Goal: Task Accomplishment & Management: Manage account settings

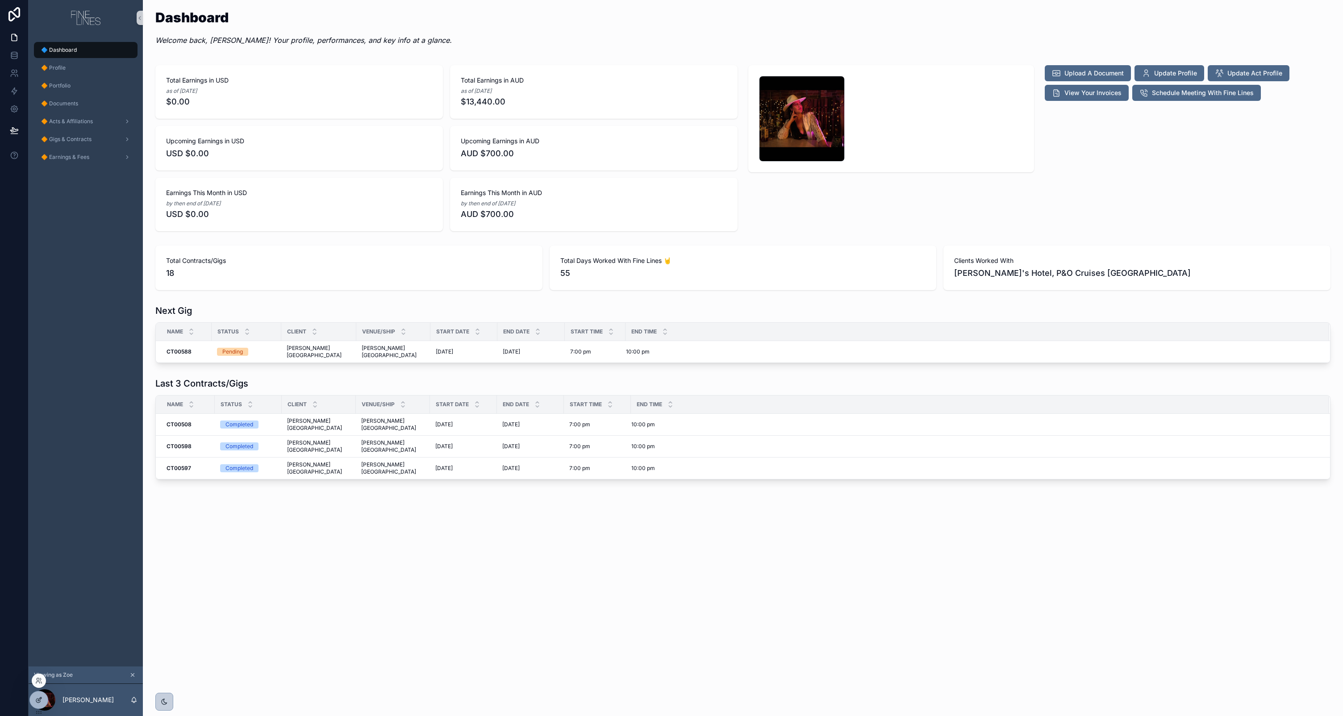
click at [35, 701] on icon at bounding box center [38, 700] width 7 height 7
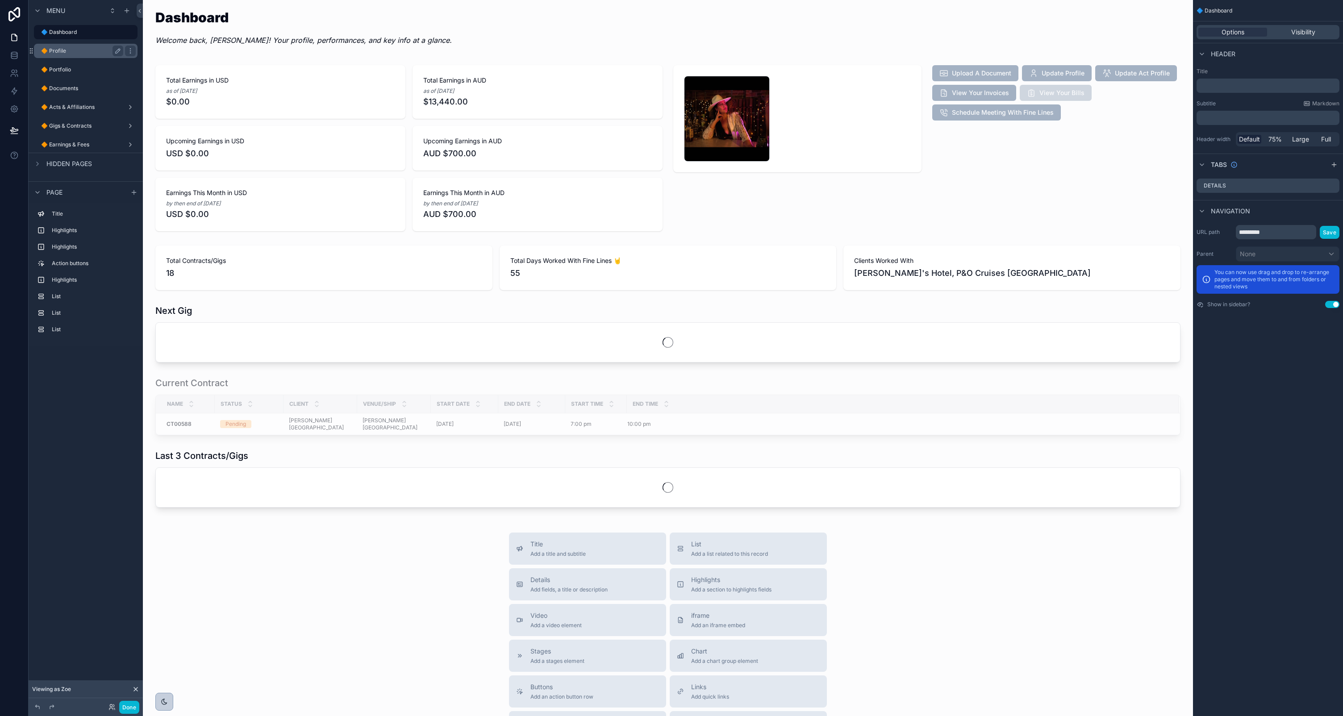
click at [104, 51] on label "🔶 Profile" at bounding box center [80, 50] width 79 height 7
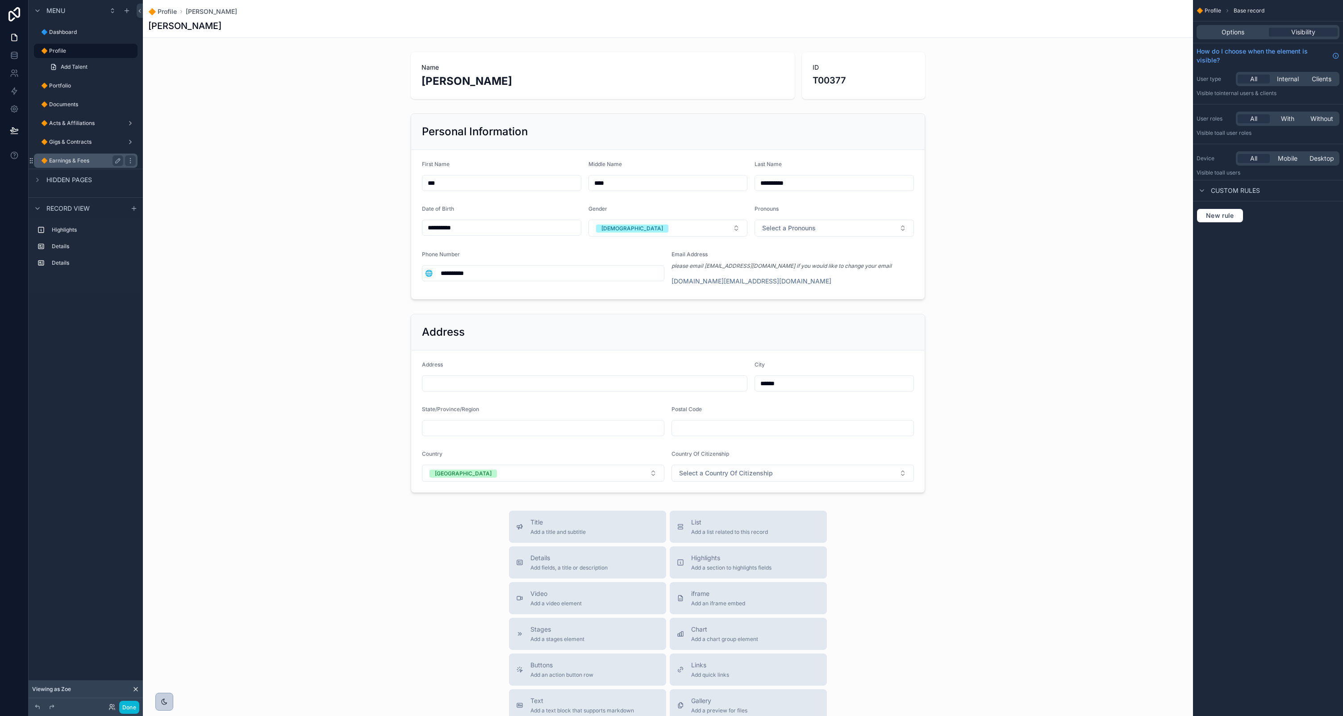
click at [90, 160] on label "🔶 Earnings & Fees" at bounding box center [80, 160] width 79 height 7
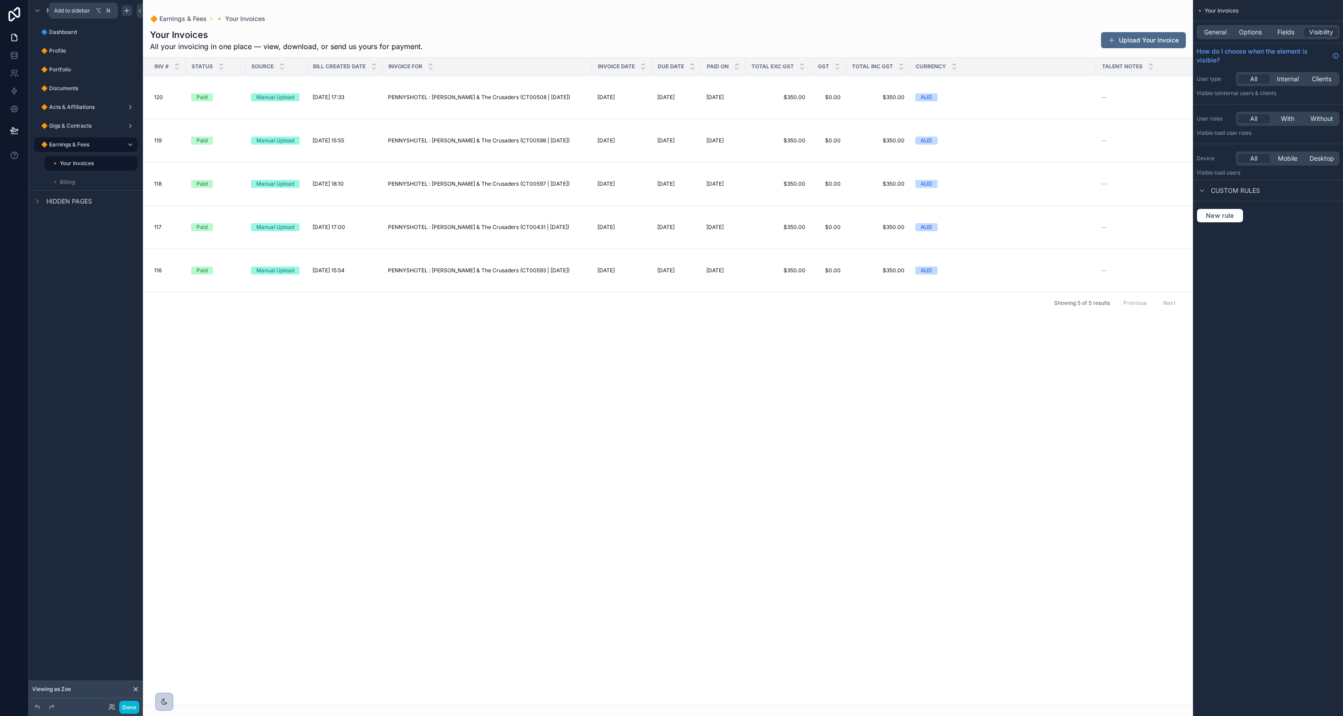
click at [128, 13] on icon "scrollable content" at bounding box center [126, 10] width 7 height 7
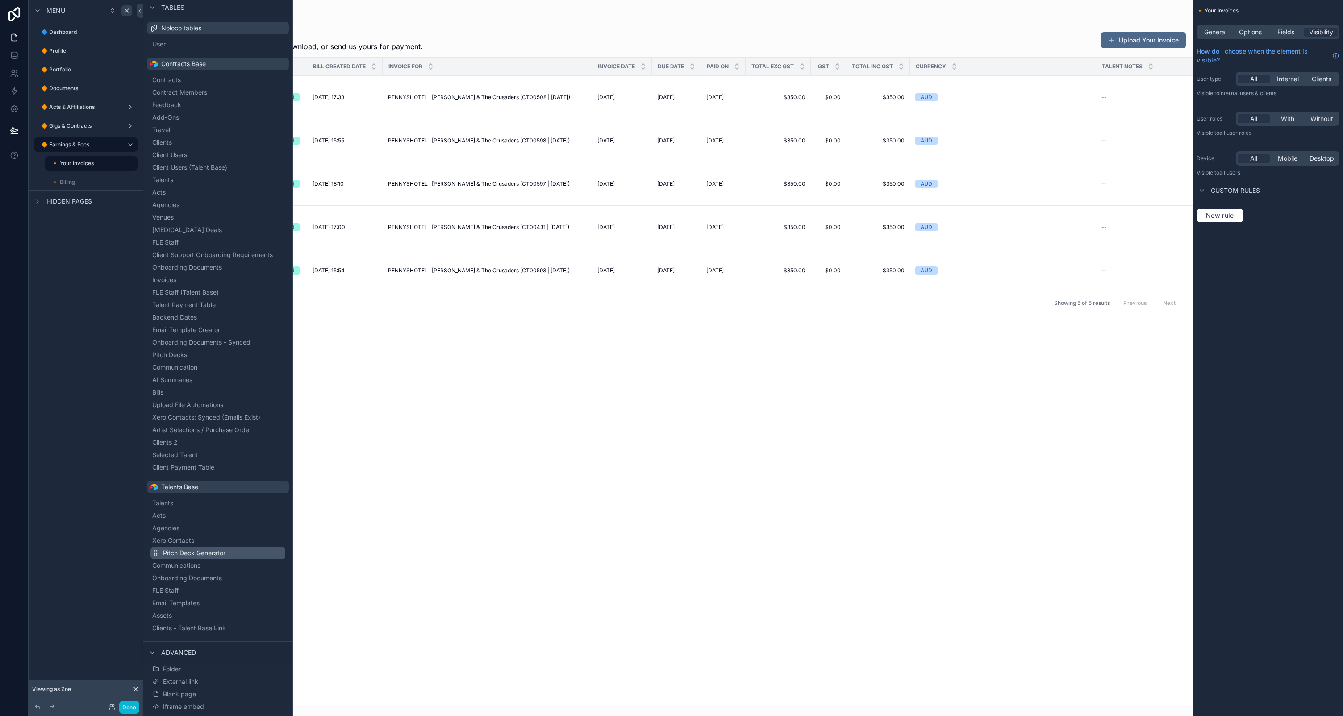
scroll to position [34, 0]
click at [173, 493] on span "Talents" at bounding box center [173, 493] width 21 height 9
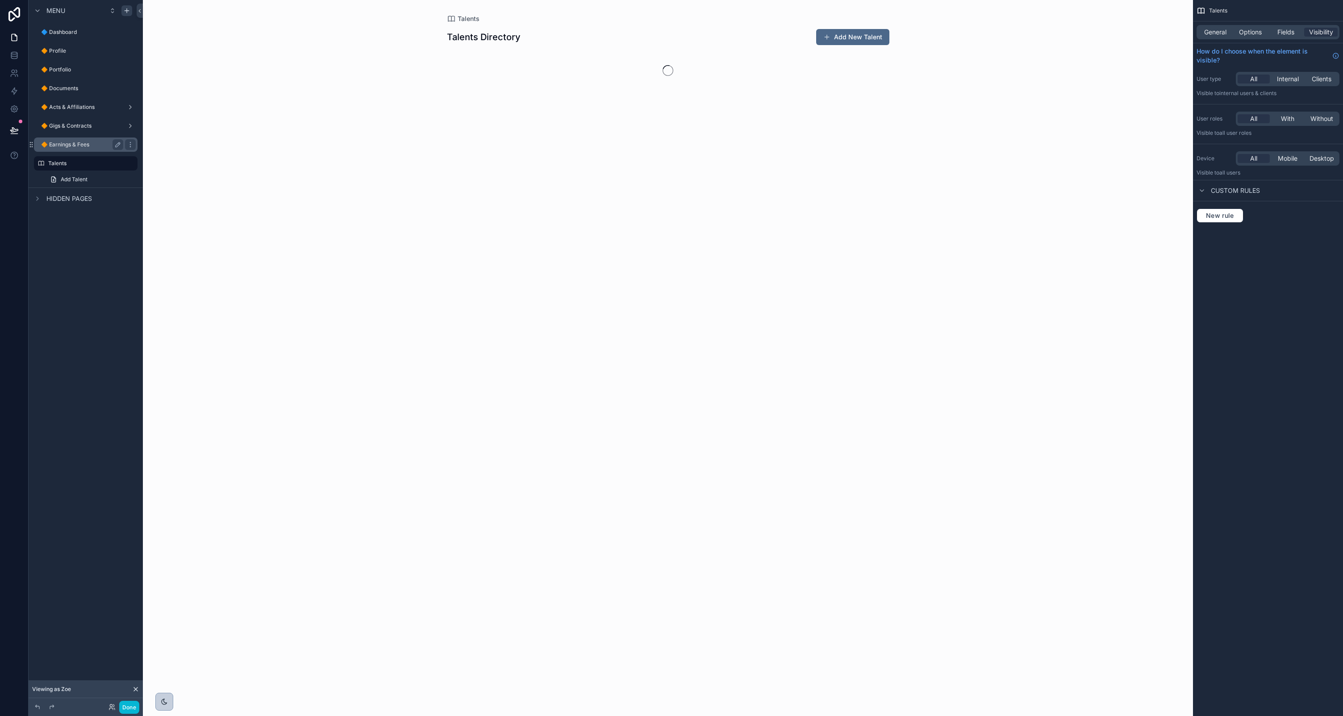
click at [84, 145] on label "🔶 Earnings & Fees" at bounding box center [80, 144] width 79 height 7
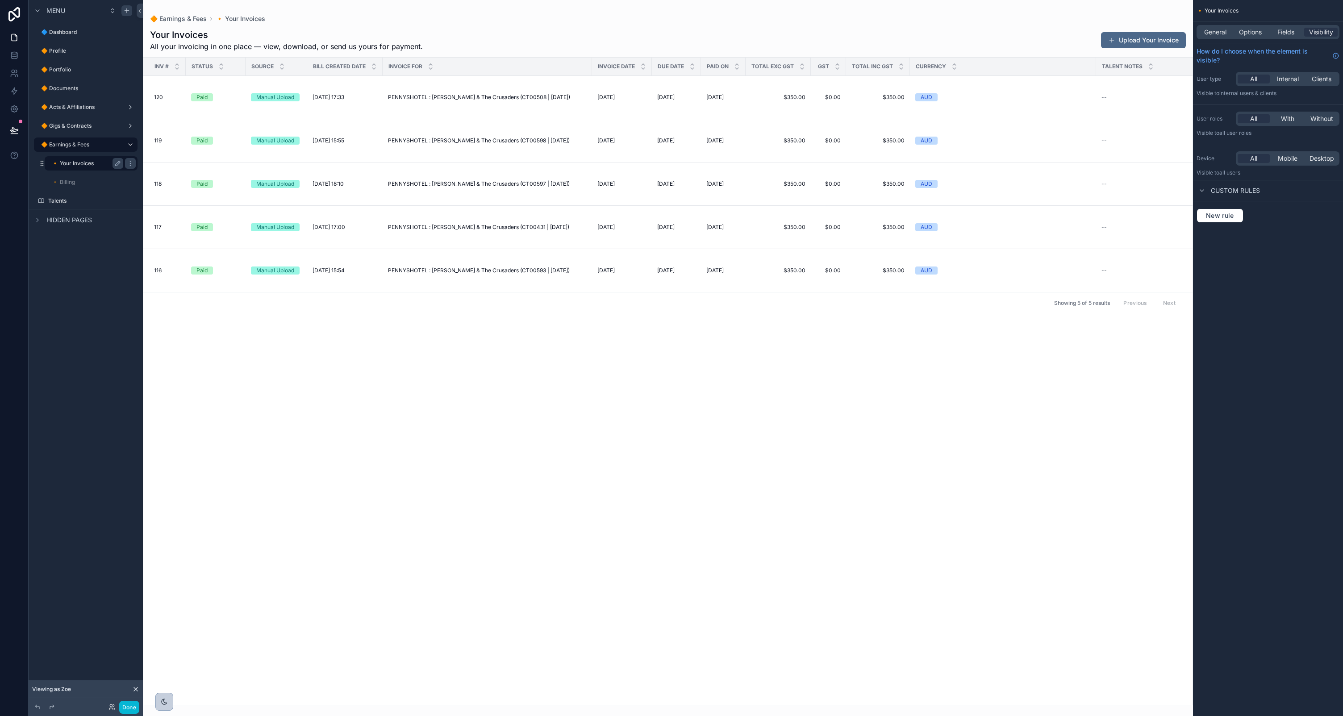
click at [86, 164] on label "🔸 Your Invoices" at bounding box center [86, 163] width 68 height 7
click at [114, 163] on icon "scrollable content" at bounding box center [117, 163] width 7 height 7
click at [84, 165] on input "**********" at bounding box center [80, 163] width 57 height 11
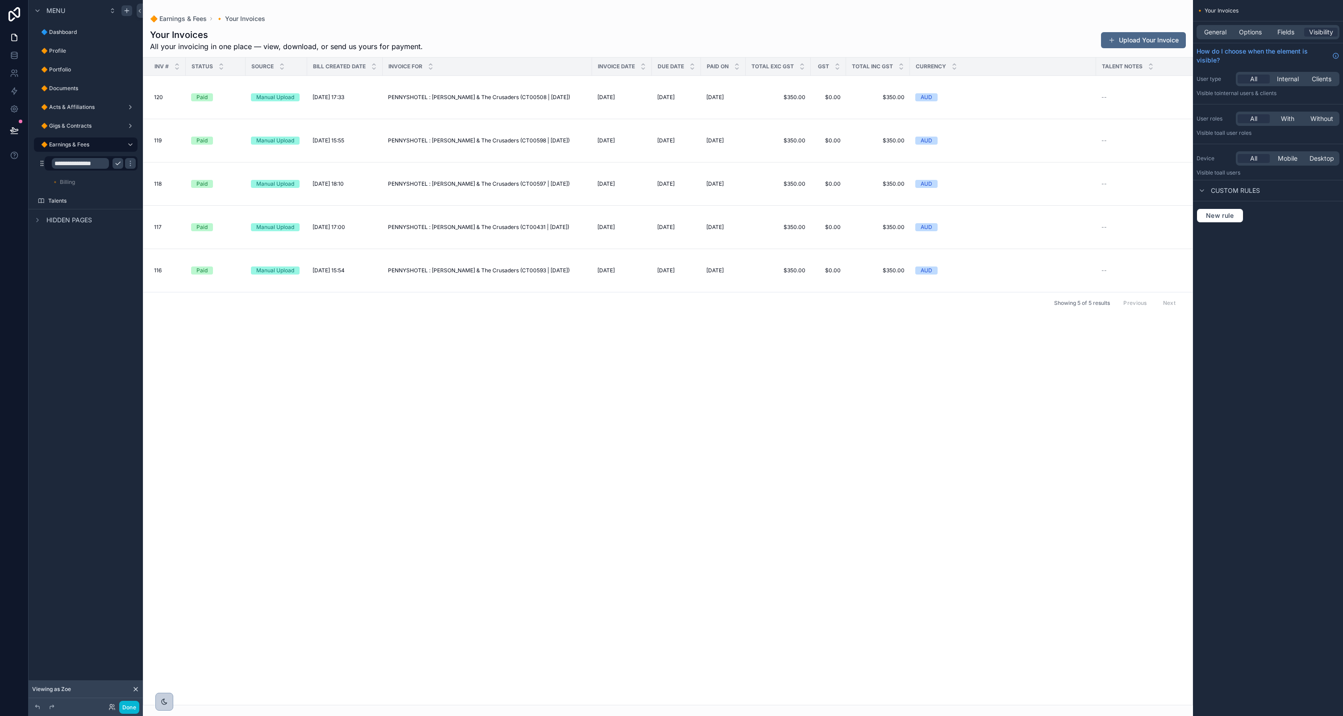
click at [84, 165] on input "**********" at bounding box center [80, 163] width 57 height 11
click at [85, 165] on input "**********" at bounding box center [80, 163] width 57 height 11
click at [0, 0] on icon "scrollable content" at bounding box center [0, 0] width 0 height 0
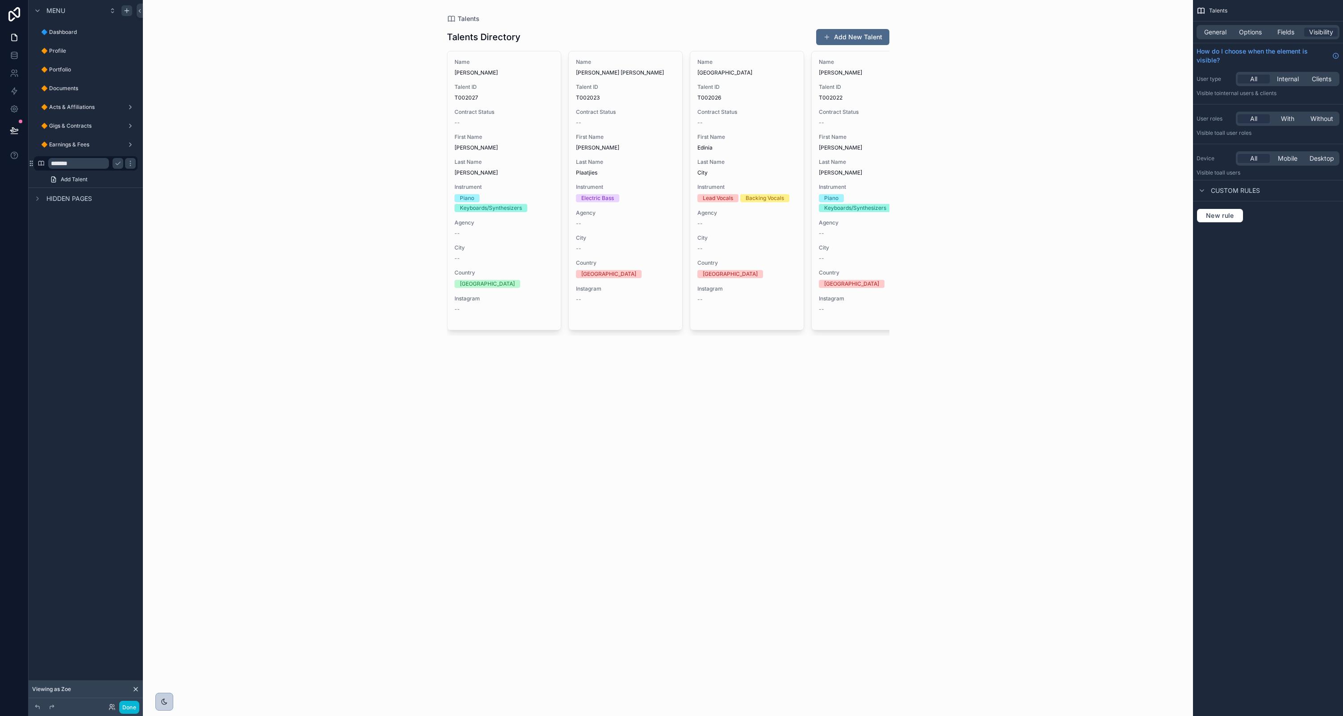
click at [76, 164] on input "*******" at bounding box center [78, 163] width 61 height 11
paste input "*********"
type input "**********"
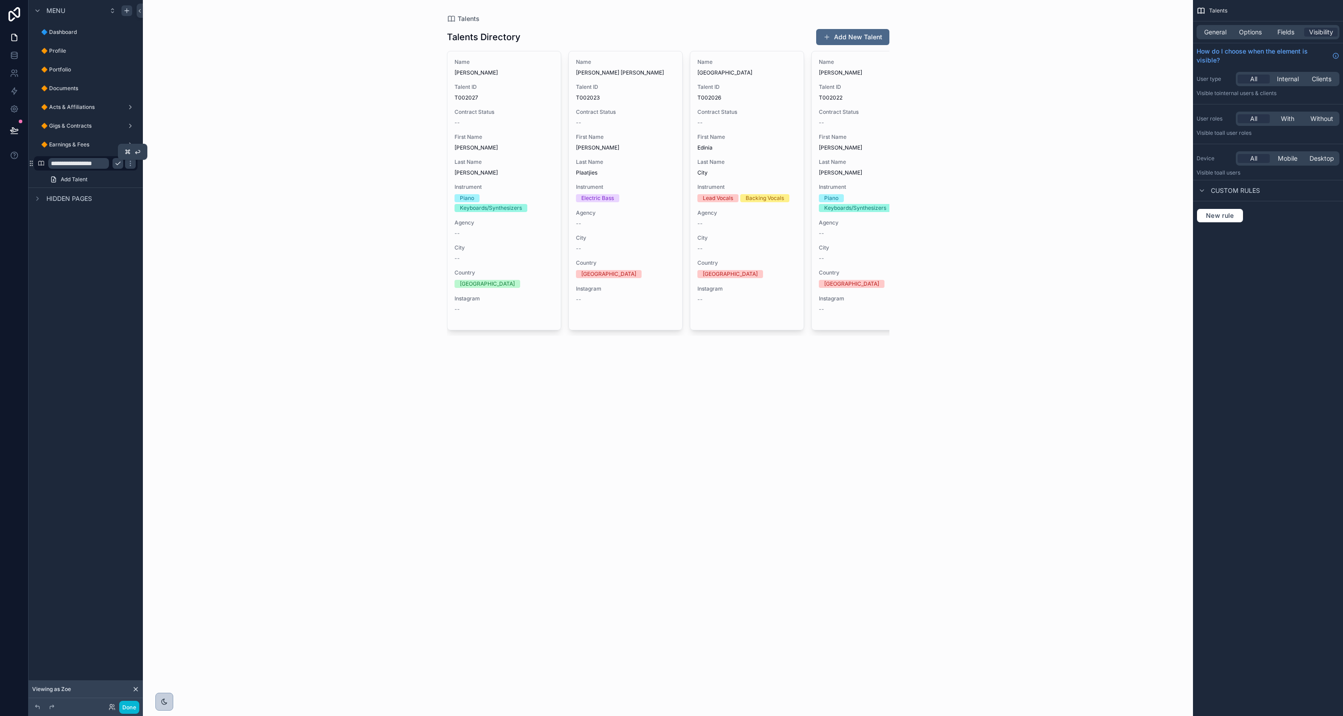
click at [118, 163] on icon "scrollable content" at bounding box center [118, 163] width 4 height 3
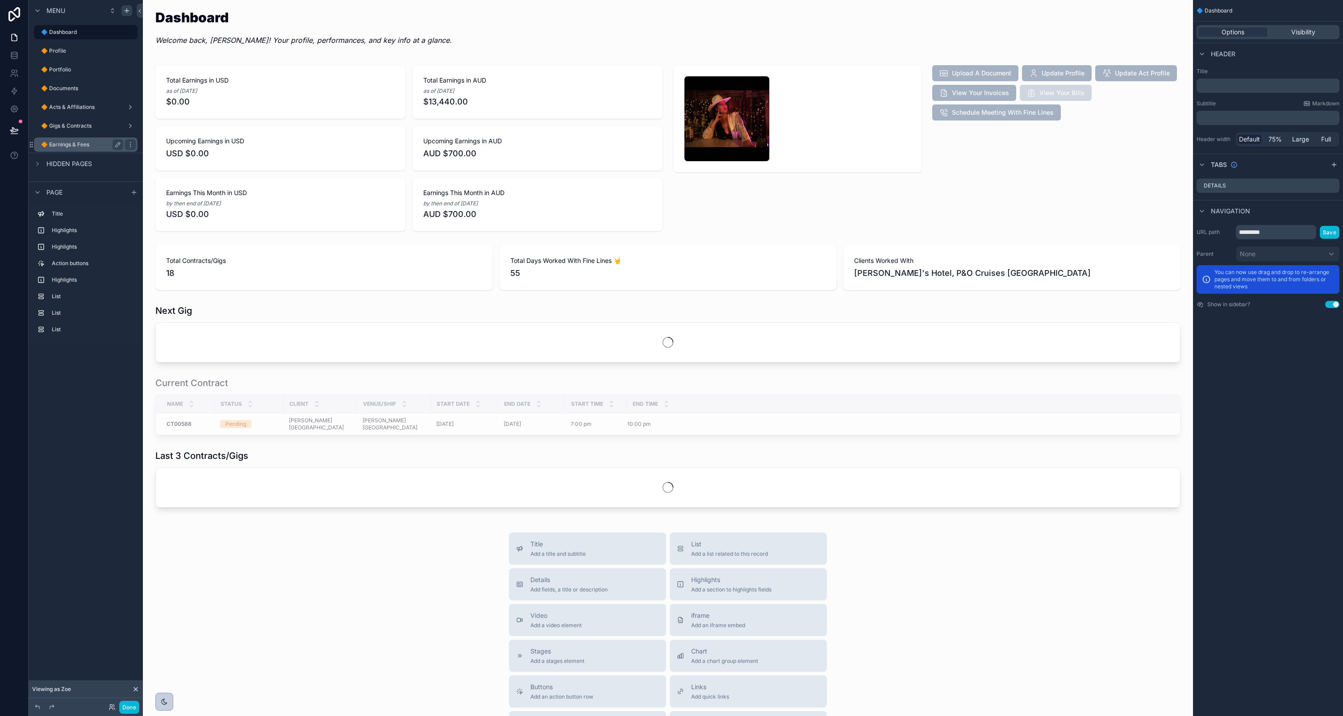
click at [85, 142] on label "🔶 Earnings & Fees" at bounding box center [80, 144] width 79 height 7
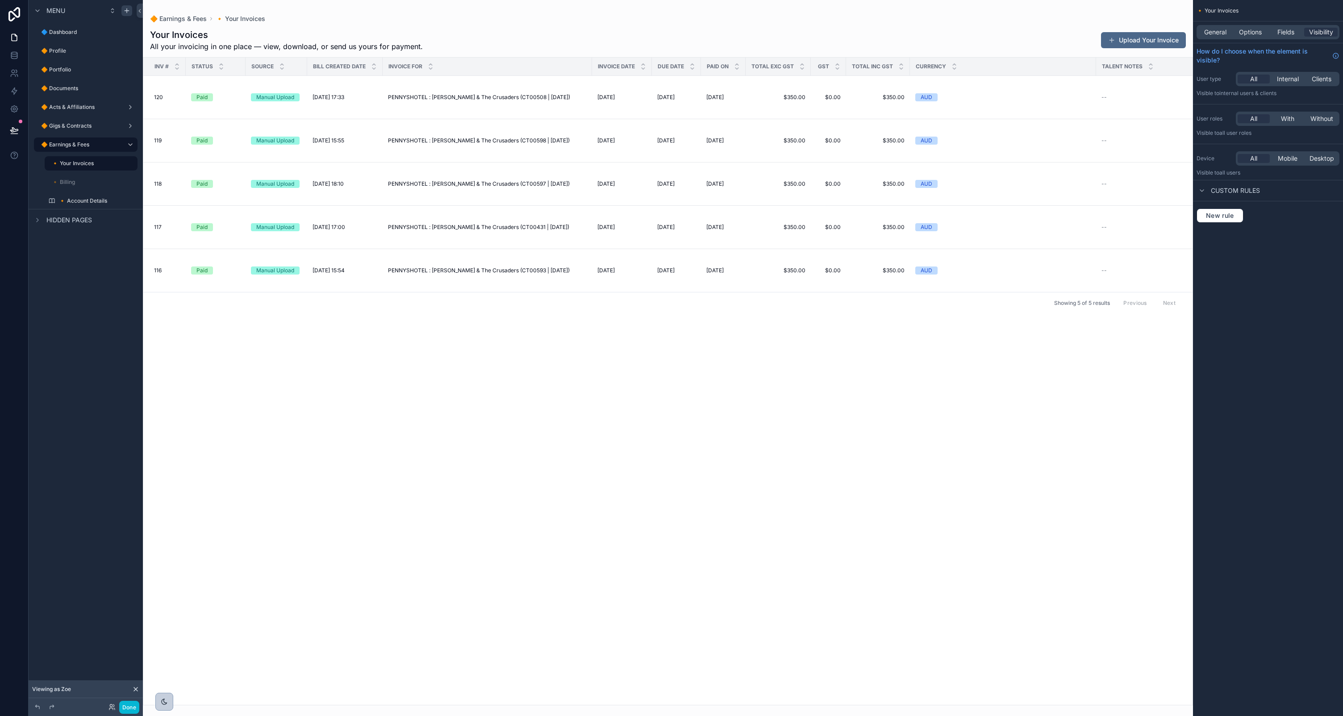
drag, startPoint x: 89, startPoint y: 266, endPoint x: 73, endPoint y: 254, distance: 19.7
click at [88, 265] on div "Menu 🔷 Dashboard 🔶 Profile 🔶 Portfolio 🔶 Documents 🔶 Acts & Affiliations 🔶 Gigs…" at bounding box center [86, 353] width 114 height 706
click at [50, 200] on icon "scrollable content" at bounding box center [51, 200] width 7 height 7
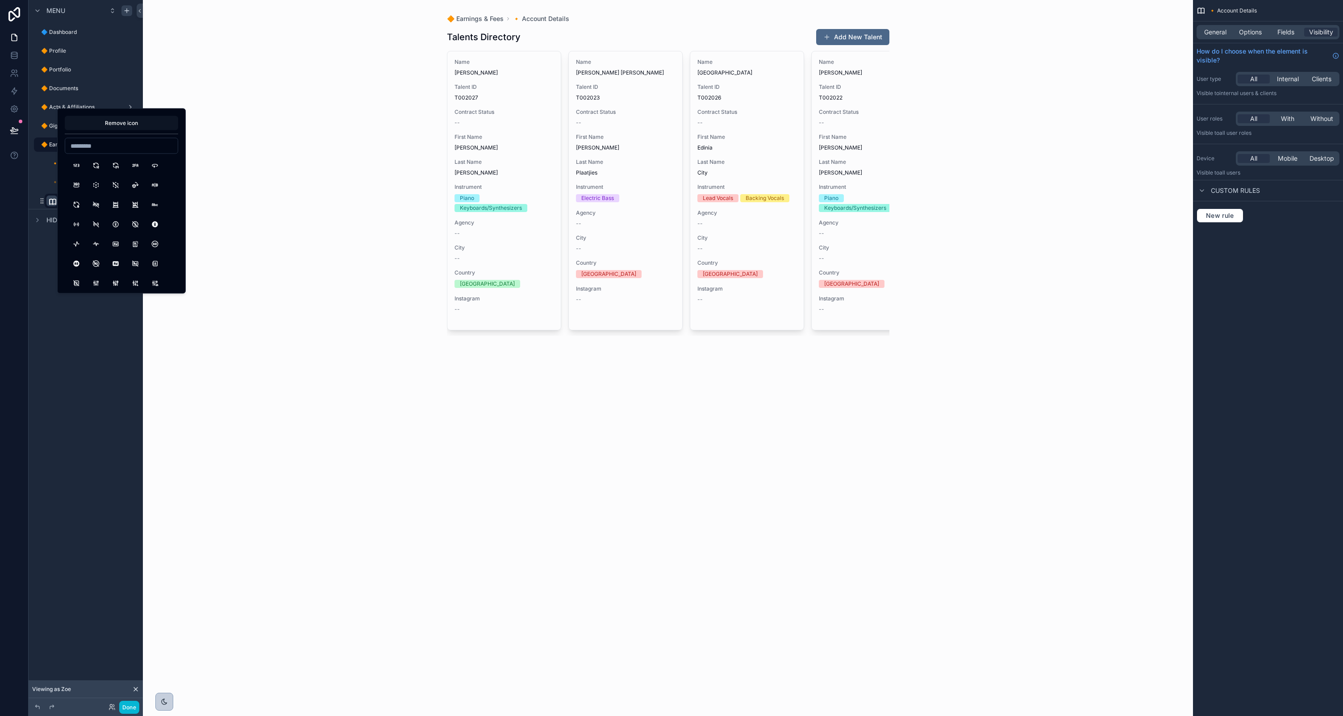
click at [104, 125] on button "Remove icon" at bounding box center [121, 123] width 113 height 14
click at [82, 350] on div "**********" at bounding box center [86, 353] width 114 height 706
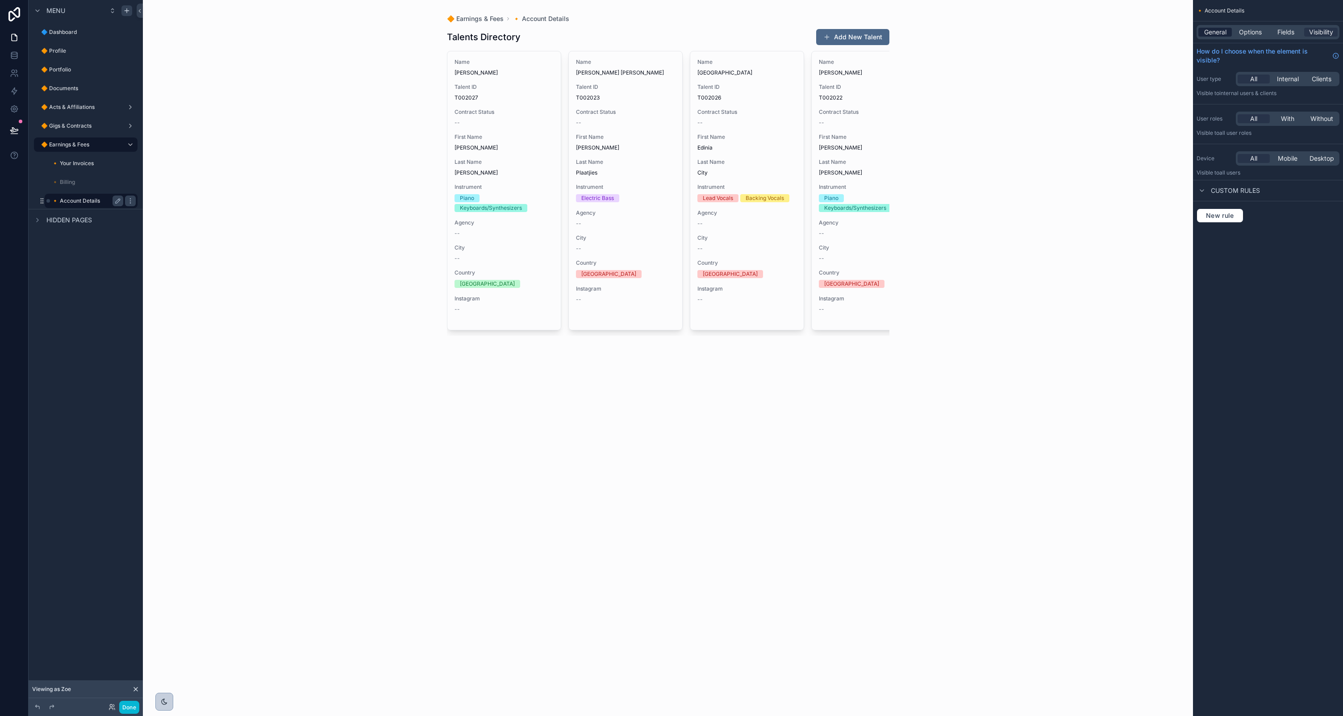
click at [1202, 29] on div "General" at bounding box center [1214, 32] width 33 height 9
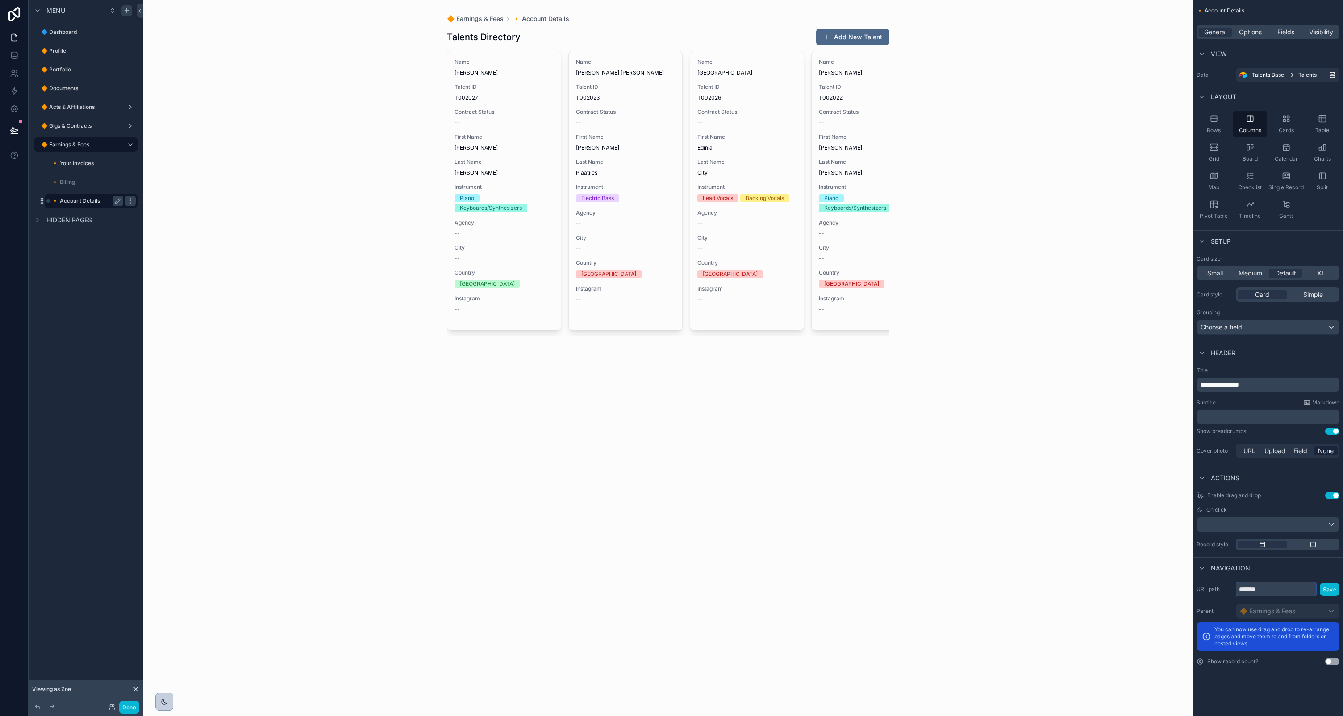
click at [1273, 589] on input "*******" at bounding box center [1276, 589] width 80 height 14
type input "**********"
click at [1330, 588] on button "Save" at bounding box center [1330, 589] width 20 height 13
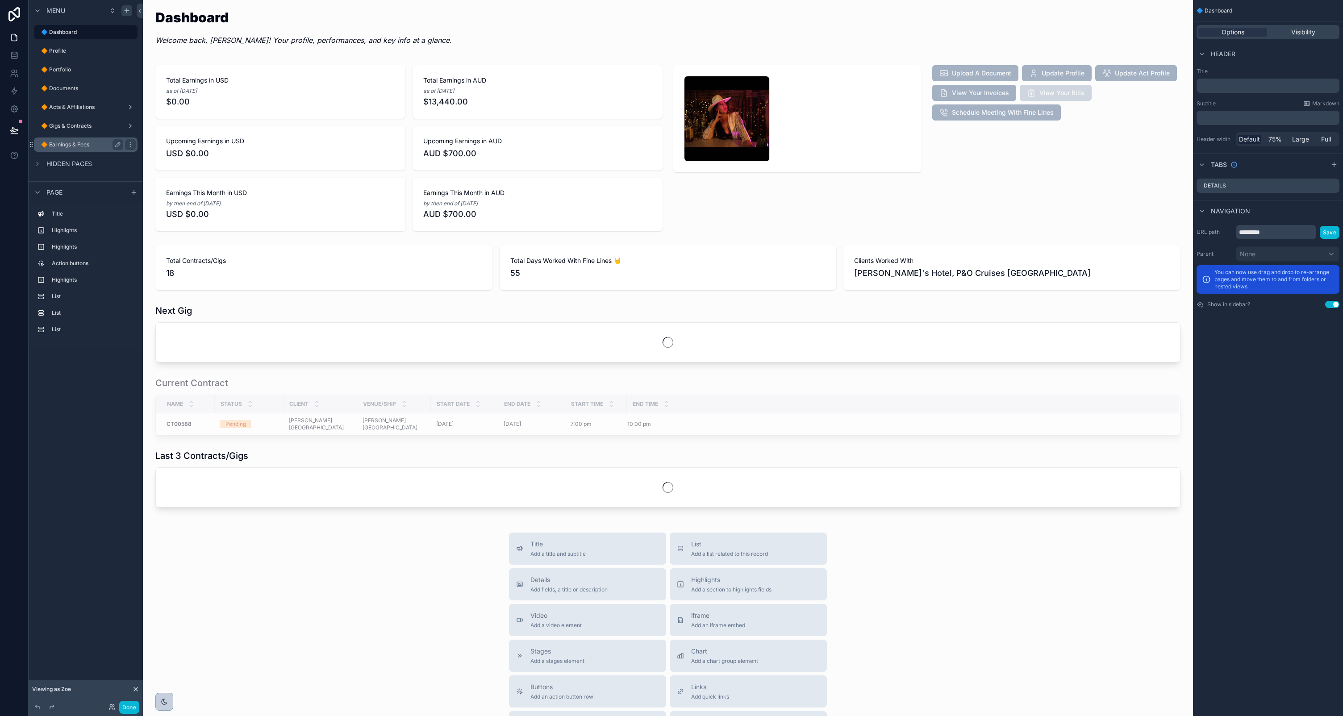
click at [63, 145] on label "🔶 Earnings & Fees" at bounding box center [80, 144] width 79 height 7
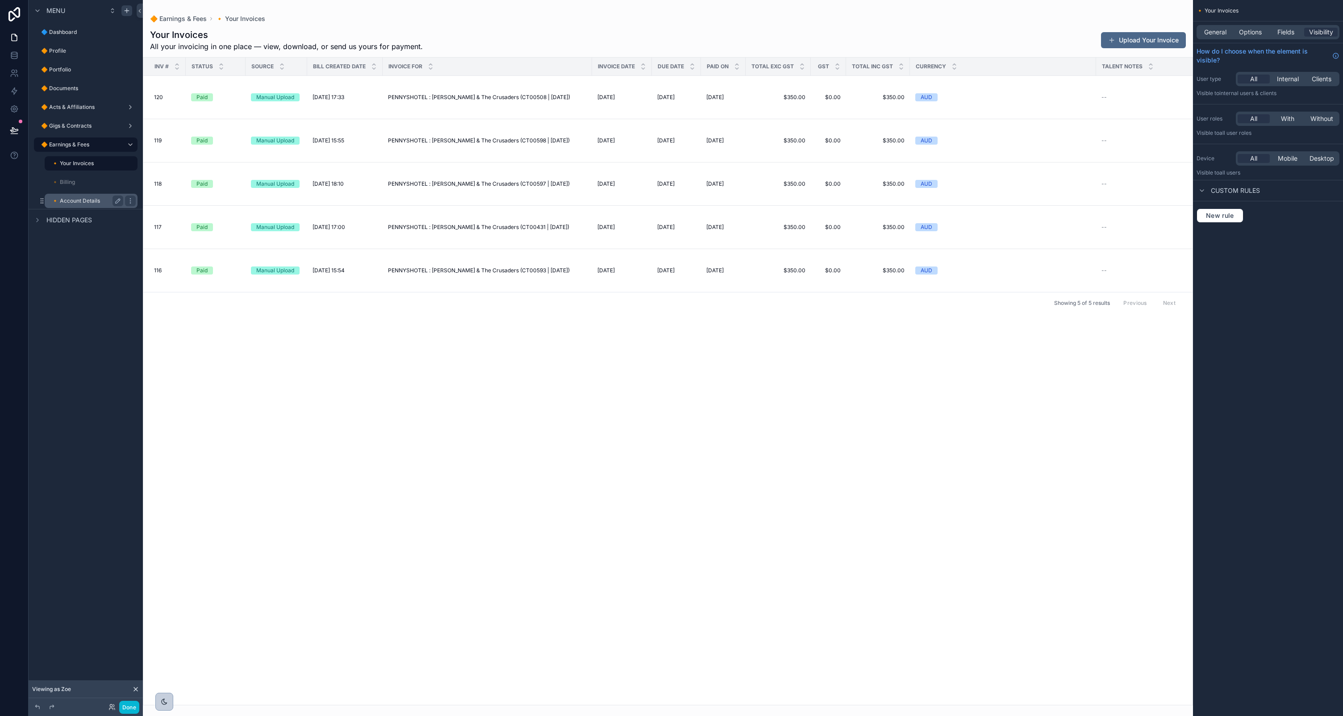
click at [81, 199] on label "🔸 Account Details" at bounding box center [86, 200] width 68 height 7
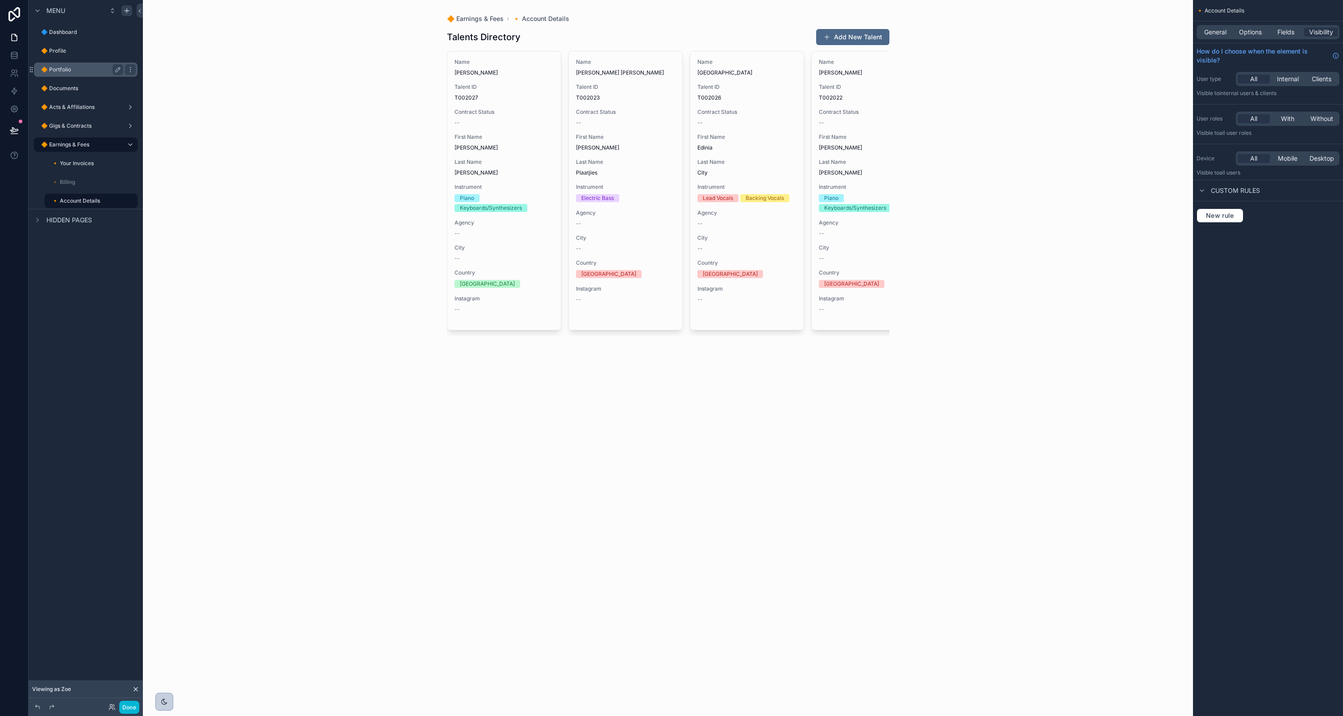
click at [67, 66] on label "🔶 Portfolio" at bounding box center [80, 69] width 79 height 7
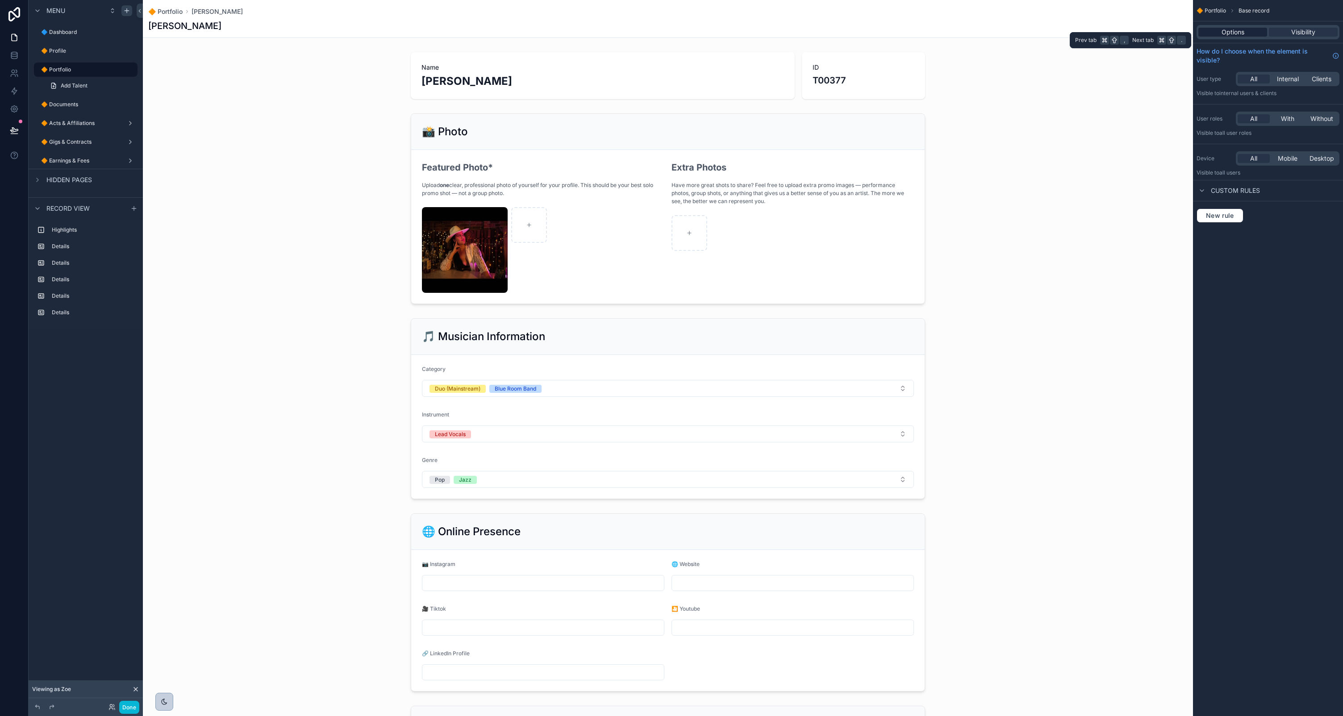
click at [1248, 30] on div "Options" at bounding box center [1232, 32] width 69 height 9
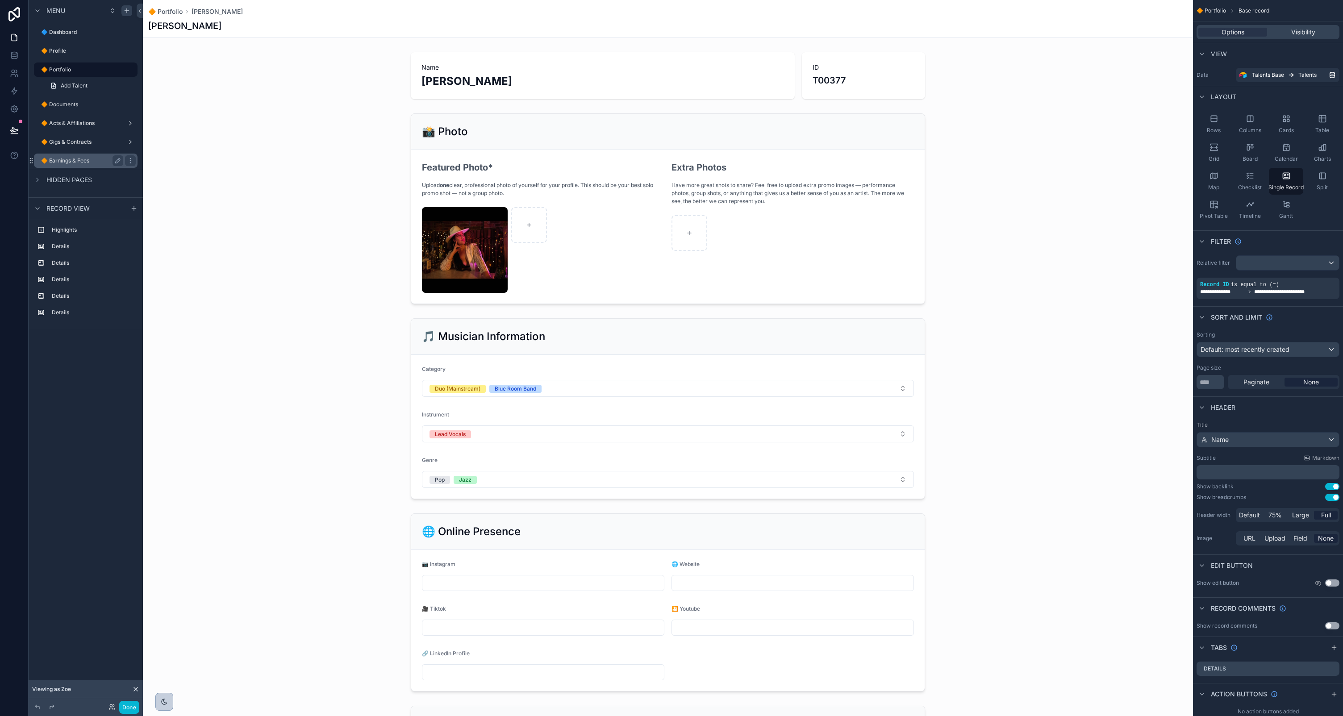
click at [82, 159] on label "🔶 Earnings & Fees" at bounding box center [80, 160] width 79 height 7
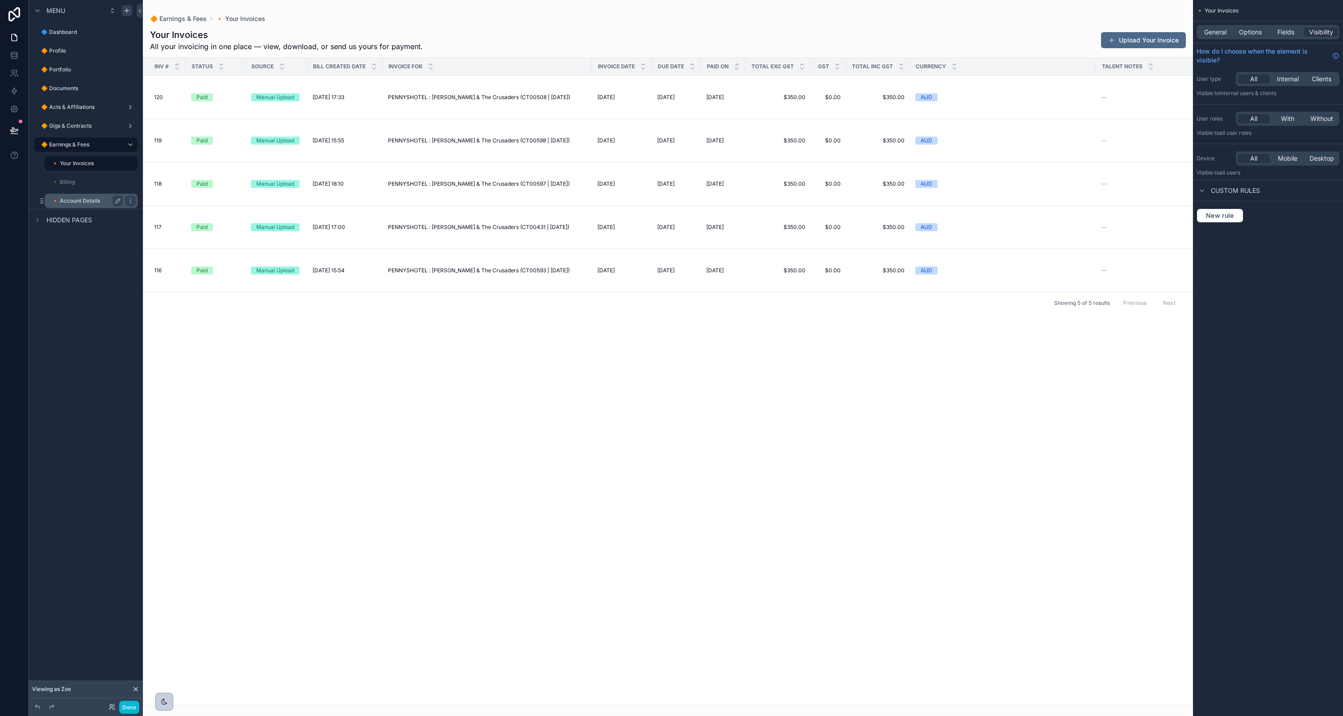
click at [68, 203] on label "🔸 Account Details" at bounding box center [86, 200] width 68 height 7
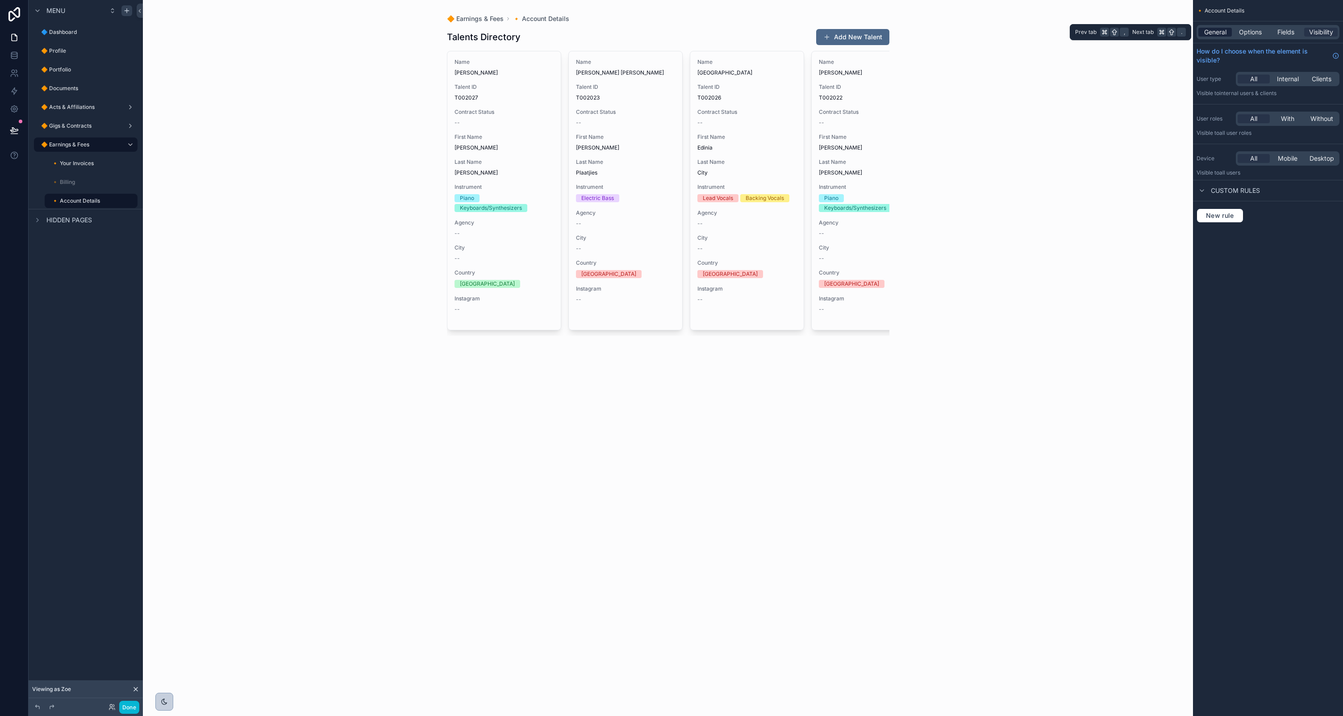
click at [1215, 33] on span "General" at bounding box center [1215, 32] width 22 height 9
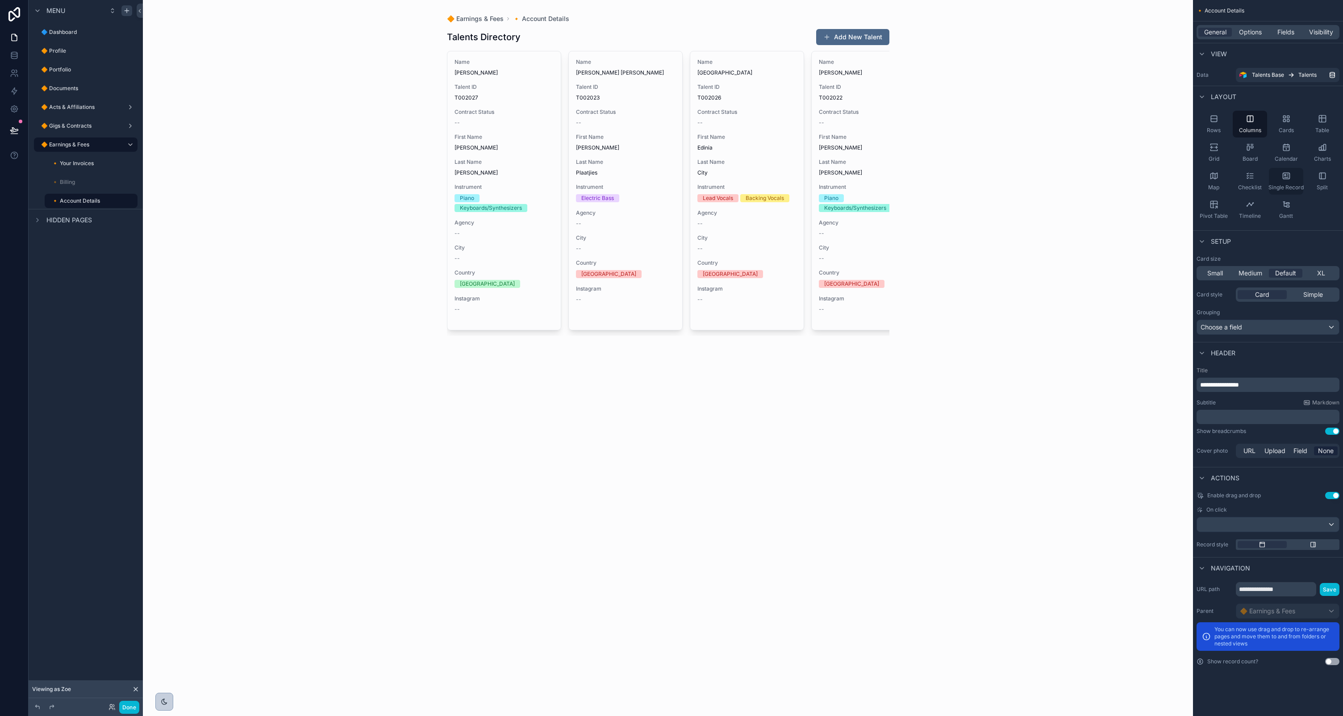
click at [1281, 180] on div "Single Record" at bounding box center [1286, 181] width 34 height 27
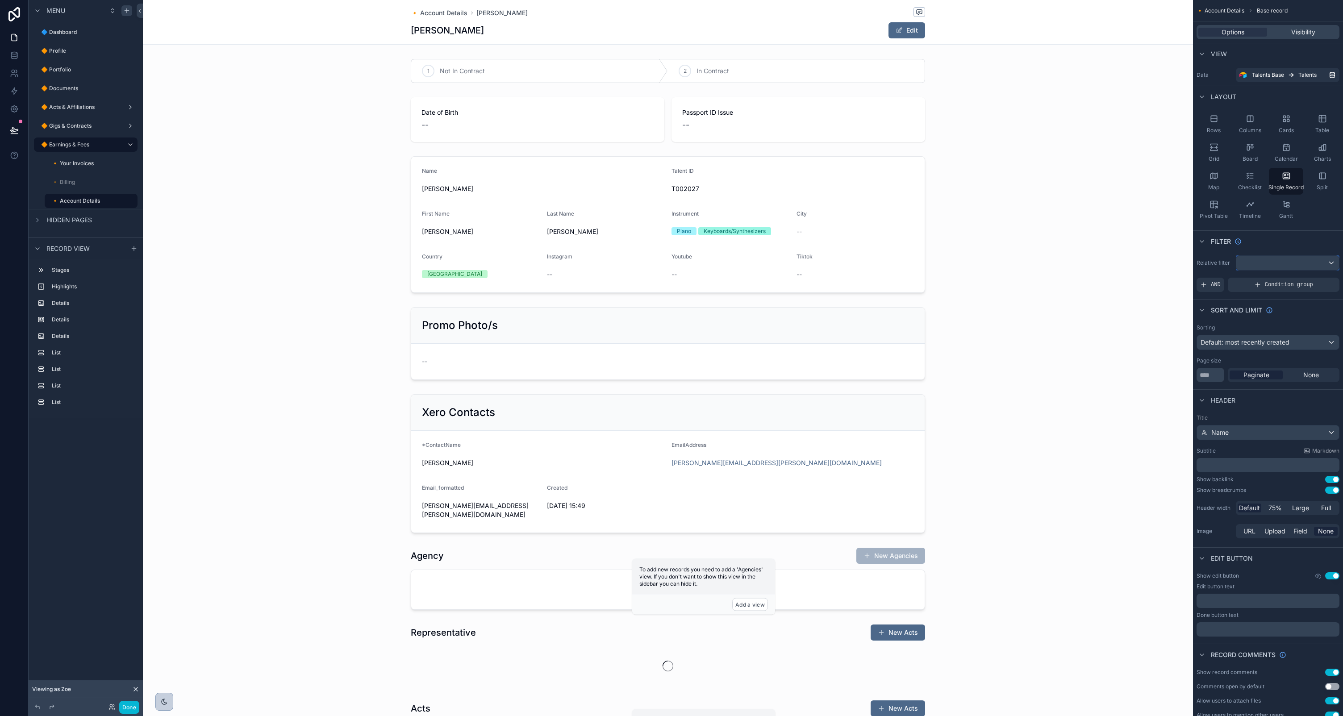
click at [1282, 268] on div "scrollable content" at bounding box center [1287, 263] width 103 height 14
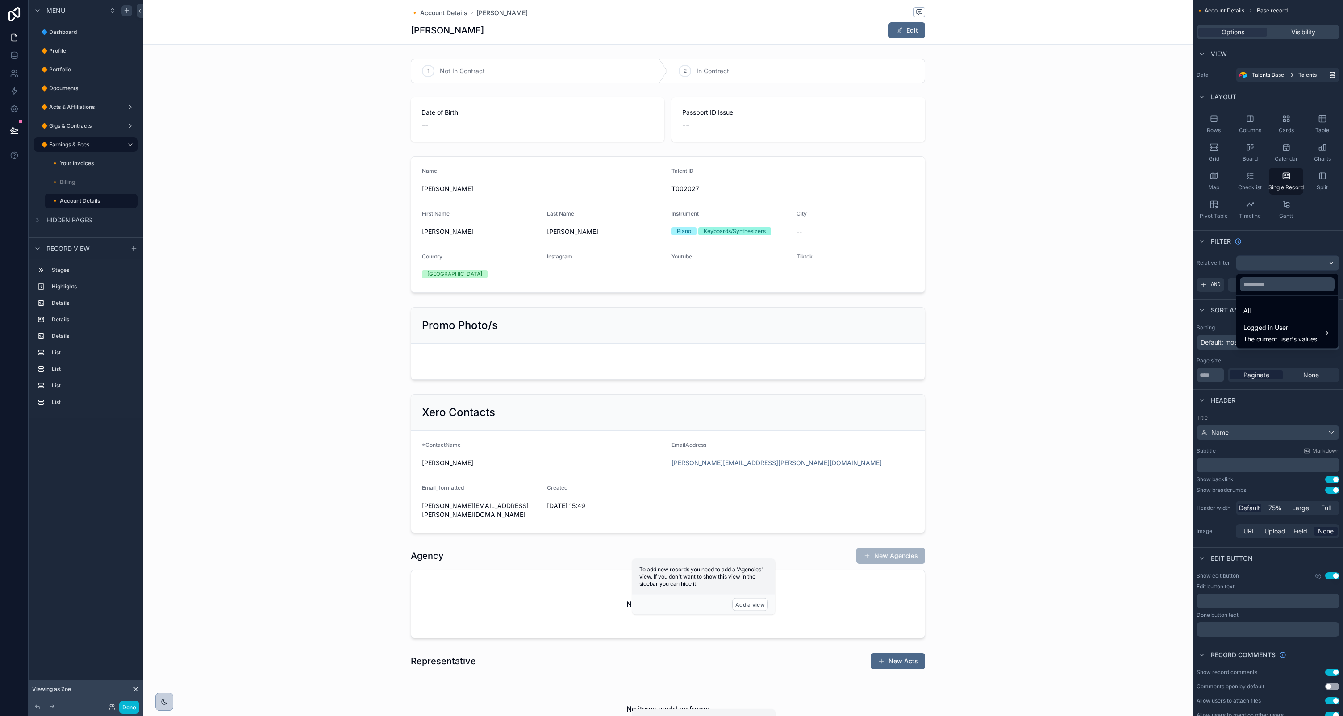
click at [1269, 310] on div "All" at bounding box center [1288, 310] width 88 height 11
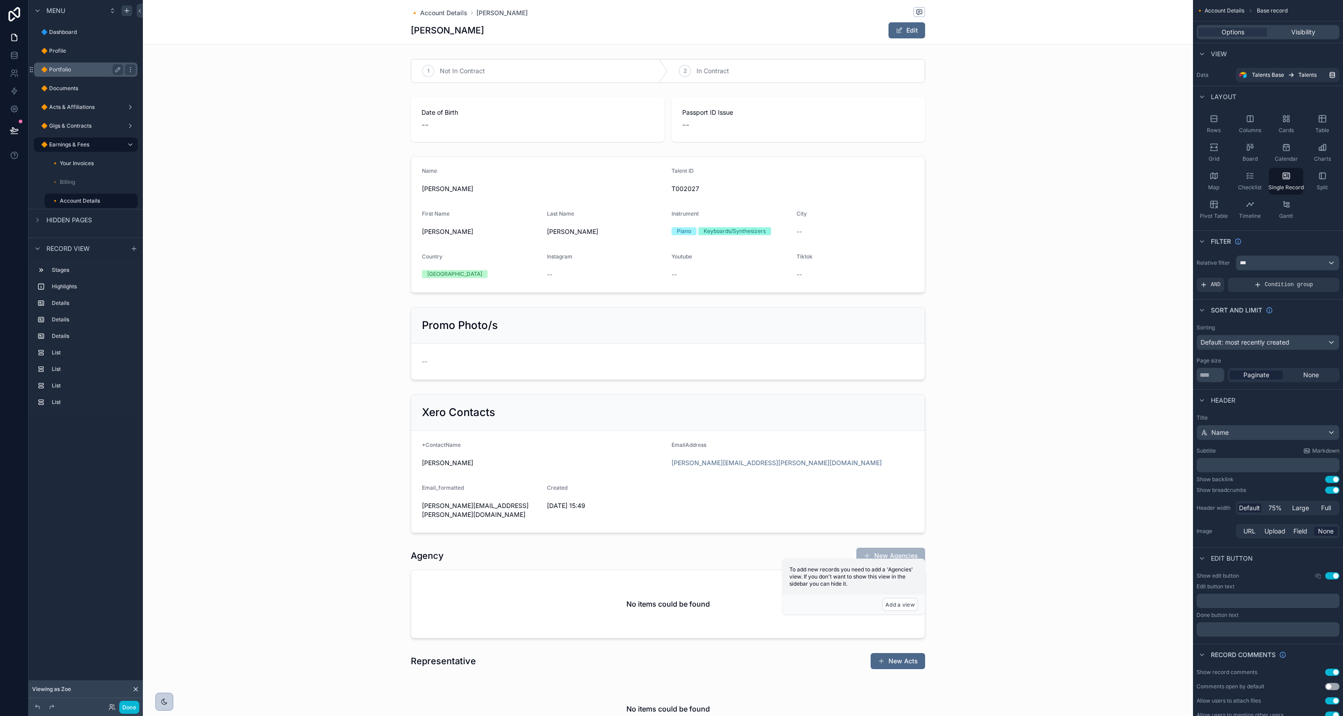
click at [58, 70] on label "🔶 Portfolio" at bounding box center [80, 69] width 79 height 7
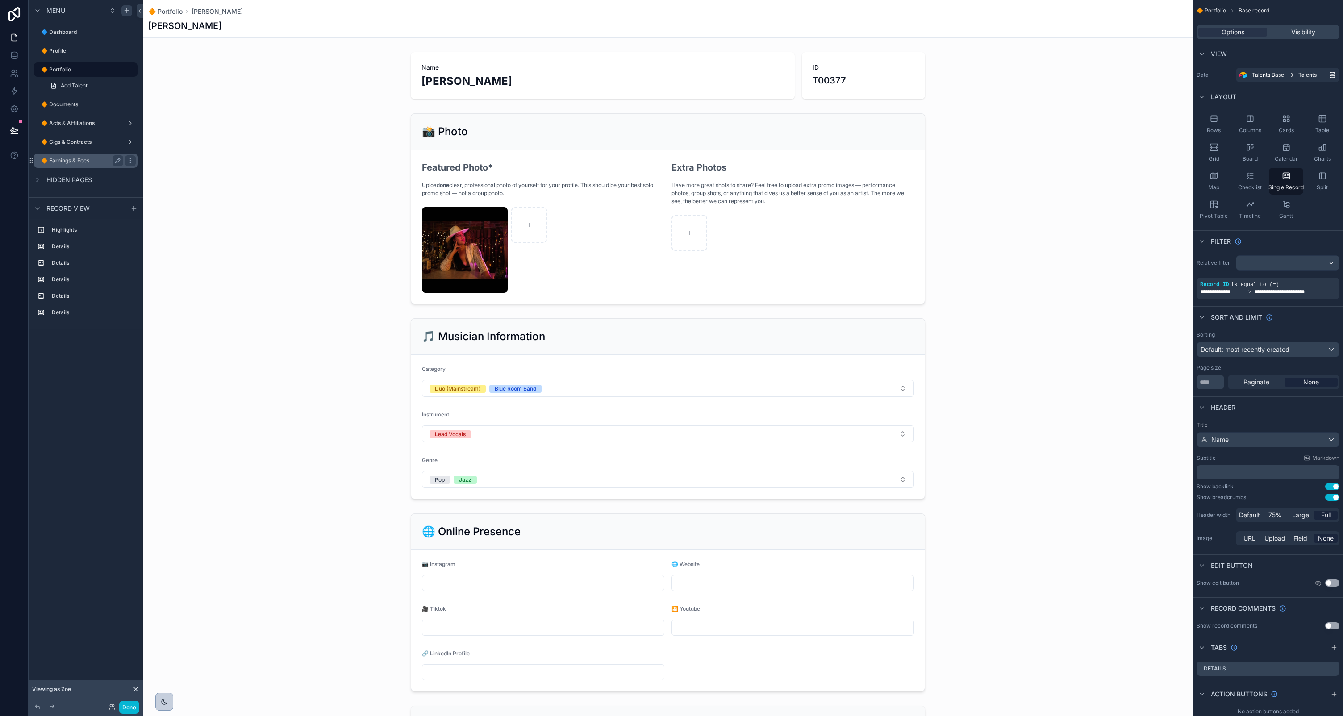
click at [74, 162] on label "🔶 Earnings & Fees" at bounding box center [80, 160] width 79 height 7
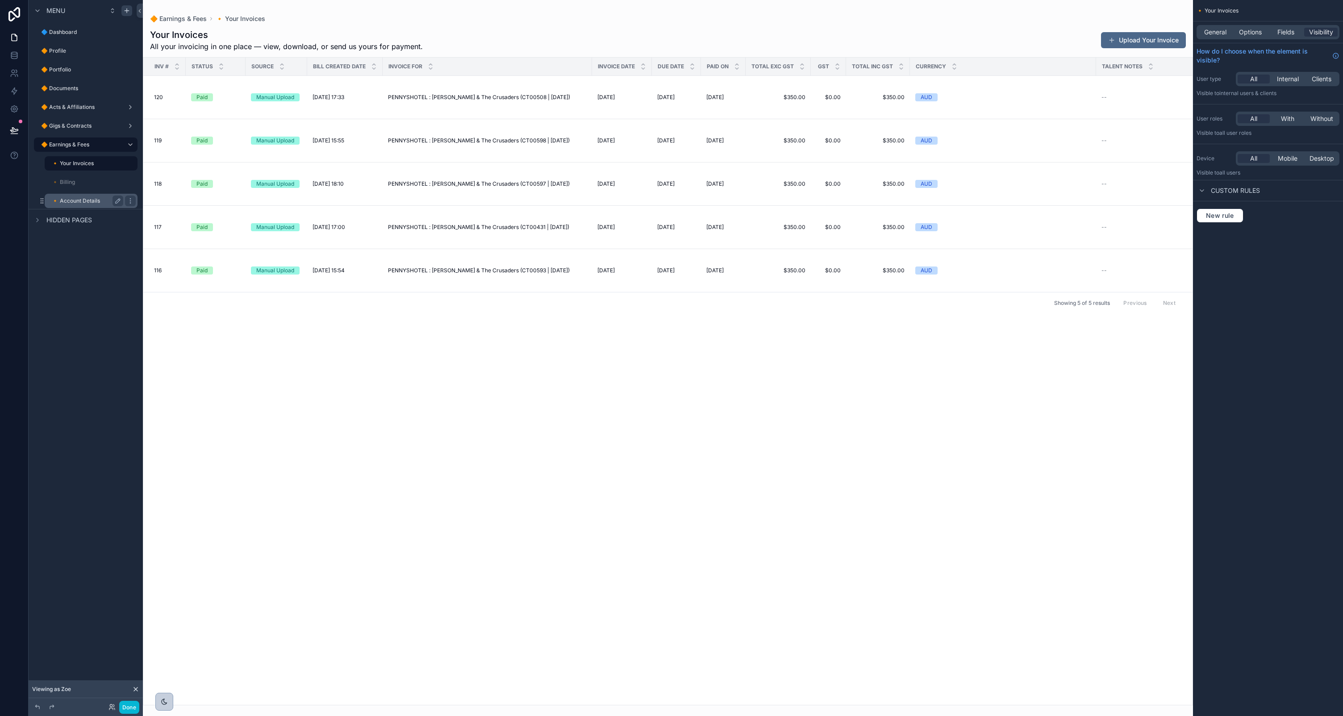
click at [79, 199] on label "🔸 Account Details" at bounding box center [86, 200] width 68 height 7
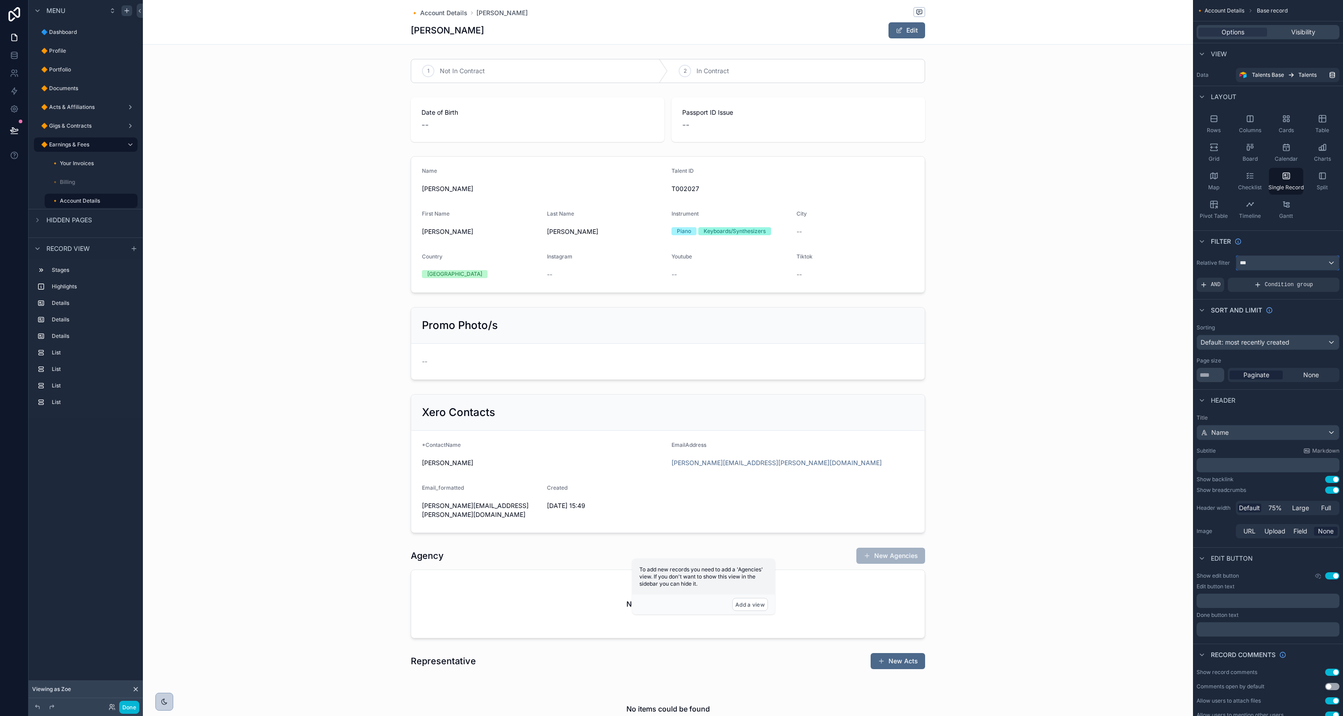
click at [1266, 263] on div "***" at bounding box center [1287, 263] width 103 height 14
click at [1265, 263] on div "scrollable content" at bounding box center [671, 358] width 1343 height 716
click at [61, 66] on label "🔶 Portfolio" at bounding box center [80, 69] width 79 height 7
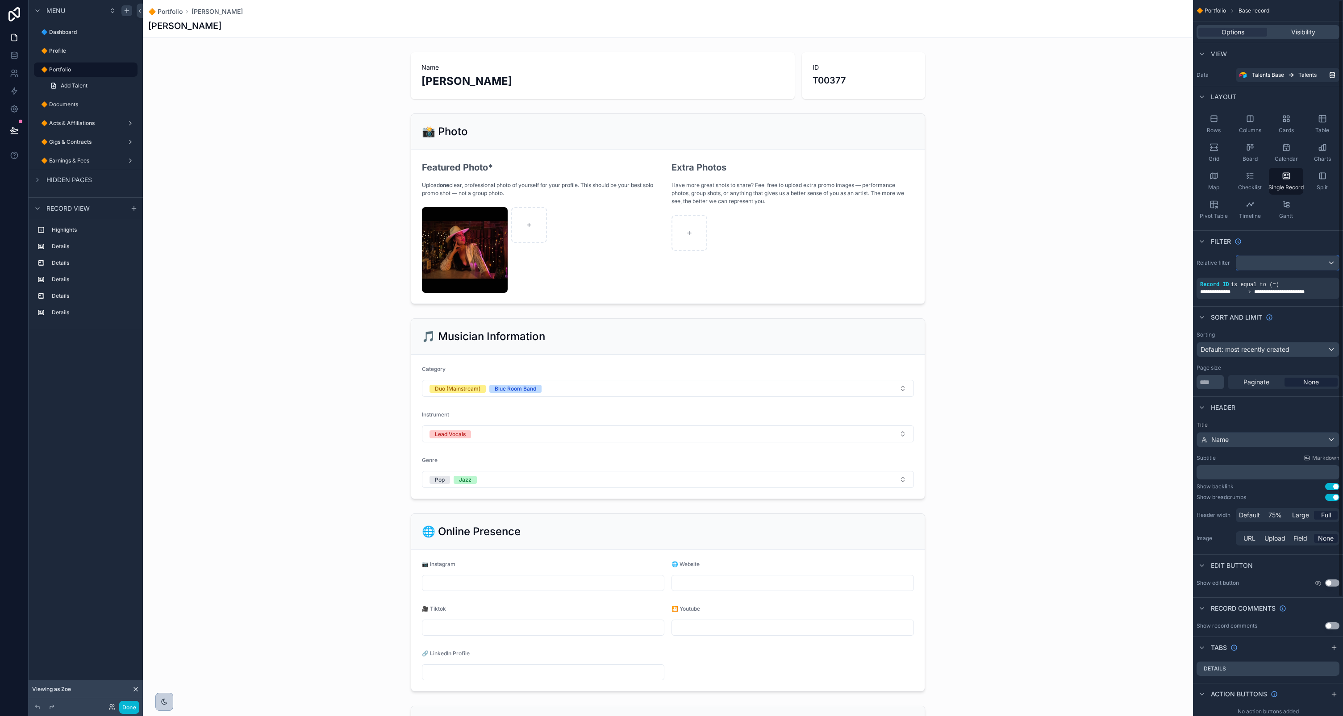
click at [1276, 264] on div "scrollable content" at bounding box center [1287, 263] width 103 height 14
click at [73, 163] on div "scrollable content" at bounding box center [671, 358] width 1343 height 716
click at [75, 160] on label "🔶 Earnings & Fees" at bounding box center [80, 160] width 79 height 7
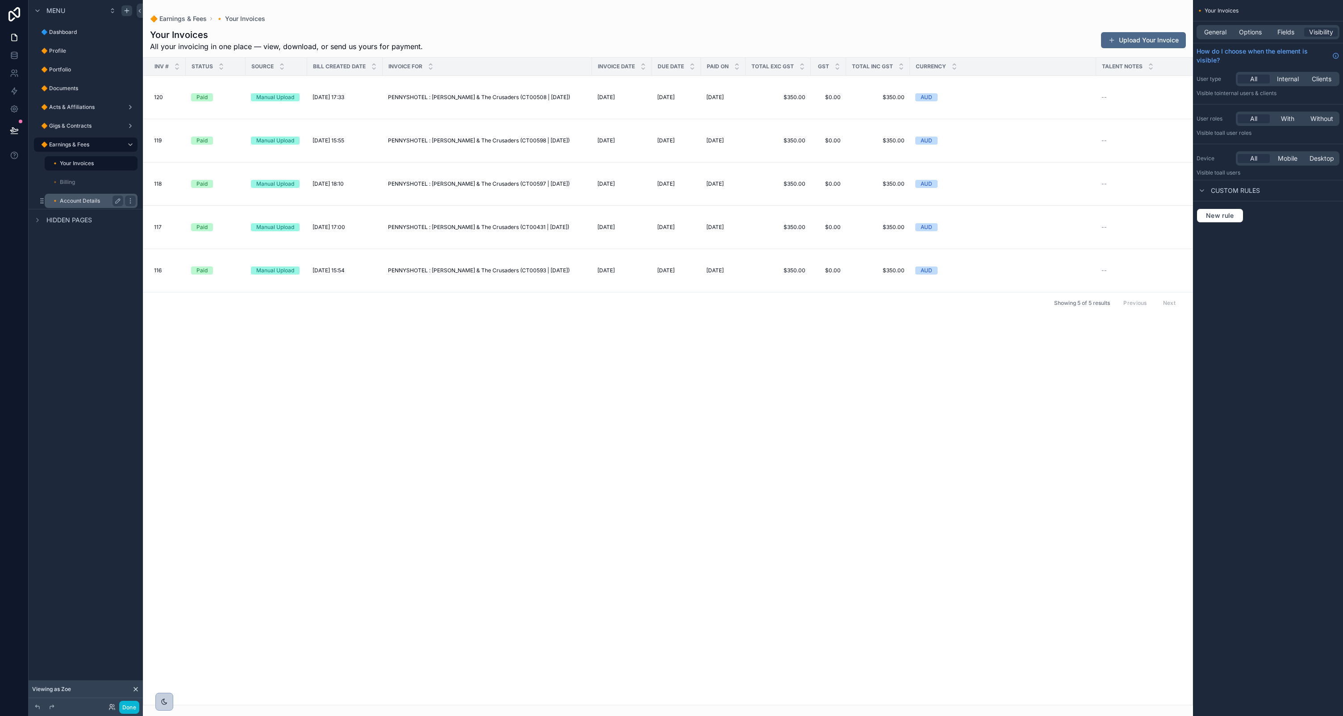
click at [76, 200] on label "🔸 Account Details" at bounding box center [86, 200] width 68 height 7
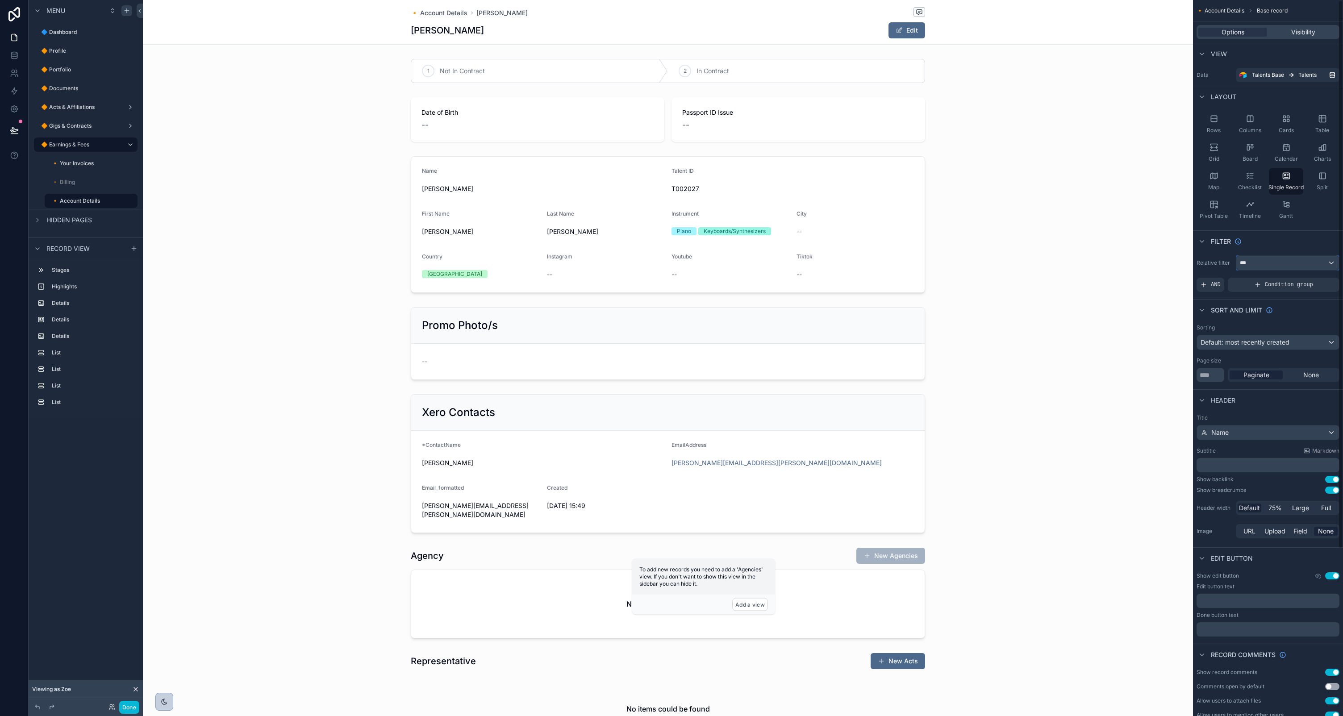
click at [1293, 262] on div "***" at bounding box center [1287, 263] width 103 height 14
click at [1287, 285] on input "text" at bounding box center [1287, 284] width 95 height 14
click at [1274, 332] on span "Logged in User" at bounding box center [1281, 327] width 74 height 11
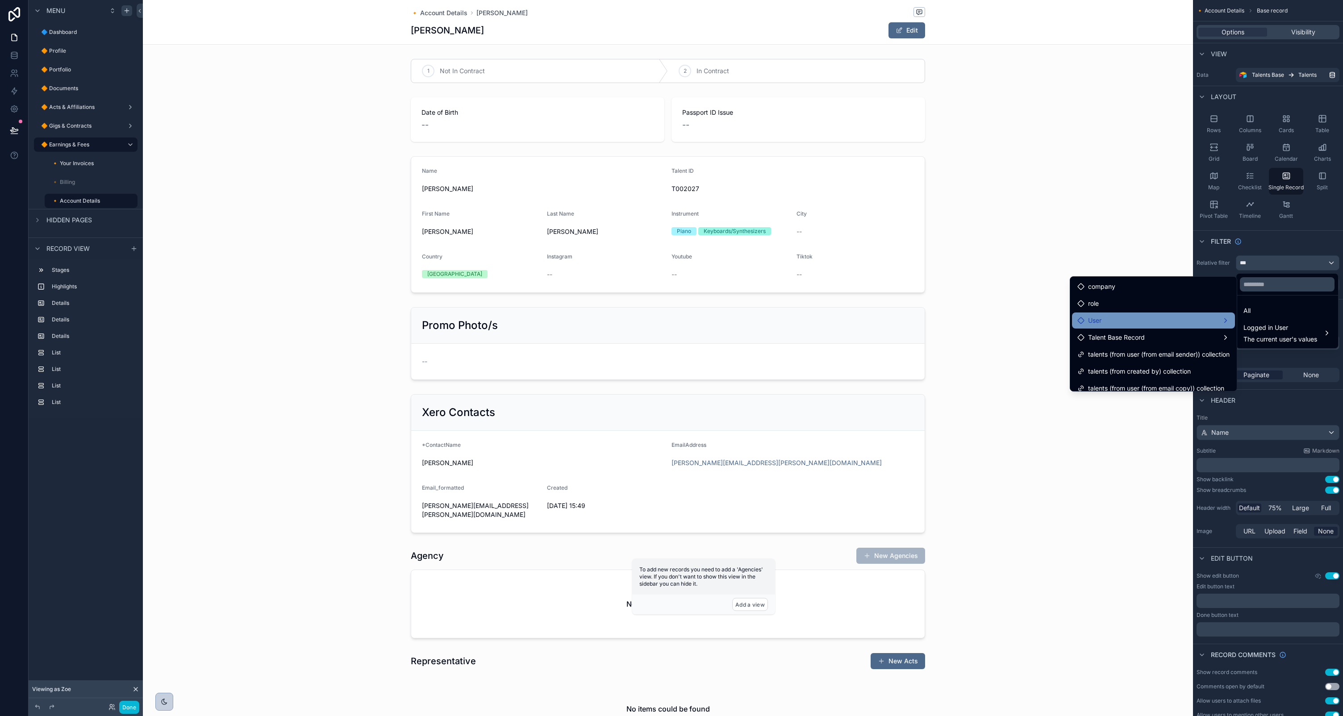
click at [1155, 323] on div "User" at bounding box center [1153, 320] width 152 height 11
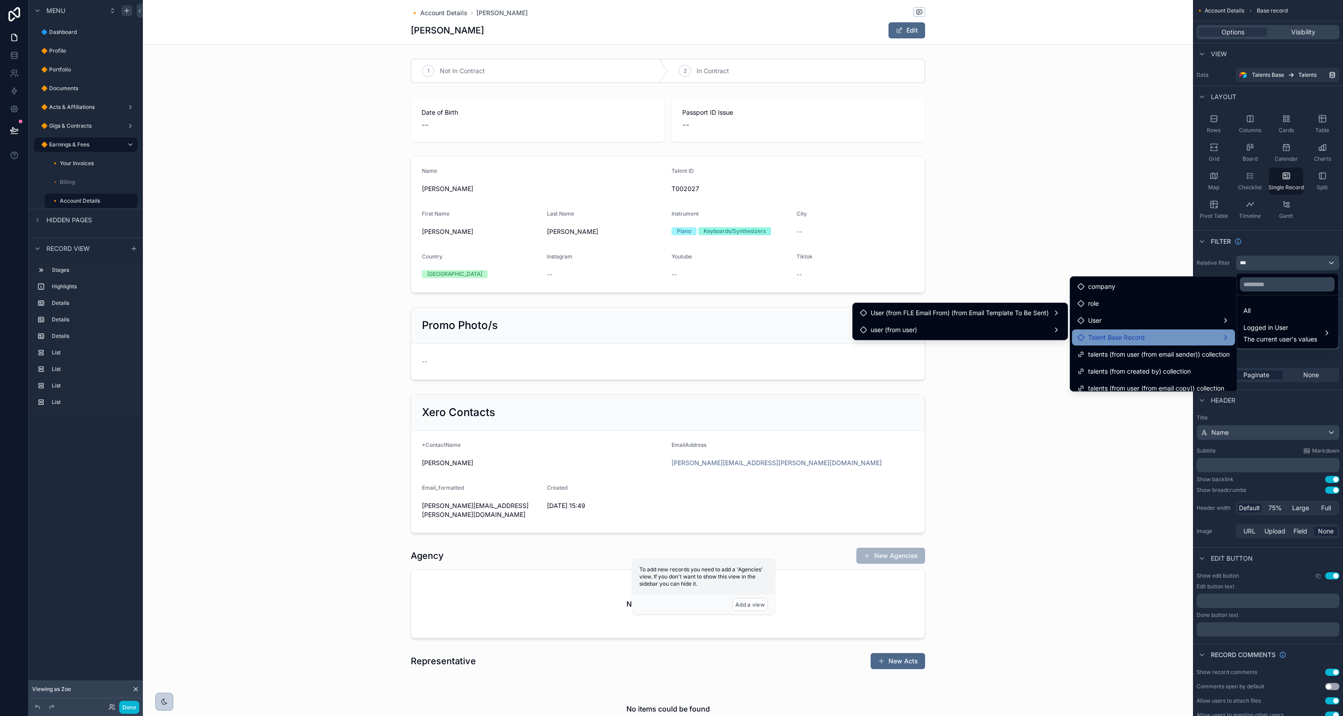
click at [1144, 338] on div "Talent Base Record" at bounding box center [1153, 337] width 152 height 11
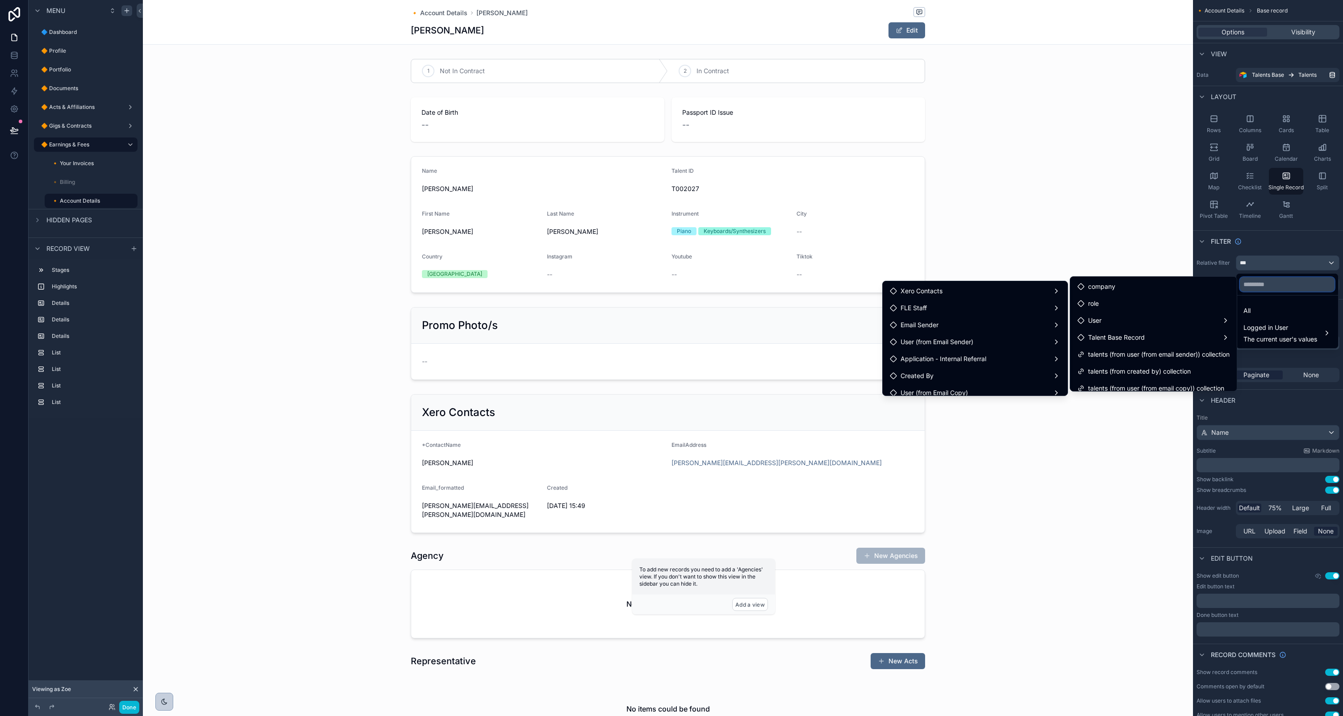
click at [1255, 284] on input "text" at bounding box center [1287, 284] width 95 height 14
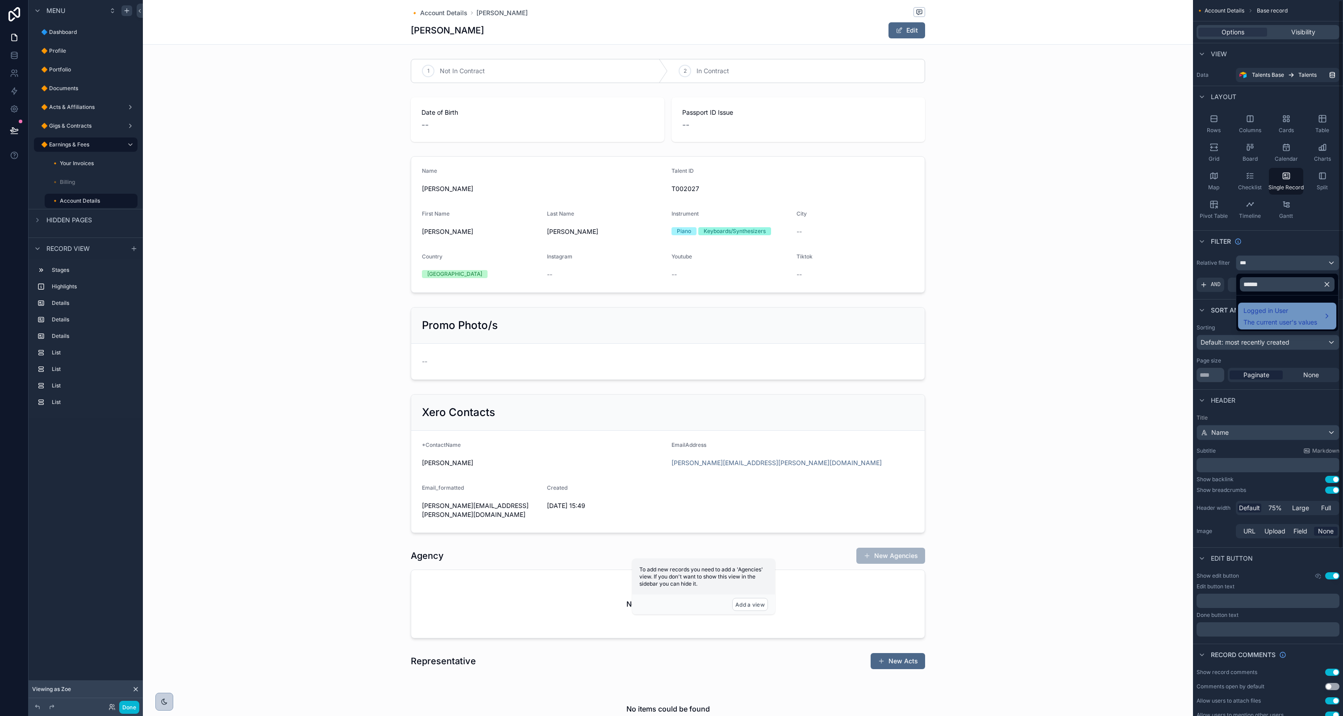
click at [1254, 308] on span "Logged in User" at bounding box center [1281, 310] width 74 height 11
click at [1200, 314] on span "Talent Base Record" at bounding box center [1189, 317] width 57 height 11
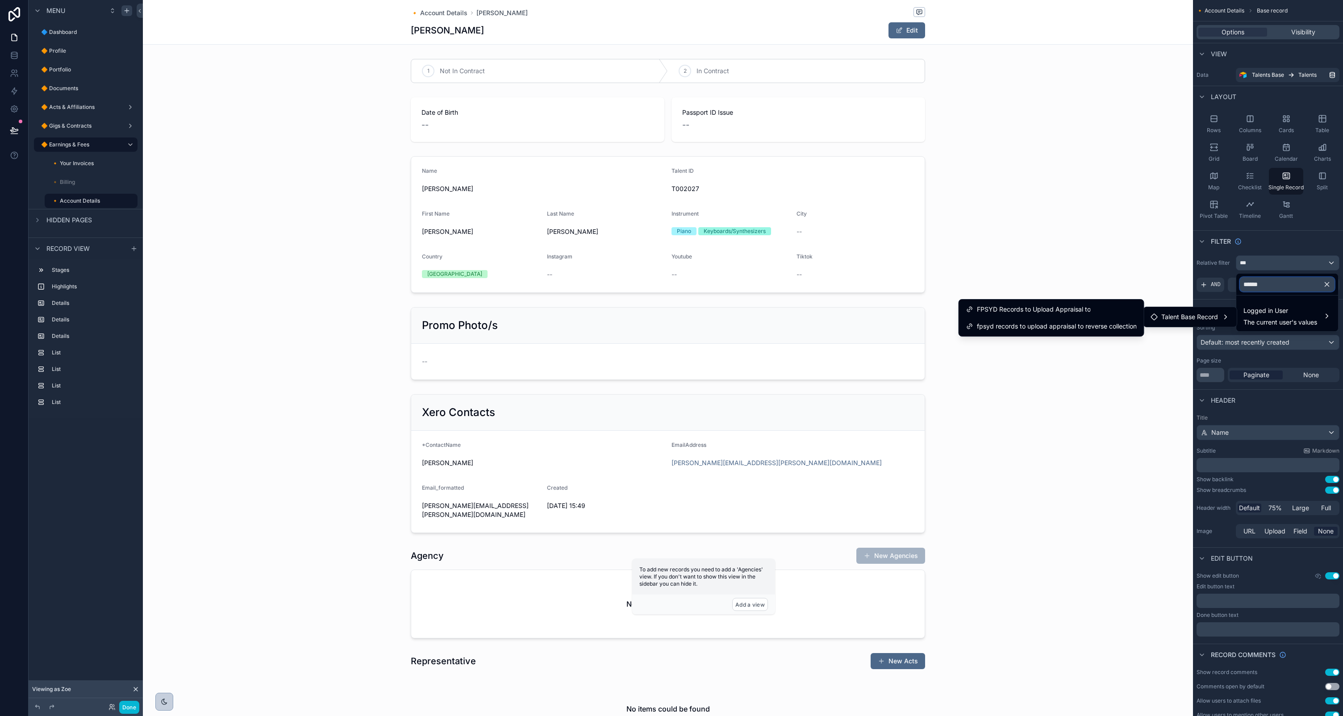
click at [1277, 281] on input "******" at bounding box center [1287, 284] width 95 height 14
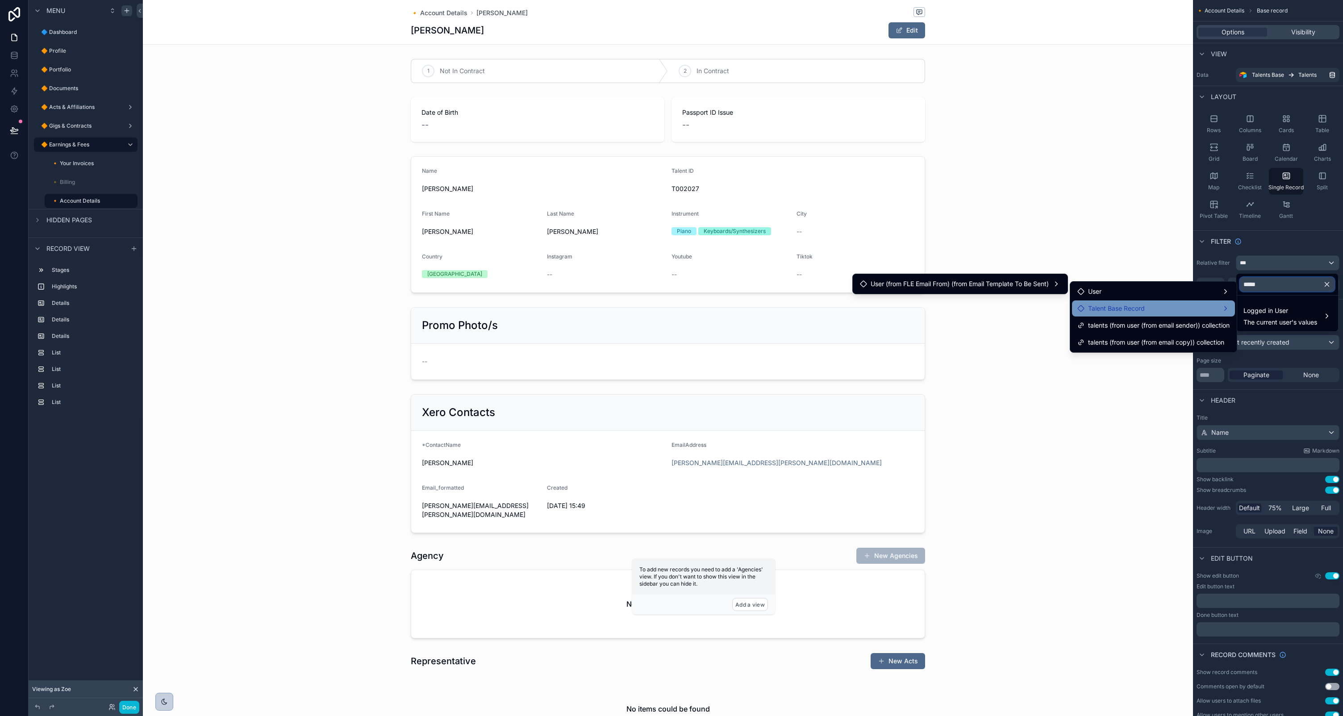
type input "*****"
click at [1194, 308] on div "Talent Base Record" at bounding box center [1153, 308] width 152 height 11
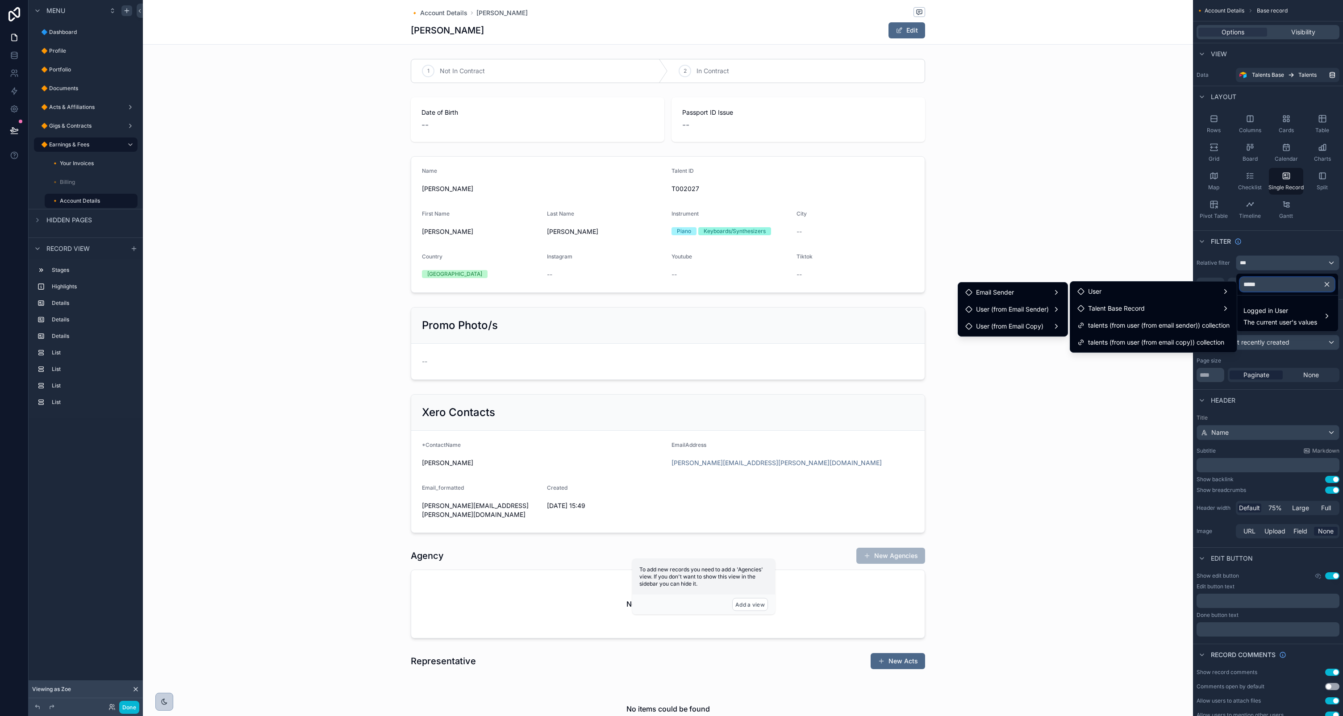
click at [1275, 284] on input "*****" at bounding box center [1287, 284] width 95 height 14
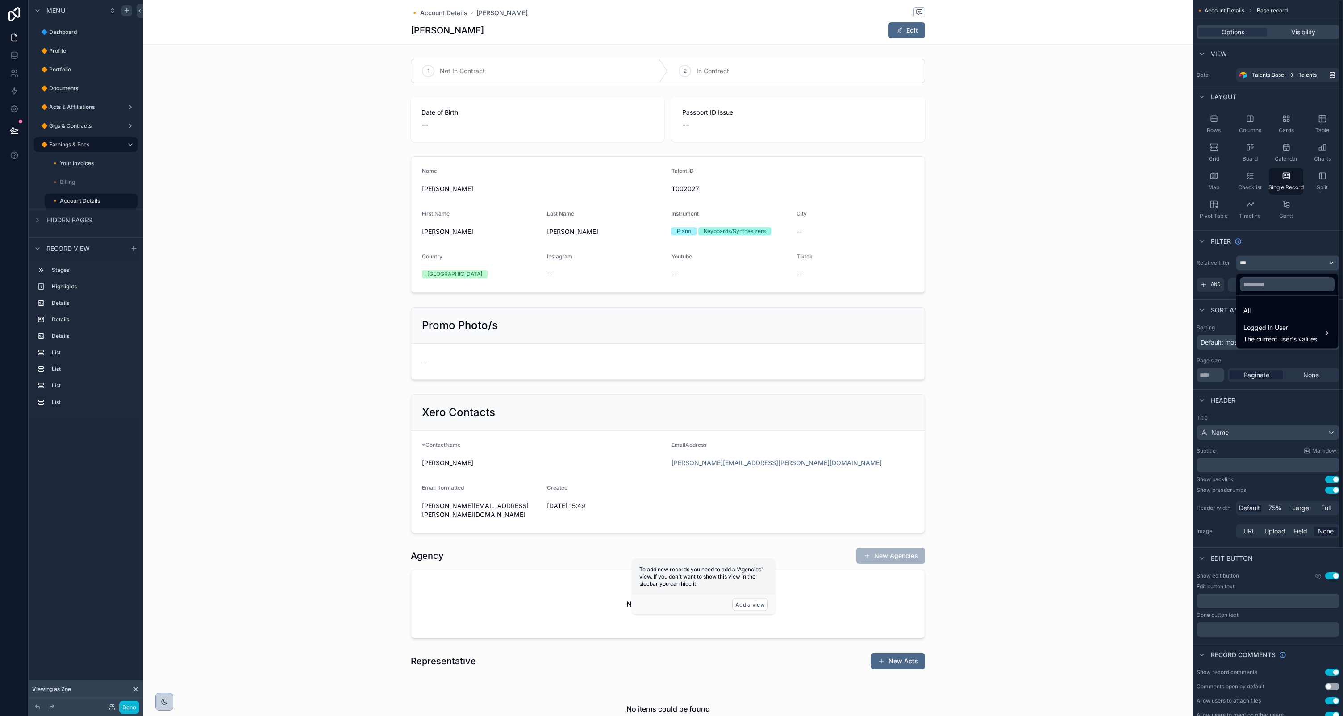
drag, startPoint x: 1285, startPoint y: 246, endPoint x: 1278, endPoint y: 259, distance: 14.4
click at [1285, 246] on div "scrollable content" at bounding box center [671, 358] width 1343 height 716
click at [1278, 260] on div "***" at bounding box center [1287, 263] width 103 height 14
drag, startPoint x: 1276, startPoint y: 255, endPoint x: 1264, endPoint y: 264, distance: 14.4
click at [1275, 256] on div "scrollable content" at bounding box center [671, 358] width 1343 height 716
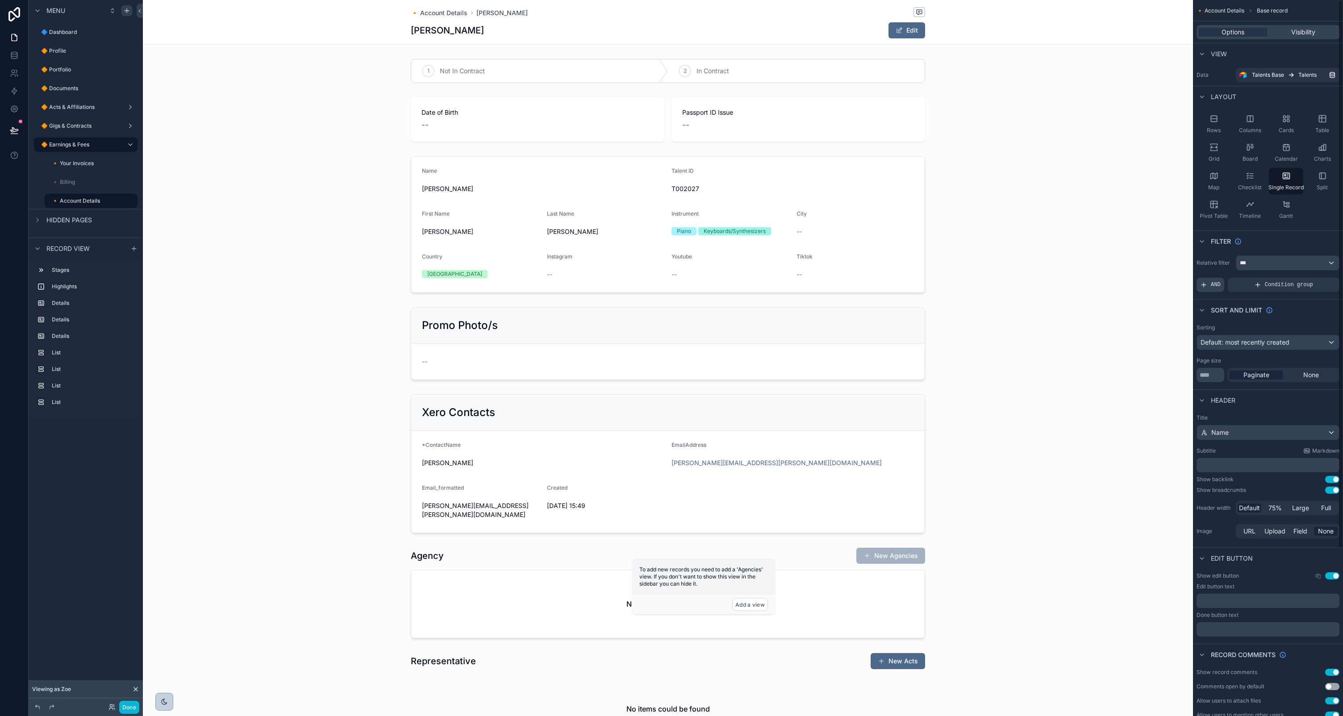
click at [1218, 284] on span "AND" at bounding box center [1216, 284] width 10 height 7
click at [1248, 282] on div "Add a filter" at bounding box center [1268, 285] width 143 height 14
drag, startPoint x: 1314, startPoint y: 277, endPoint x: 1259, endPoint y: 289, distance: 56.3
click at [1315, 277] on icon "scrollable content" at bounding box center [1317, 278] width 5 height 5
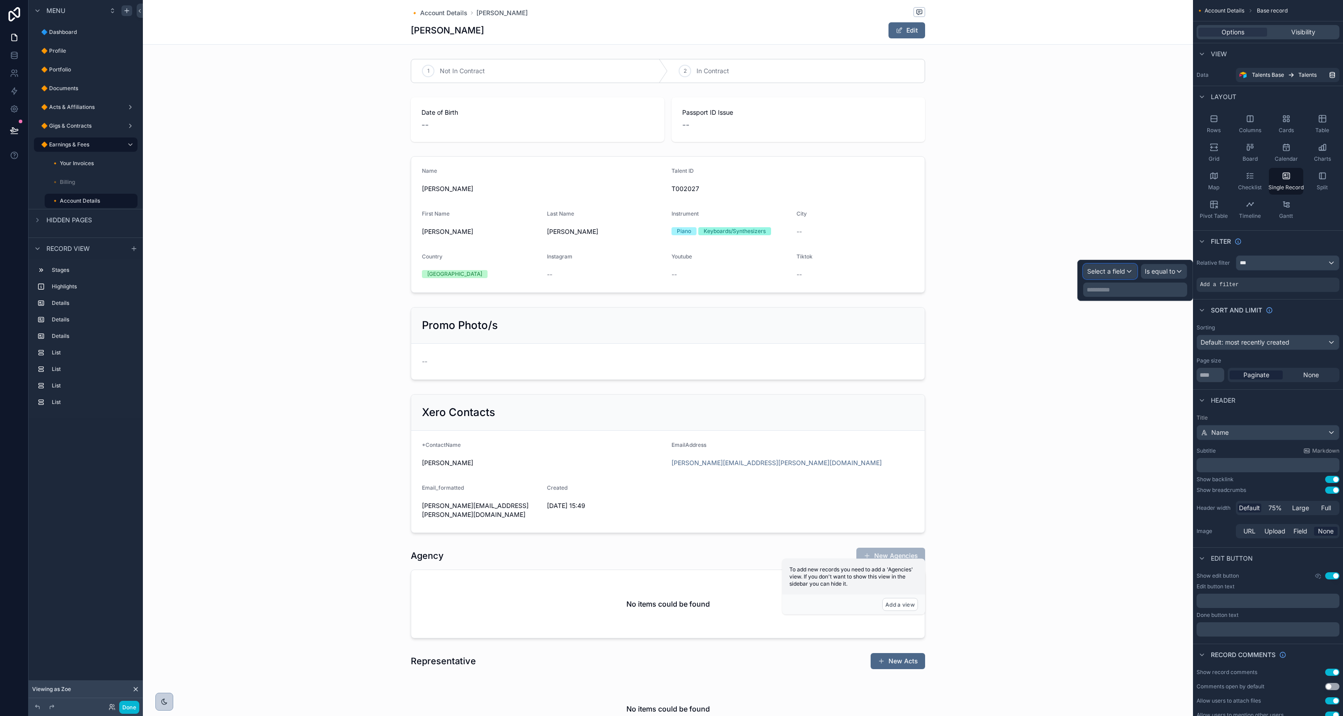
click at [1119, 270] on span "Select a field" at bounding box center [1106, 271] width 38 height 8
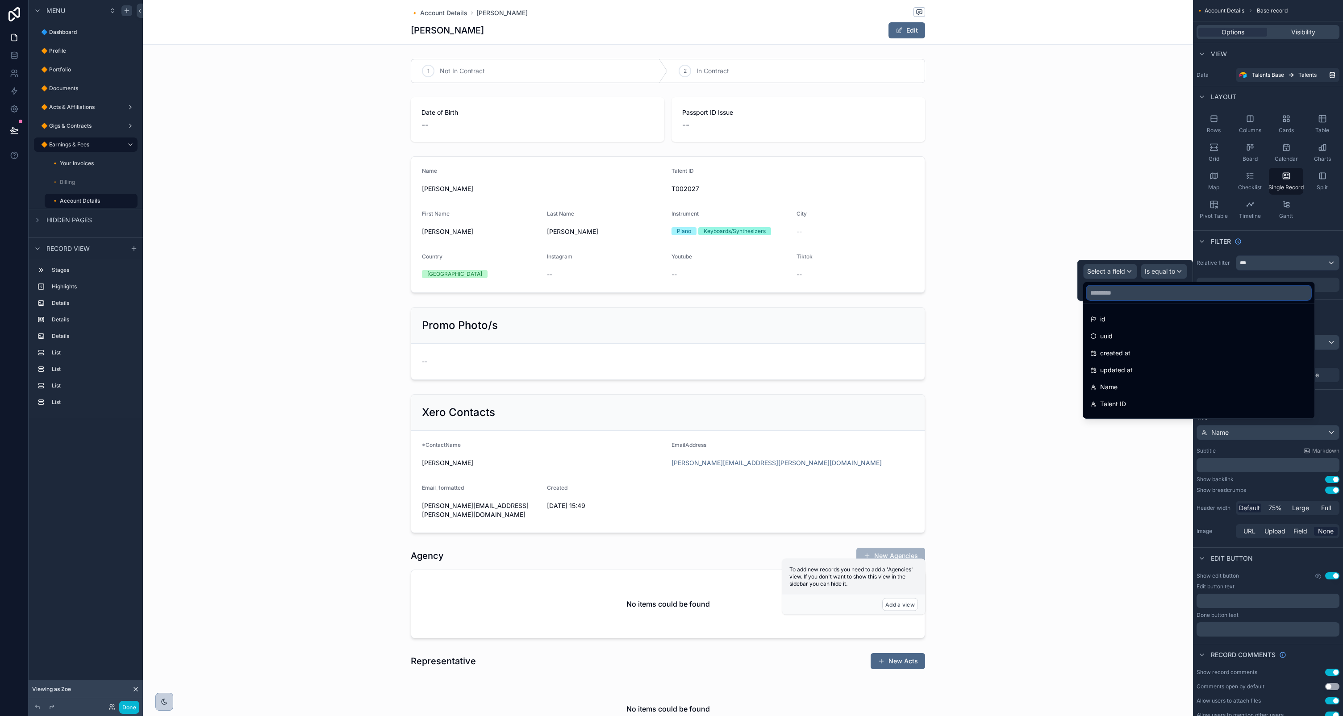
click at [1135, 294] on input "text" at bounding box center [1199, 293] width 224 height 14
type input "******"
click at [1127, 333] on span "Record ID" at bounding box center [1114, 336] width 29 height 11
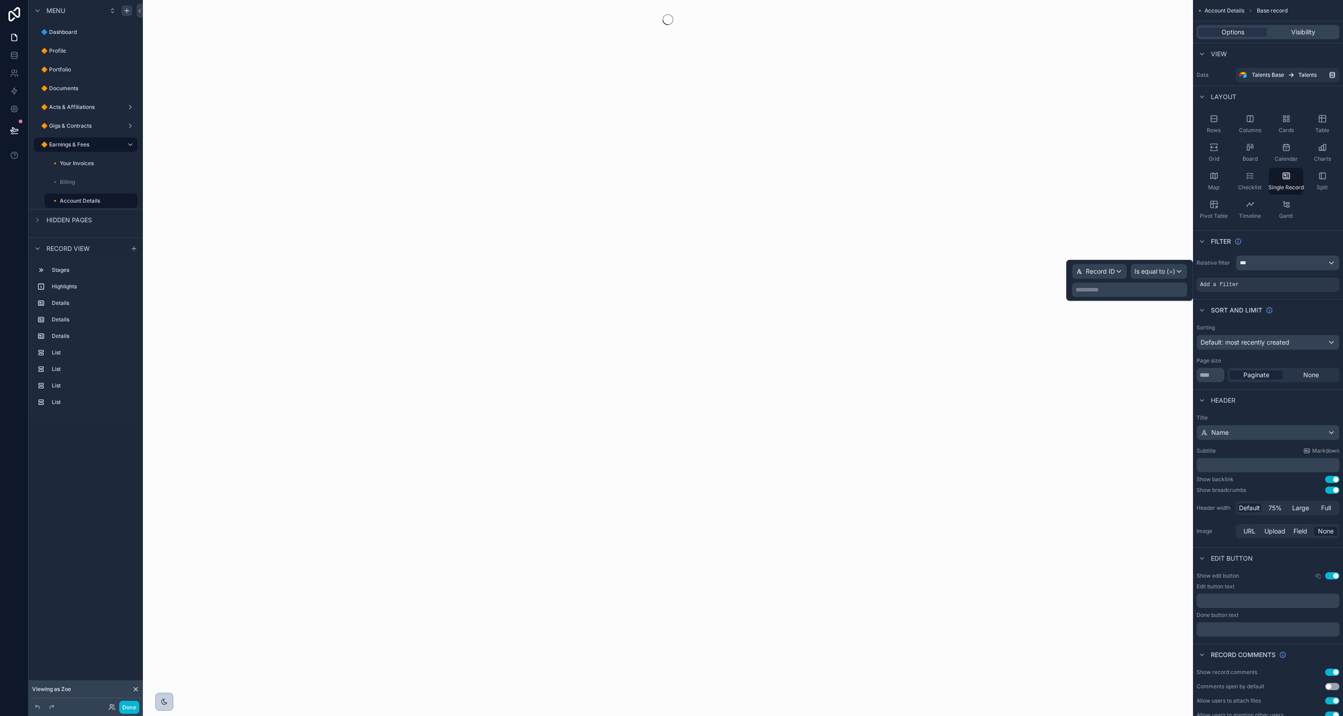
click at [1140, 292] on p "**********" at bounding box center [1131, 289] width 110 height 9
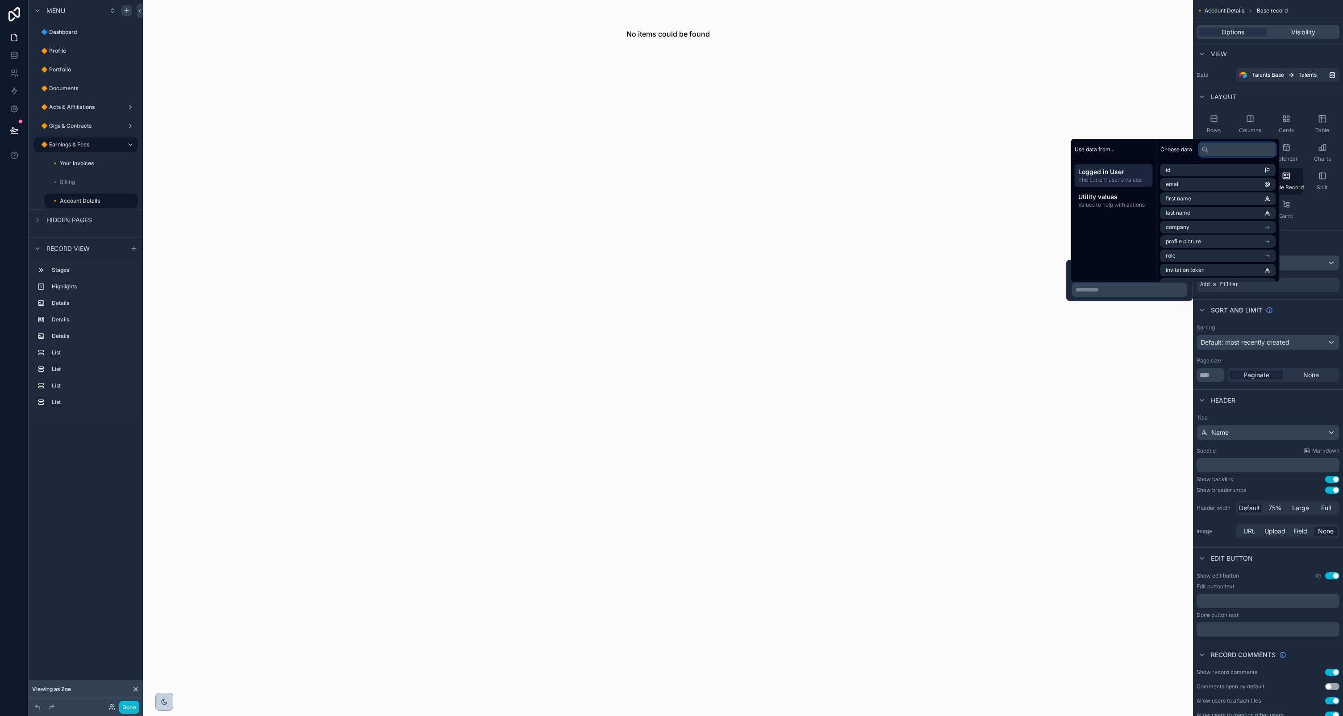
click at [1226, 146] on input "text" at bounding box center [1237, 149] width 77 height 14
type input "******"
click at [1204, 184] on span "Record ID - Talent Base" at bounding box center [1196, 184] width 60 height 7
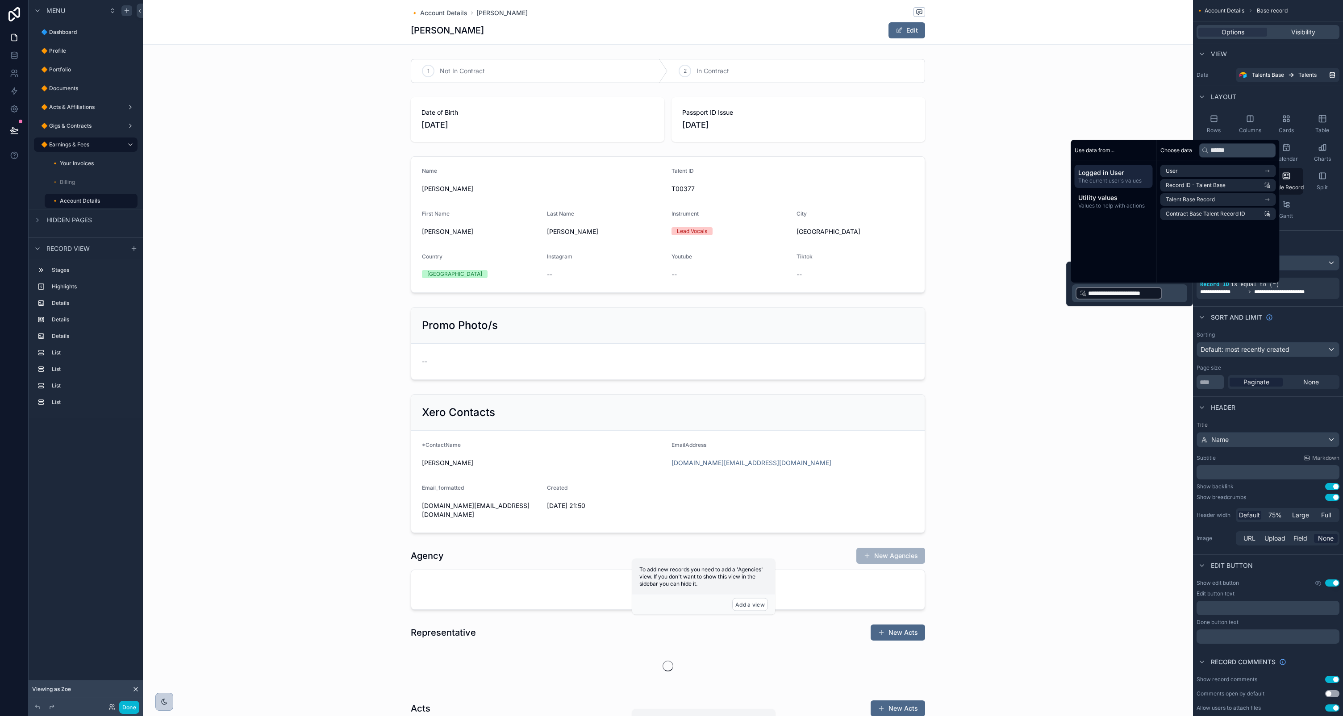
click at [1307, 324] on div "Sort And Limit" at bounding box center [1268, 316] width 150 height 21
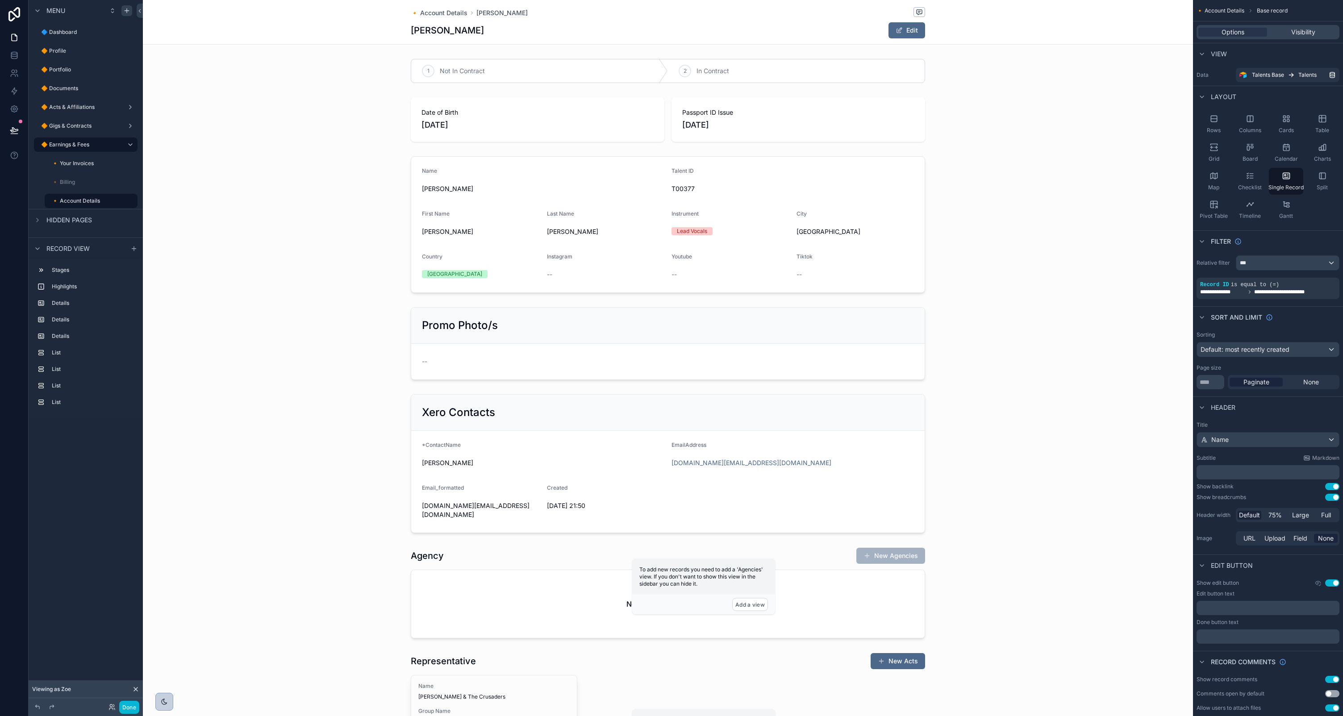
click at [580, 64] on div "scrollable content" at bounding box center [668, 70] width 1050 height 31
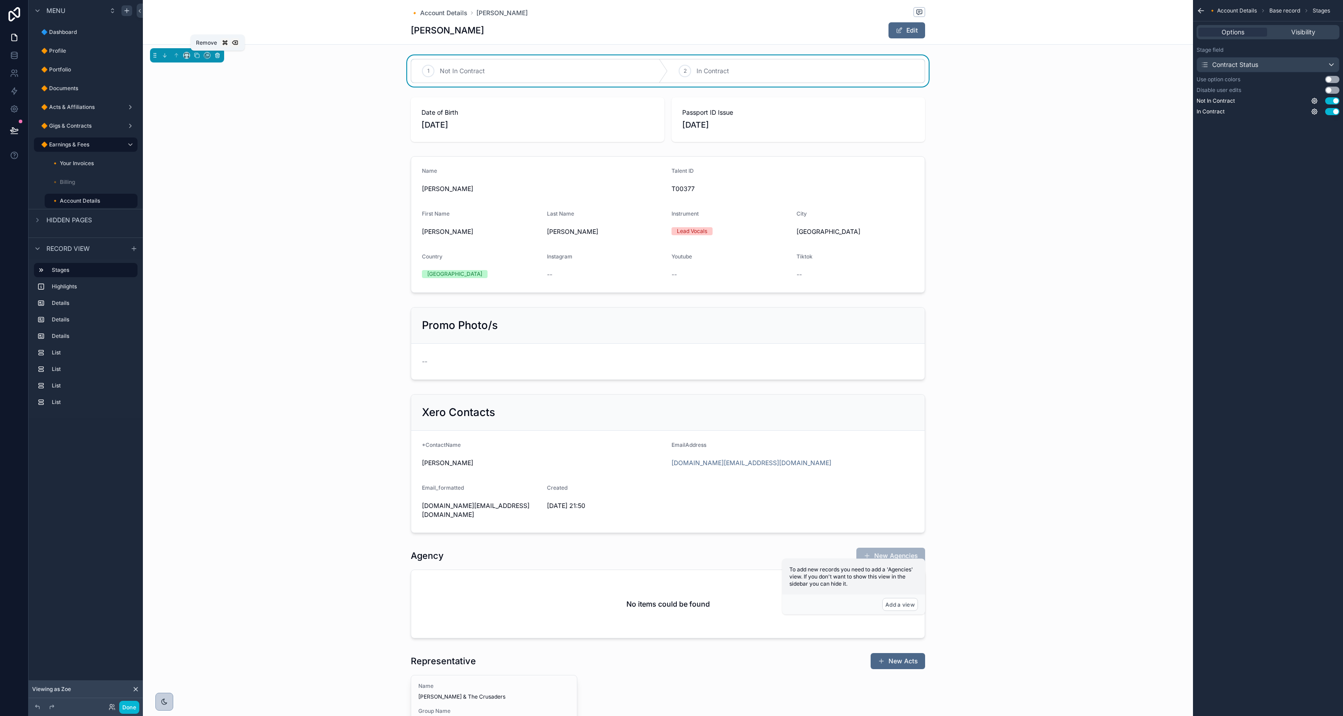
click at [219, 56] on icon "scrollable content" at bounding box center [218, 56] width 4 height 4
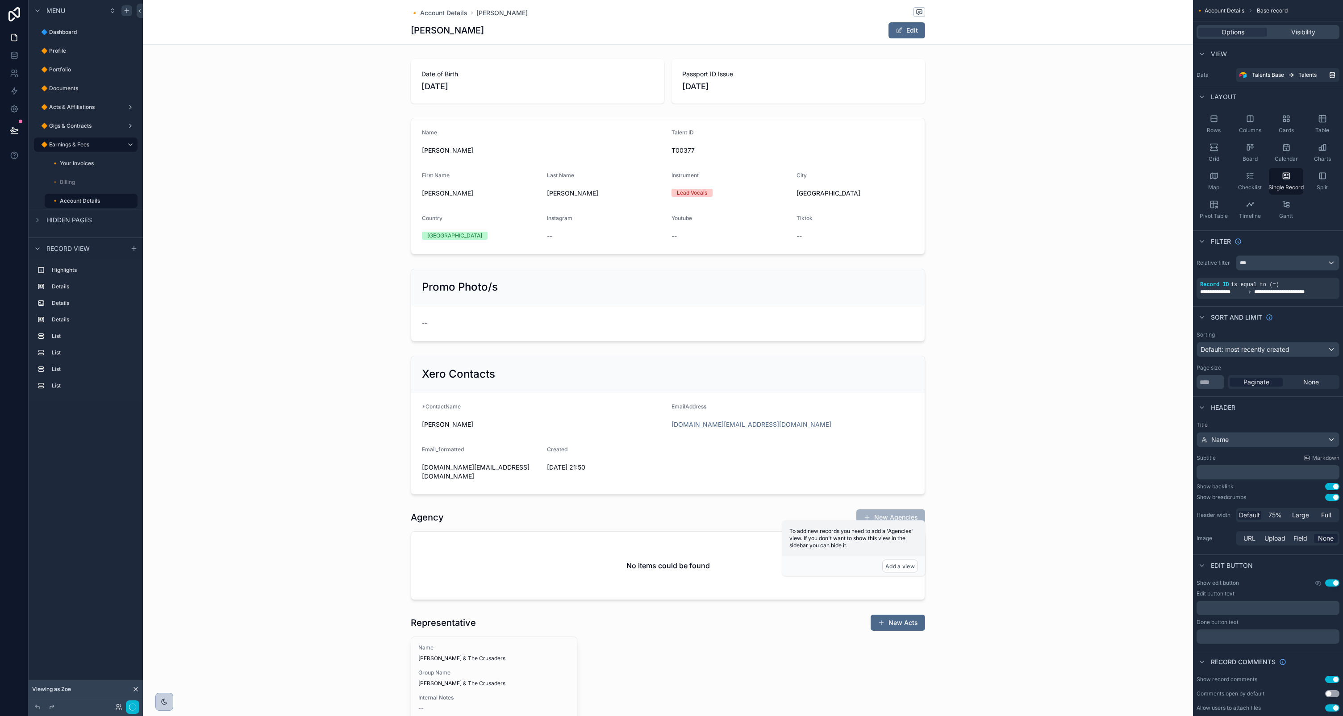
click at [520, 82] on div "scrollable content" at bounding box center [668, 81] width 1050 height 52
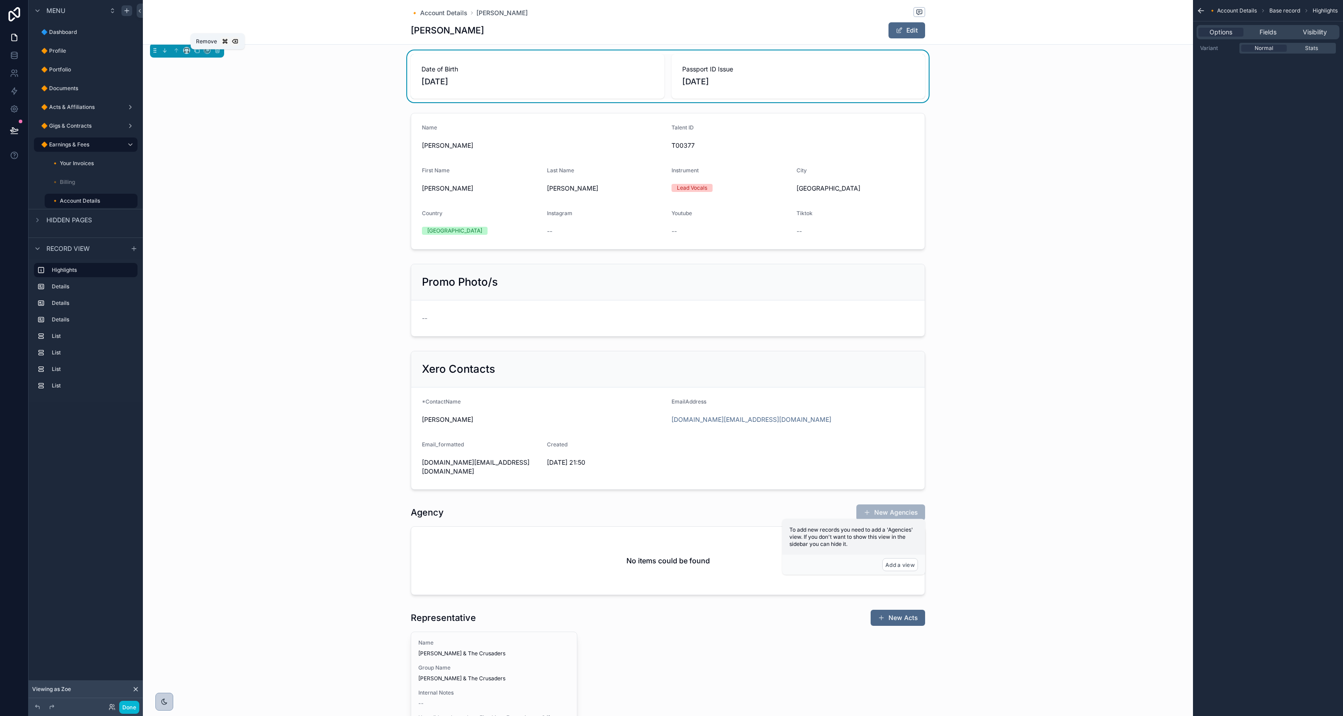
scroll to position [10, 0]
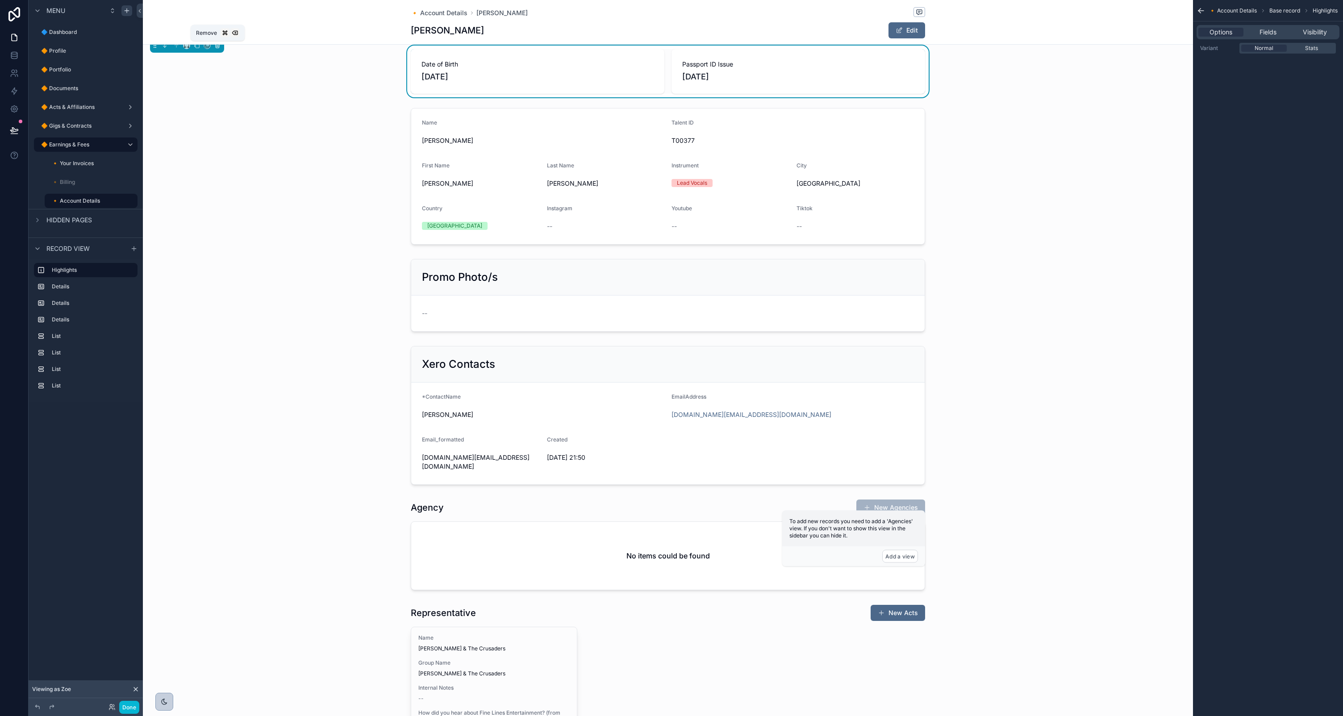
click at [217, 48] on icon "scrollable content" at bounding box center [218, 46] width 4 height 4
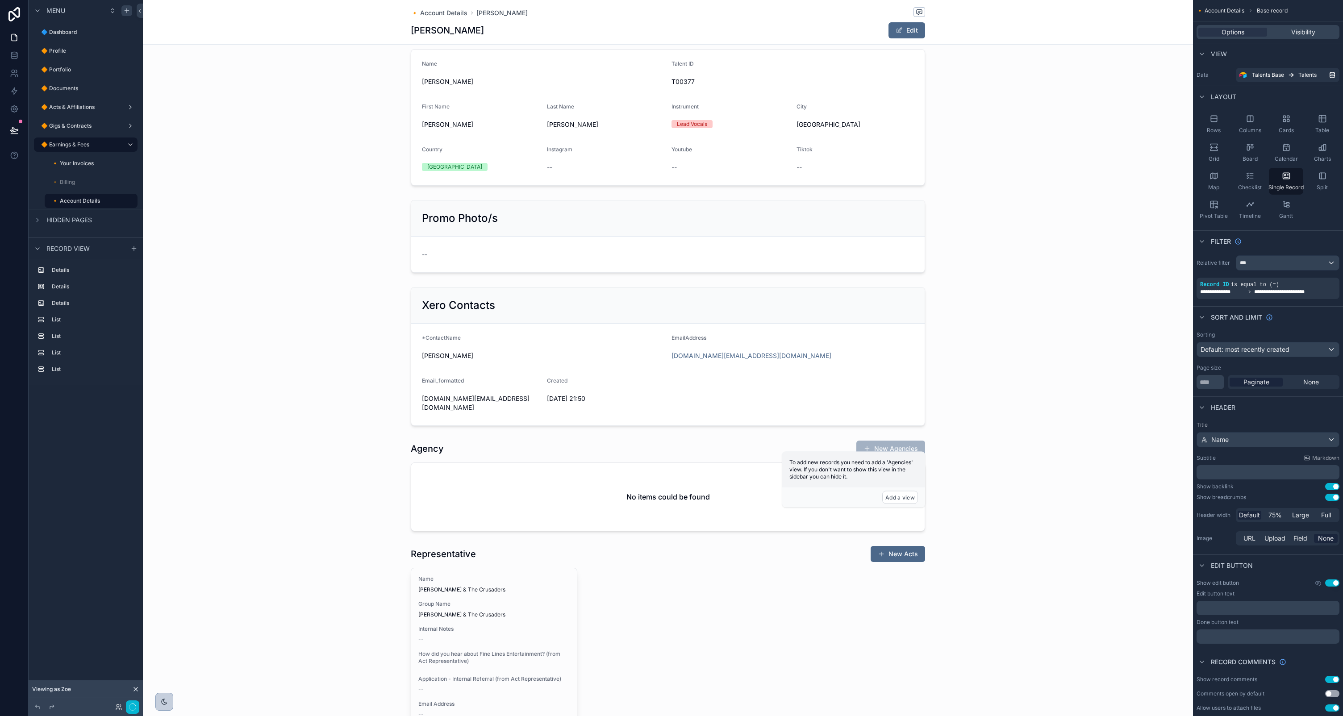
click at [469, 31] on h1 "Zoe June Klemenczuk" at bounding box center [447, 30] width 73 height 13
drag, startPoint x: 1238, startPoint y: 31, endPoint x: 1230, endPoint y: 36, distance: 9.0
click at [1238, 31] on span "Options" at bounding box center [1233, 32] width 23 height 9
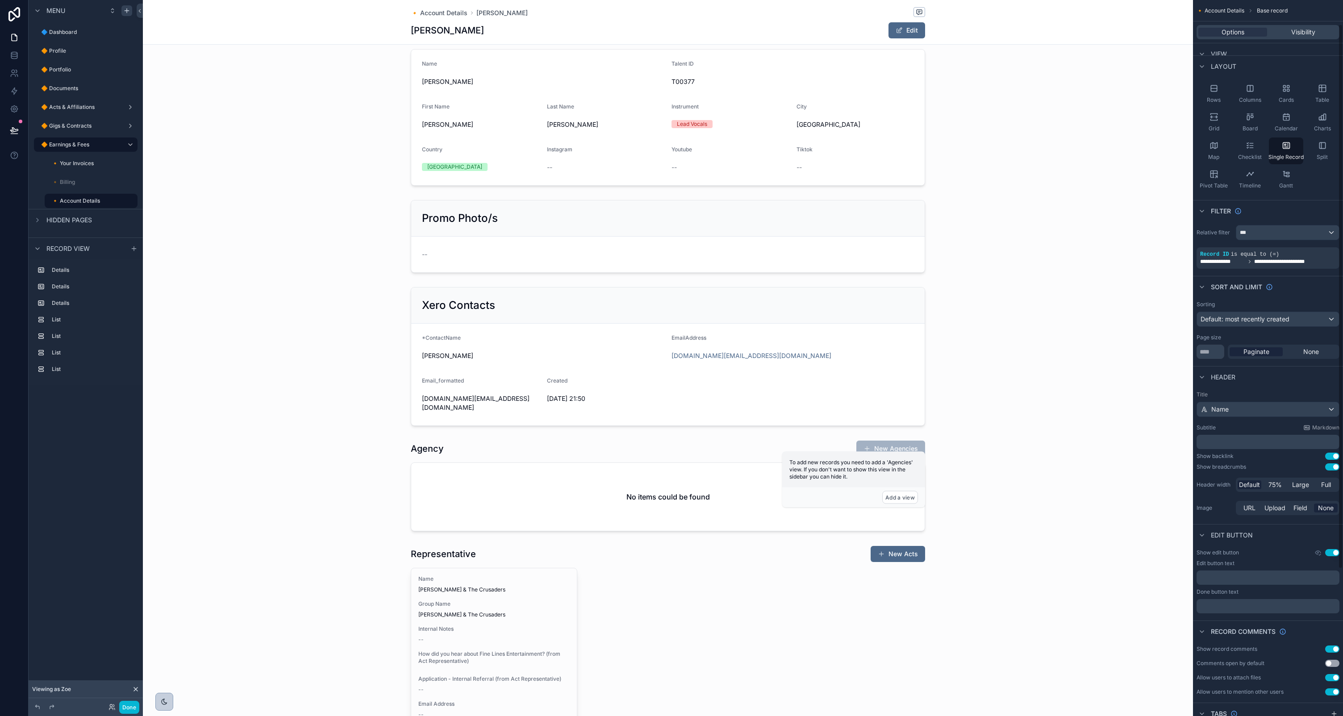
scroll to position [32, 0]
click at [1264, 407] on div "Name" at bounding box center [1268, 408] width 142 height 14
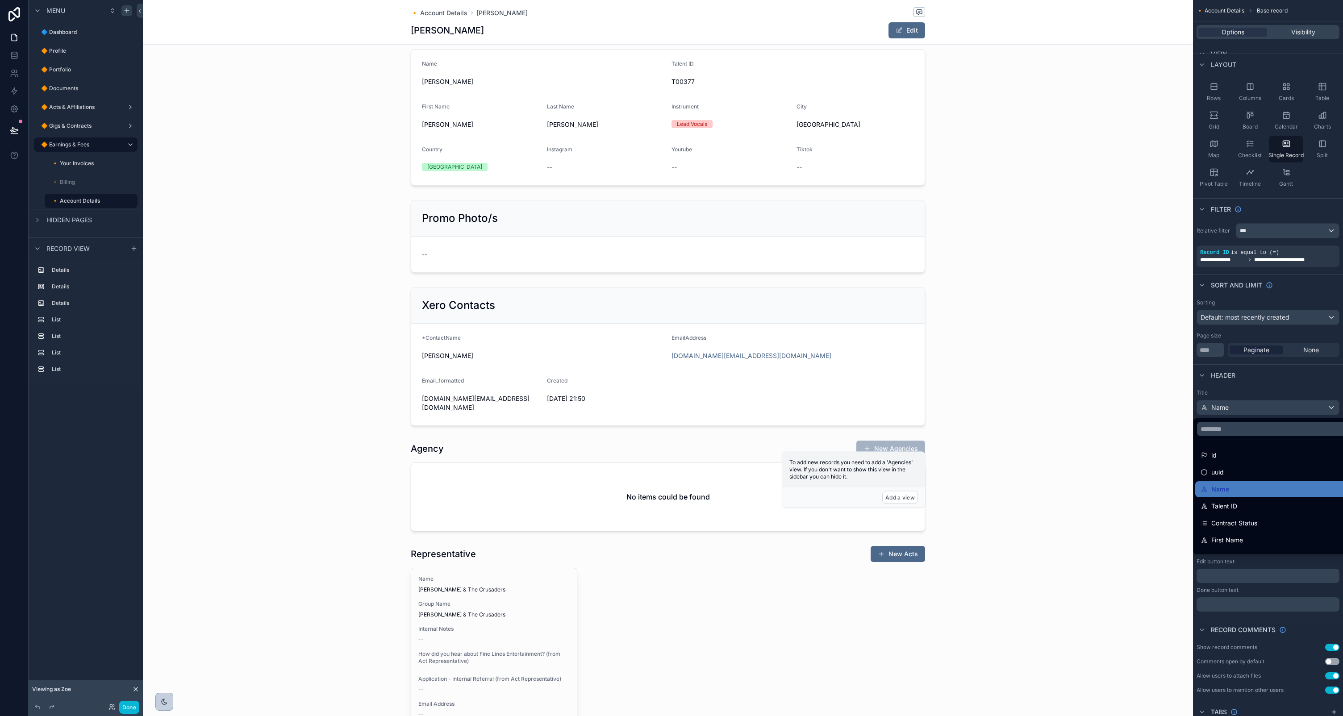
click at [1069, 374] on div "scrollable content" at bounding box center [668, 357] width 1050 height 146
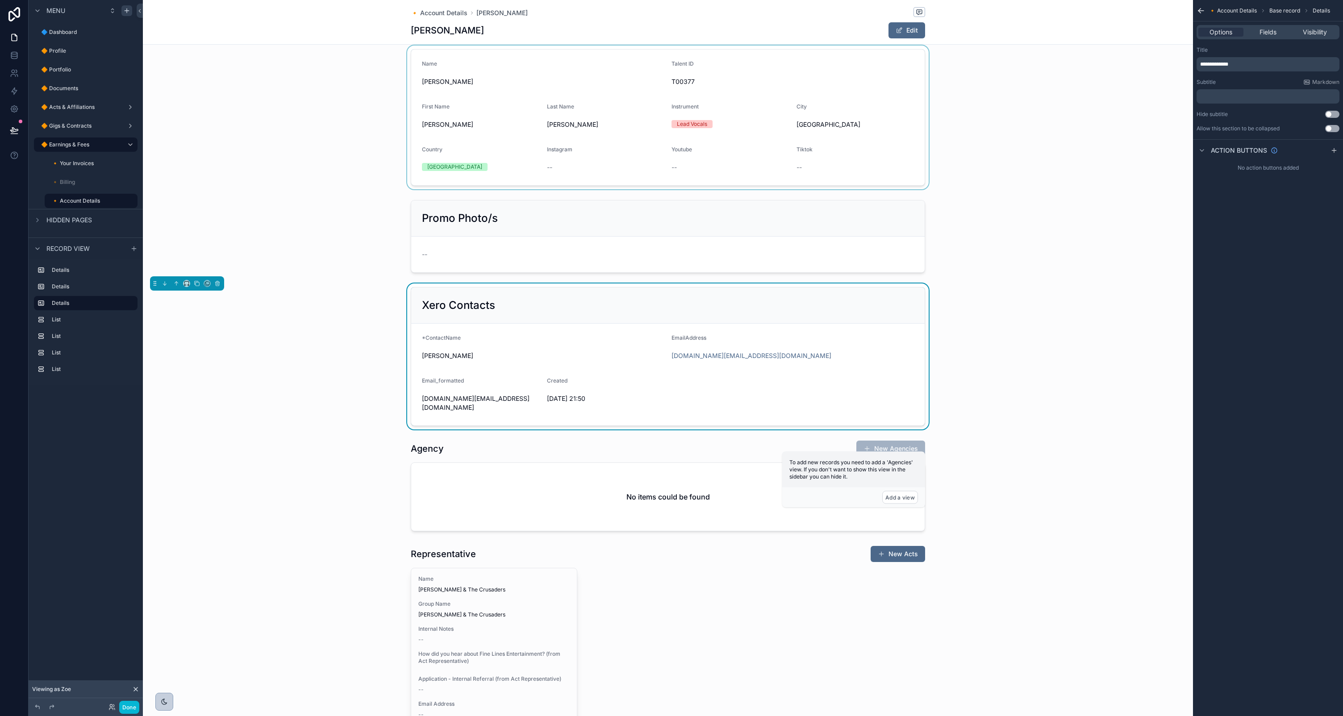
click at [606, 83] on div "scrollable content" at bounding box center [668, 118] width 1050 height 144
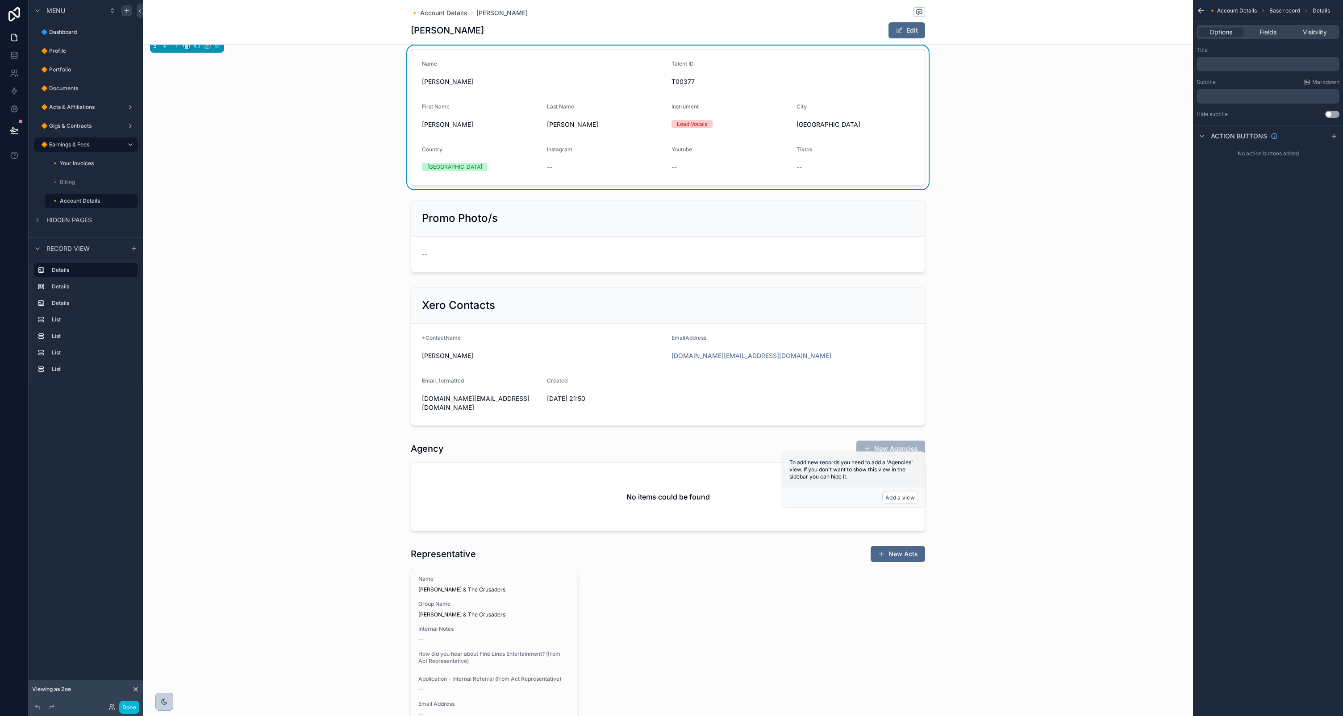
click at [1218, 62] on p "﻿" at bounding box center [1269, 64] width 138 height 7
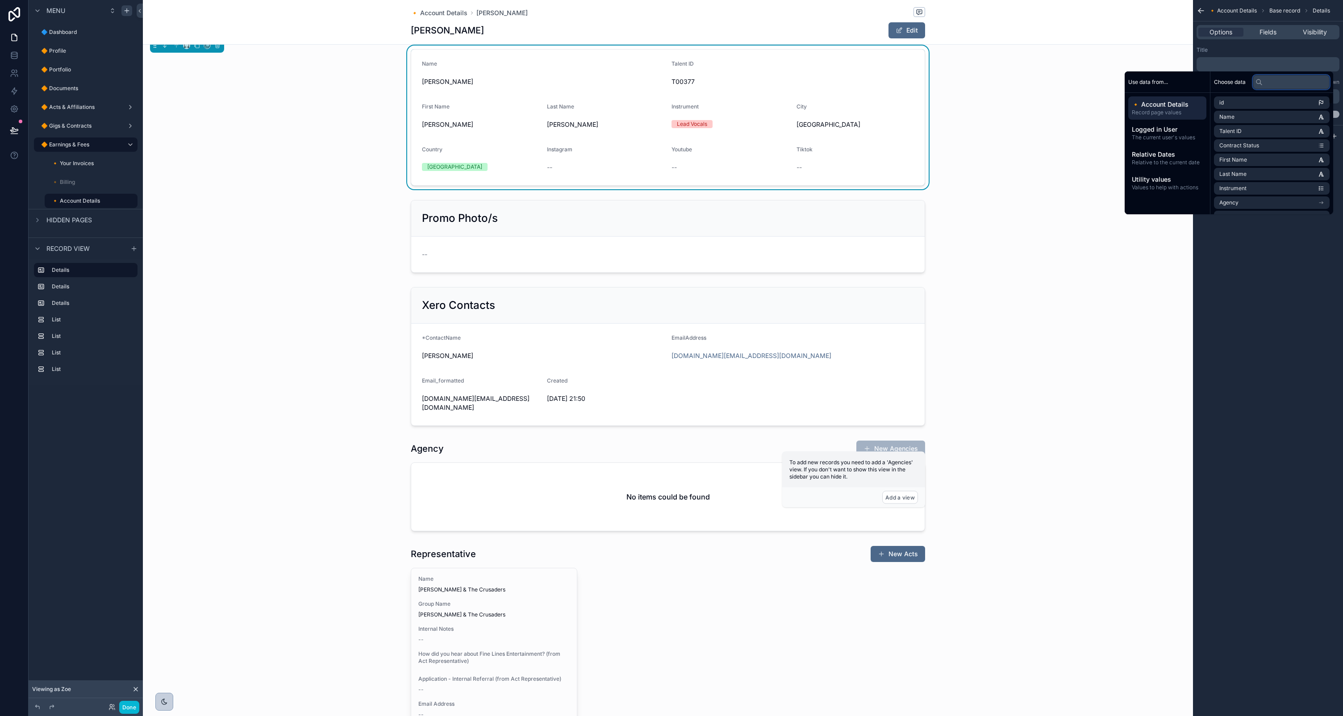
click at [1283, 84] on input "text" at bounding box center [1291, 82] width 77 height 14
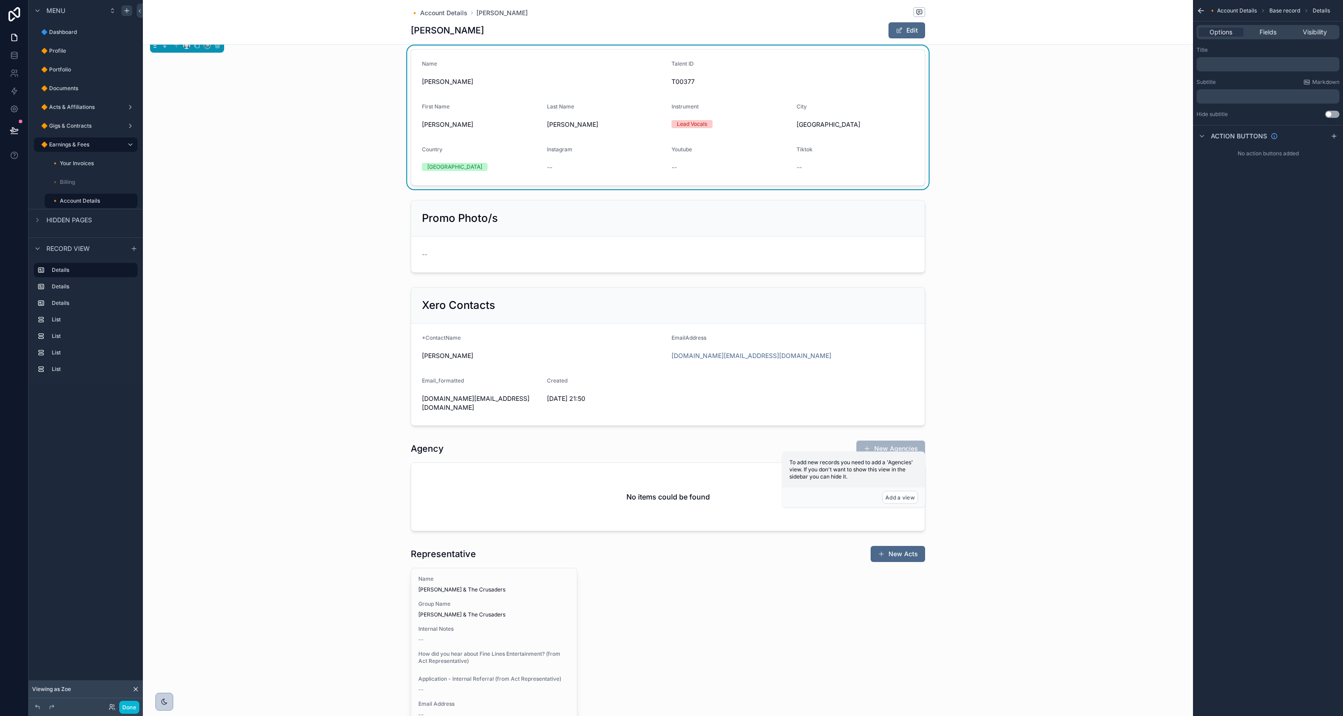
drag, startPoint x: 1271, startPoint y: 322, endPoint x: 1272, endPoint y: 114, distance: 208.5
click at [1272, 301] on div "🔸 Account Details Base record Details Options Fields Visibility Title ﻿ Subtitl…" at bounding box center [1268, 358] width 150 height 716
click at [1236, 68] on div "﻿" at bounding box center [1268, 64] width 143 height 14
click at [1239, 66] on p "﻿" at bounding box center [1269, 64] width 138 height 7
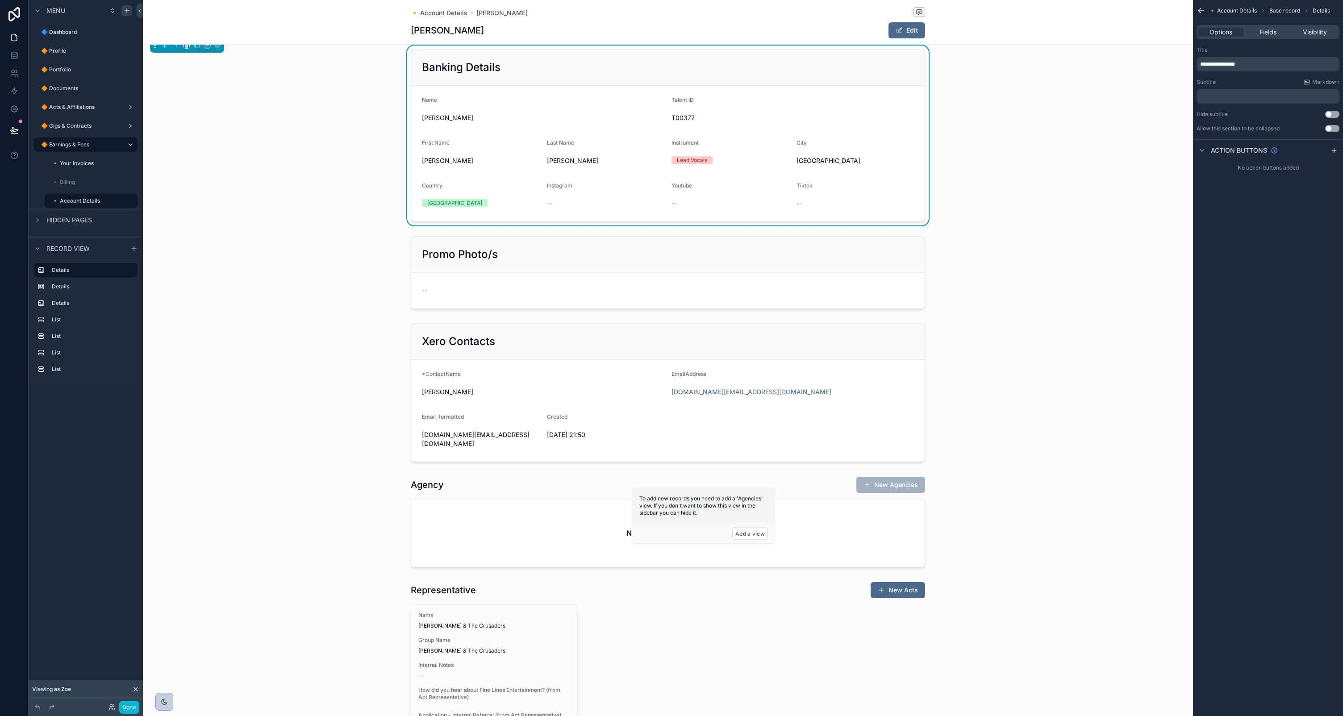
drag, startPoint x: 1258, startPoint y: 284, endPoint x: 1270, endPoint y: 199, distance: 86.5
click at [1258, 284] on div "**********" at bounding box center [1268, 358] width 150 height 716
click at [1247, 98] on p "﻿" at bounding box center [1269, 96] width 138 height 7
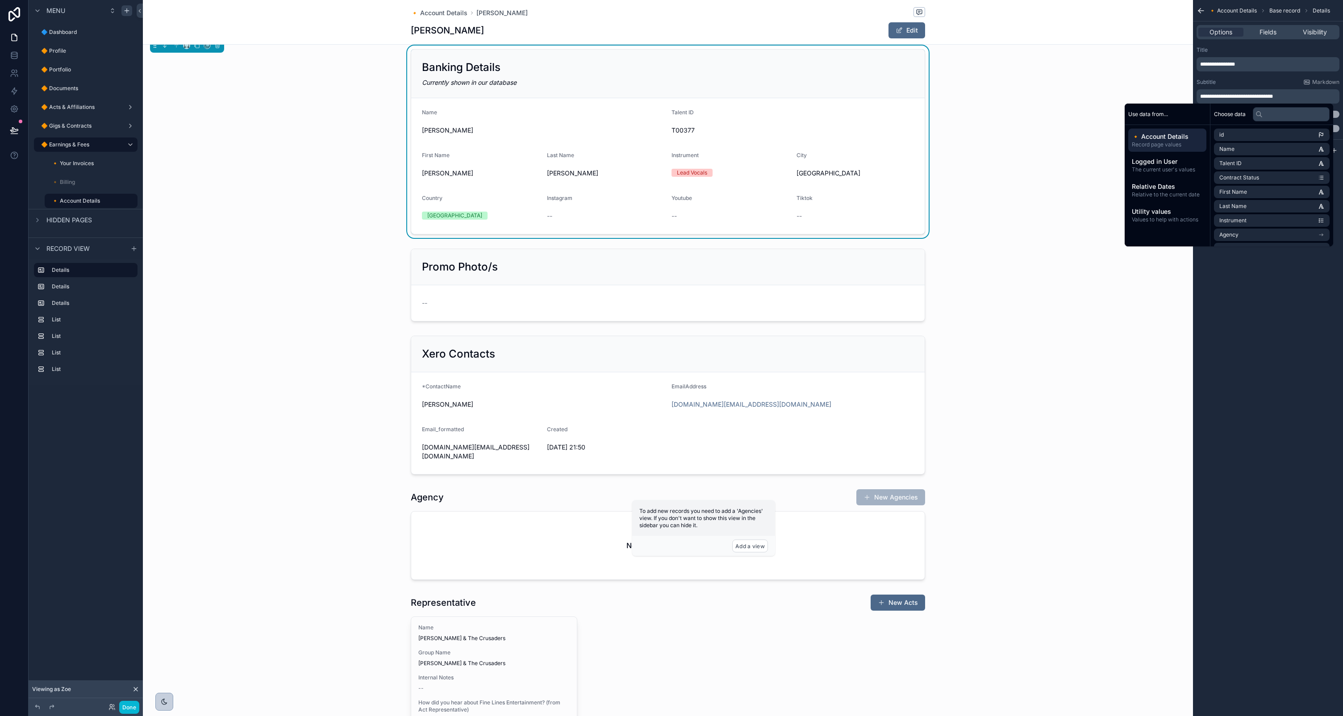
click at [1248, 264] on div "**********" at bounding box center [1268, 358] width 150 height 716
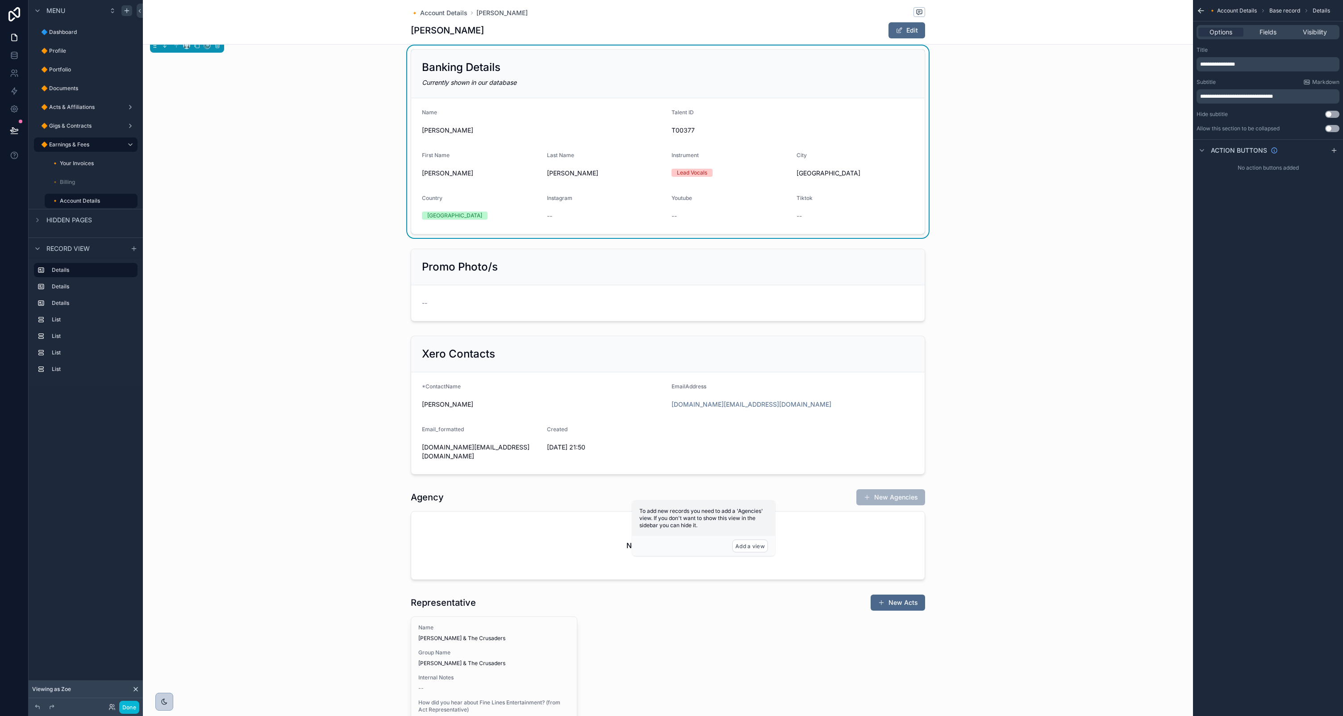
click at [1276, 26] on div "Options Fields Visibility" at bounding box center [1268, 32] width 143 height 14
drag, startPoint x: 1273, startPoint y: 29, endPoint x: 1263, endPoint y: 39, distance: 13.3
click at [1273, 29] on span "Fields" at bounding box center [1268, 32] width 17 height 9
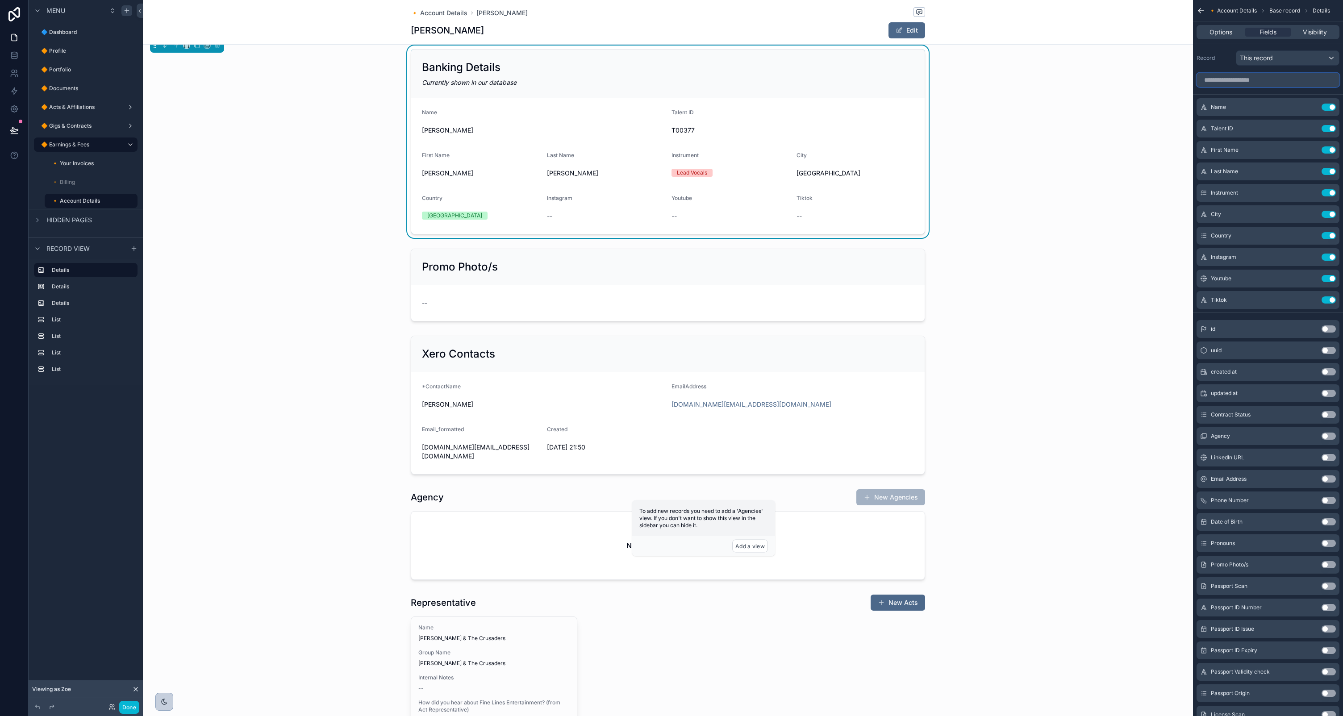
click at [1244, 77] on input "scrollable content" at bounding box center [1268, 80] width 143 height 14
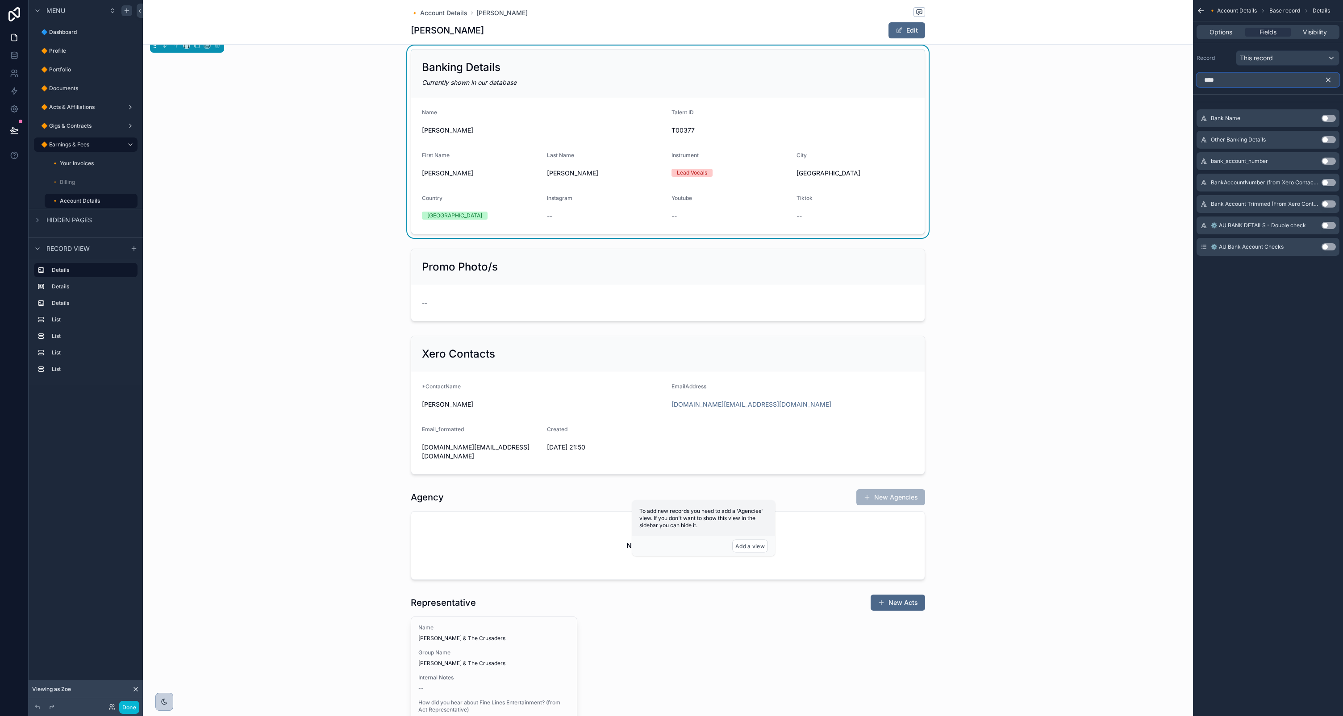
type input "****"
click at [1330, 79] on icon "scrollable content" at bounding box center [1328, 80] width 8 height 8
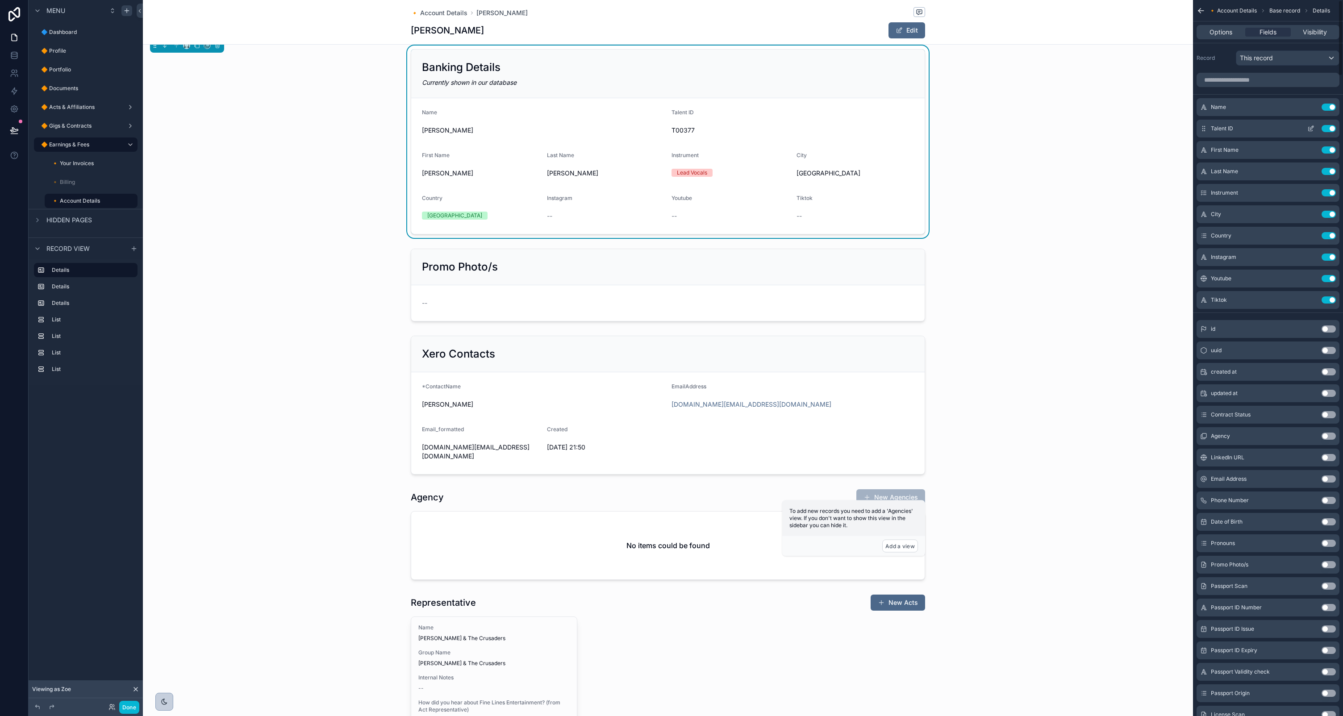
click at [1328, 105] on button "Use setting" at bounding box center [1329, 107] width 14 height 7
click at [1327, 108] on button "Use setting" at bounding box center [1329, 107] width 14 height 7
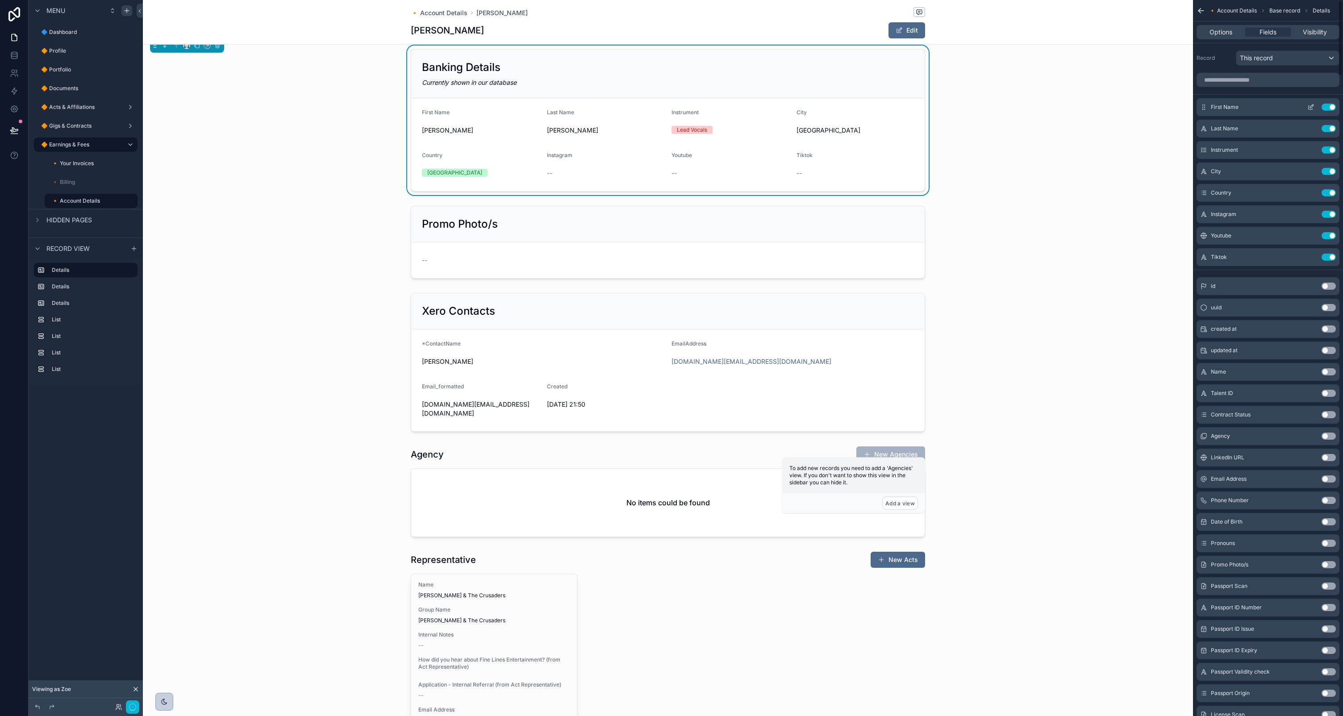
click at [1327, 108] on button "Use setting" at bounding box center [1329, 107] width 14 height 7
click at [1327, 125] on button "Use setting" at bounding box center [1329, 128] width 14 height 7
click at [1327, 146] on button "Use setting" at bounding box center [1329, 149] width 14 height 7
click at [1327, 168] on button "Use setting" at bounding box center [1329, 171] width 14 height 7
click at [1327, 189] on button "Use setting" at bounding box center [1329, 192] width 14 height 7
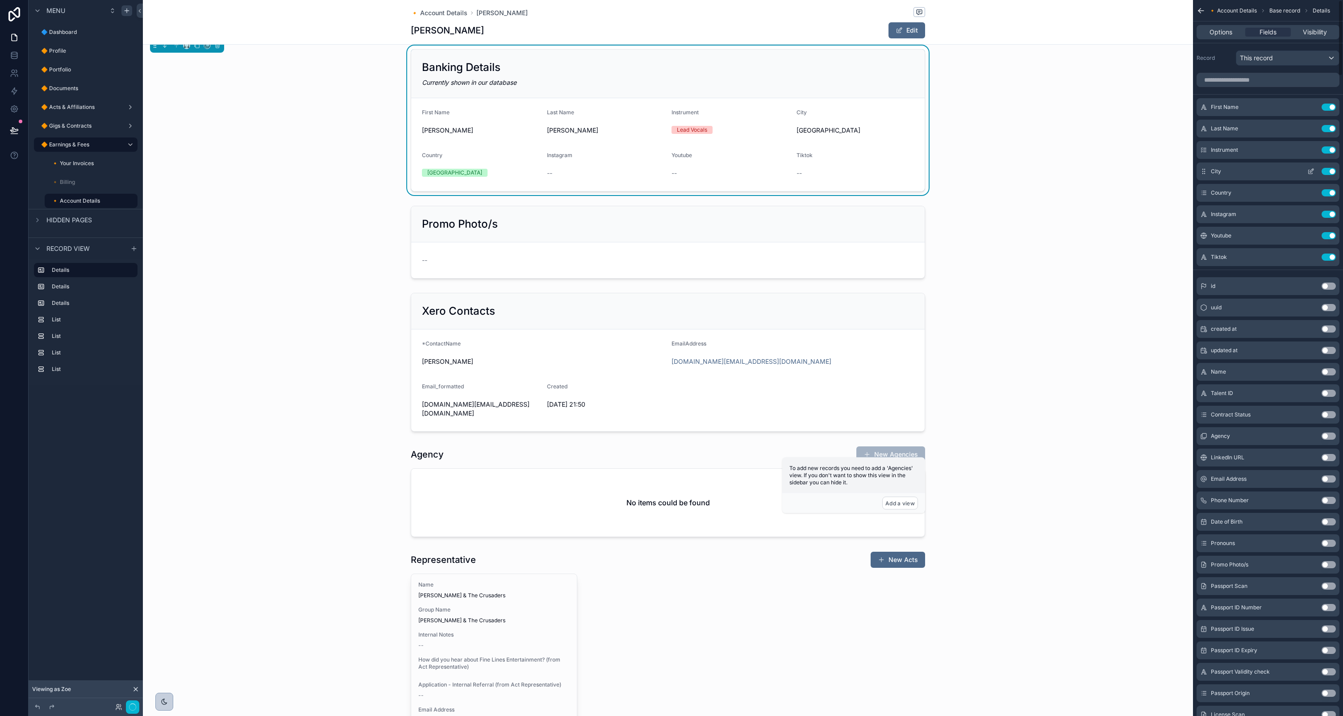
click at [1327, 211] on button "Use setting" at bounding box center [1329, 214] width 14 height 7
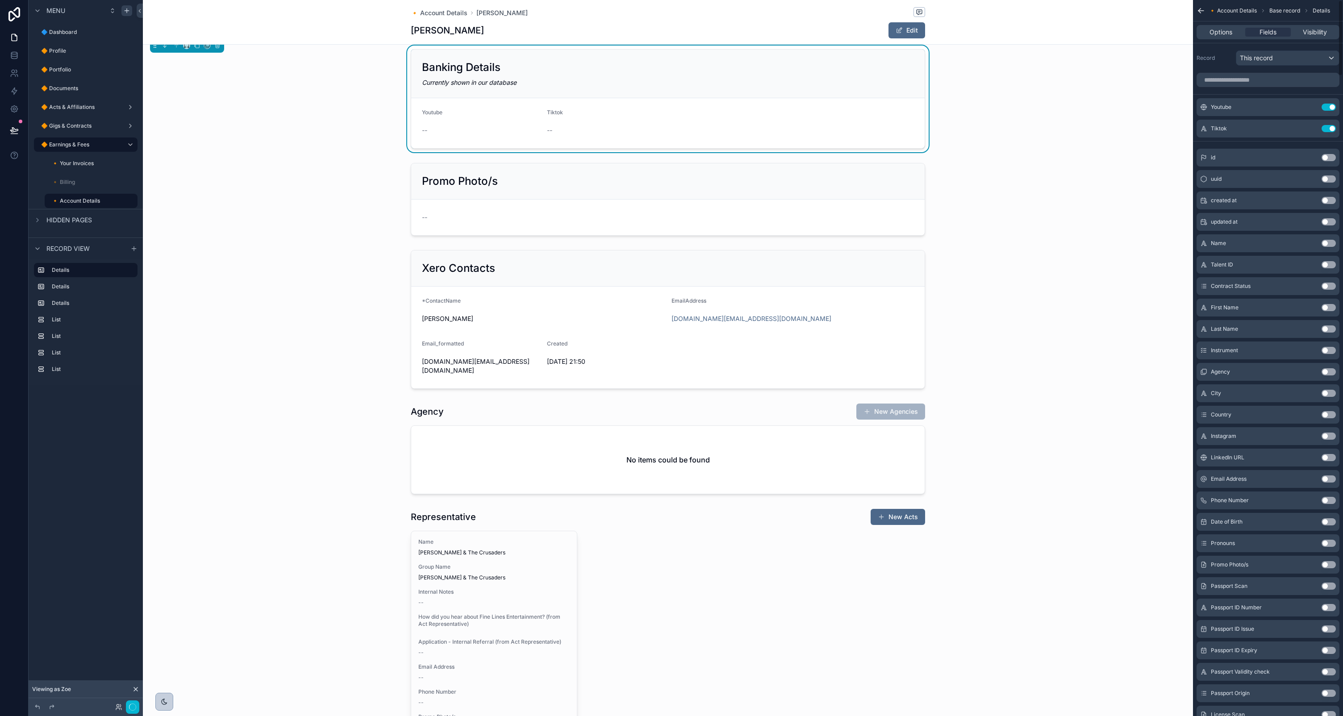
click at [1327, 108] on button "Use setting" at bounding box center [1329, 107] width 14 height 7
click at [1327, 125] on button "Use setting" at bounding box center [1329, 128] width 14 height 7
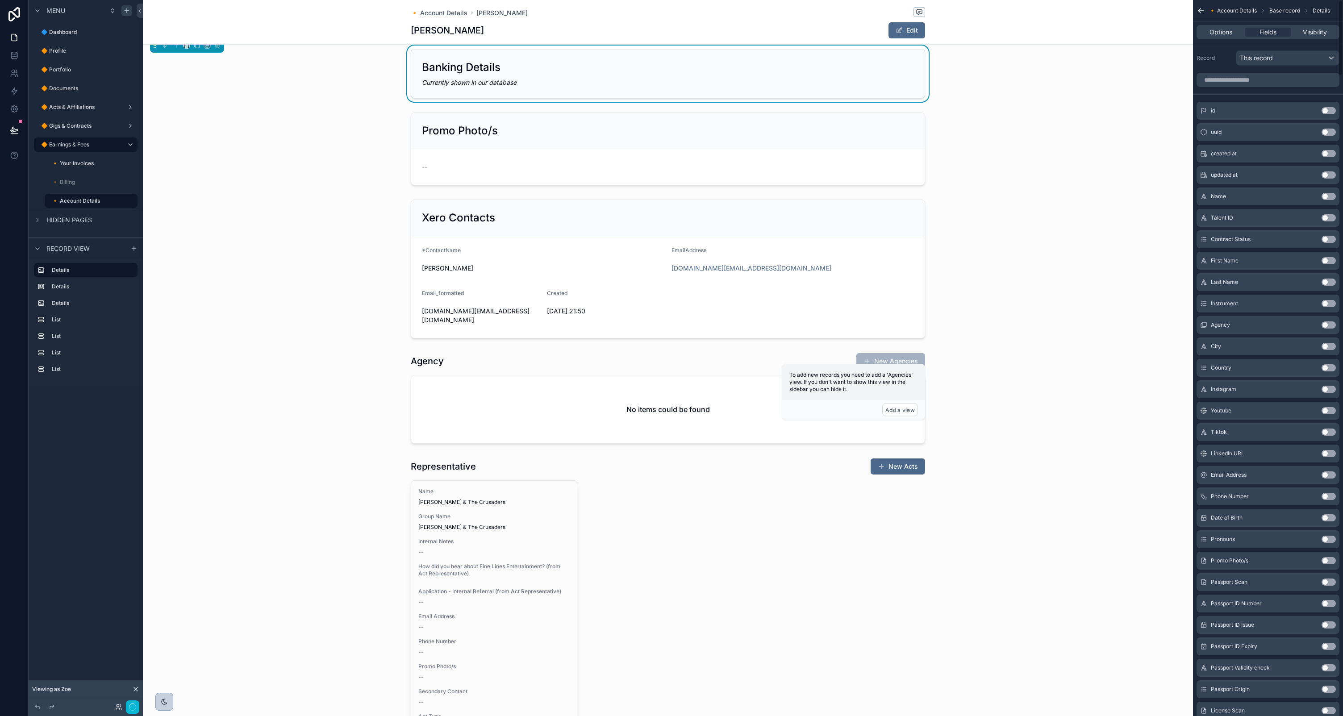
click at [1327, 108] on button "Use setting" at bounding box center [1329, 110] width 14 height 7
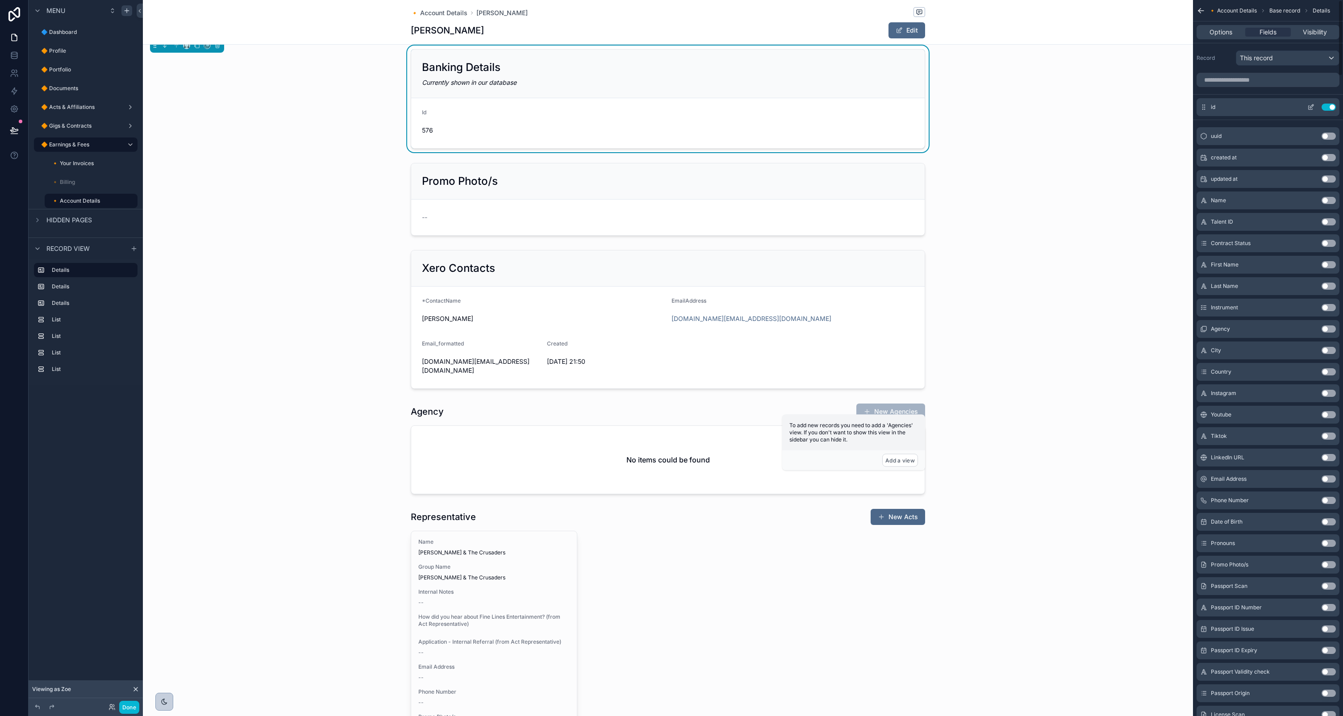
click at [1330, 106] on button "Use setting" at bounding box center [1329, 107] width 14 height 7
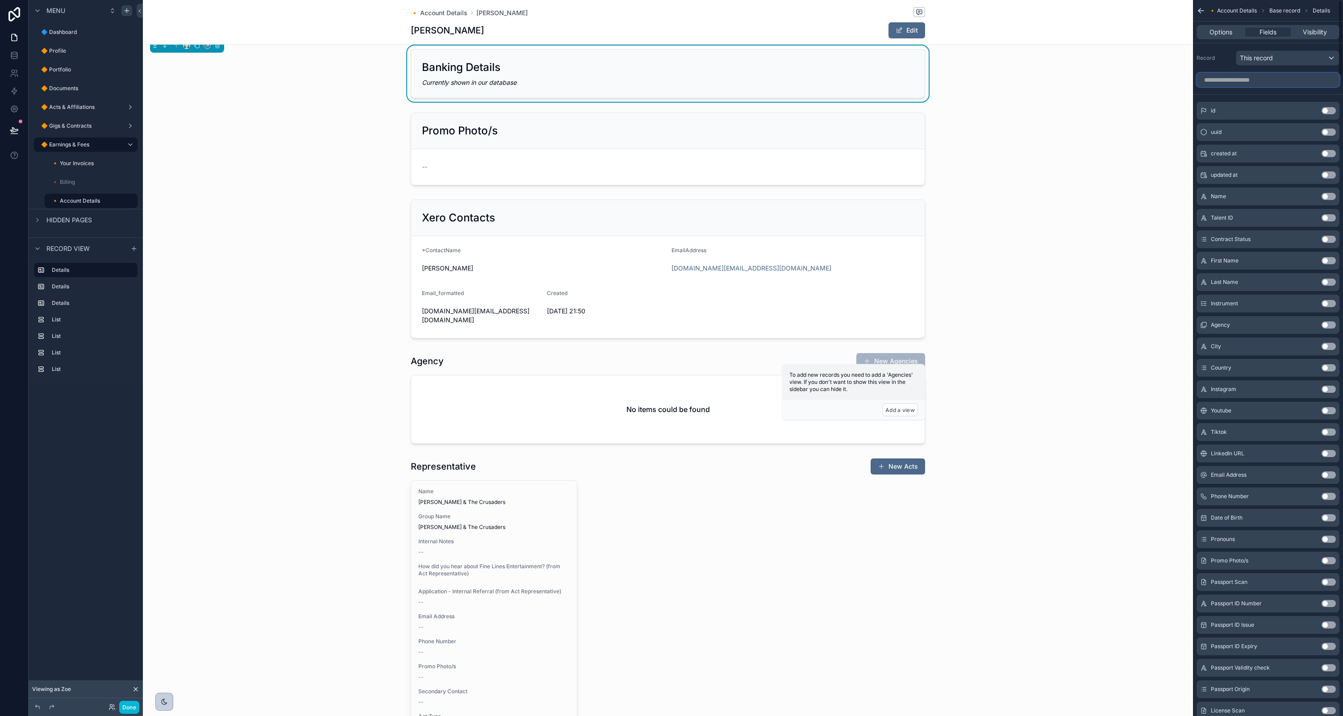
click at [1269, 81] on input "scrollable content" at bounding box center [1268, 80] width 143 height 14
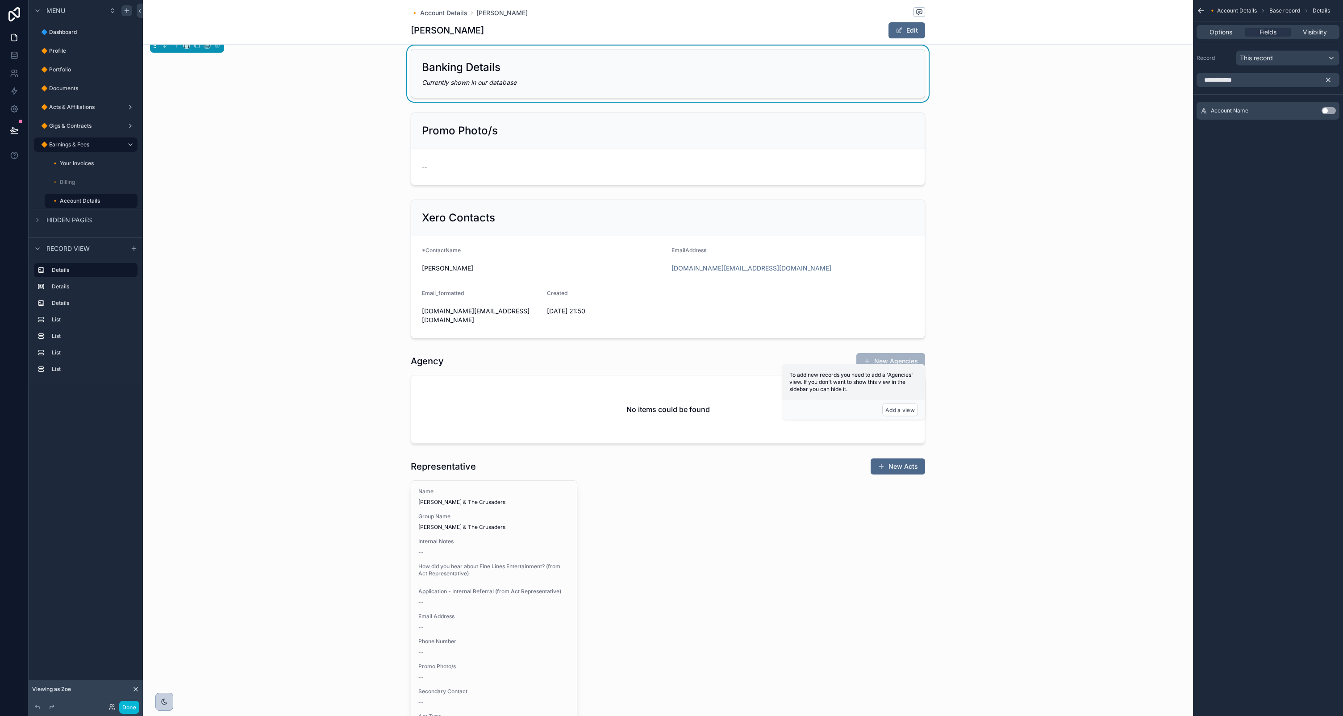
click at [1328, 110] on button "Use setting" at bounding box center [1329, 110] width 14 height 7
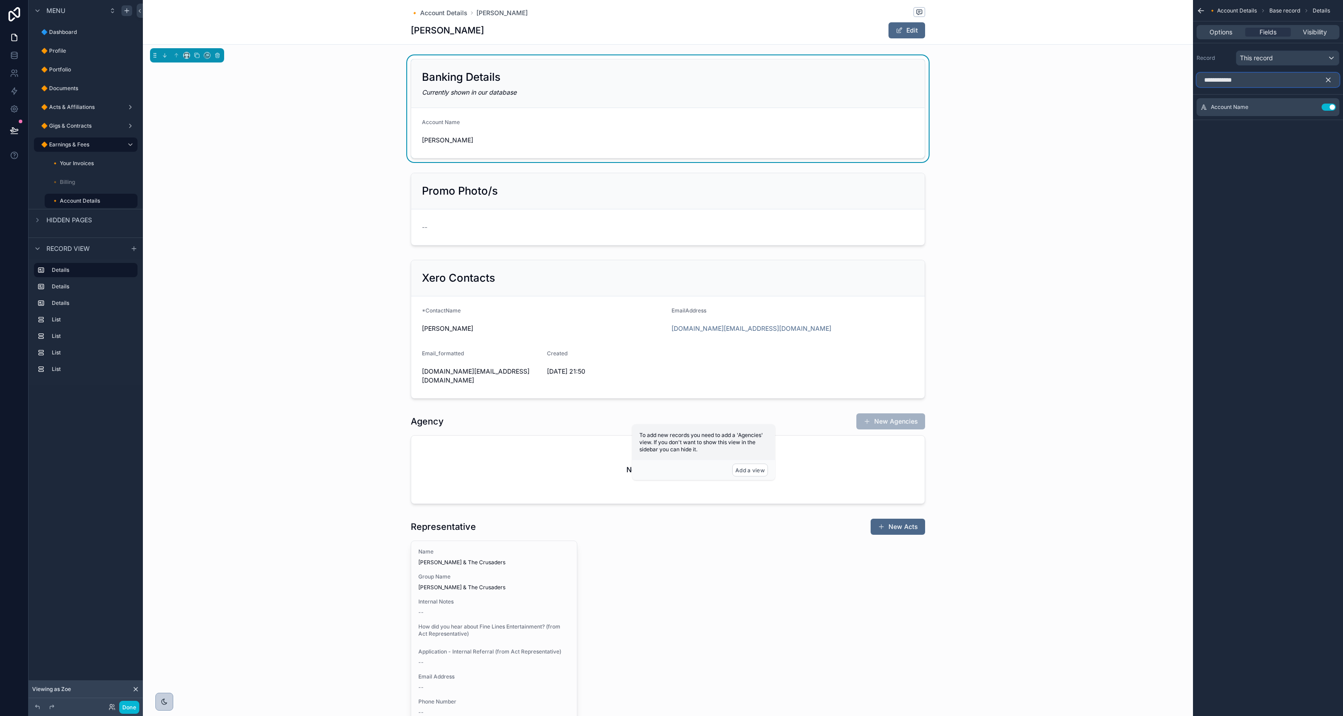
click at [1275, 84] on input "**********" at bounding box center [1268, 80] width 143 height 14
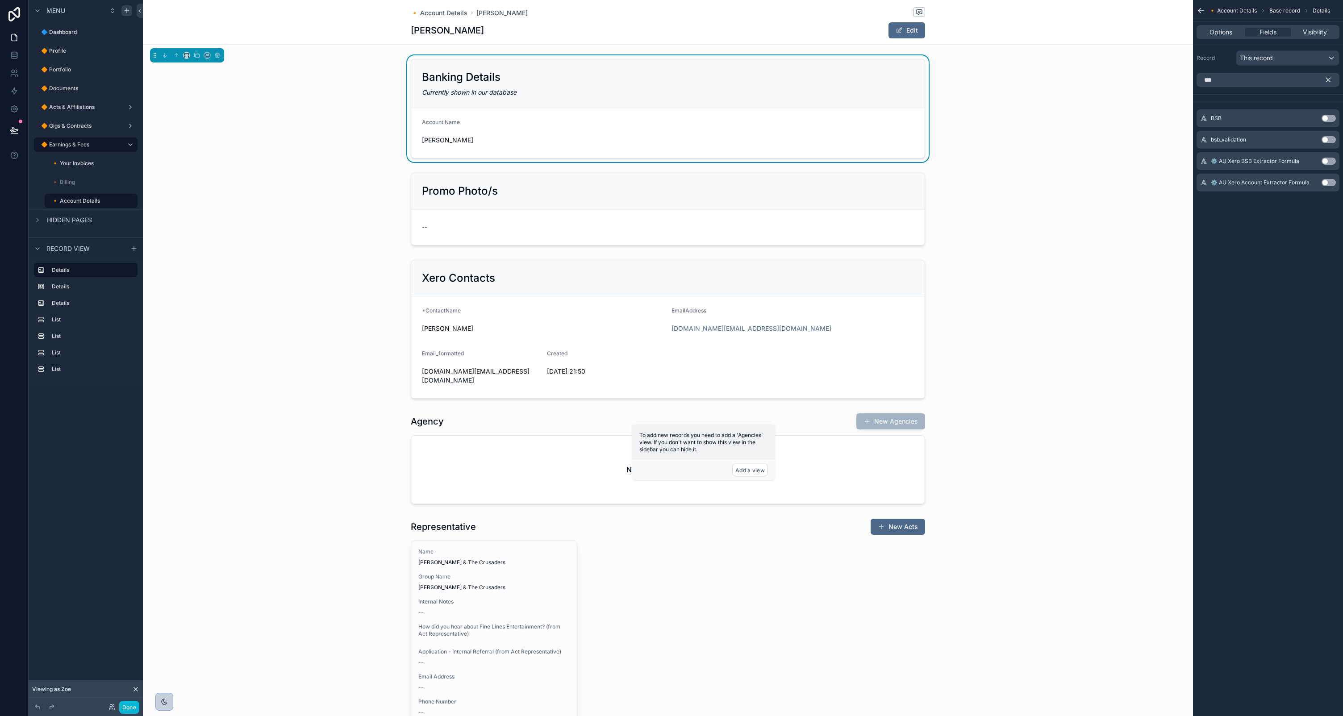
drag, startPoint x: 1328, startPoint y: 118, endPoint x: 1323, endPoint y: 117, distance: 4.5
click at [1327, 118] on button "Use setting" at bounding box center [1329, 118] width 14 height 7
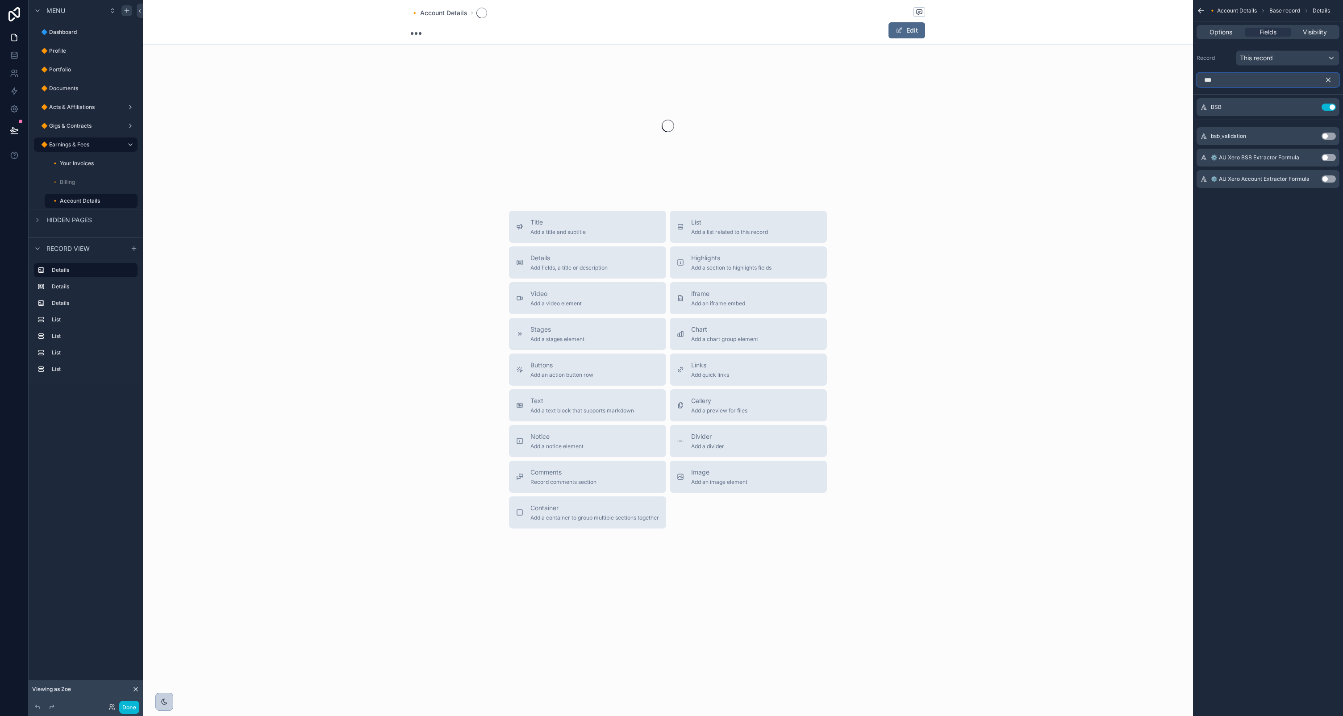
click at [1240, 75] on input "***" at bounding box center [1268, 80] width 143 height 14
click at [1240, 76] on input "***" at bounding box center [1268, 80] width 143 height 14
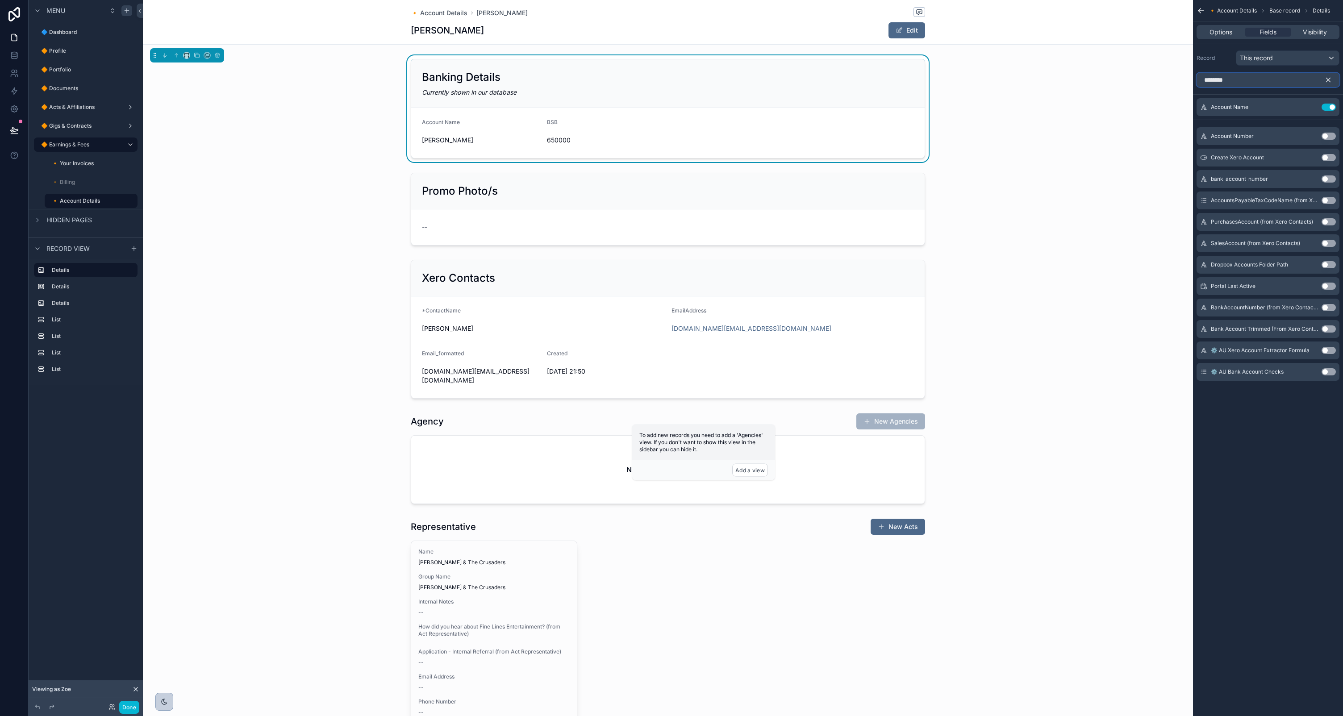
type input "*******"
click at [1328, 135] on button "Use setting" at bounding box center [1329, 136] width 14 height 7
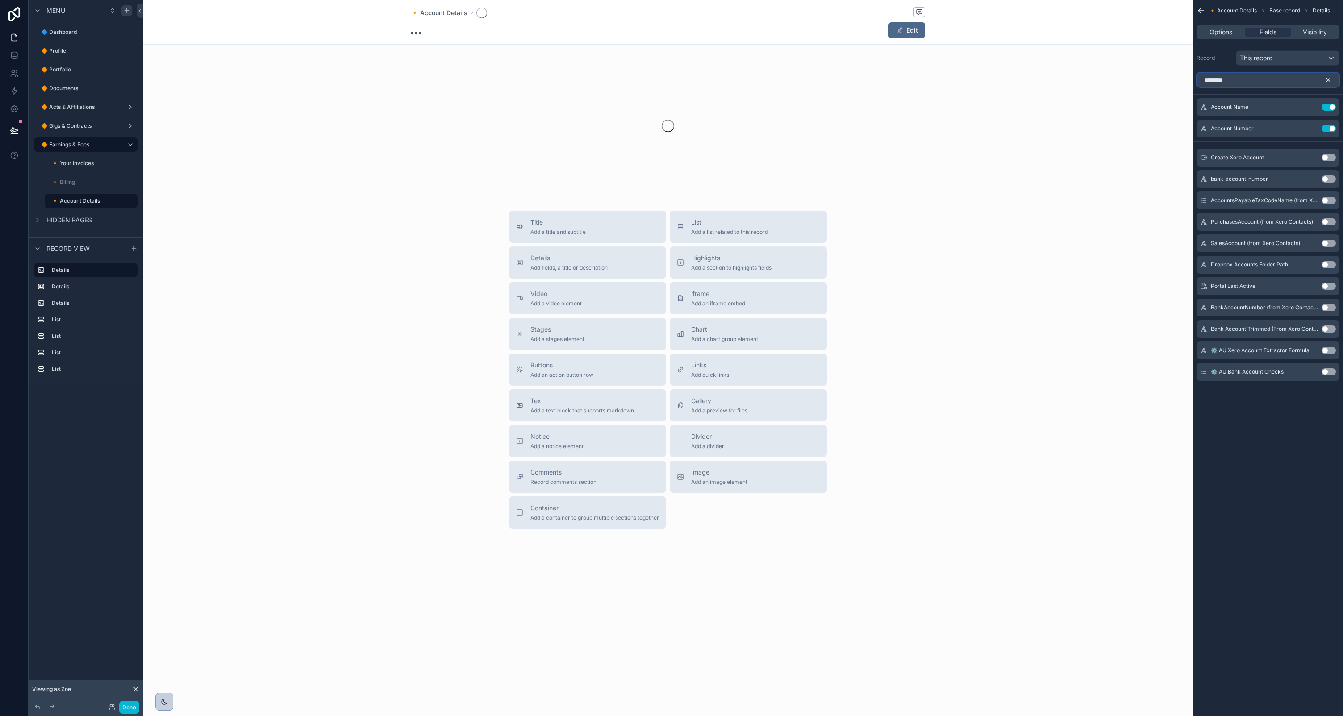
click at [1248, 78] on input "*******" at bounding box center [1268, 80] width 143 height 14
click at [1247, 78] on input "*******" at bounding box center [1268, 80] width 143 height 14
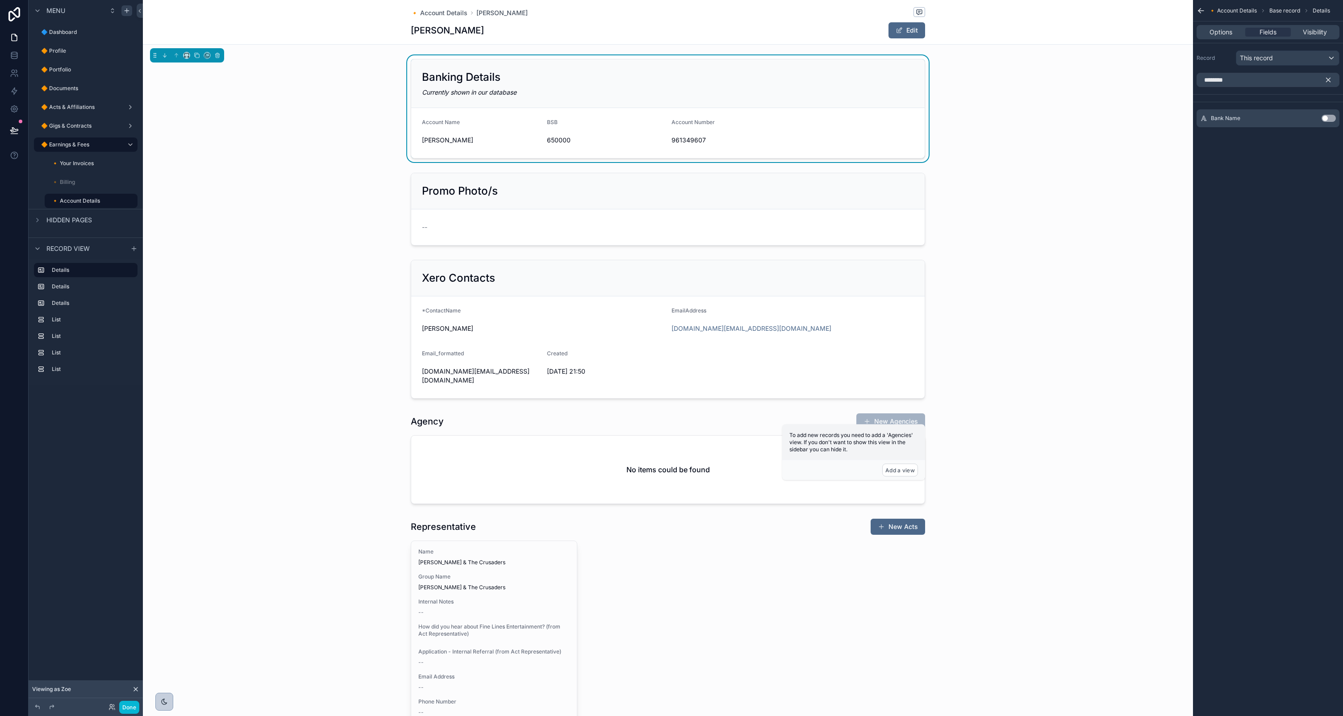
drag, startPoint x: 1265, startPoint y: 119, endPoint x: 1301, endPoint y: 117, distance: 36.6
click at [1269, 118] on div "Bank Name Use setting" at bounding box center [1268, 118] width 143 height 18
click at [1331, 116] on button "Use setting" at bounding box center [1329, 118] width 14 height 7
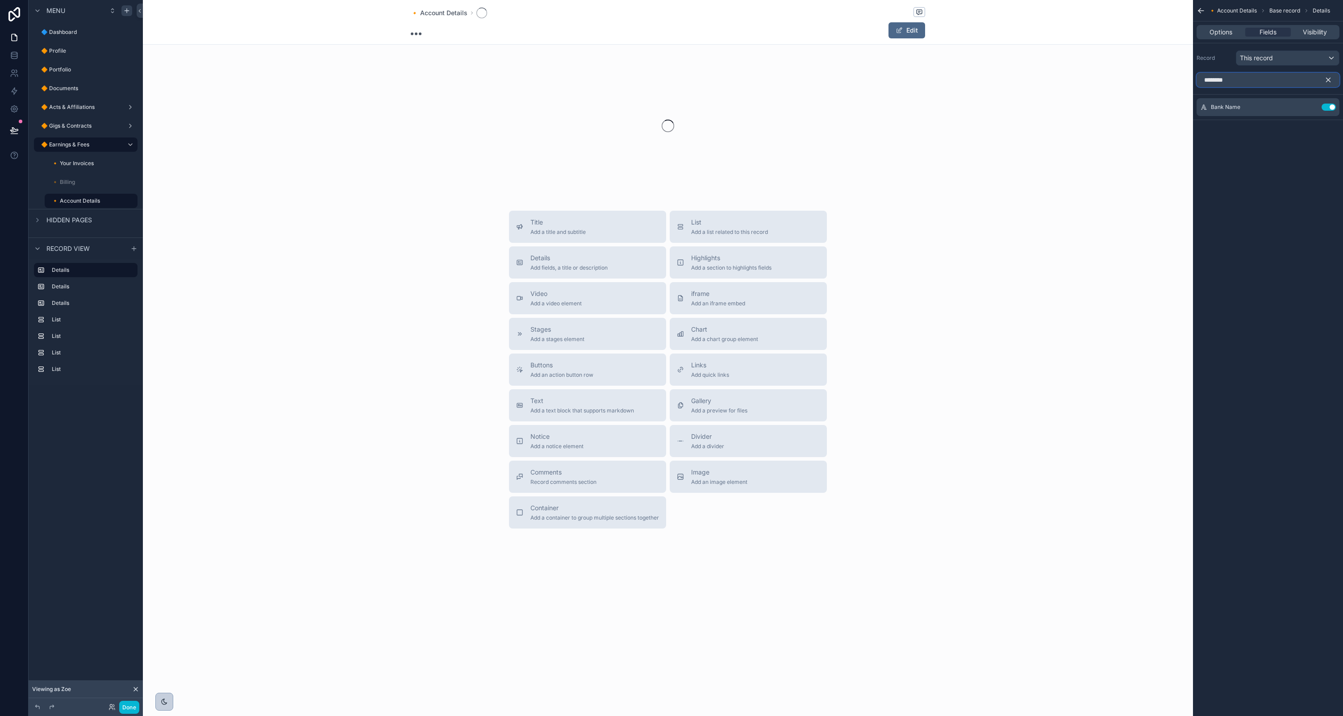
click at [1239, 80] on input "********" at bounding box center [1268, 80] width 143 height 14
click at [1240, 80] on input "********" at bounding box center [1268, 80] width 143 height 14
click at [1239, 79] on input "********" at bounding box center [1268, 80] width 143 height 14
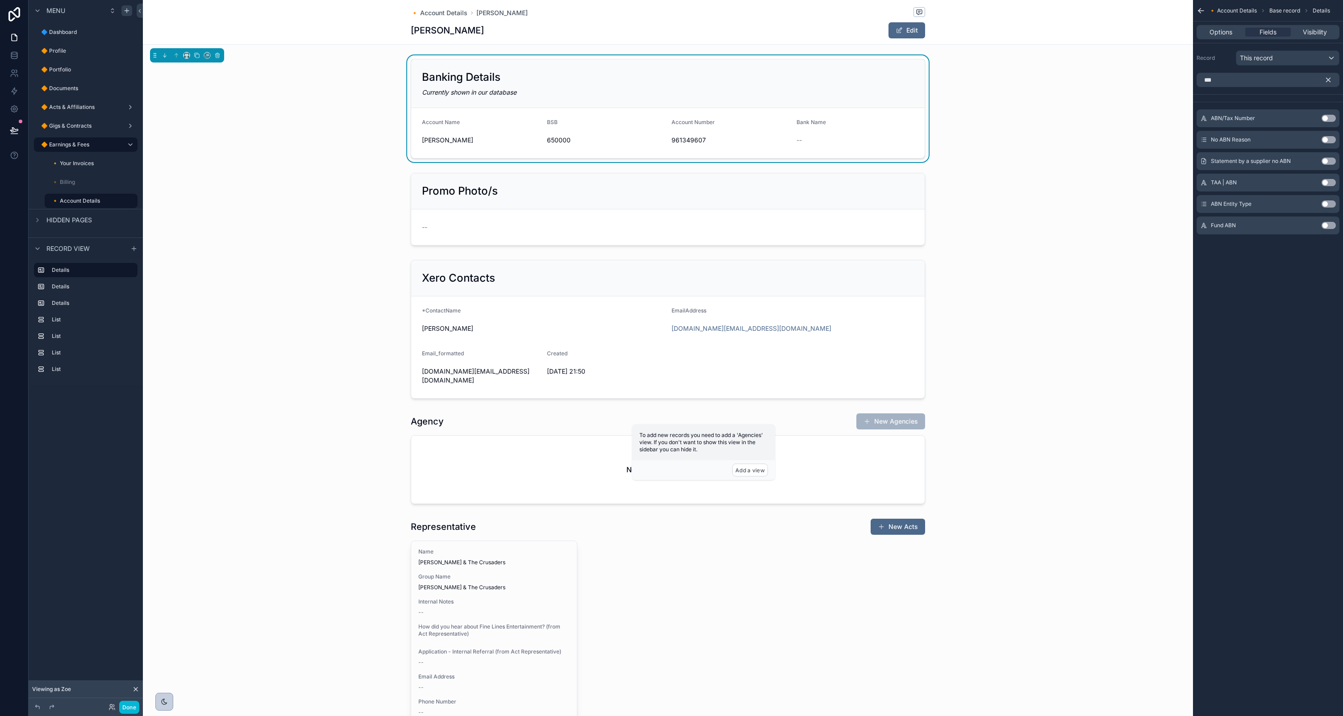
click at [1332, 121] on button "Use setting" at bounding box center [1329, 118] width 14 height 7
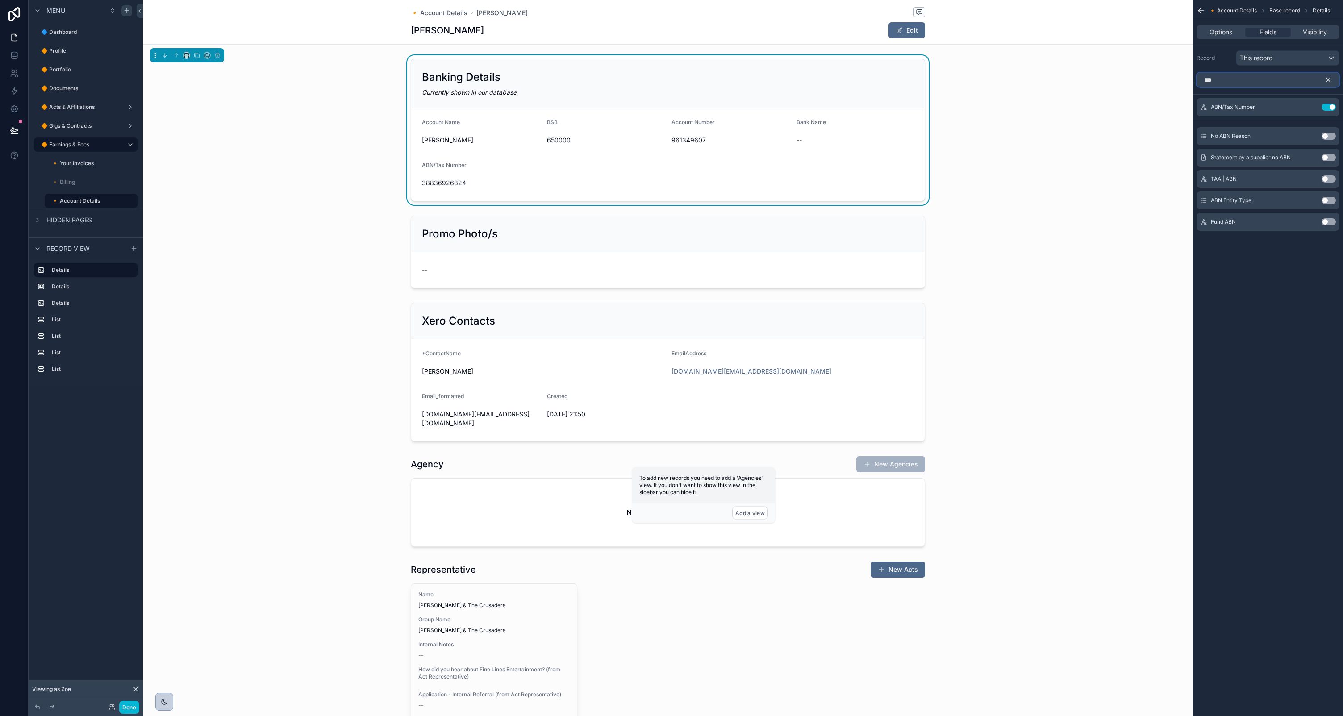
click at [1236, 82] on input "***" at bounding box center [1268, 80] width 143 height 14
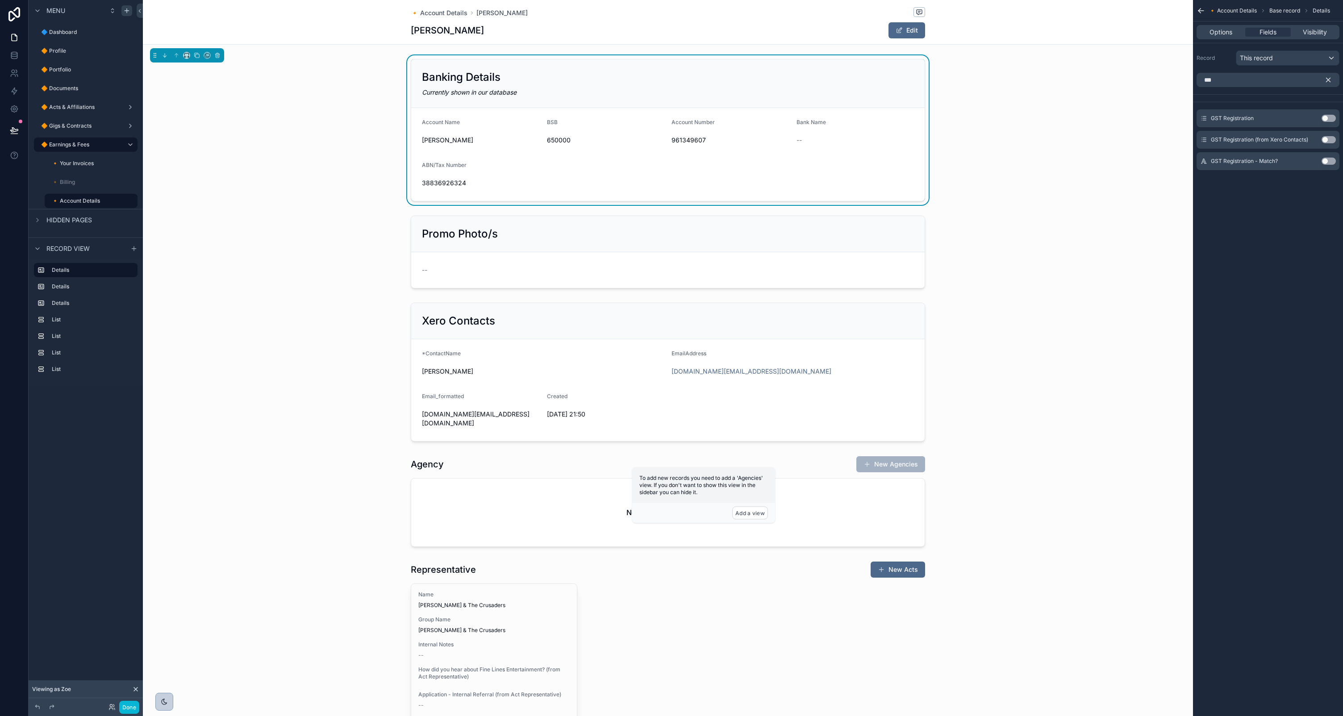
click at [1326, 118] on button "Use setting" at bounding box center [1329, 118] width 14 height 7
click at [1247, 84] on input "***" at bounding box center [1268, 80] width 143 height 14
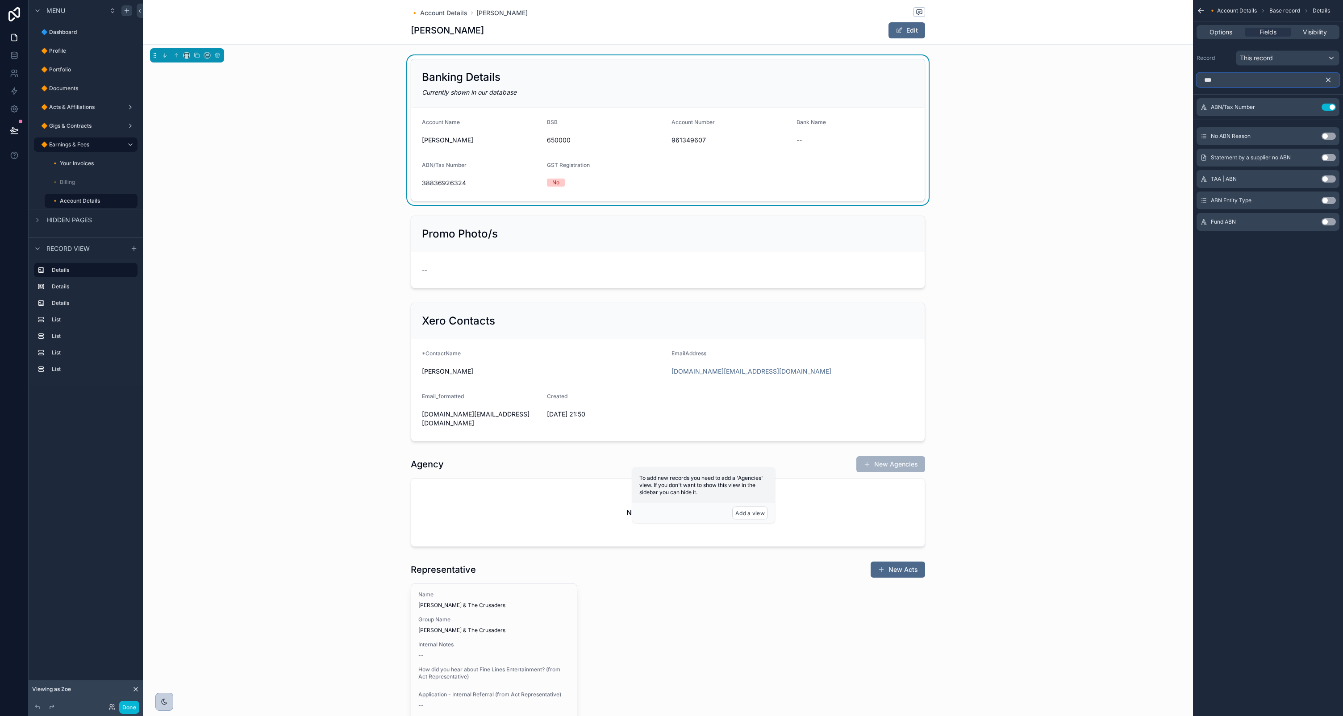
type input "***"
click at [1327, 202] on button "Use setting" at bounding box center [1329, 200] width 14 height 7
click at [546, 229] on div "scrollable content" at bounding box center [668, 252] width 1050 height 80
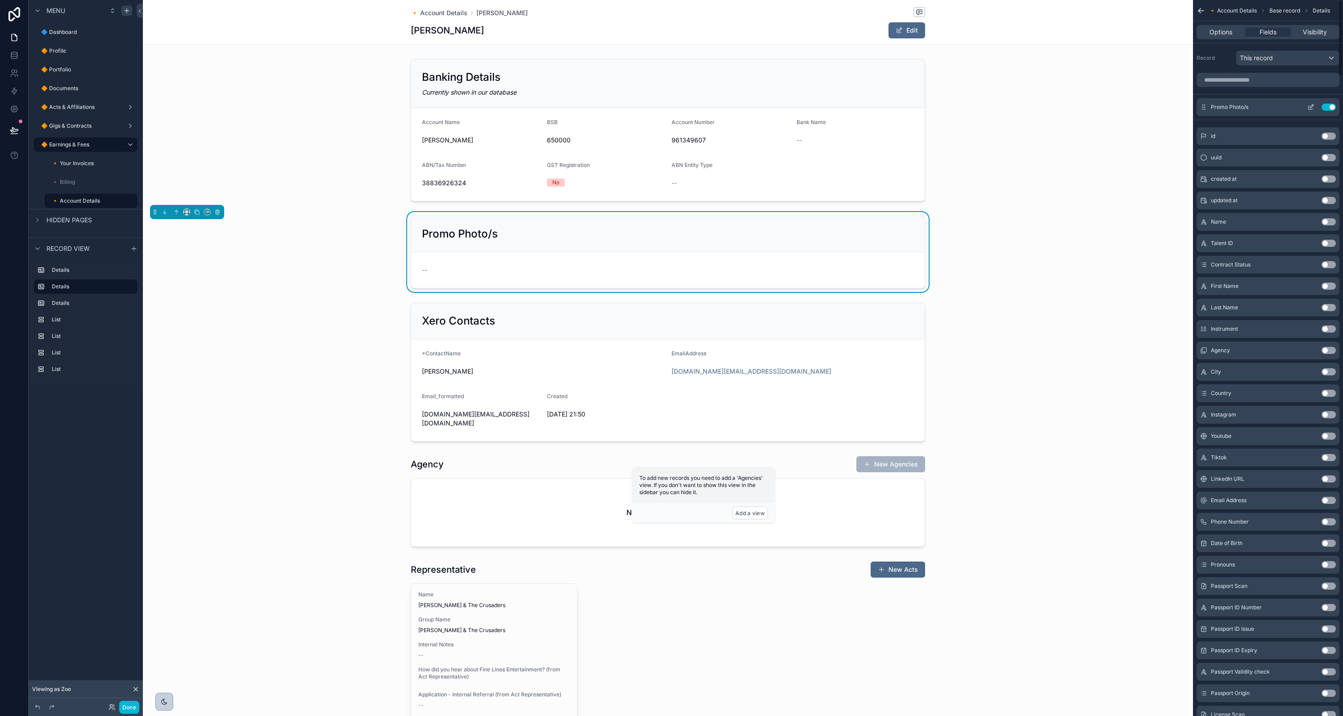
click at [1332, 108] on button "Use setting" at bounding box center [1329, 107] width 14 height 7
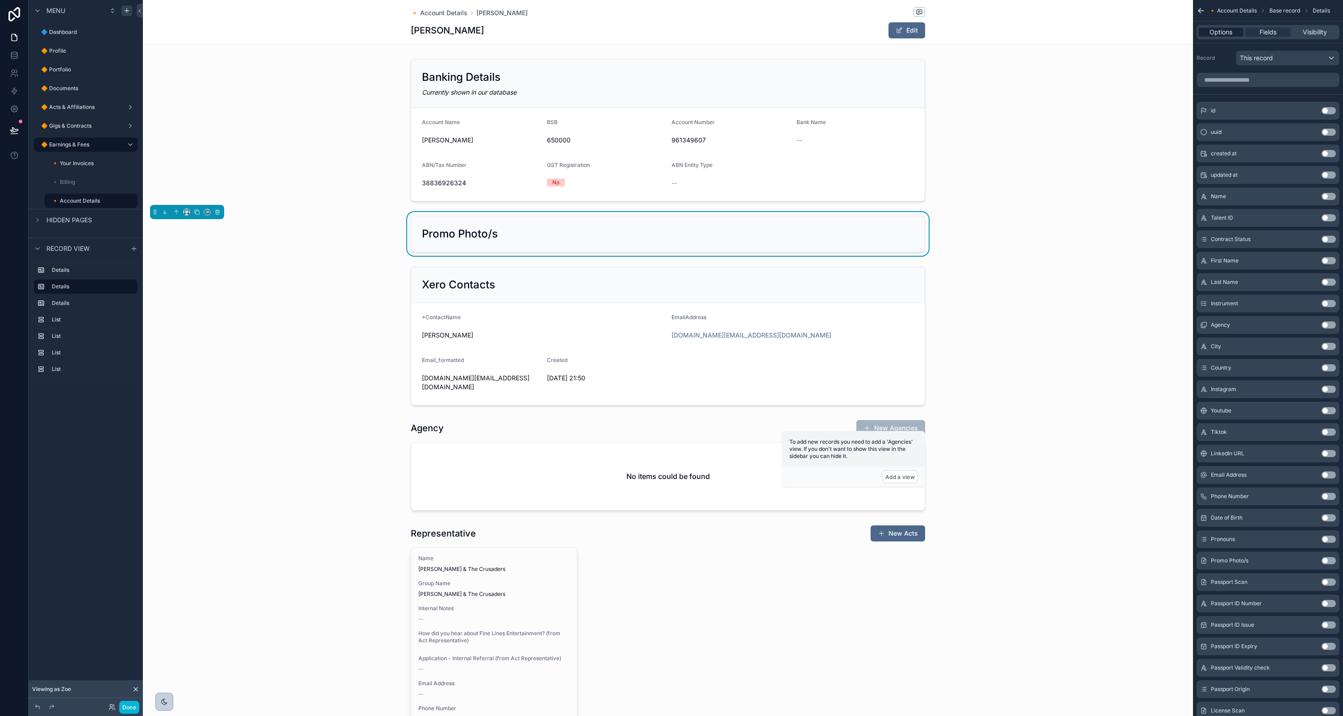
click at [1231, 31] on span "Options" at bounding box center [1221, 32] width 23 height 9
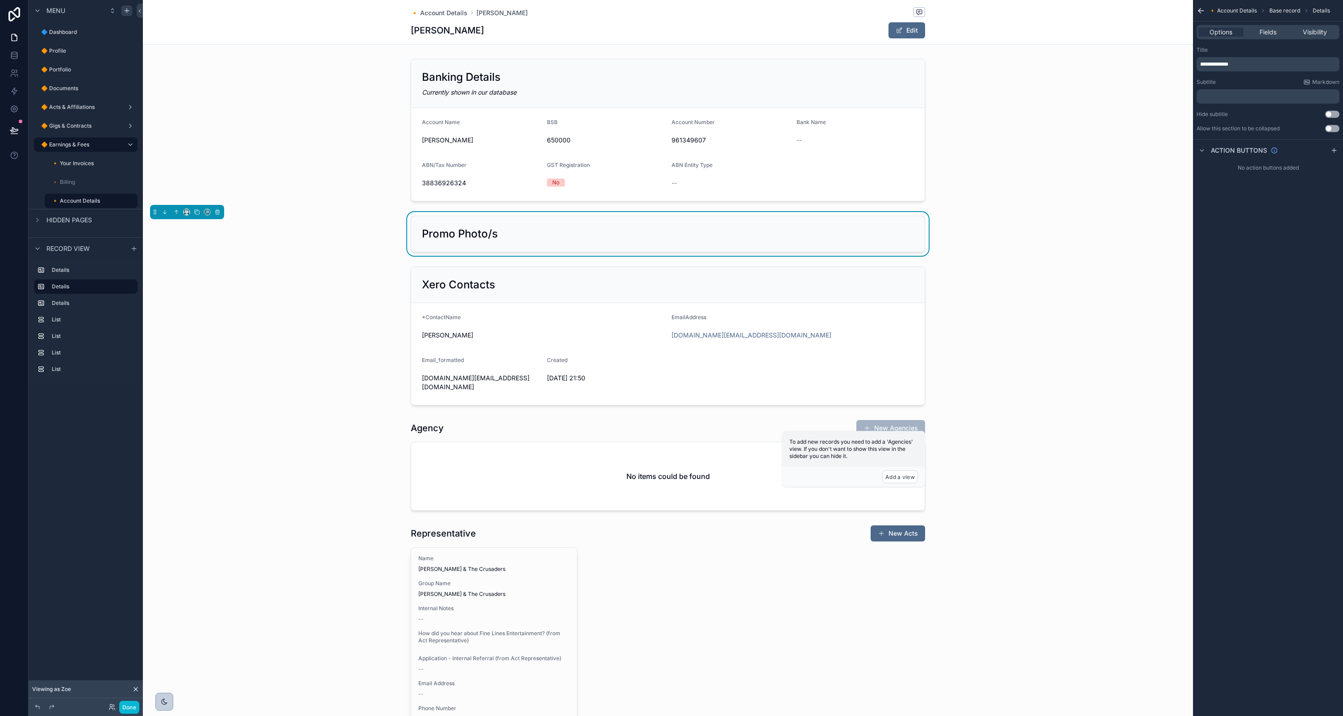
click at [1241, 60] on div "**********" at bounding box center [1268, 64] width 143 height 14
click at [1239, 62] on p "**********" at bounding box center [1269, 64] width 138 height 7
click at [1238, 62] on p "**********" at bounding box center [1269, 64] width 138 height 7
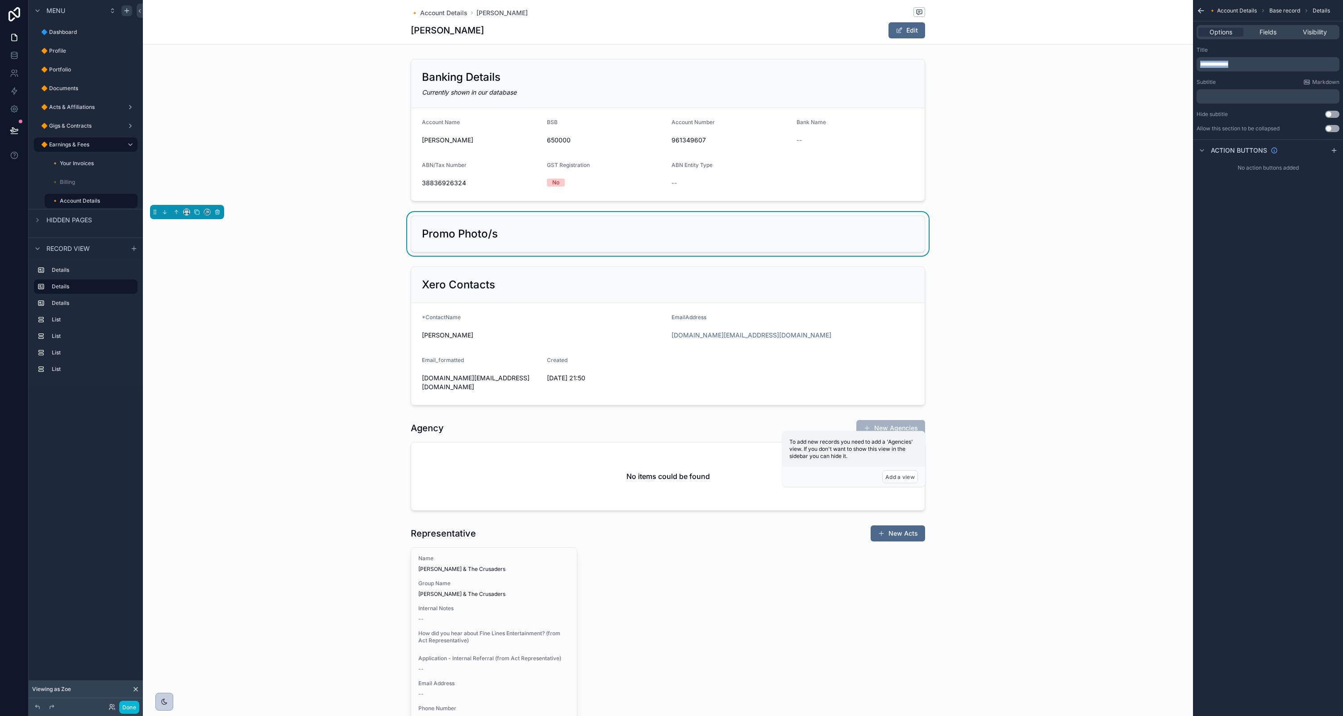
click at [1239, 62] on p "**********" at bounding box center [1269, 64] width 138 height 7
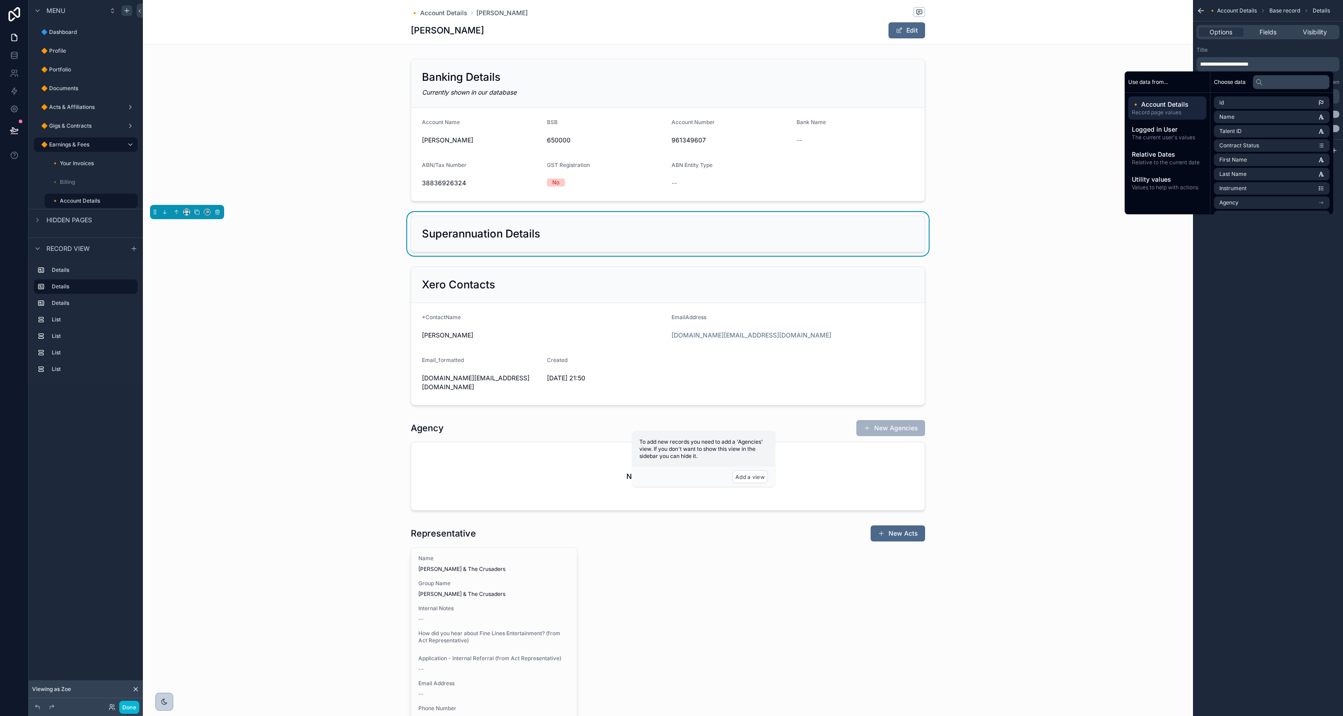
click at [1280, 330] on div "**********" at bounding box center [1268, 358] width 150 height 716
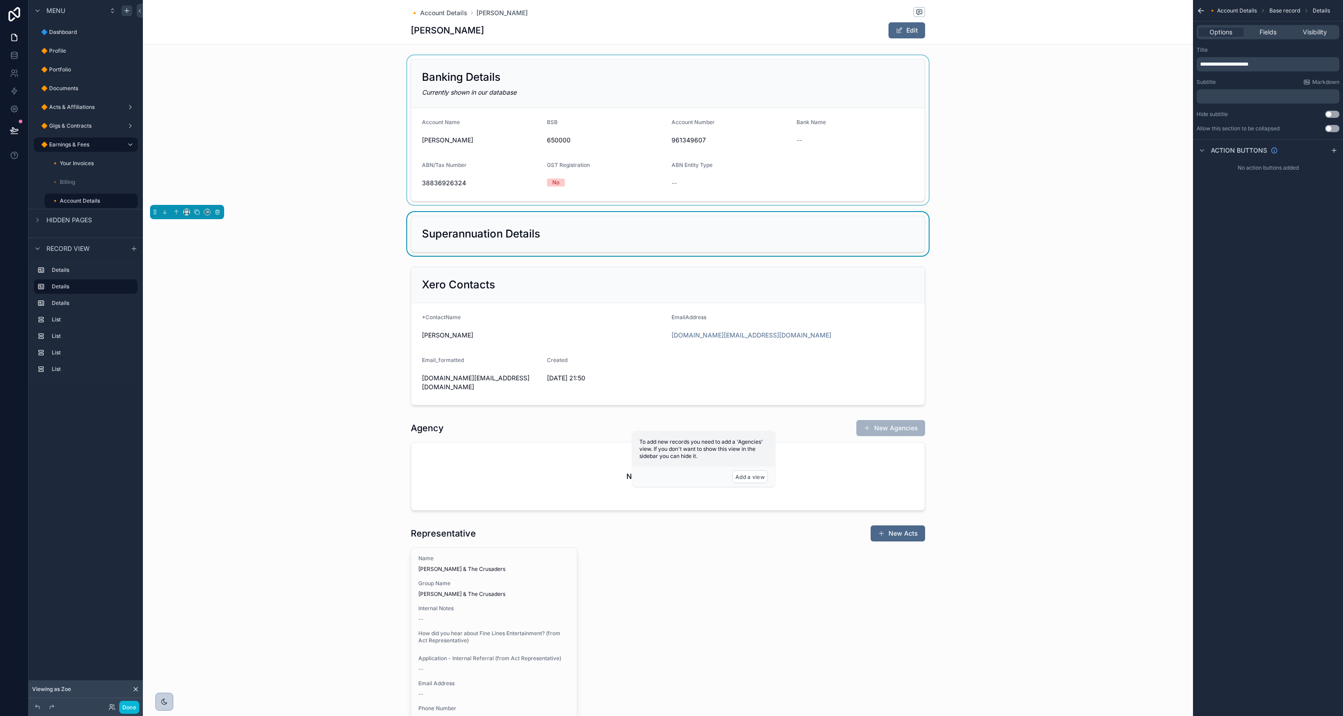
click at [625, 94] on div "scrollable content" at bounding box center [668, 130] width 1050 height 150
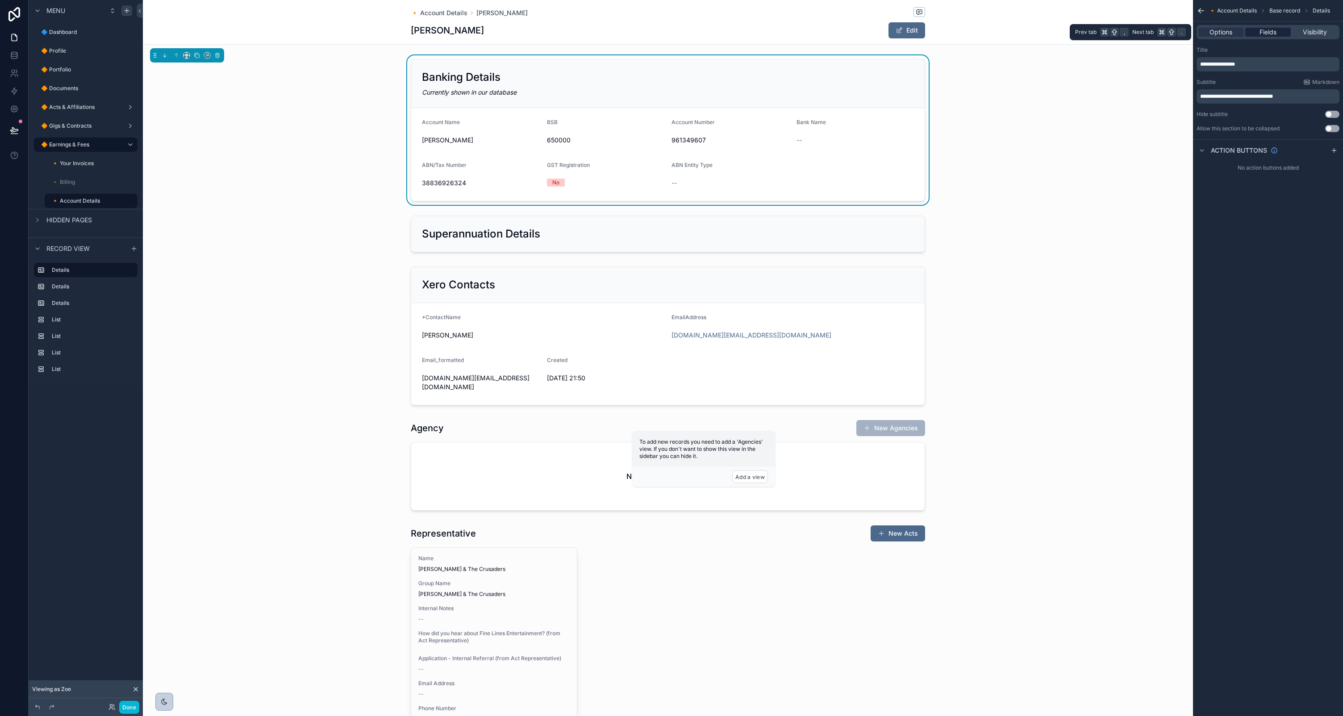
click at [1268, 29] on span "Fields" at bounding box center [1268, 32] width 17 height 9
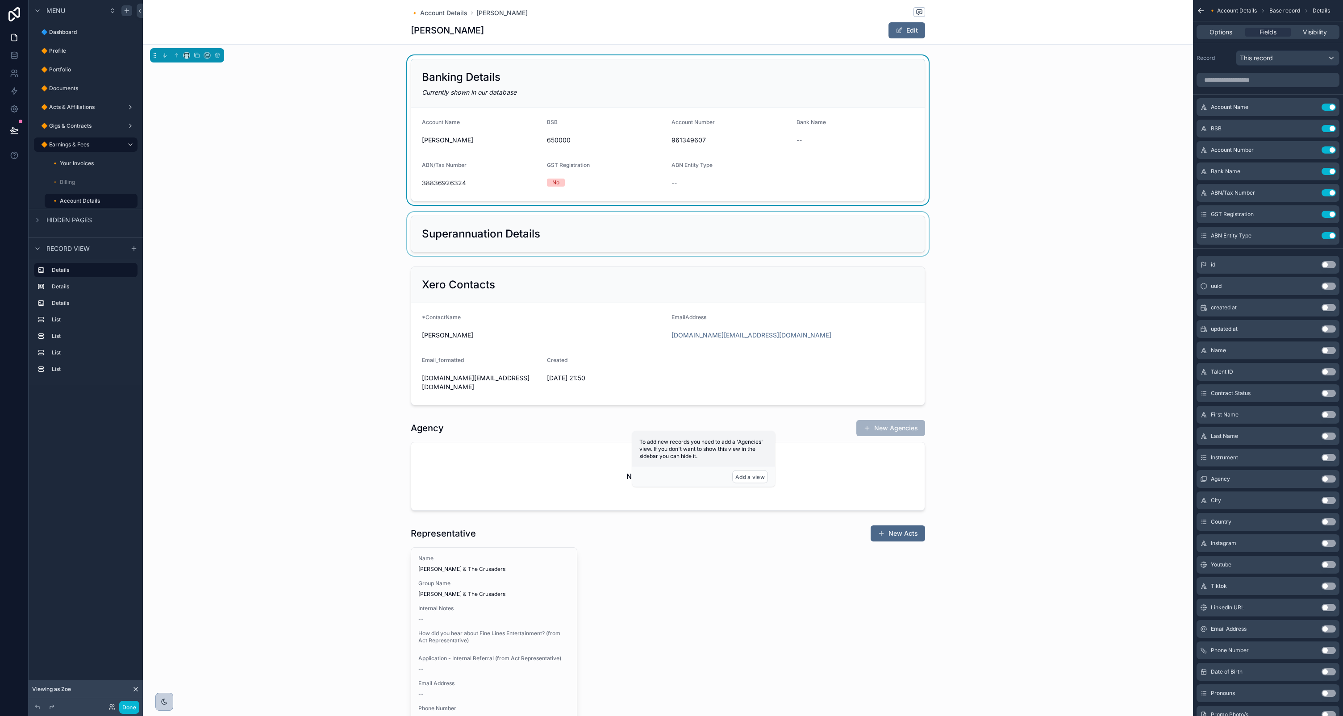
click at [503, 236] on div "scrollable content" at bounding box center [668, 234] width 1050 height 44
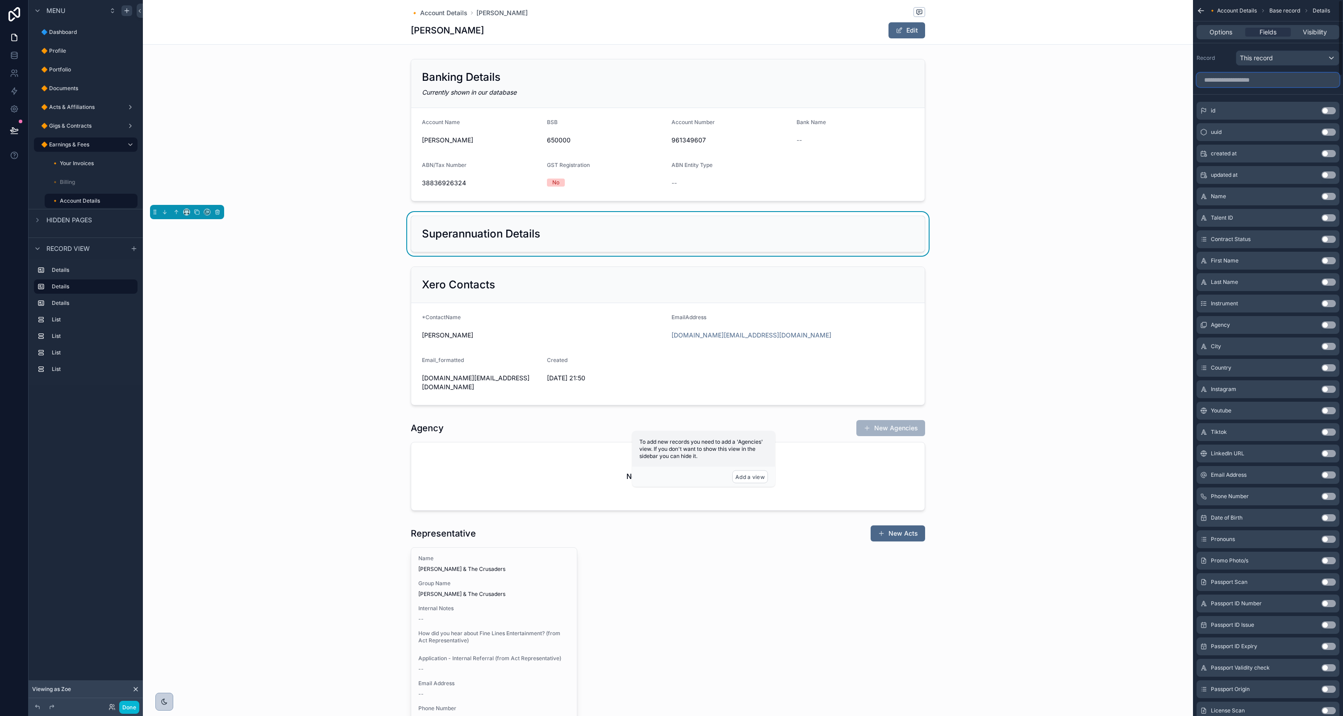
click at [1289, 82] on input "scrollable content" at bounding box center [1268, 80] width 143 height 14
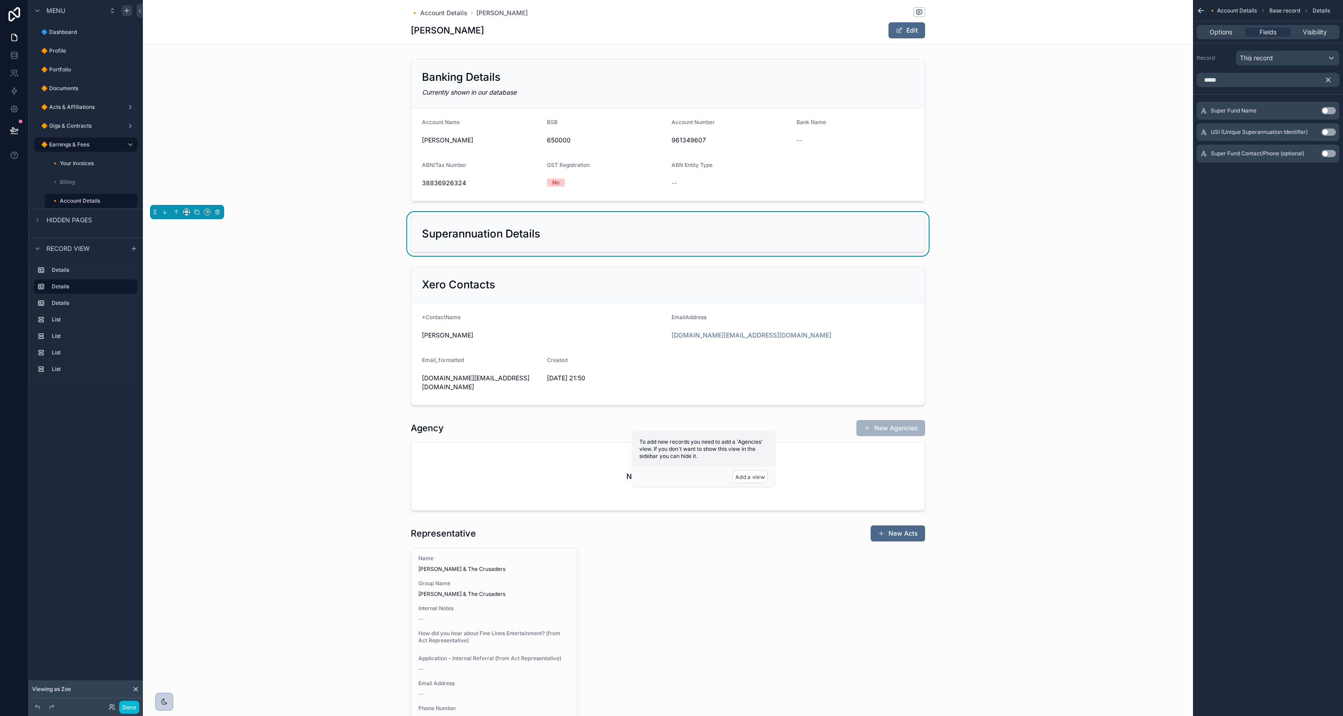
click at [1331, 112] on button "Use setting" at bounding box center [1329, 110] width 14 height 7
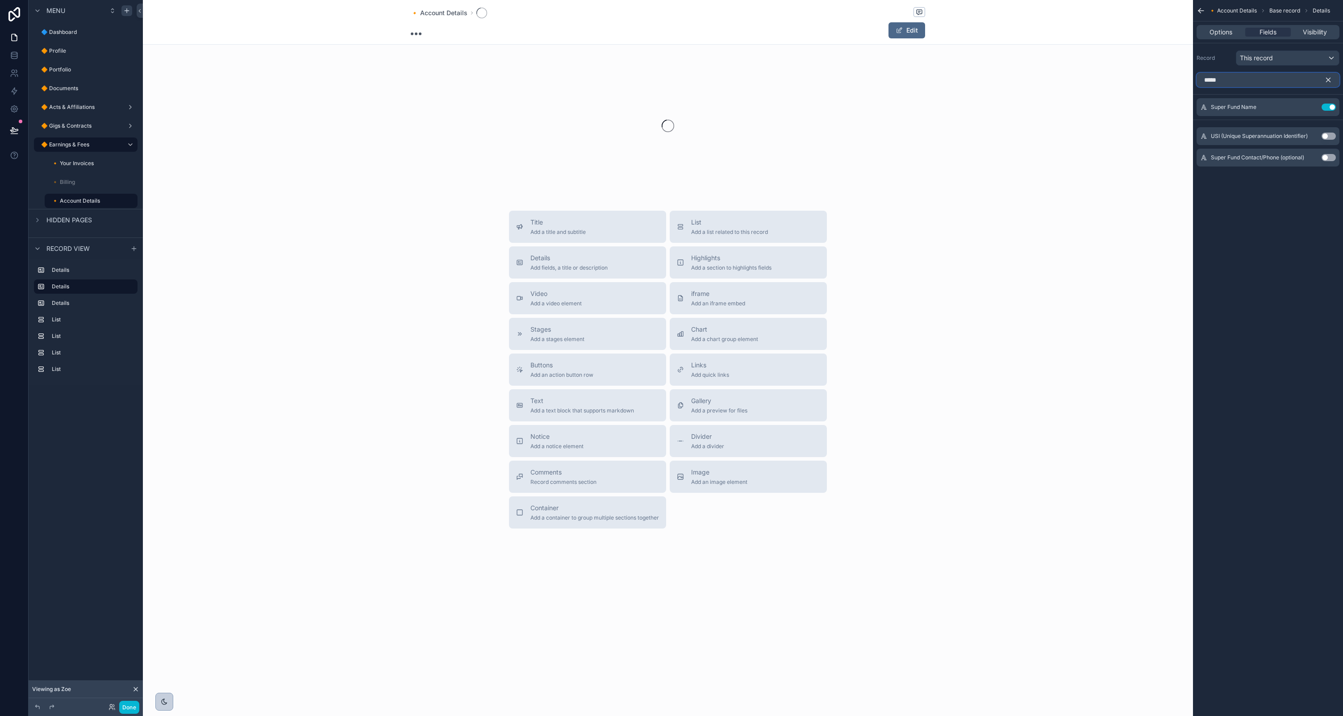
click at [1244, 81] on input "*****" at bounding box center [1268, 80] width 143 height 14
click at [1328, 137] on button "Use setting" at bounding box center [1329, 136] width 14 height 7
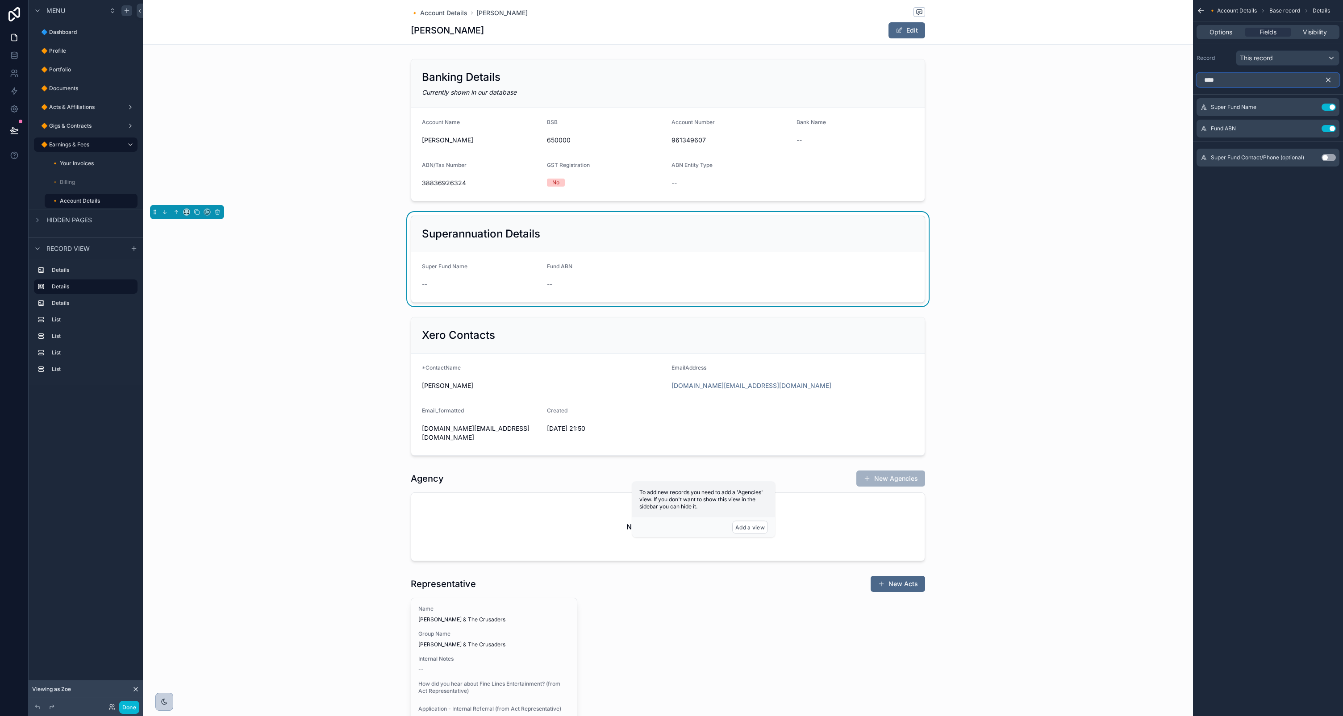
click at [1234, 79] on input "****" at bounding box center [1268, 80] width 143 height 14
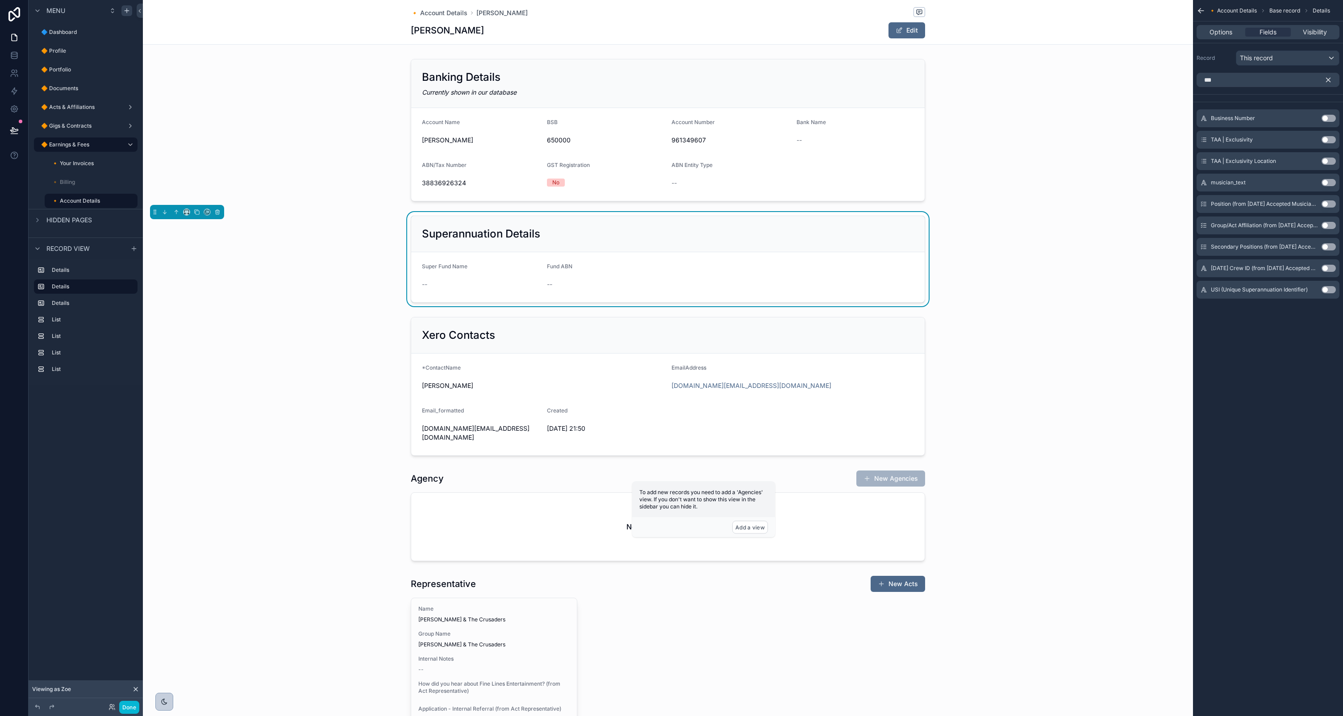
click at [1327, 291] on button "Use setting" at bounding box center [1329, 289] width 14 height 7
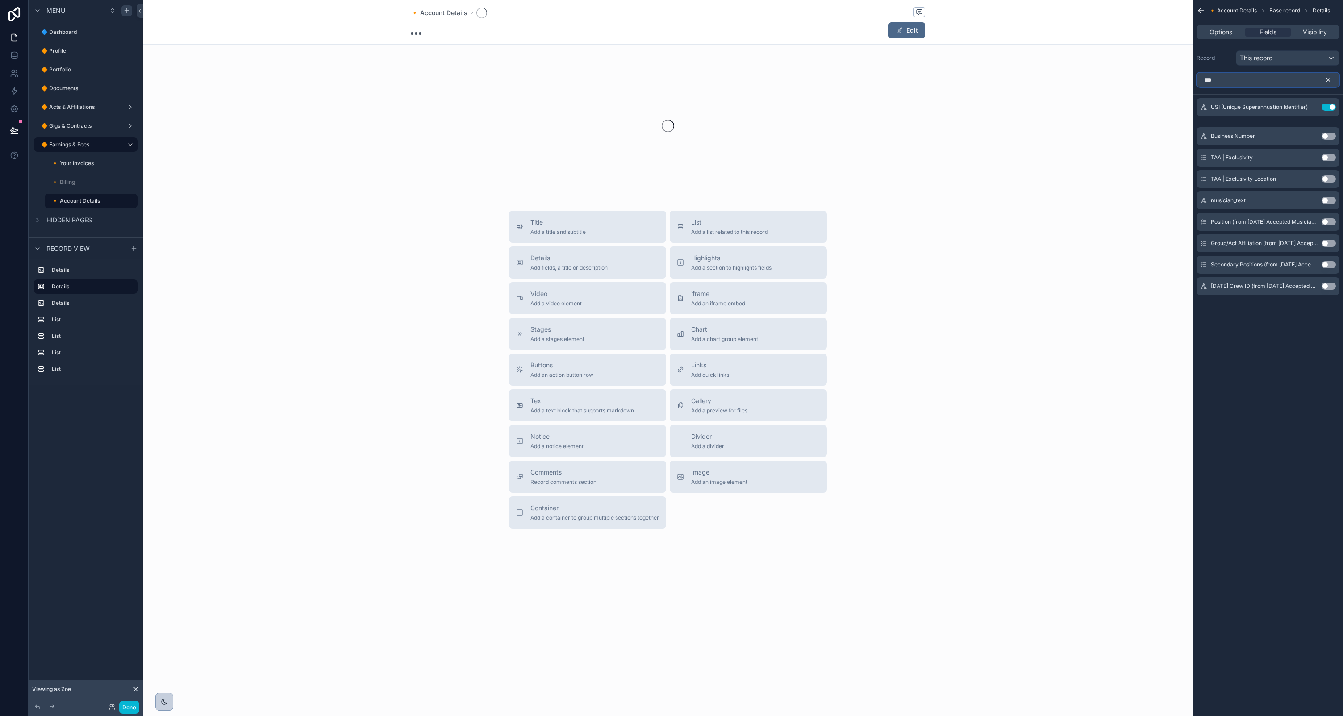
click at [1237, 81] on input "***" at bounding box center [1268, 80] width 143 height 14
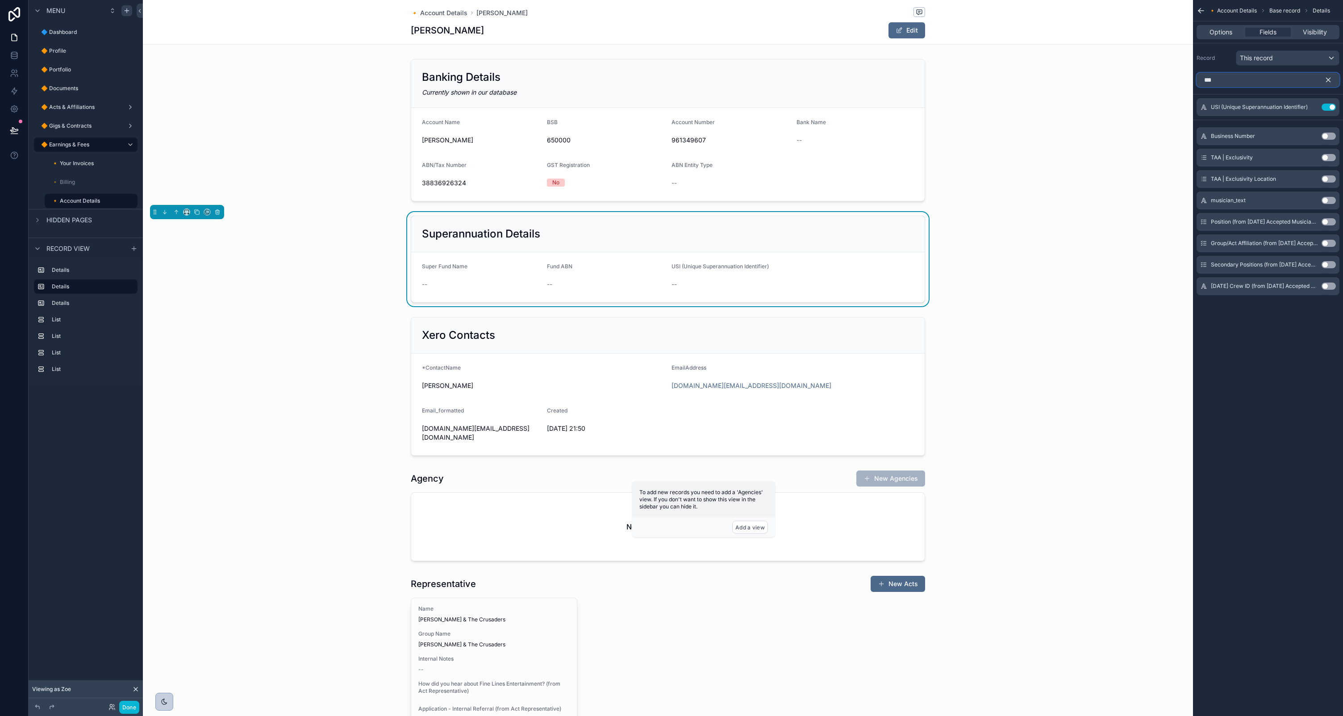
click at [1237, 81] on input "***" at bounding box center [1268, 80] width 143 height 14
type input "*"
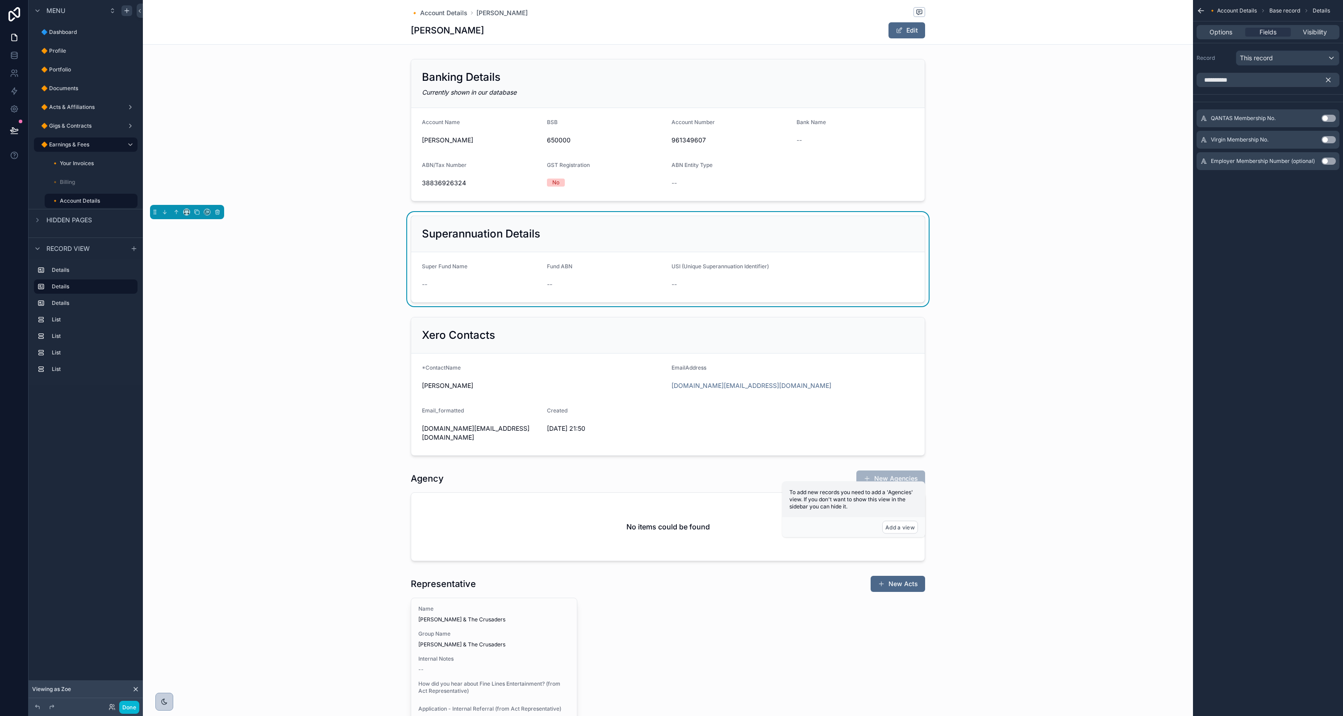
click at [1260, 265] on div "**********" at bounding box center [1268, 358] width 150 height 716
click at [1262, 81] on input "**********" at bounding box center [1268, 80] width 143 height 14
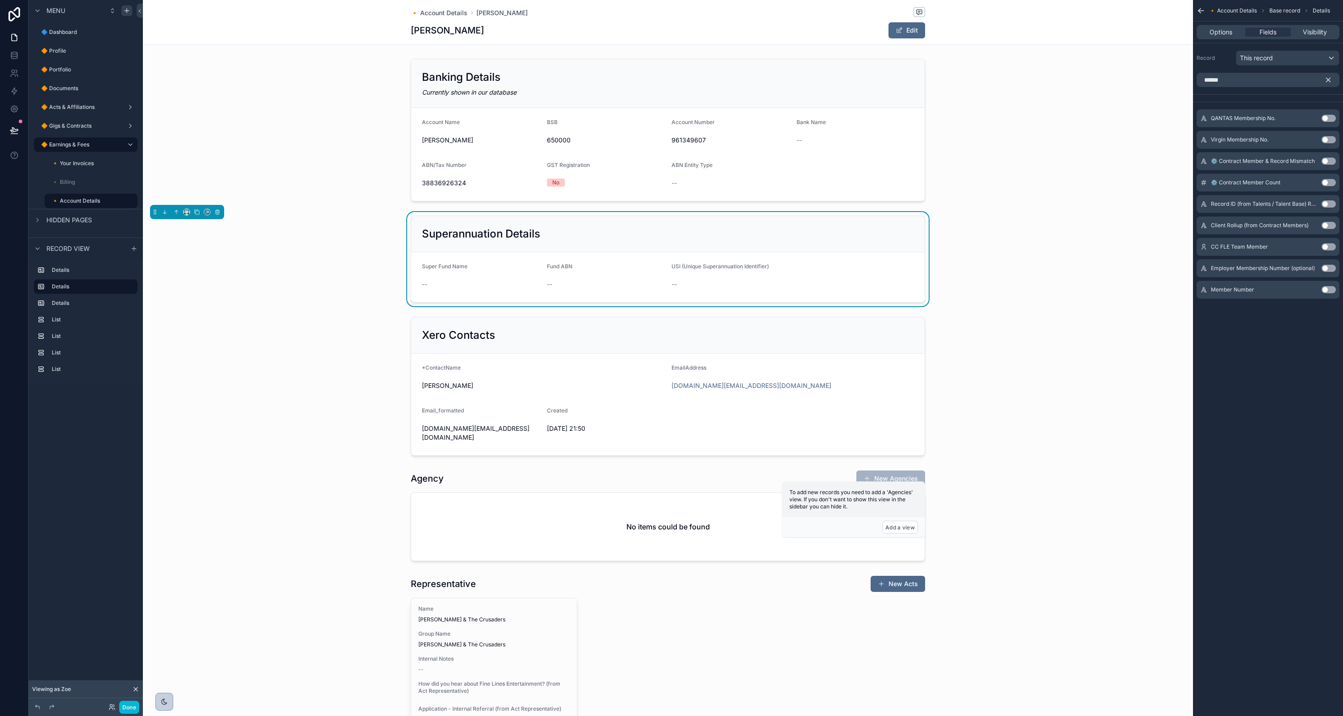
click at [1328, 288] on button "Use setting" at bounding box center [1329, 289] width 14 height 7
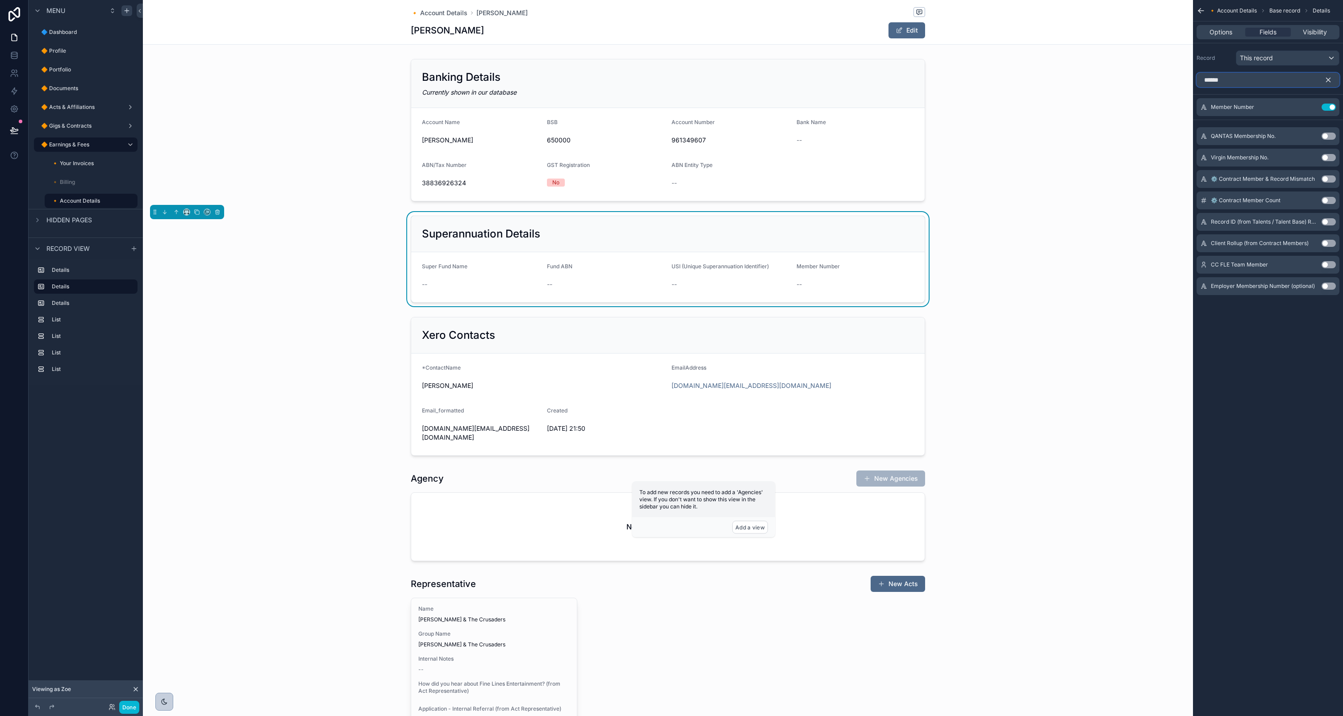
click at [1248, 83] on input "******" at bounding box center [1268, 80] width 143 height 14
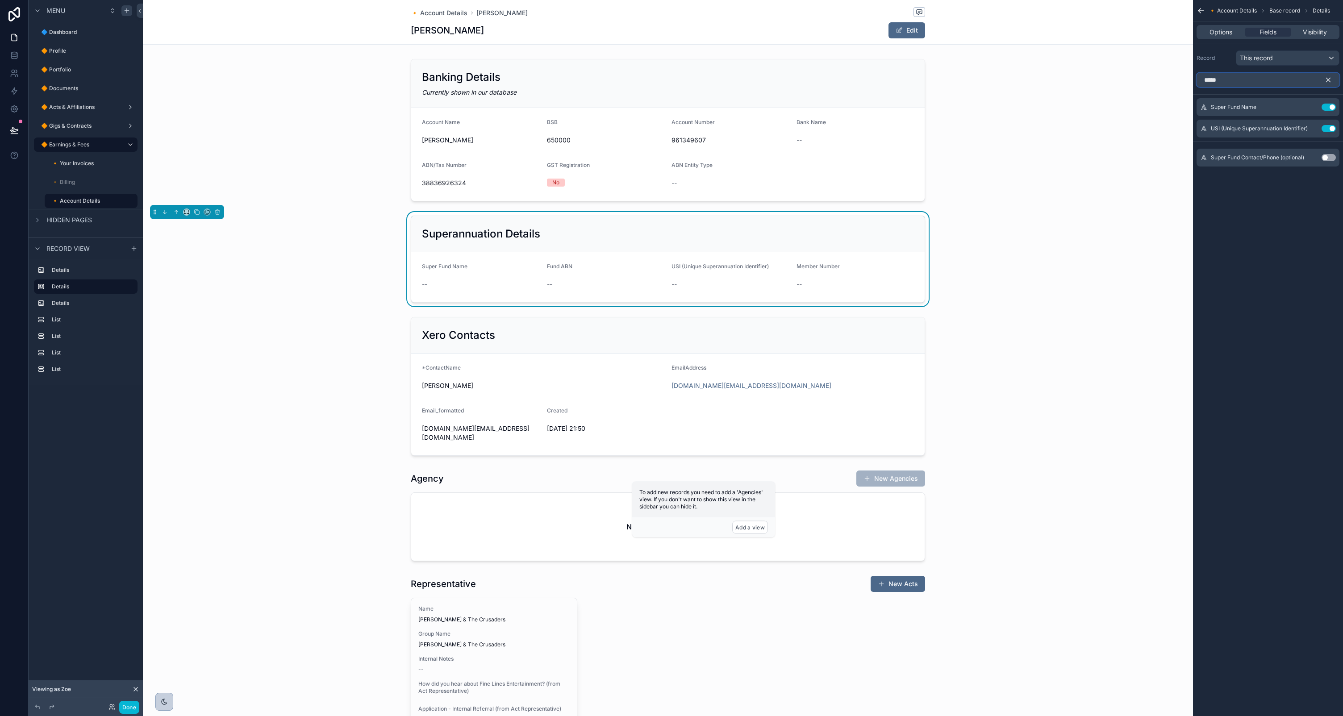
type input "*****"
click at [1327, 157] on button "Use setting" at bounding box center [1329, 157] width 14 height 7
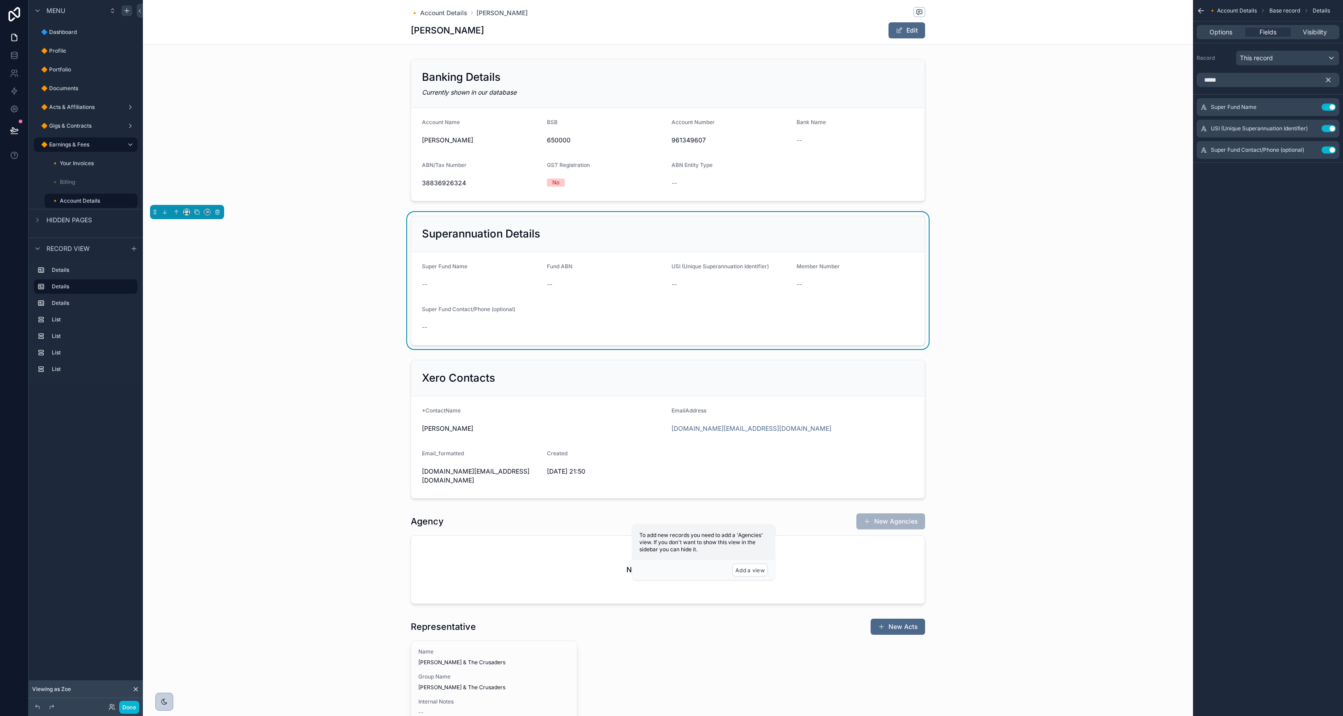
click at [591, 232] on div "Superannuation Details" at bounding box center [668, 234] width 492 height 14
click at [587, 384] on div "scrollable content" at bounding box center [668, 429] width 1050 height 146
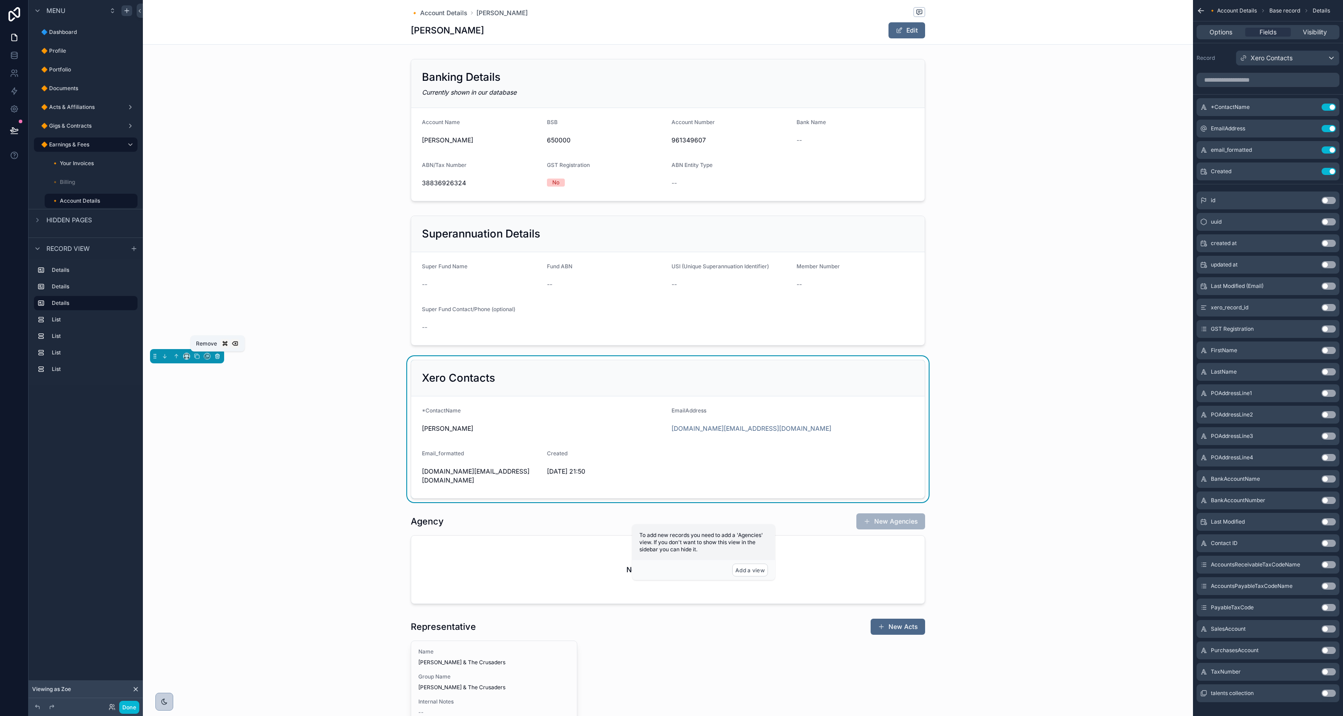
click at [220, 358] on button "scrollable content" at bounding box center [218, 356] width 10 height 10
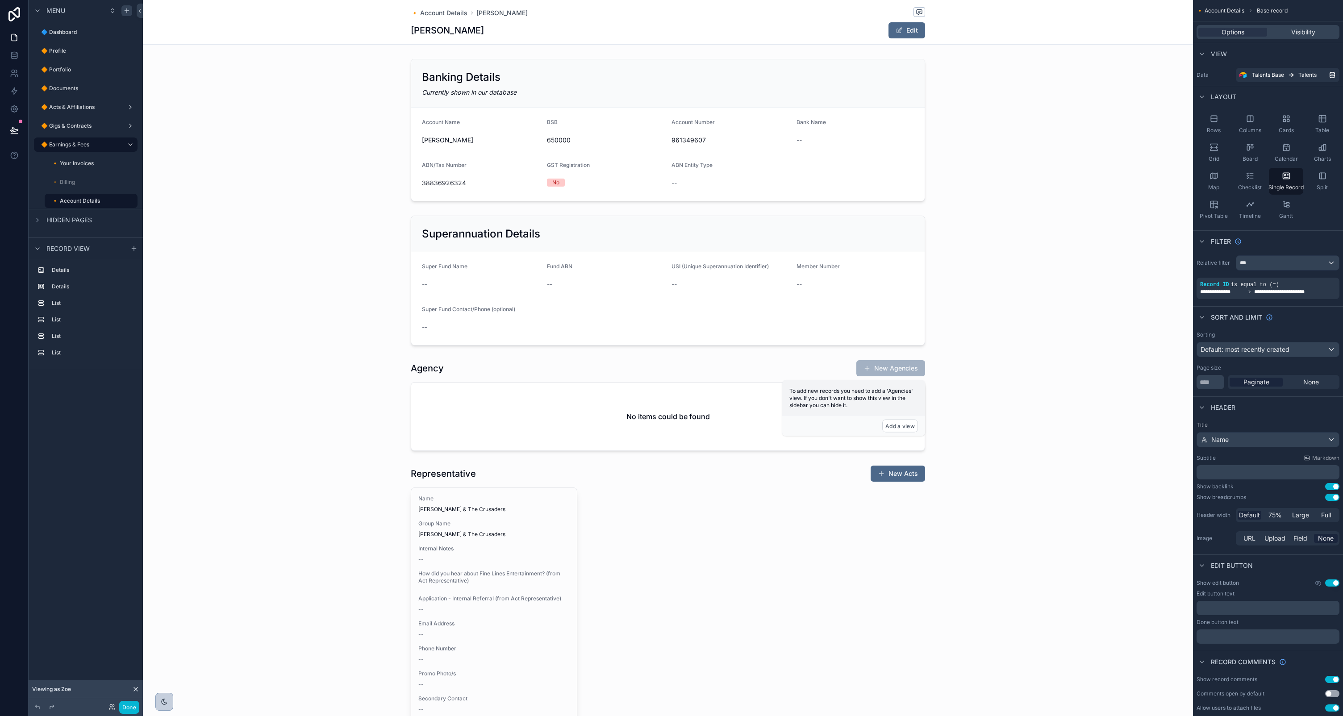
click at [440, 369] on div "scrollable content" at bounding box center [668, 689] width 1050 height 1378
click at [592, 363] on div "scrollable content" at bounding box center [668, 405] width 1050 height 98
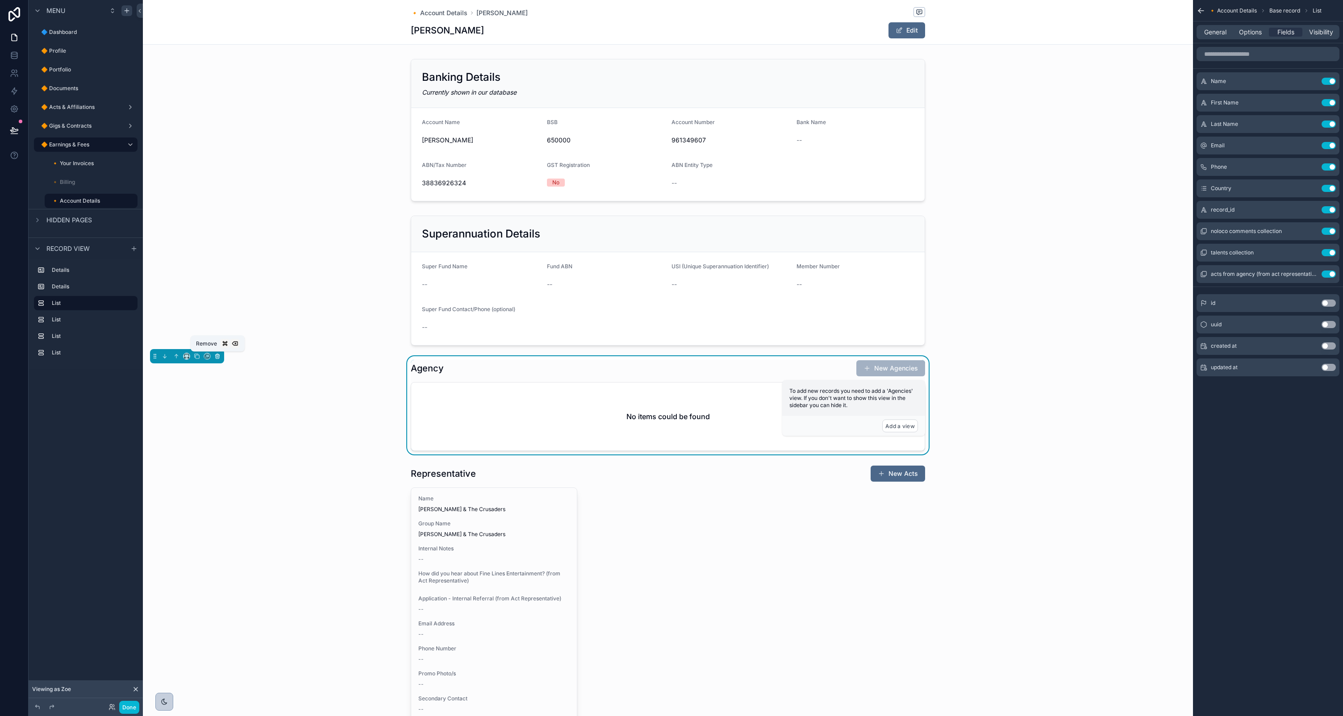
click at [219, 355] on icon "scrollable content" at bounding box center [217, 356] width 6 height 6
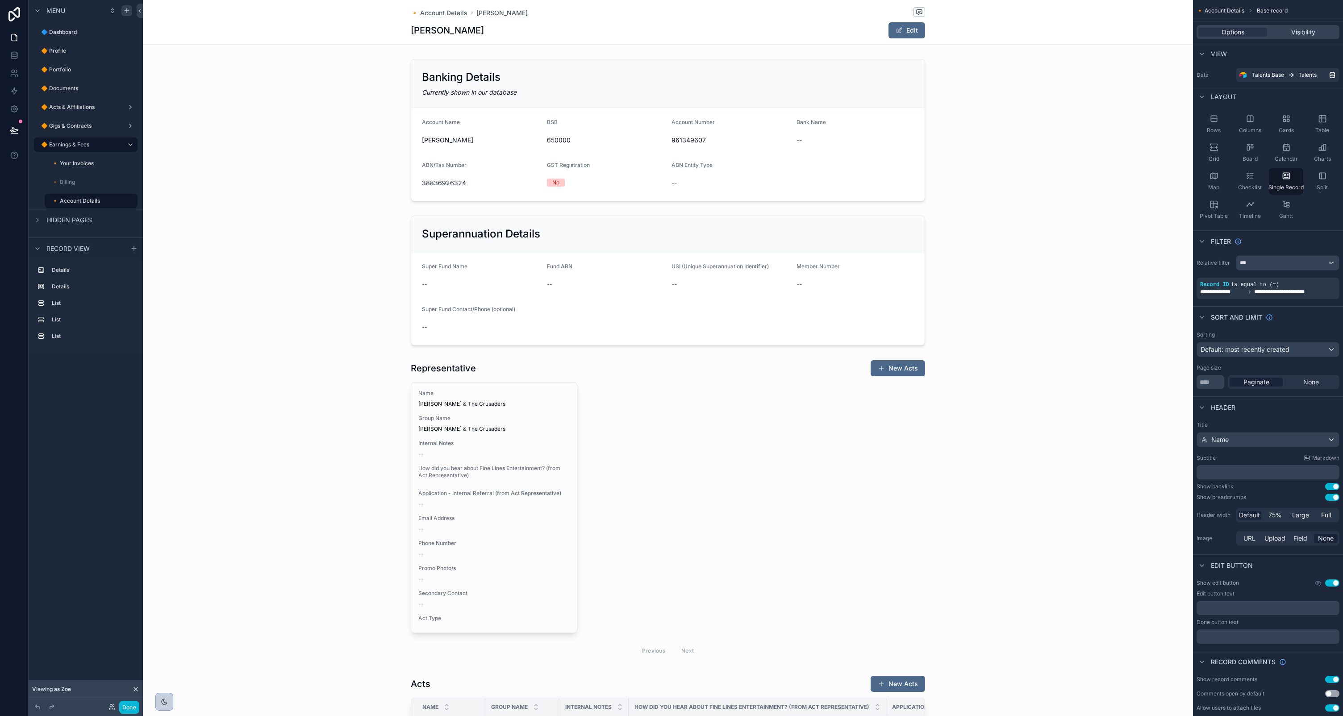
click at [489, 372] on div "scrollable content" at bounding box center [668, 636] width 1050 height 1273
drag, startPoint x: 492, startPoint y: 368, endPoint x: 453, endPoint y: 368, distance: 39.3
click at [492, 368] on div "scrollable content" at bounding box center [668, 510] width 1050 height 309
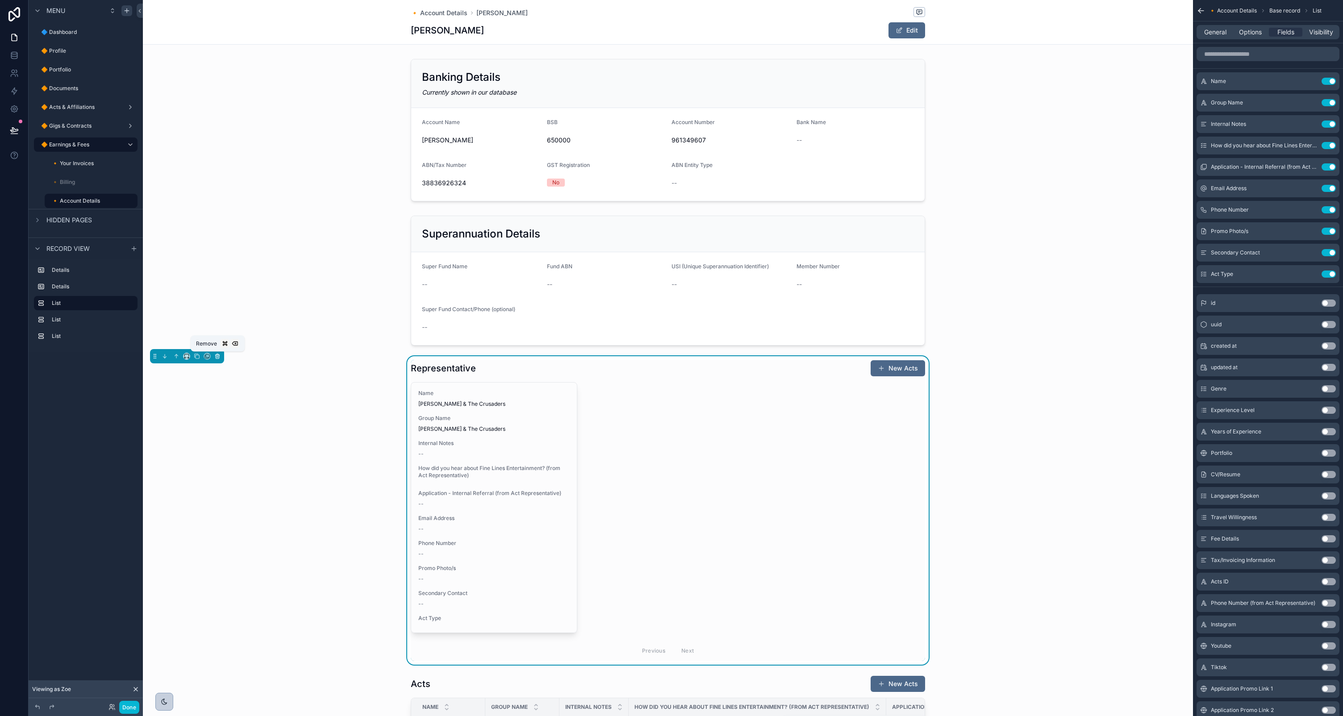
click at [216, 357] on icon "scrollable content" at bounding box center [217, 356] width 6 height 6
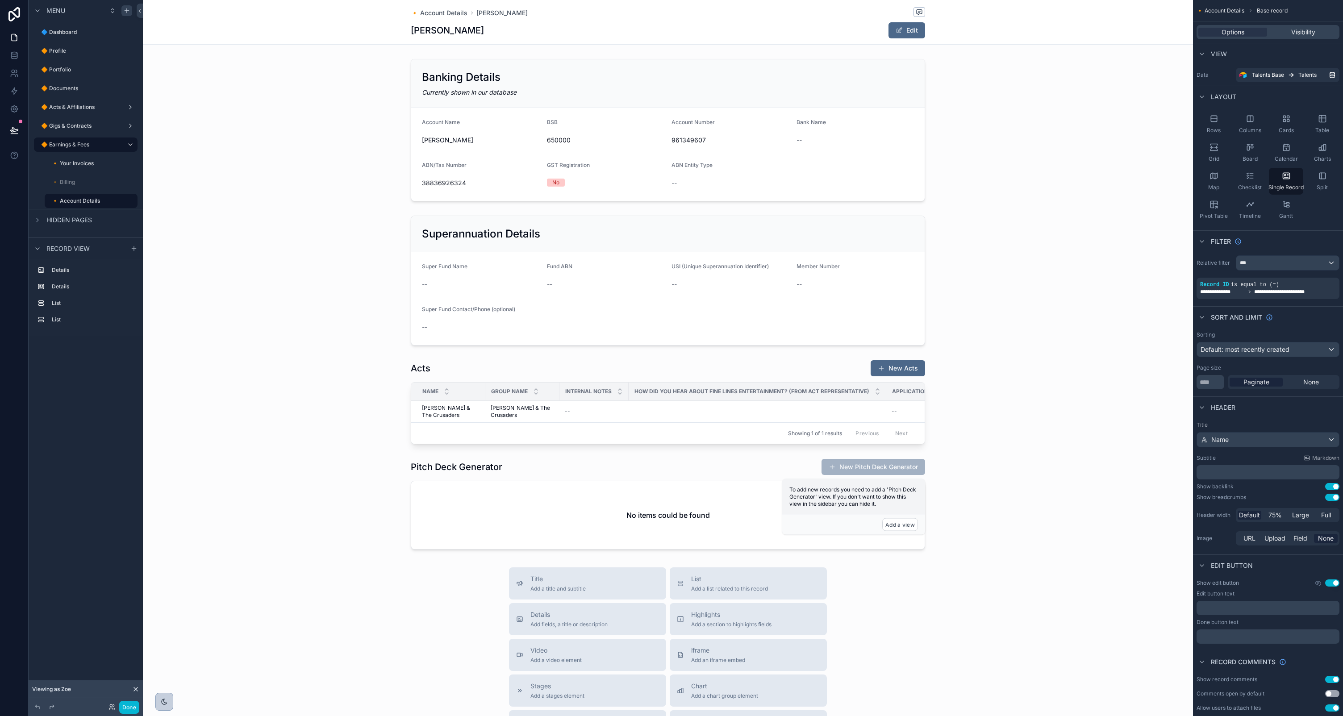
click at [538, 372] on div "scrollable content" at bounding box center [668, 478] width 1050 height 957
drag, startPoint x: 481, startPoint y: 374, endPoint x: 476, endPoint y: 374, distance: 4.9
click at [481, 374] on div "scrollable content" at bounding box center [668, 402] width 1050 height 92
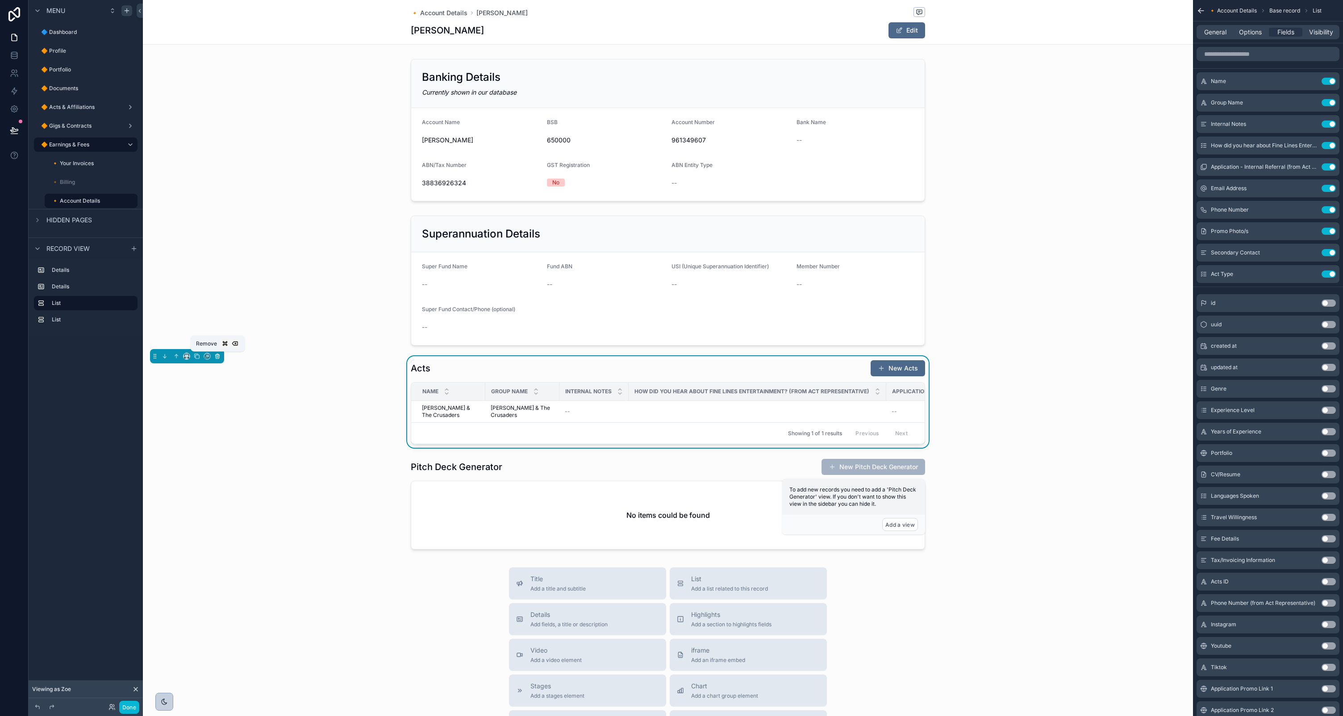
click at [220, 355] on icon "scrollable content" at bounding box center [217, 356] width 6 height 6
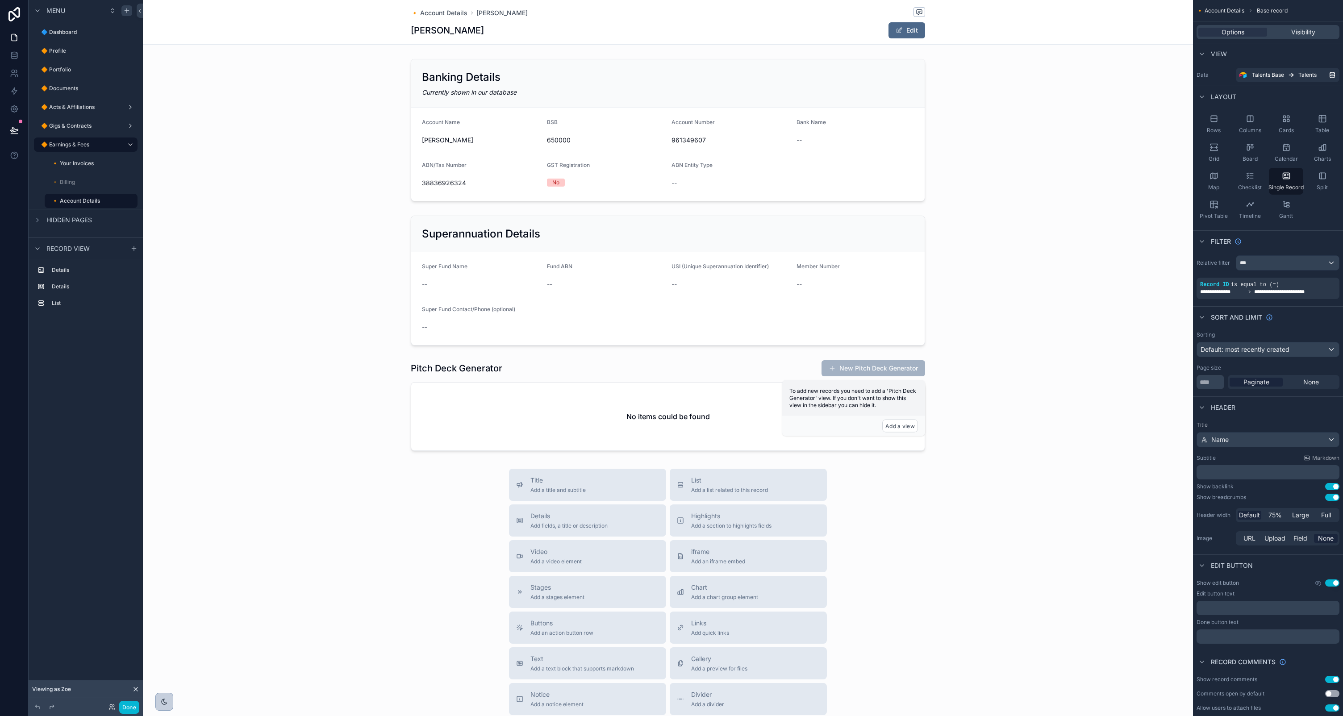
click at [544, 373] on div "scrollable content" at bounding box center [668, 429] width 1050 height 858
click at [549, 368] on div "scrollable content" at bounding box center [668, 405] width 1050 height 98
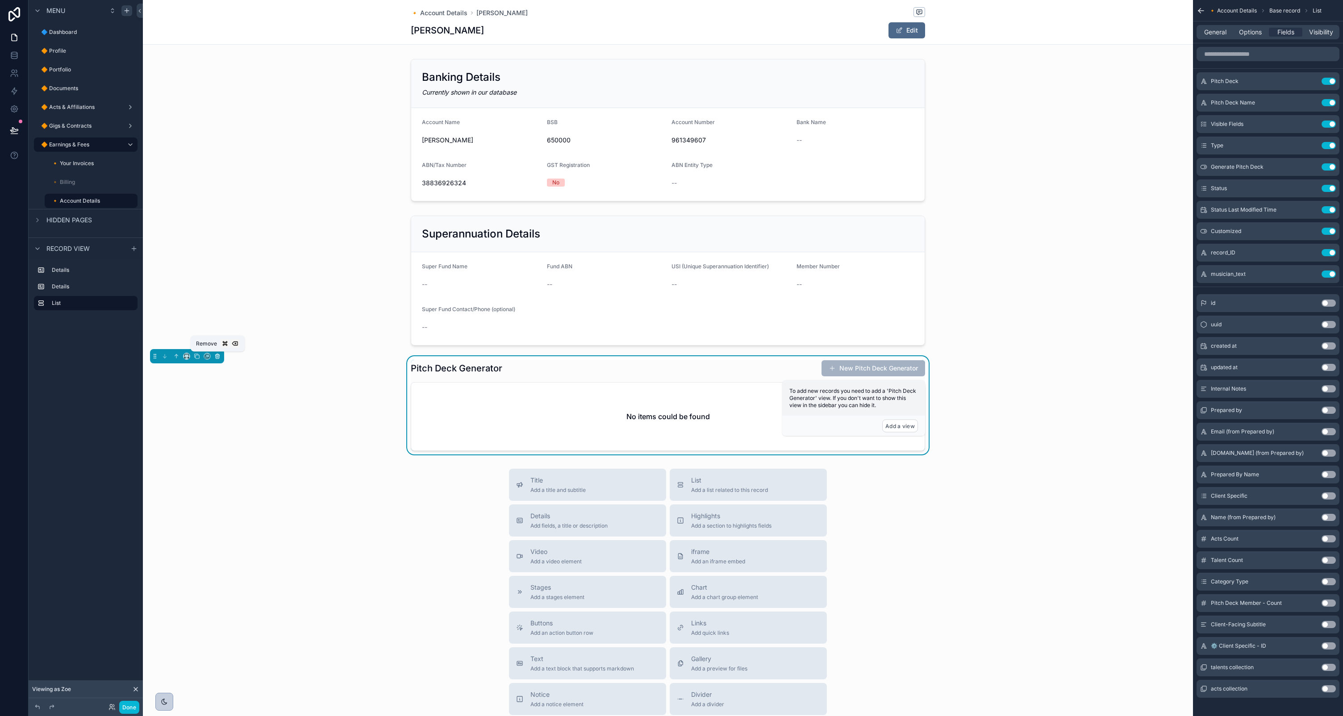
click at [220, 356] on icon "scrollable content" at bounding box center [217, 356] width 6 height 6
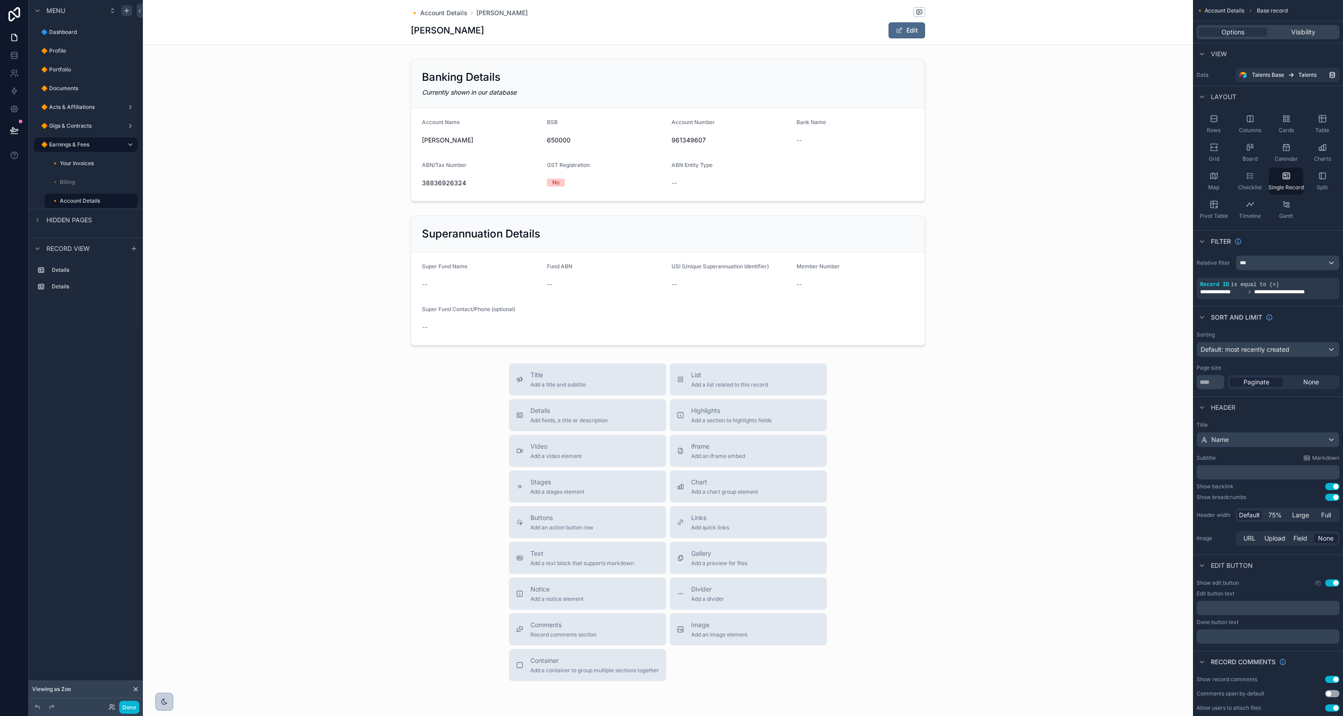
click at [752, 158] on div "scrollable content" at bounding box center [668, 376] width 1050 height 753
drag, startPoint x: 630, startPoint y: 278, endPoint x: 645, endPoint y: 236, distance: 44.5
click at [630, 278] on div "scrollable content" at bounding box center [668, 280] width 1050 height 137
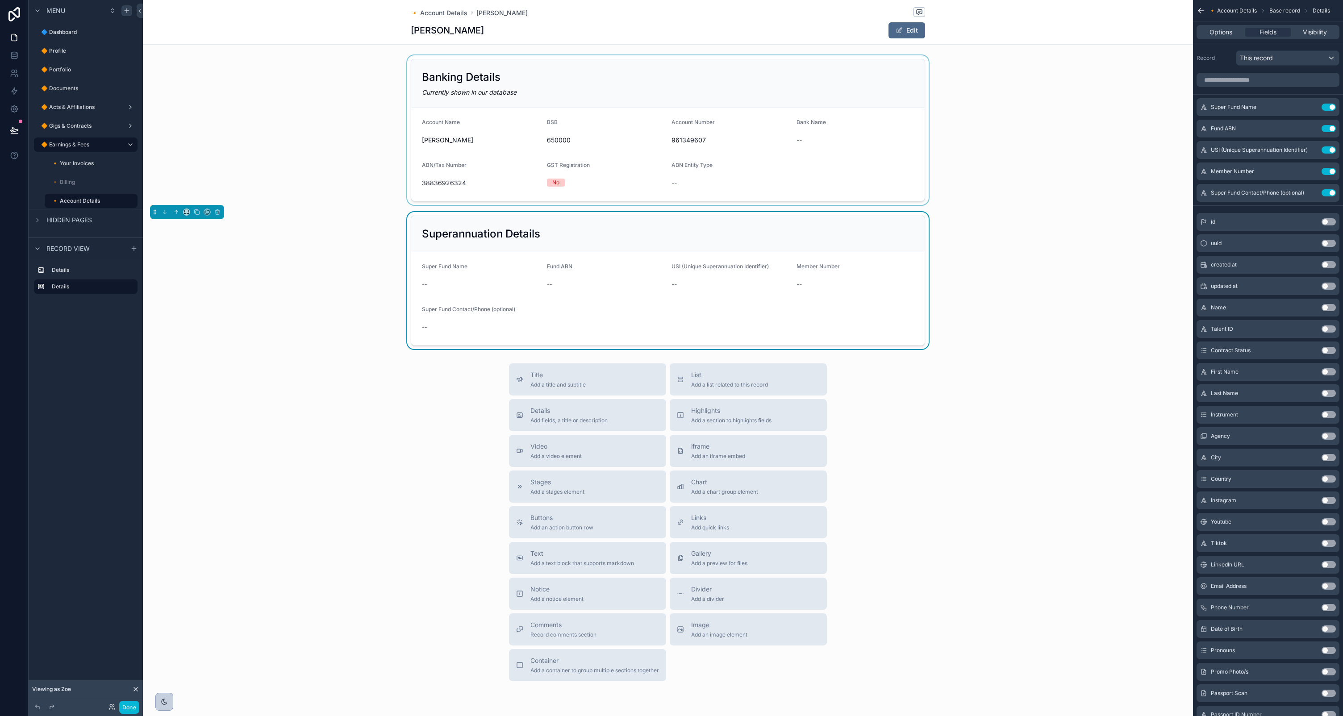
click at [671, 135] on div "scrollable content" at bounding box center [668, 130] width 1050 height 150
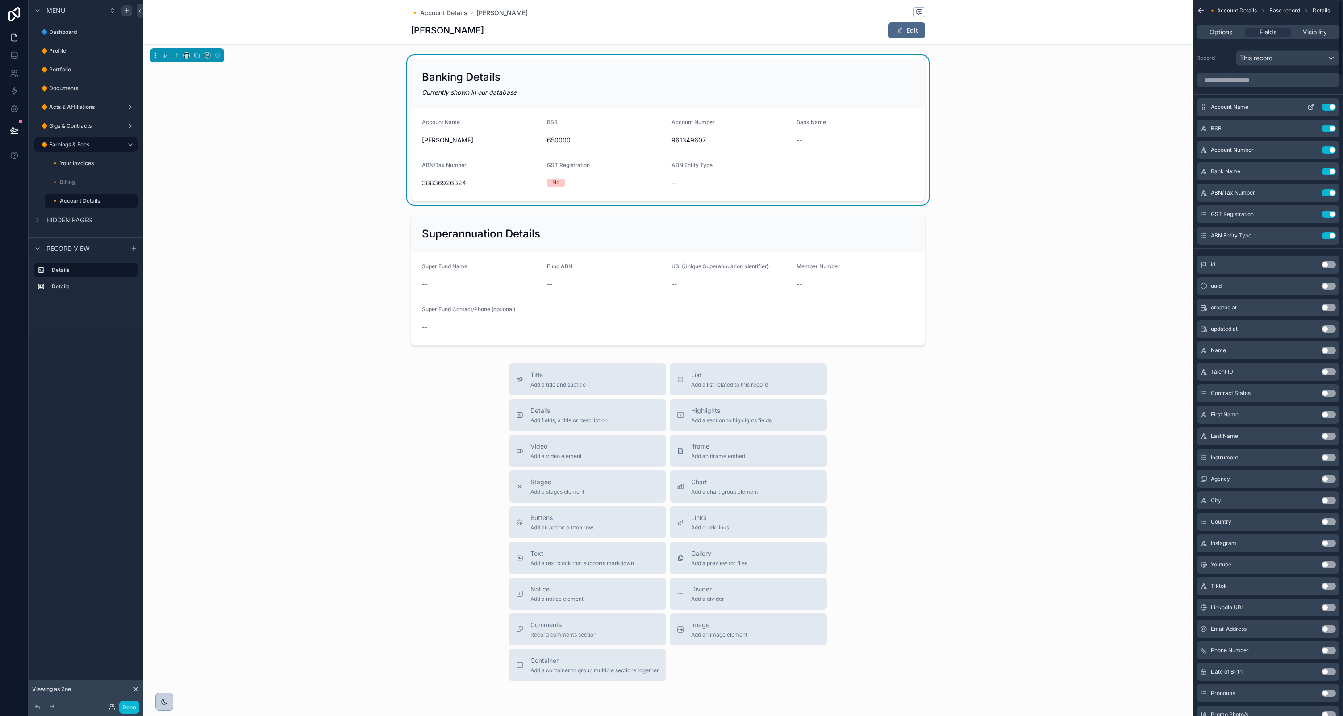
click at [1312, 107] on icon "scrollable content" at bounding box center [1310, 107] width 7 height 7
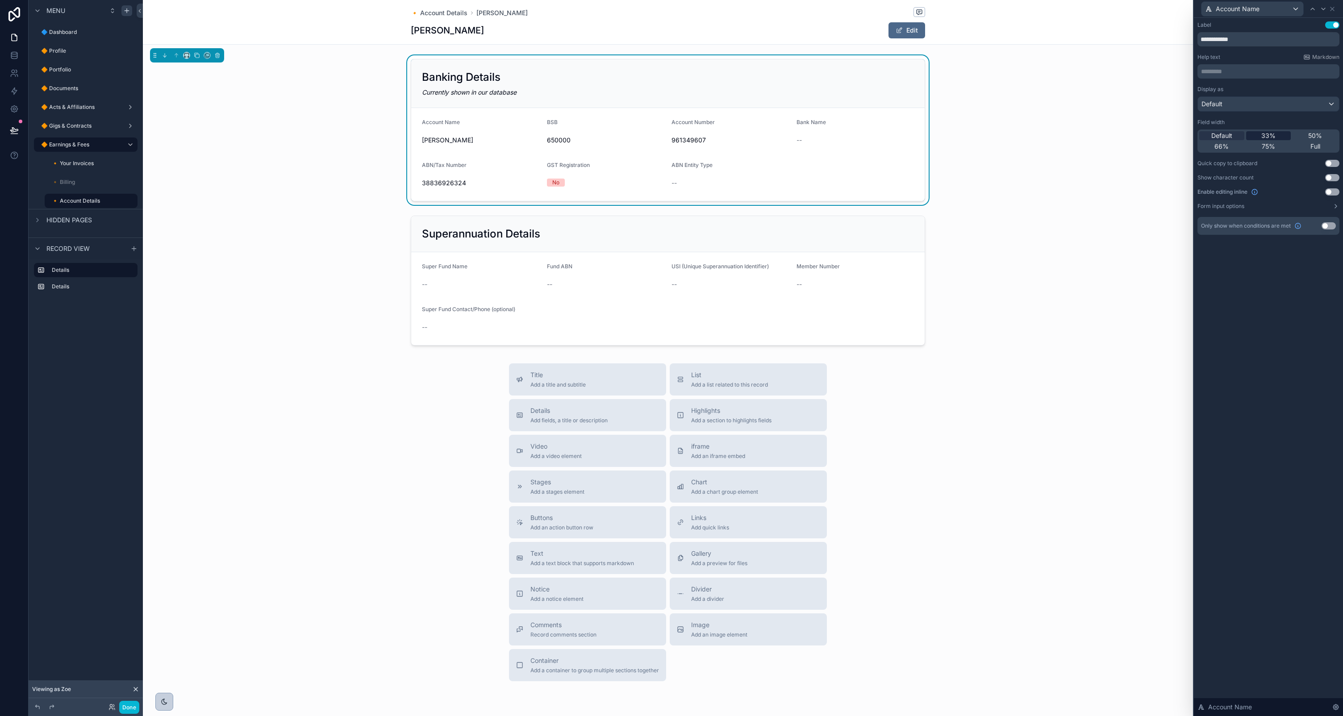
click at [1273, 133] on span "33%" at bounding box center [1268, 135] width 14 height 9
click at [1323, 13] on div at bounding box center [1323, 9] width 11 height 11
drag, startPoint x: 1265, startPoint y: 136, endPoint x: 1260, endPoint y: 136, distance: 4.9
click at [1265, 136] on span "33%" at bounding box center [1268, 135] width 14 height 9
click at [1322, 11] on icon at bounding box center [1323, 8] width 7 height 7
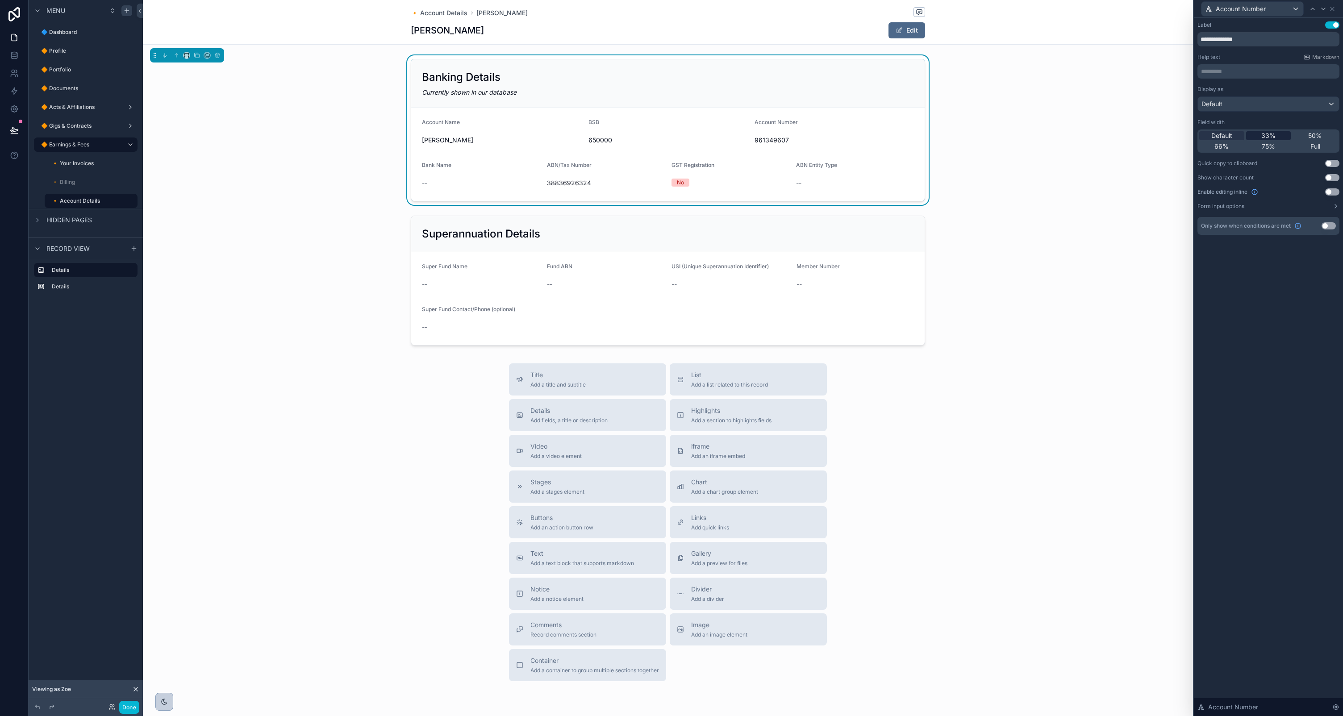
click at [1275, 134] on div "33%" at bounding box center [1268, 135] width 45 height 9
drag, startPoint x: 1325, startPoint y: 10, endPoint x: 1322, endPoint y: 15, distance: 5.6
click at [1325, 11] on icon at bounding box center [1323, 8] width 7 height 7
click at [1267, 134] on span "33%" at bounding box center [1268, 135] width 14 height 9
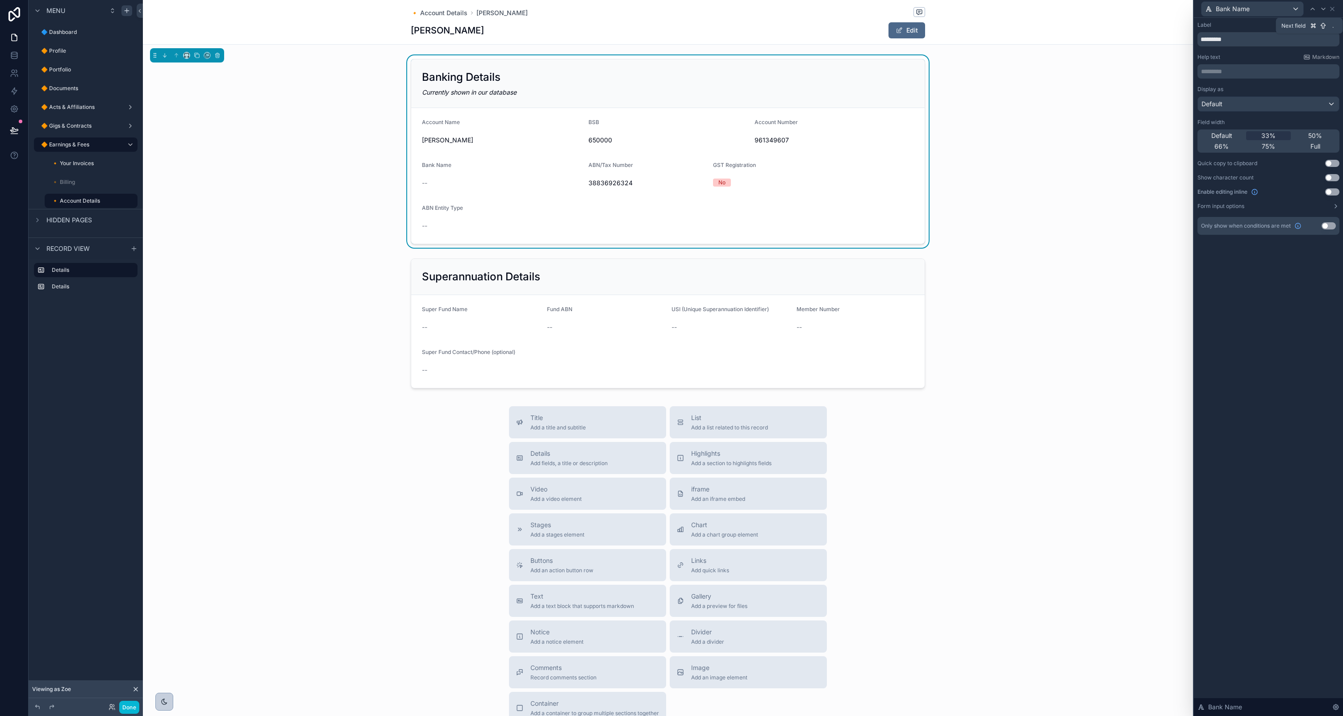
click at [1326, 8] on icon at bounding box center [1323, 8] width 7 height 7
click at [1272, 141] on div "Default 33% 50% 66% 75% Full" at bounding box center [1269, 140] width 142 height 23
click at [1275, 135] on span "33%" at bounding box center [1268, 135] width 14 height 9
click at [1326, 10] on icon at bounding box center [1323, 8] width 7 height 7
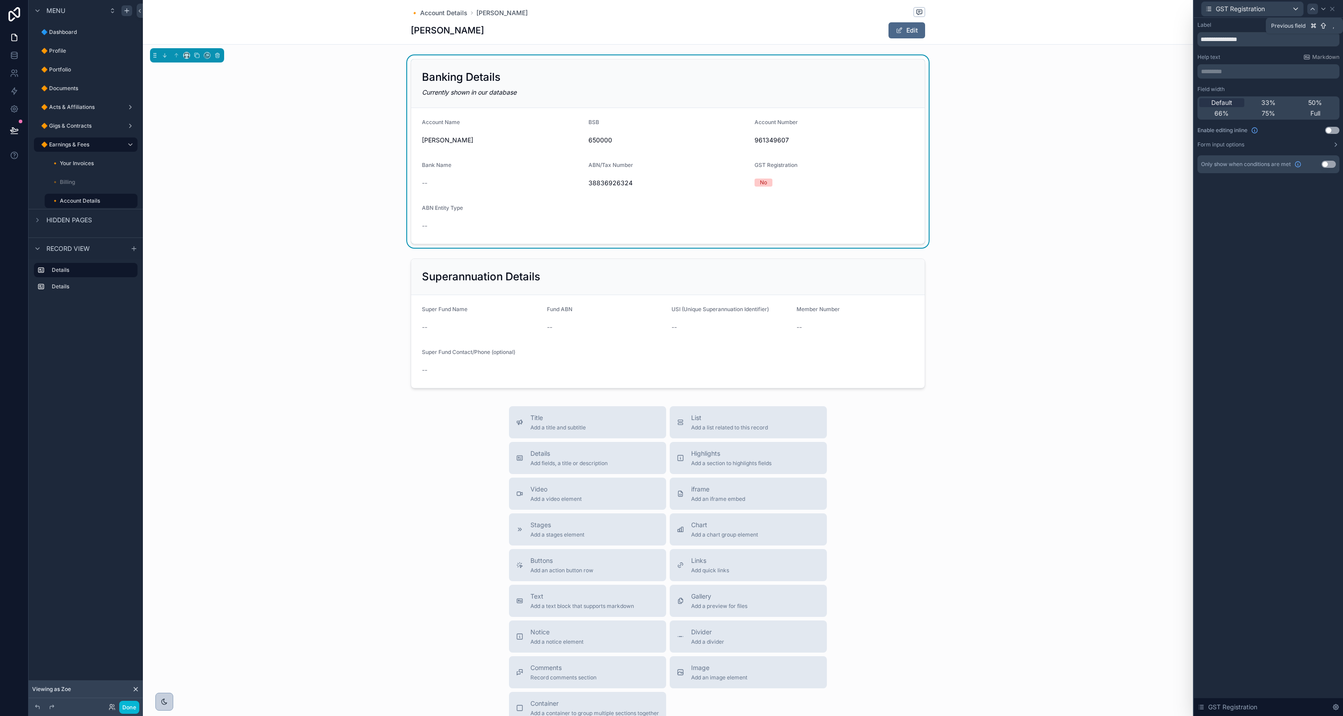
click at [1315, 7] on icon at bounding box center [1312, 8] width 7 height 7
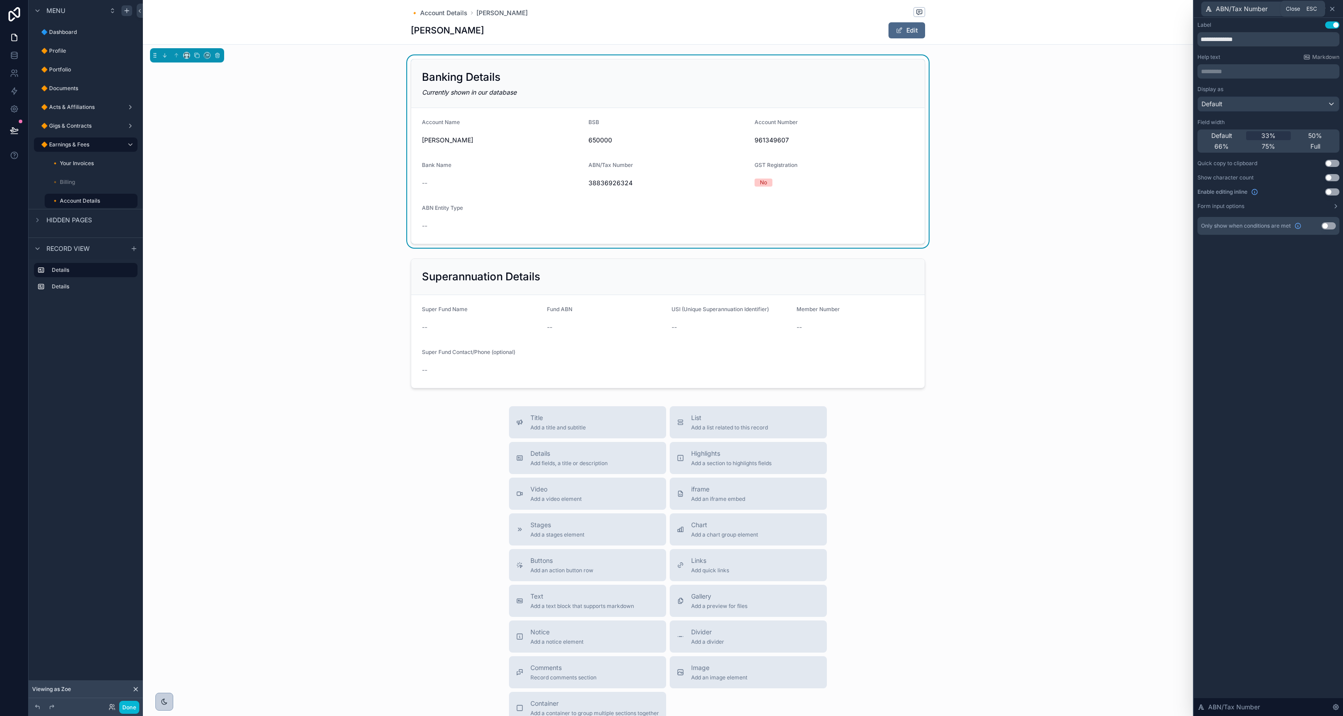
click at [1332, 11] on icon at bounding box center [1332, 8] width 7 height 7
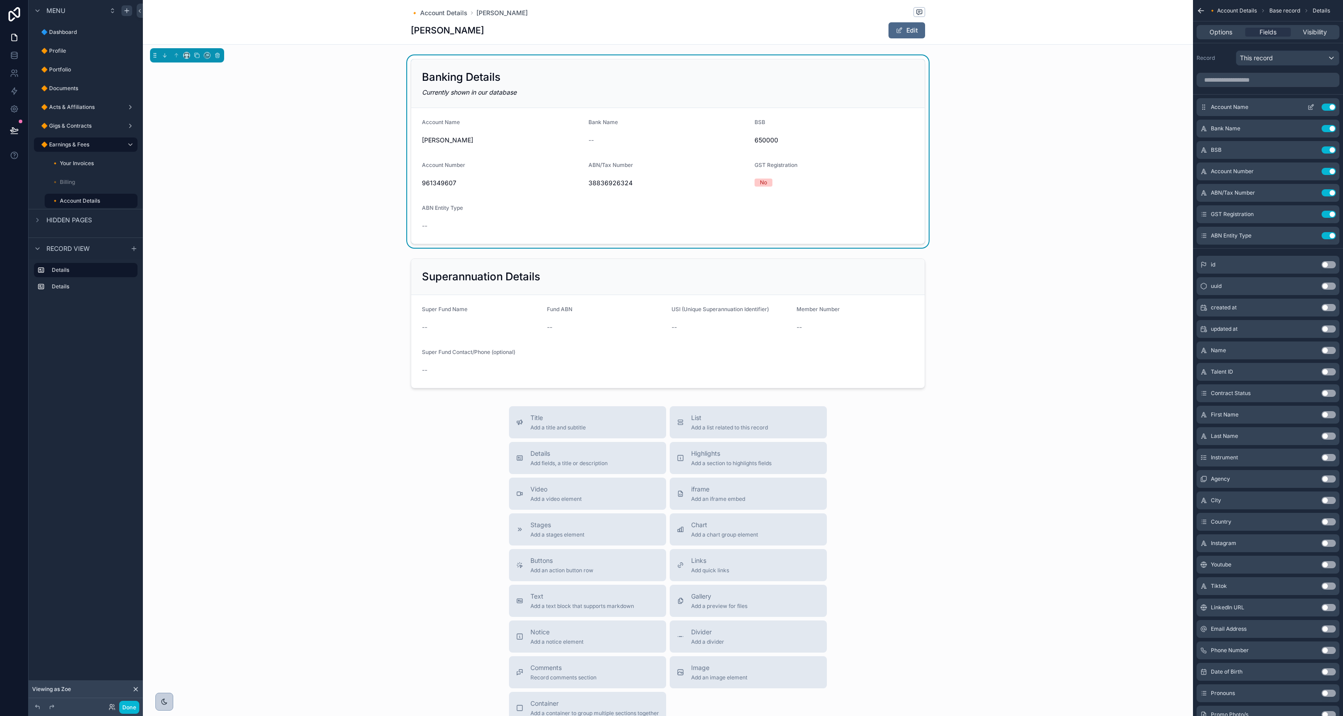
click at [1305, 106] on button "scrollable content" at bounding box center [1311, 107] width 14 height 7
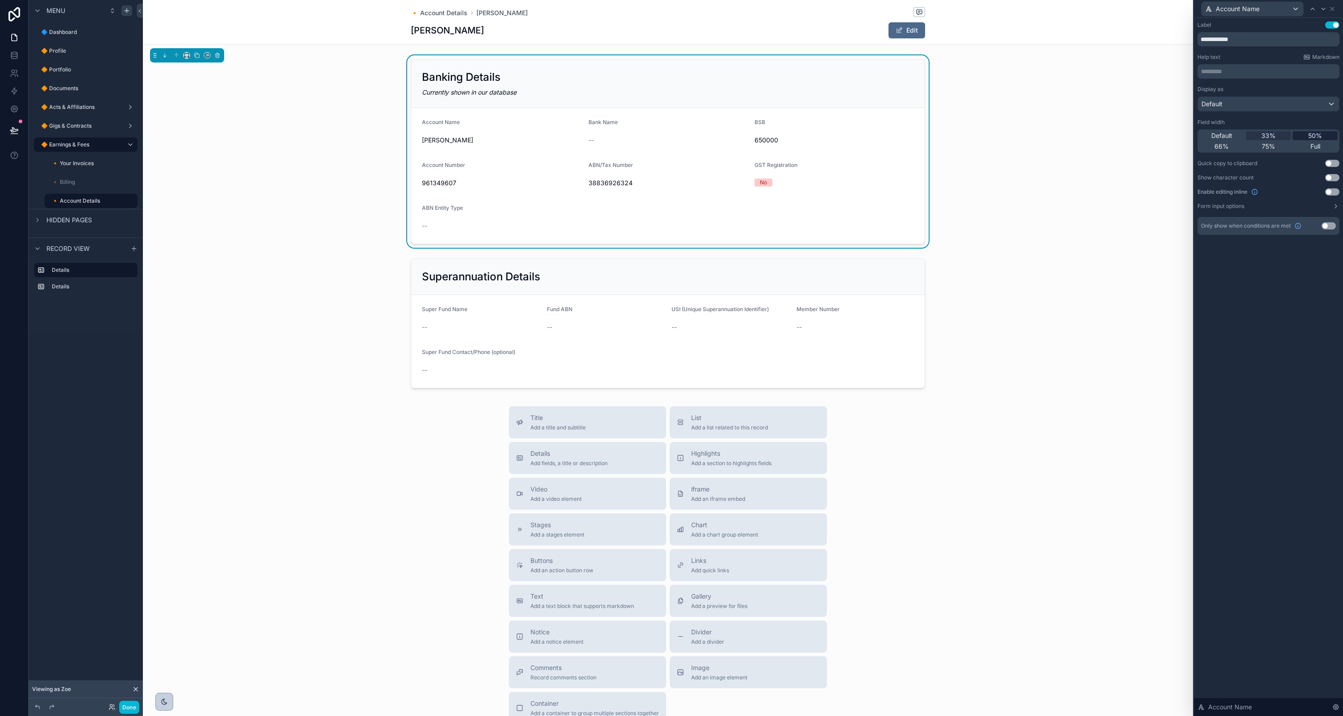
click at [1311, 133] on span "50%" at bounding box center [1315, 135] width 14 height 9
click at [1325, 10] on icon at bounding box center [1323, 8] width 7 height 7
click at [1324, 132] on div "50%" at bounding box center [1315, 135] width 45 height 9
click at [1326, 8] on icon at bounding box center [1323, 8] width 7 height 7
click at [1315, 9] on icon at bounding box center [1312, 8] width 7 height 7
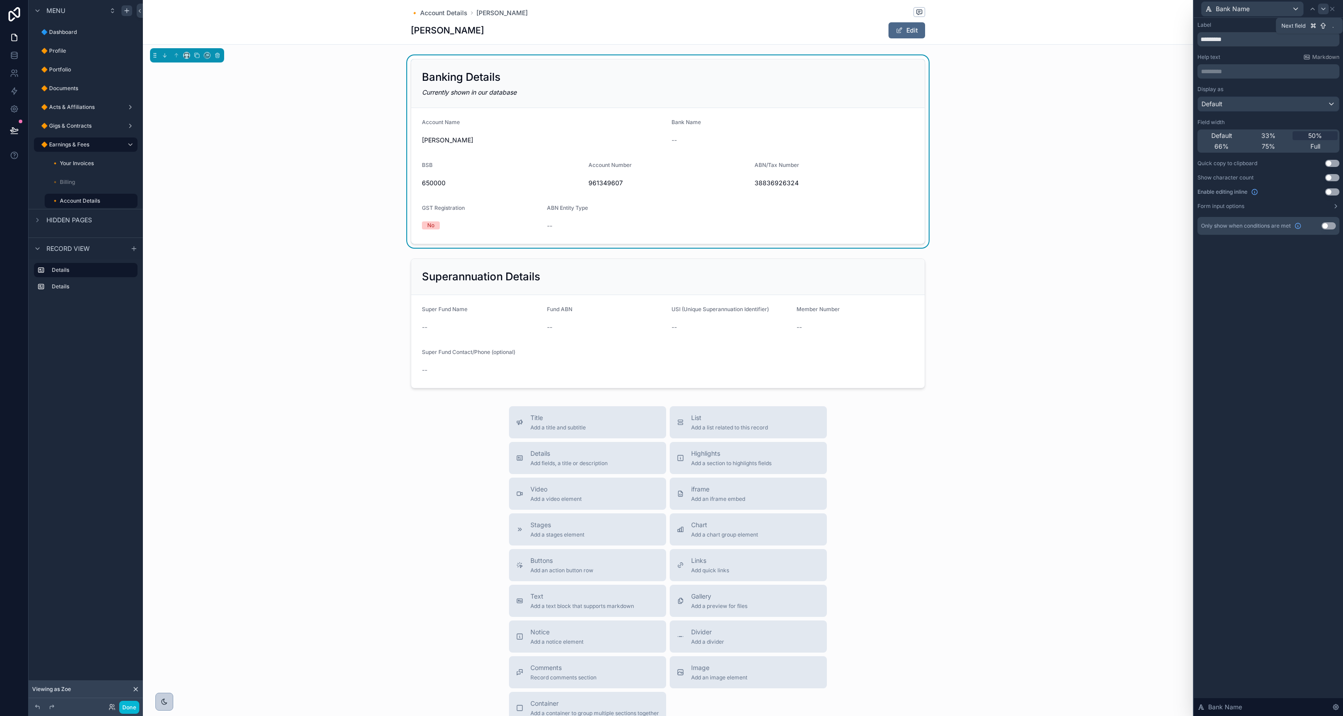
click at [1327, 9] on icon at bounding box center [1323, 8] width 7 height 7
click at [1315, 136] on span "50%" at bounding box center [1315, 135] width 14 height 9
click at [1323, 9] on icon at bounding box center [1324, 9] width 4 height 2
click at [1312, 136] on span "50%" at bounding box center [1315, 135] width 14 height 9
click at [1325, 10] on icon at bounding box center [1323, 8] width 7 height 7
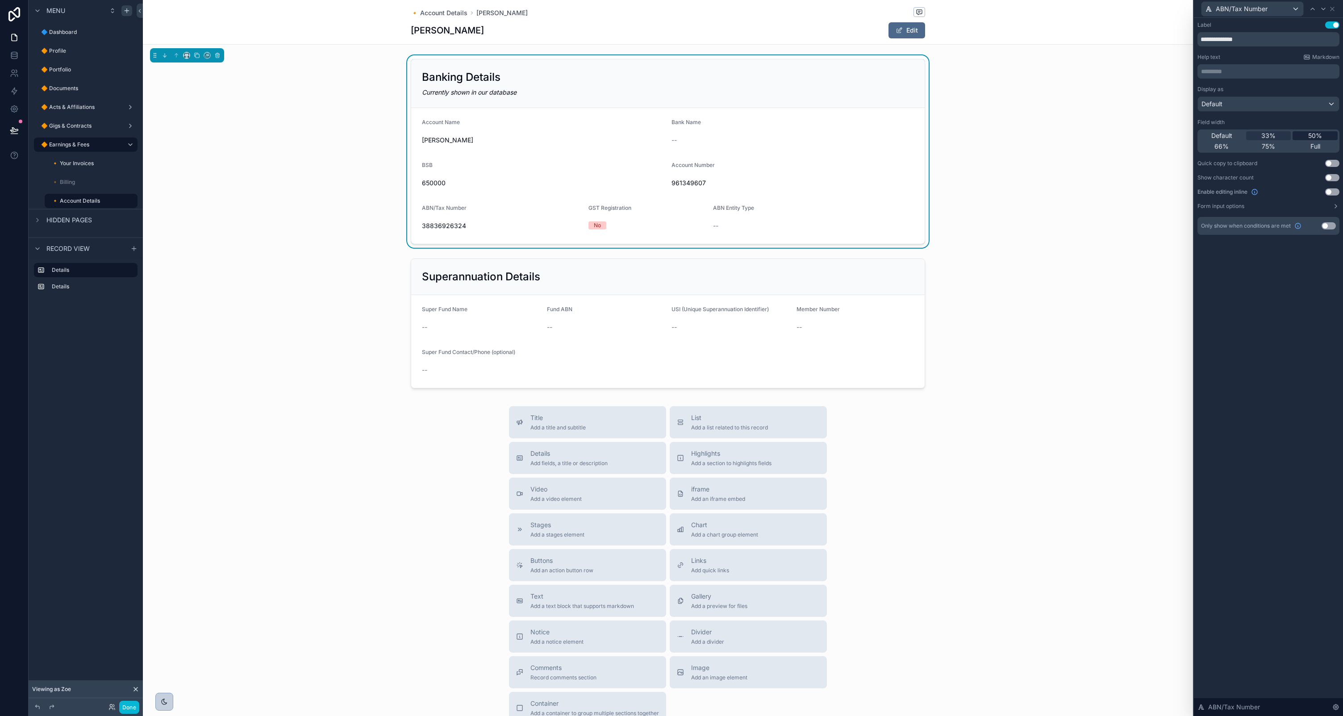
click at [1311, 135] on span "50%" at bounding box center [1315, 135] width 14 height 9
click at [1322, 8] on icon at bounding box center [1324, 9] width 4 height 2
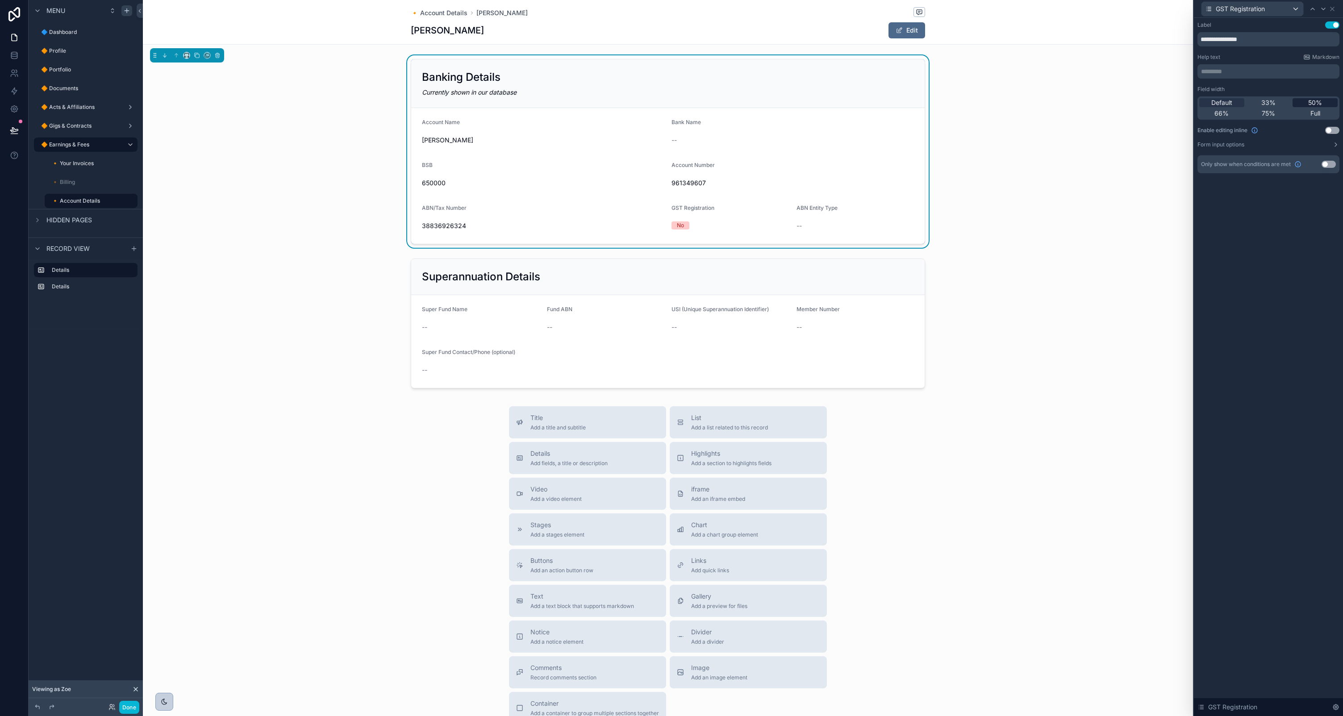
click at [1312, 100] on span "50%" at bounding box center [1315, 102] width 14 height 9
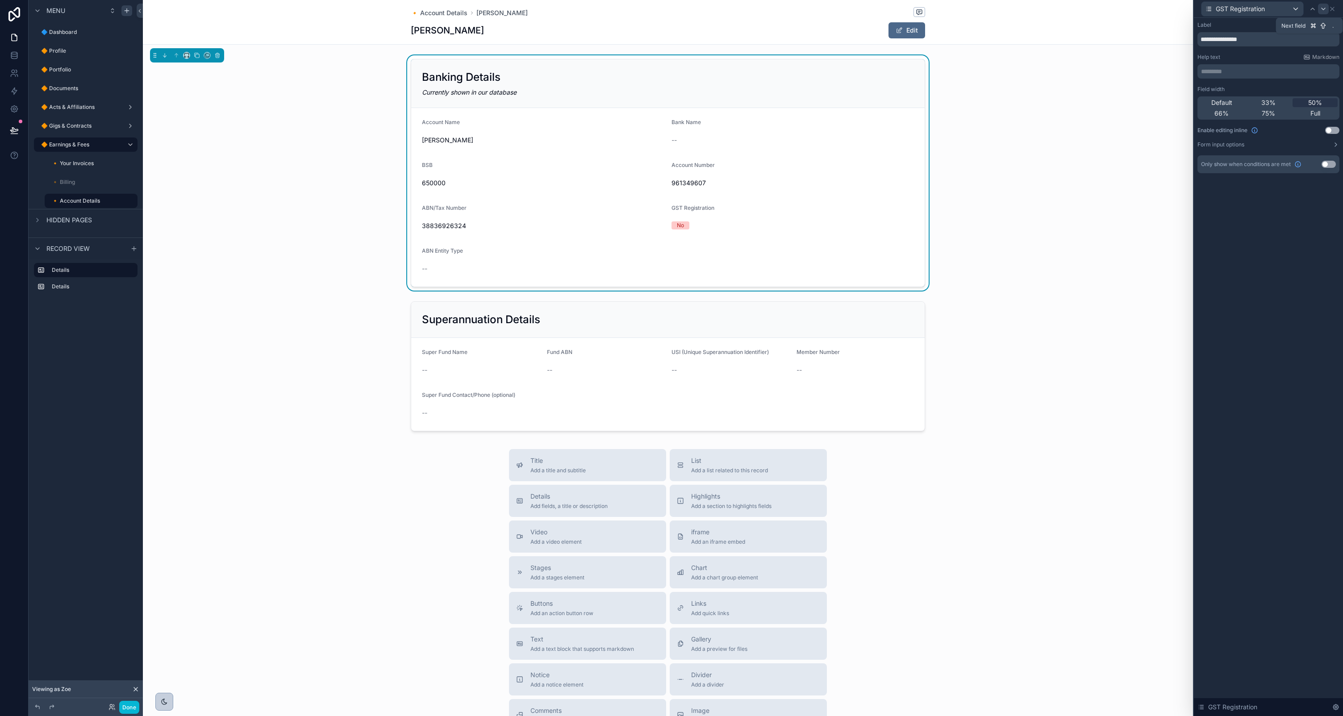
click at [1325, 11] on icon at bounding box center [1323, 8] width 7 height 7
click at [1310, 103] on span "50%" at bounding box center [1315, 102] width 14 height 9
click at [1334, 9] on icon at bounding box center [1332, 8] width 7 height 7
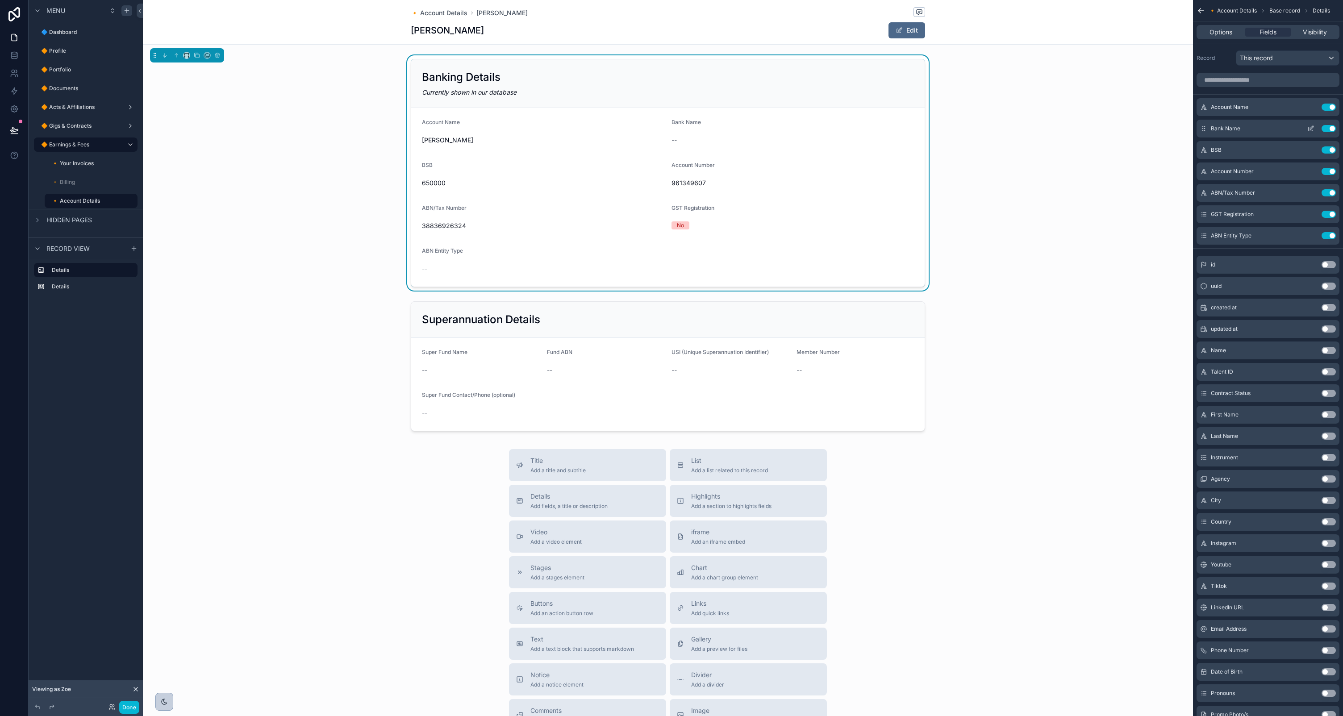
click at [1312, 127] on icon "scrollable content" at bounding box center [1312, 126] width 1 height 1
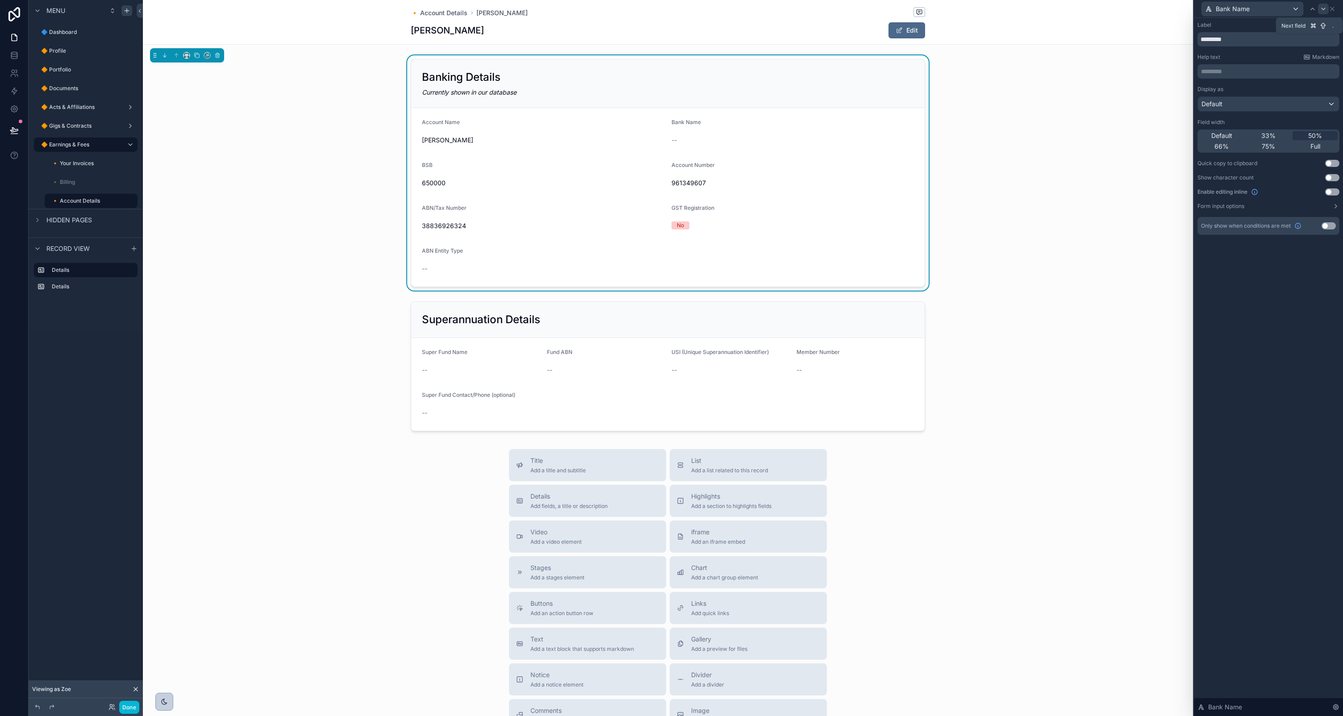
click at [1324, 10] on icon at bounding box center [1323, 8] width 7 height 7
click at [1328, 192] on button "Use setting" at bounding box center [1332, 191] width 14 height 7
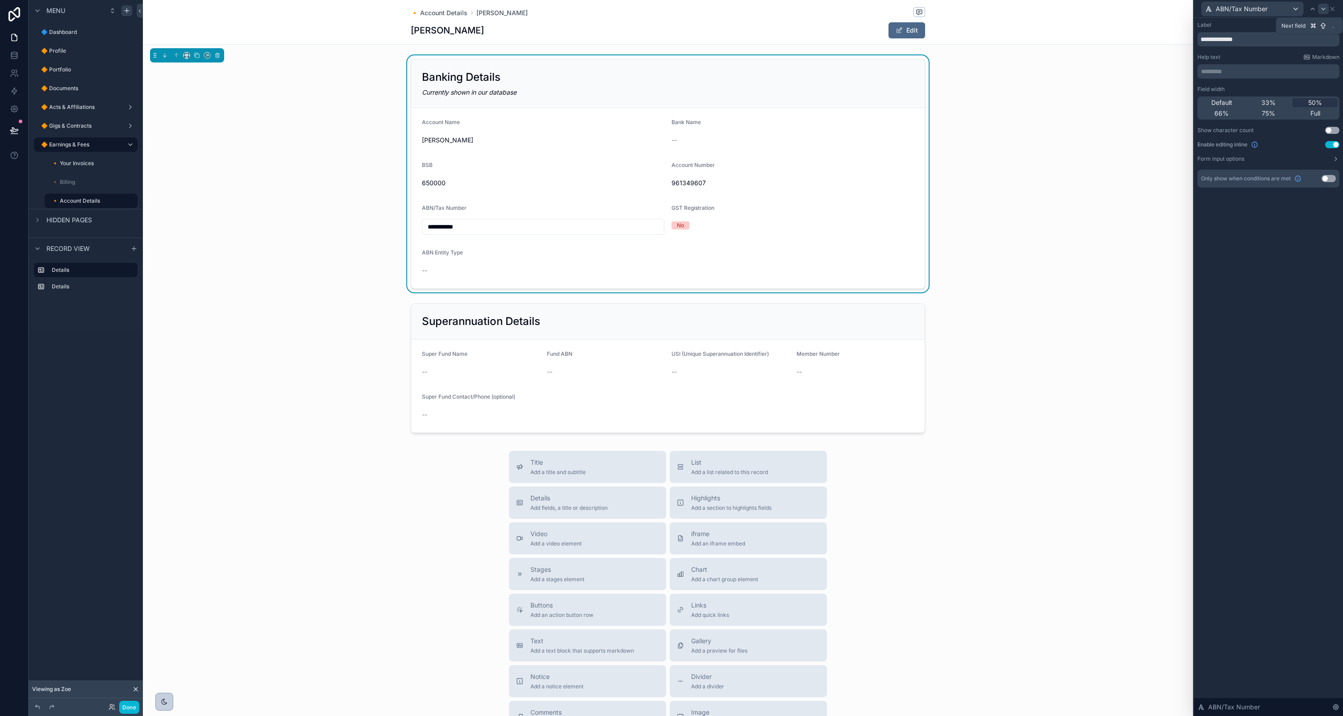
click at [1323, 10] on icon at bounding box center [1323, 8] width 7 height 7
click at [1333, 128] on button "Use setting" at bounding box center [1332, 130] width 14 height 7
click at [1323, 9] on icon at bounding box center [1324, 9] width 4 height 2
click at [1335, 130] on button "Use setting" at bounding box center [1332, 130] width 14 height 7
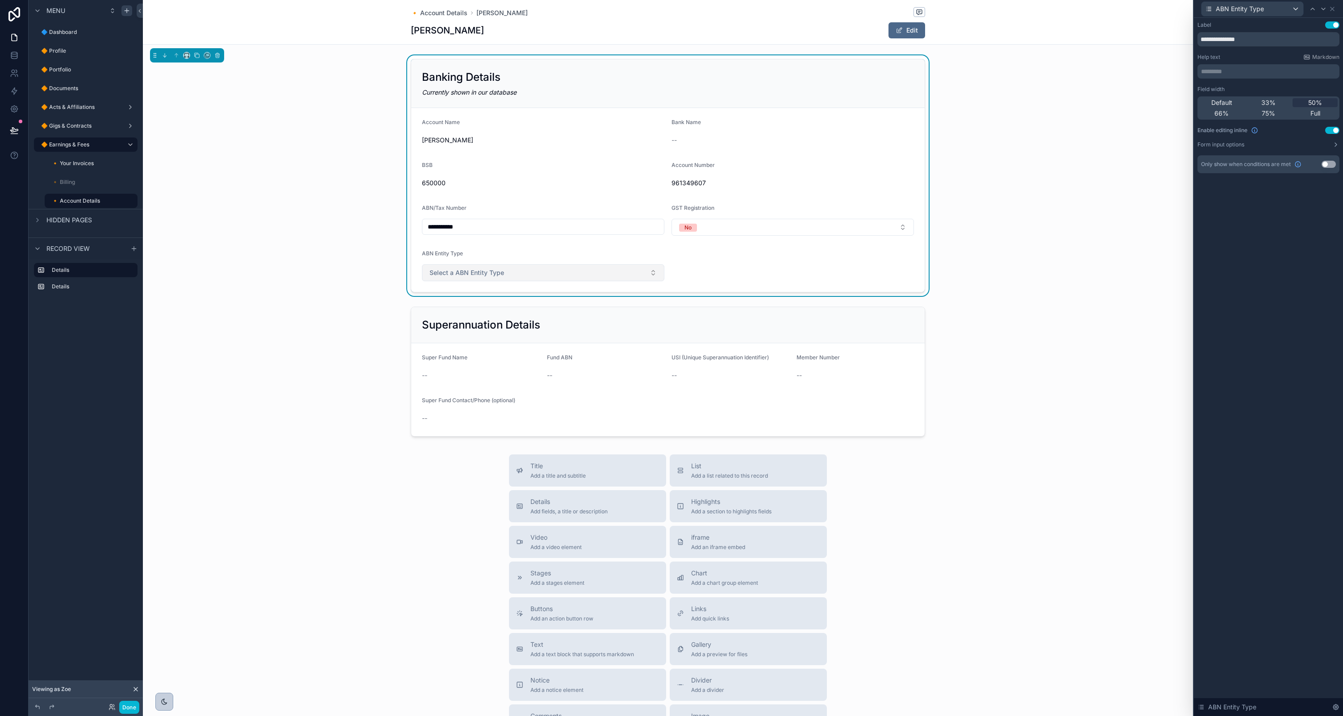
click at [638, 275] on button "Select a ABN Entity Type" at bounding box center [543, 272] width 242 height 17
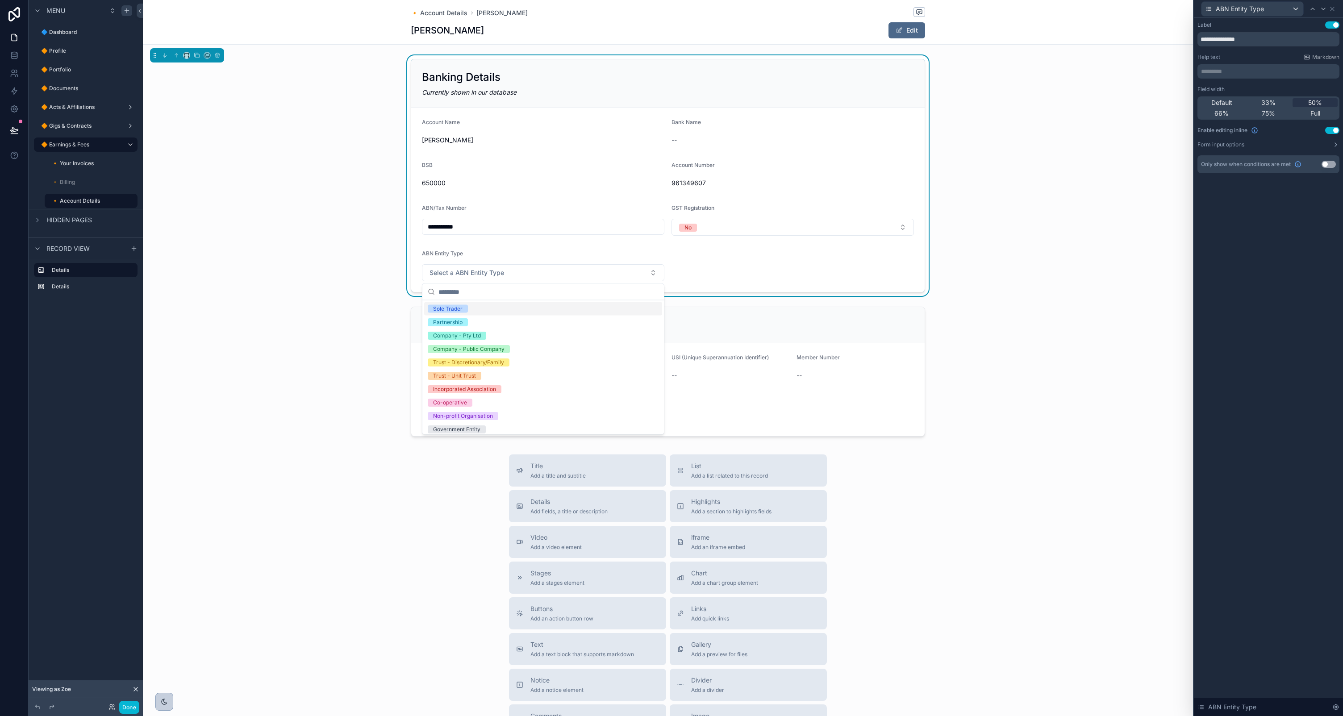
click at [735, 271] on form "**********" at bounding box center [668, 200] width 514 height 184
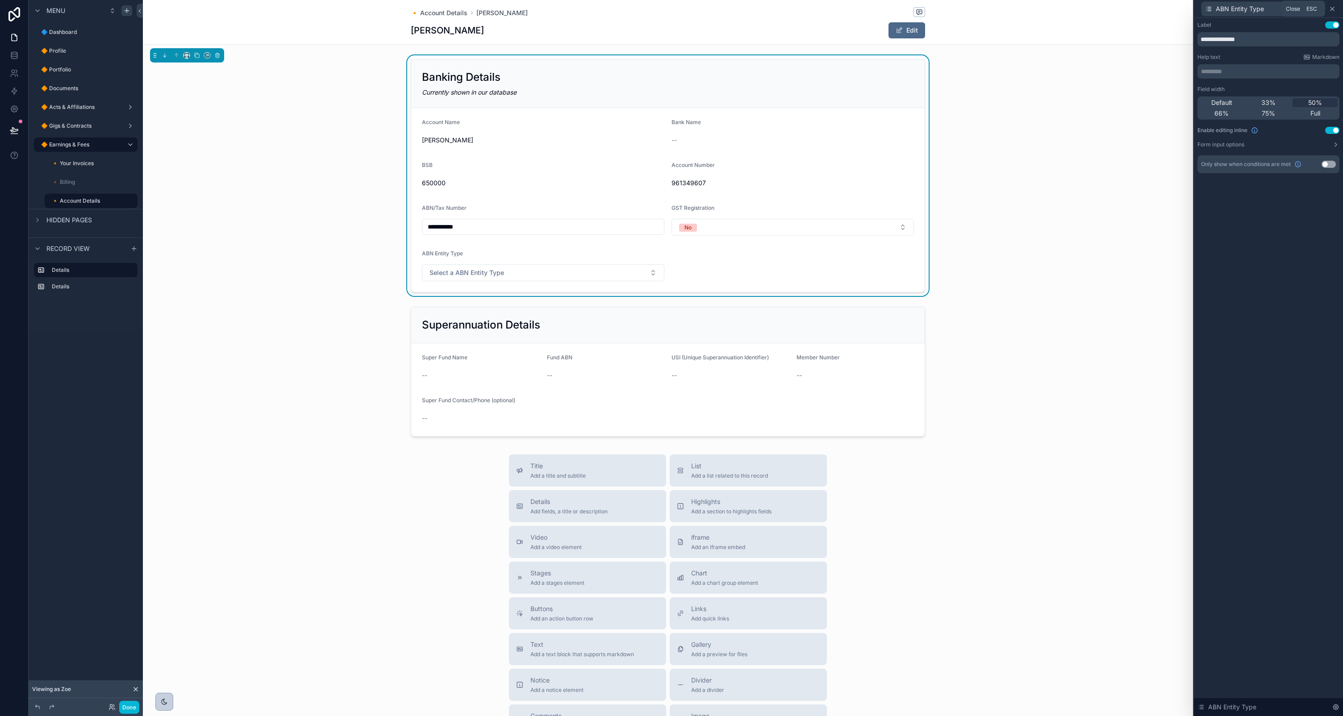
click at [1332, 8] on icon at bounding box center [1332, 8] width 7 height 7
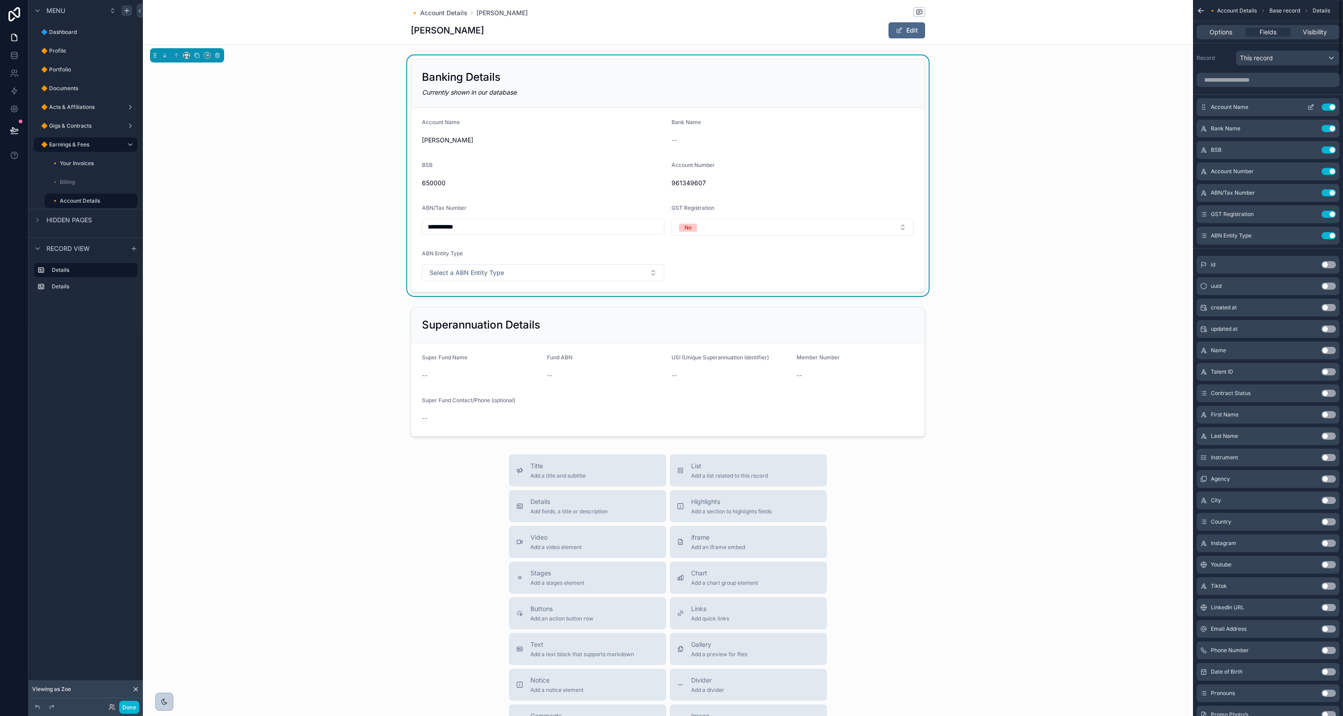
click at [1310, 108] on icon "scrollable content" at bounding box center [1312, 106] width 4 height 4
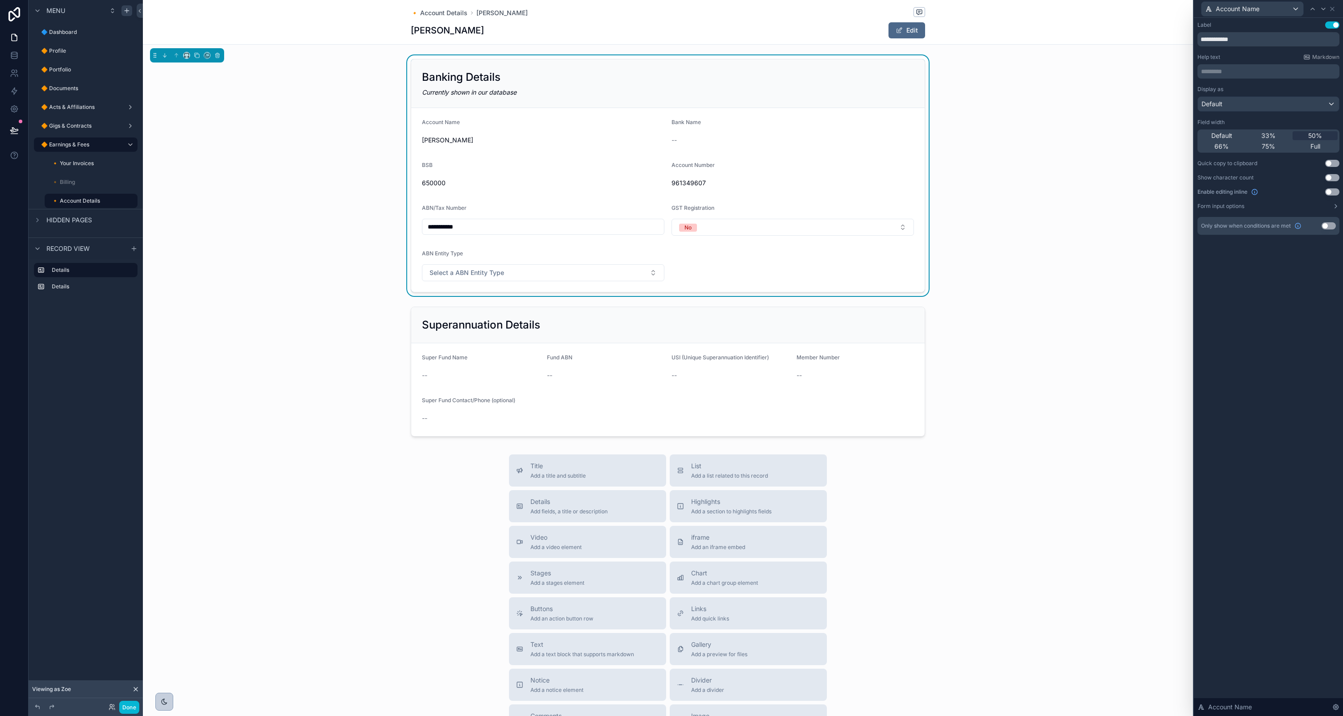
click at [1331, 192] on button "Use setting" at bounding box center [1332, 191] width 14 height 7
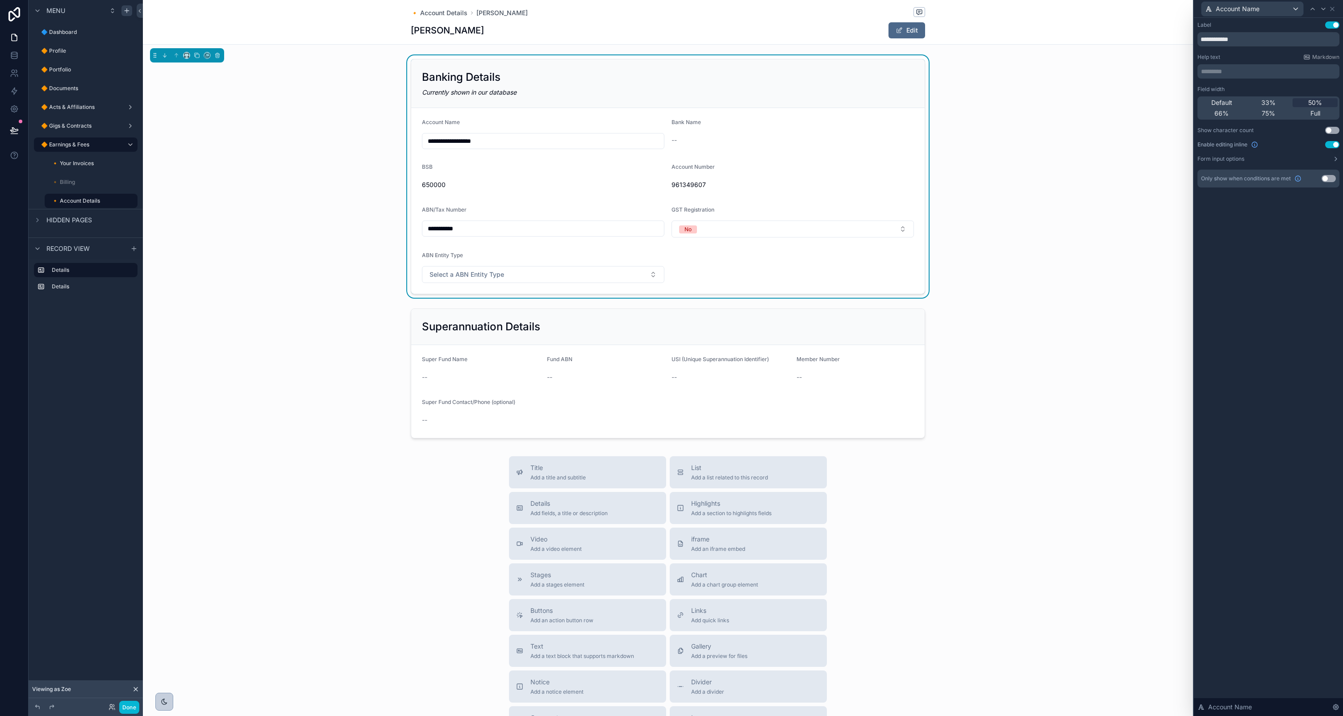
click at [586, 170] on div "BSB" at bounding box center [543, 168] width 242 height 11
drag, startPoint x: 1071, startPoint y: 108, endPoint x: 1082, endPoint y: 100, distance: 13.8
click at [1072, 107] on div "**********" at bounding box center [668, 176] width 1050 height 242
click at [1335, 9] on icon at bounding box center [1332, 8] width 7 height 7
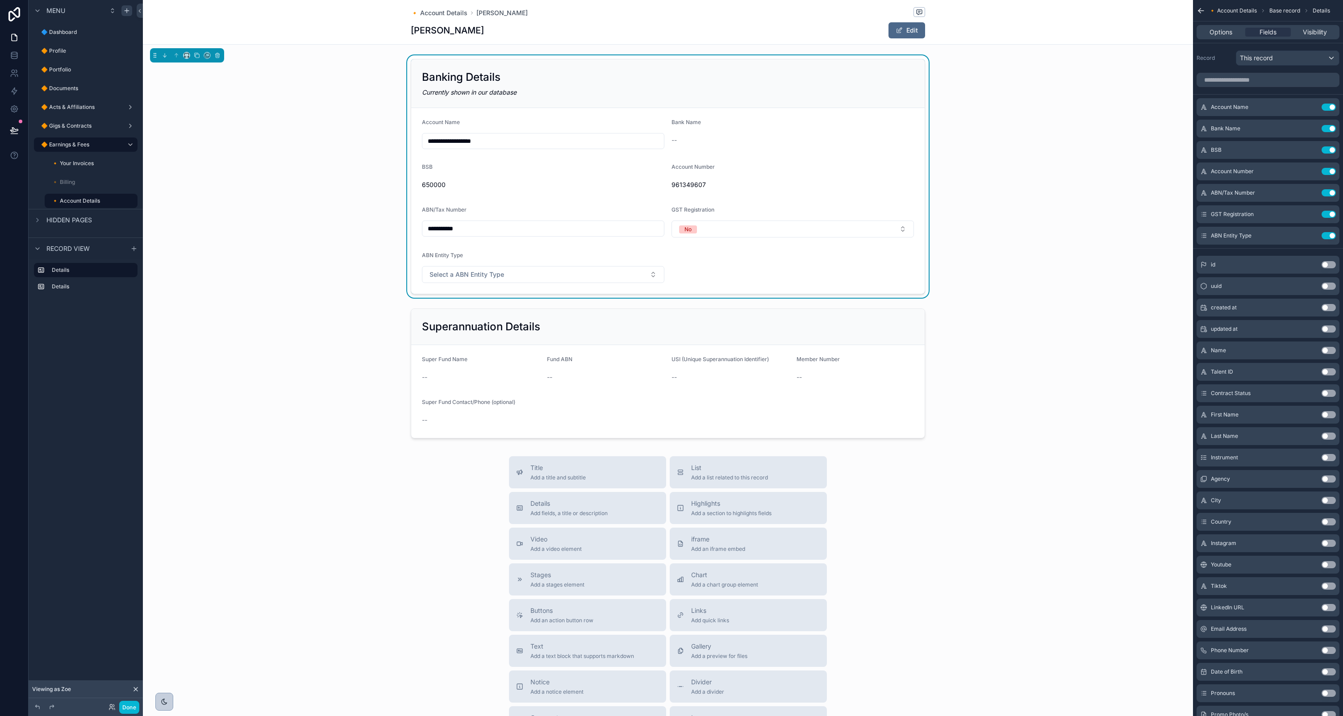
click at [879, 88] on div "Currently shown in our database" at bounding box center [668, 92] width 492 height 9
drag, startPoint x: 1311, startPoint y: 148, endPoint x: 1306, endPoint y: 147, distance: 5.4
click at [1311, 148] on icon "scrollable content" at bounding box center [1310, 149] width 7 height 7
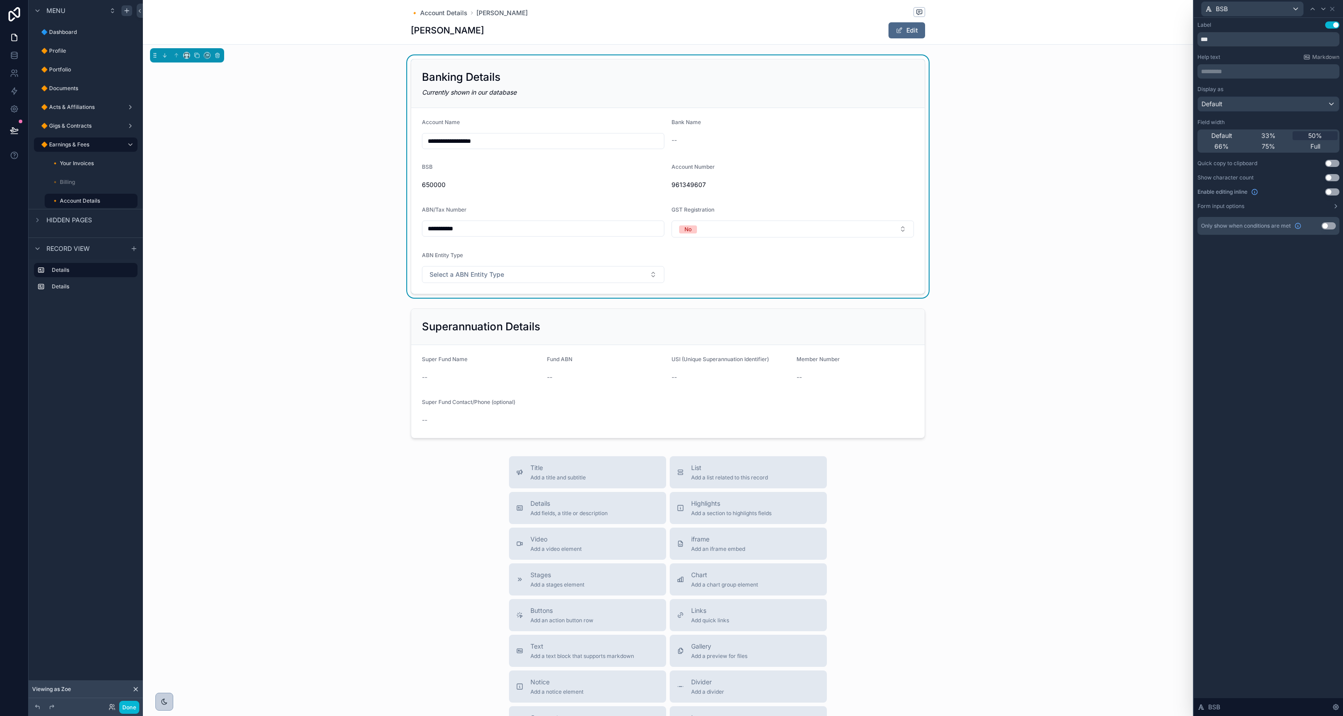
click at [1329, 225] on button "Use setting" at bounding box center [1329, 225] width 14 height 7
click at [1220, 255] on div "***" at bounding box center [1216, 253] width 21 height 14
click at [1226, 271] on input "text" at bounding box center [1255, 275] width 92 height 14
type input "***"
drag, startPoint x: 1255, startPoint y: 301, endPoint x: 1245, endPoint y: 301, distance: 9.8
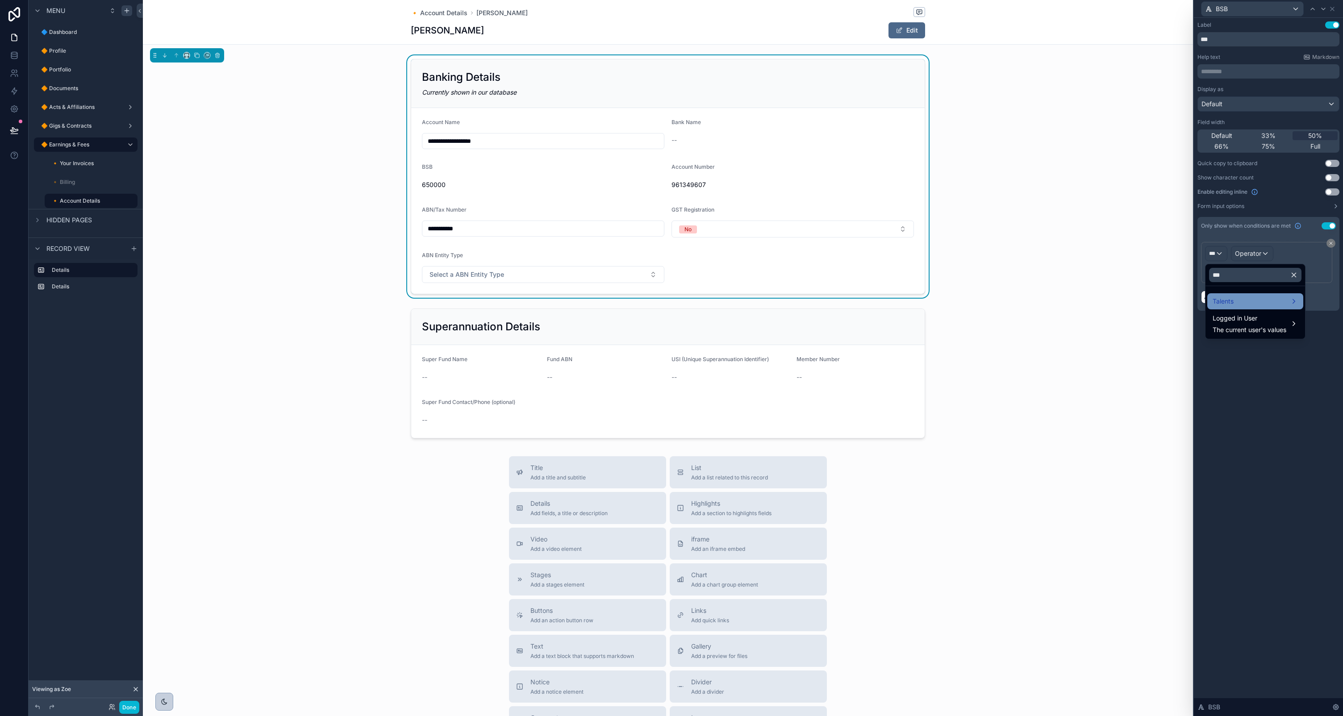
click at [1255, 301] on div "Talents" at bounding box center [1255, 301] width 85 height 11
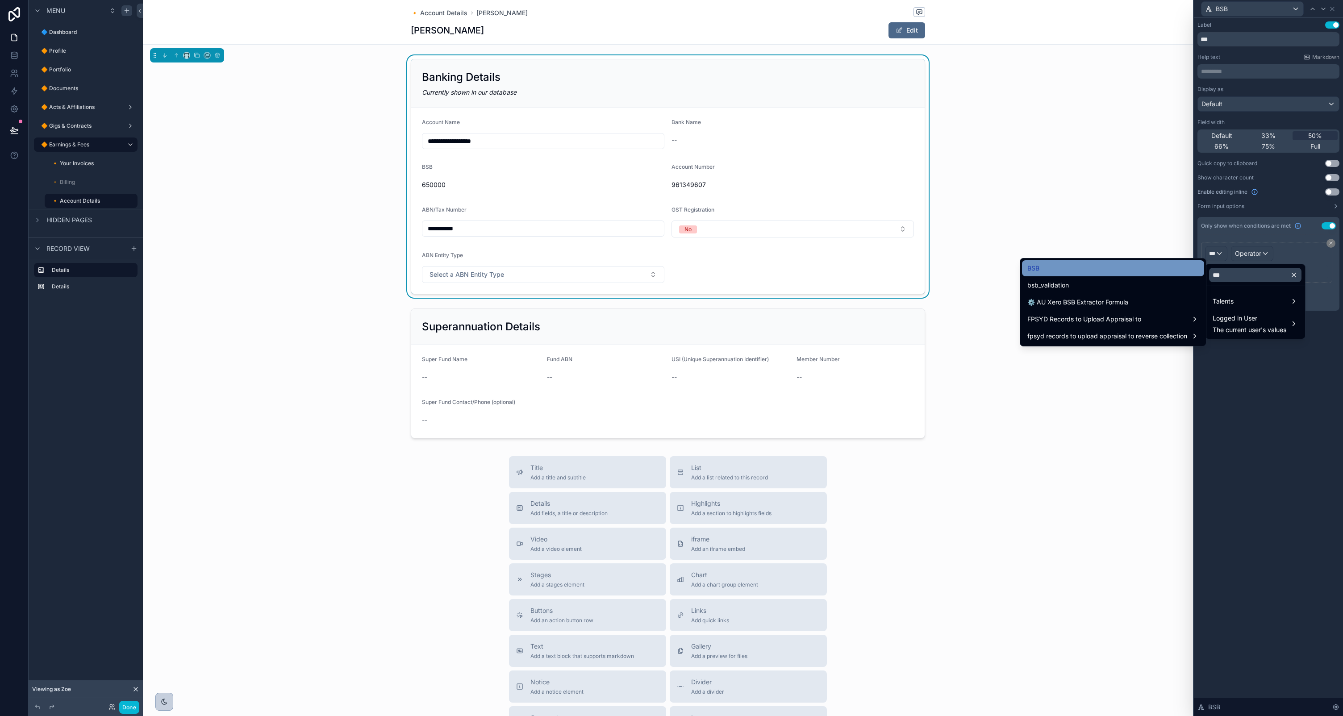
click at [1086, 270] on div "BSB" at bounding box center [1112, 268] width 171 height 11
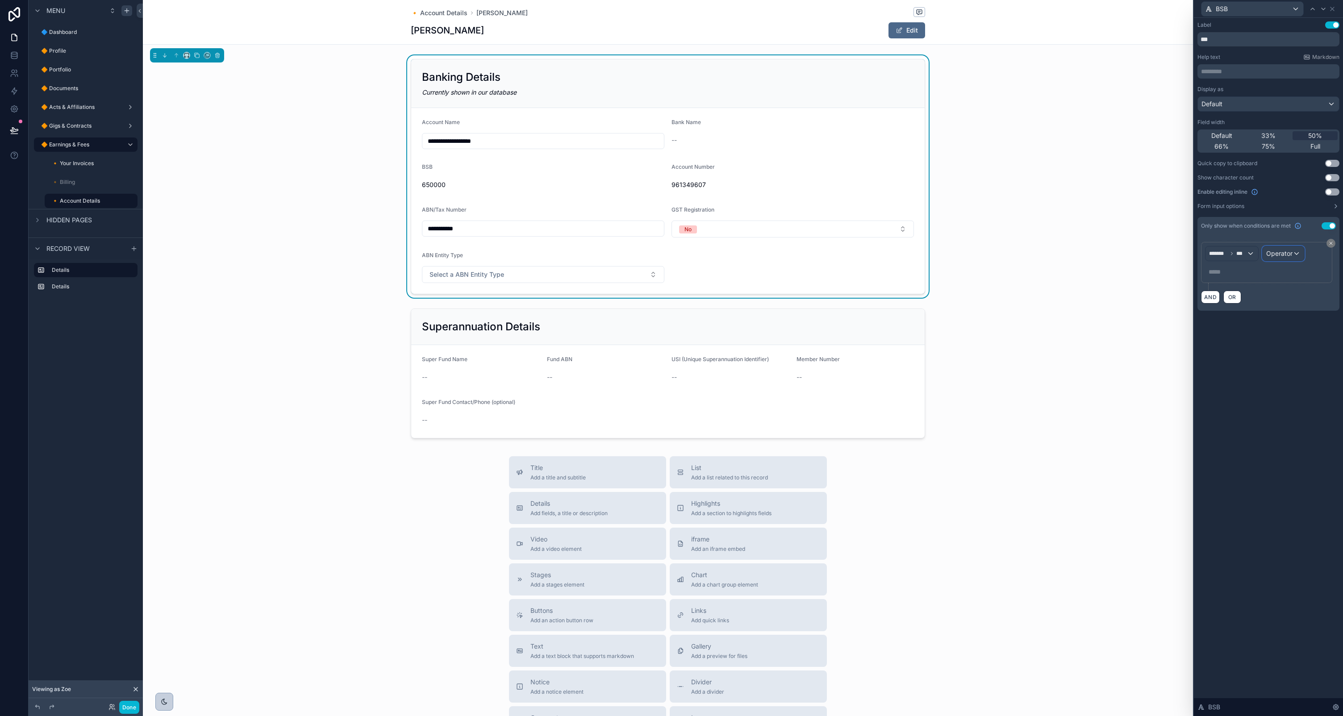
click at [1300, 251] on div "Operator" at bounding box center [1284, 253] width 42 height 14
click at [1261, 387] on div "Is not empty" at bounding box center [1264, 386] width 66 height 11
click at [1323, 7] on icon at bounding box center [1323, 8] width 7 height 7
click at [1327, 226] on button "Use setting" at bounding box center [1329, 225] width 14 height 7
click at [1223, 256] on div "***" at bounding box center [1216, 253] width 21 height 14
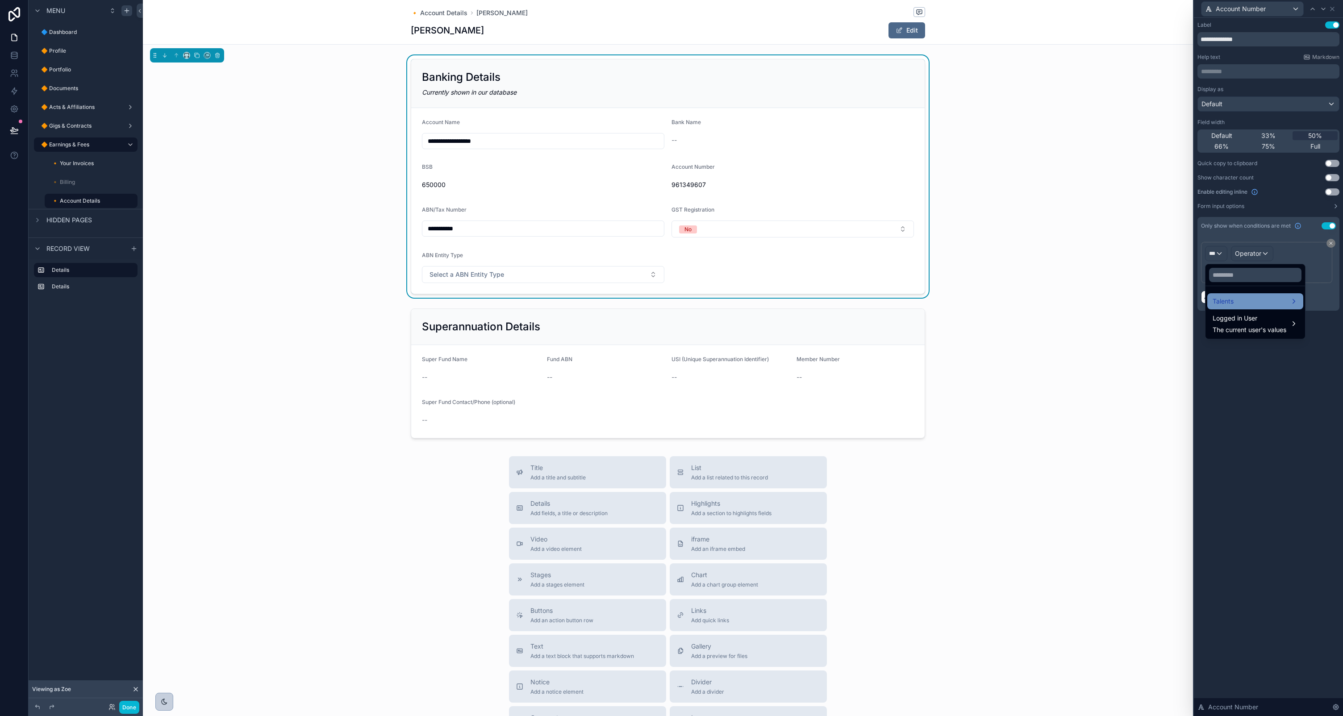
click at [1234, 303] on div "Talents" at bounding box center [1255, 301] width 85 height 11
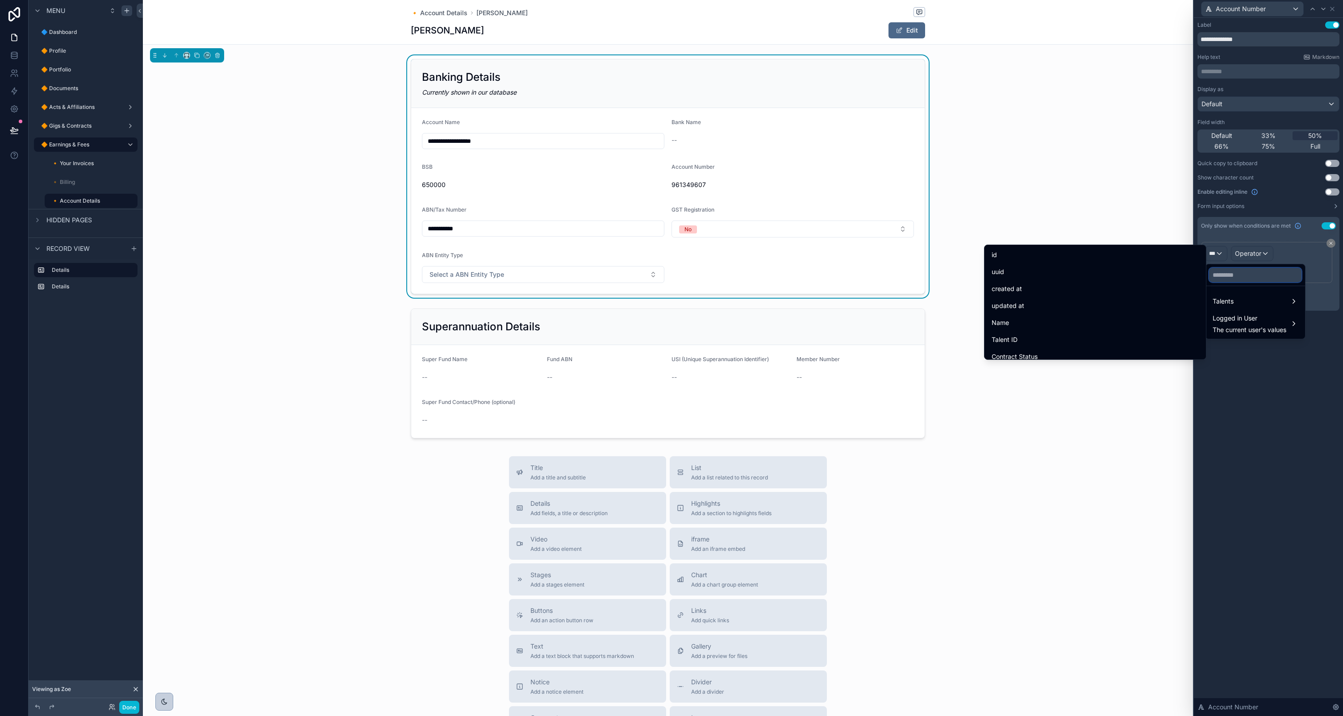
click at [1271, 276] on input "text" at bounding box center [1255, 275] width 92 height 14
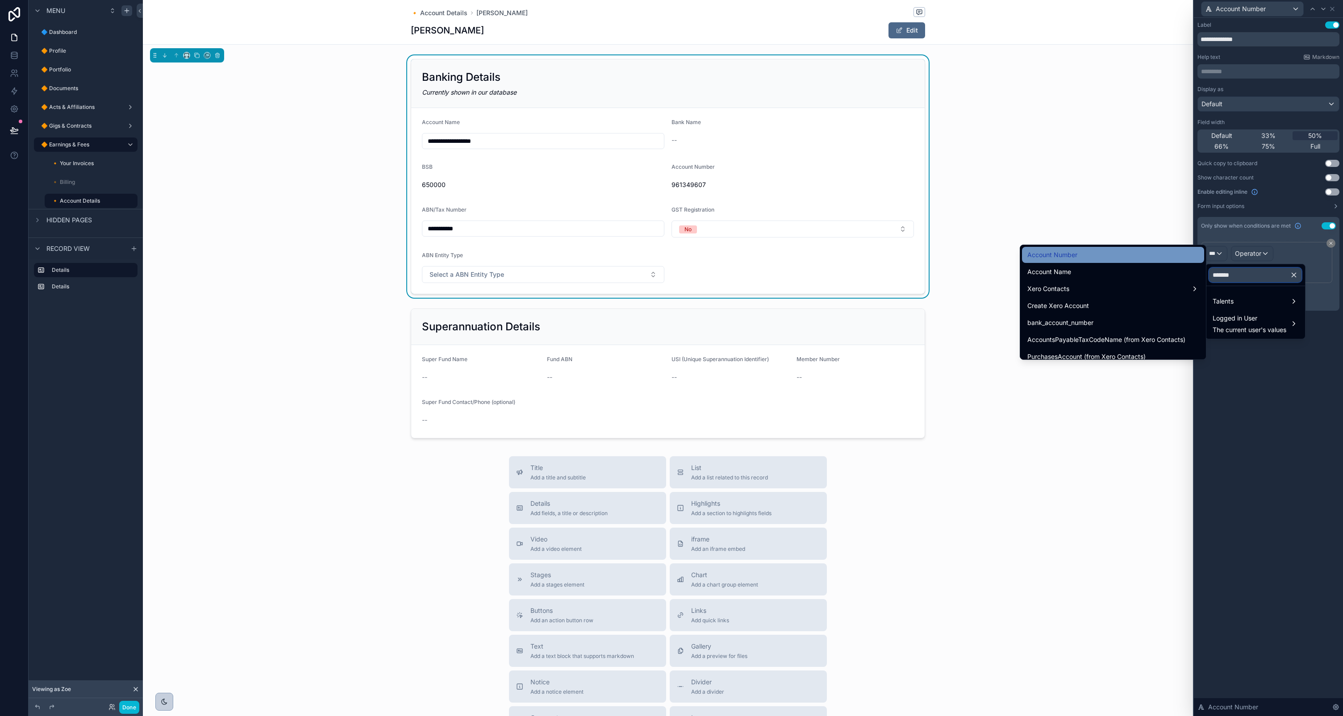
type input "*******"
click at [1150, 252] on div "Account Number" at bounding box center [1112, 255] width 171 height 11
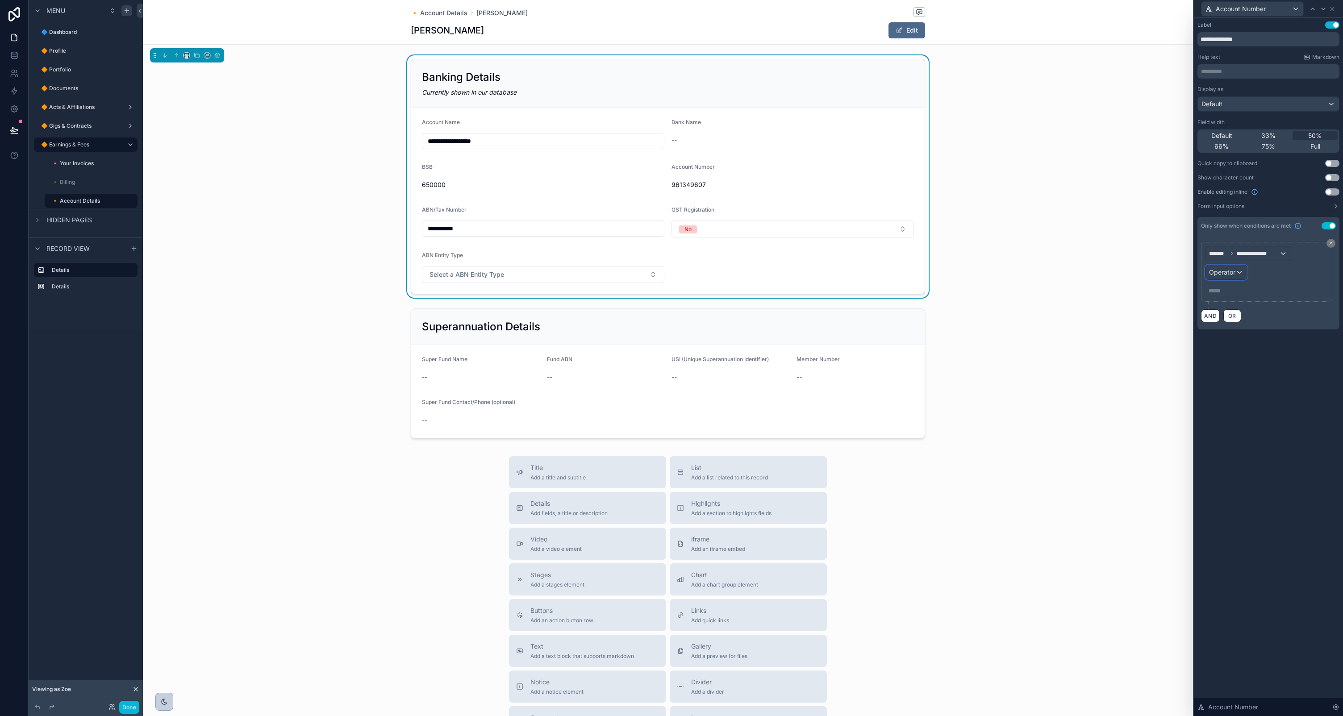
click at [1240, 272] on div "Operator" at bounding box center [1227, 272] width 42 height 14
click at [1238, 402] on span "Is not empty" at bounding box center [1231, 405] width 37 height 11
click at [1256, 417] on div "**********" at bounding box center [1268, 367] width 149 height 698
click at [1098, 145] on div "**********" at bounding box center [668, 176] width 1050 height 242
drag, startPoint x: 1041, startPoint y: 100, endPoint x: 1008, endPoint y: 88, distance: 35.2
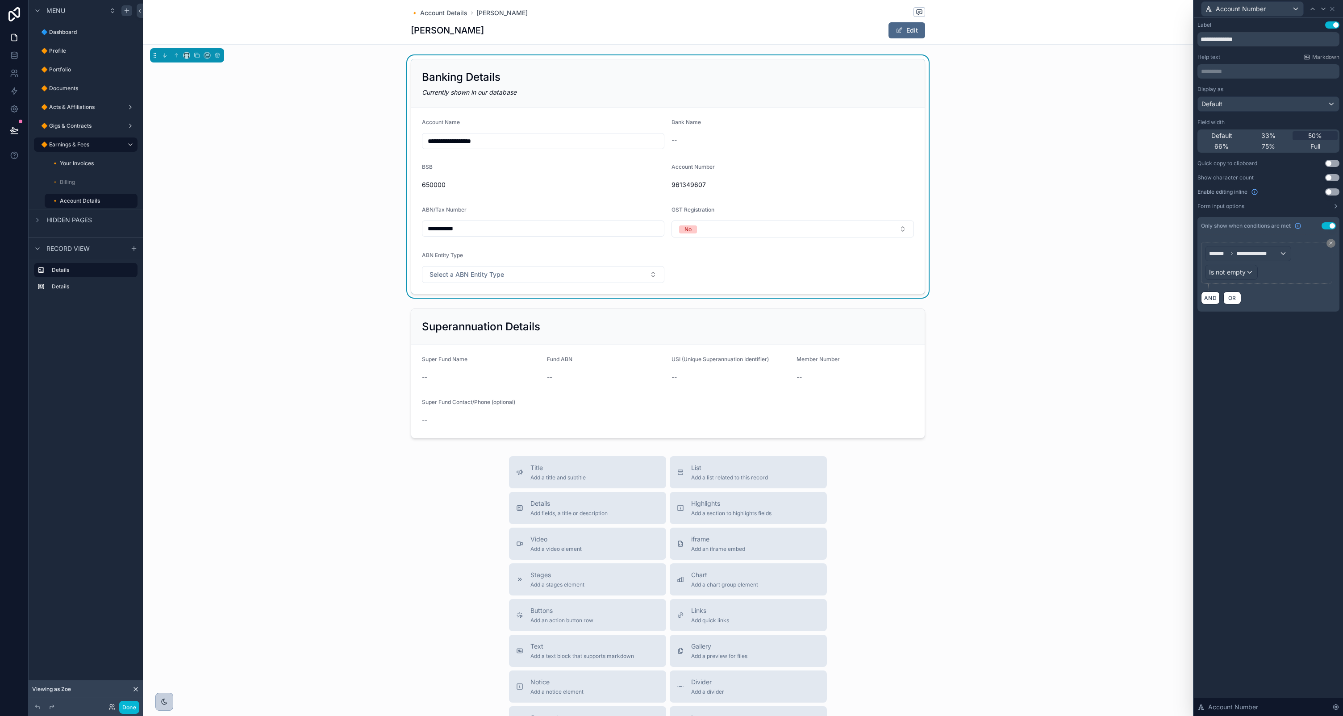
click at [1032, 98] on div "**********" at bounding box center [668, 176] width 1050 height 242
drag, startPoint x: 878, startPoint y: 56, endPoint x: 1039, endPoint y: 73, distance: 161.2
click at [881, 57] on div "**********" at bounding box center [668, 176] width 1050 height 242
click at [1331, 9] on icon at bounding box center [1333, 9] width 4 height 4
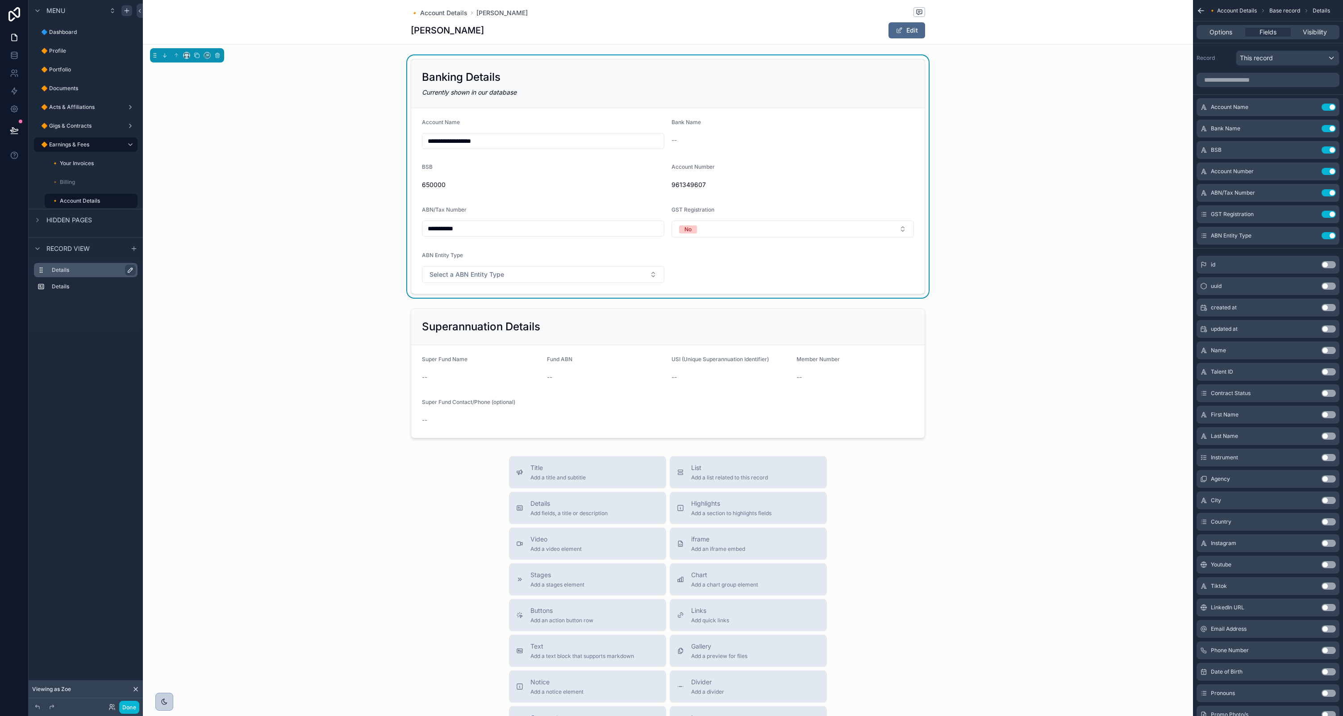
click at [130, 269] on icon "scrollable content" at bounding box center [130, 270] width 7 height 7
click at [130, 269] on icon "scrollable content" at bounding box center [128, 270] width 4 height 3
click at [576, 92] on div "Currently shown in our database" at bounding box center [668, 92] width 492 height 9
click at [198, 56] on icon "scrollable content" at bounding box center [197, 55] width 6 height 6
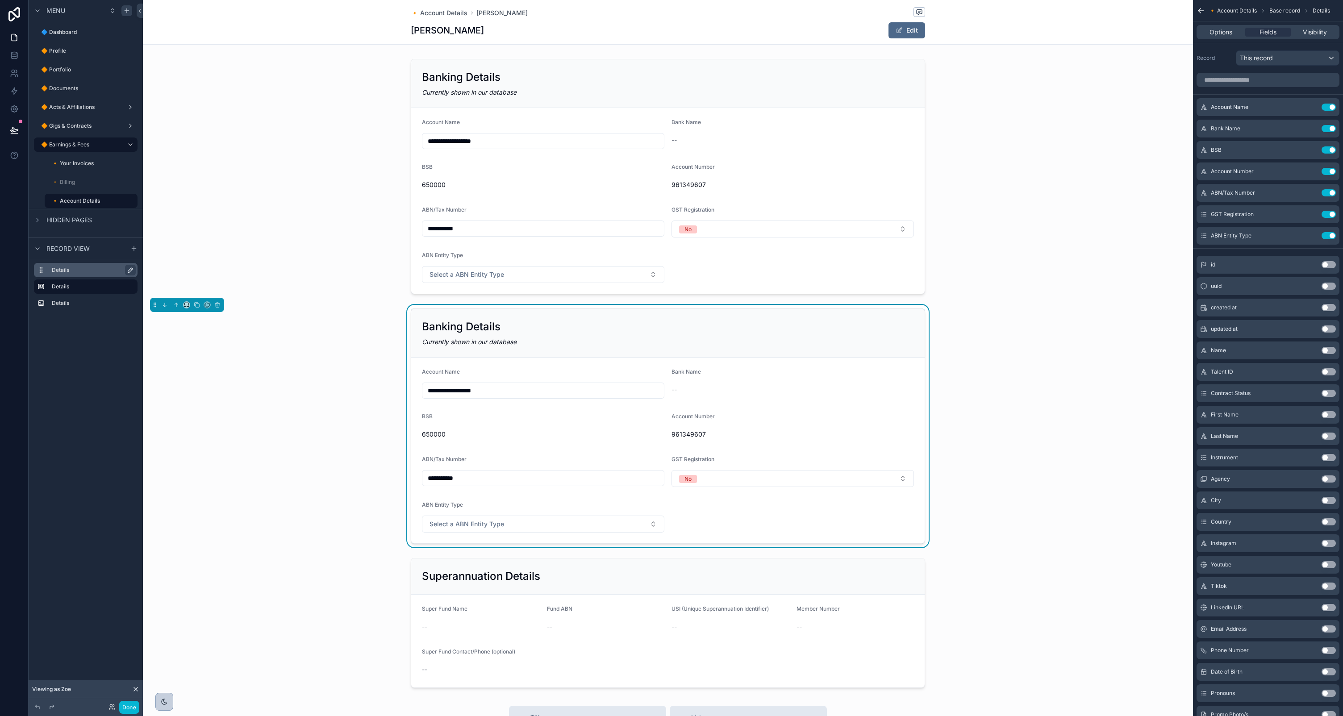
click at [553, 317] on div "Banking Details Currently shown in our database" at bounding box center [668, 333] width 514 height 49
click at [552, 322] on div "Banking Details" at bounding box center [668, 327] width 492 height 14
click at [1327, 105] on button "Use setting" at bounding box center [1329, 107] width 14 height 7
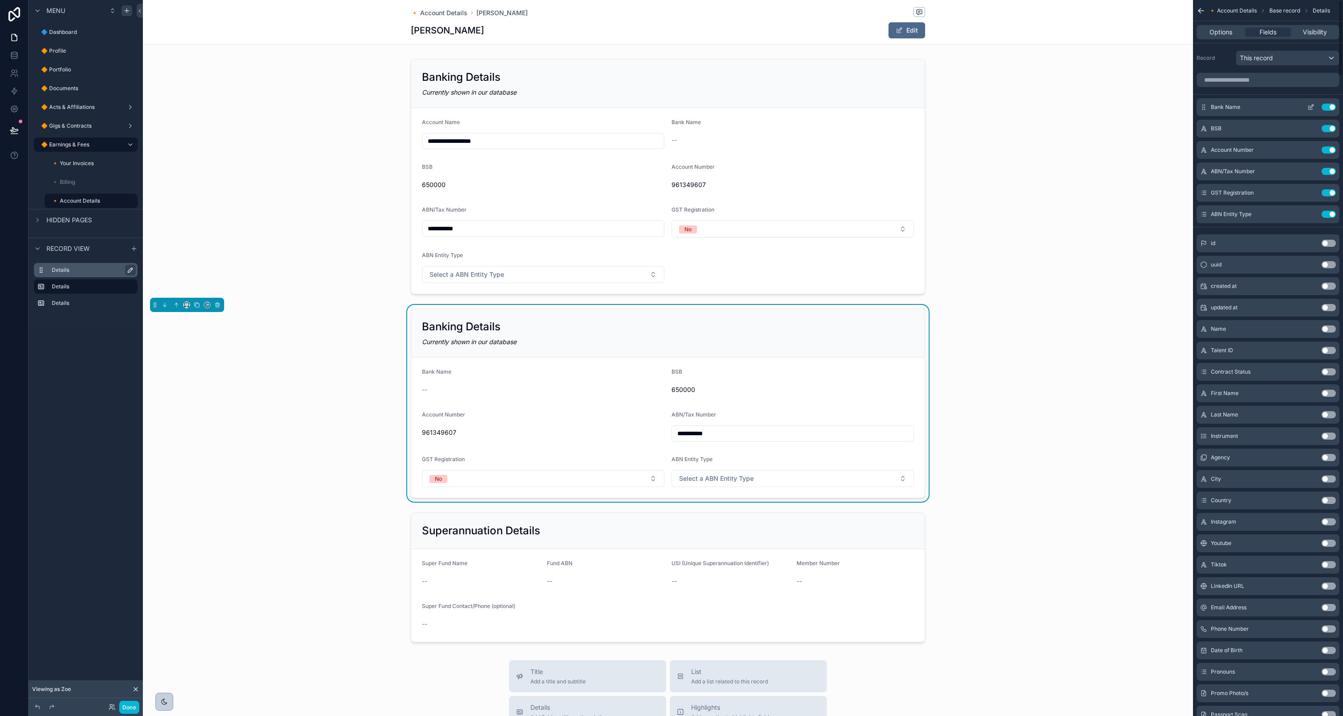
click at [1329, 108] on button "Use setting" at bounding box center [1329, 107] width 14 height 7
click at [1328, 147] on button "Use setting" at bounding box center [1329, 149] width 14 height 7
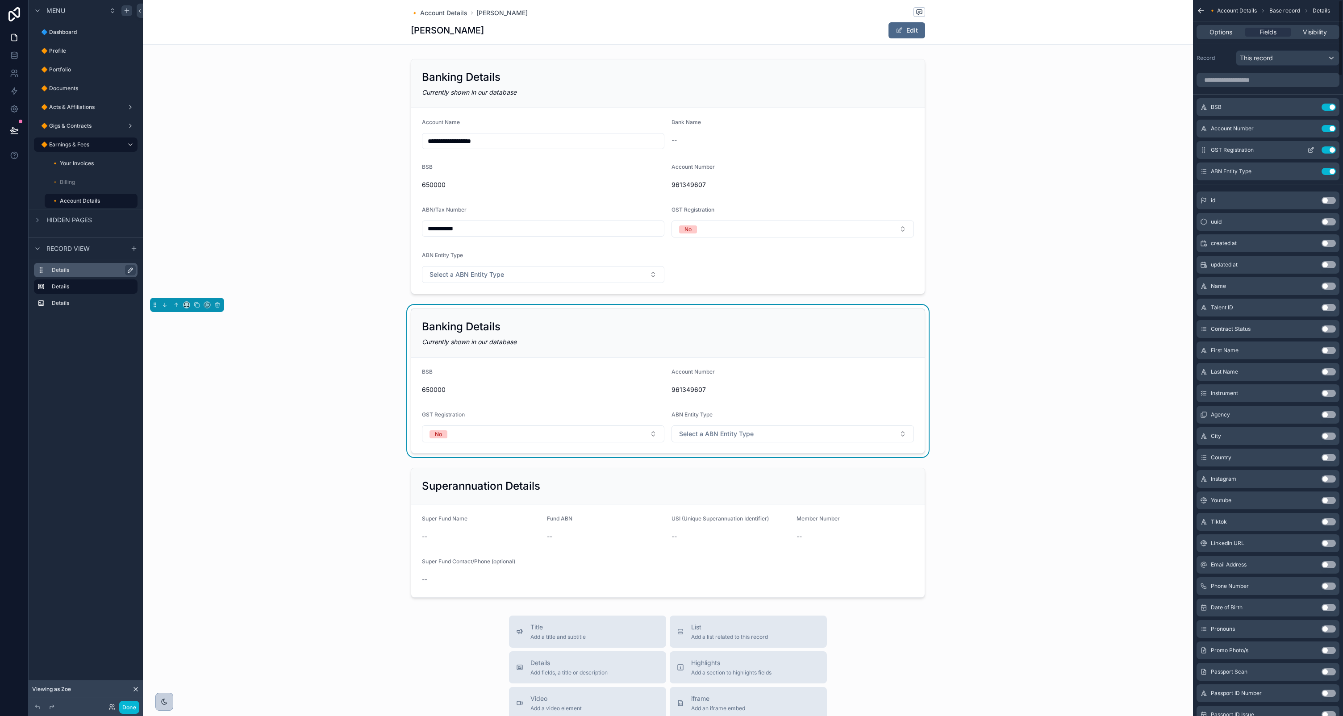
click at [1331, 150] on button "Use setting" at bounding box center [1329, 149] width 14 height 7
click at [1333, 150] on button "Use setting" at bounding box center [1329, 149] width 14 height 7
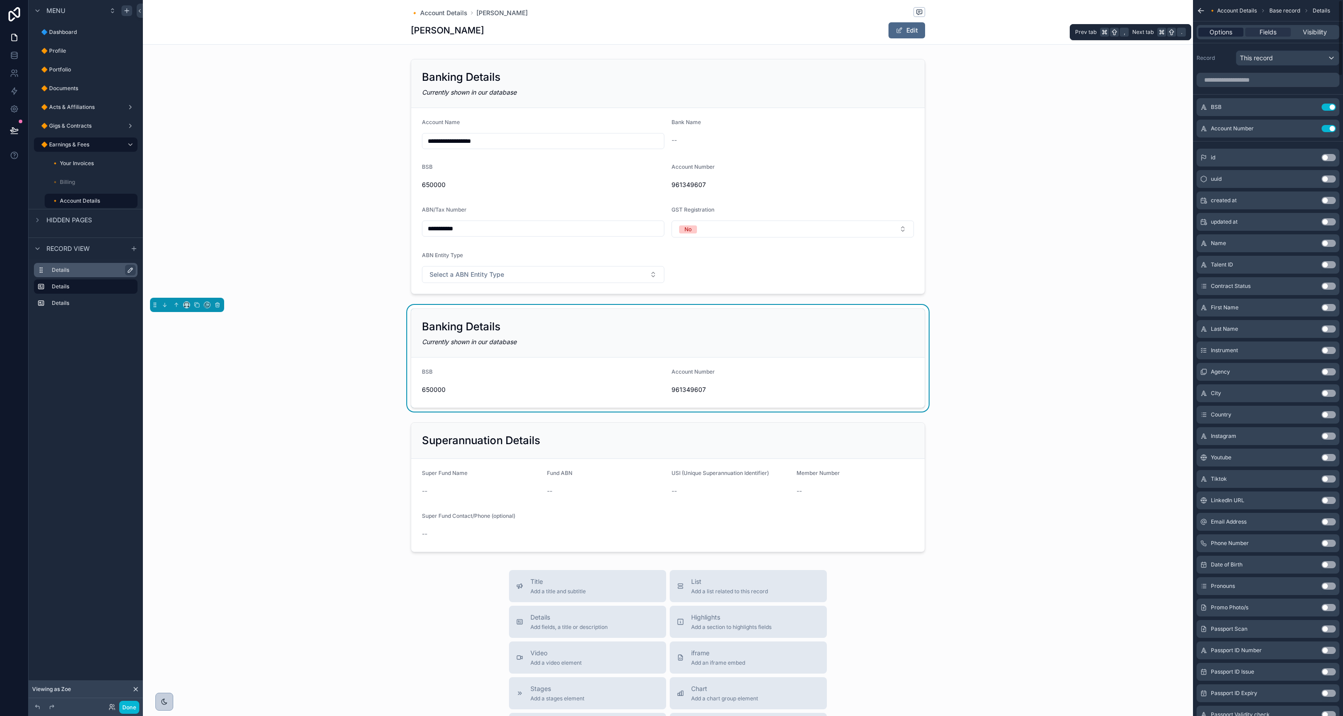
click at [1217, 32] on span "Options" at bounding box center [1221, 32] width 23 height 9
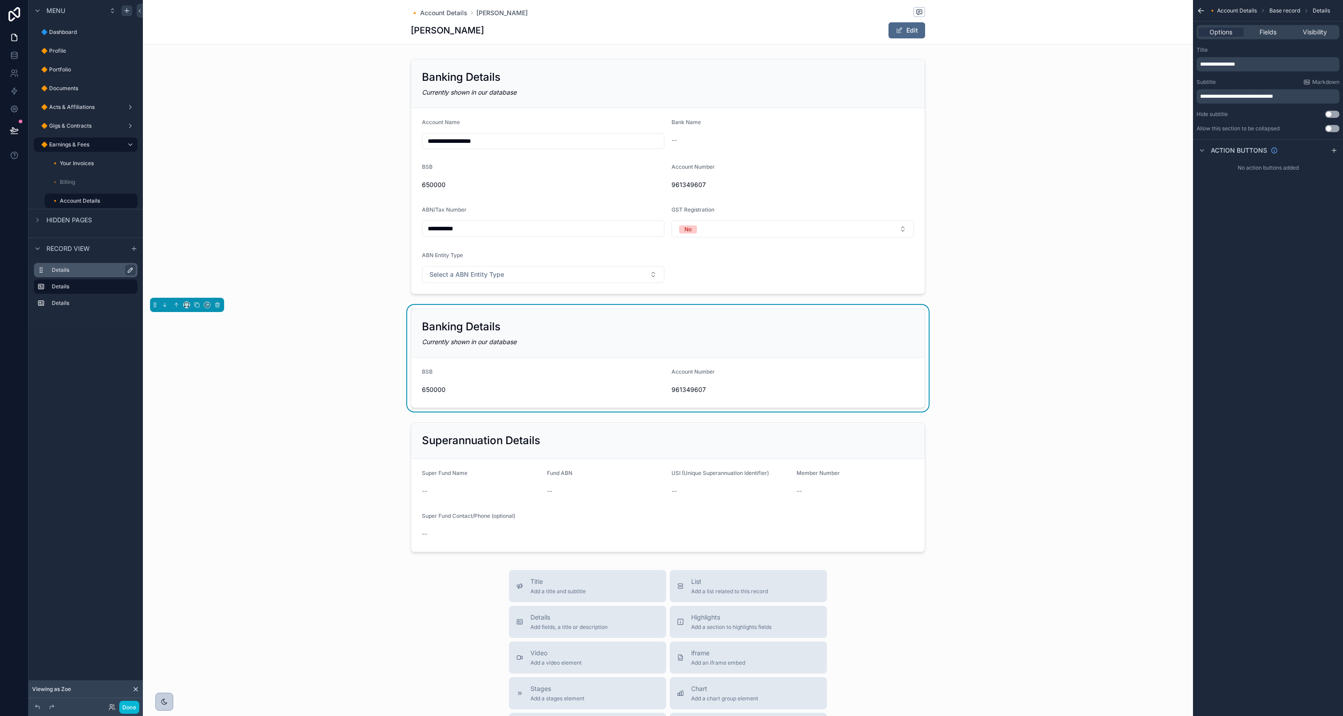
click at [1235, 66] on span "**********" at bounding box center [1217, 64] width 35 height 5
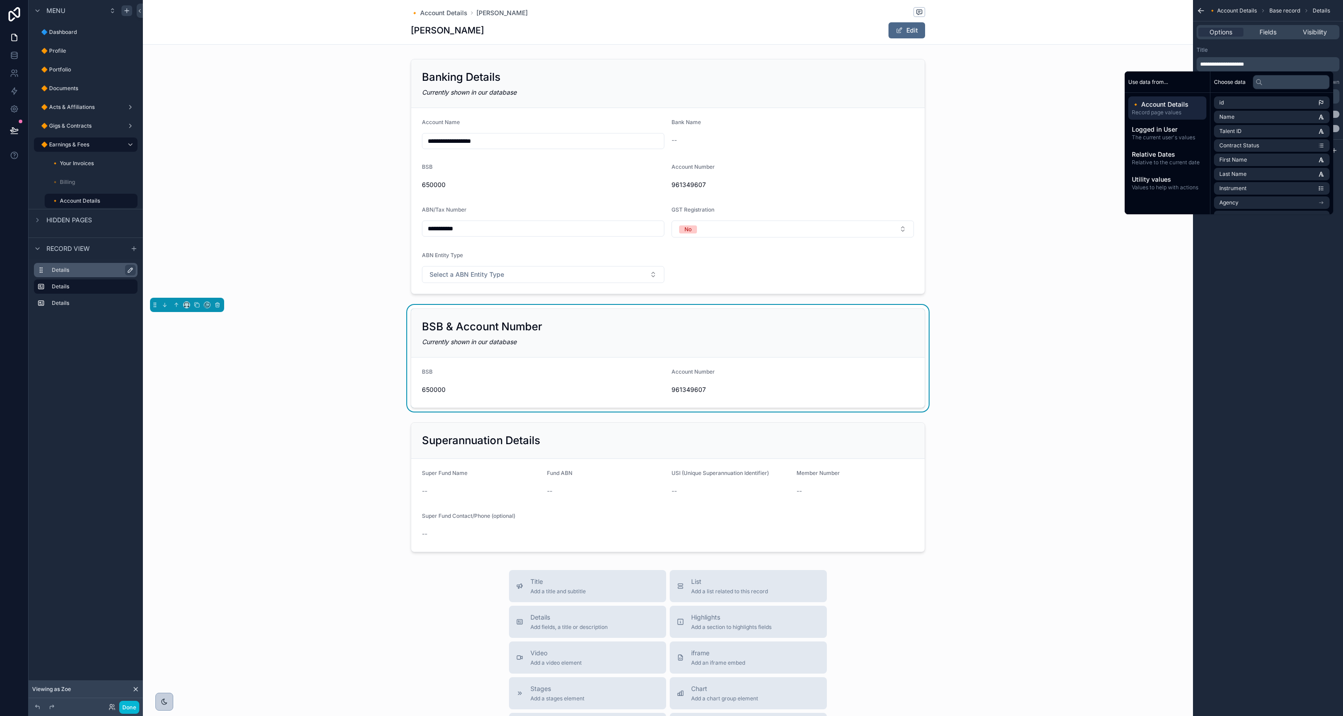
drag, startPoint x: 1304, startPoint y: 262, endPoint x: 1299, endPoint y: 260, distance: 5.2
click at [1304, 262] on div "**********" at bounding box center [1268, 358] width 150 height 716
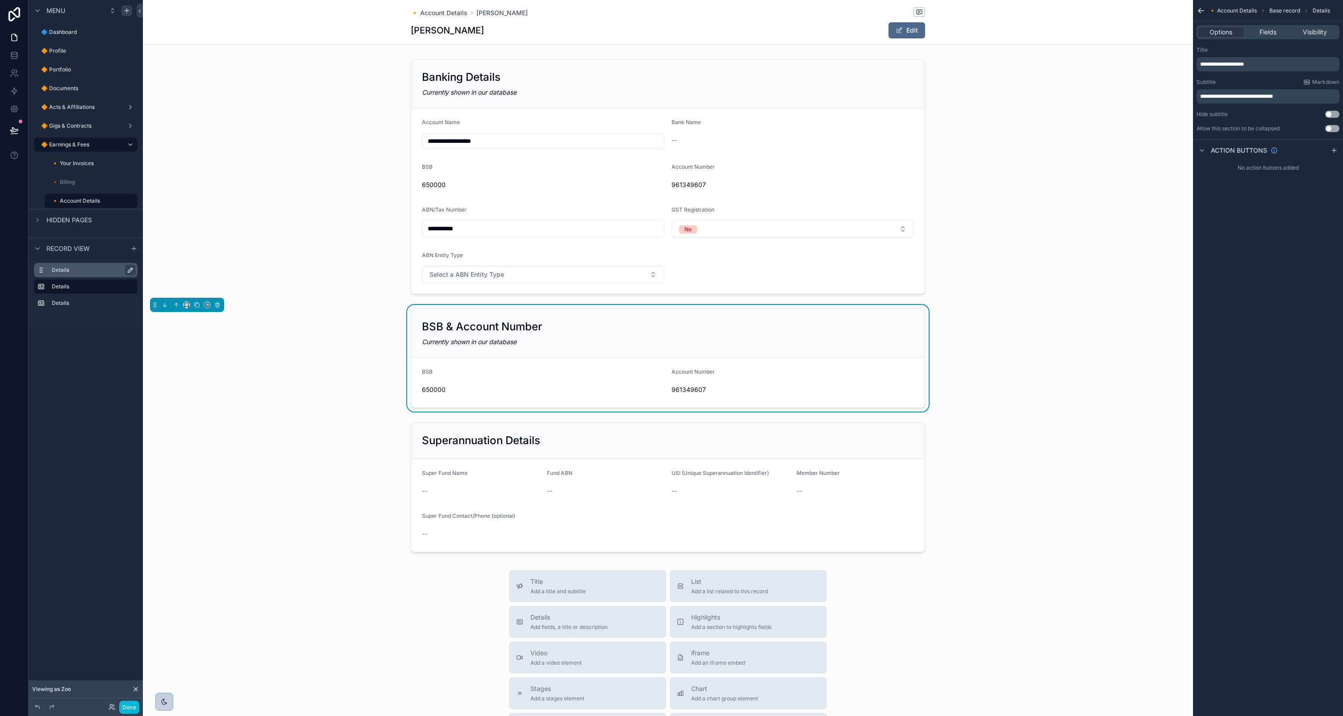
click at [701, 347] on div "BSB & Account Number Currently shown in our database" at bounding box center [668, 333] width 514 height 49
drag, startPoint x: 641, startPoint y: 351, endPoint x: 677, endPoint y: 342, distance: 37.4
click at [641, 351] on div "BSB & Account Number Currently shown in our database" at bounding box center [668, 333] width 514 height 49
click at [599, 189] on div "scrollable content" at bounding box center [668, 176] width 1050 height 242
click at [688, 330] on div "scrollable content" at bounding box center [668, 358] width 1050 height 107
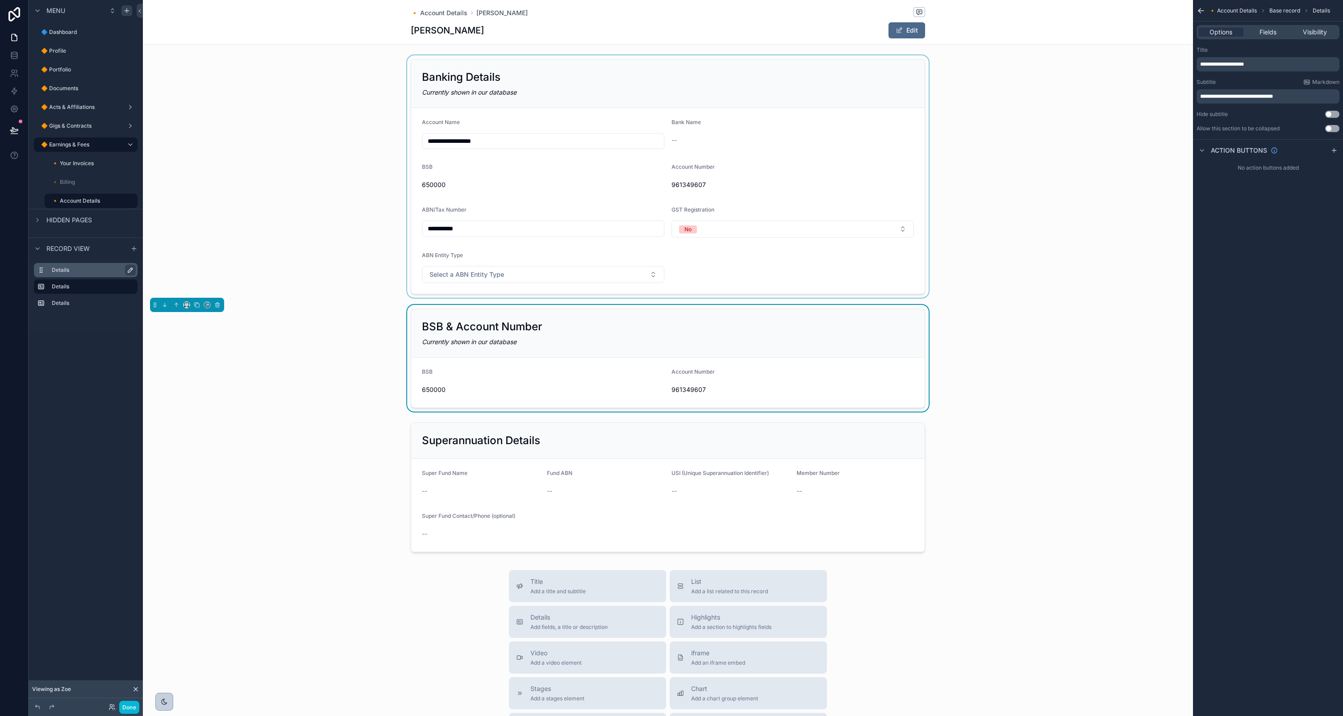
click at [1201, 11] on icon "scrollable content" at bounding box center [1200, 11] width 5 height 0
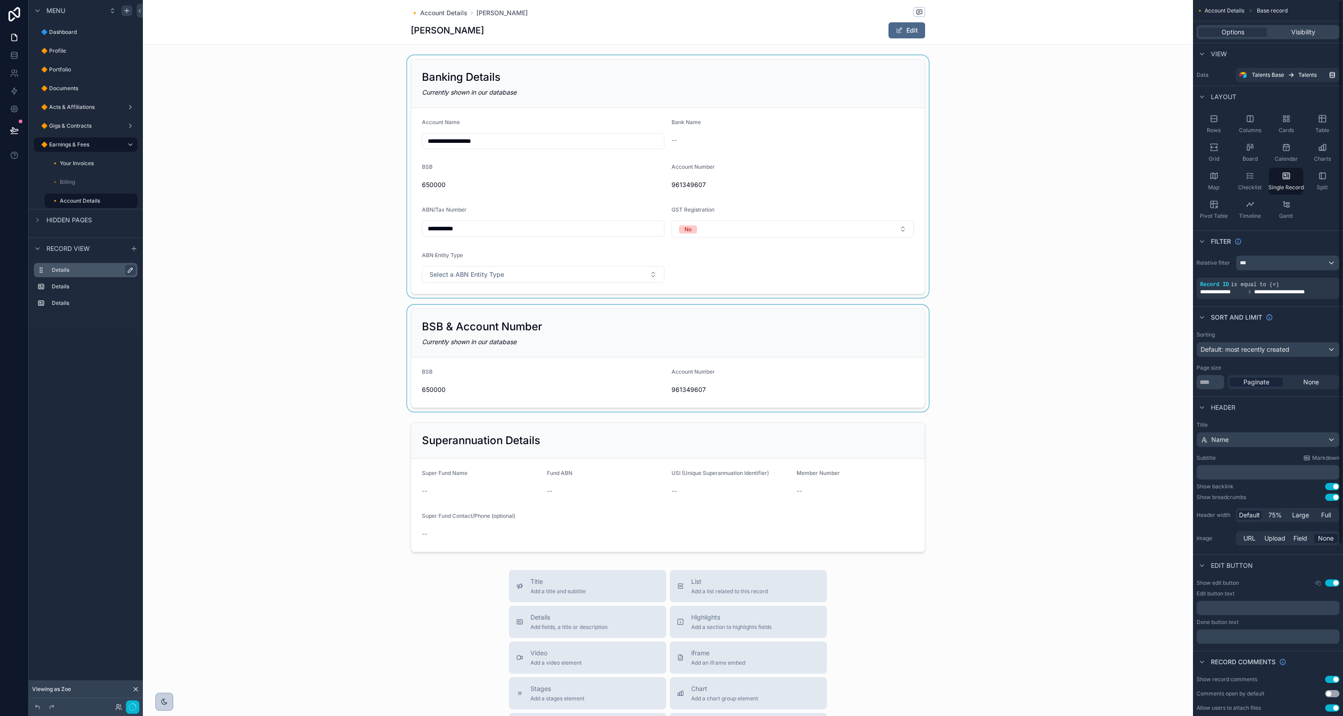
click at [729, 359] on div "scrollable content" at bounding box center [668, 358] width 1050 height 107
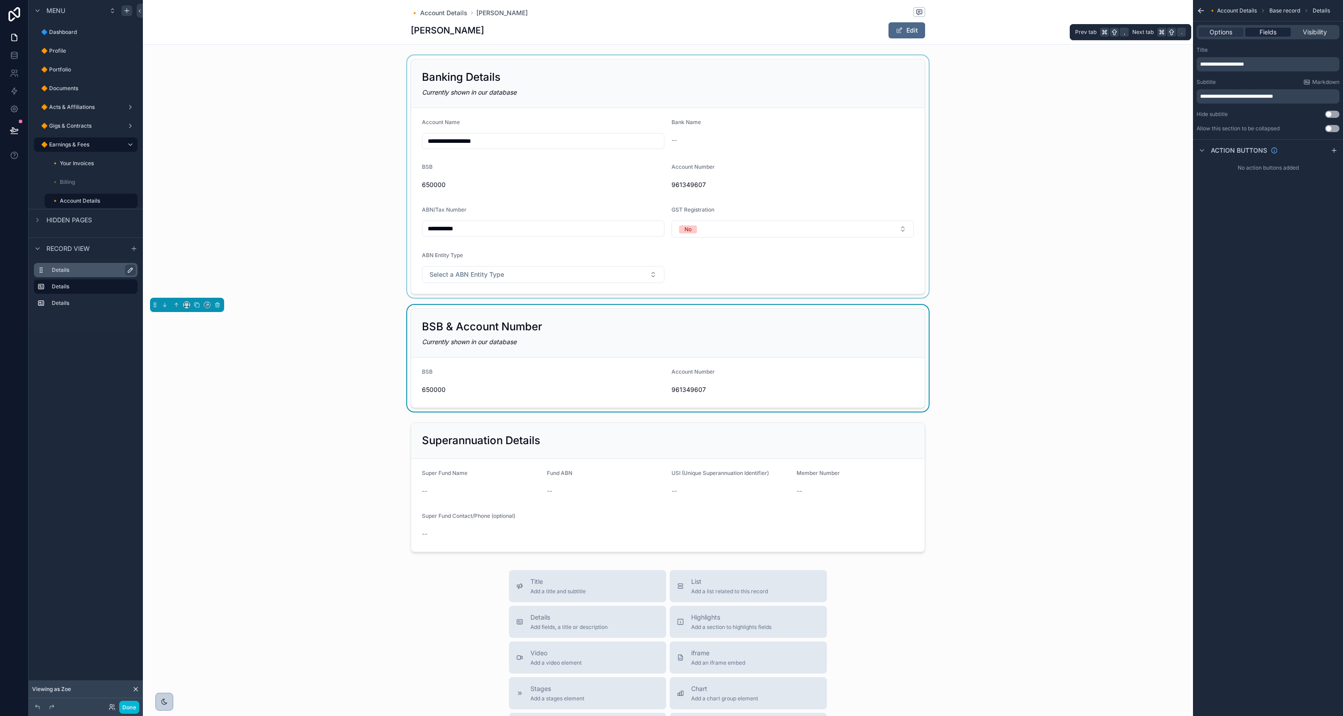
click at [1279, 34] on div "Fields" at bounding box center [1267, 32] width 45 height 9
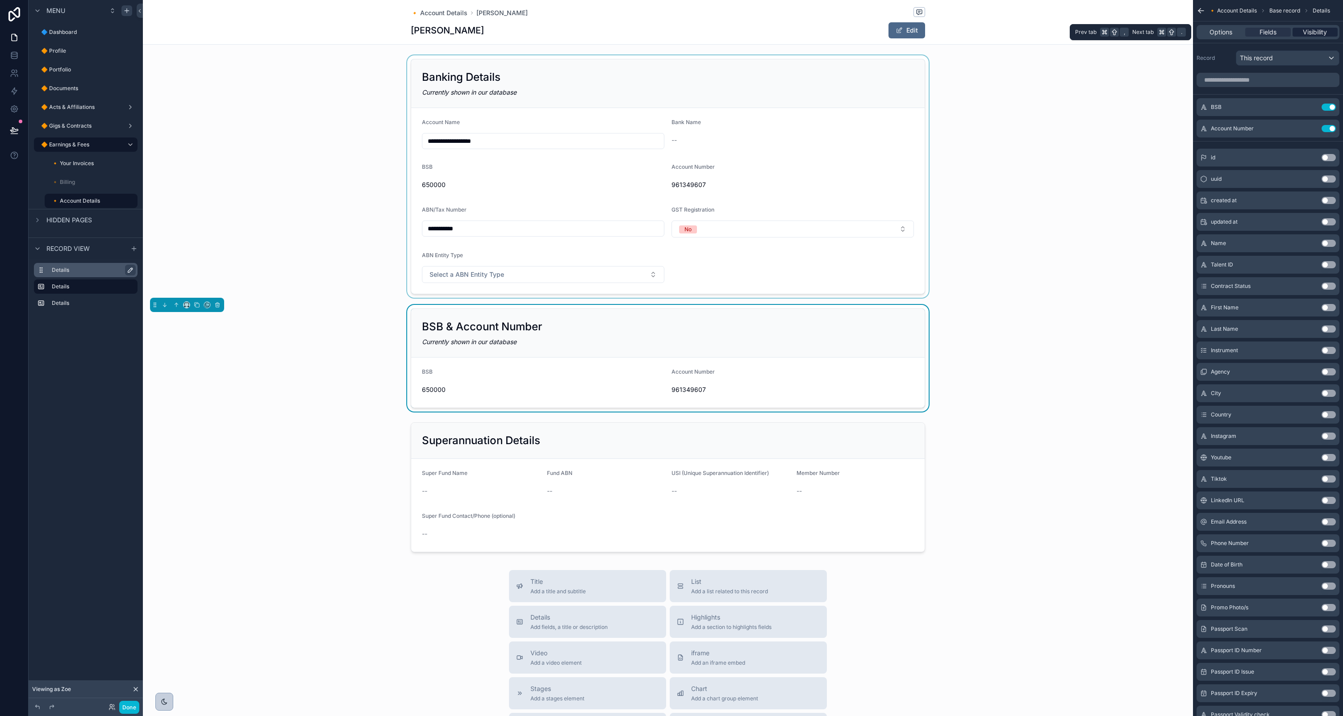
click at [1317, 33] on span "Visibility" at bounding box center [1315, 32] width 24 height 9
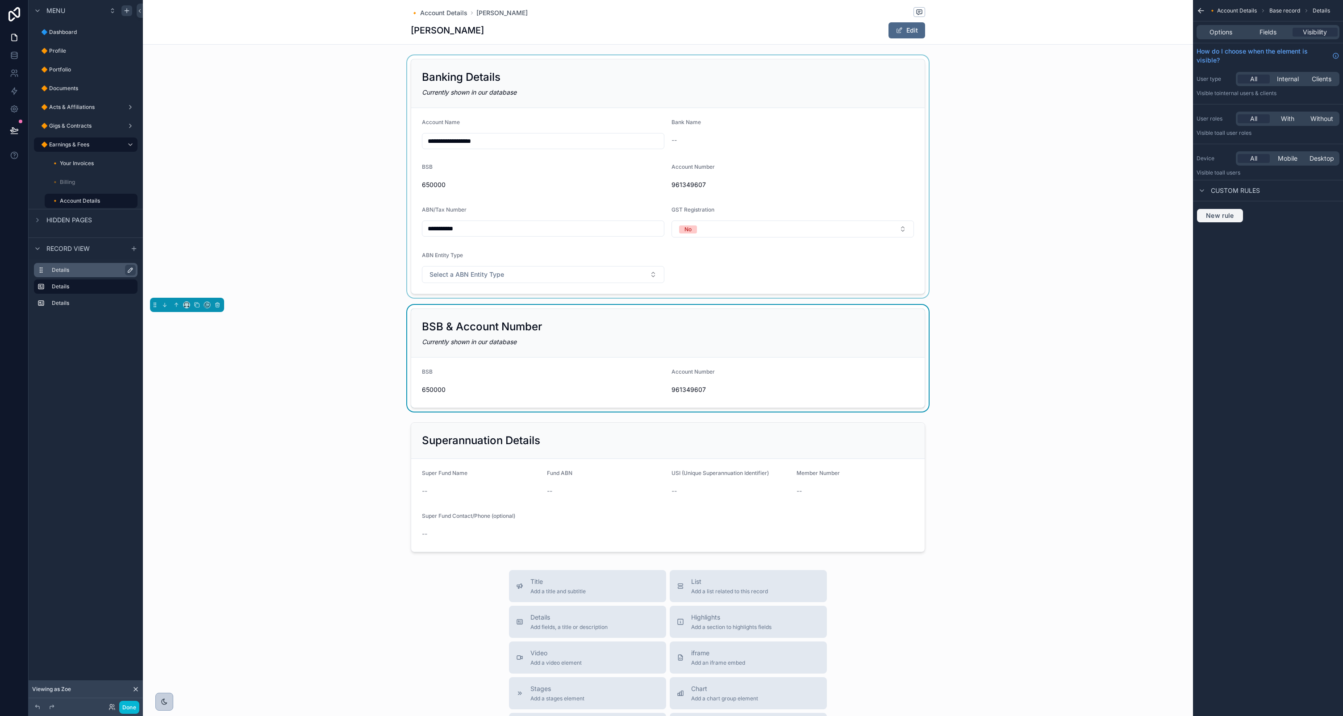
click at [1219, 215] on span "New rule" at bounding box center [1219, 216] width 35 height 8
click at [1240, 224] on span "**********" at bounding box center [1224, 223] width 33 height 9
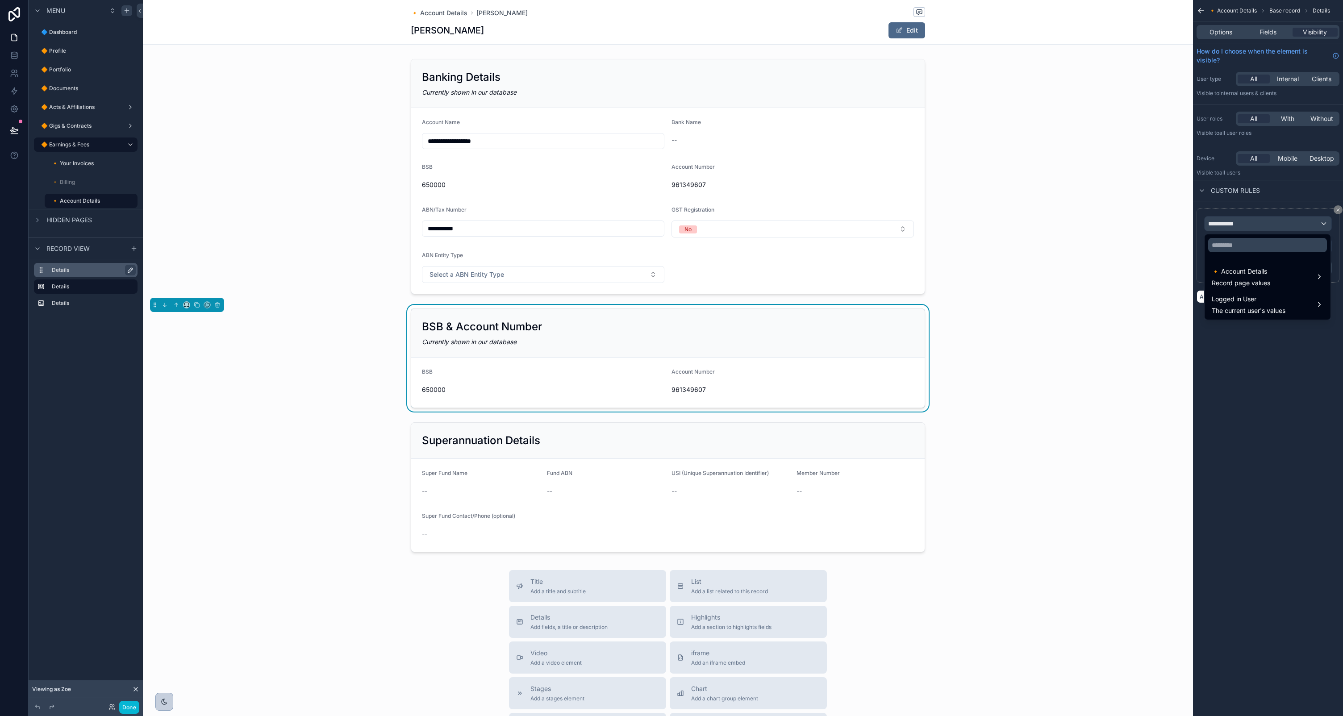
drag, startPoint x: 1268, startPoint y: 352, endPoint x: 1267, endPoint y: 208, distance: 144.2
click at [1269, 351] on div "scrollable content" at bounding box center [671, 358] width 1343 height 716
click at [1269, 225] on div "**********" at bounding box center [1268, 224] width 127 height 14
click at [1264, 243] on input "text" at bounding box center [1267, 245] width 119 height 14
click at [1259, 226] on div "scrollable content" at bounding box center [671, 358] width 1343 height 716
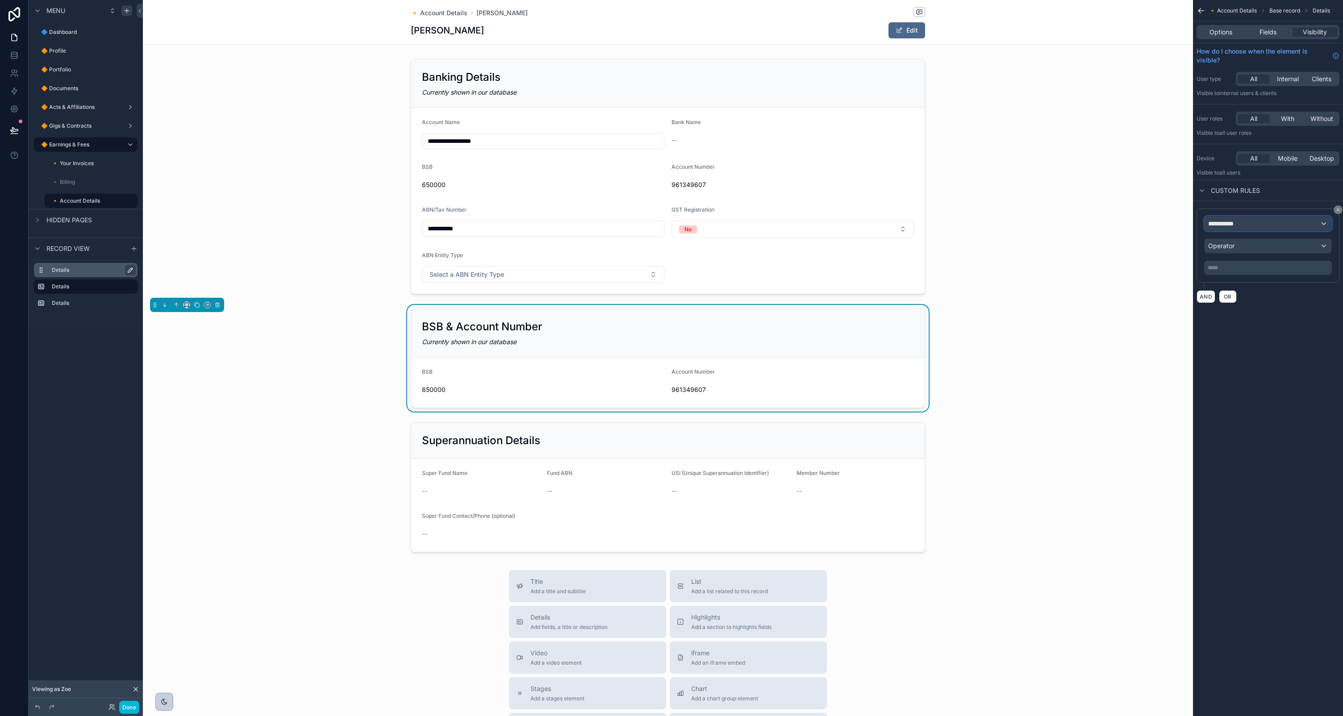
click at [1259, 226] on div "**********" at bounding box center [1268, 224] width 127 height 14
drag, startPoint x: 1328, startPoint y: 453, endPoint x: 1316, endPoint y: 440, distance: 17.1
click at [1325, 451] on div "scrollable content" at bounding box center [671, 358] width 1343 height 716
click at [1242, 222] on div "**********" at bounding box center [1268, 224] width 127 height 14
click at [1235, 247] on input "text" at bounding box center [1267, 245] width 119 height 14
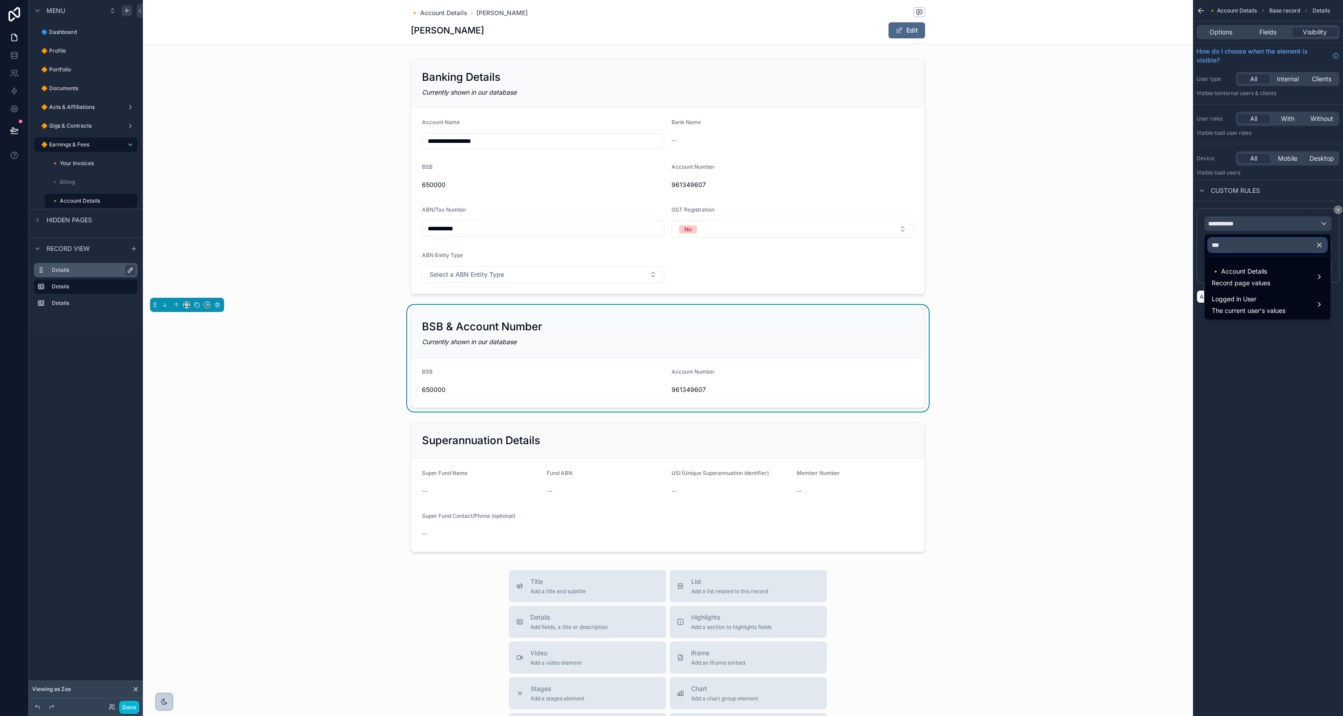
type input "***"
drag, startPoint x: 1286, startPoint y: 347, endPoint x: 1287, endPoint y: 334, distance: 13.4
click at [1286, 347] on div "scrollable content" at bounding box center [671, 358] width 1343 height 716
click at [1277, 245] on div "Operator" at bounding box center [1268, 246] width 127 height 14
click at [1279, 195] on div "scrollable content" at bounding box center [671, 358] width 1343 height 716
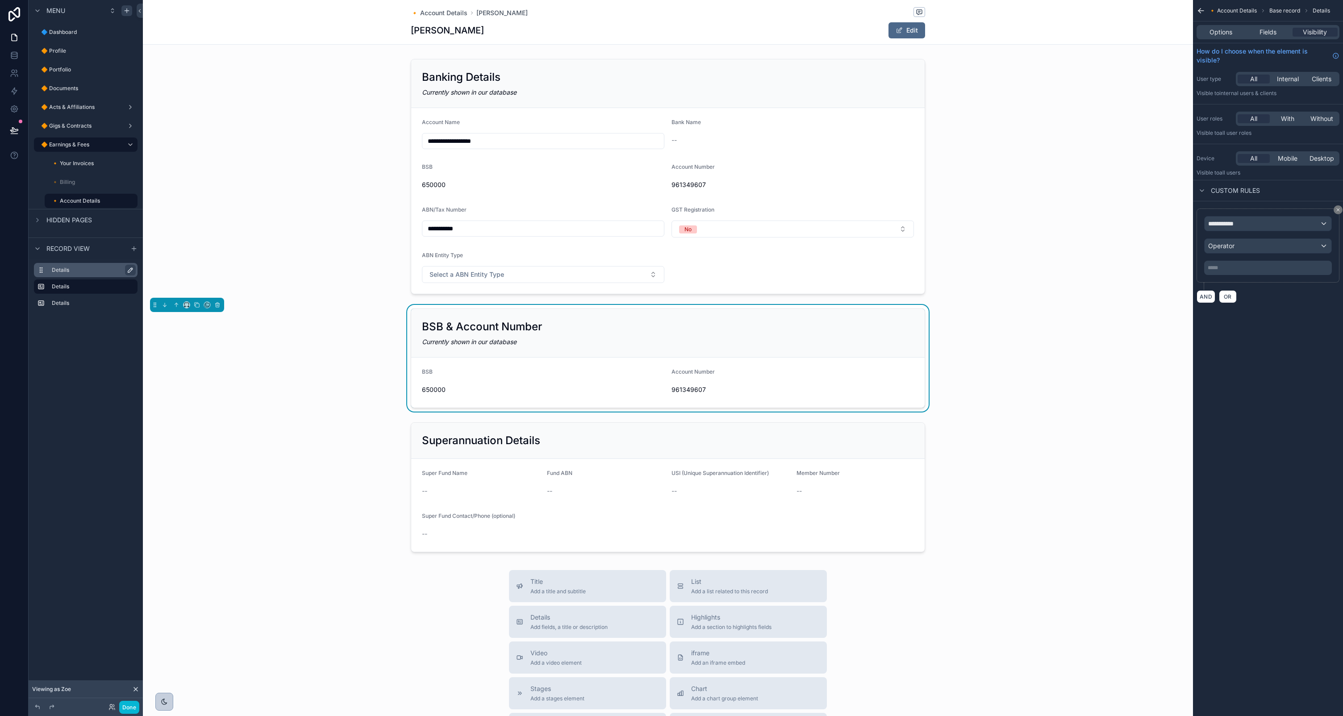
drag, startPoint x: 1338, startPoint y: 208, endPoint x: 1332, endPoint y: 210, distance: 6.6
click at [1338, 208] on icon "scrollable content" at bounding box center [1338, 209] width 5 height 5
click at [1242, 215] on button "New rule" at bounding box center [1220, 216] width 47 height 14
click at [1244, 224] on div "**********" at bounding box center [1268, 224] width 127 height 14
click at [1248, 294] on span "Logged in User" at bounding box center [1249, 299] width 74 height 11
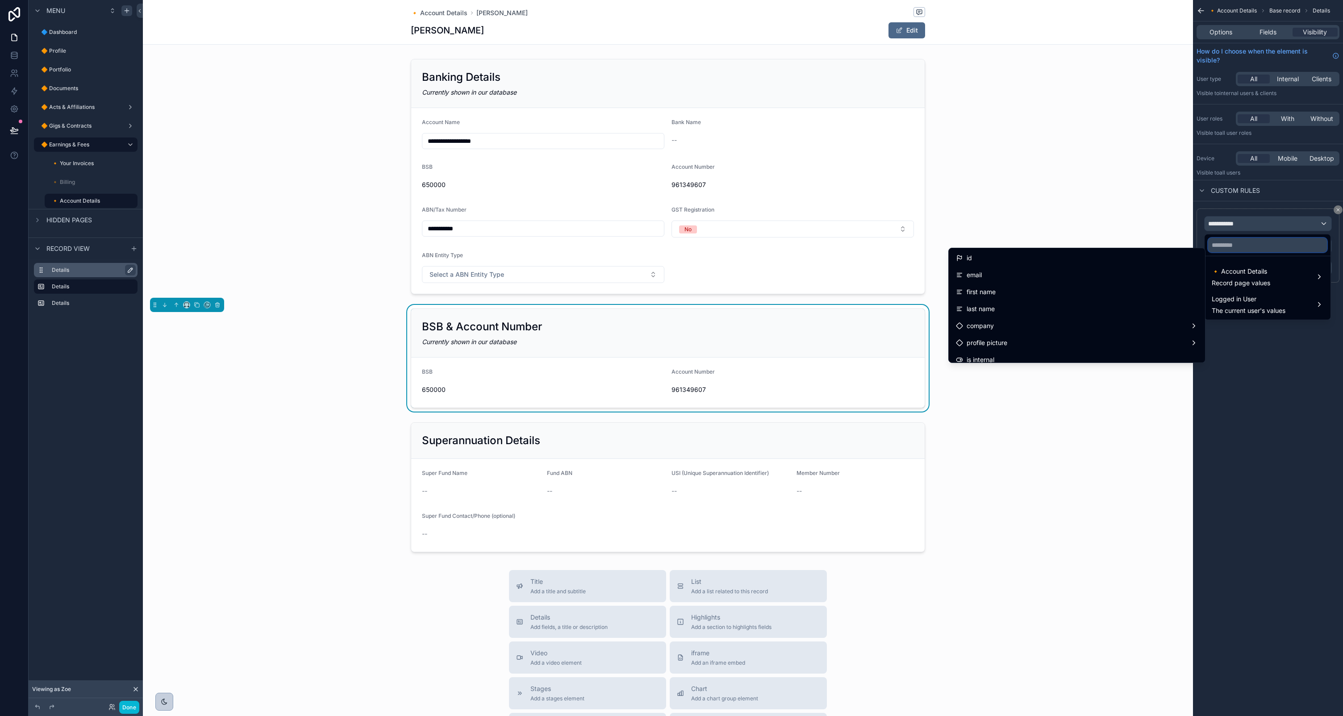
click at [1233, 242] on input "text" at bounding box center [1267, 245] width 119 height 14
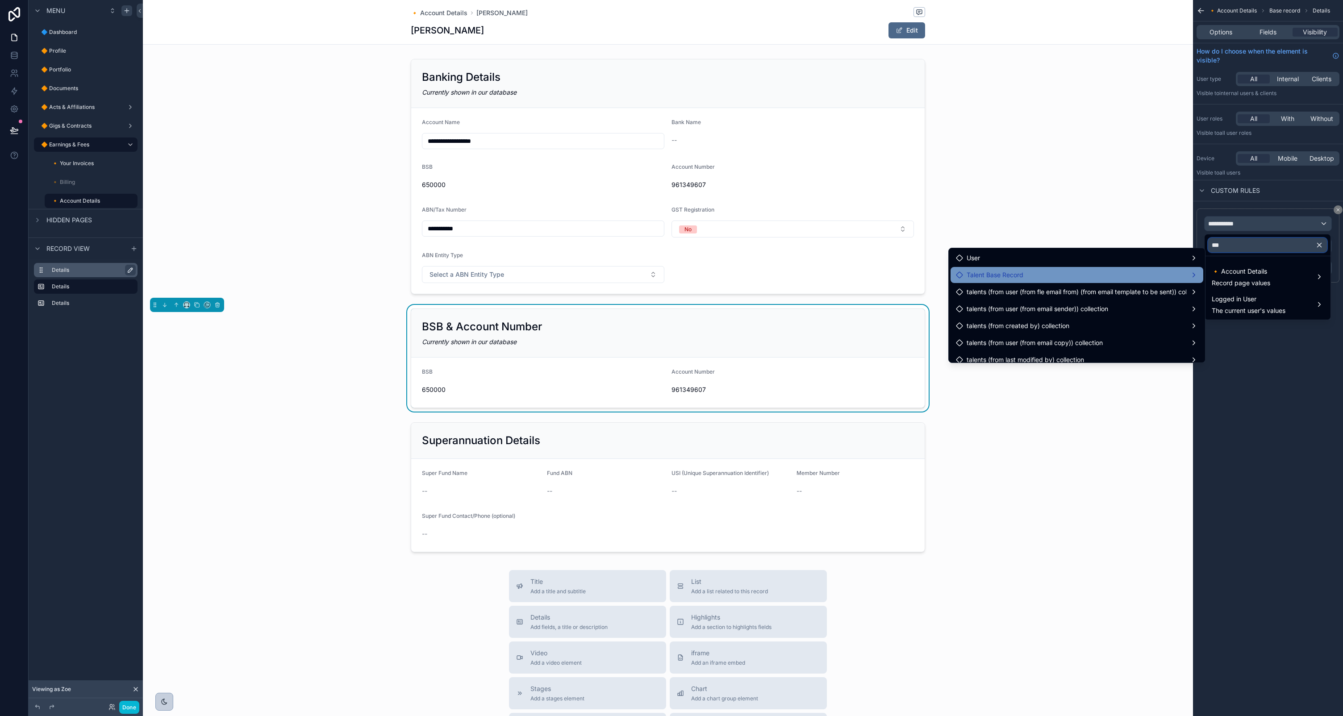
type input "***"
click at [1110, 272] on div "Talent Base Record" at bounding box center [1077, 275] width 242 height 11
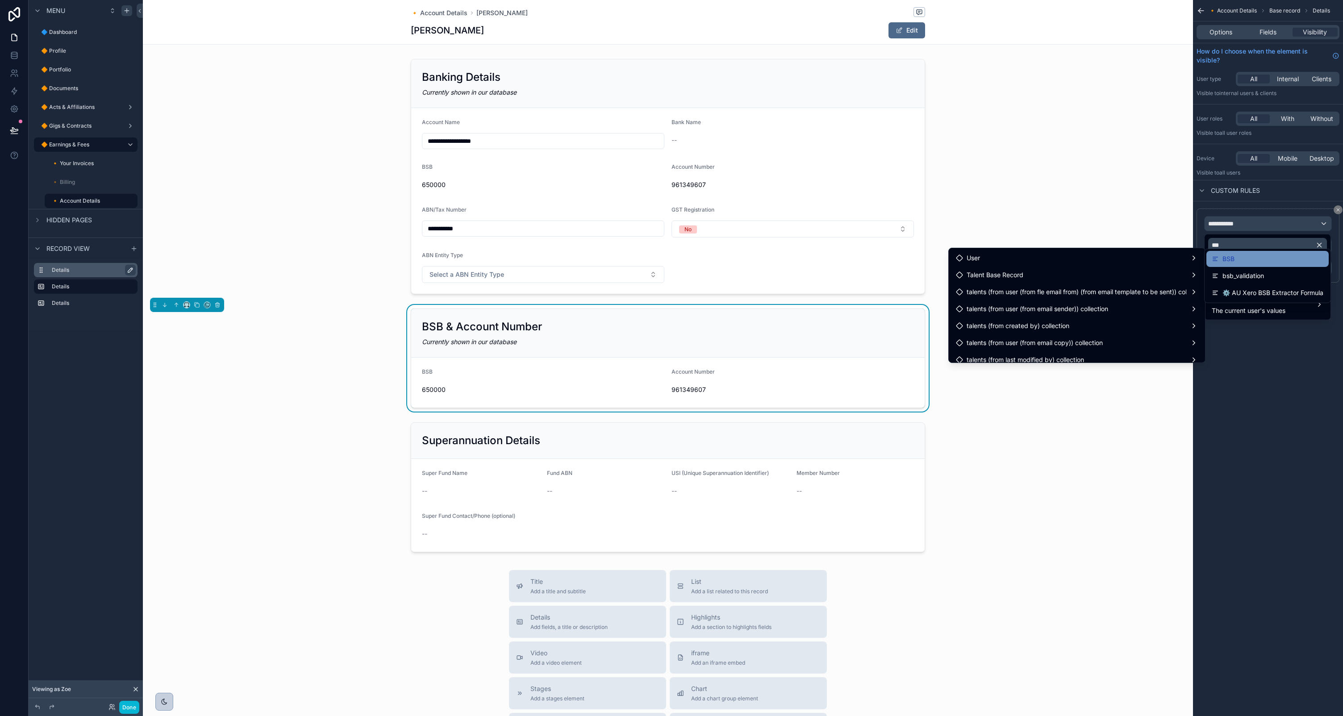
click at [1235, 263] on div "BSB" at bounding box center [1268, 259] width 112 height 11
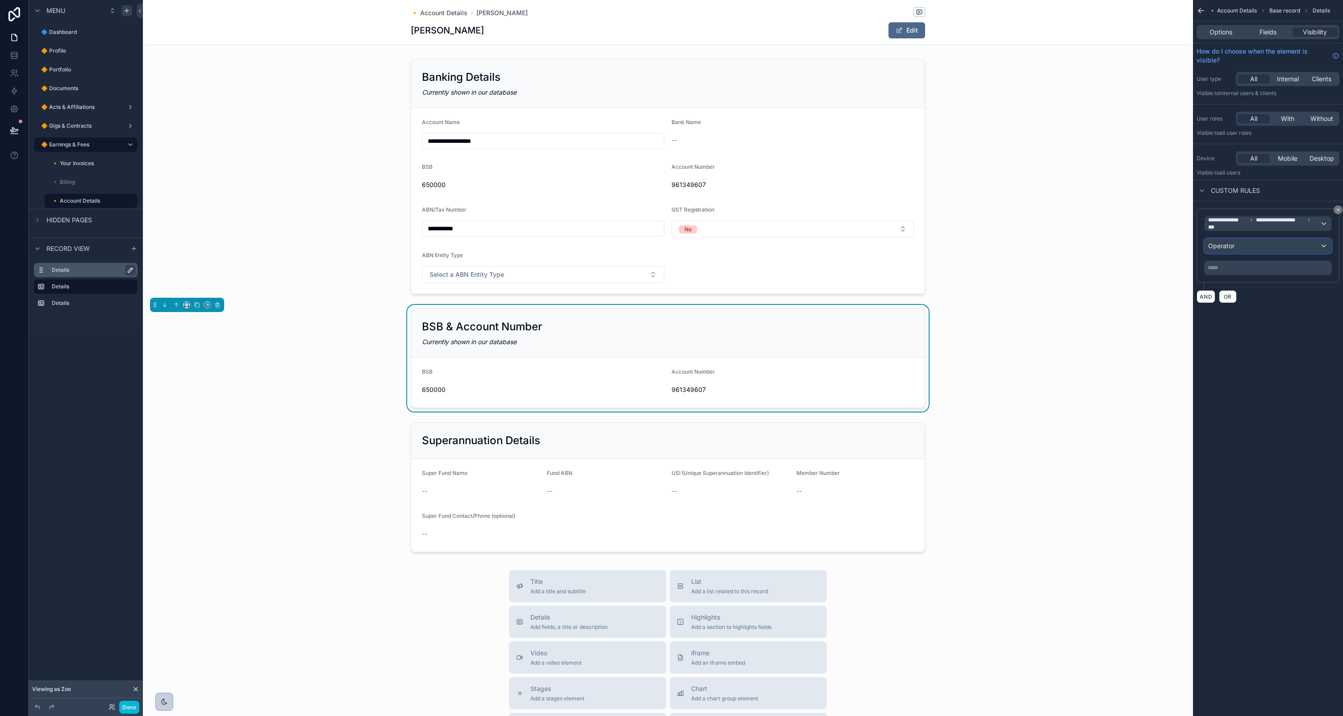
click at [1254, 245] on div "Operator" at bounding box center [1268, 246] width 127 height 14
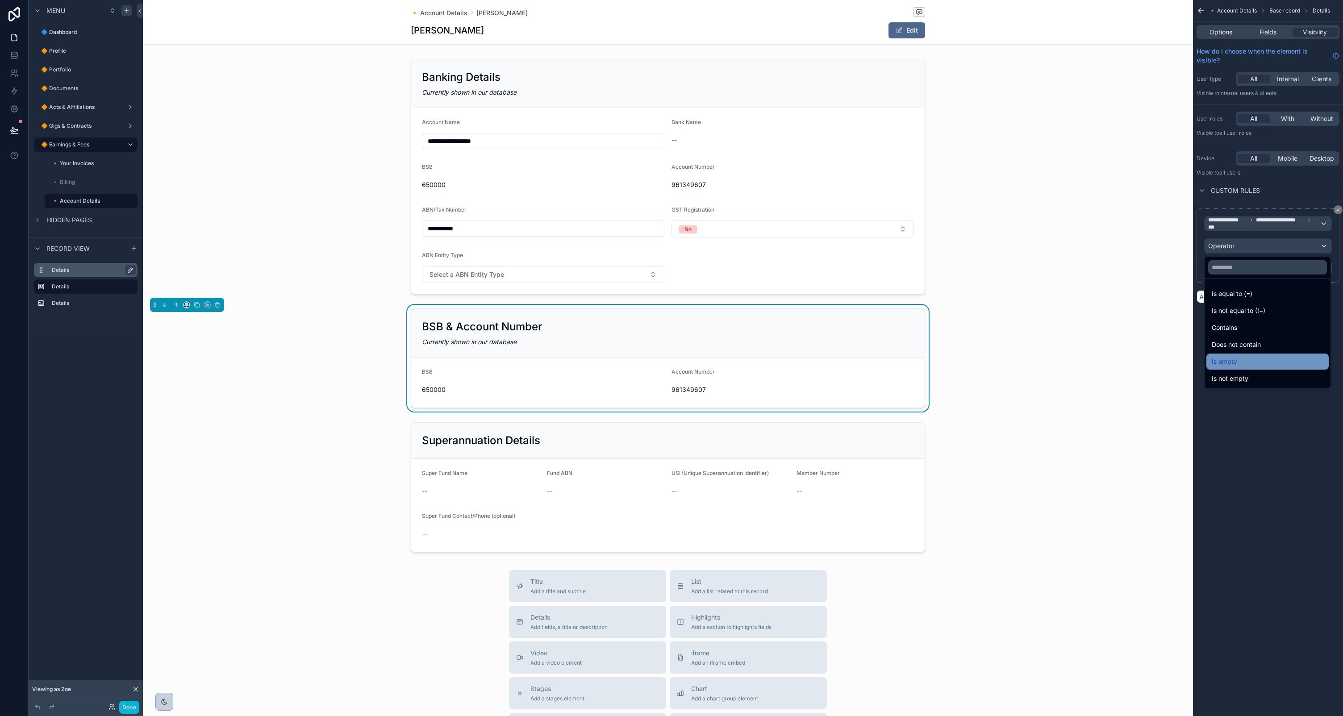
click at [1248, 362] on div "Is empty" at bounding box center [1268, 361] width 112 height 11
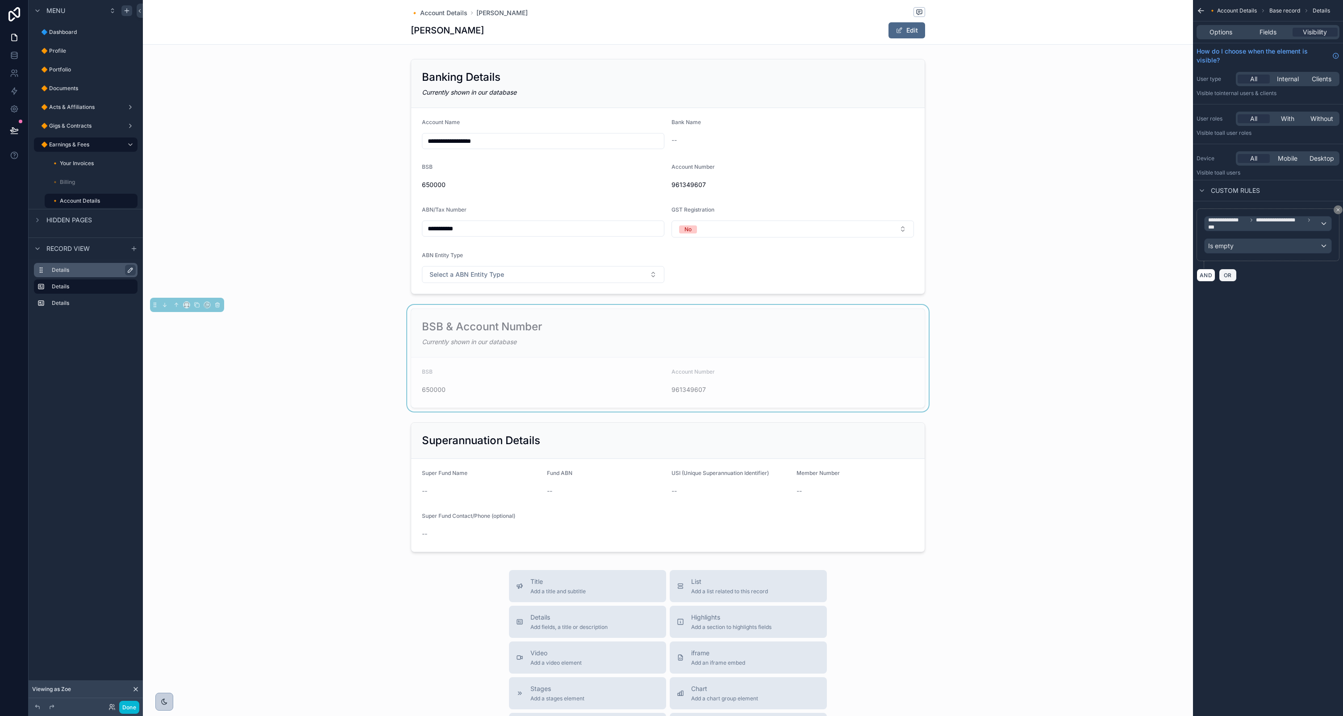
click at [1233, 274] on span "OR" at bounding box center [1228, 275] width 12 height 7
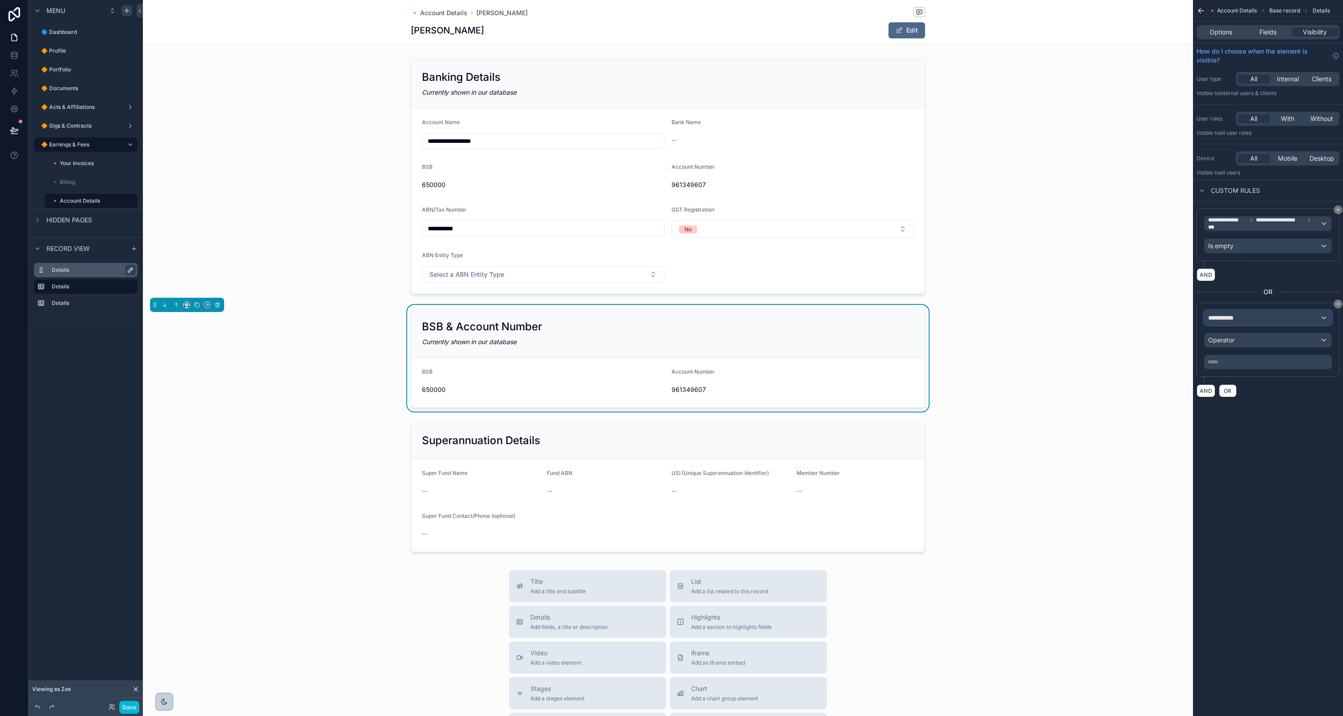
click at [1259, 314] on div "**********" at bounding box center [1268, 318] width 127 height 14
click at [1253, 339] on input "text" at bounding box center [1267, 339] width 119 height 14
type input "*******"
click at [1248, 364] on span "🔸 Account Details" at bounding box center [1241, 365] width 58 height 11
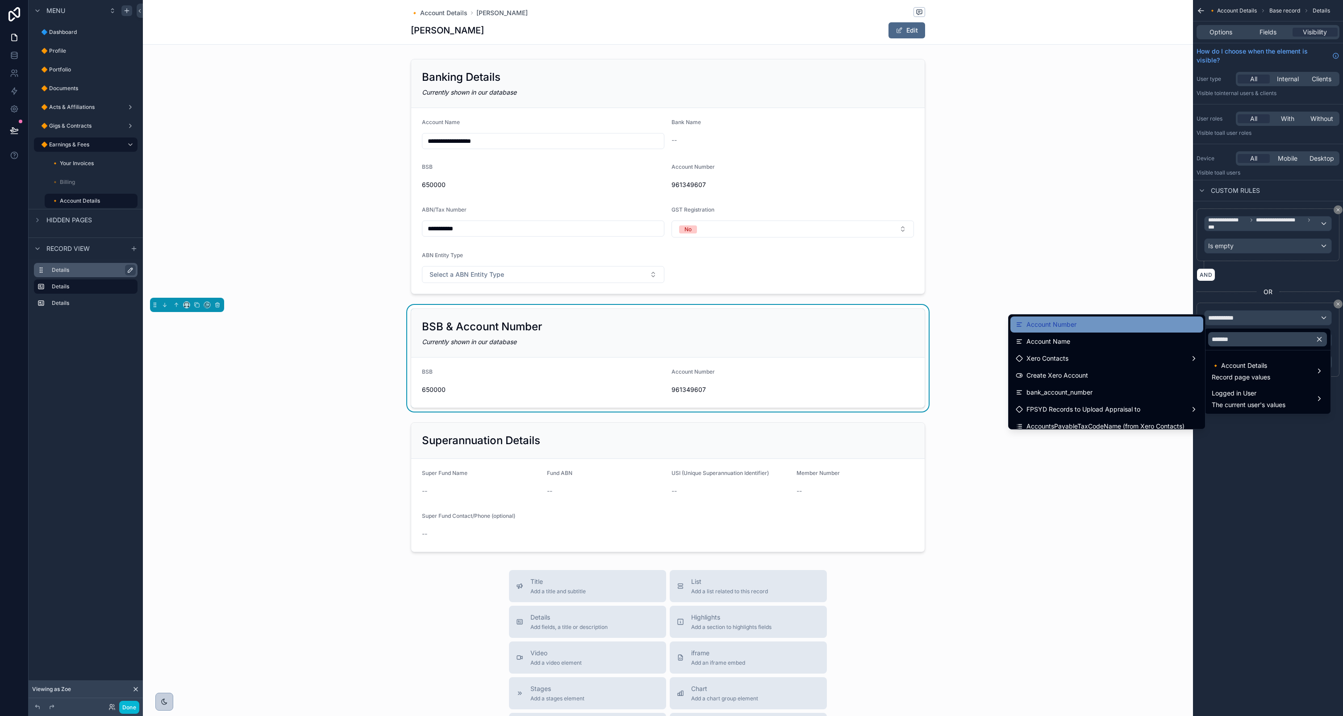
click at [1069, 325] on span "Account Number" at bounding box center [1052, 324] width 50 height 11
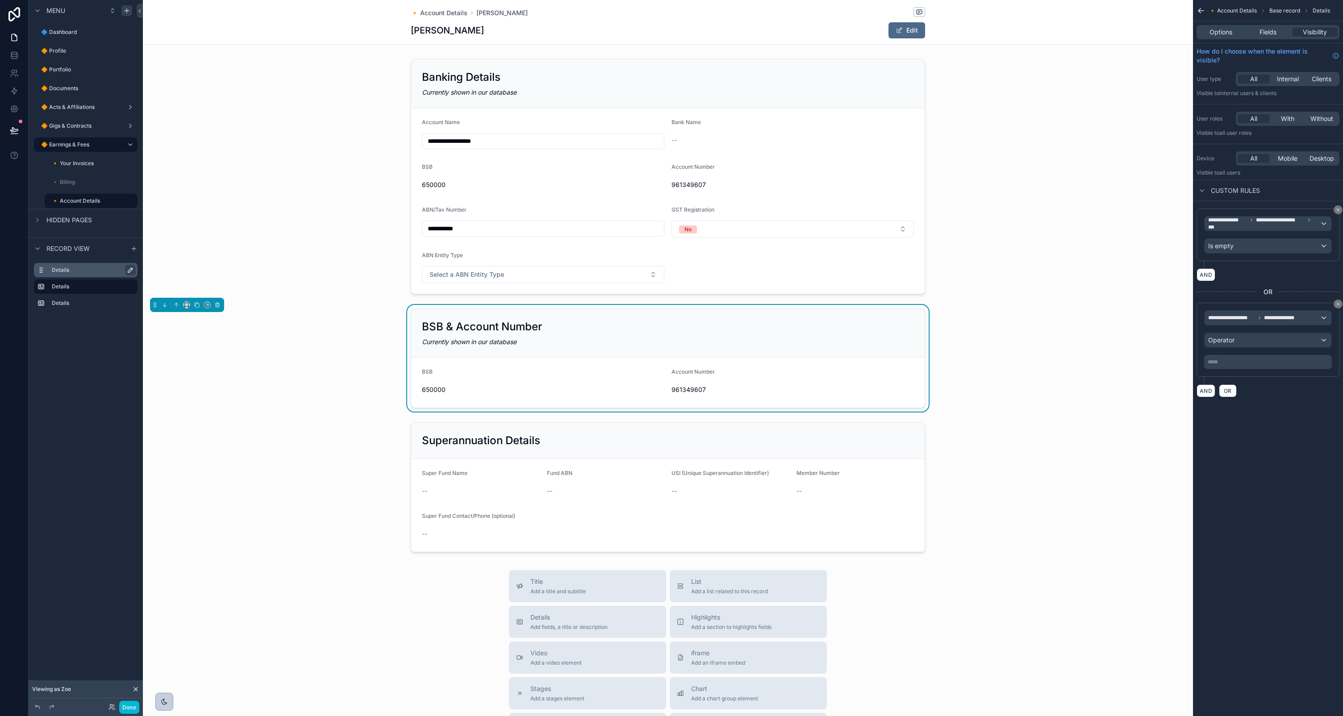
click at [1230, 363] on p "***** ﻿" at bounding box center [1269, 362] width 122 height 7
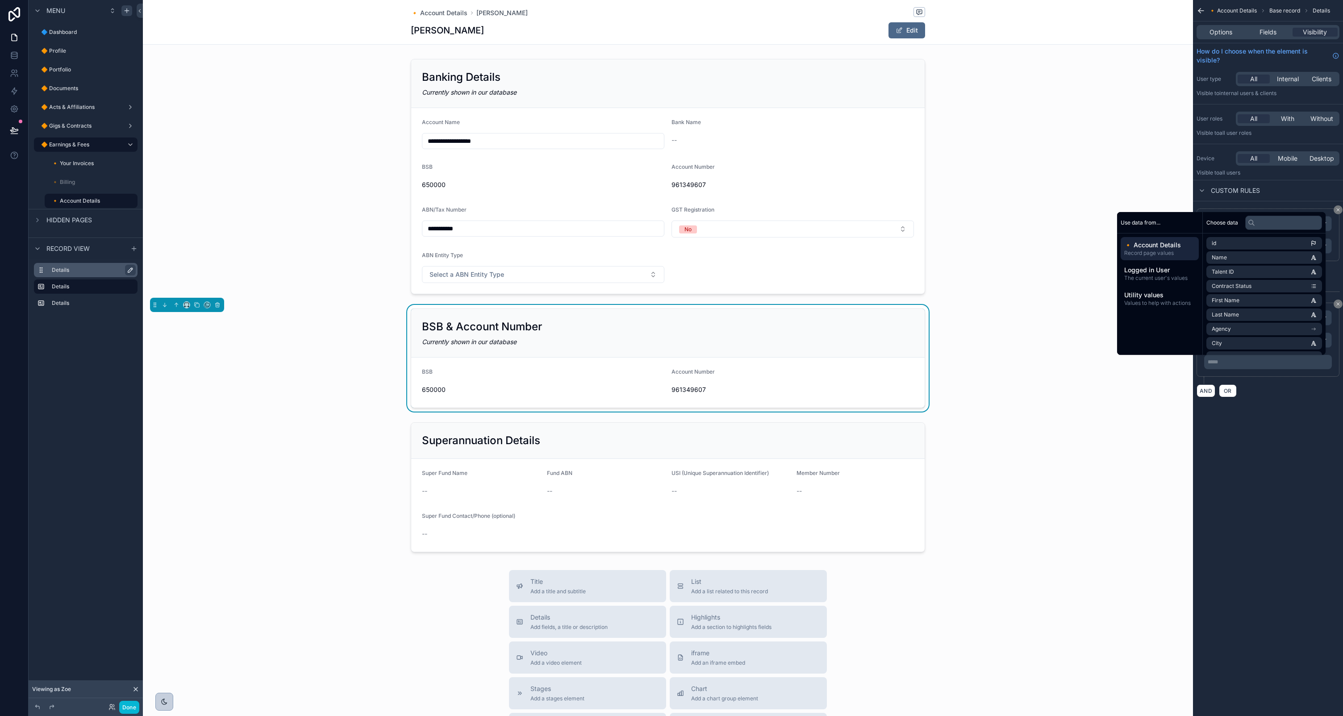
drag, startPoint x: 1302, startPoint y: 390, endPoint x: 1298, endPoint y: 383, distance: 8.0
click at [1302, 388] on div "AND OR" at bounding box center [1268, 390] width 143 height 13
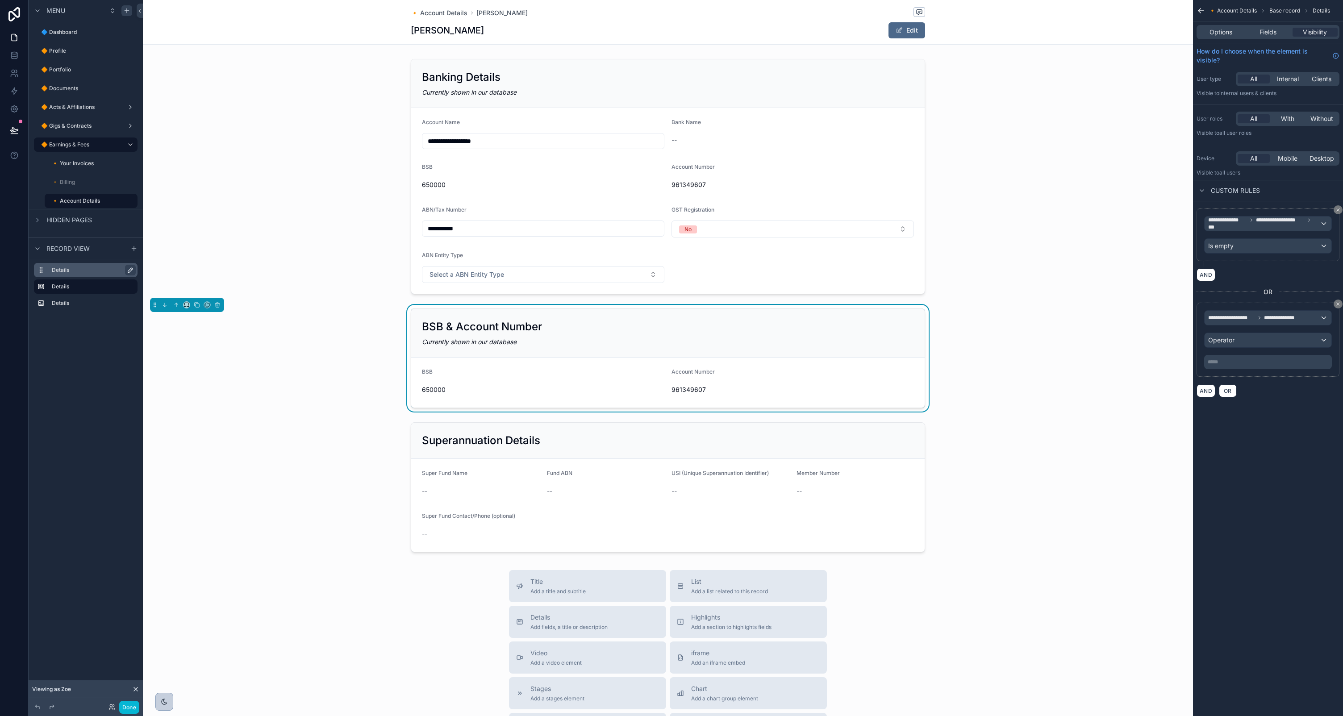
click at [1261, 359] on p "***** ﻿" at bounding box center [1269, 362] width 122 height 7
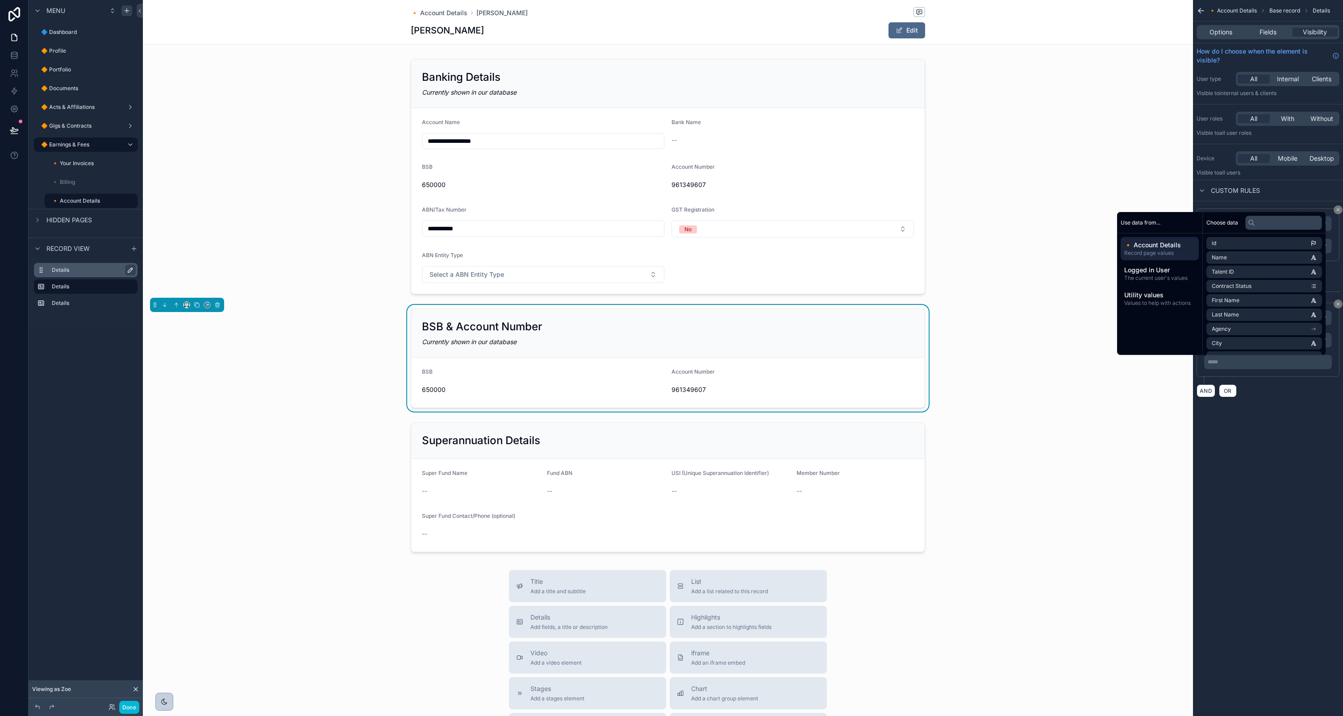
drag, startPoint x: 1278, startPoint y: 414, endPoint x: 1258, endPoint y: 375, distance: 43.7
click at [1274, 409] on div "**********" at bounding box center [1268, 209] width 150 height 419
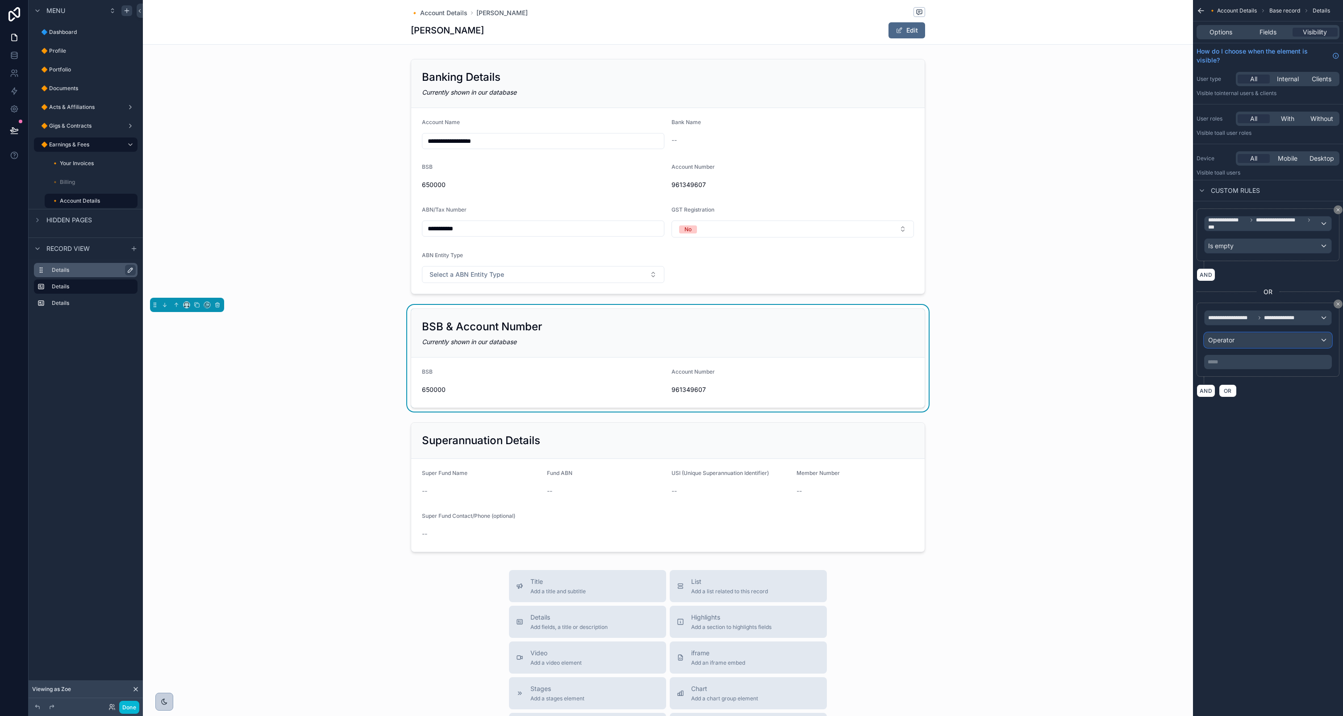
click at [1250, 342] on div "Operator" at bounding box center [1268, 340] width 127 height 14
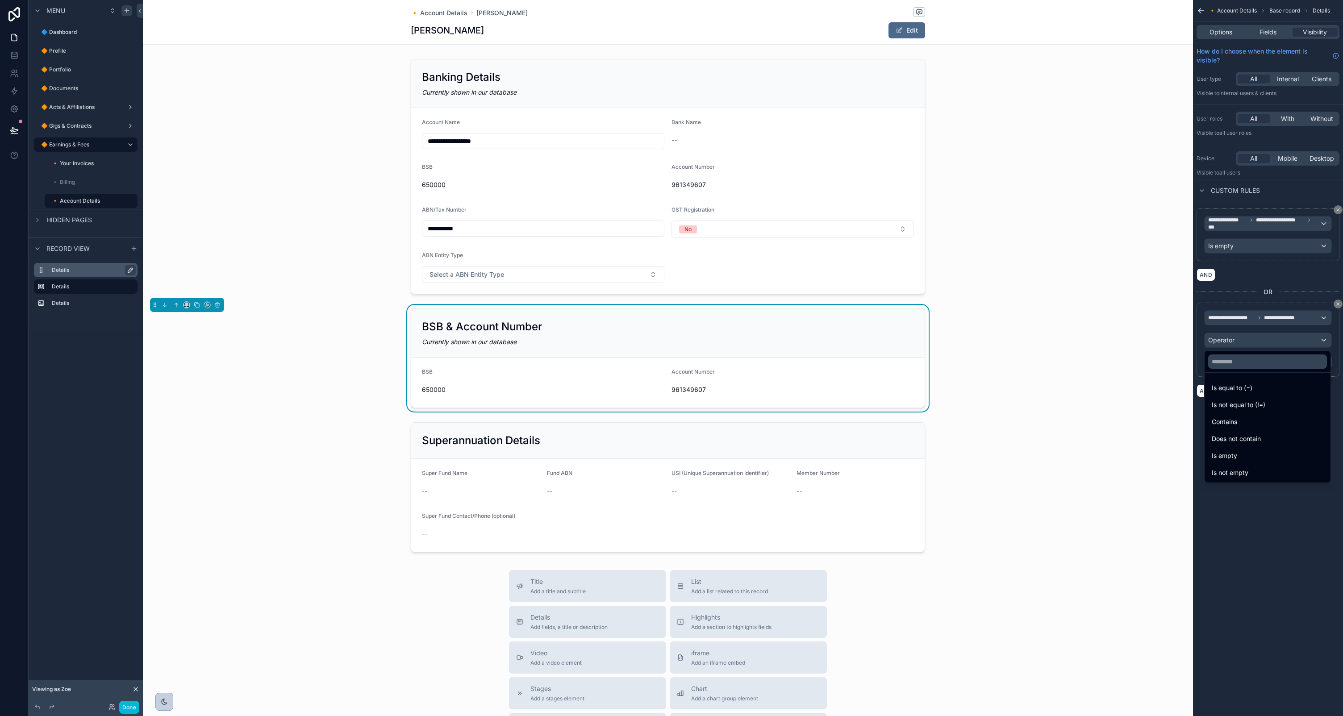
click at [1240, 451] on div "Is empty" at bounding box center [1268, 456] width 112 height 11
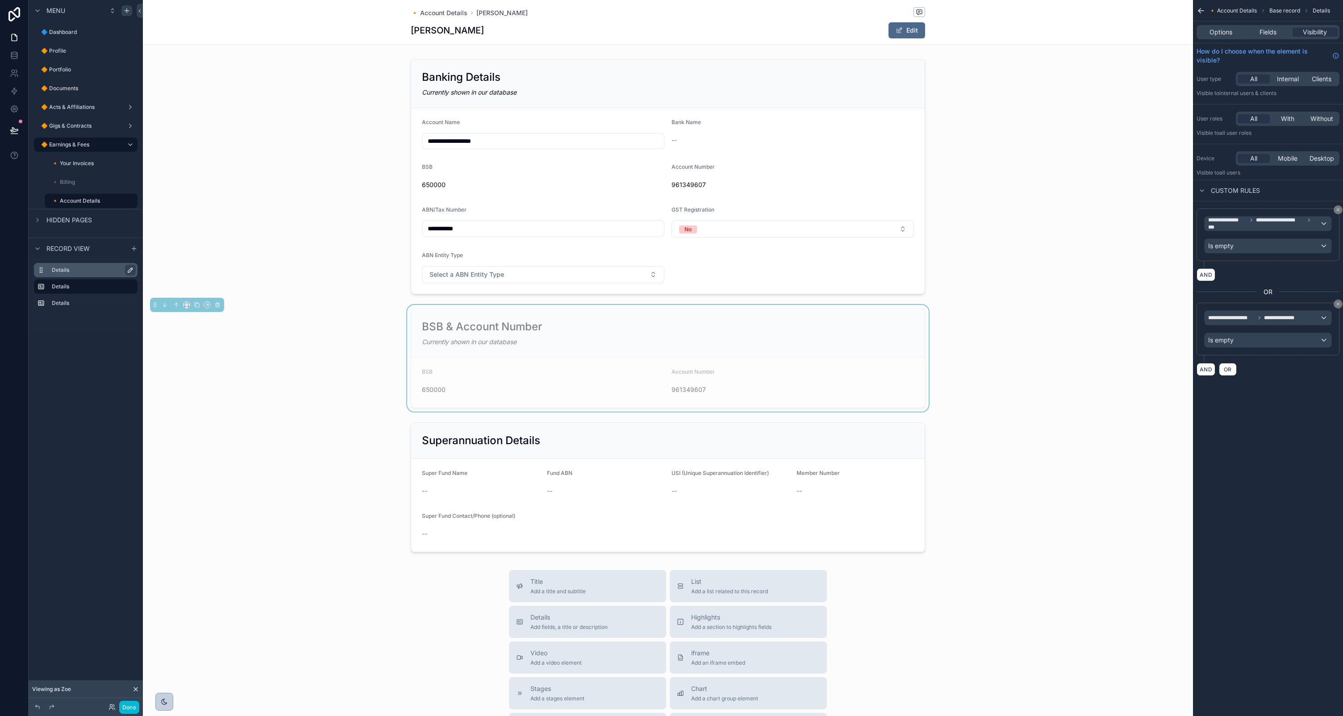
click at [1251, 447] on div "**********" at bounding box center [1268, 358] width 150 height 716
drag, startPoint x: 1218, startPoint y: 35, endPoint x: 1220, endPoint y: 42, distance: 7.9
click at [1218, 35] on span "Options" at bounding box center [1221, 32] width 23 height 9
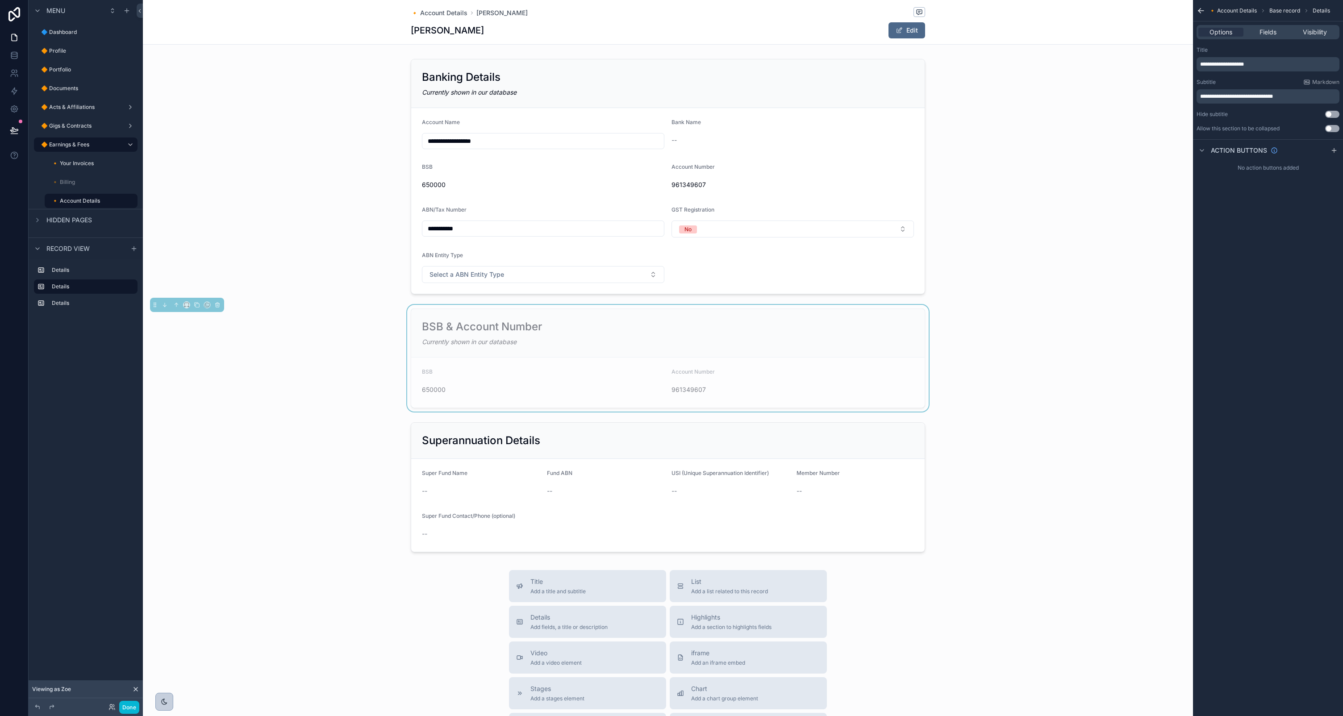
click at [1246, 94] on span "**********" at bounding box center [1236, 96] width 73 height 5
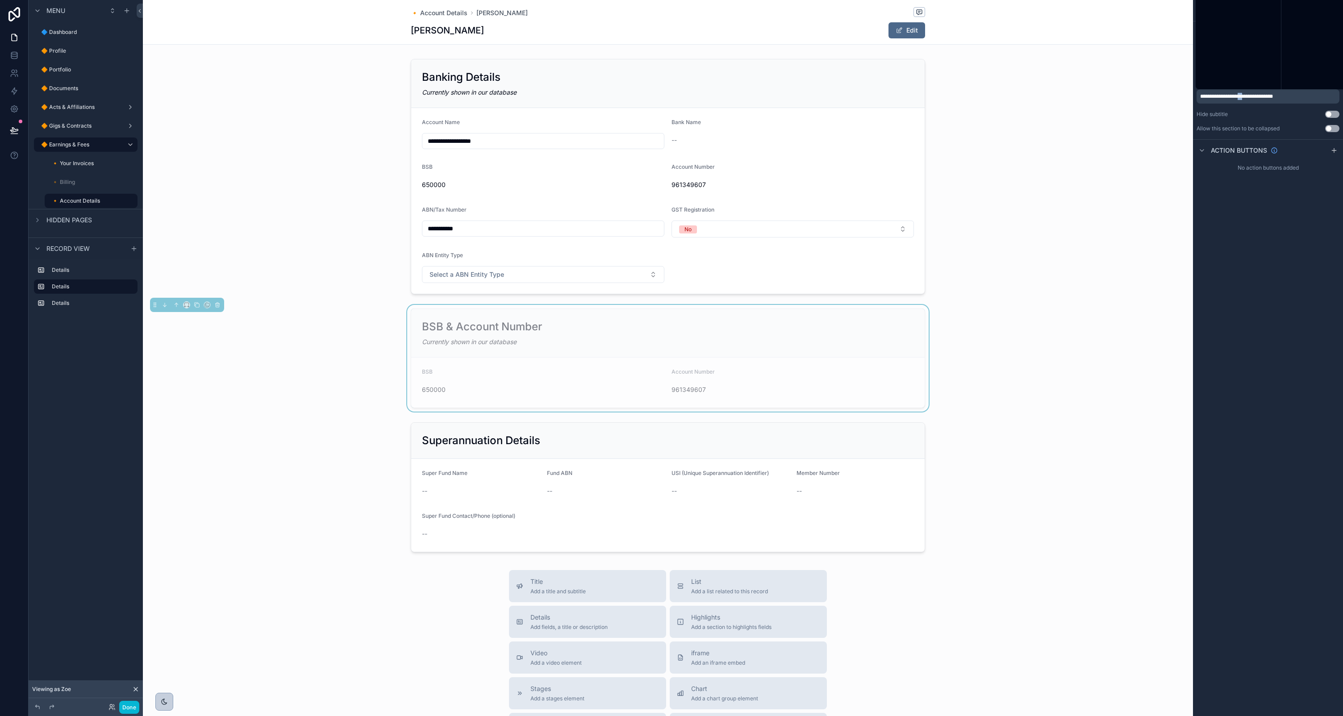
click at [1246, 94] on span "**********" at bounding box center [1236, 96] width 73 height 5
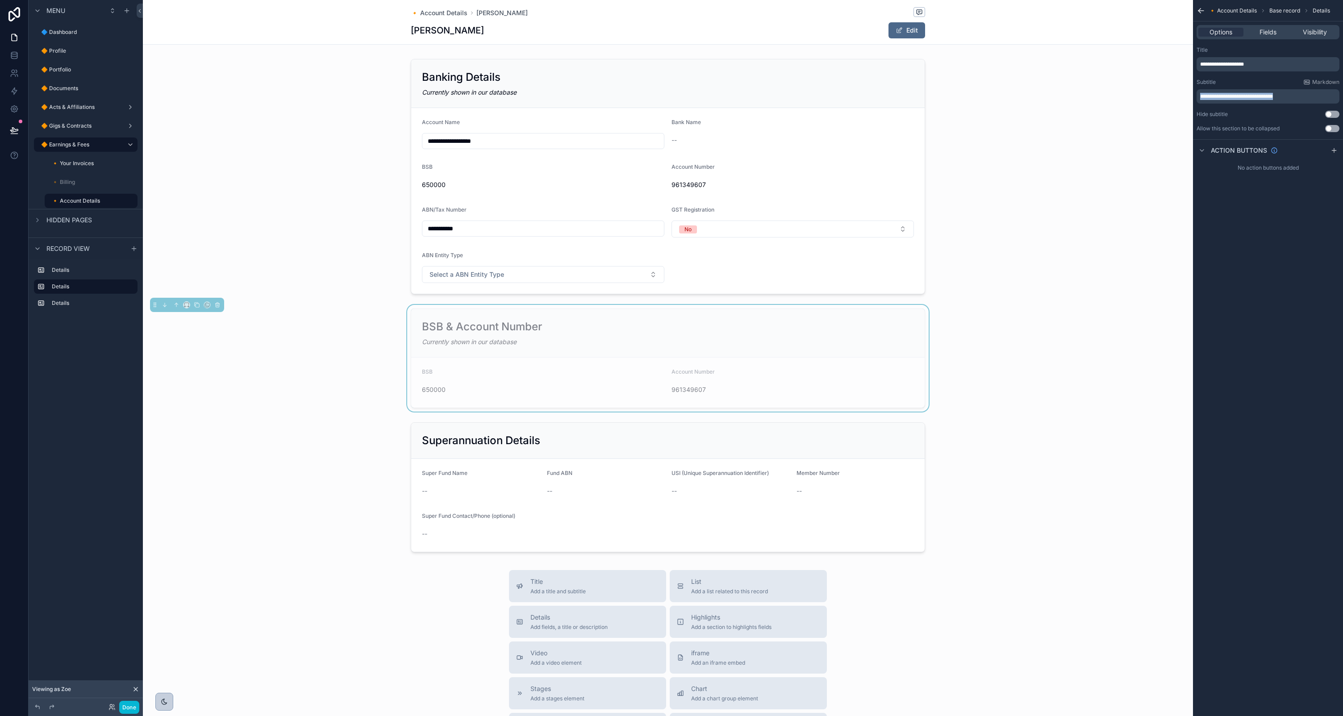
click at [1246, 94] on span "**********" at bounding box center [1236, 96] width 73 height 5
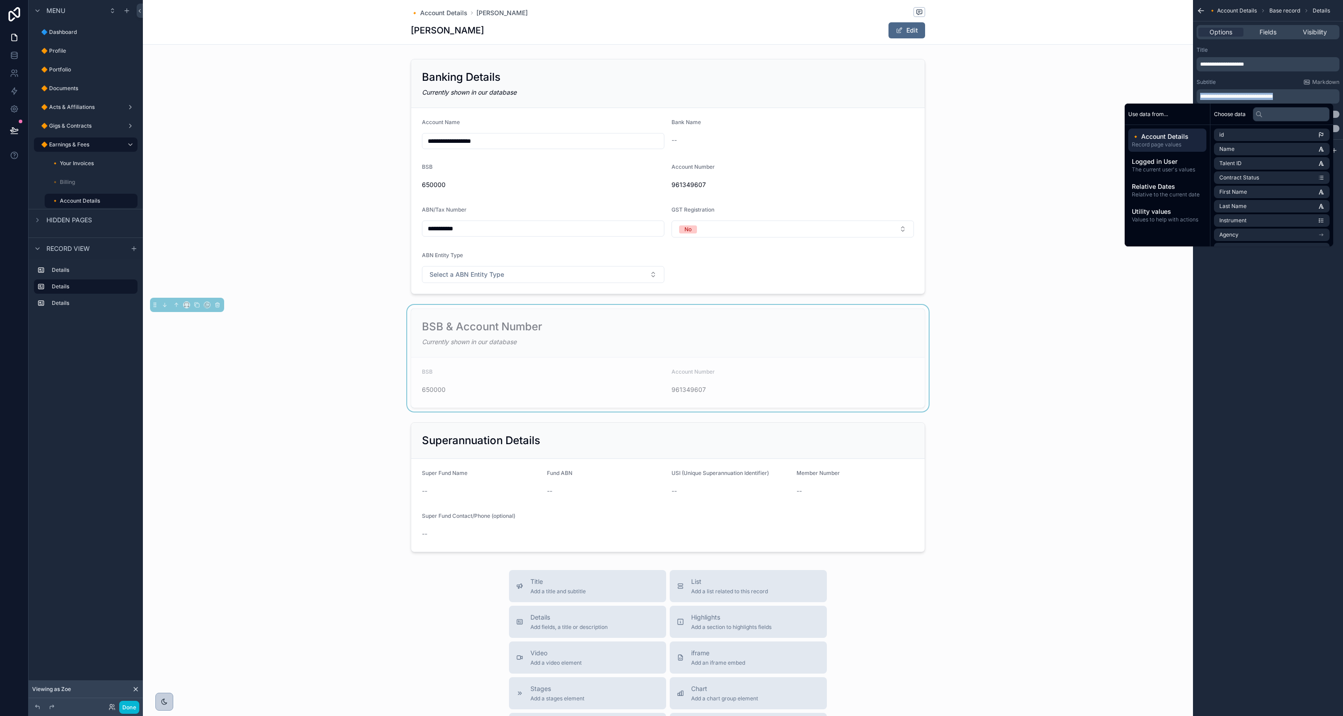
click at [1273, 97] on span "**********" at bounding box center [1236, 96] width 73 height 5
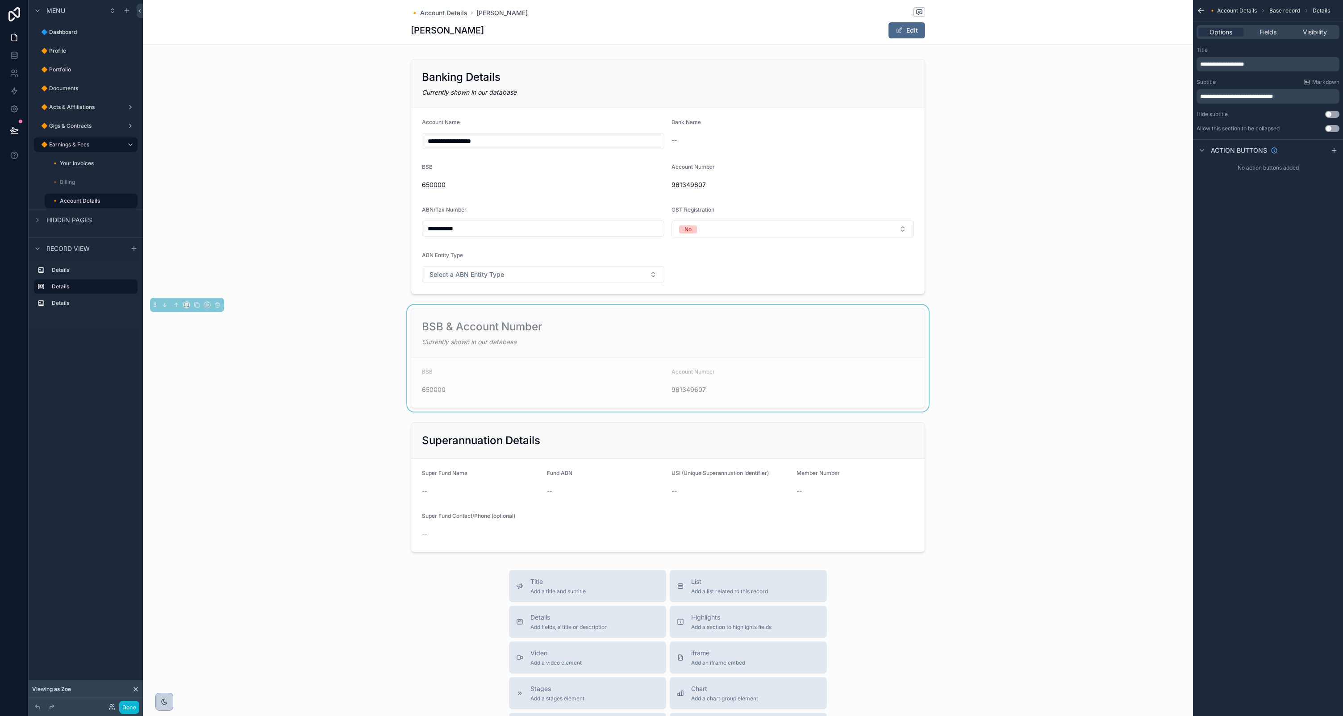
drag, startPoint x: 1286, startPoint y: 98, endPoint x: 1295, endPoint y: 97, distance: 9.4
click at [1273, 98] on span "**********" at bounding box center [1236, 96] width 73 height 5
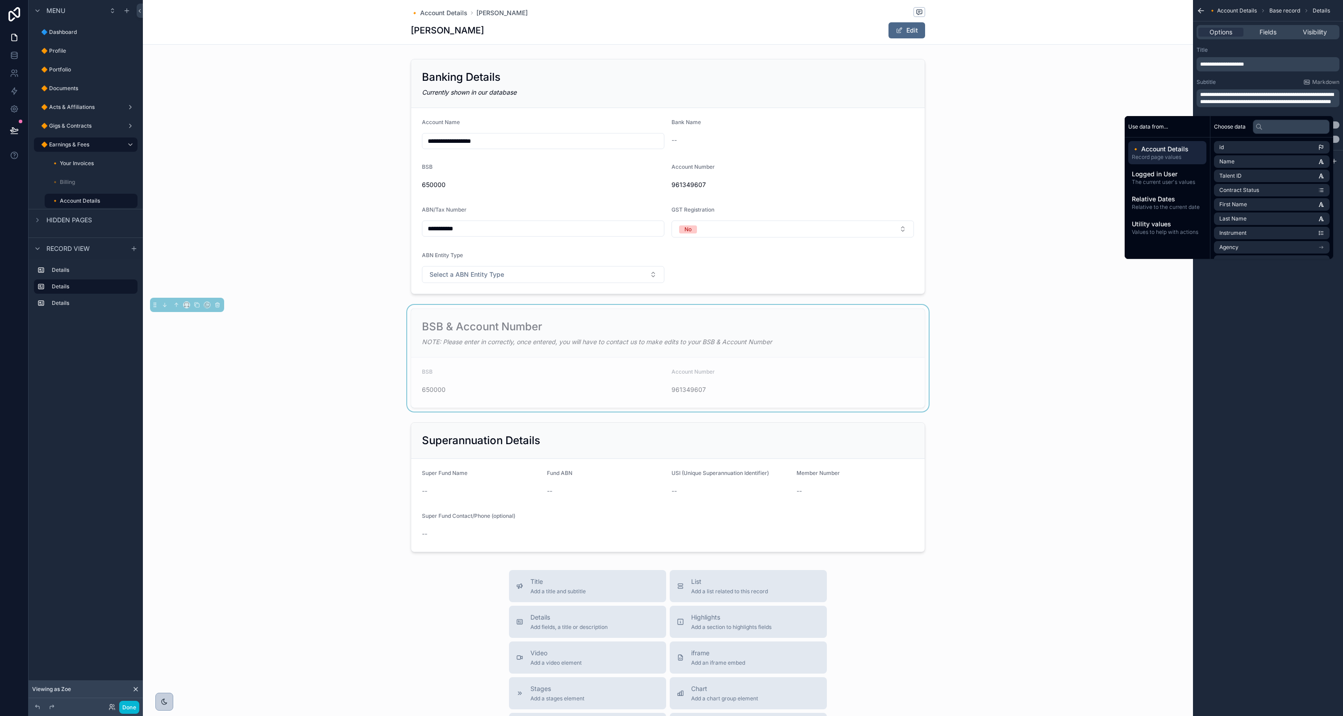
click at [1270, 105] on p "**********" at bounding box center [1269, 98] width 138 height 14
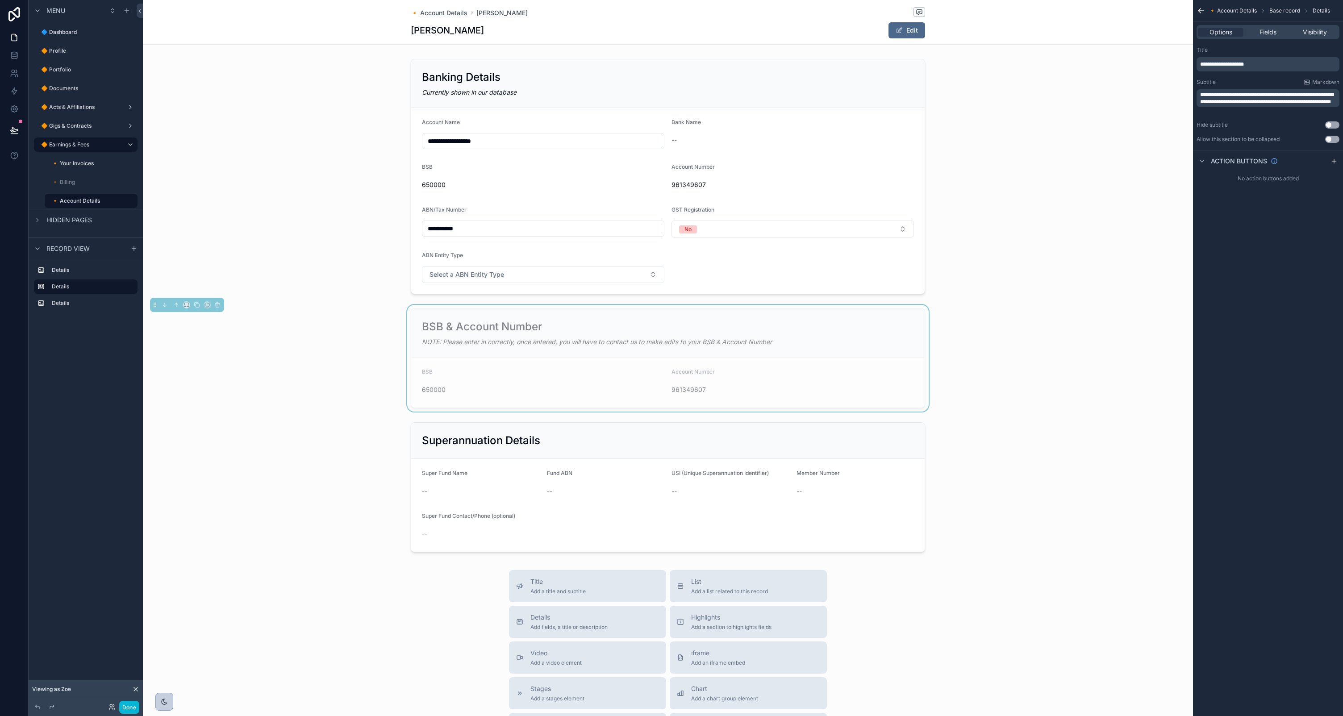
click at [1291, 298] on div "**********" at bounding box center [1268, 358] width 150 height 716
drag, startPoint x: 792, startPoint y: 373, endPoint x: 818, endPoint y: 364, distance: 28.0
click at [792, 373] on div "Account Number" at bounding box center [793, 373] width 242 height 11
click at [868, 321] on div "BSB & Account Number" at bounding box center [668, 327] width 492 height 14
click at [1267, 29] on span "Fields" at bounding box center [1268, 32] width 17 height 9
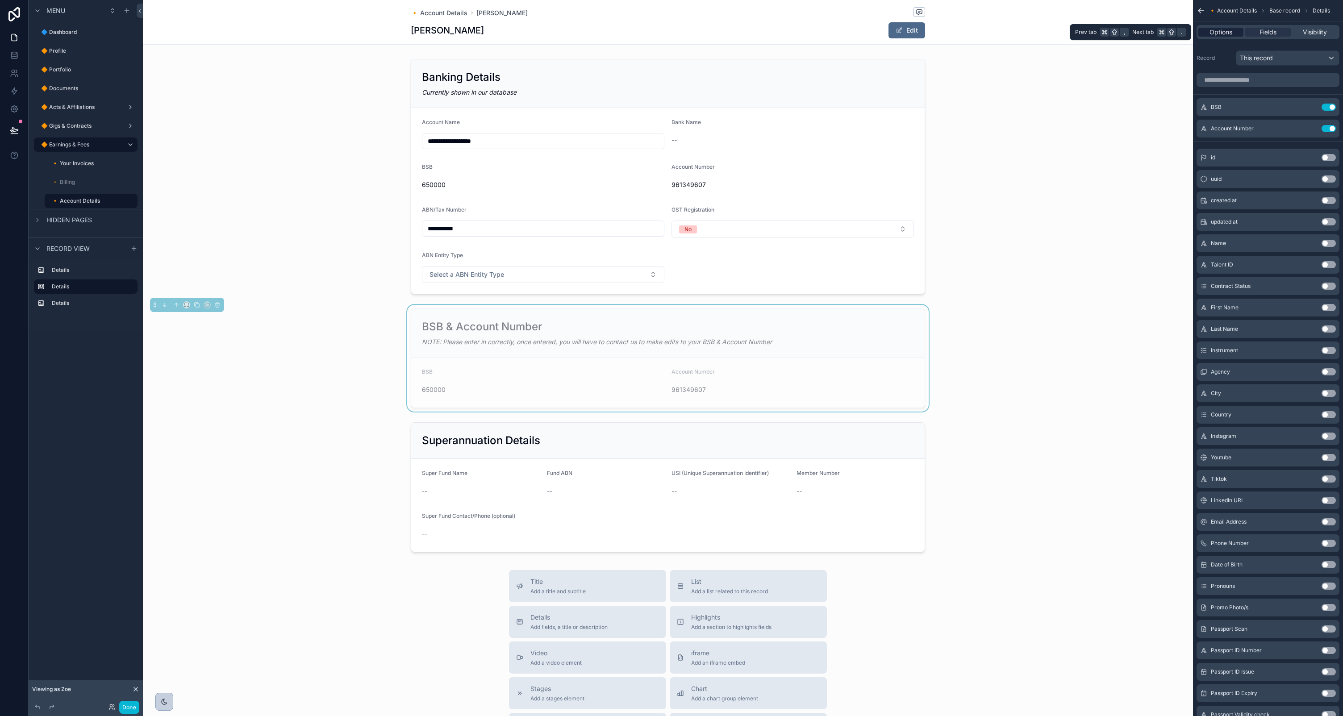
click at [1230, 30] on span "Options" at bounding box center [1221, 32] width 23 height 9
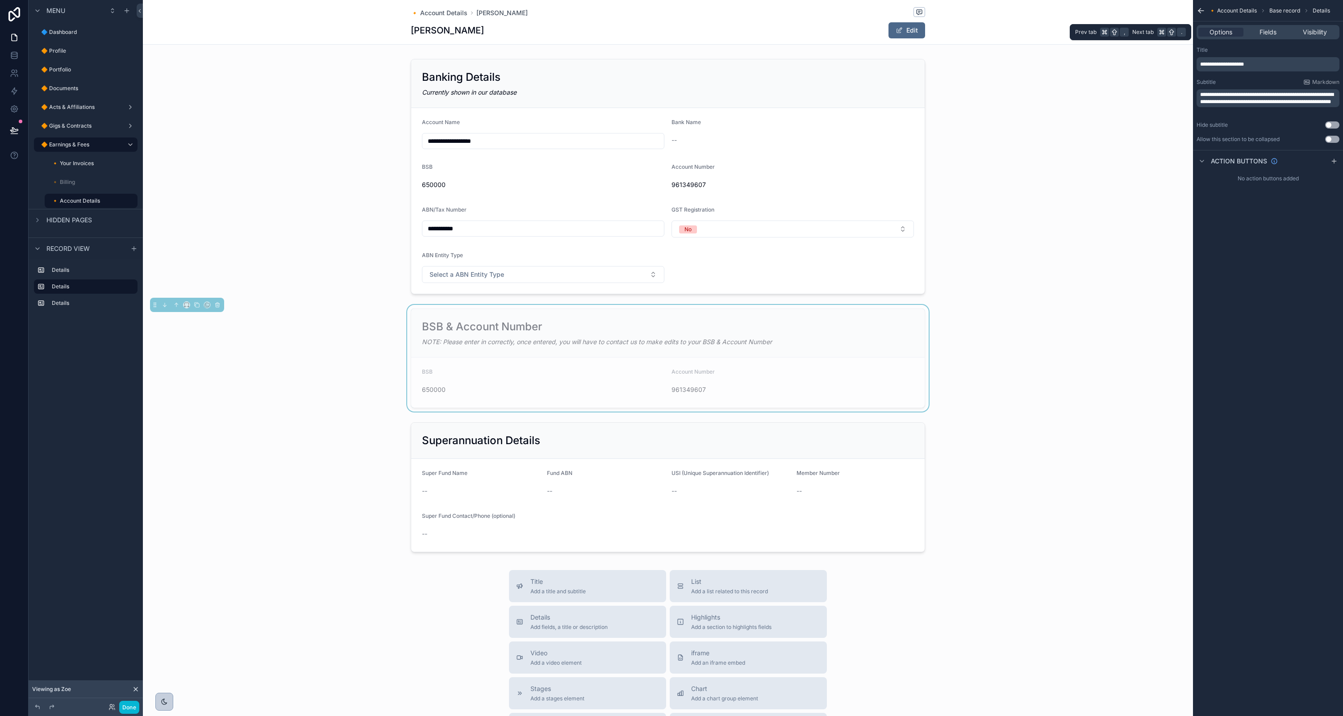
click at [1267, 25] on div "Options Fields Visibility" at bounding box center [1268, 32] width 143 height 14
click at [1265, 28] on span "Fields" at bounding box center [1268, 32] width 17 height 9
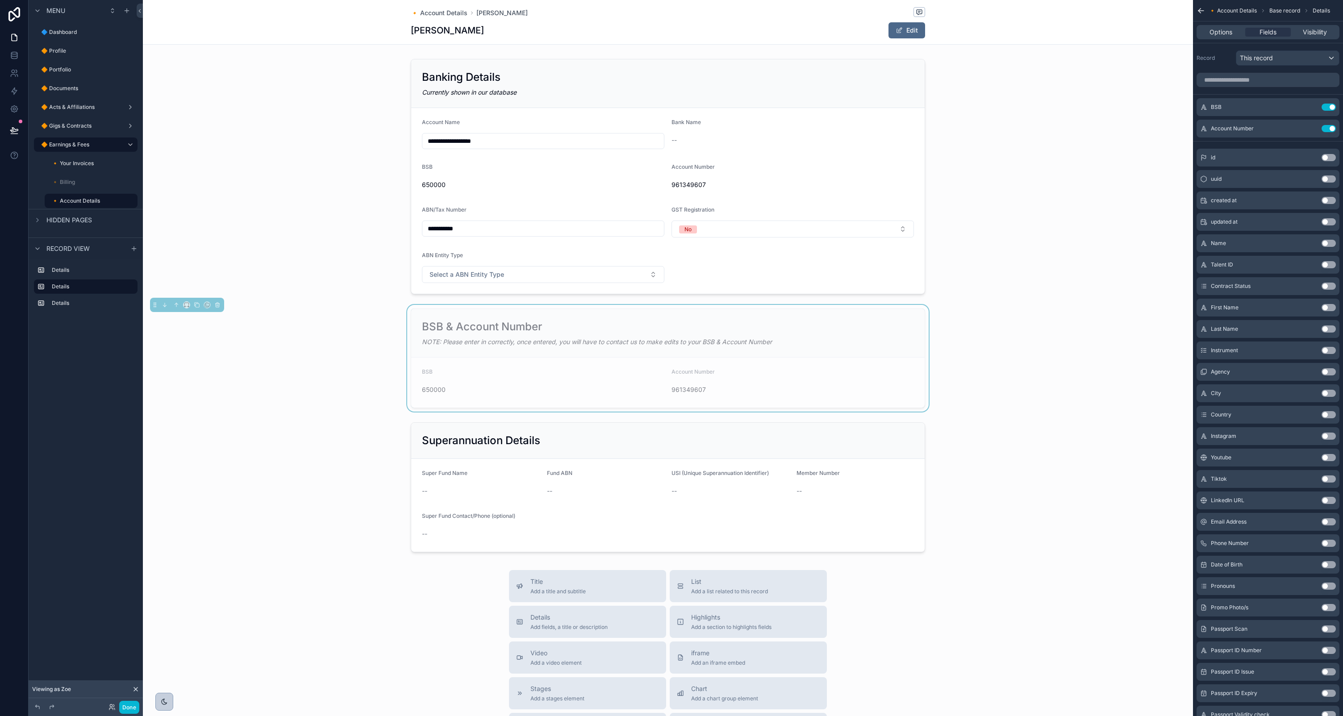
drag, startPoint x: 1312, startPoint y: 30, endPoint x: 1312, endPoint y: 37, distance: 7.2
click at [1312, 30] on span "Visibility" at bounding box center [1315, 32] width 24 height 9
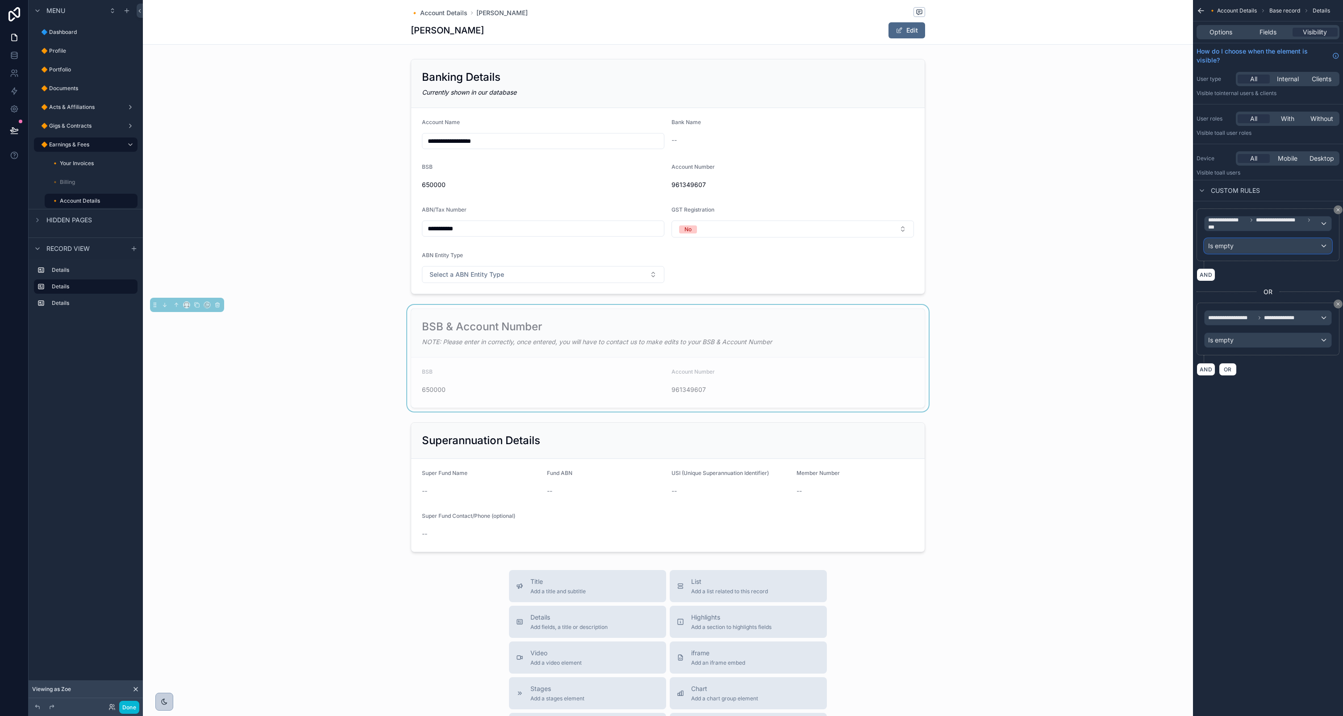
click at [1248, 248] on div "Is empty" at bounding box center [1268, 246] width 127 height 14
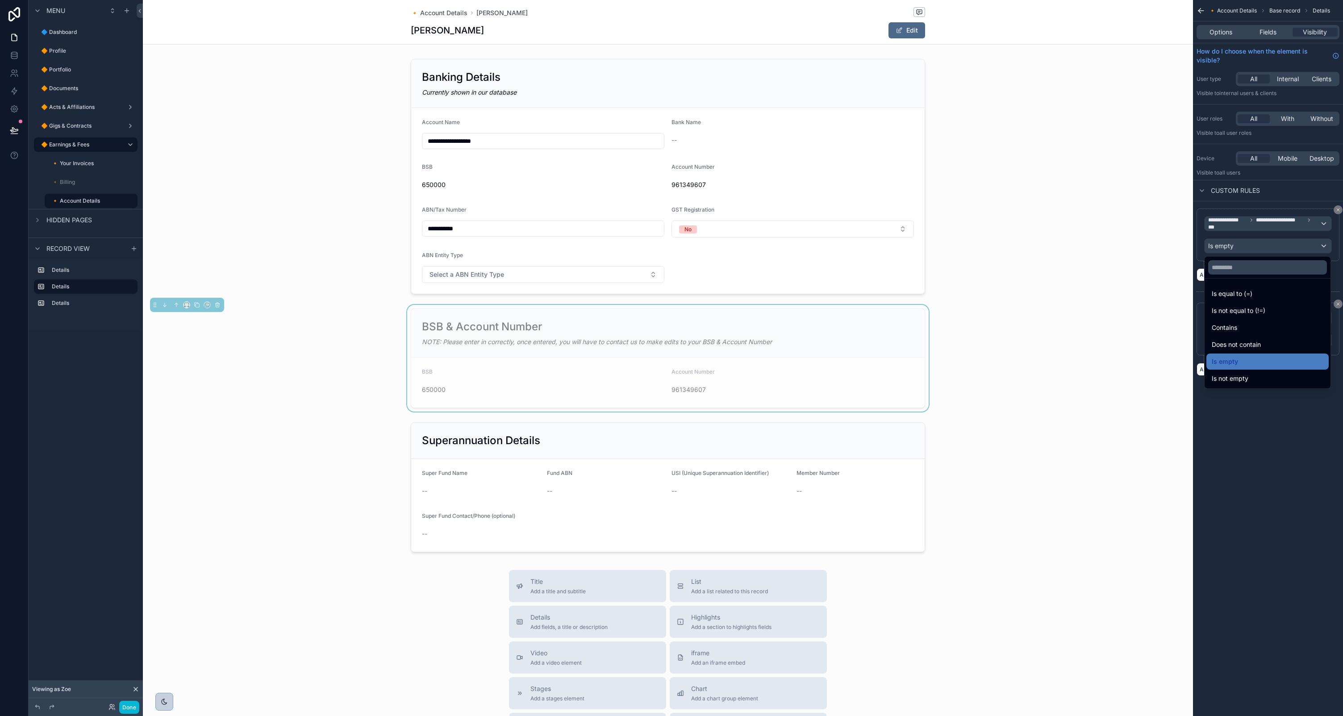
click at [1264, 224] on div "scrollable content" at bounding box center [671, 358] width 1343 height 716
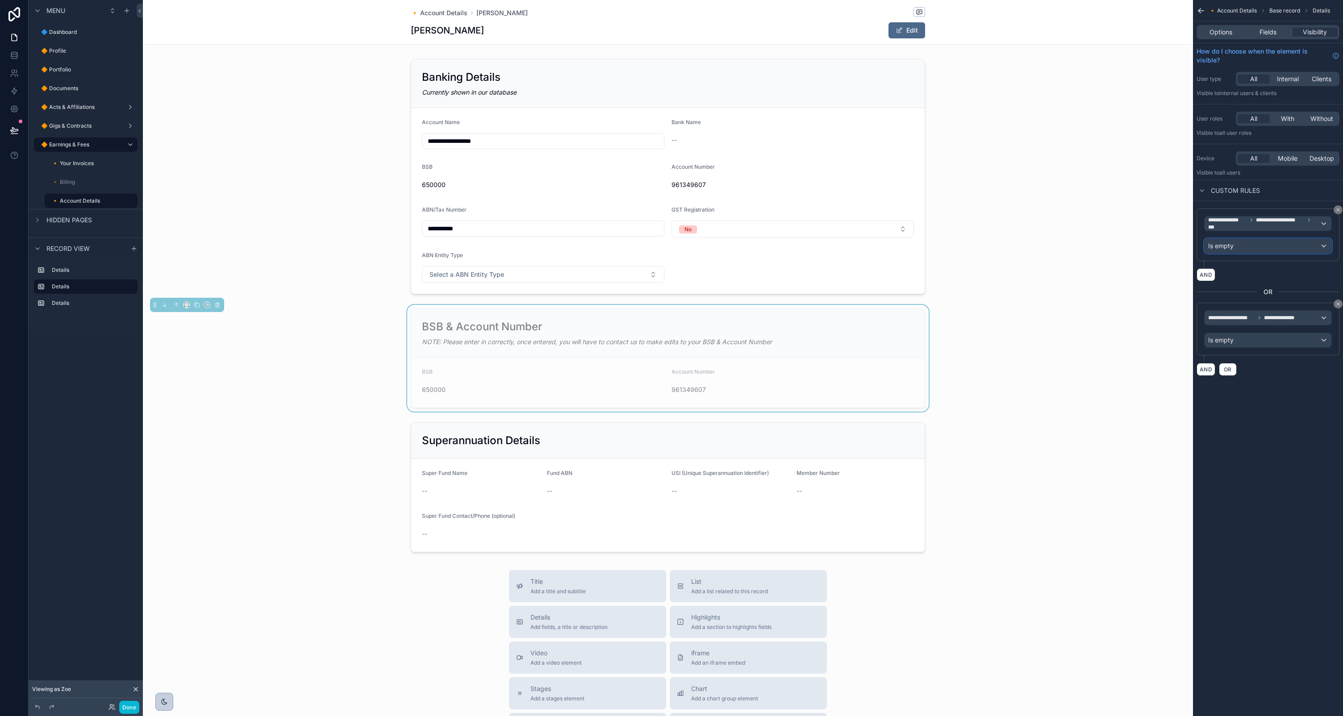
click at [1269, 243] on div "Is empty" at bounding box center [1268, 246] width 127 height 14
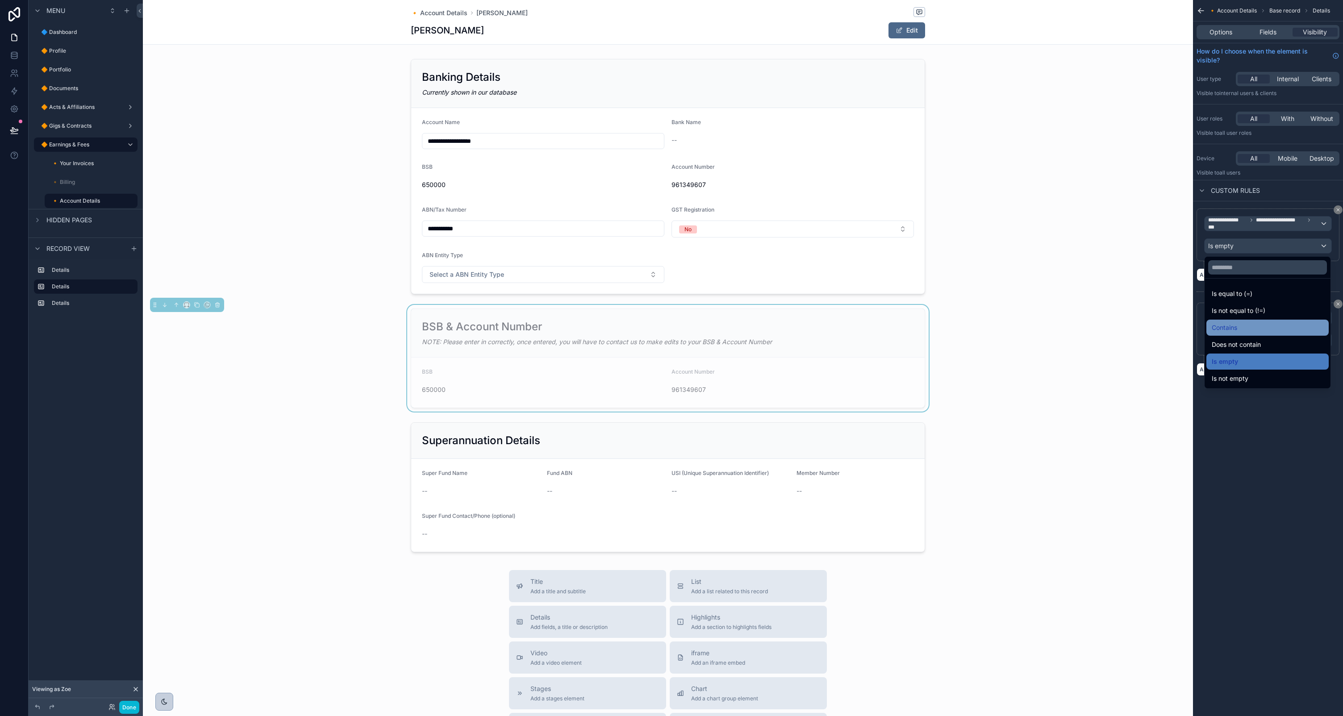
click at [1229, 322] on span "Contains" at bounding box center [1224, 327] width 25 height 11
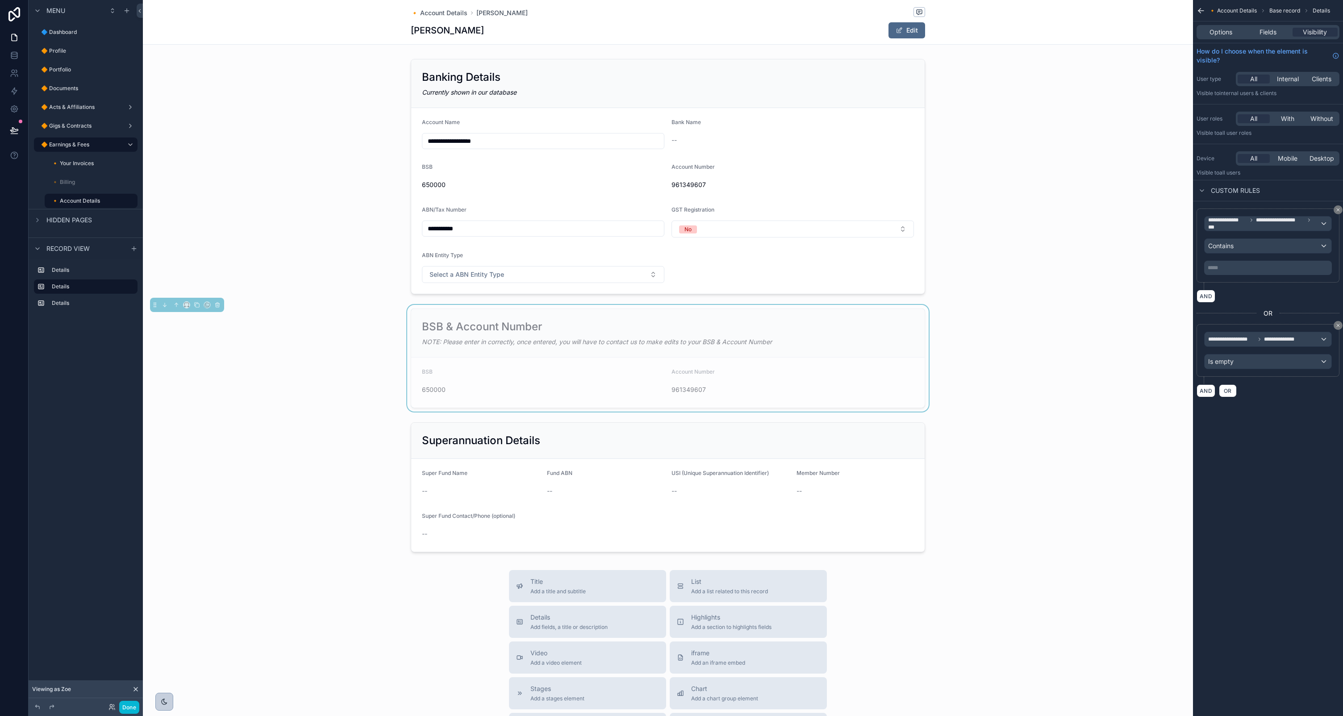
click at [1231, 269] on p "***** ﻿" at bounding box center [1269, 267] width 122 height 7
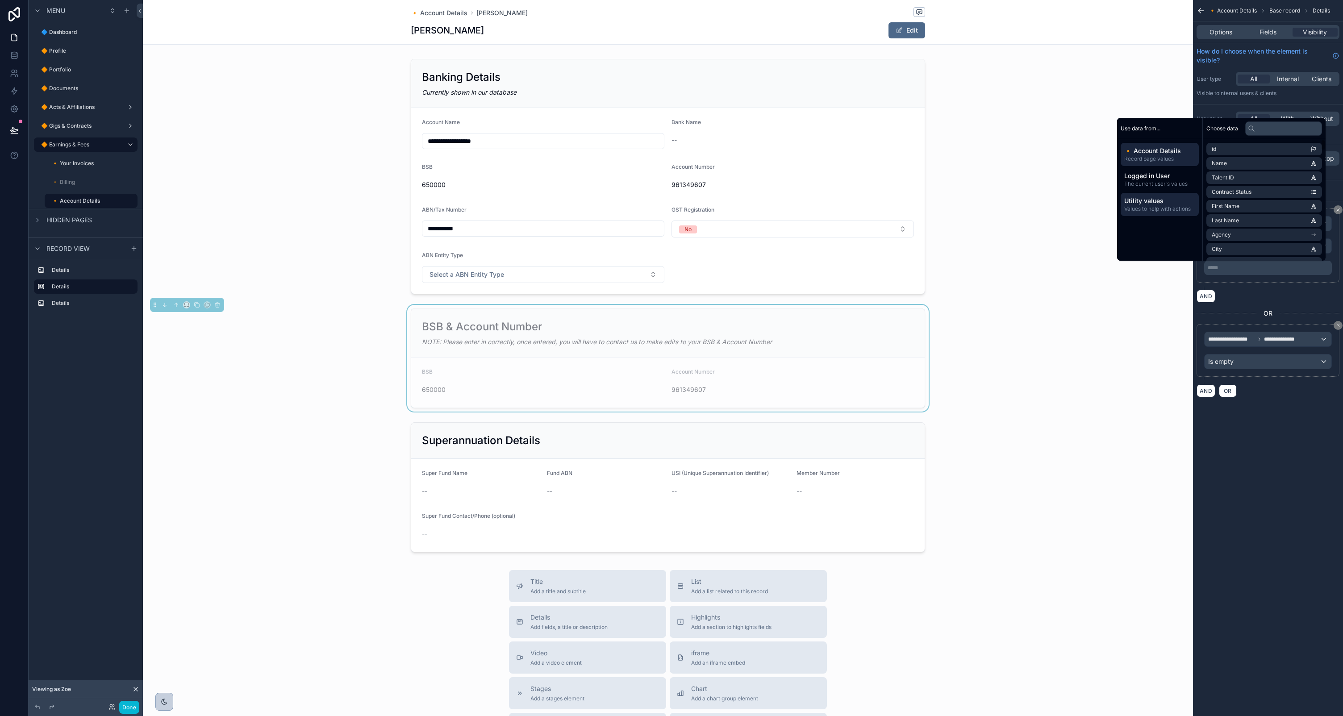
click at [1177, 209] on span "Values to help with actions" at bounding box center [1159, 208] width 71 height 7
drag, startPoint x: 1168, startPoint y: 148, endPoint x: 1169, endPoint y: 153, distance: 5.0
click at [1168, 148] on span "🔸 Account Details" at bounding box center [1159, 150] width 71 height 9
click at [1279, 290] on div "AND" at bounding box center [1268, 296] width 143 height 13
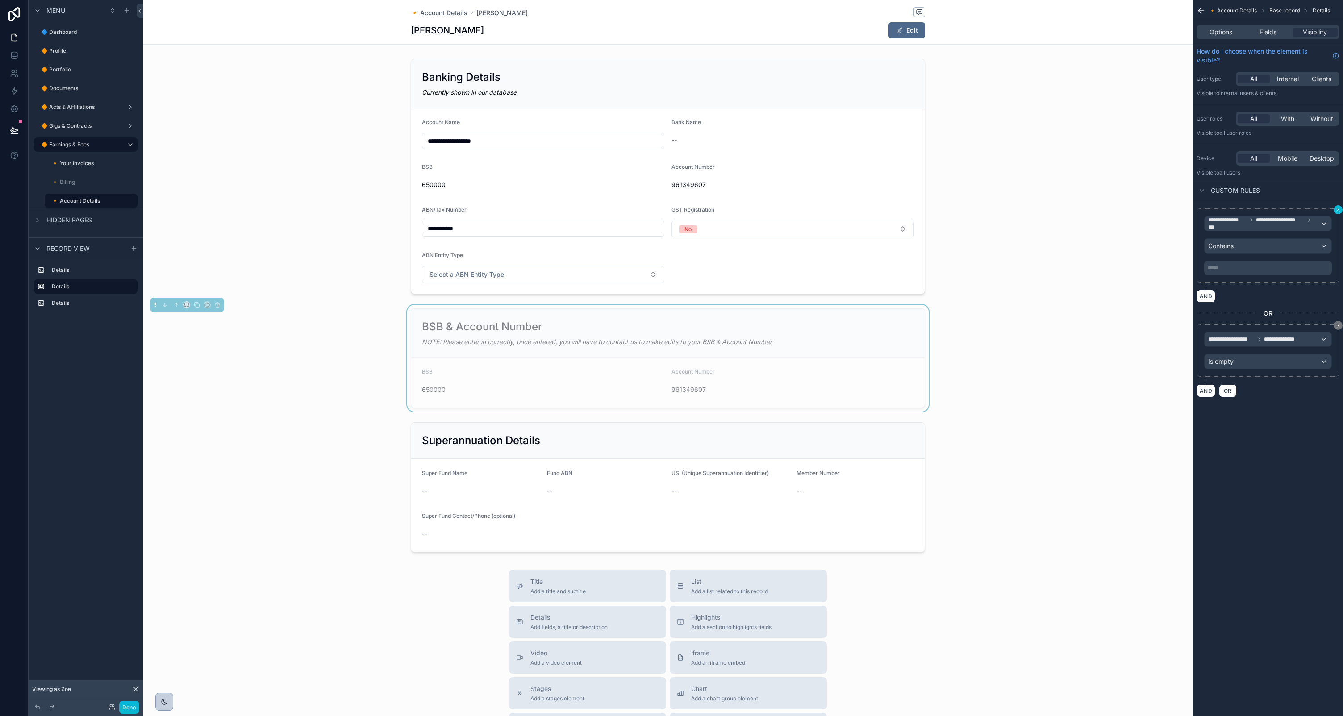
click at [1338, 210] on icon "scrollable content" at bounding box center [1338, 210] width 3 height 3
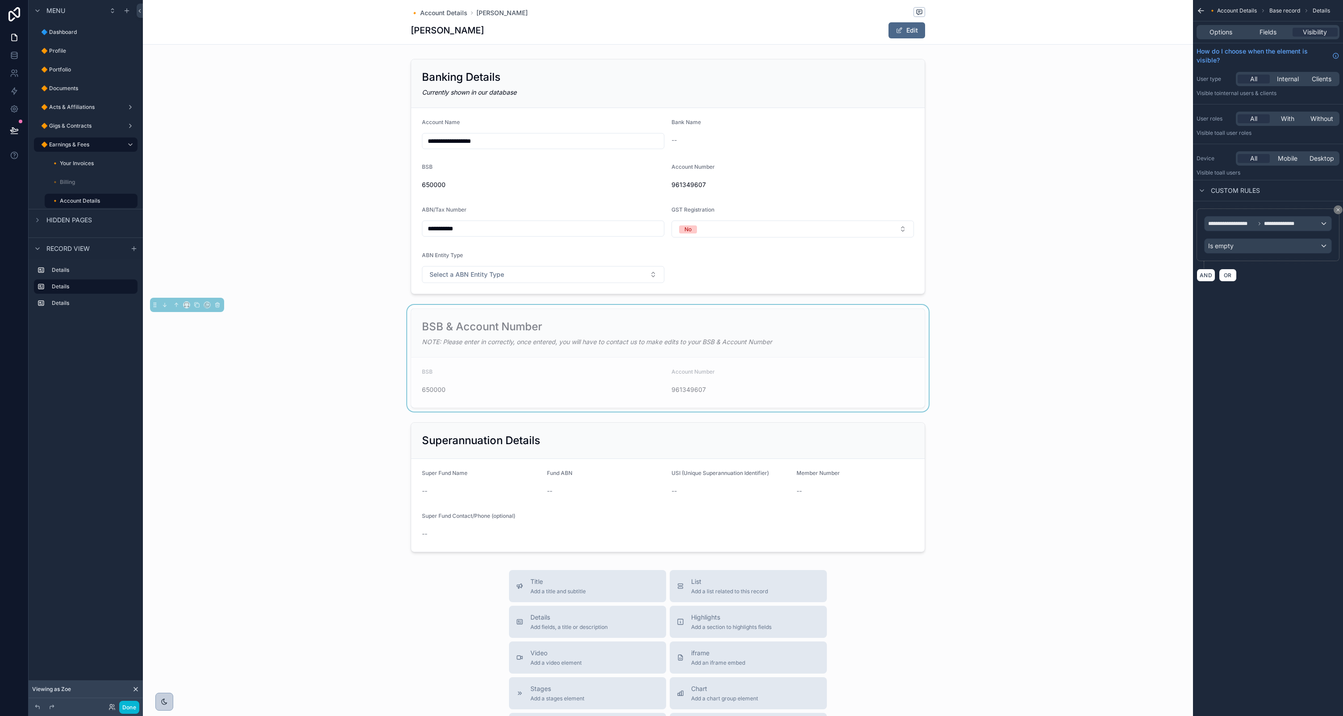
drag, startPoint x: 687, startPoint y: 351, endPoint x: 679, endPoint y: 353, distance: 8.3
click at [687, 351] on div "BSB & Account Number NOTE: Please enter in correctly, once entered, you will ha…" at bounding box center [668, 333] width 514 height 49
click at [1266, 31] on span "Fields" at bounding box center [1268, 32] width 17 height 9
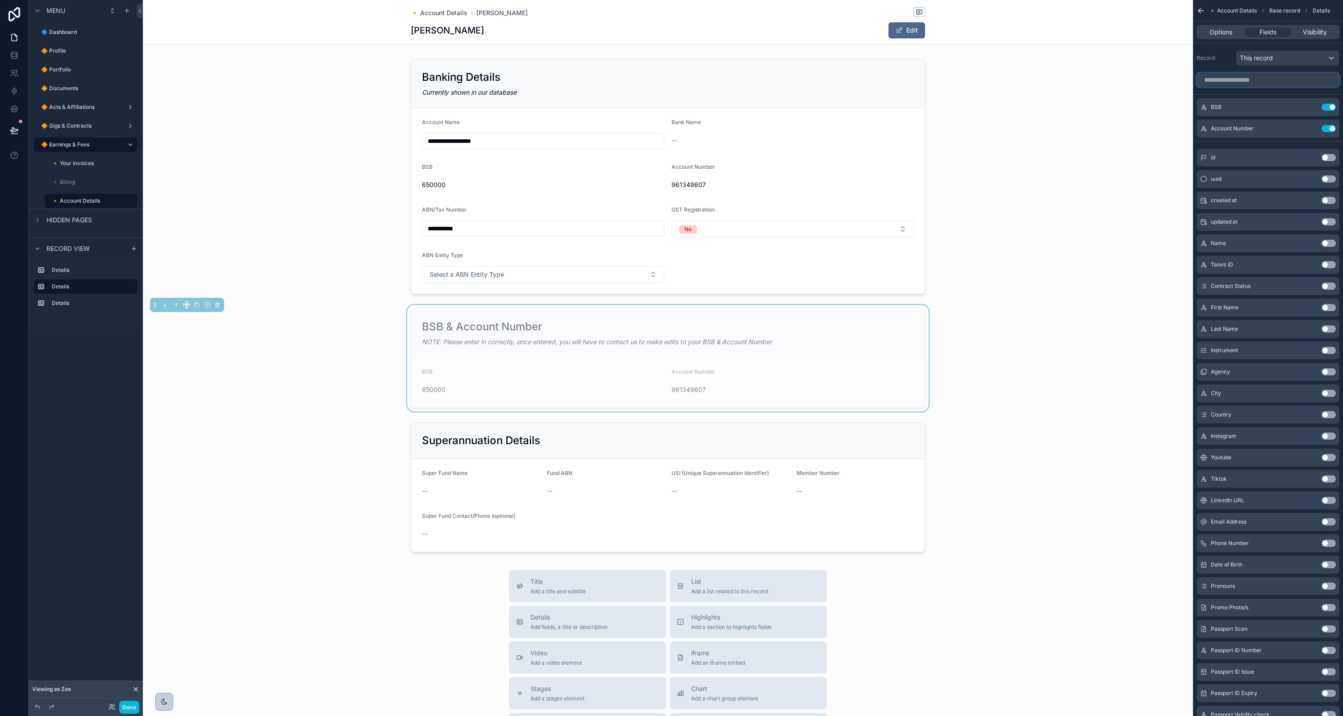
click at [1255, 79] on input "scrollable content" at bounding box center [1268, 80] width 143 height 14
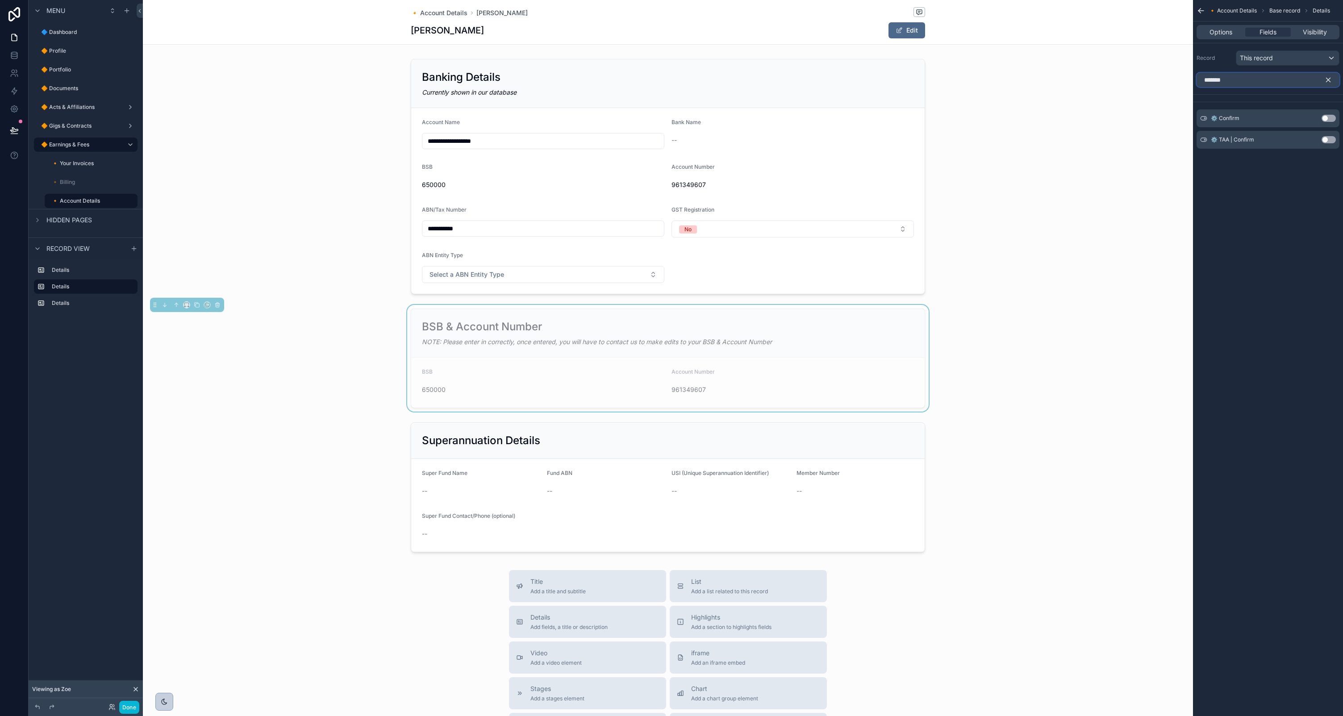
type input "*******"
click at [1264, 242] on div "🔸 Account Details Base record Details Options Fields Visibility Record This rec…" at bounding box center [1268, 358] width 150 height 716
click at [16, 54] on icon at bounding box center [14, 53] width 6 height 2
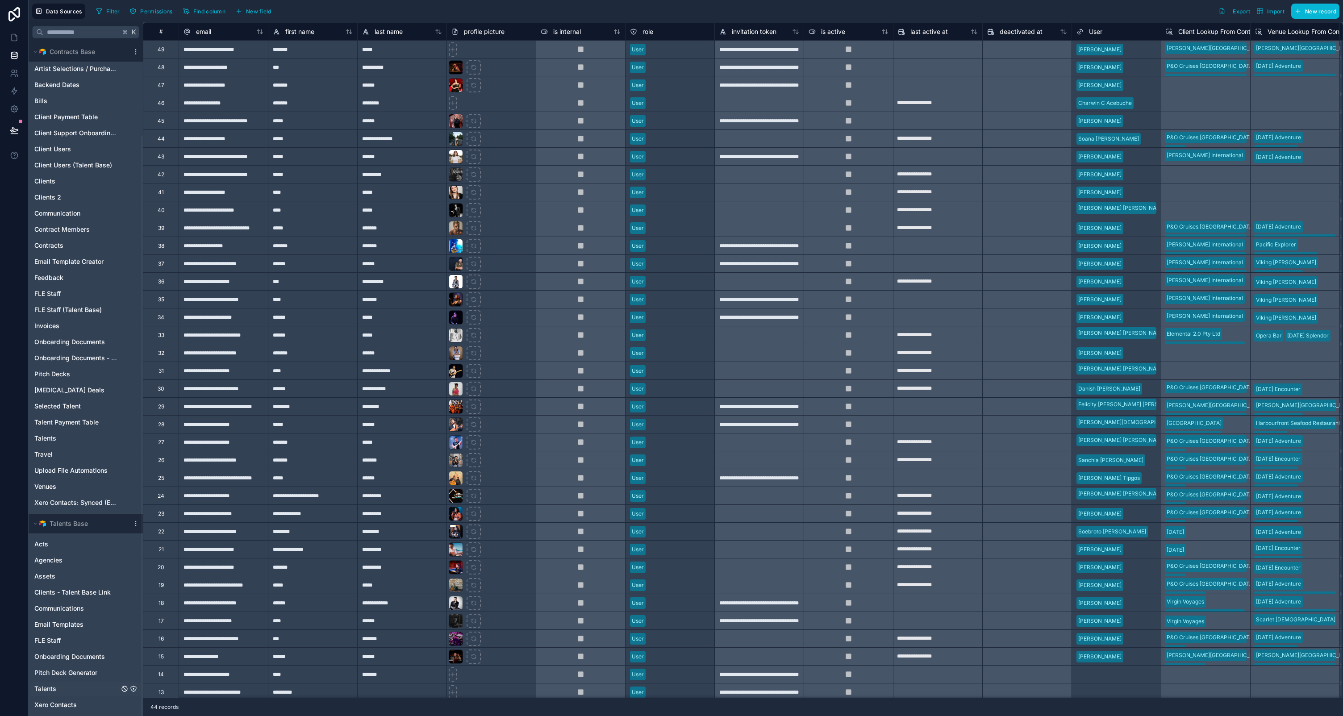
click at [54, 688] on span "Talents" at bounding box center [45, 689] width 22 height 9
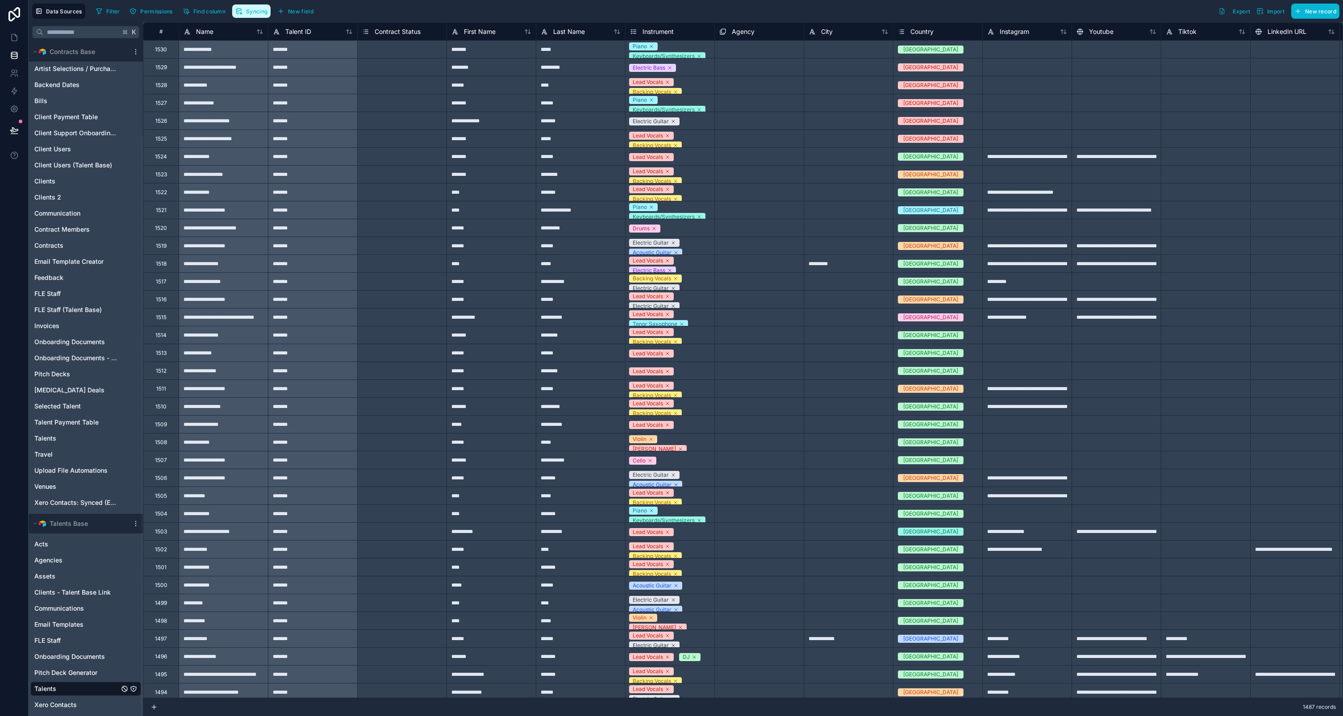
click at [255, 13] on span "Syncing" at bounding box center [256, 11] width 21 height 7
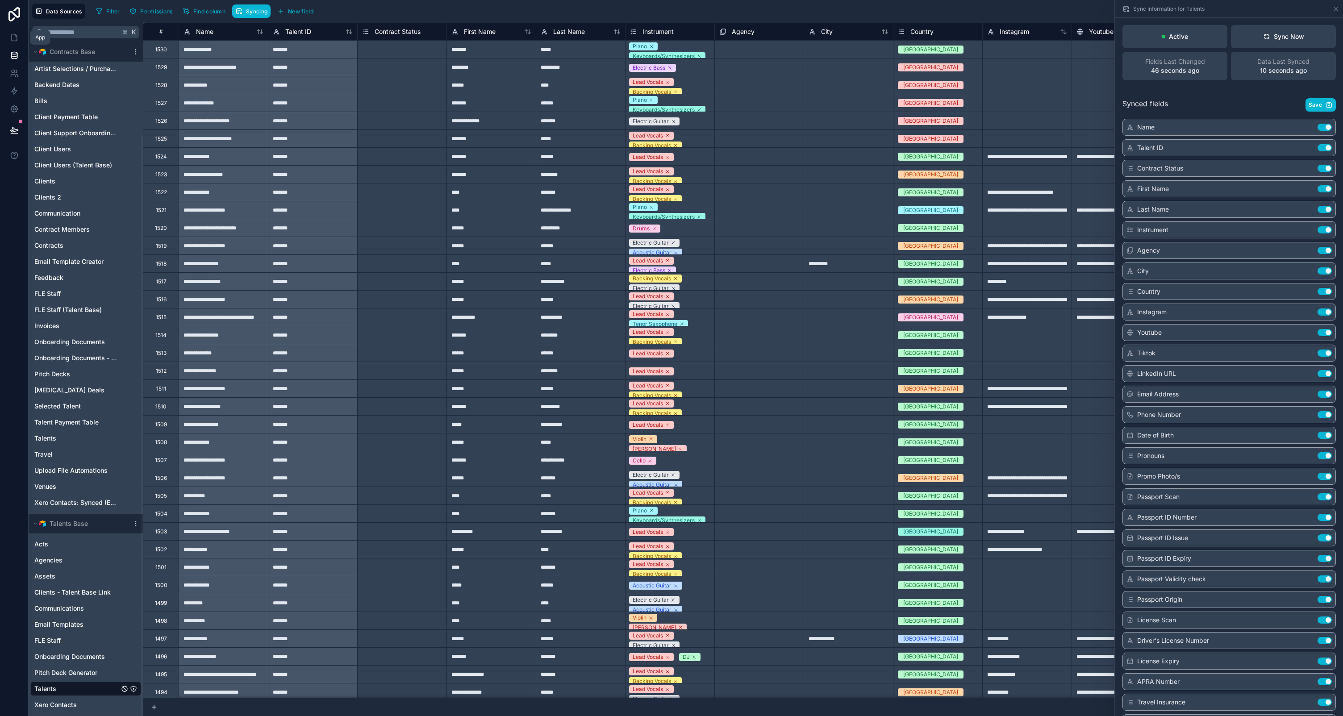
drag, startPoint x: 16, startPoint y: 40, endPoint x: 27, endPoint y: 46, distance: 13.0
click at [16, 40] on icon at bounding box center [14, 37] width 9 height 9
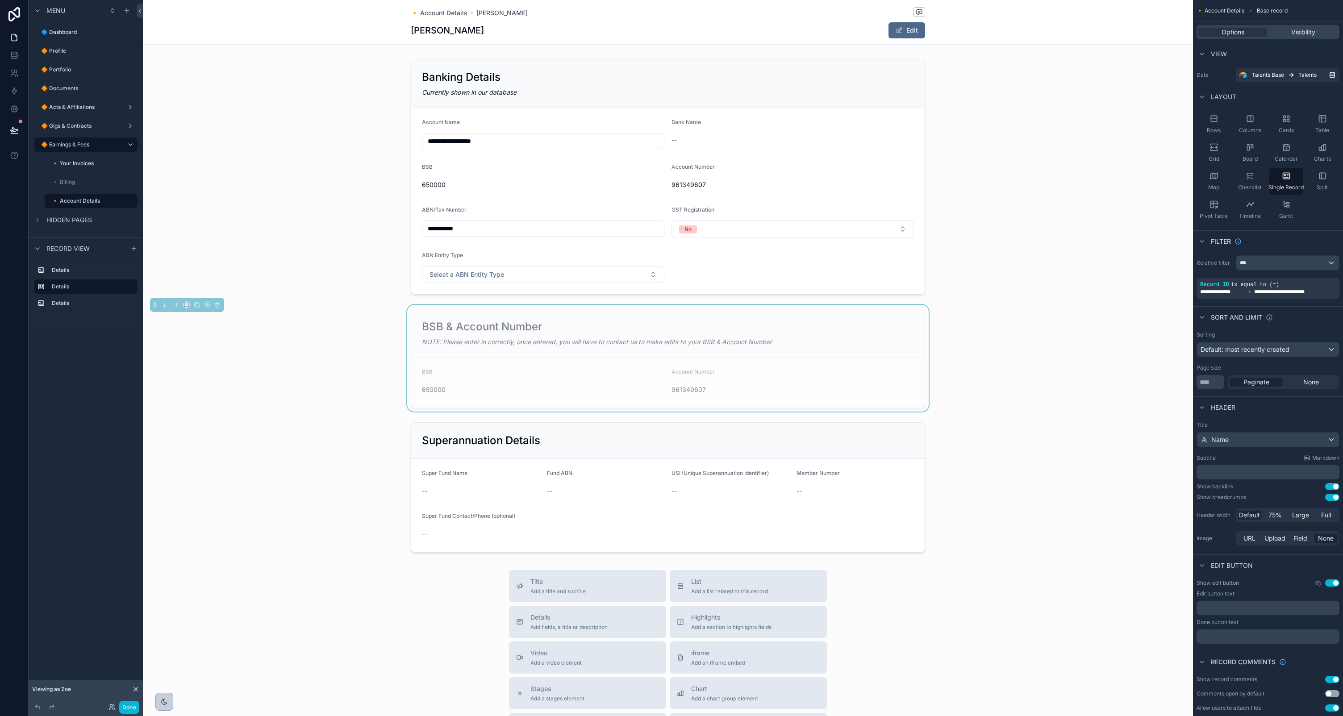
click at [537, 315] on div "BSB & Account Number NOTE: Please enter in correctly, once entered, you will ha…" at bounding box center [668, 333] width 514 height 49
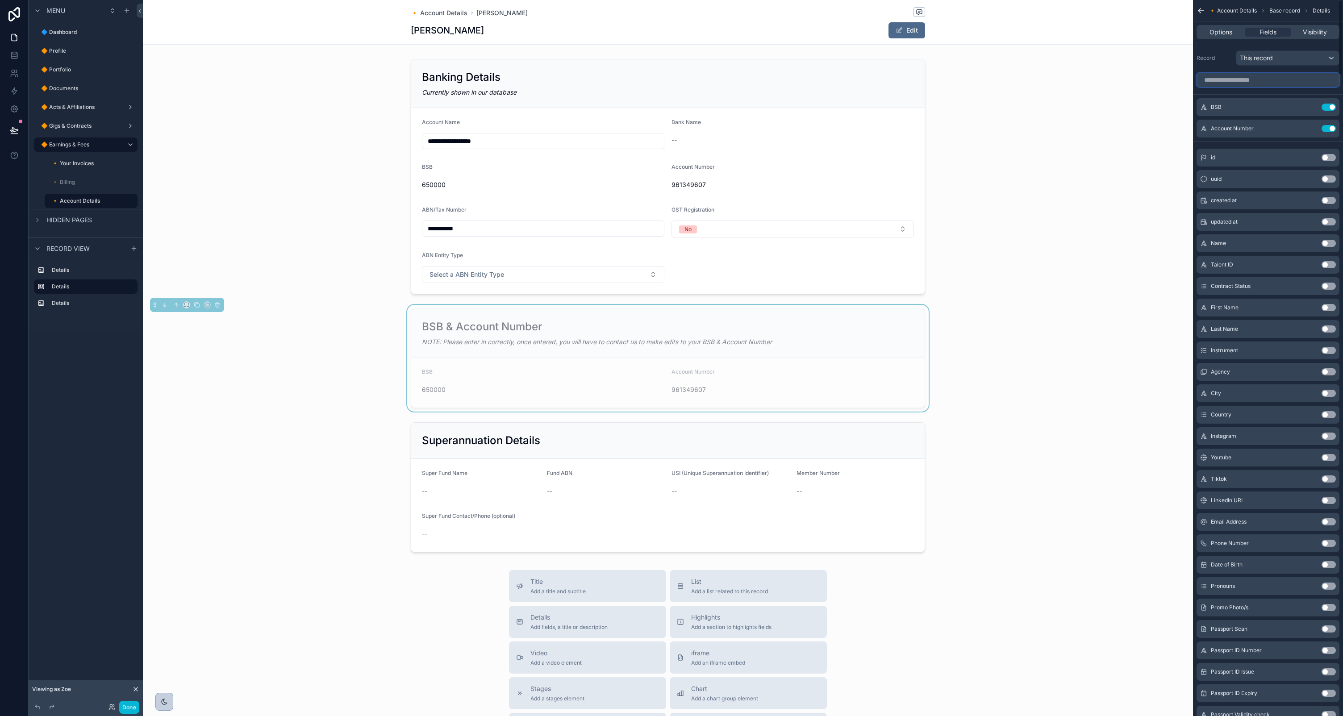
click at [1256, 84] on input "scrollable content" at bounding box center [1268, 80] width 143 height 14
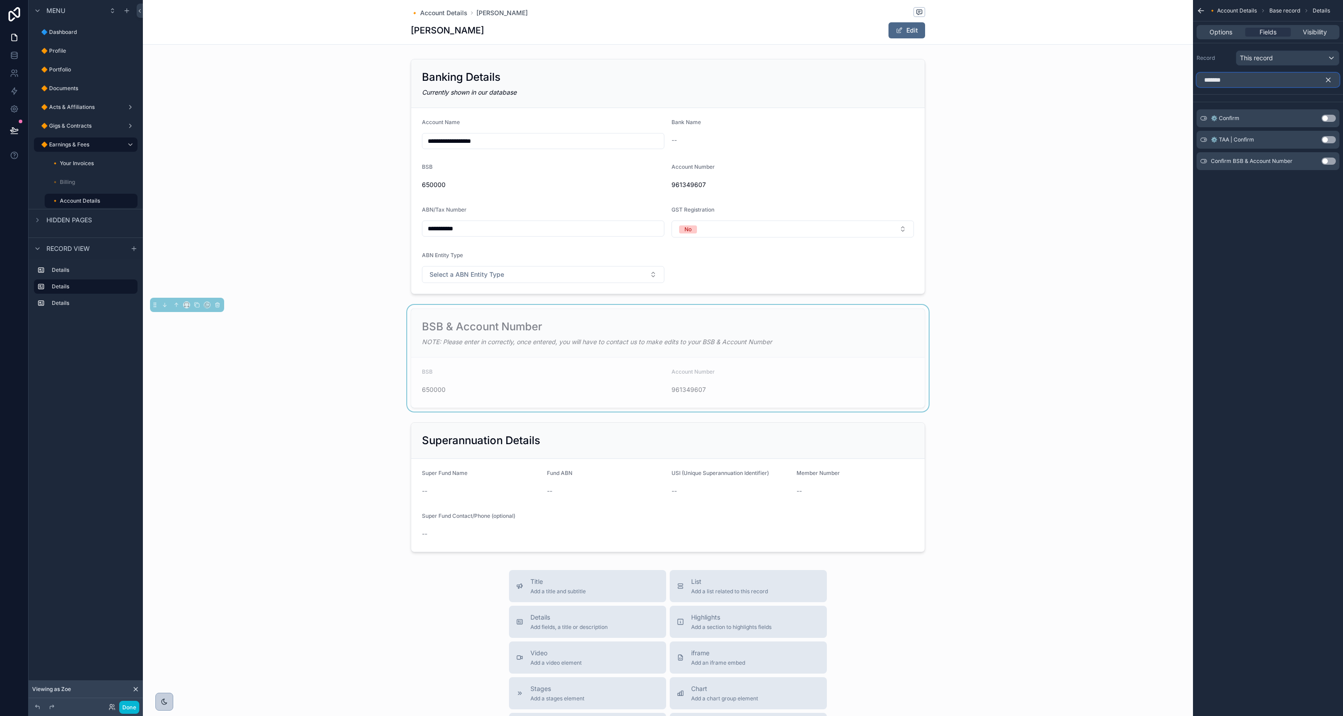
type input "*******"
click at [1326, 160] on button "Use setting" at bounding box center [1329, 161] width 14 height 7
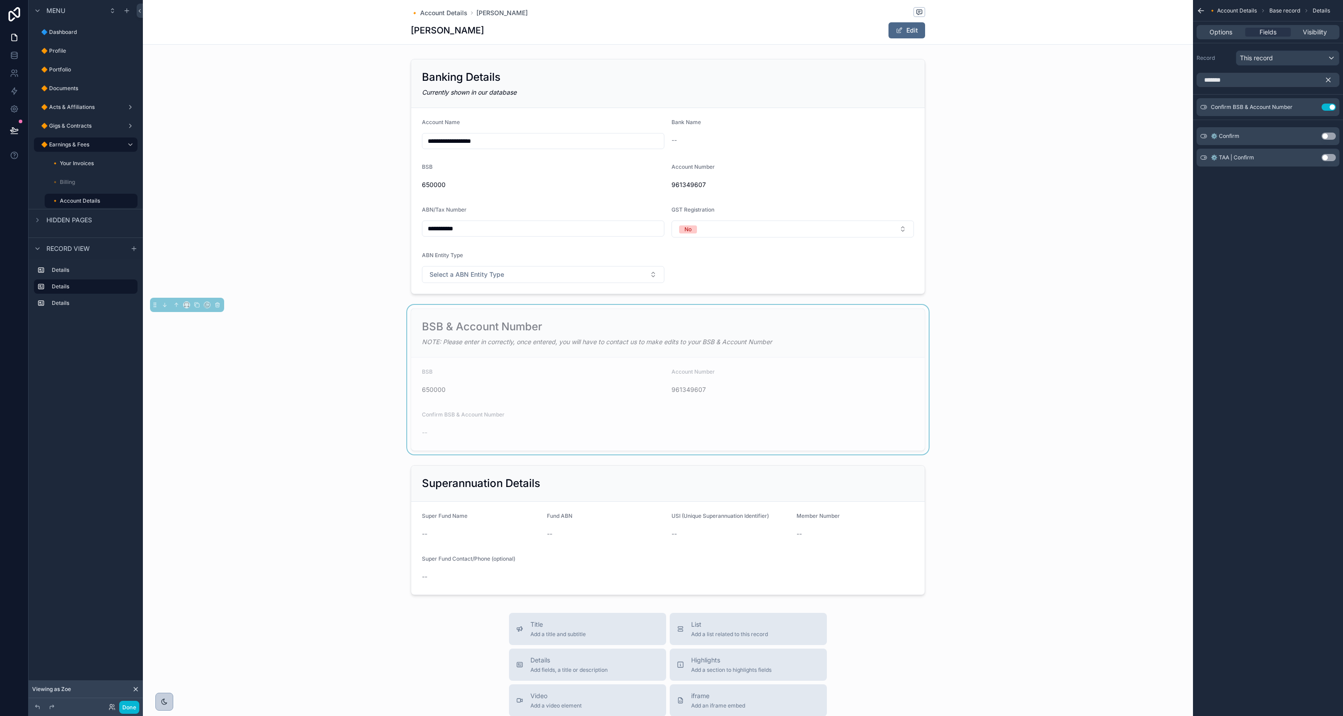
click at [570, 421] on form "BSB 650000 Account Number 961349607 Confirm BSB & Account Number --" at bounding box center [668, 404] width 514 height 93
click at [884, 342] on div "NOTE: Please enter in correctly, once entered, you will have to contact us to m…" at bounding box center [668, 342] width 492 height 9
click at [866, 338] on div "NOTE: Please enter in correctly, once entered, you will have to contact us to m…" at bounding box center [668, 342] width 492 height 9
click at [1226, 34] on span "Options" at bounding box center [1221, 32] width 23 height 9
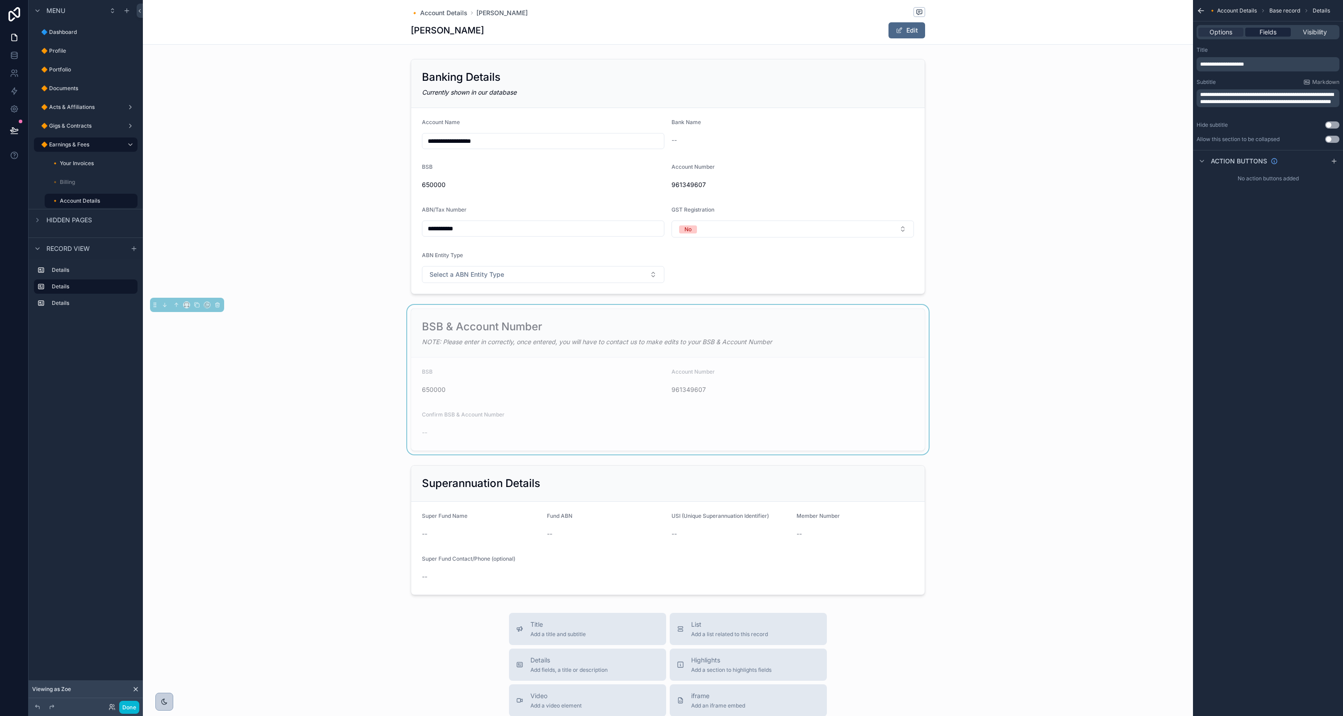
click at [1257, 36] on div "Fields" at bounding box center [1267, 32] width 45 height 9
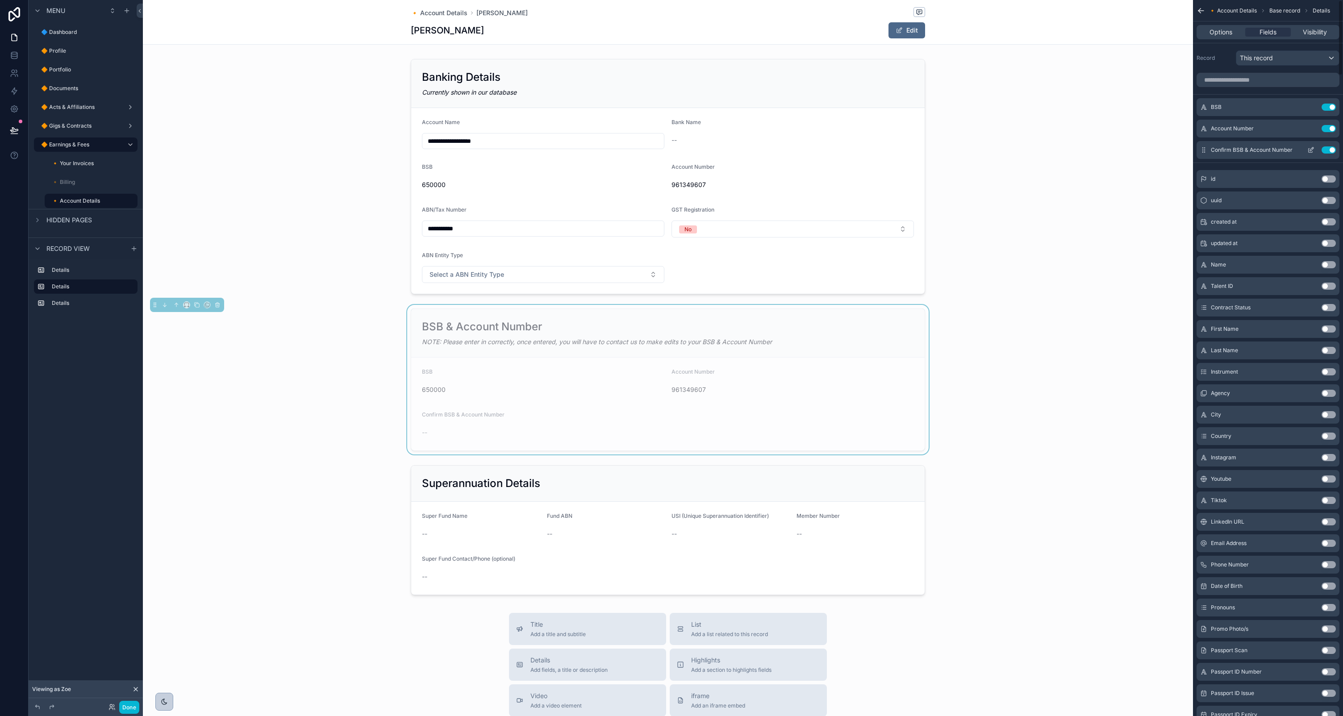
click at [1313, 150] on icon "scrollable content" at bounding box center [1310, 149] width 7 height 7
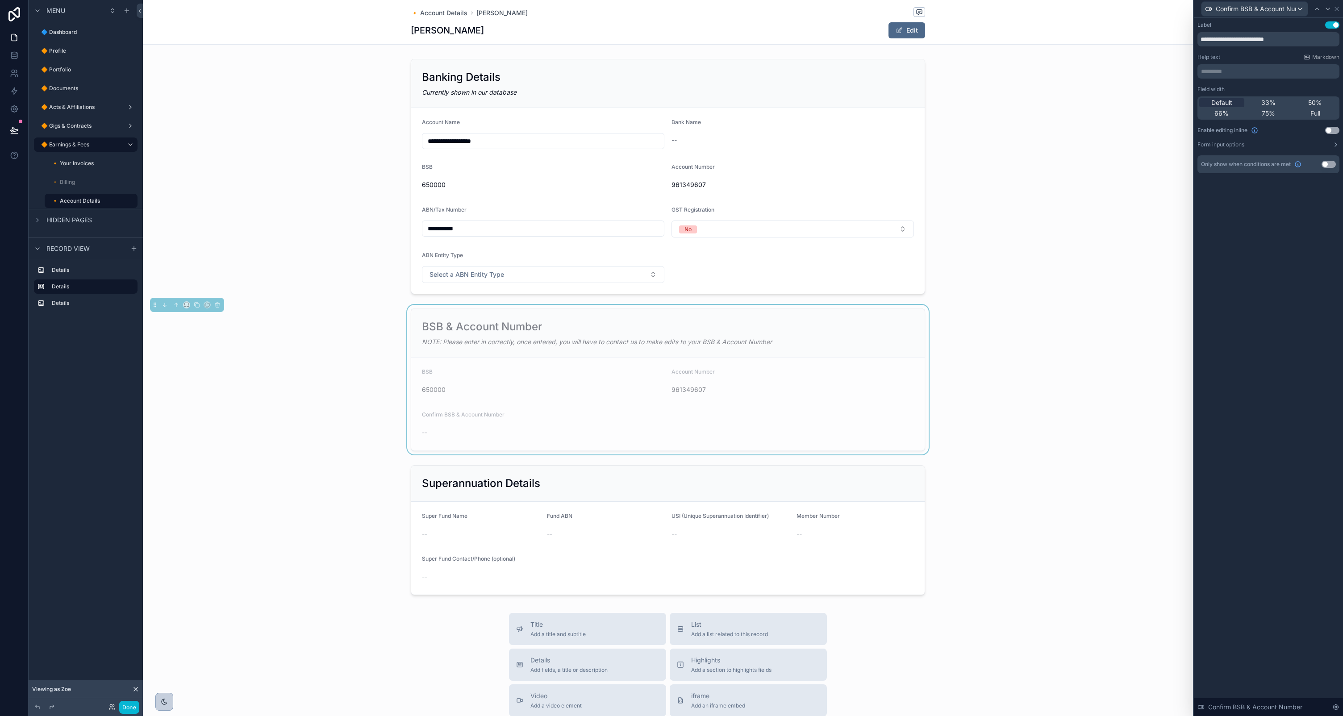
click at [1329, 134] on button "Use setting" at bounding box center [1332, 130] width 14 height 7
click at [556, 426] on form "BSB 650000 Account Number 961349607 Confirm BSB & Account Number" at bounding box center [668, 401] width 514 height 86
click at [693, 419] on form "BSB 650000 Account Number 961349607 Confirm BSB & Account Number" at bounding box center [668, 401] width 514 height 86
drag, startPoint x: 708, startPoint y: 326, endPoint x: 684, endPoint y: 341, distance: 28.7
click at [707, 326] on div "BSB & Account Number" at bounding box center [668, 327] width 492 height 14
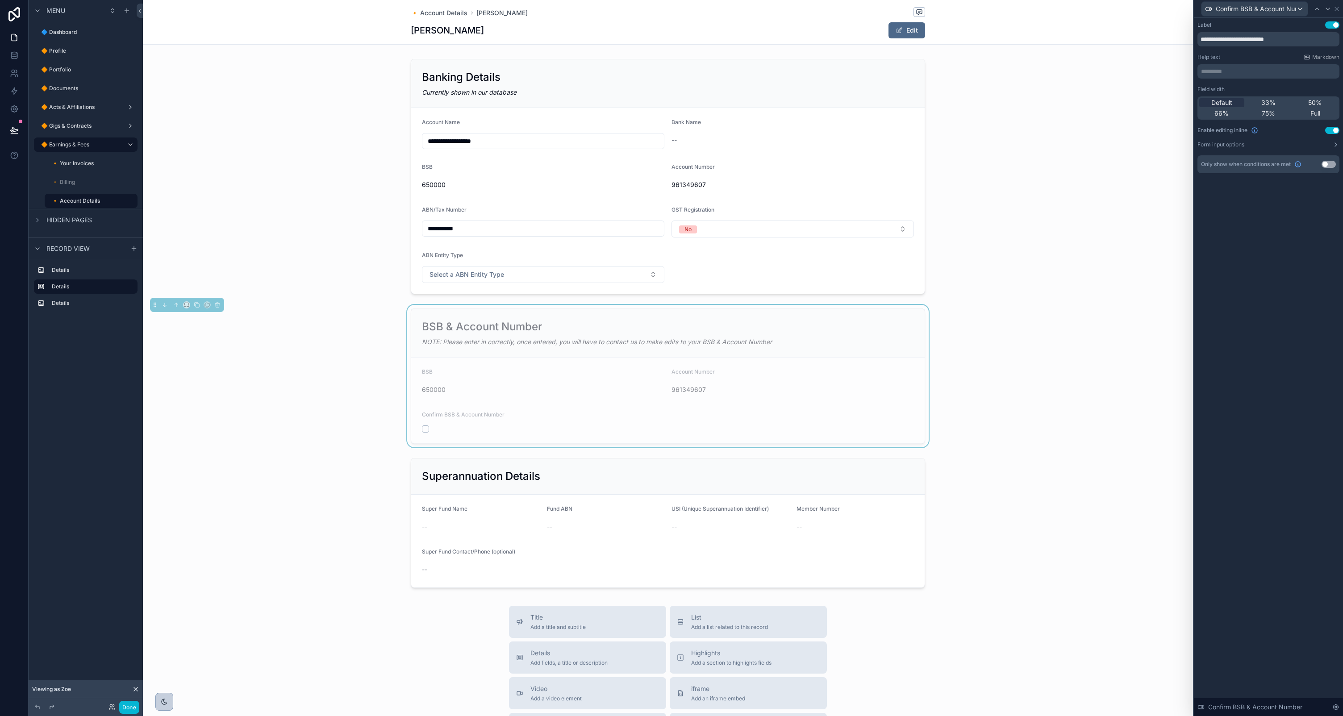
drag, startPoint x: 771, startPoint y: 346, endPoint x: 785, endPoint y: 338, distance: 16.4
click at [771, 346] on div "NOTE: Please enter in correctly, once entered, you will have to contact us to m…" at bounding box center [668, 342] width 492 height 9
click at [1338, 10] on icon at bounding box center [1337, 9] width 4 height 4
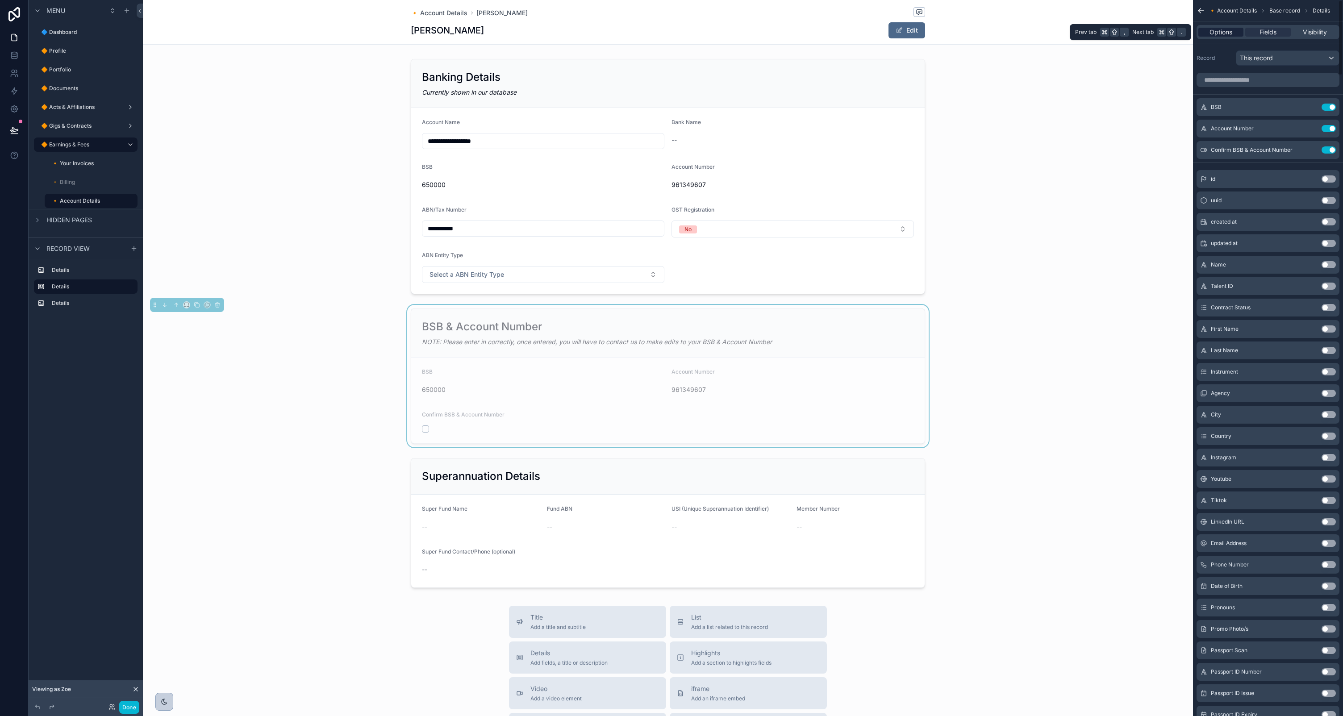
click at [1225, 32] on span "Options" at bounding box center [1221, 32] width 23 height 9
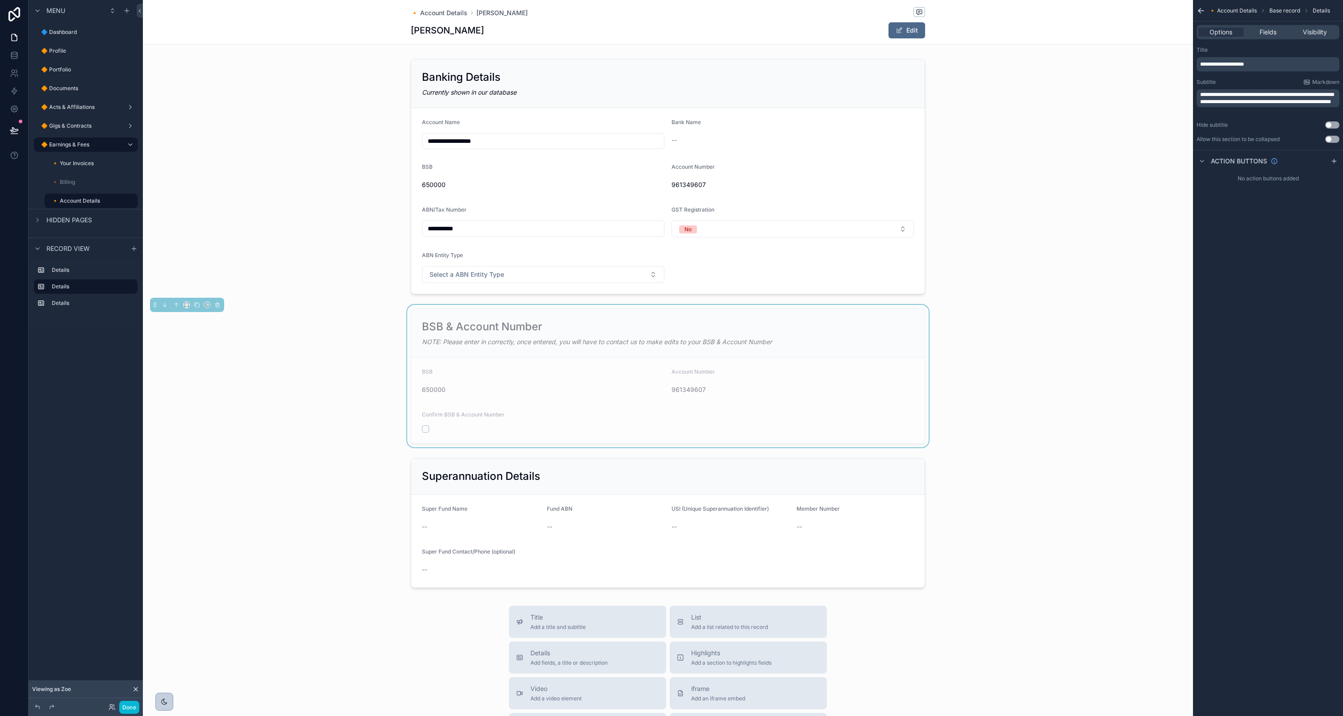
click at [1262, 105] on p "**********" at bounding box center [1269, 98] width 138 height 14
drag, startPoint x: 1218, startPoint y: 107, endPoint x: 1171, endPoint y: 90, distance: 49.4
click at [1171, 87] on div "**********" at bounding box center [743, 358] width 1200 height 716
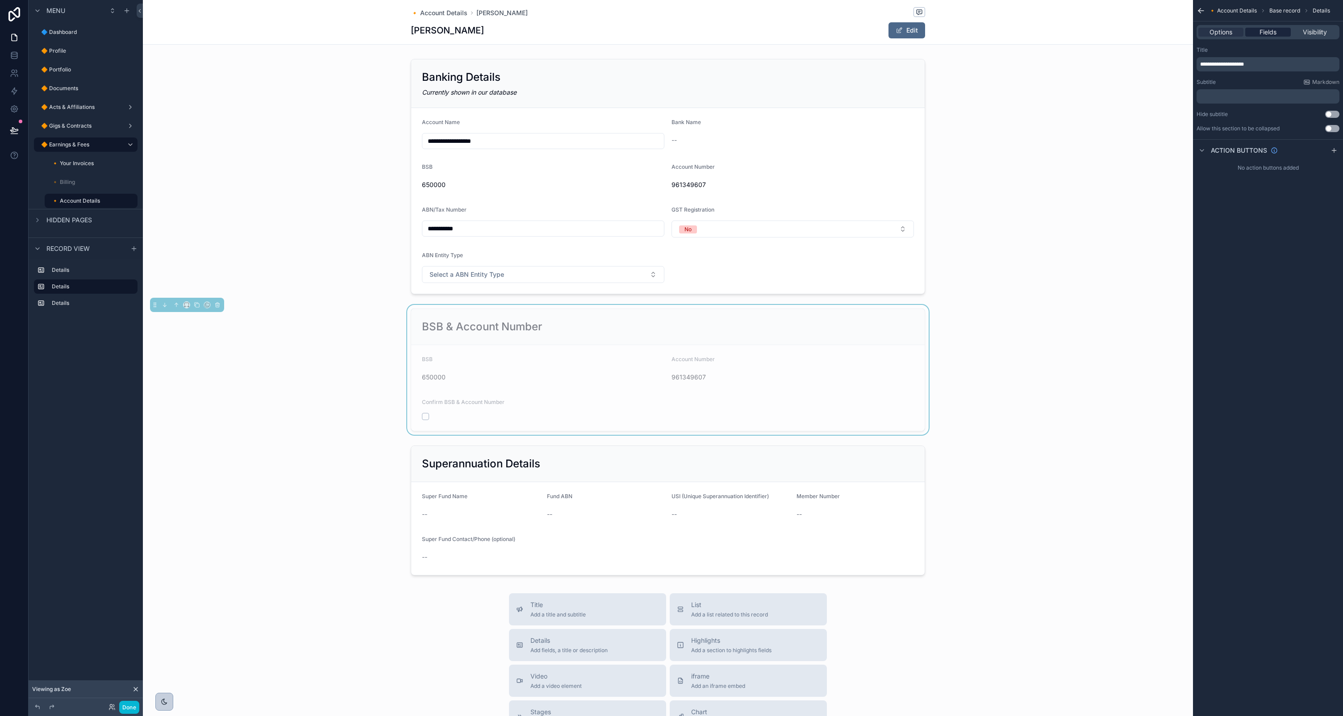
click at [1259, 32] on div "Fields" at bounding box center [1267, 32] width 45 height 9
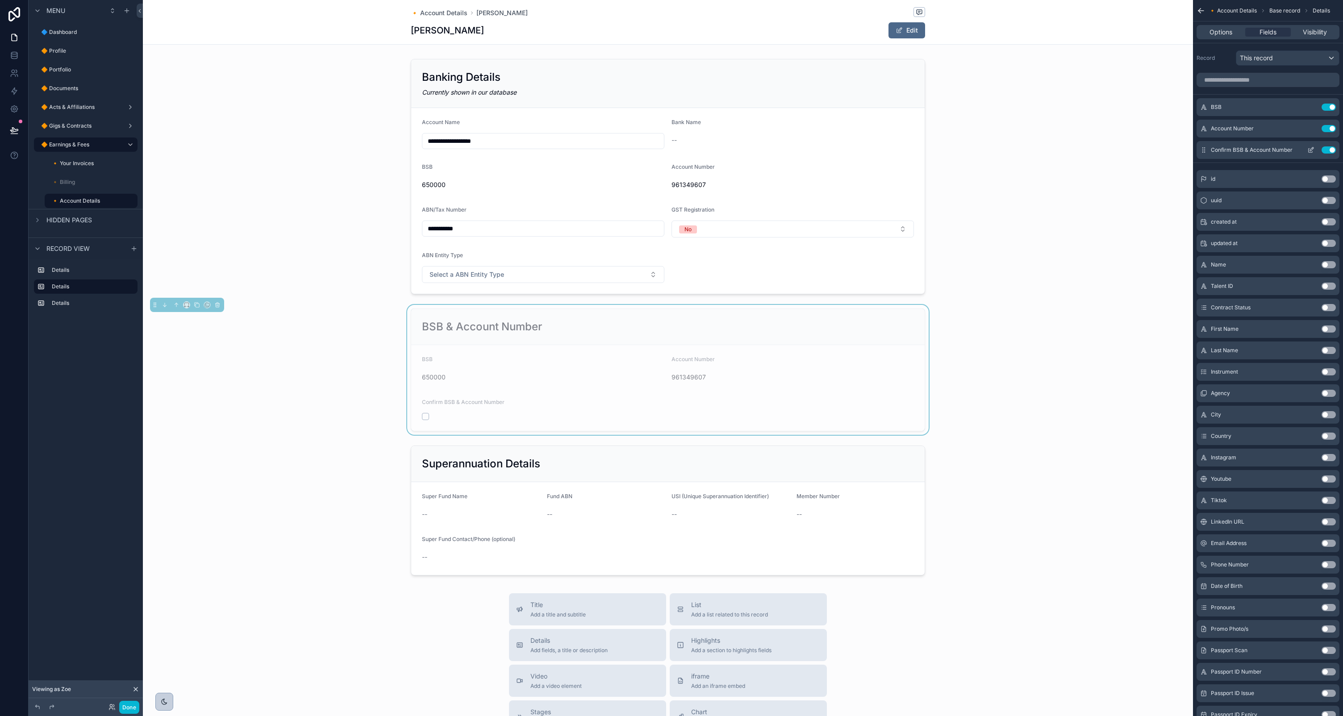
click at [1311, 149] on icon "scrollable content" at bounding box center [1312, 149] width 4 height 4
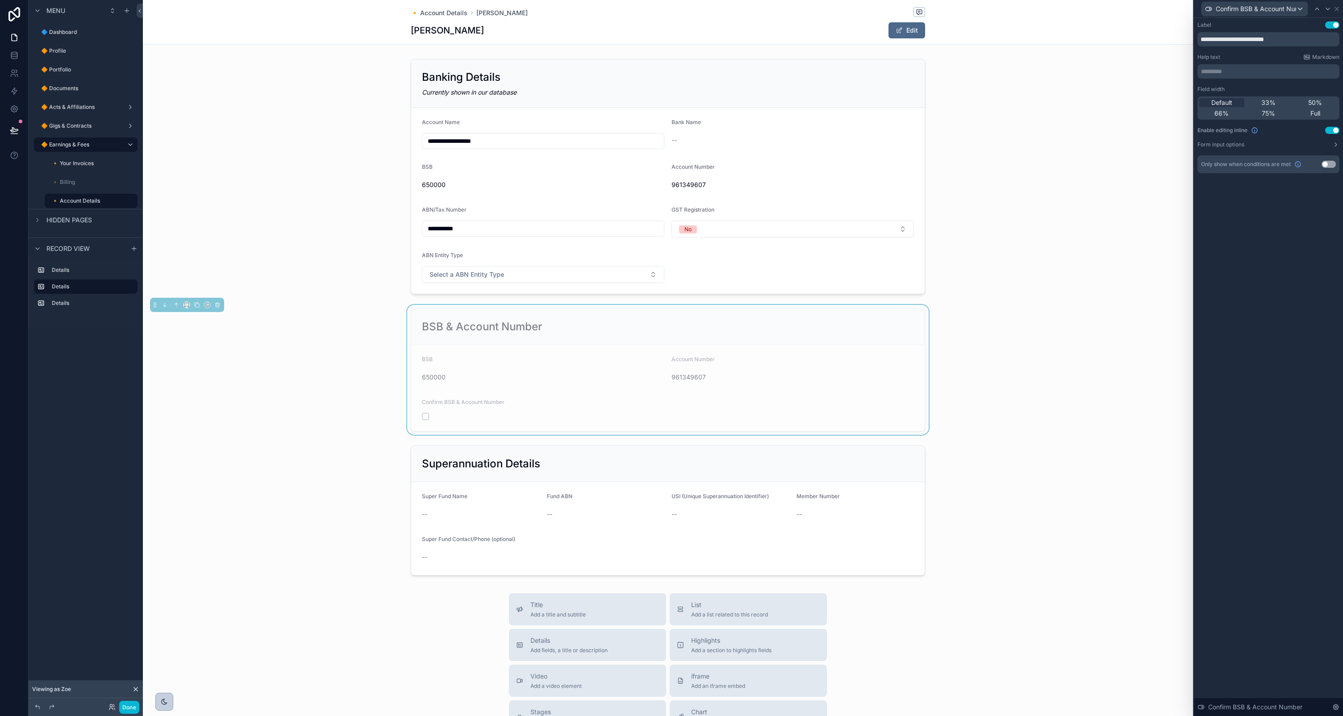
click at [1223, 72] on p "********* ﻿" at bounding box center [1269, 71] width 137 height 9
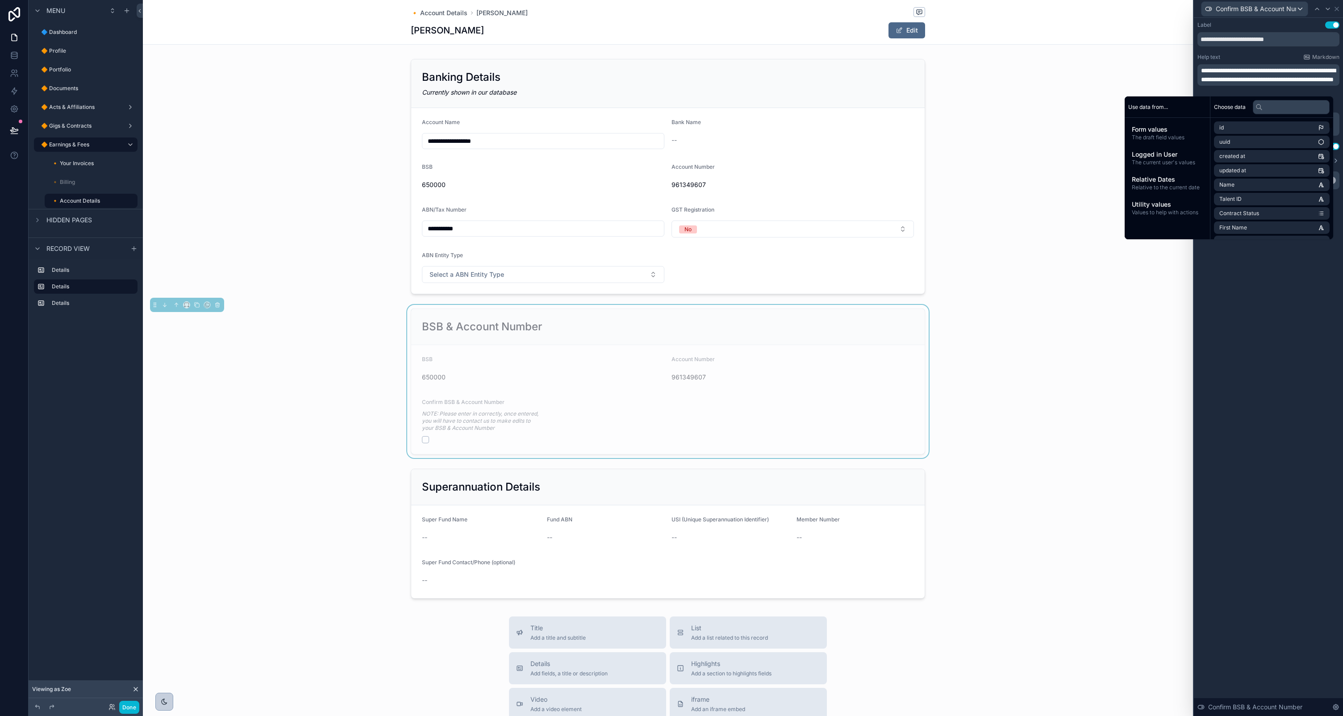
drag, startPoint x: 1277, startPoint y: 359, endPoint x: 1178, endPoint y: 365, distance: 98.9
click at [1276, 359] on div "**********" at bounding box center [1268, 367] width 149 height 698
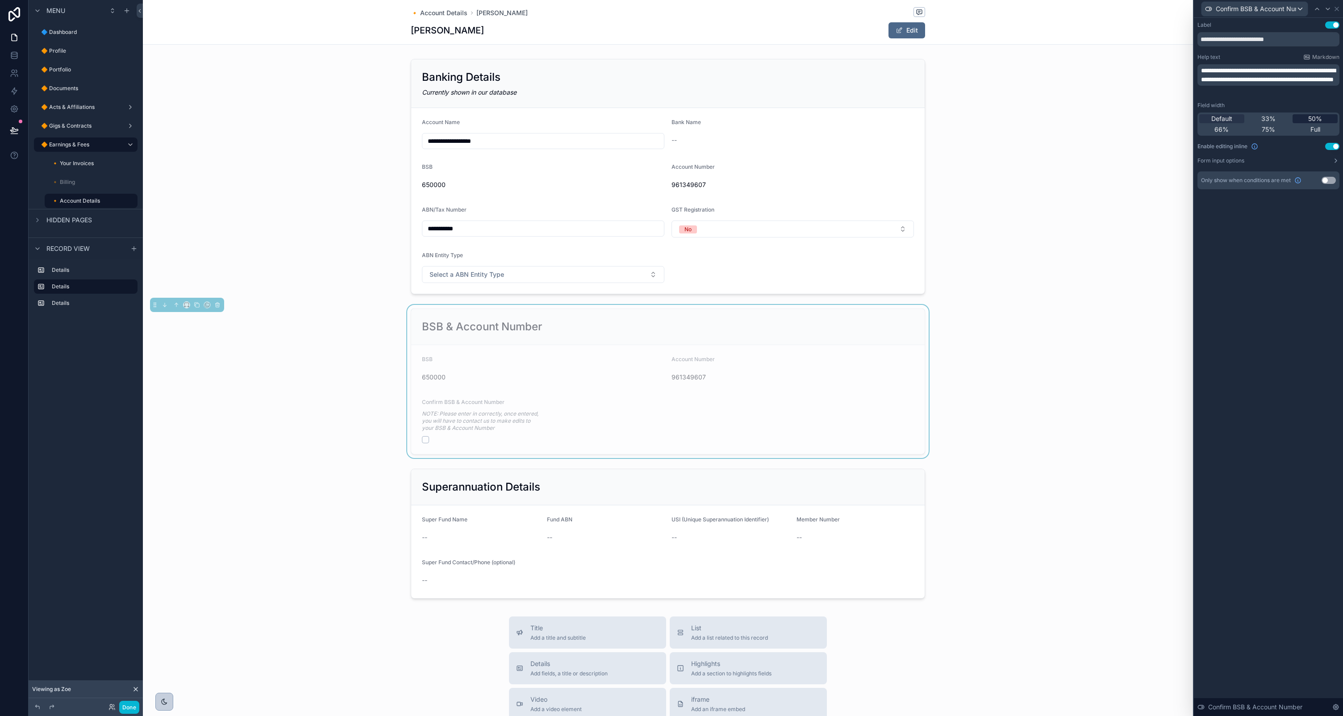
click at [1305, 118] on div "50%" at bounding box center [1315, 118] width 45 height 9
click at [1318, 12] on icon at bounding box center [1317, 8] width 7 height 7
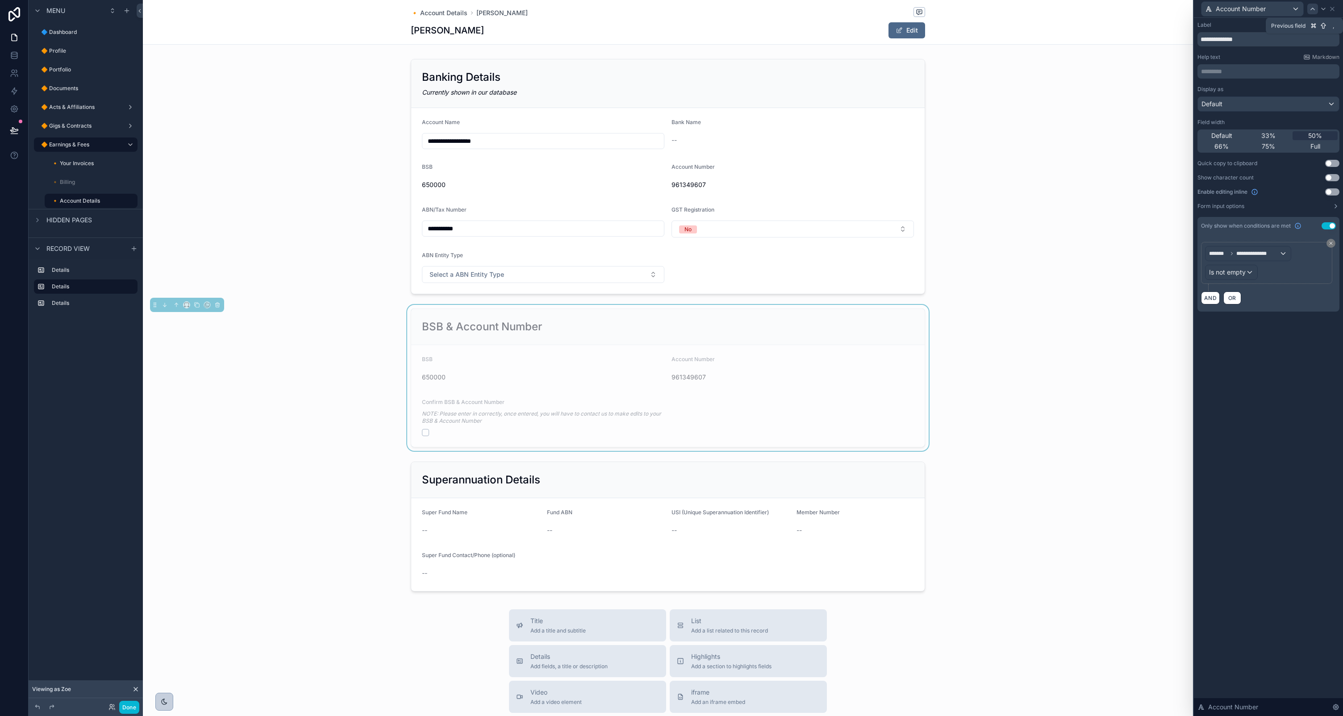
click at [1313, 11] on icon at bounding box center [1312, 8] width 7 height 7
click at [1324, 10] on icon at bounding box center [1323, 8] width 7 height 7
click at [1312, 10] on icon at bounding box center [1312, 8] width 7 height 7
click at [1327, 8] on div at bounding box center [1323, 9] width 11 height 11
click at [1314, 9] on icon at bounding box center [1312, 8] width 7 height 7
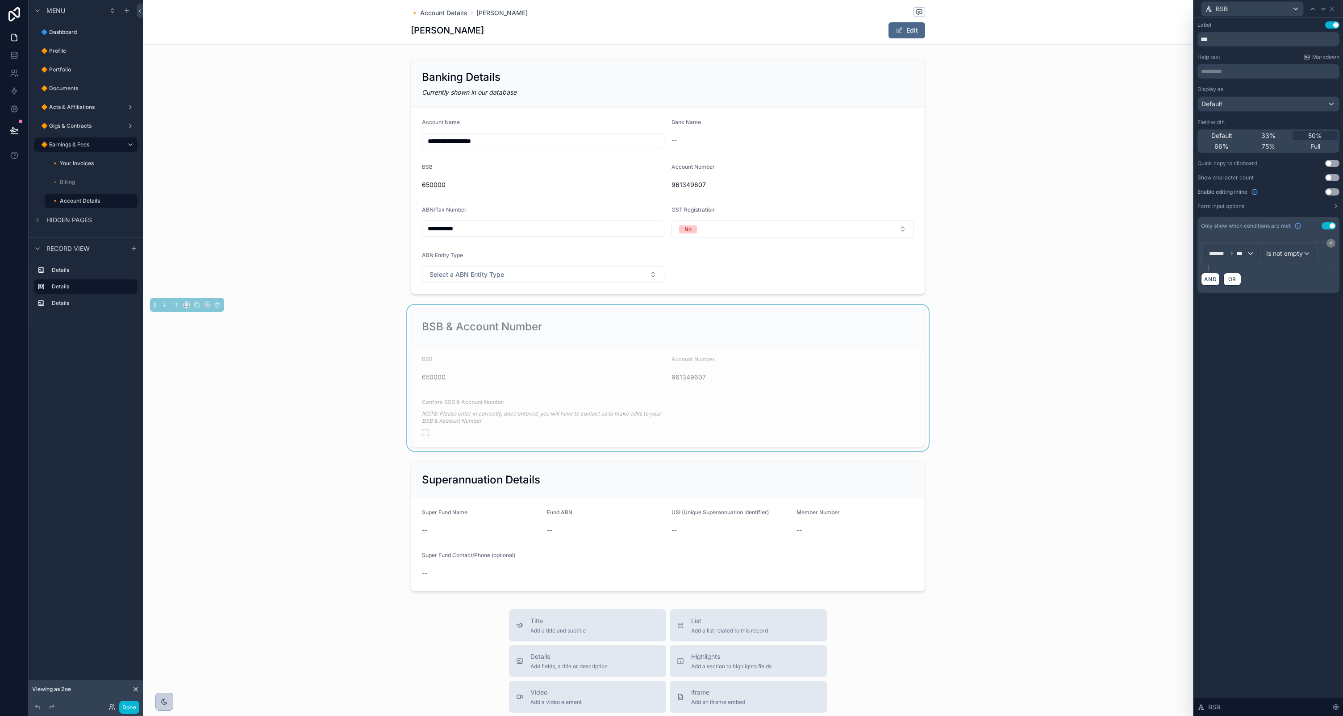
click at [1336, 191] on button "Use setting" at bounding box center [1332, 191] width 14 height 7
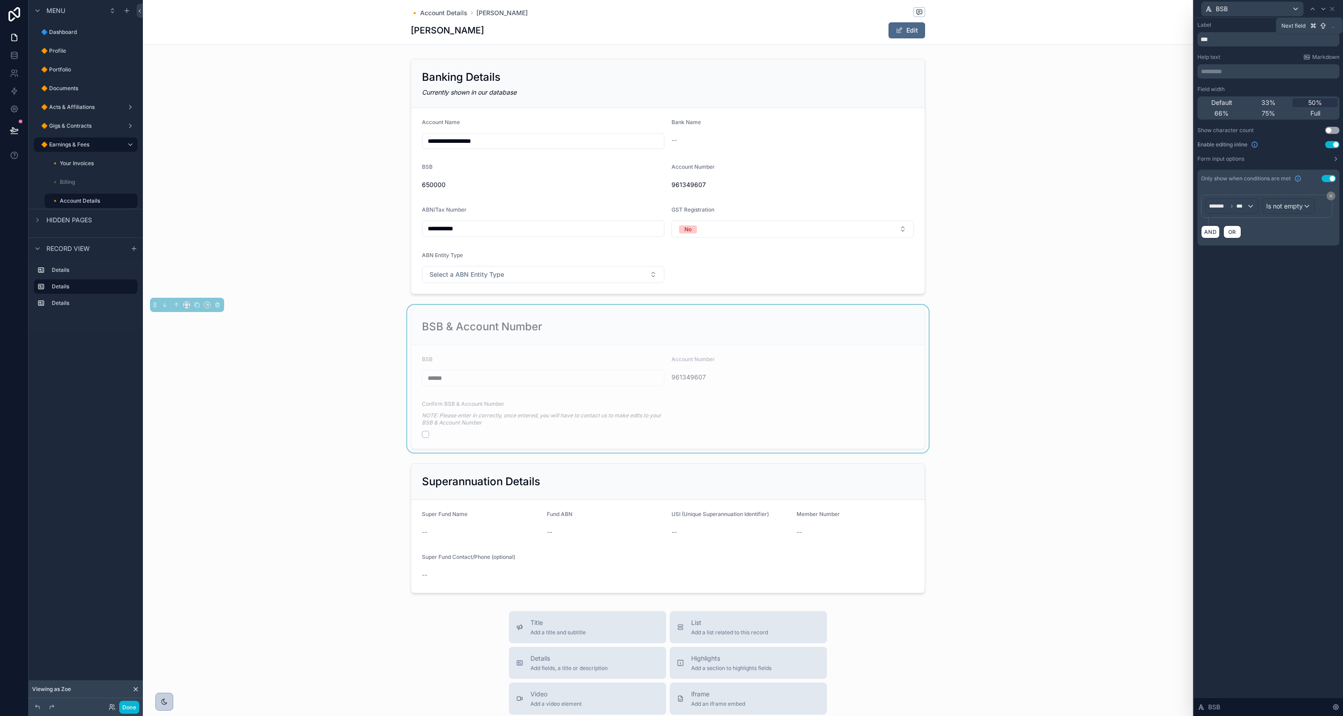
click at [1322, 8] on icon at bounding box center [1324, 9] width 4 height 2
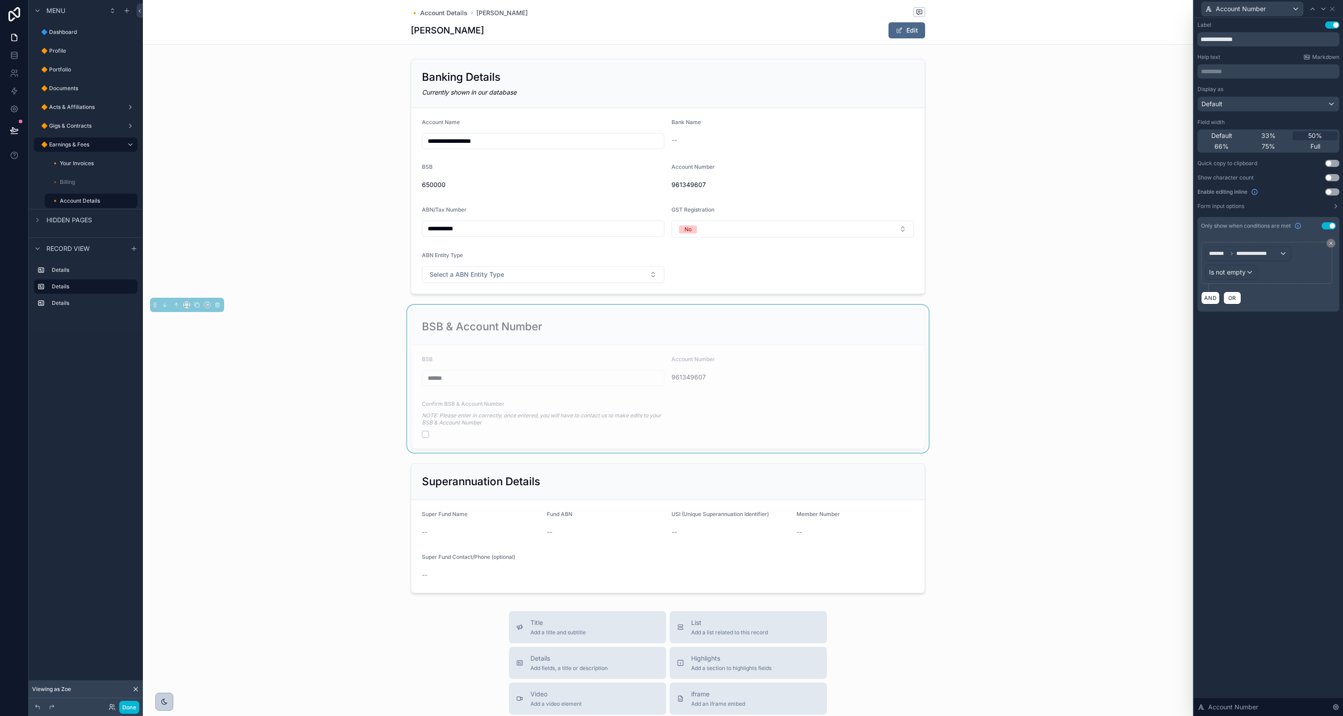
click at [1330, 192] on button "Use setting" at bounding box center [1332, 191] width 14 height 7
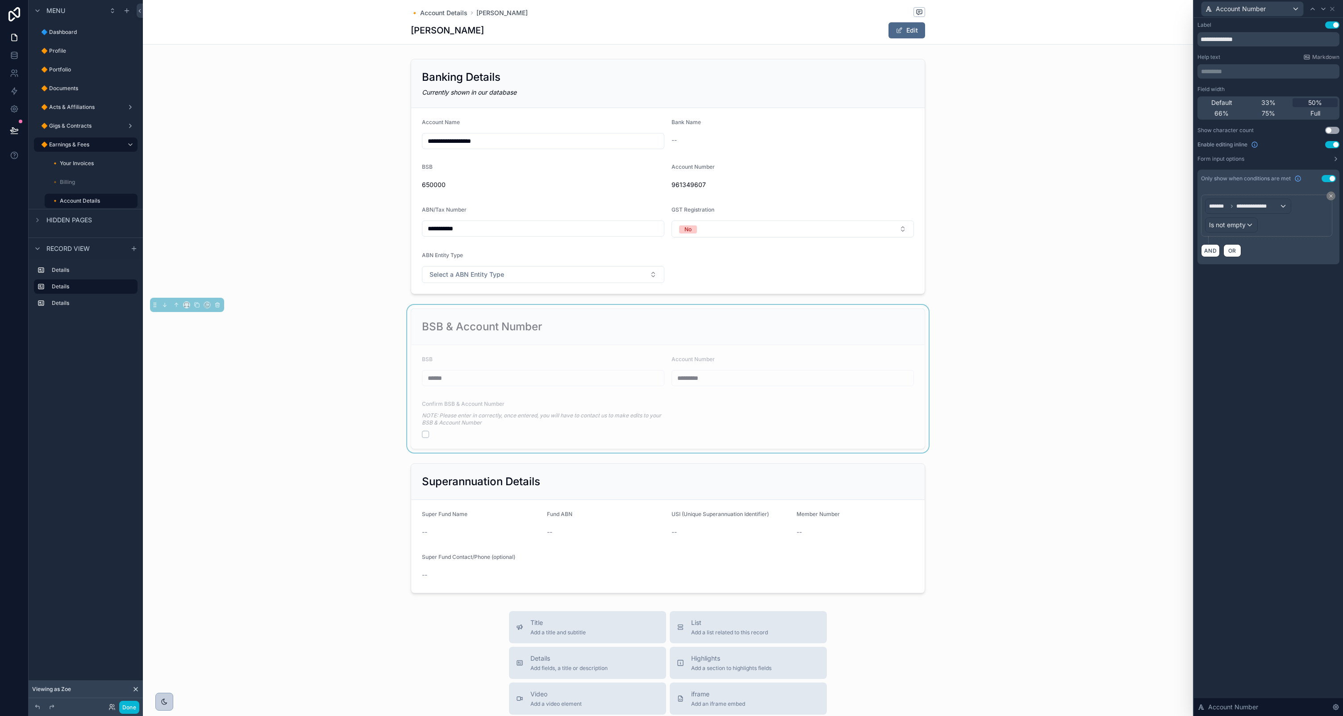
click at [846, 314] on div "BSB & Account Number" at bounding box center [668, 327] width 514 height 36
click at [1331, 8] on icon at bounding box center [1332, 8] width 7 height 7
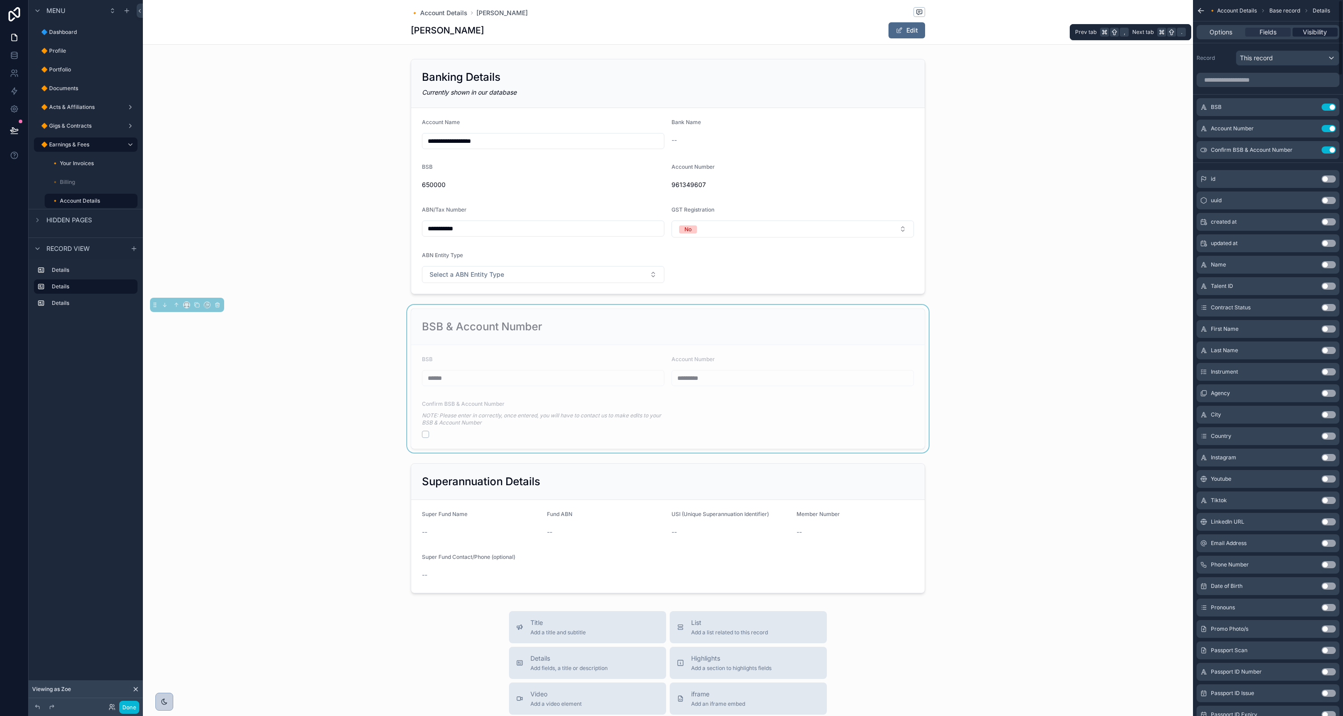
click at [1314, 30] on span "Visibility" at bounding box center [1315, 32] width 24 height 9
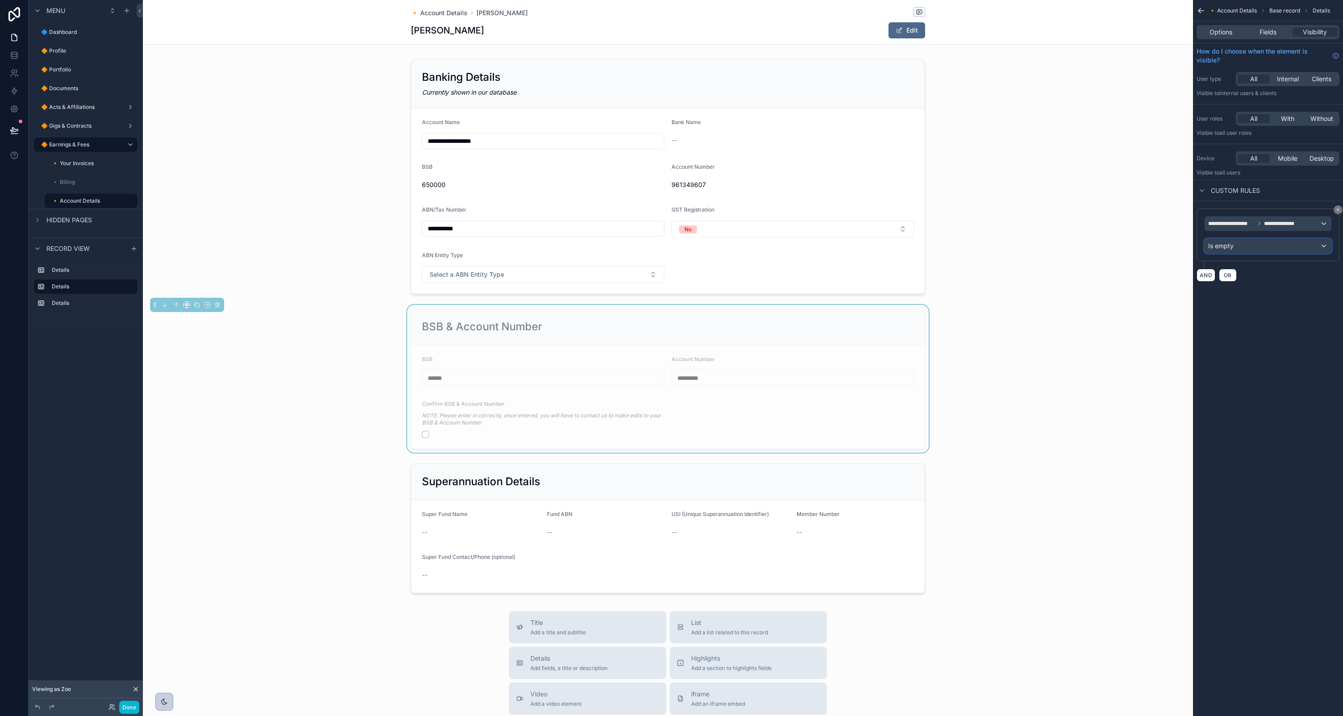
click at [1240, 247] on div "Is empty" at bounding box center [1268, 246] width 127 height 14
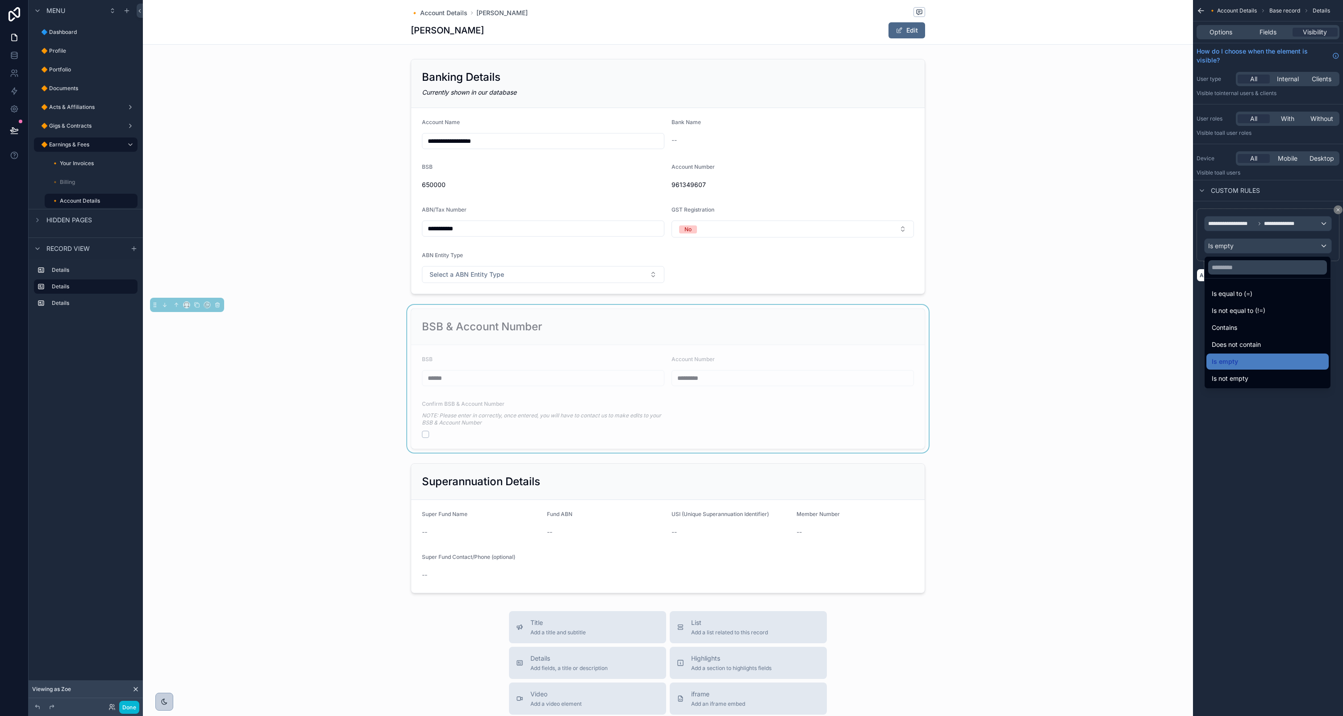
click at [1276, 202] on div "scrollable content" at bounding box center [671, 358] width 1343 height 716
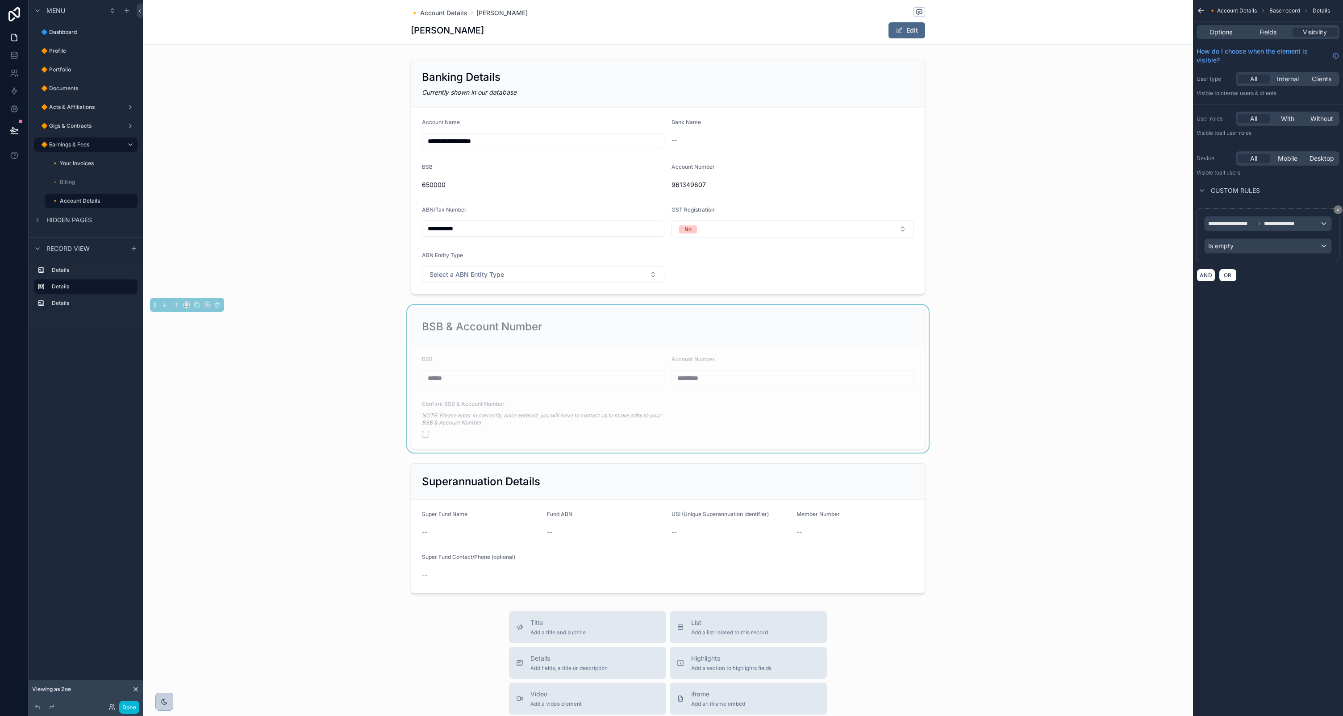
click at [730, 346] on form "BSB ****** Account Number ********* Confirm BSB & Account Number NOTE: Please e…" at bounding box center [668, 397] width 514 height 104
drag, startPoint x: 751, startPoint y: 326, endPoint x: 795, endPoint y: 316, distance: 44.9
click at [752, 327] on div "BSB & Account Number" at bounding box center [668, 327] width 492 height 14
click at [1207, 275] on button "AND" at bounding box center [1206, 275] width 19 height 13
click at [1231, 282] on span "**********" at bounding box center [1224, 283] width 33 height 9
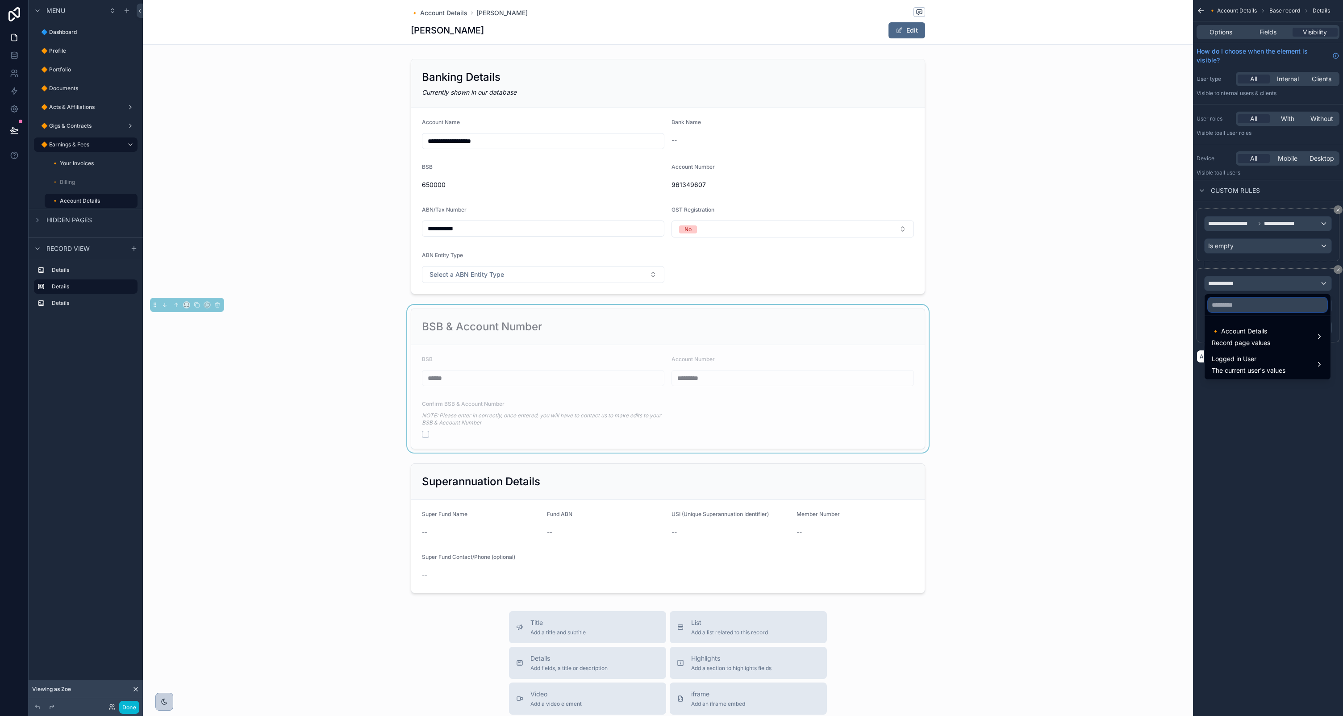
click at [1248, 303] on input "text" at bounding box center [1267, 305] width 119 height 14
type input "***"
click at [1250, 340] on span "Record page values" at bounding box center [1241, 342] width 58 height 9
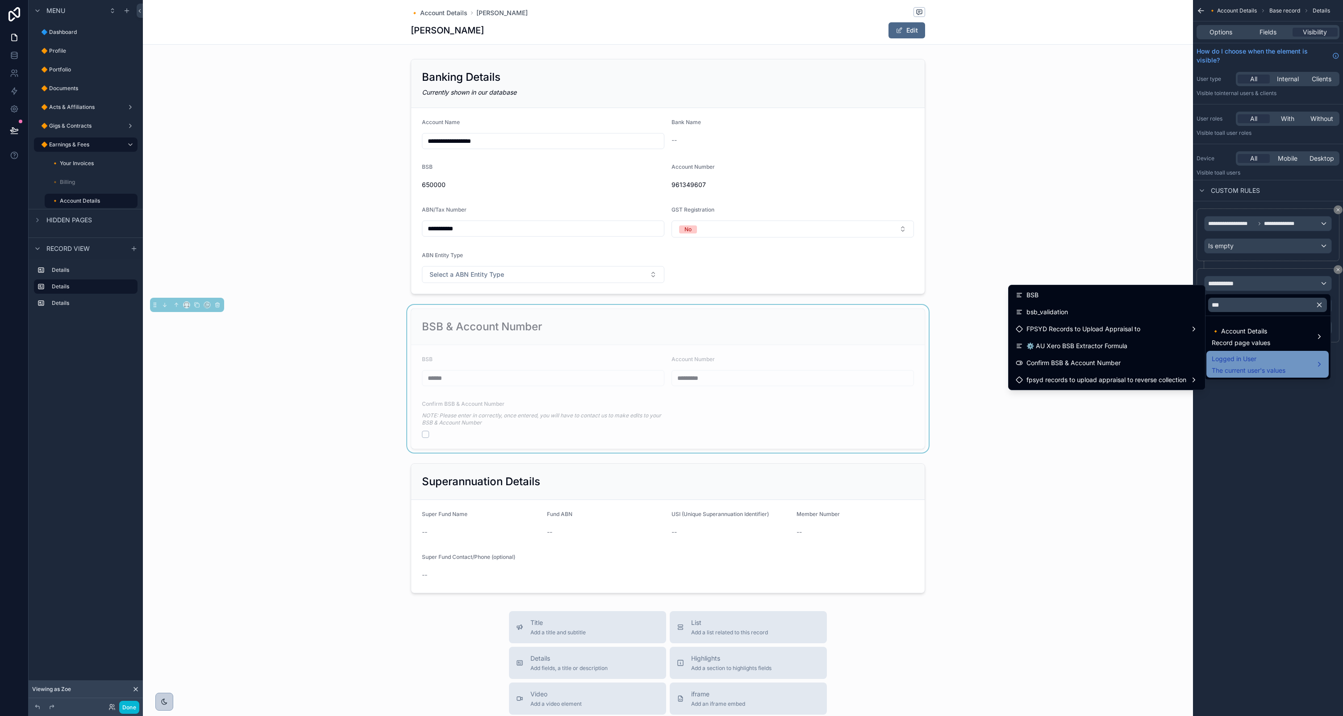
click at [1274, 361] on span "Logged in User" at bounding box center [1249, 359] width 74 height 11
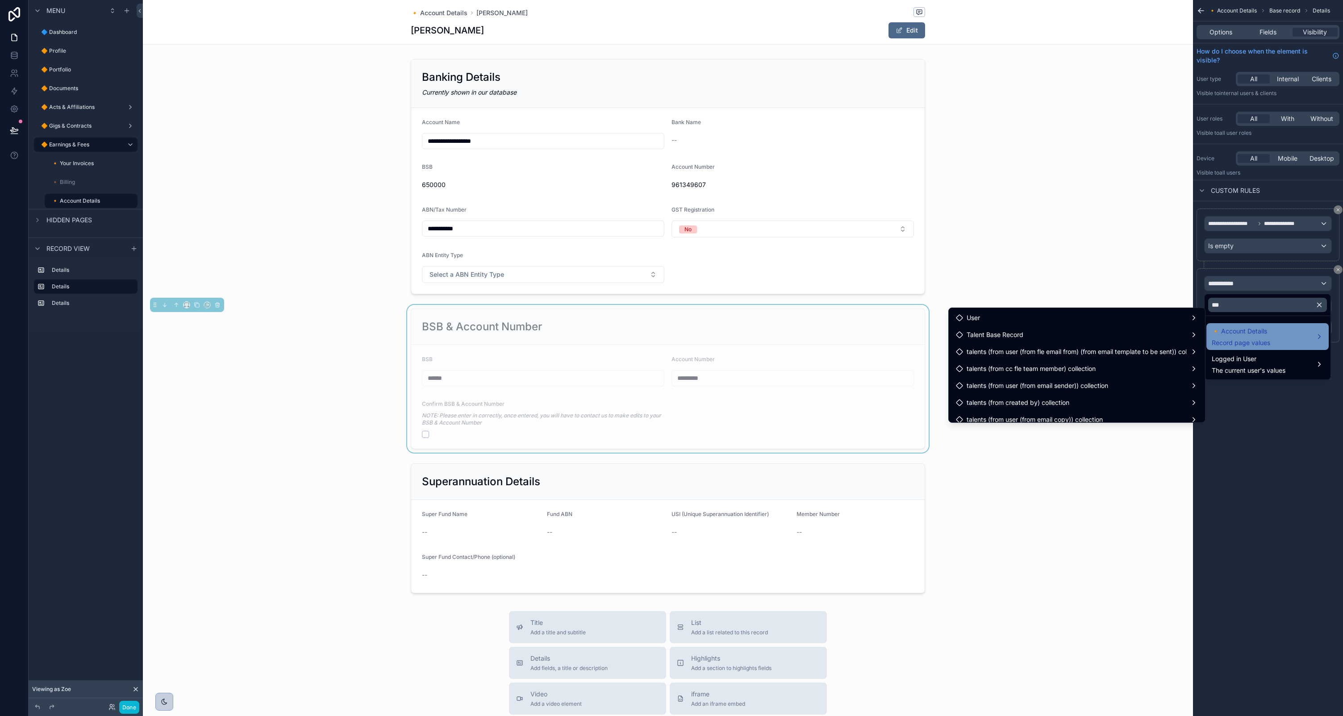
drag, startPoint x: 1267, startPoint y: 336, endPoint x: 1246, endPoint y: 337, distance: 21.0
click at [1267, 336] on span "🔸 Account Details" at bounding box center [1241, 331] width 58 height 11
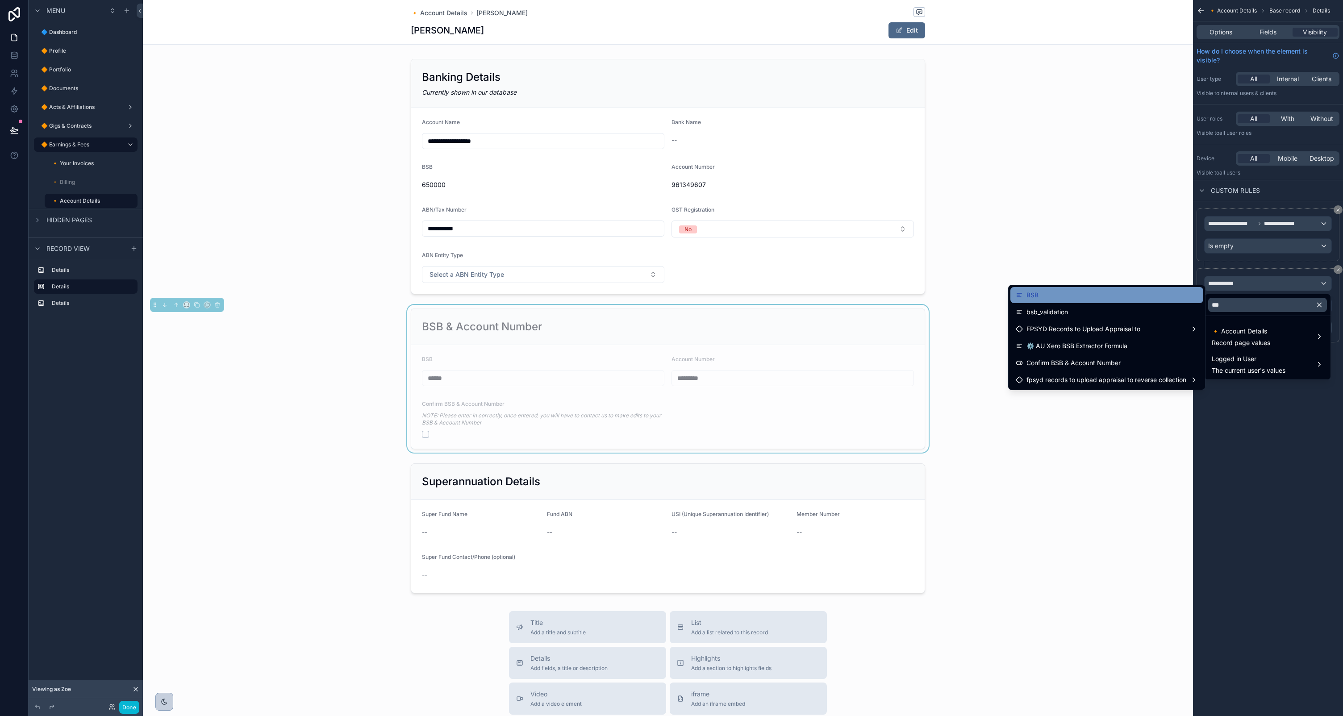
click at [1071, 293] on div "BSB" at bounding box center [1107, 295] width 182 height 11
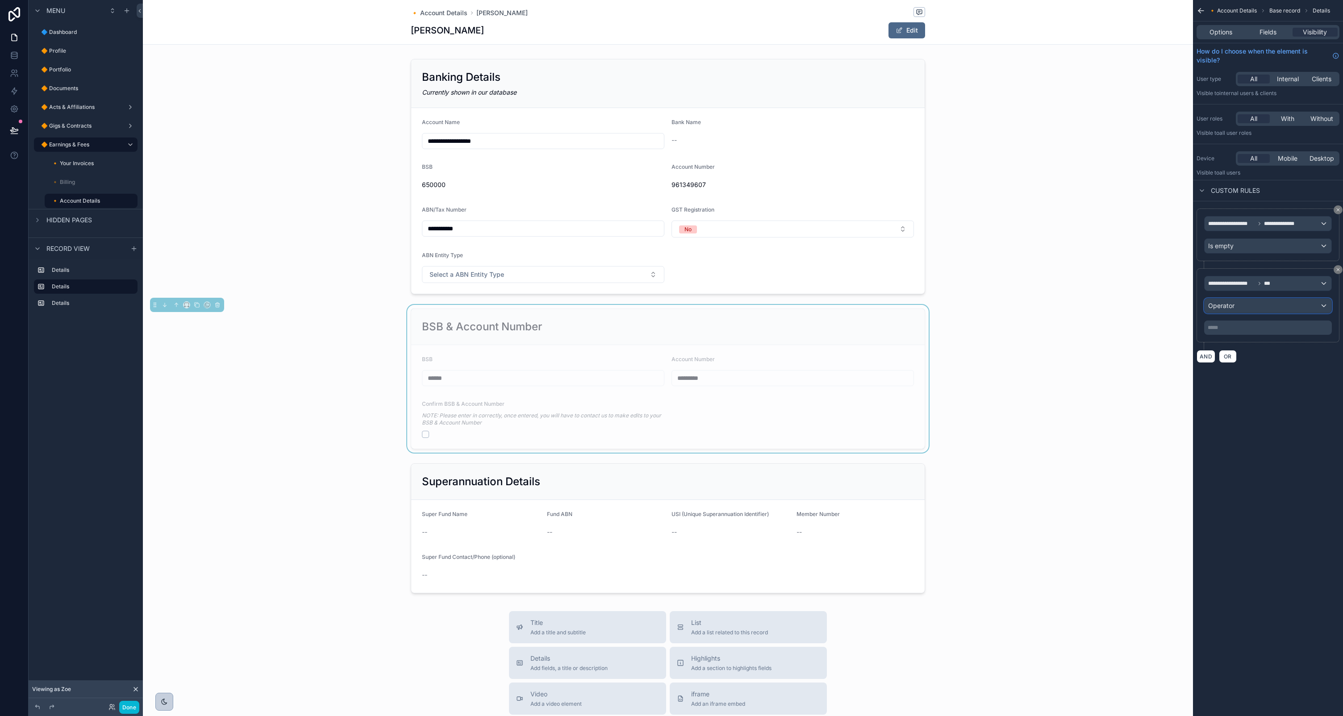
click at [1257, 308] on div "Operator" at bounding box center [1268, 306] width 127 height 14
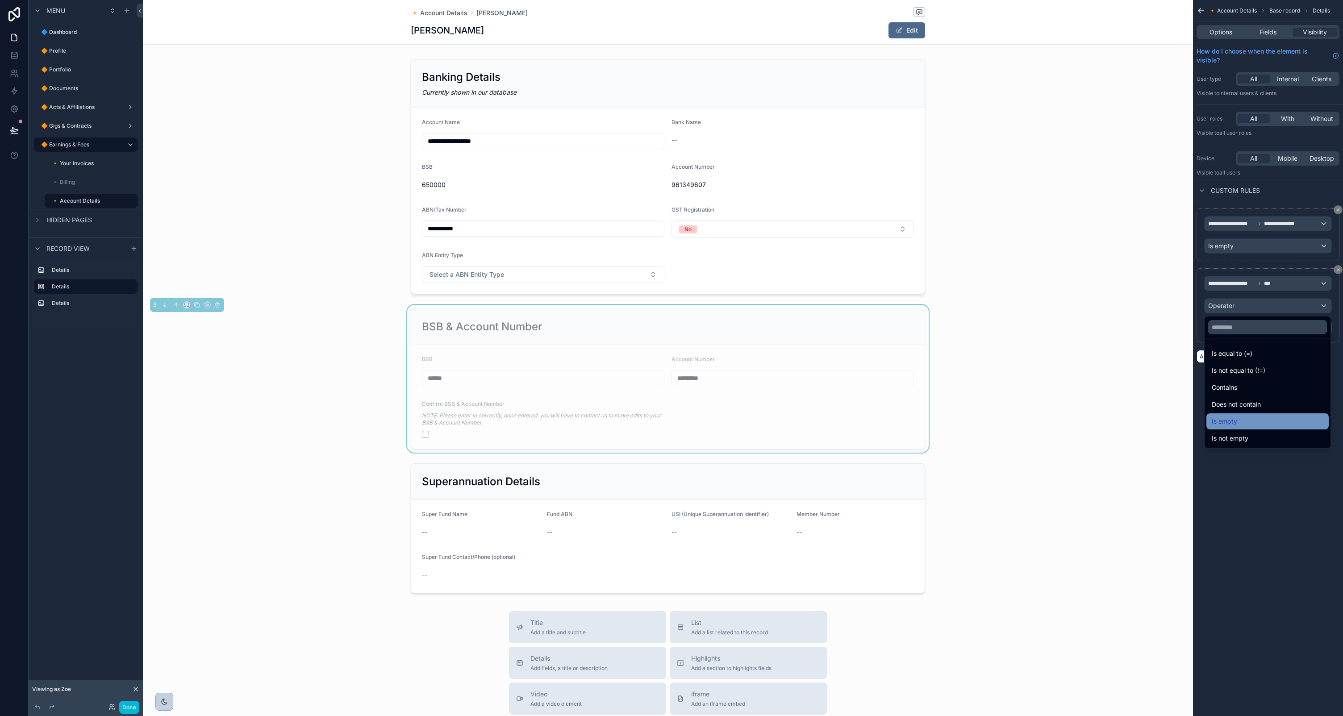
click at [1250, 421] on div "Is empty" at bounding box center [1268, 421] width 112 height 11
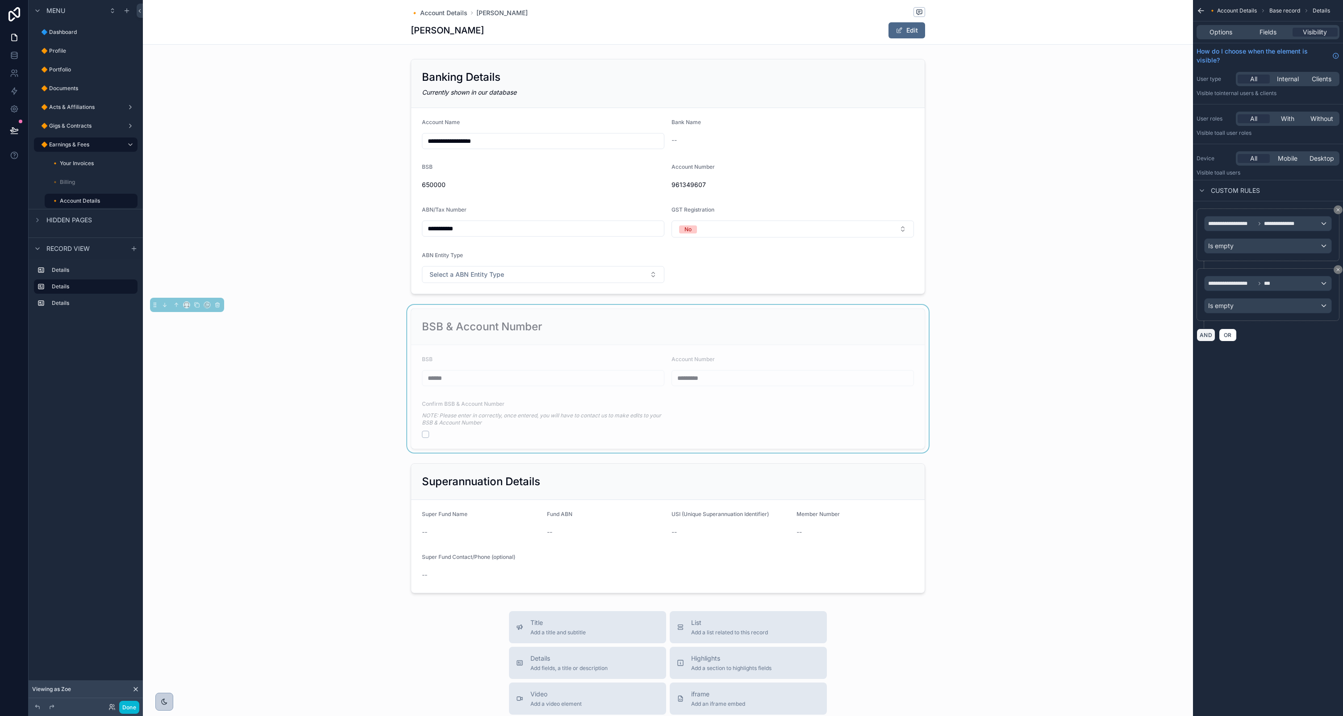
click at [1209, 334] on button "AND" at bounding box center [1206, 335] width 19 height 13
click at [1227, 342] on span "**********" at bounding box center [1224, 343] width 33 height 9
click at [1229, 367] on input "text" at bounding box center [1267, 365] width 119 height 14
type input "*******"
click at [1258, 386] on span "🔸 Account Details" at bounding box center [1241, 391] width 58 height 11
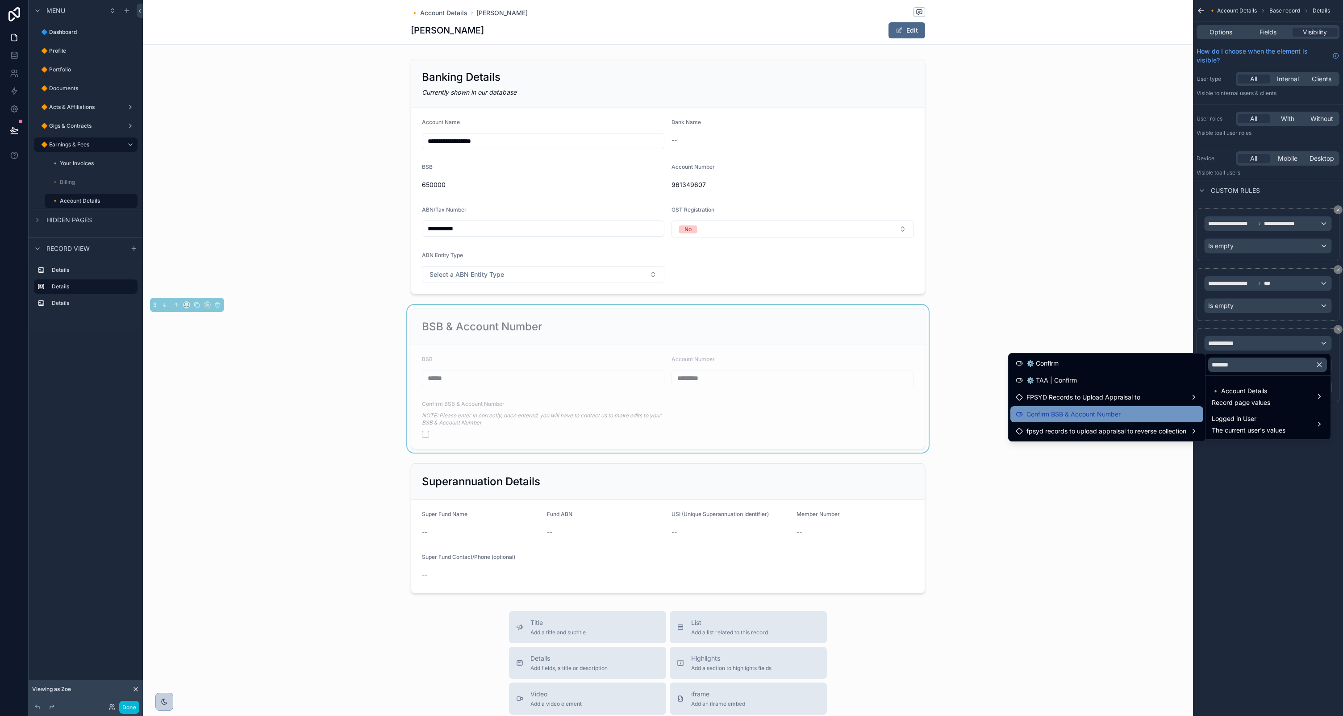
click at [1115, 412] on span "Confirm BSB & Account Number" at bounding box center [1074, 414] width 94 height 11
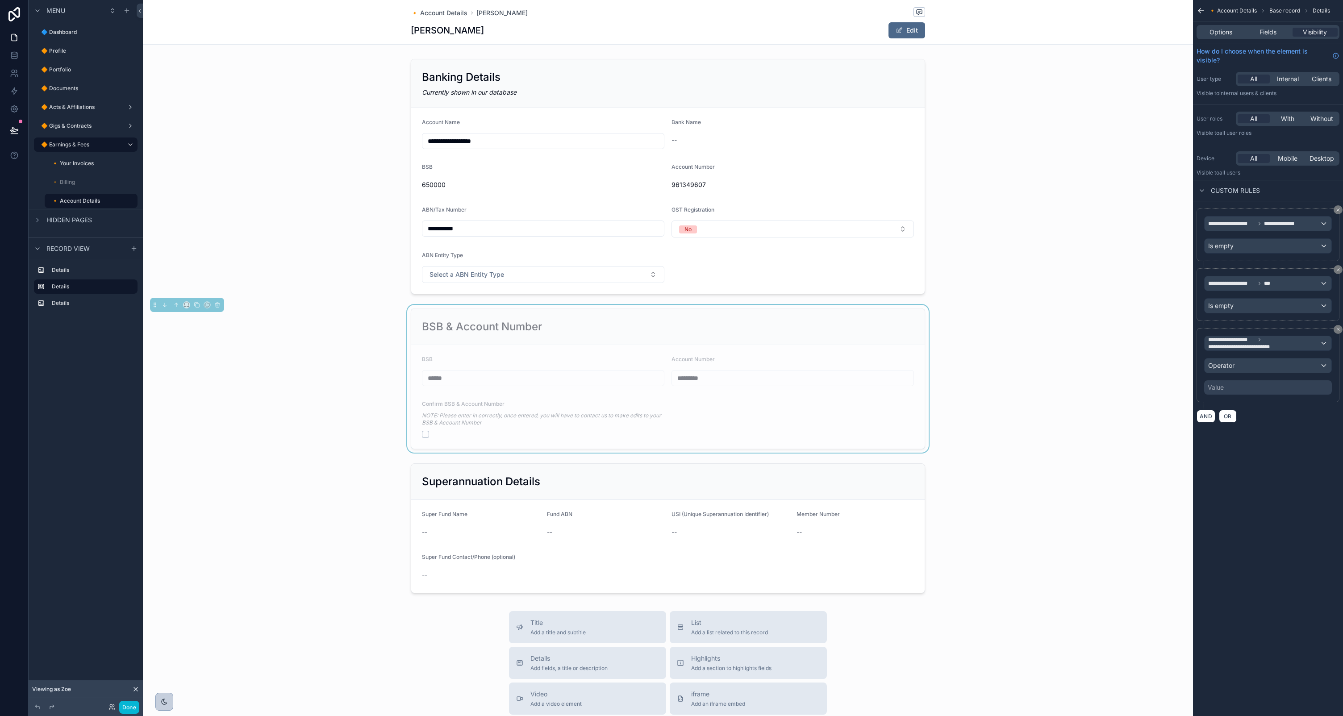
drag, startPoint x: 1236, startPoint y: 374, endPoint x: 1242, endPoint y: 364, distance: 11.8
click at [1237, 372] on div "**********" at bounding box center [1268, 365] width 128 height 59
click at [1242, 364] on div "Operator" at bounding box center [1268, 366] width 127 height 14
click at [1239, 417] on div "Is true" at bounding box center [1268, 413] width 112 height 11
click at [1282, 458] on div "**********" at bounding box center [1268, 358] width 150 height 716
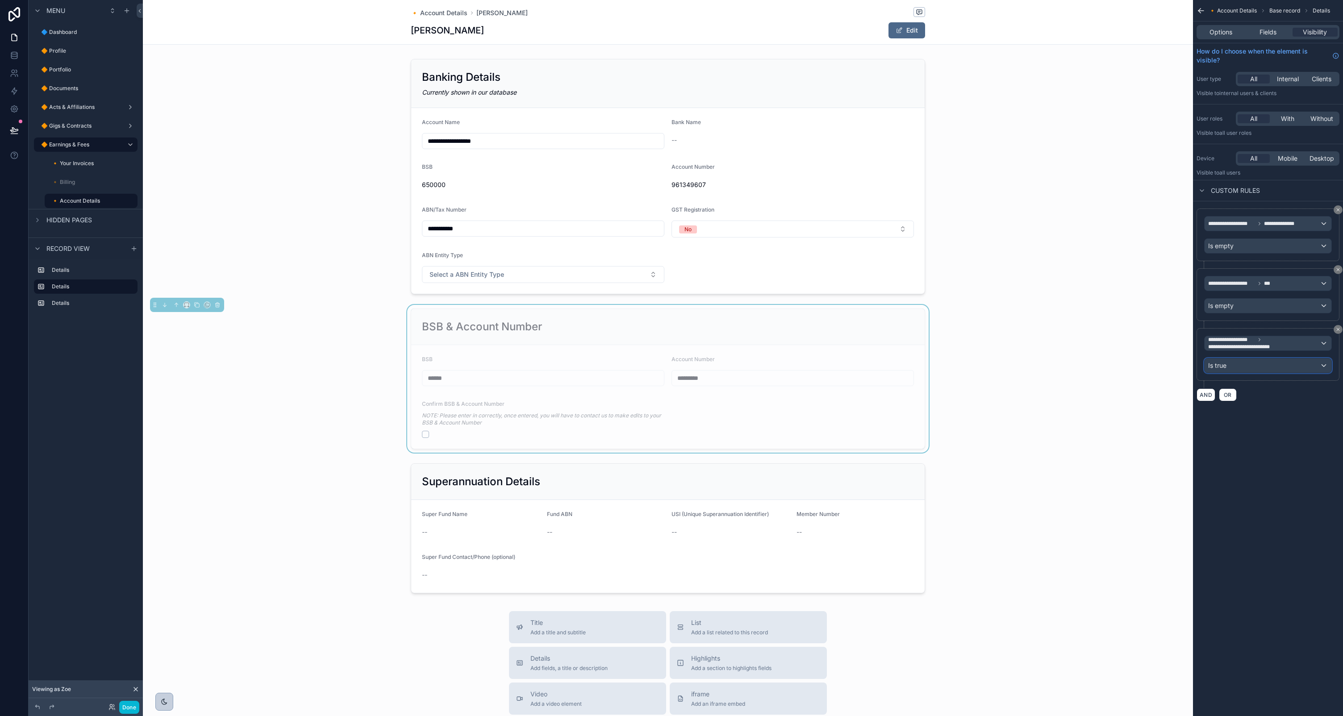
click at [1285, 364] on div "Is true" at bounding box center [1268, 366] width 127 height 14
click at [1239, 427] on div "Is false" at bounding box center [1268, 430] width 112 height 11
click at [1271, 451] on div "**********" at bounding box center [1268, 358] width 150 height 716
click at [876, 330] on div "BSB & Account Number" at bounding box center [668, 327] width 492 height 14
click at [817, 170] on div "scrollable content" at bounding box center [668, 176] width 1050 height 242
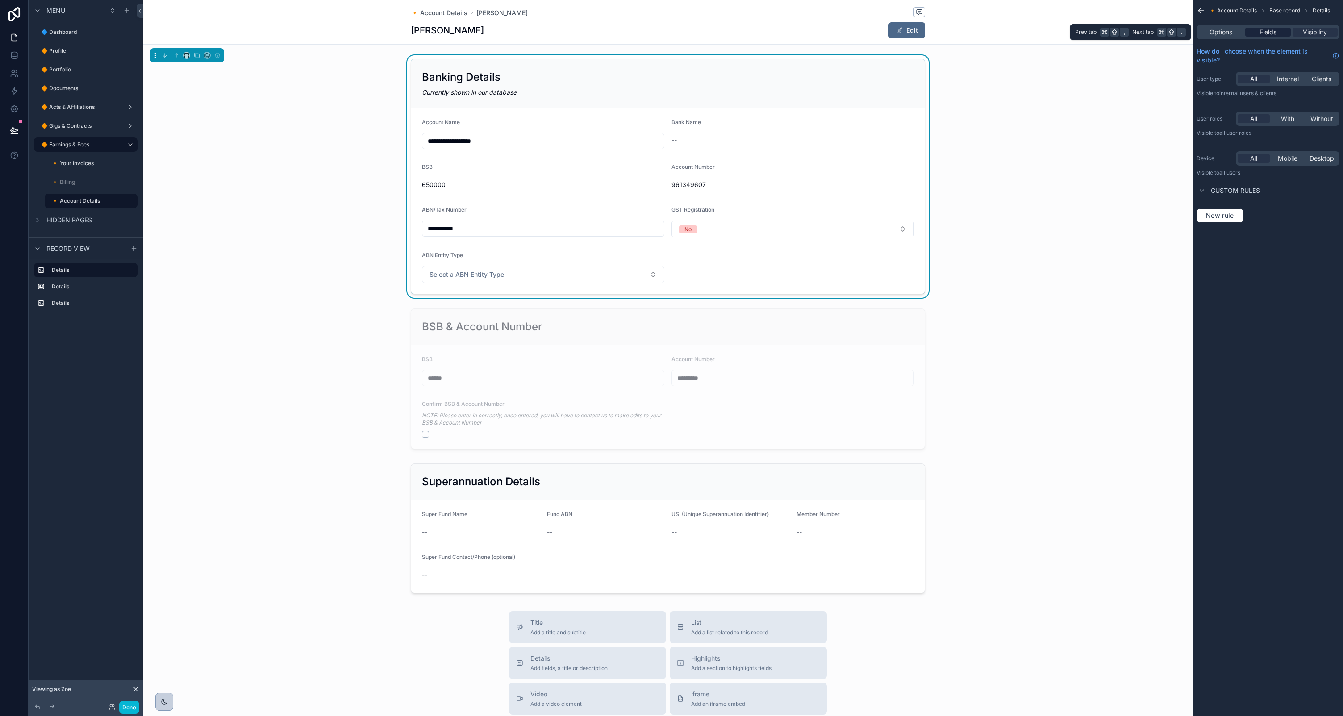
click at [1277, 33] on div "Fields" at bounding box center [1267, 32] width 45 height 9
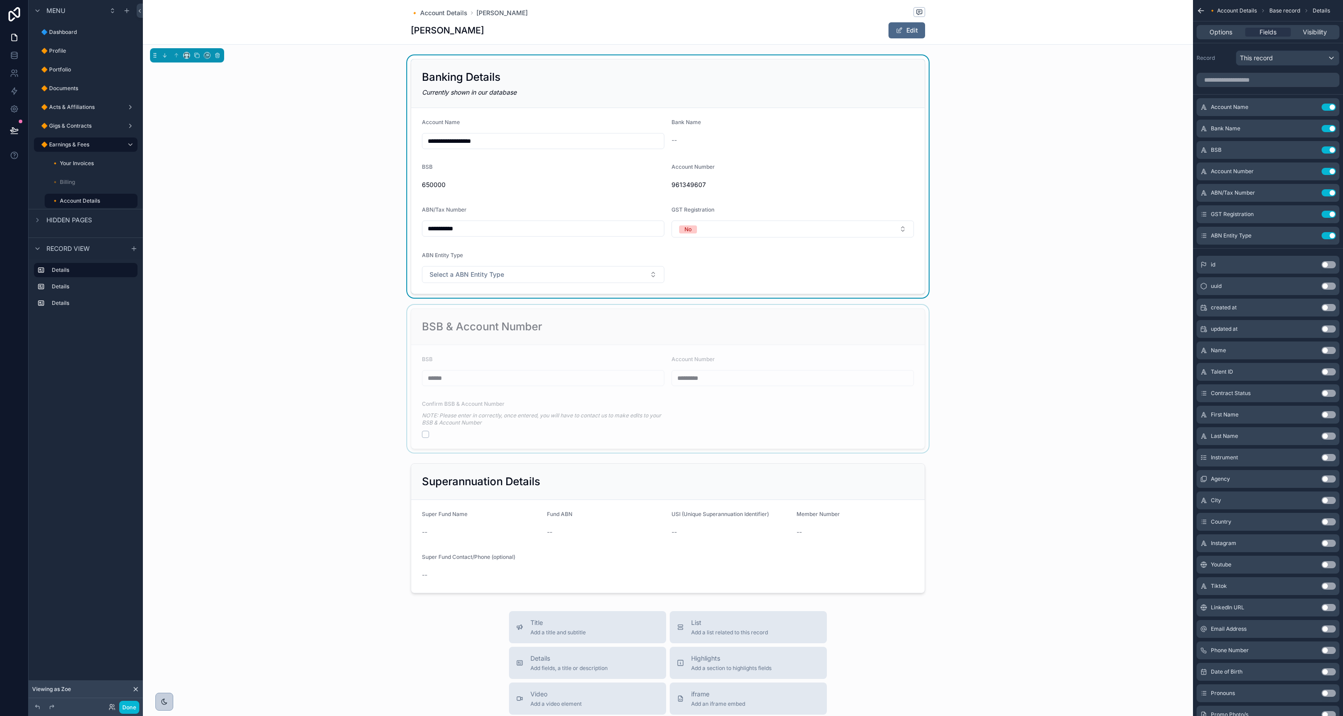
click at [762, 339] on div "scrollable content" at bounding box center [668, 379] width 1050 height 148
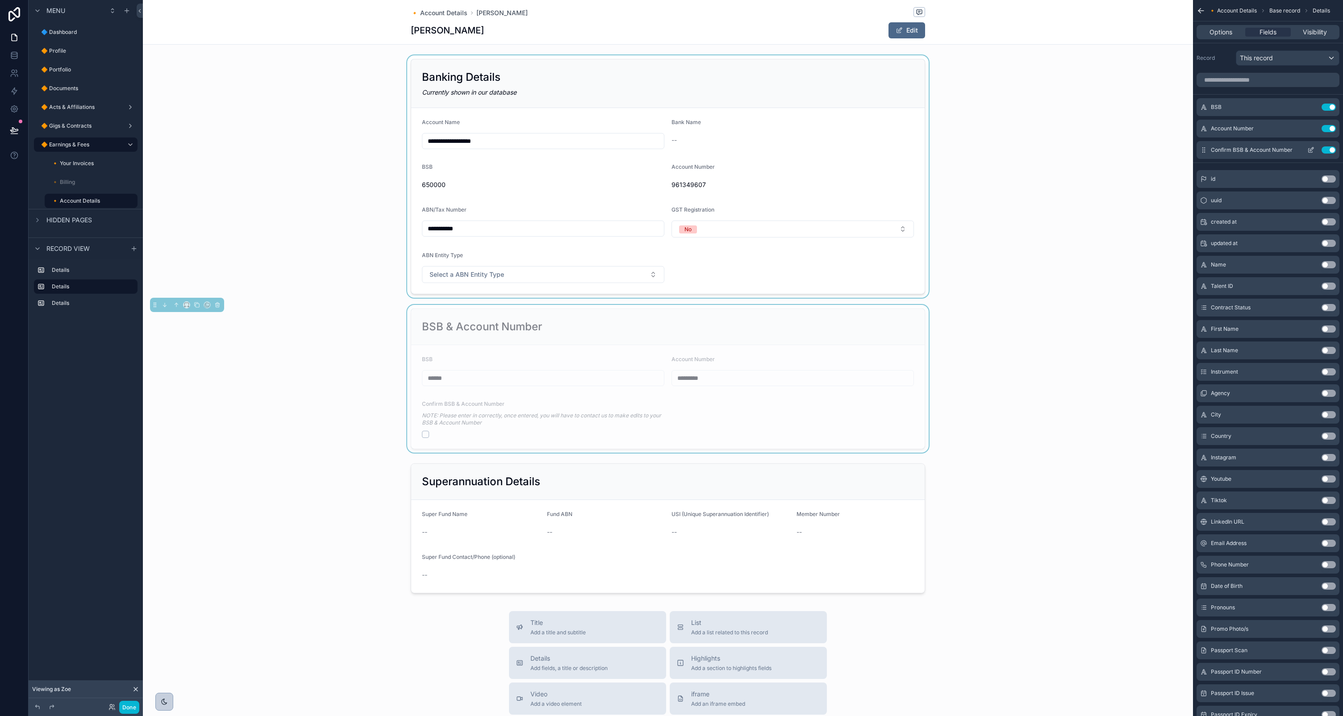
click at [1315, 150] on button "scrollable content" at bounding box center [1311, 149] width 14 height 7
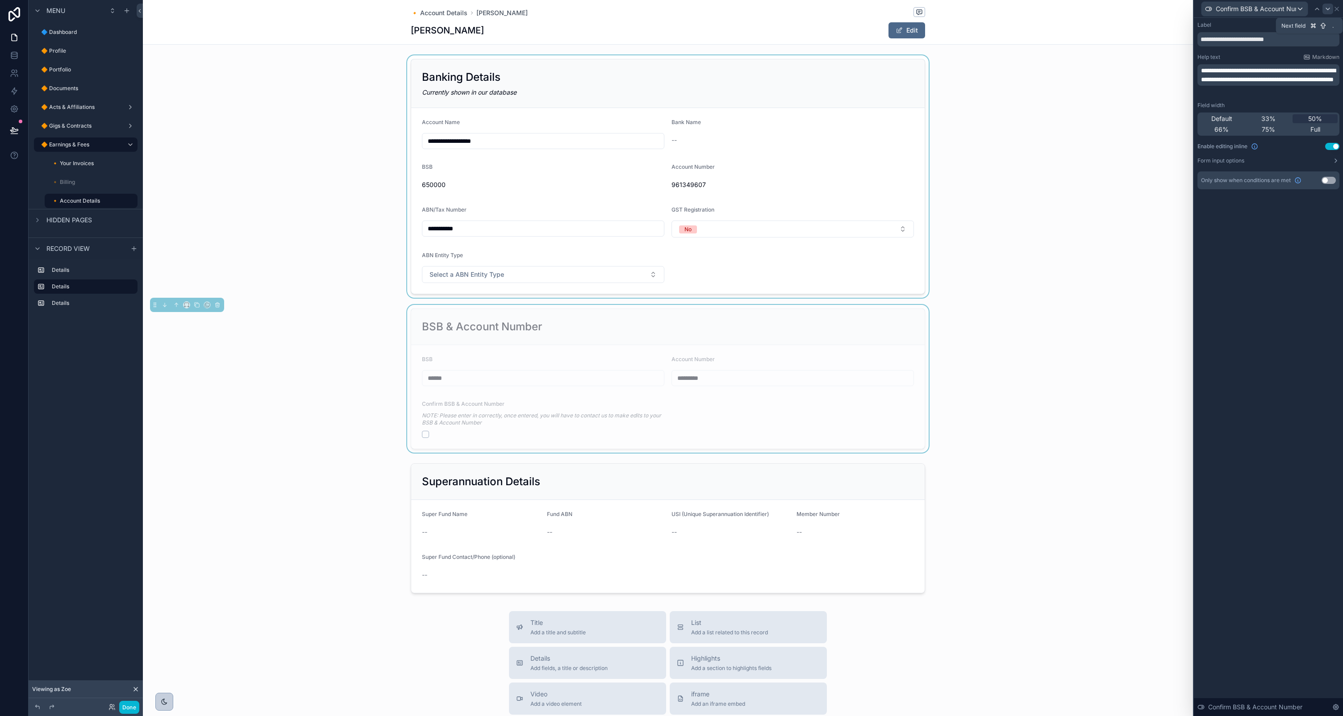
click at [1328, 7] on icon at bounding box center [1327, 8] width 7 height 7
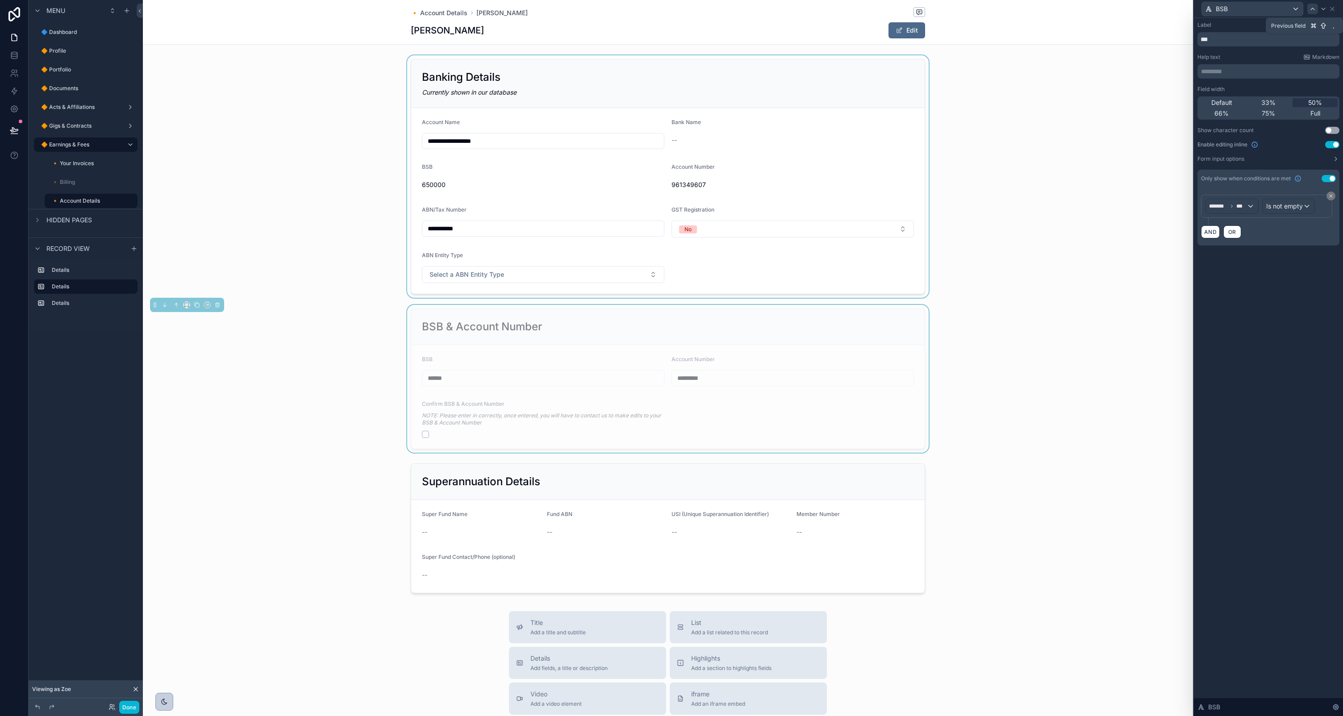
click at [1311, 7] on icon at bounding box center [1312, 8] width 7 height 7
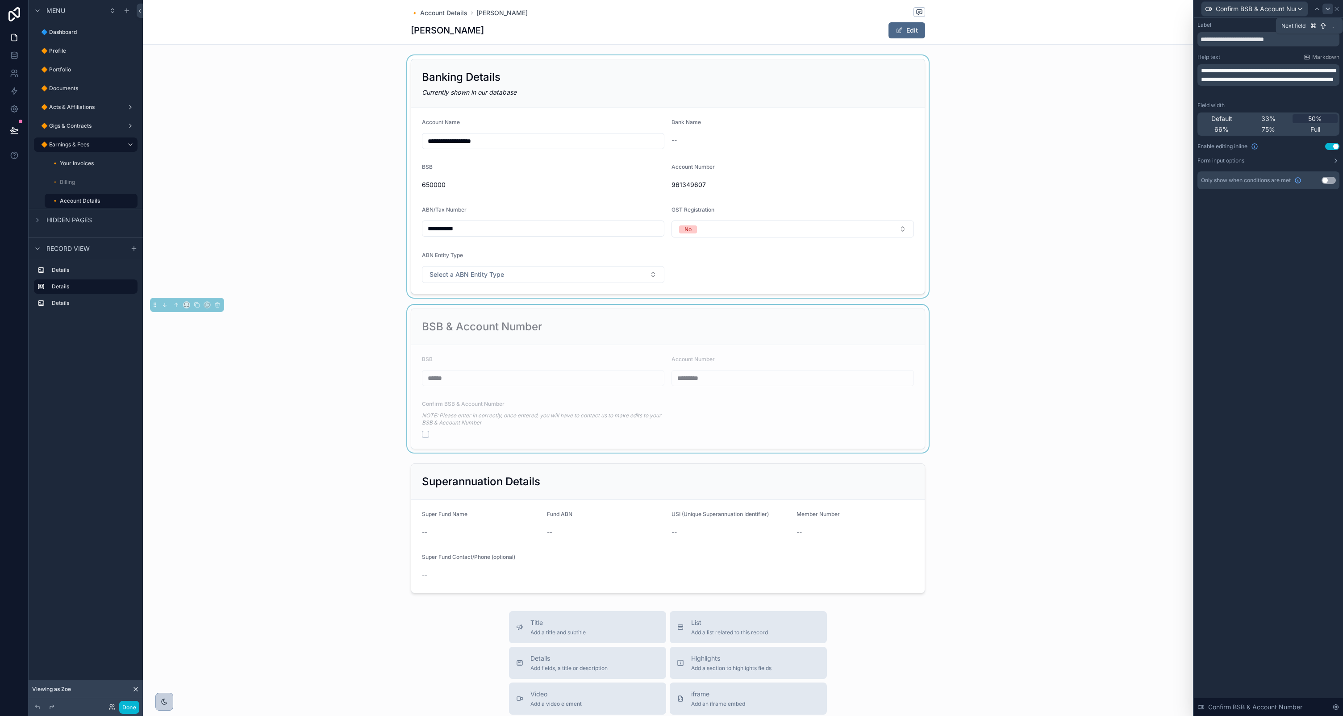
click at [1323, 8] on div at bounding box center [1328, 9] width 11 height 11
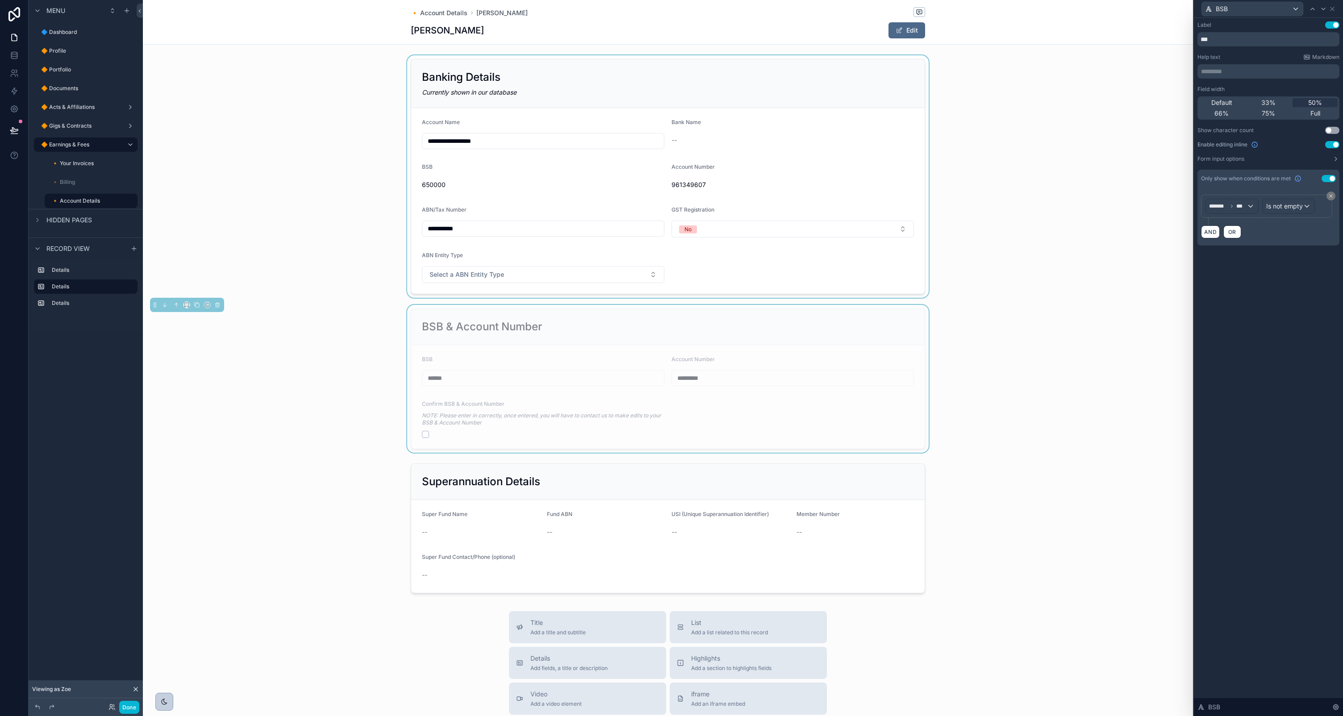
click at [1329, 195] on icon at bounding box center [1330, 195] width 5 height 5
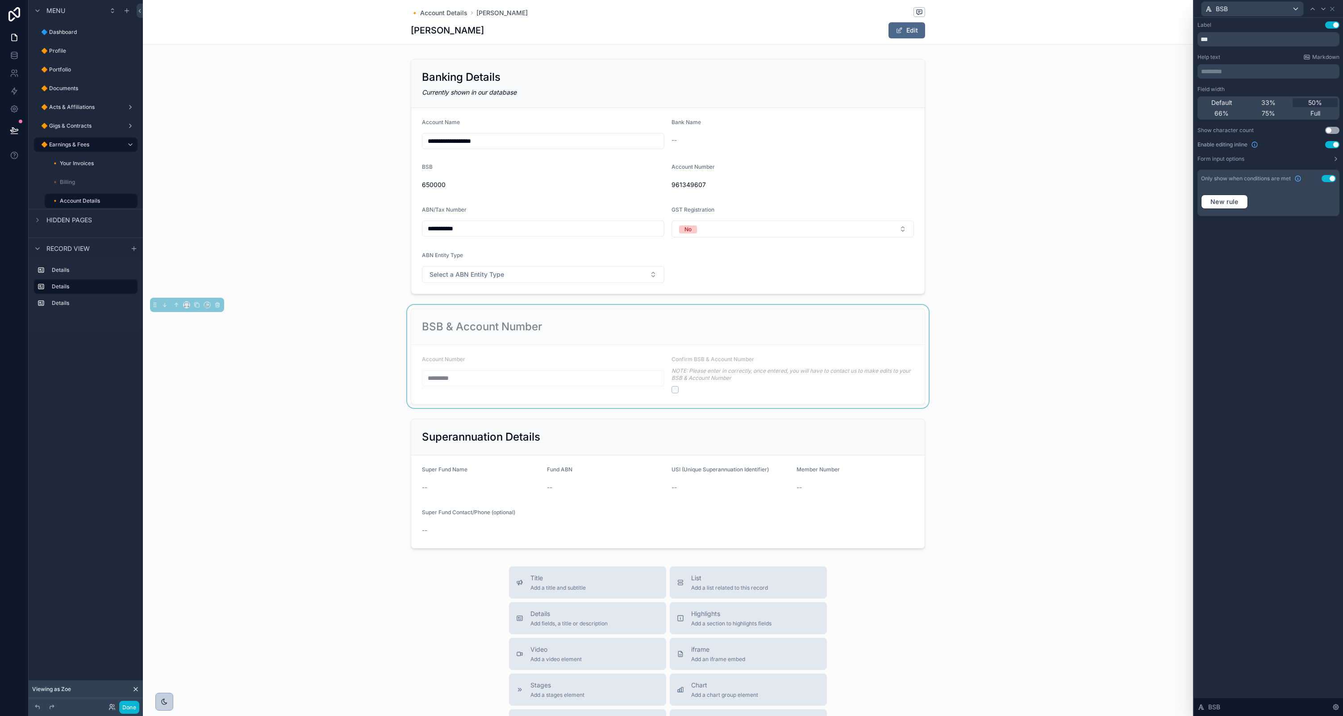
drag, startPoint x: 1328, startPoint y: 178, endPoint x: 1323, endPoint y: 182, distance: 6.4
click at [1328, 178] on button "Use setting" at bounding box center [1329, 178] width 14 height 7
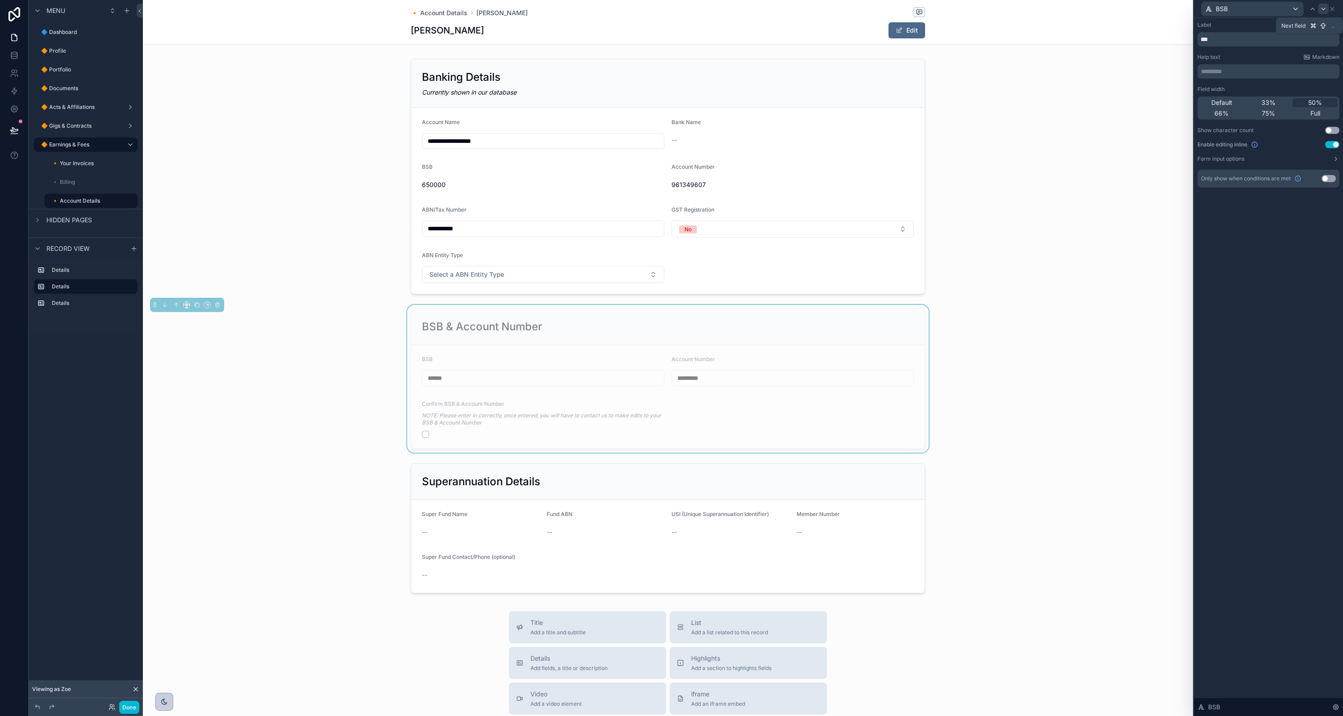
click at [1325, 8] on icon at bounding box center [1323, 8] width 7 height 7
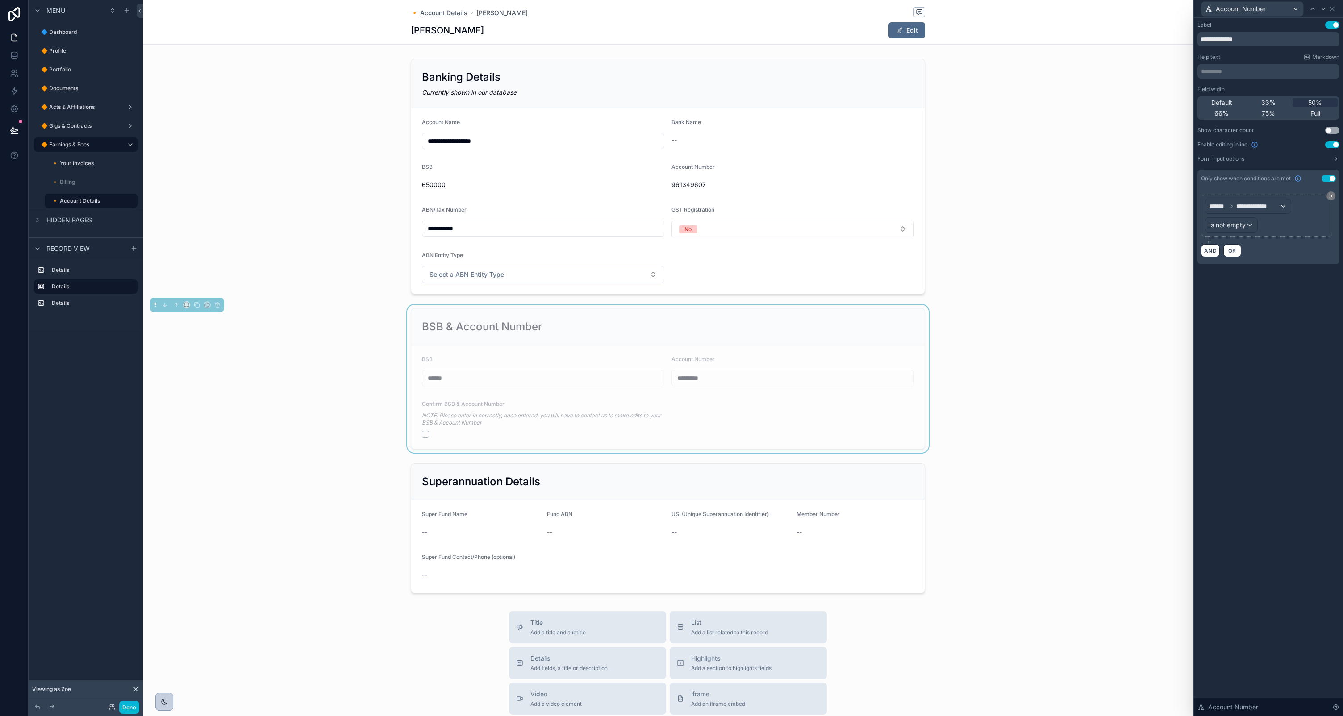
click at [1330, 177] on button "Use setting" at bounding box center [1329, 178] width 14 height 7
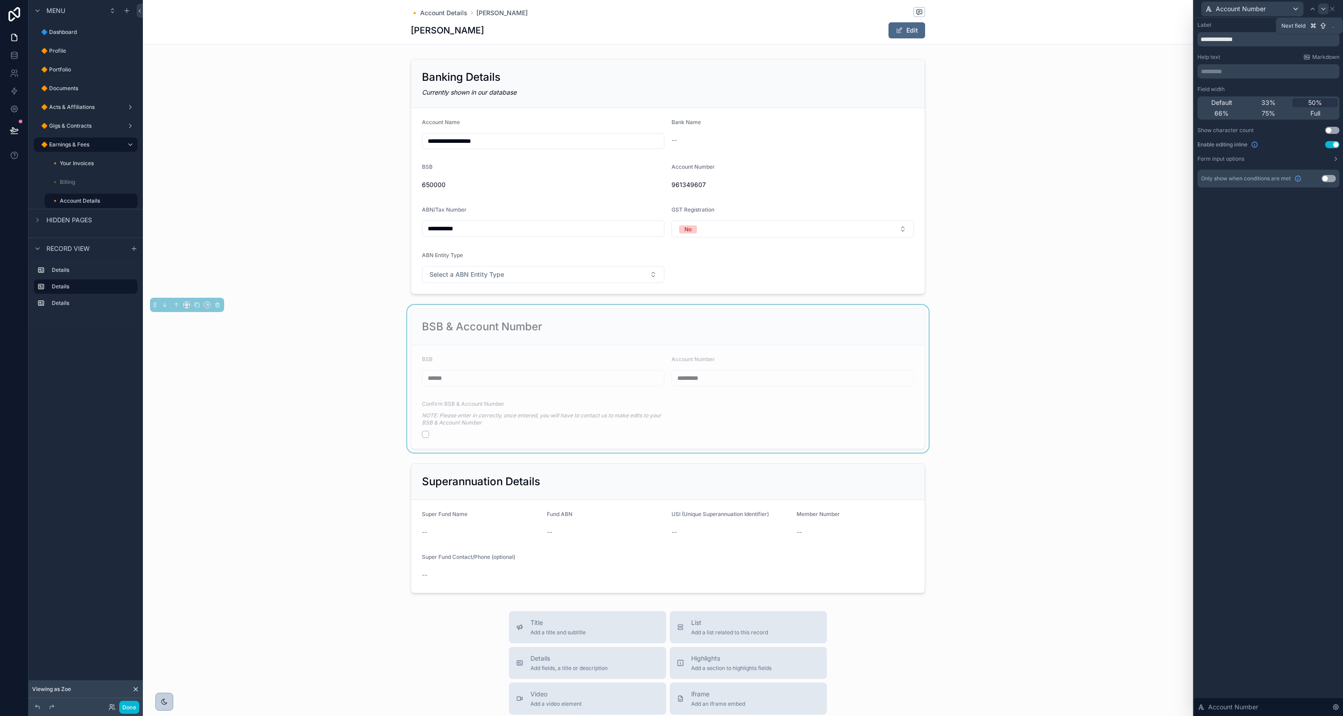
click at [1323, 8] on icon at bounding box center [1323, 8] width 7 height 7
click at [1323, 8] on div at bounding box center [1328, 9] width 11 height 11
click at [1317, 8] on div at bounding box center [1312, 9] width 11 height 11
click at [1332, 180] on button "Use setting" at bounding box center [1329, 180] width 14 height 7
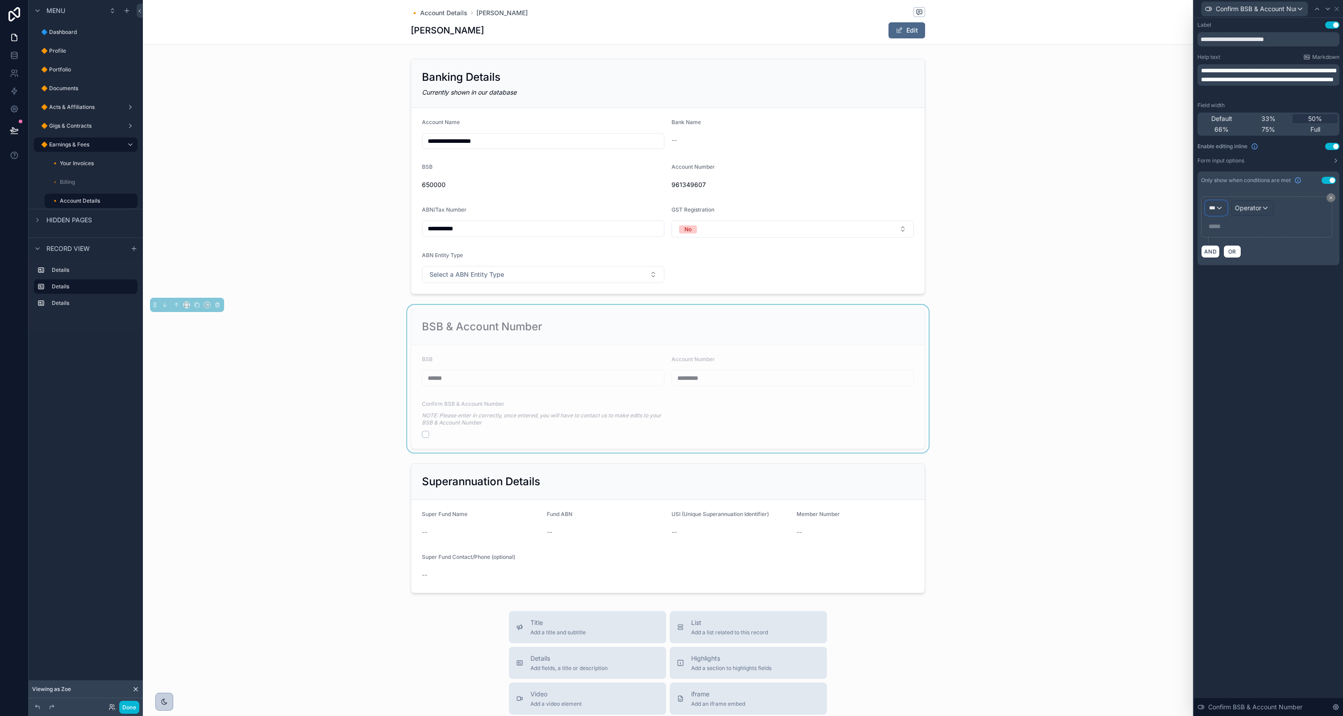
click at [1219, 209] on div "***" at bounding box center [1216, 208] width 21 height 14
click at [1236, 231] on input "text" at bounding box center [1255, 229] width 92 height 14
type input "***"
click at [1228, 257] on span "Talents" at bounding box center [1223, 256] width 21 height 11
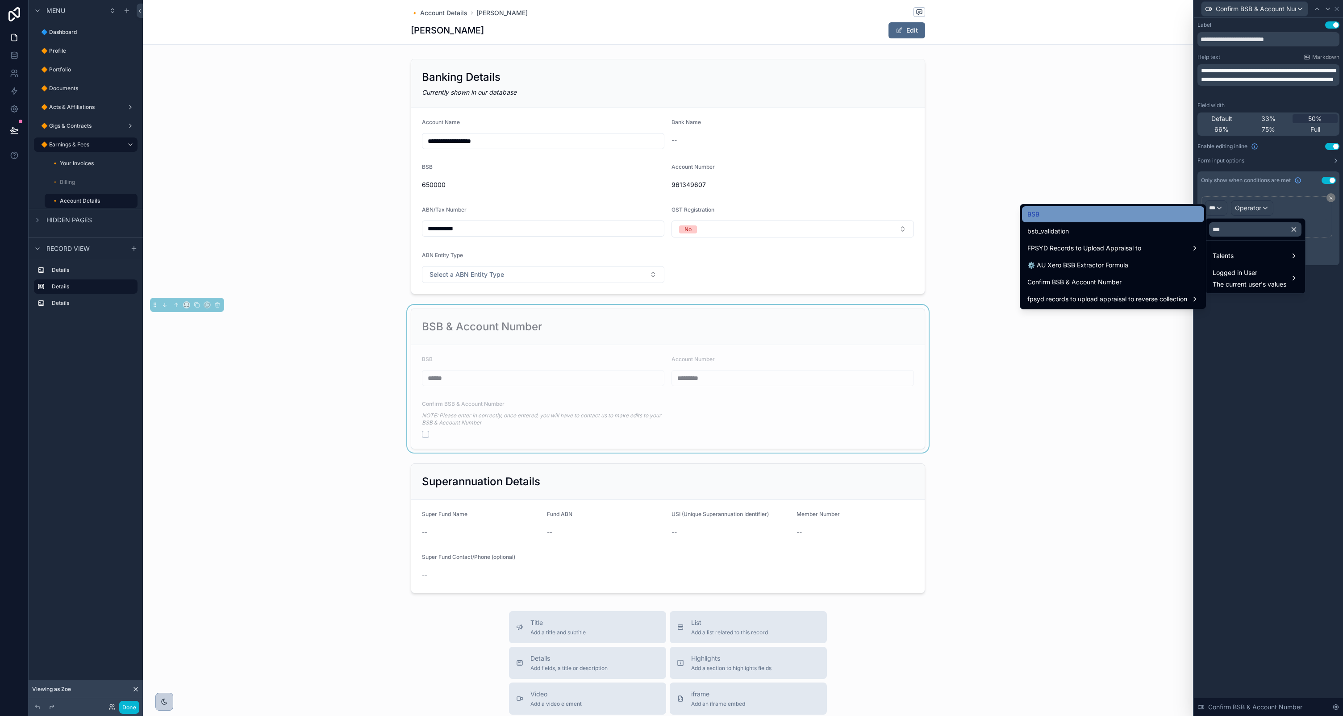
click at [1092, 218] on div "BSB" at bounding box center [1112, 214] width 171 height 11
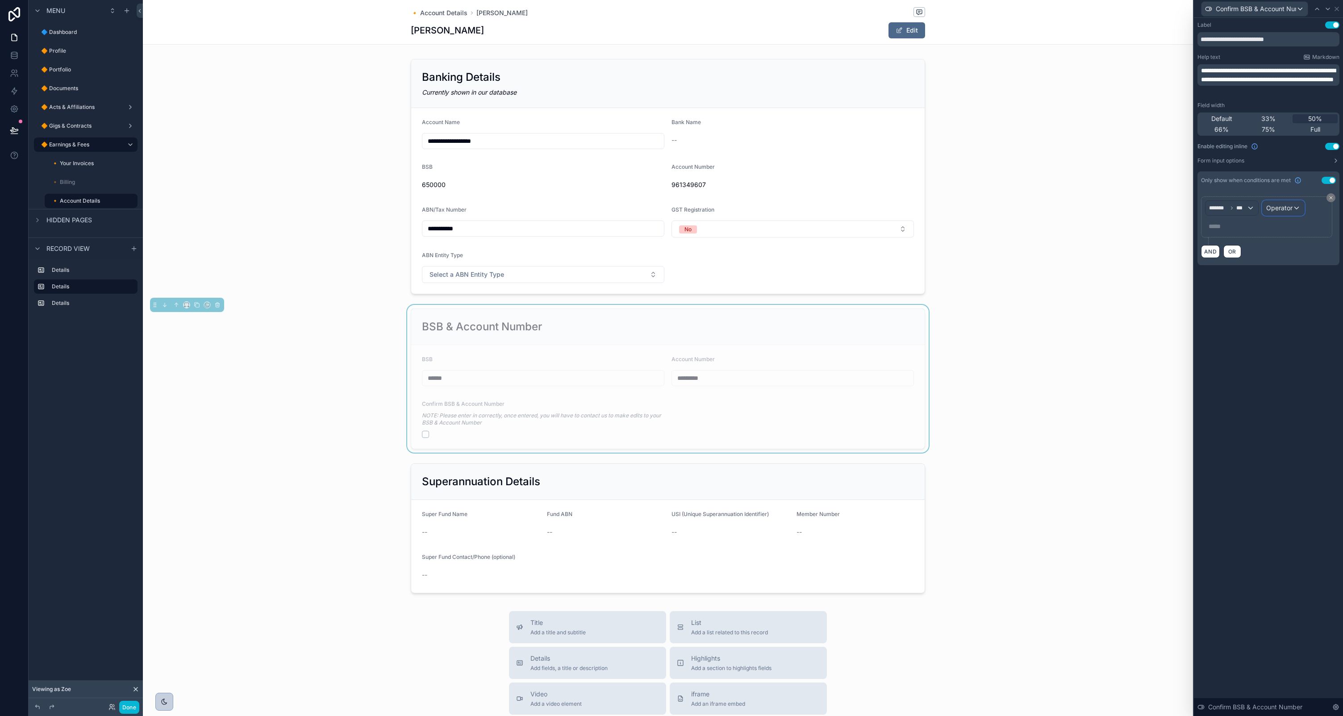
click at [1286, 211] on span "Operator" at bounding box center [1279, 208] width 26 height 8
click at [1253, 212] on div at bounding box center [1268, 358] width 149 height 716
click at [1249, 210] on div "******* ***" at bounding box center [1232, 208] width 53 height 14
click at [1250, 227] on input "text" at bounding box center [1255, 229] width 92 height 14
type input "***"
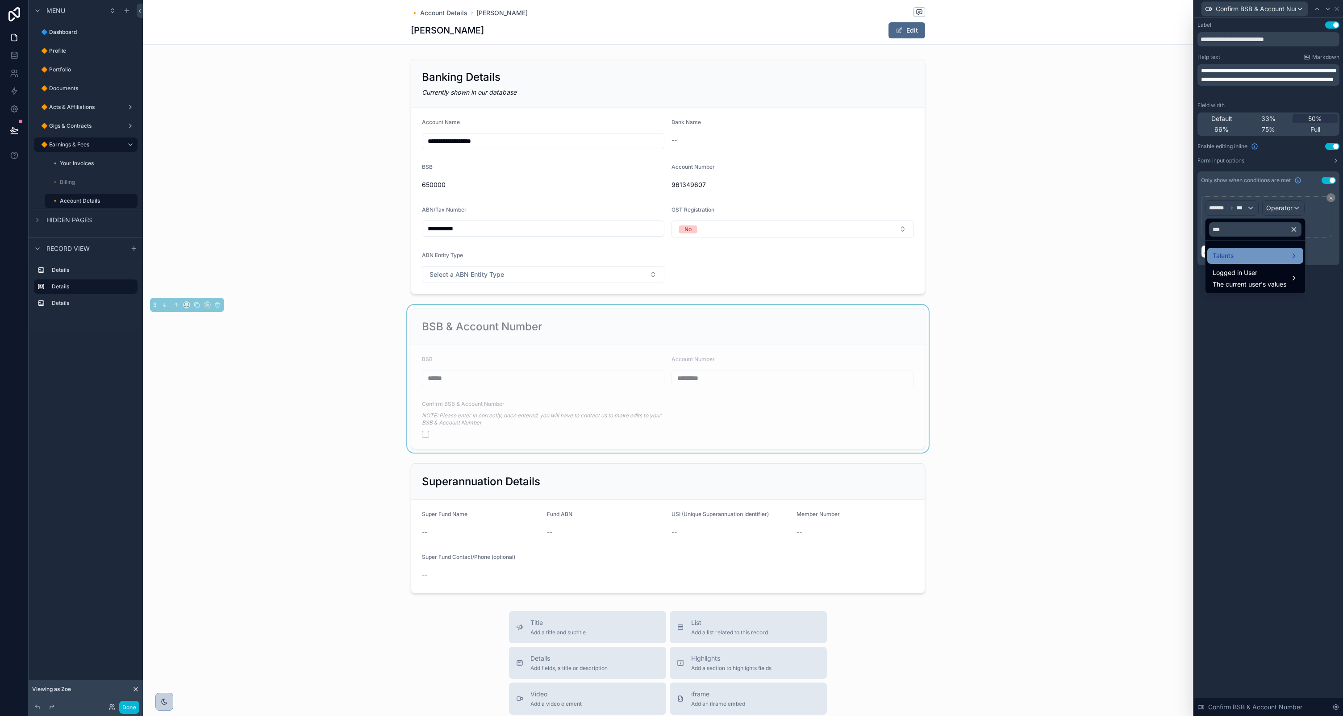
click at [1247, 252] on div "Talents" at bounding box center [1255, 256] width 85 height 11
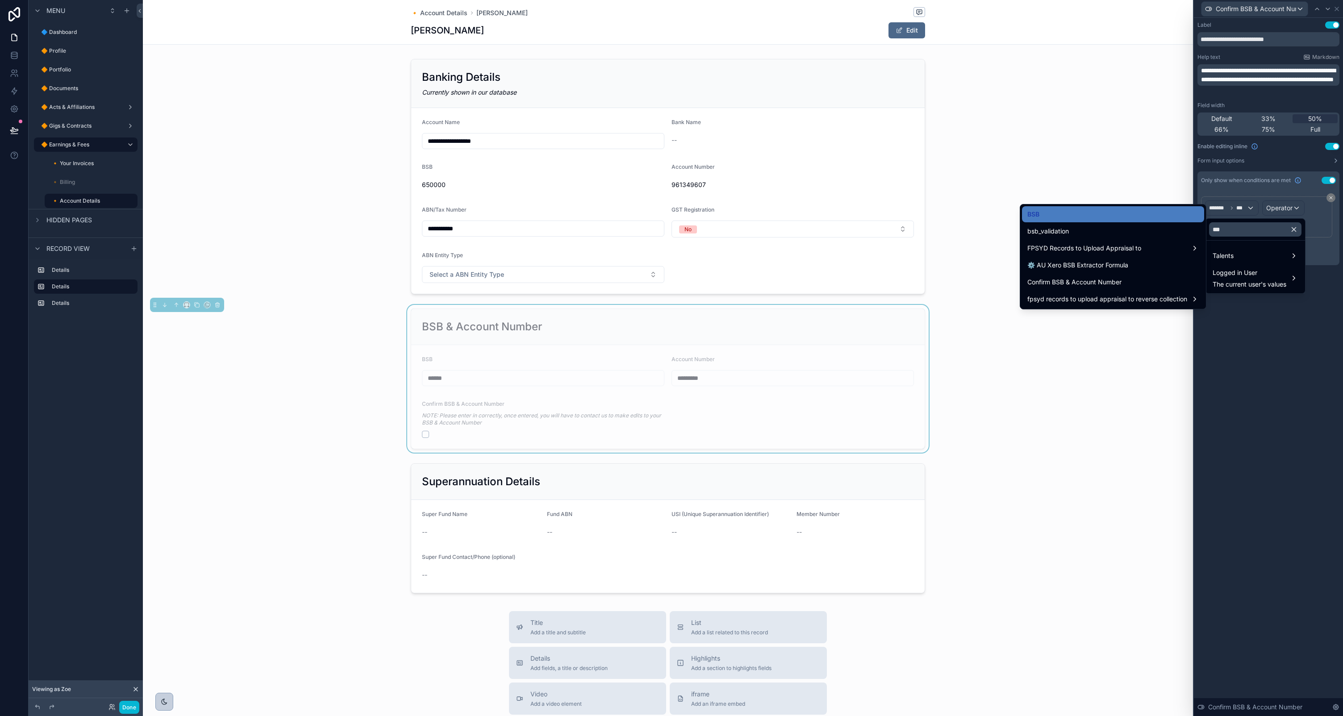
drag, startPoint x: 1118, startPoint y: 213, endPoint x: 1203, endPoint y: 219, distance: 85.9
click at [1118, 213] on div "BSB" at bounding box center [1112, 214] width 171 height 11
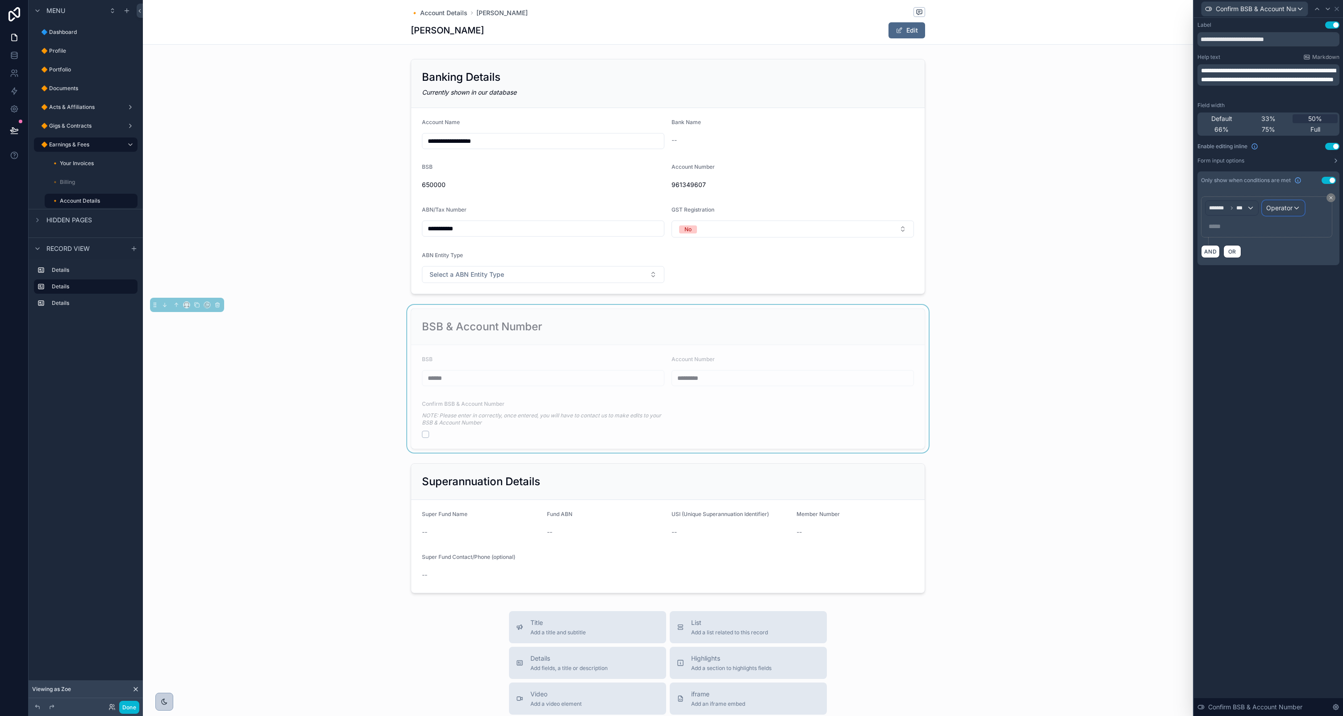
click at [1280, 208] on span "Operator" at bounding box center [1279, 208] width 26 height 8
click at [1265, 342] on div "Is not empty" at bounding box center [1264, 340] width 66 height 11
click at [1212, 232] on button "AND" at bounding box center [1210, 233] width 19 height 13
click at [1217, 242] on div "***" at bounding box center [1216, 238] width 21 height 14
click at [1227, 257] on input "text" at bounding box center [1255, 260] width 92 height 14
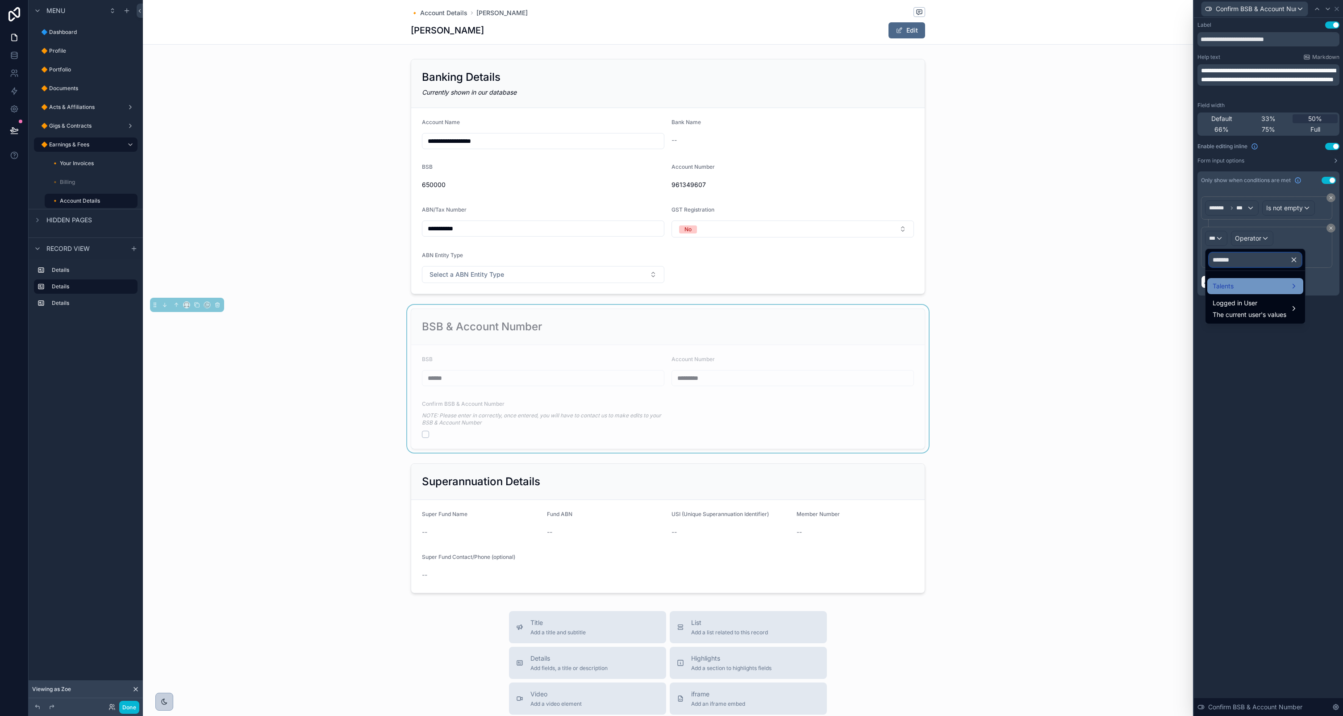
type input "*******"
drag, startPoint x: 1244, startPoint y: 284, endPoint x: 1239, endPoint y: 284, distance: 5.0
click at [1244, 284] on div "Talents" at bounding box center [1255, 286] width 85 height 11
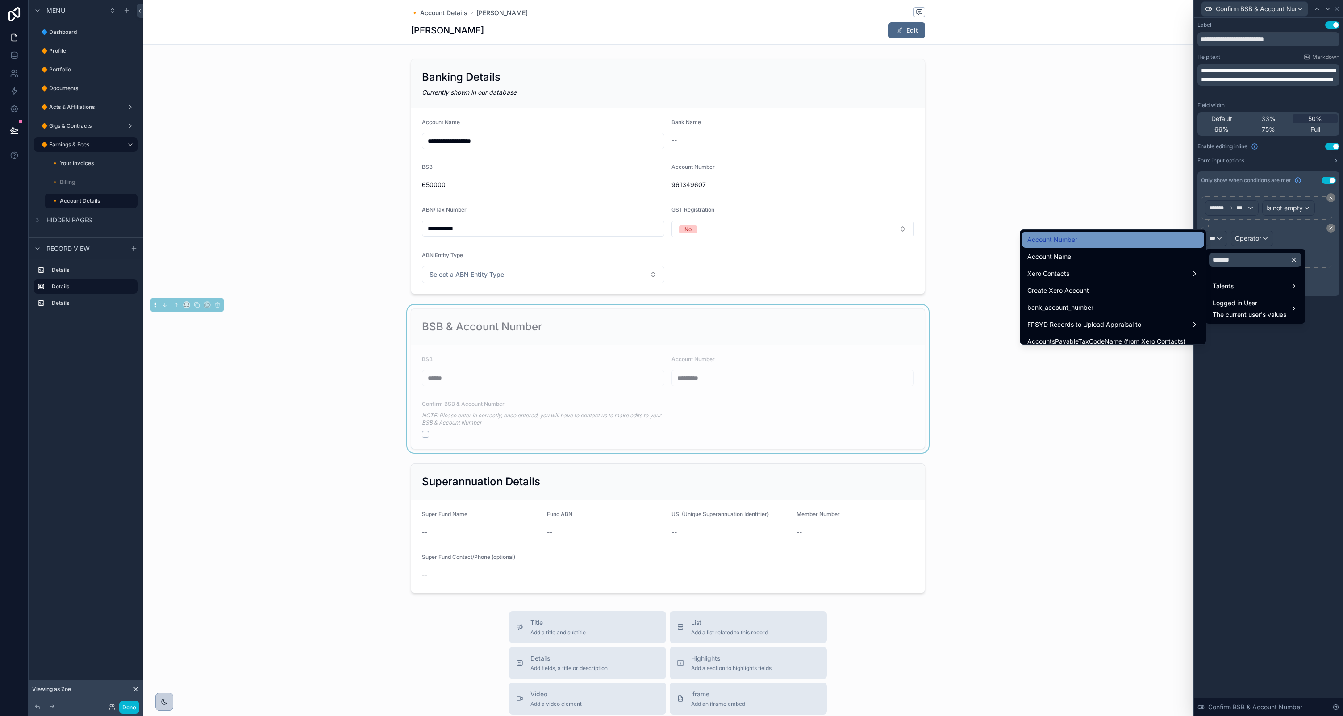
click at [1089, 242] on div "Account Number" at bounding box center [1112, 239] width 171 height 11
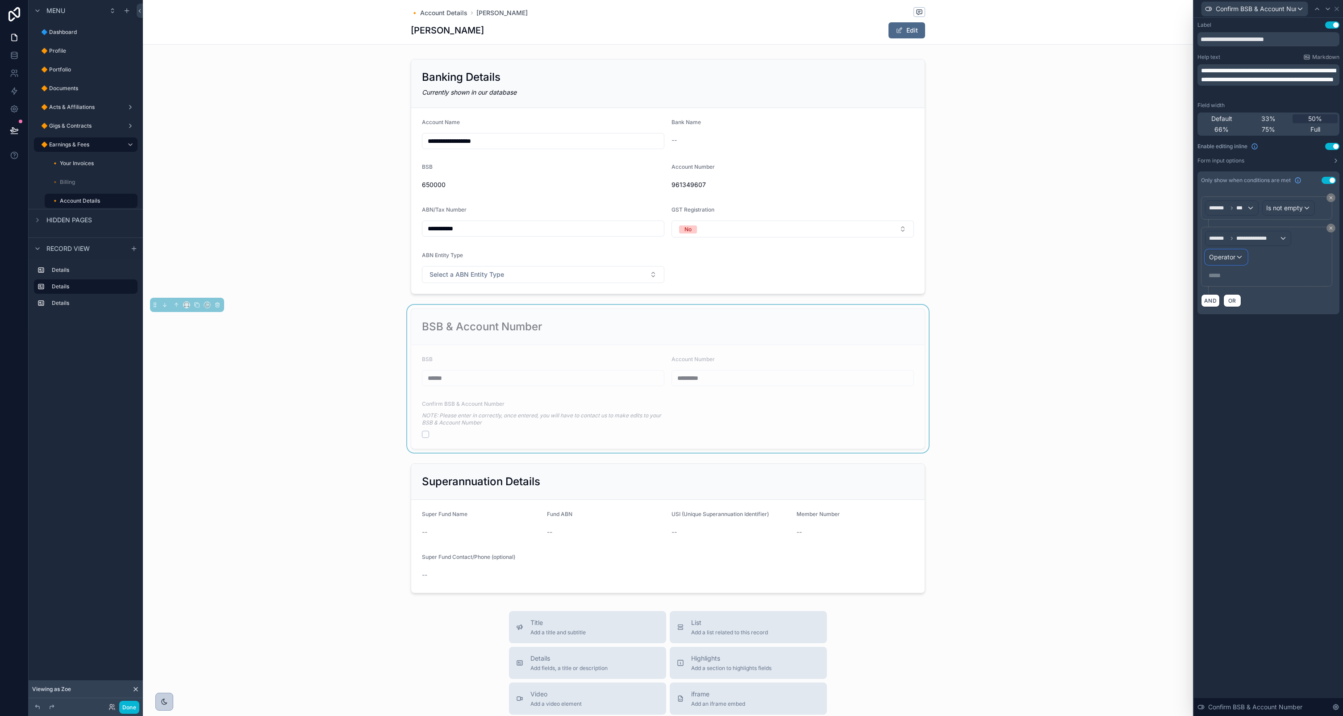
click at [1231, 259] on span "Operator" at bounding box center [1222, 257] width 26 height 8
click at [1248, 384] on span "Is not empty" at bounding box center [1231, 389] width 37 height 11
drag, startPoint x: 1336, startPoint y: 7, endPoint x: 1193, endPoint y: 44, distance: 148.0
click at [1336, 7] on icon at bounding box center [1336, 8] width 7 height 7
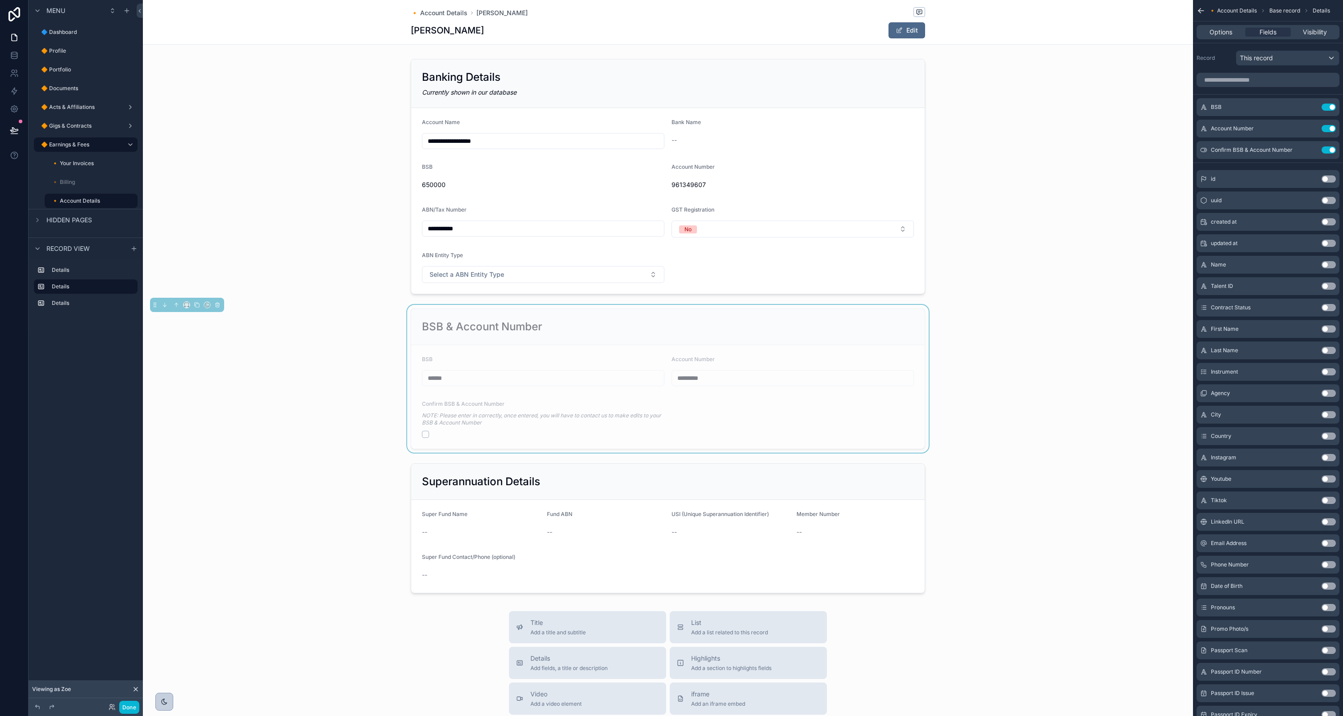
drag, startPoint x: 832, startPoint y: 71, endPoint x: 948, endPoint y: 118, distance: 124.7
click at [832, 71] on div "scrollable content" at bounding box center [668, 176] width 1050 height 242
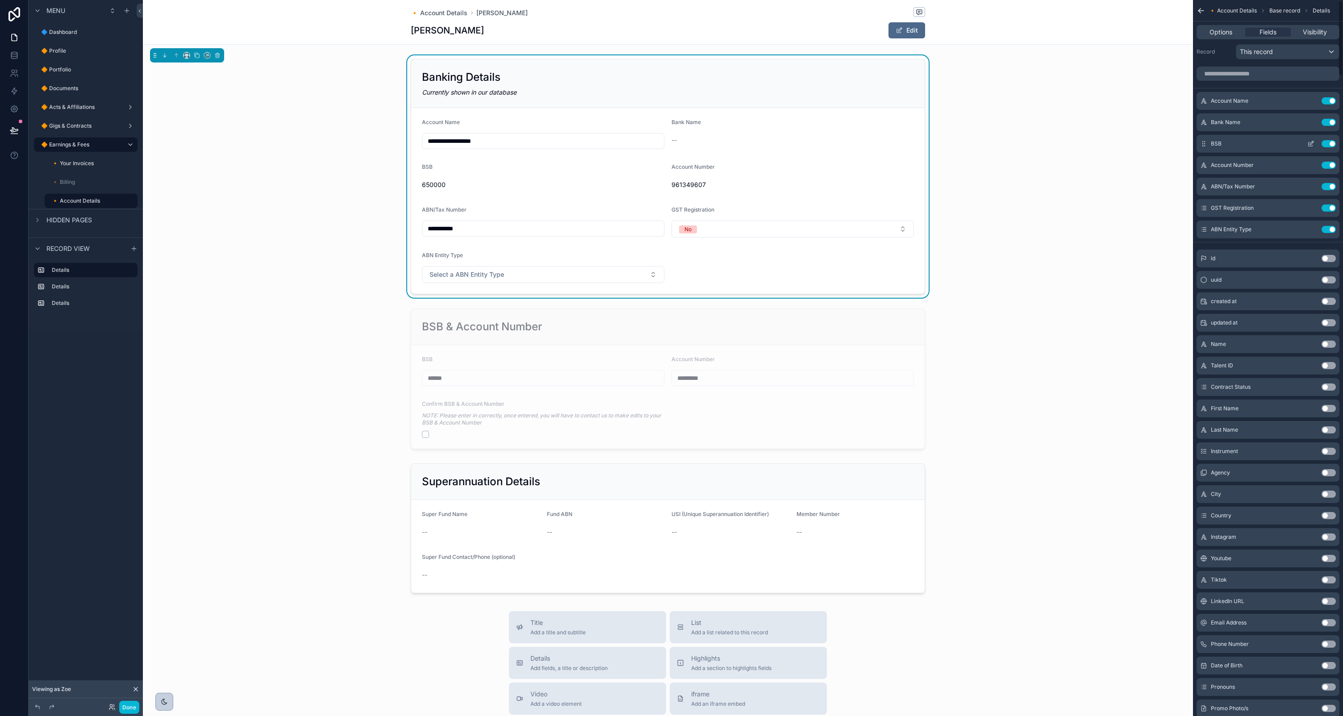
click at [1310, 142] on icon "scrollable content" at bounding box center [1310, 143] width 7 height 7
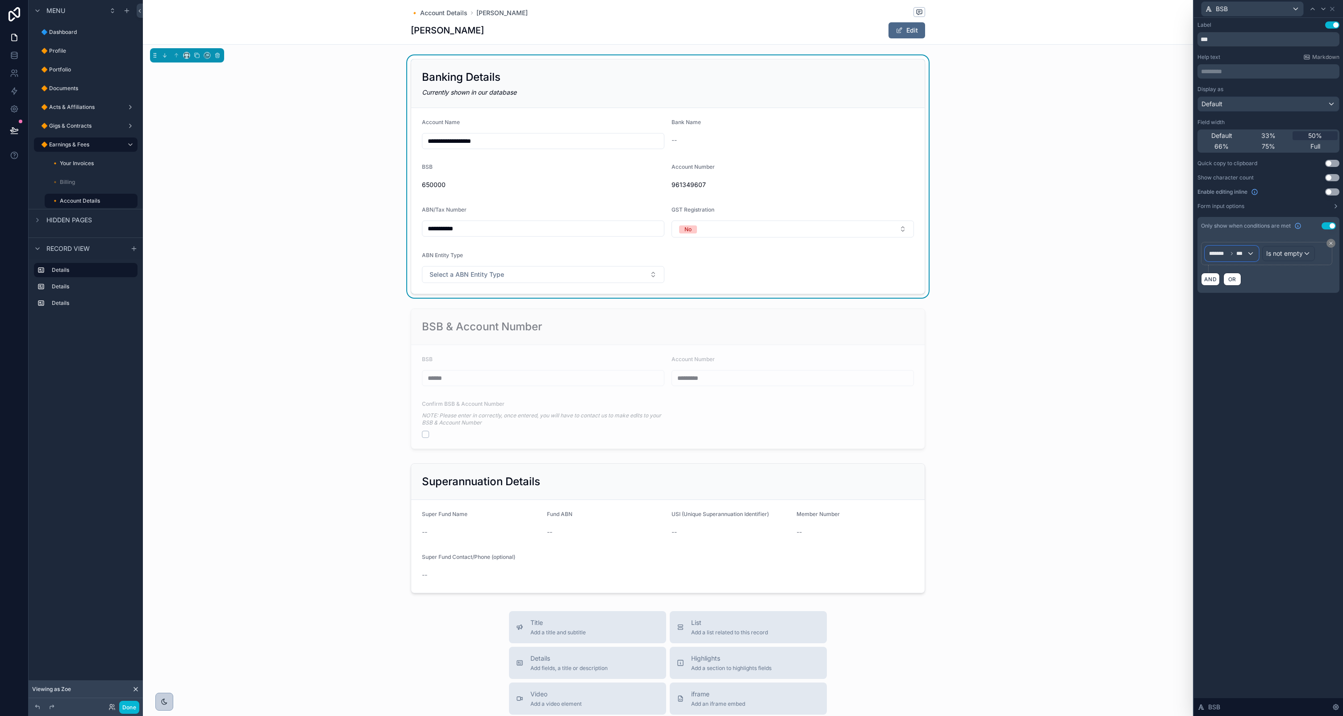
click at [1237, 253] on span "***" at bounding box center [1241, 253] width 10 height 7
drag, startPoint x: 1304, startPoint y: 351, endPoint x: 1234, endPoint y: 284, distance: 97.3
click at [1304, 351] on div at bounding box center [1268, 358] width 149 height 716
click at [1209, 280] on button "AND" at bounding box center [1210, 279] width 19 height 13
click at [1222, 286] on div "***" at bounding box center [1216, 284] width 21 height 14
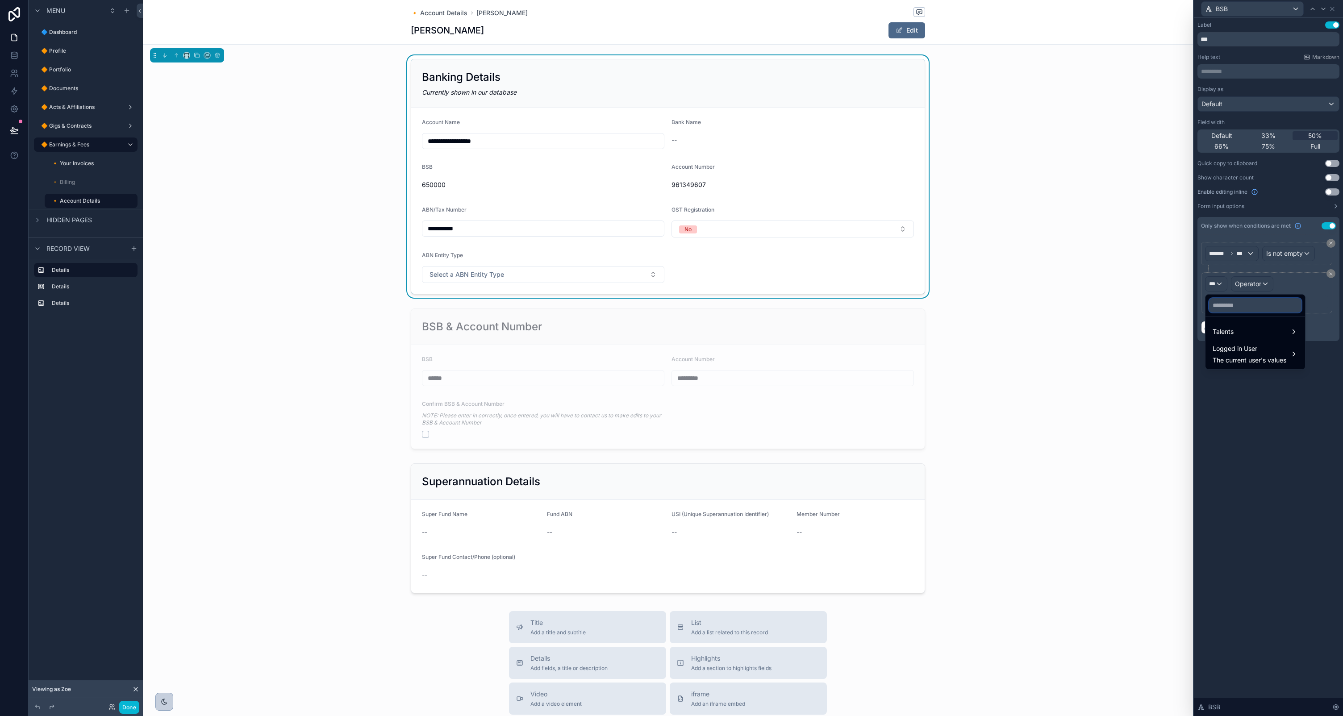
click at [1224, 307] on input "text" at bounding box center [1255, 305] width 92 height 14
type input "*******"
click at [1232, 334] on span "Talents" at bounding box center [1223, 331] width 21 height 11
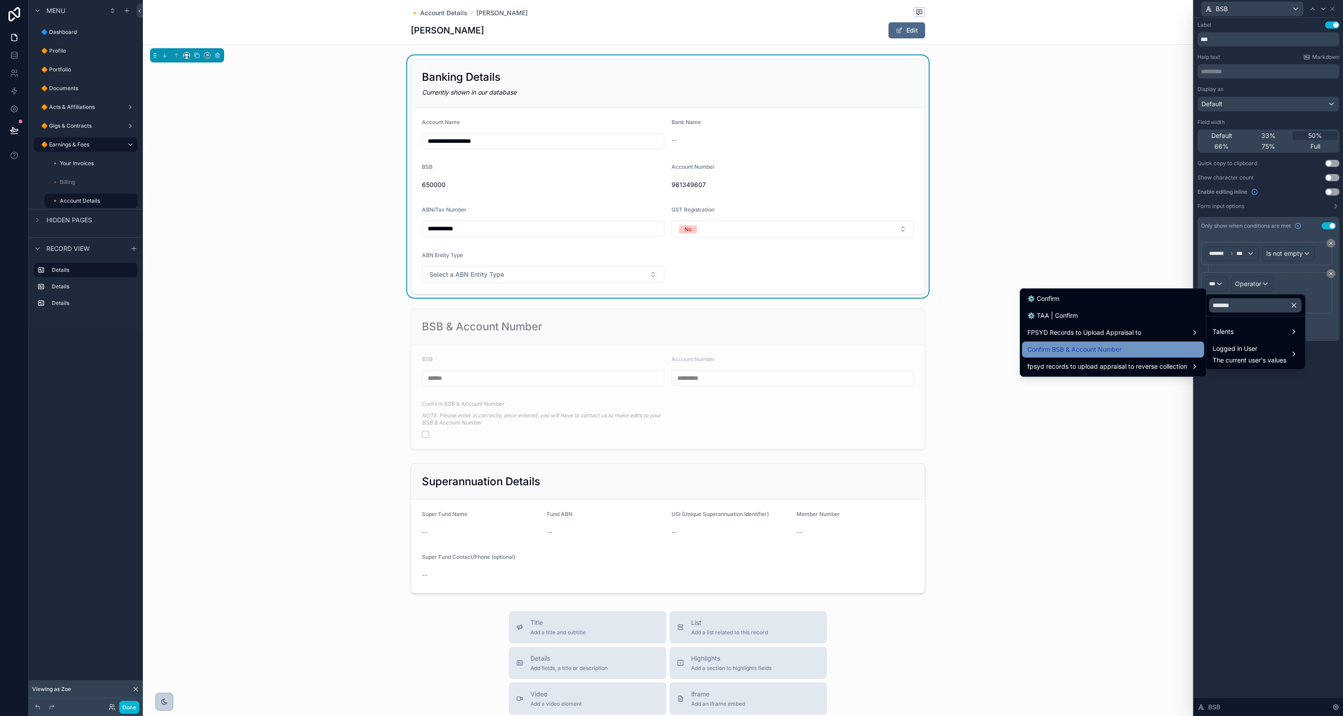
click at [1113, 344] on span "Confirm BSB & Account Number" at bounding box center [1074, 349] width 94 height 11
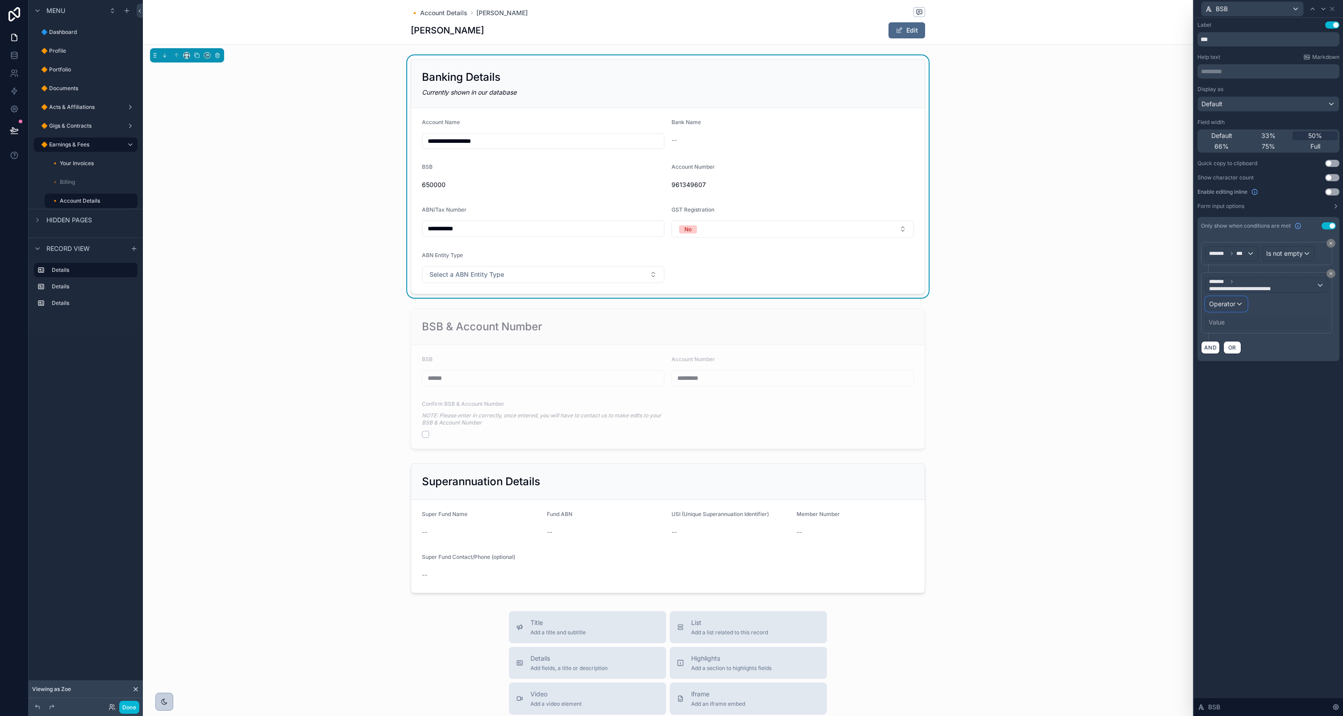
click at [1236, 304] on div "Operator" at bounding box center [1227, 304] width 42 height 14
click at [1223, 350] on span "Is true" at bounding box center [1222, 351] width 18 height 11
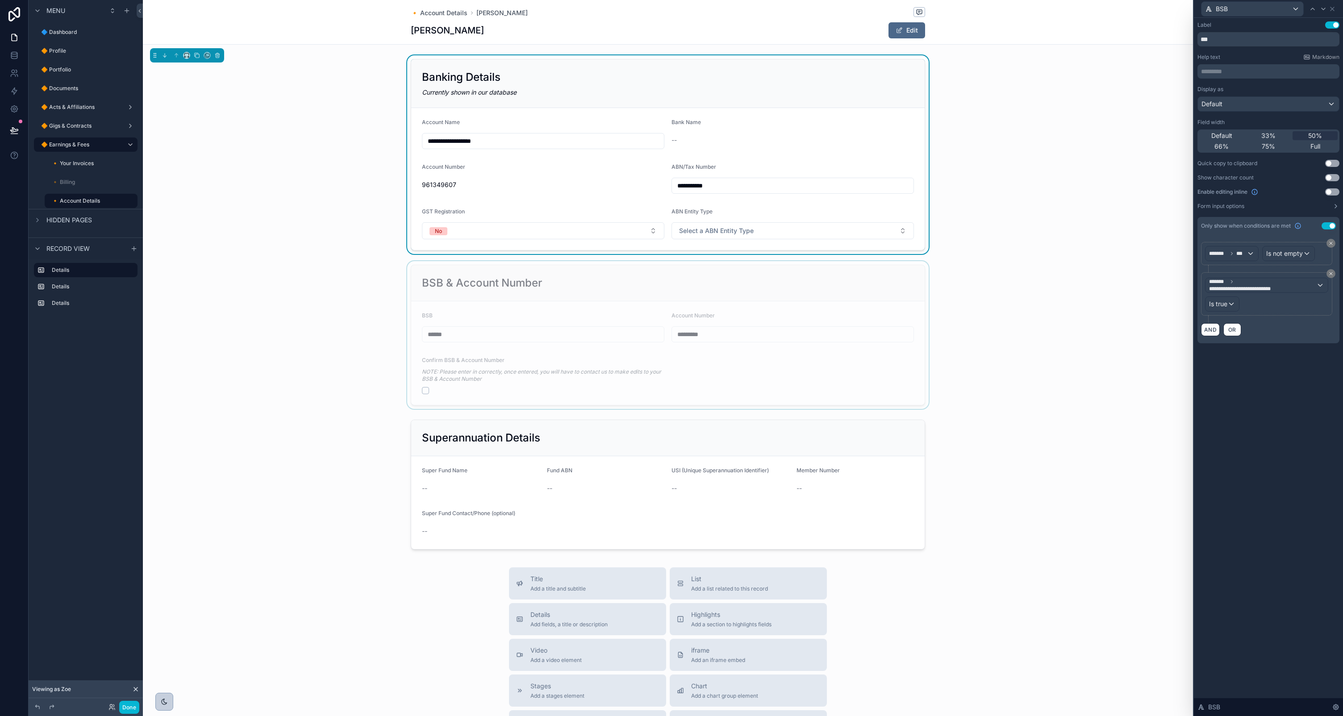
click at [425, 392] on div "scrollable content" at bounding box center [668, 335] width 1050 height 148
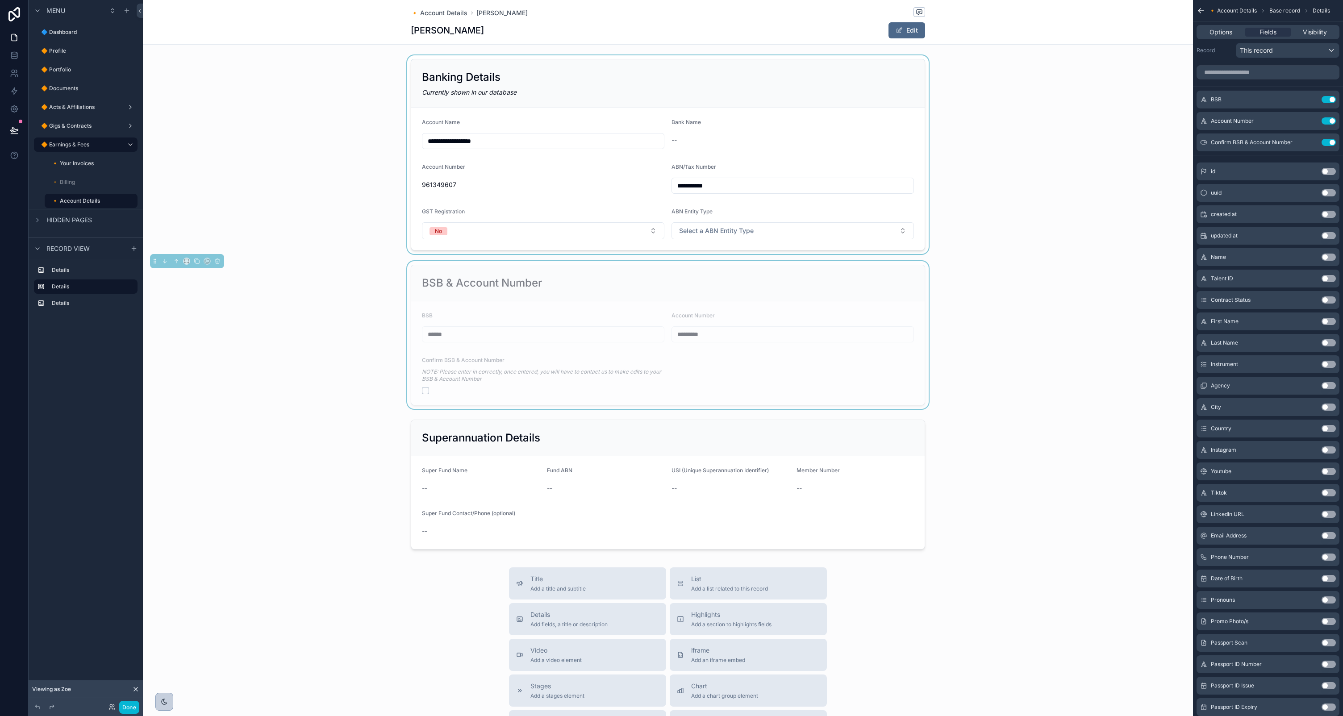
click at [525, 173] on div "scrollable content" at bounding box center [668, 154] width 1050 height 199
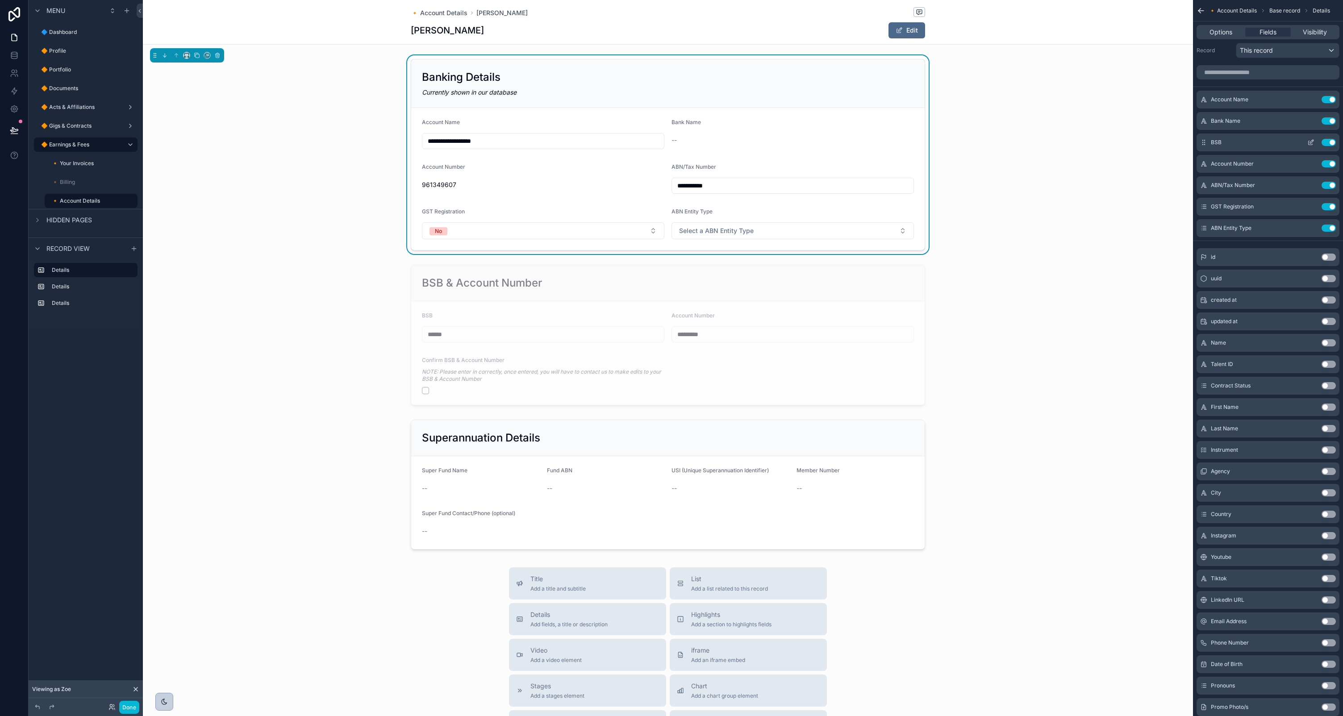
click at [1311, 141] on icon "scrollable content" at bounding box center [1312, 142] width 4 height 4
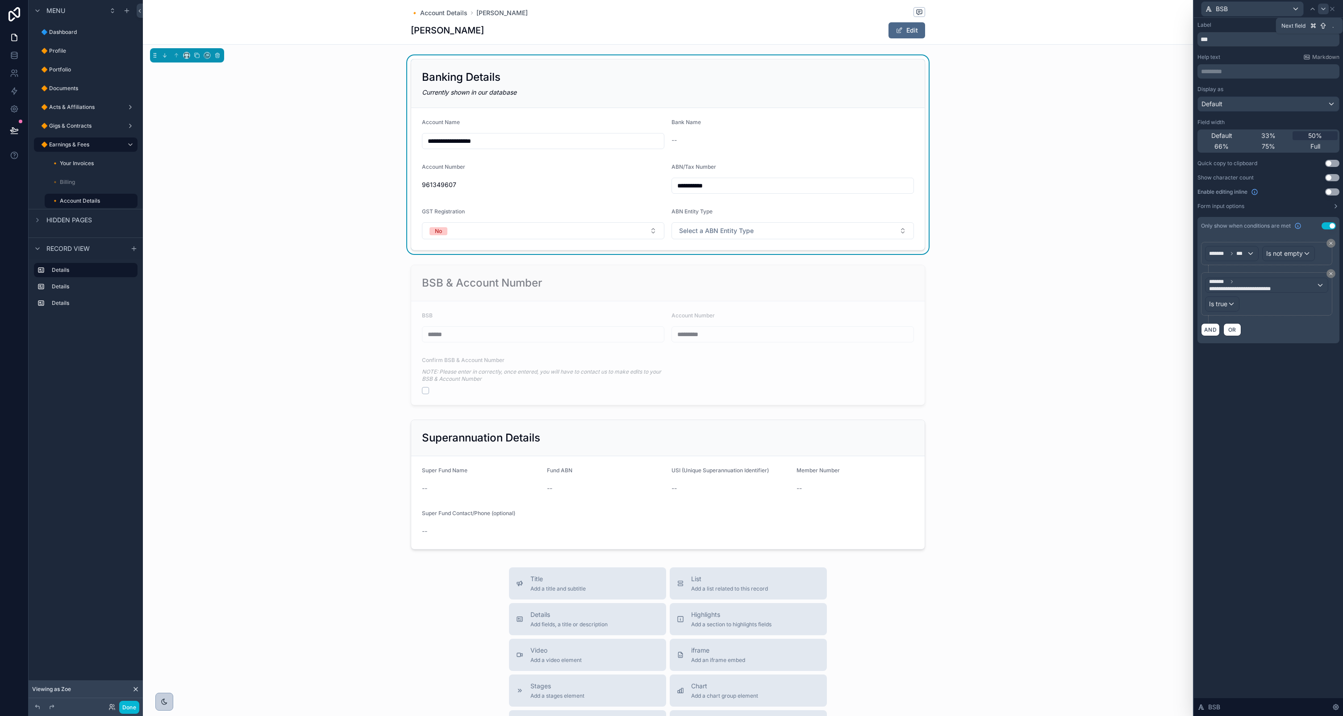
click at [1322, 10] on icon at bounding box center [1323, 8] width 7 height 7
click at [1211, 297] on button "AND" at bounding box center [1210, 298] width 19 height 13
click at [1211, 303] on span "***" at bounding box center [1212, 302] width 6 height 7
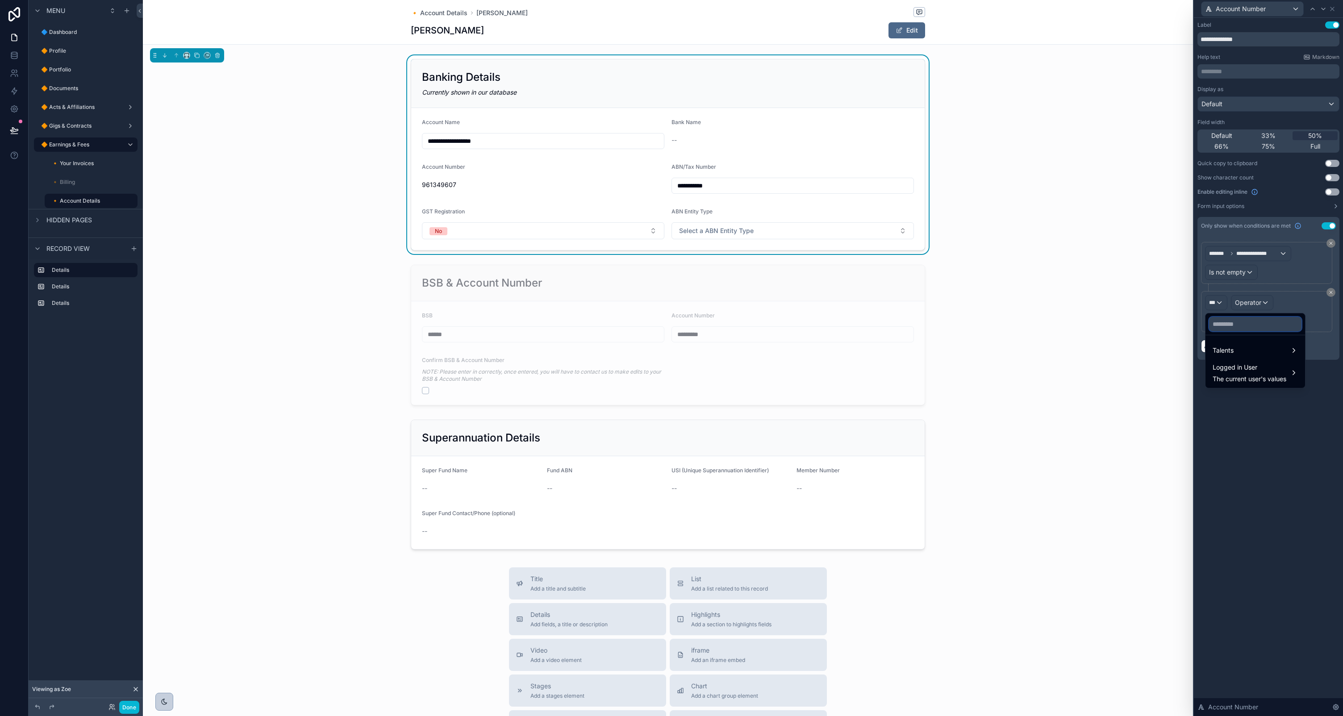
drag, startPoint x: 1232, startPoint y: 324, endPoint x: 1237, endPoint y: 340, distance: 17.1
click at [1232, 326] on input "text" at bounding box center [1255, 324] width 92 height 14
type input "*******"
click at [1226, 349] on span "Talents" at bounding box center [1223, 350] width 21 height 11
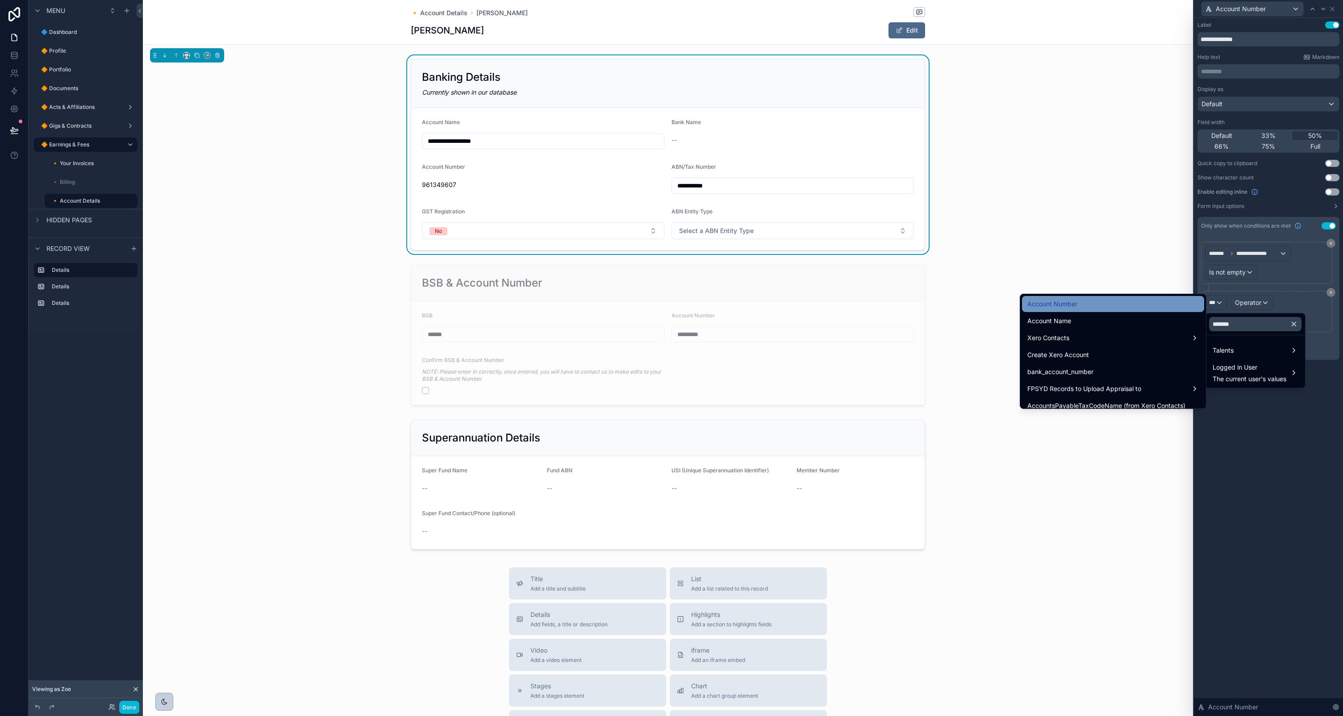
click at [1093, 307] on div "Account Number" at bounding box center [1112, 304] width 171 height 11
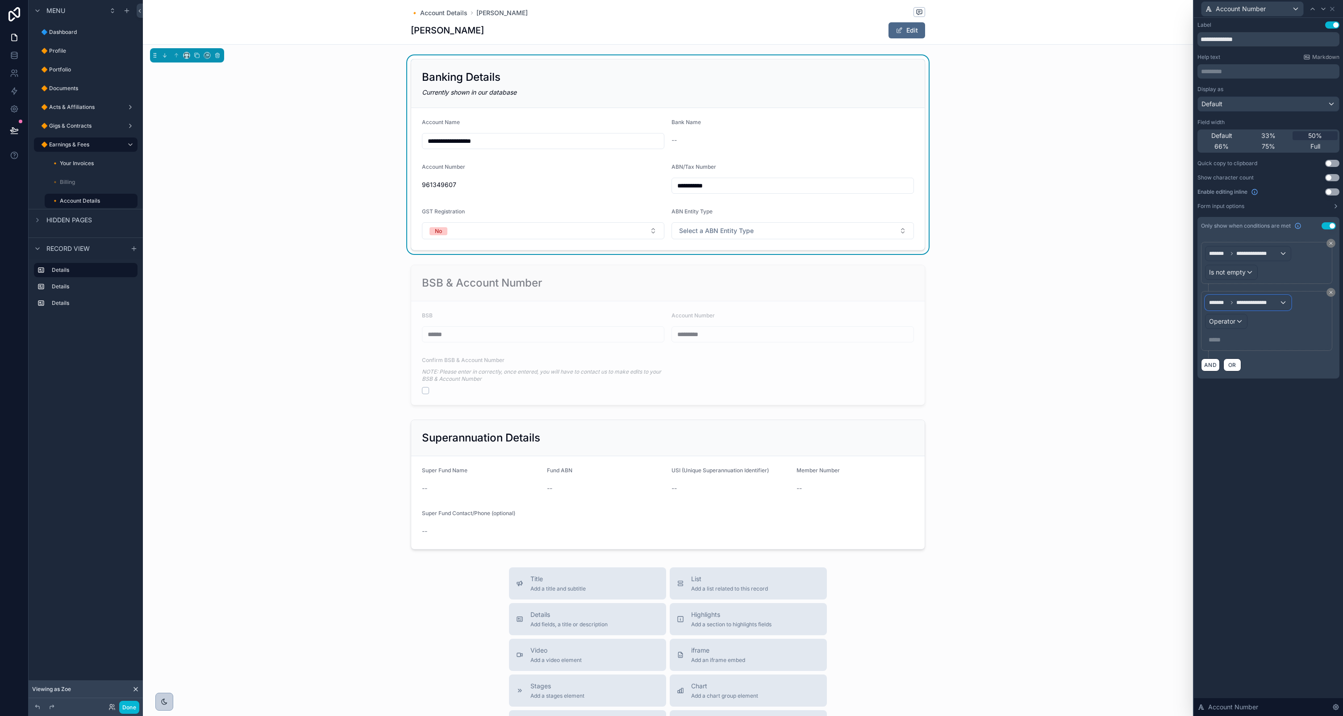
click at [1240, 304] on span "**********" at bounding box center [1257, 302] width 43 height 7
click at [1228, 325] on input "text" at bounding box center [1255, 324] width 92 height 14
type input "*******"
click at [1227, 352] on span "Talents" at bounding box center [1223, 350] width 21 height 11
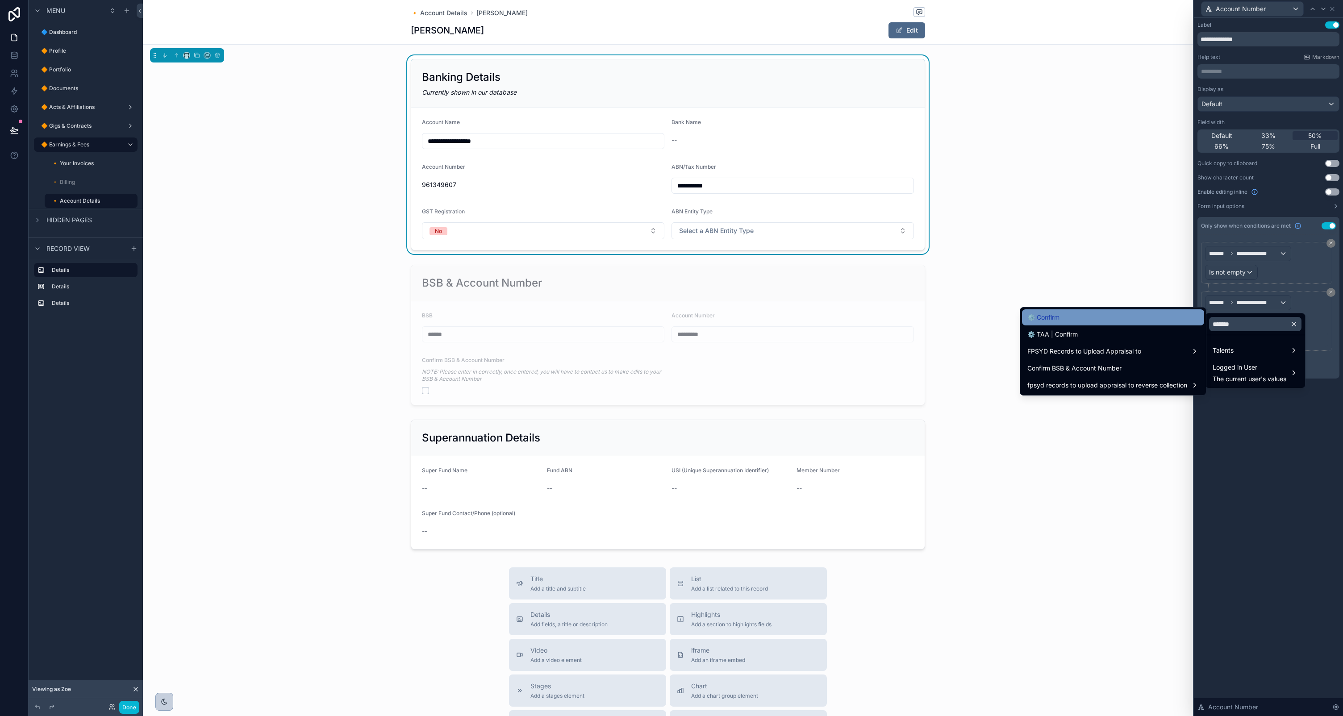
click at [1098, 319] on div "⚙️ Confirm" at bounding box center [1112, 317] width 171 height 11
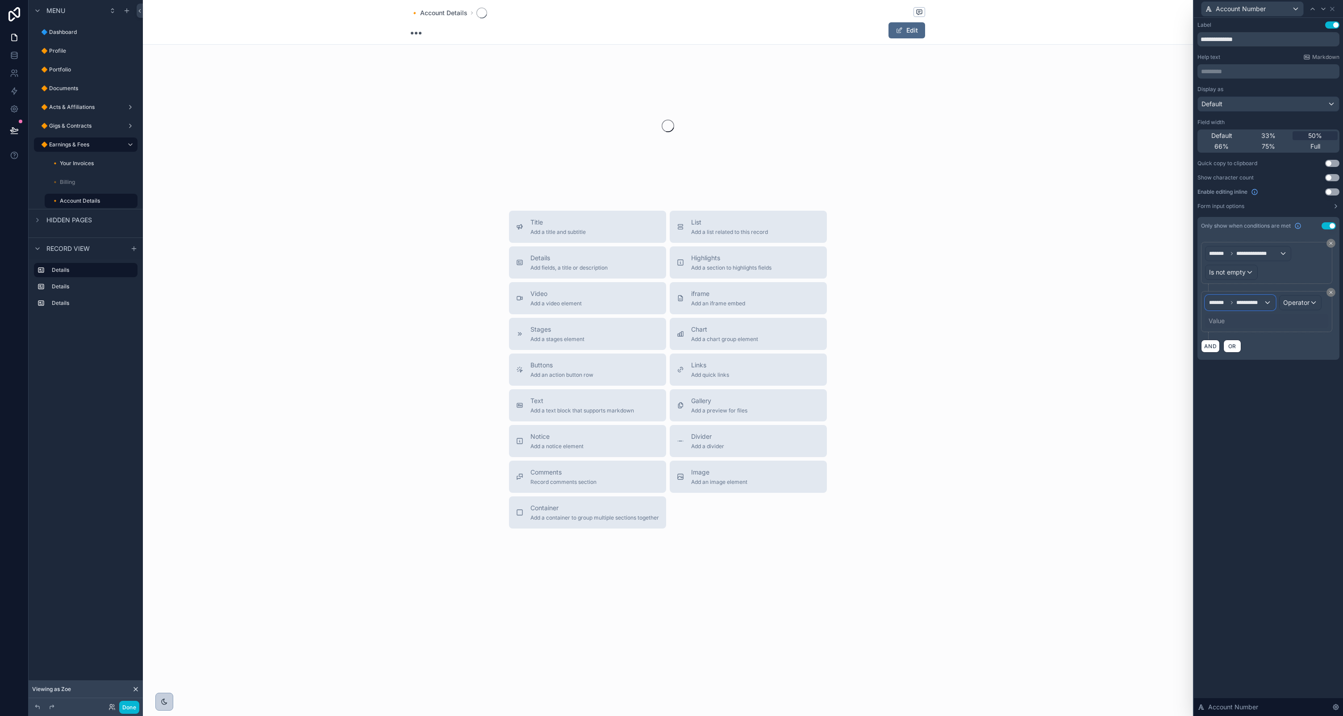
click at [1250, 305] on span "**********" at bounding box center [1249, 302] width 27 height 7
click at [1246, 323] on input "text" at bounding box center [1255, 324] width 92 height 14
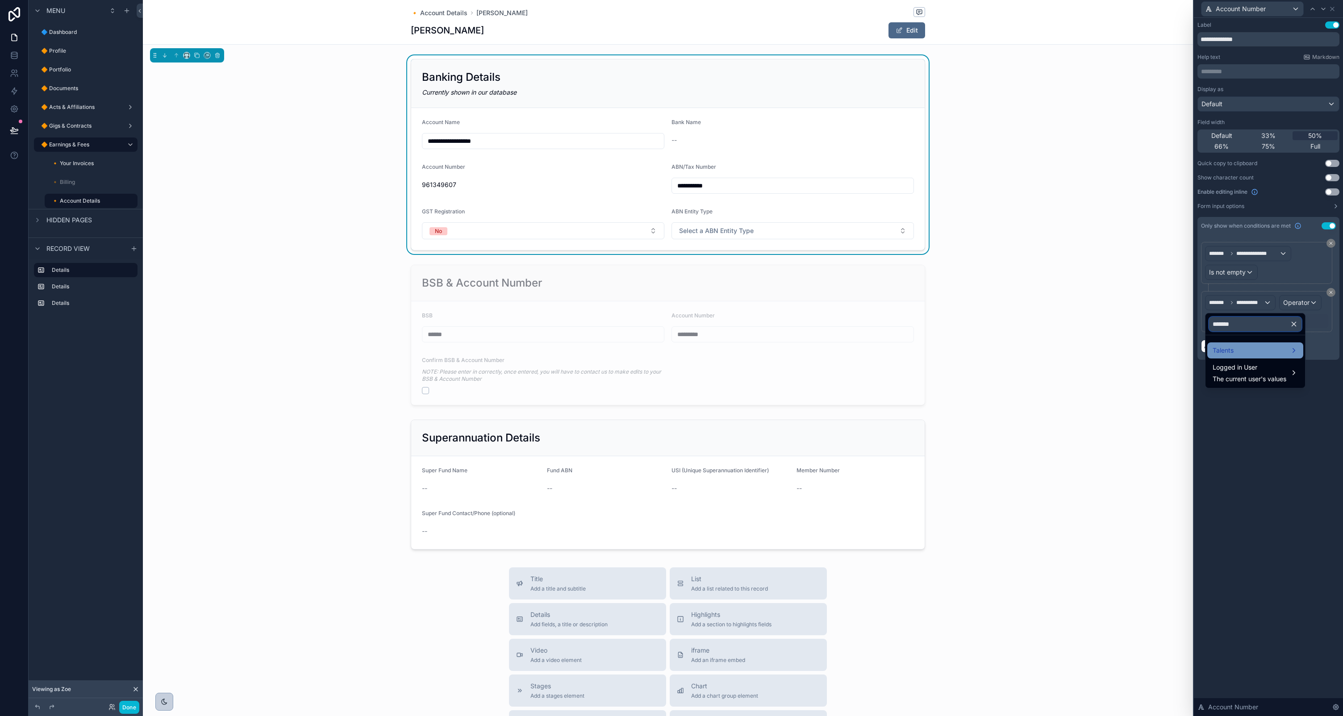
type input "*******"
click at [1235, 352] on div "Talents" at bounding box center [1255, 350] width 85 height 11
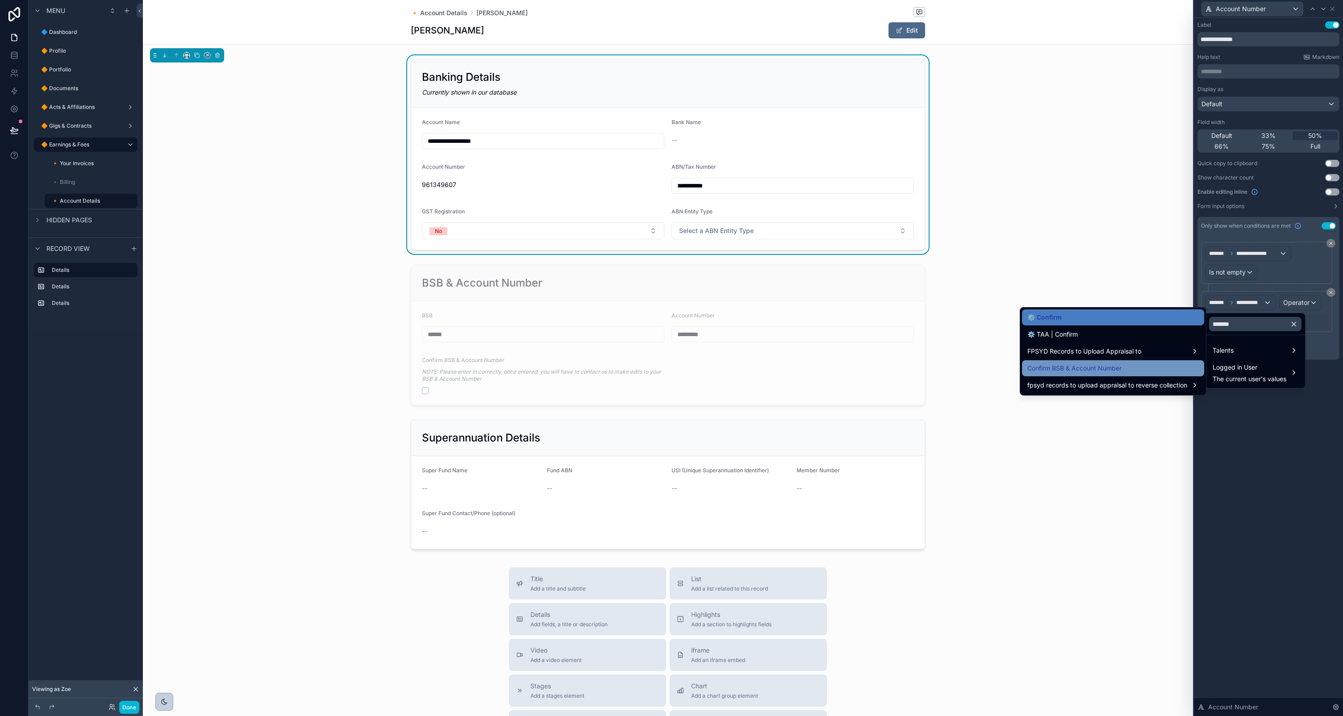
click at [1095, 361] on div "Confirm BSB & Account Number" at bounding box center [1113, 368] width 182 height 16
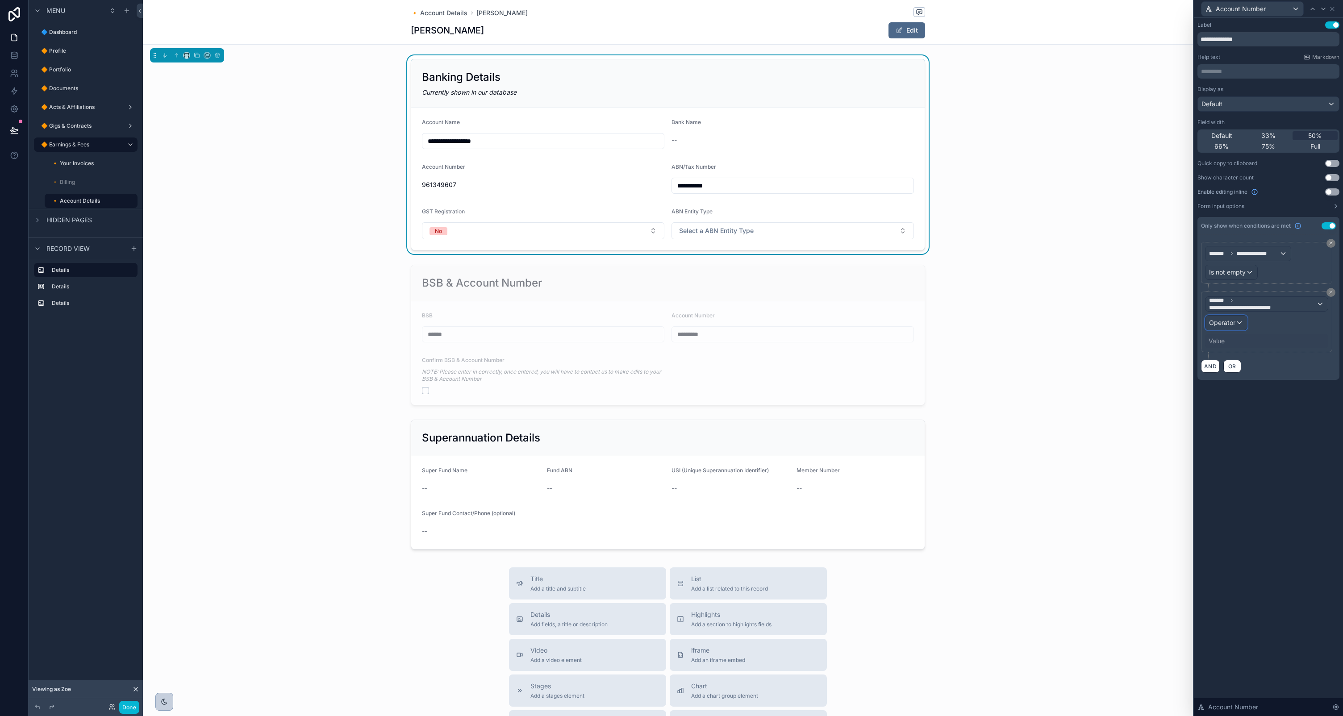
click at [1229, 322] on span "Operator" at bounding box center [1222, 323] width 26 height 8
drag, startPoint x: 1233, startPoint y: 370, endPoint x: 1243, endPoint y: 384, distance: 16.7
click at [1233, 370] on div "Is true" at bounding box center [1246, 370] width 66 height 11
click at [1286, 438] on div "**********" at bounding box center [1268, 367] width 149 height 698
click at [1332, 10] on icon at bounding box center [1332, 8] width 7 height 7
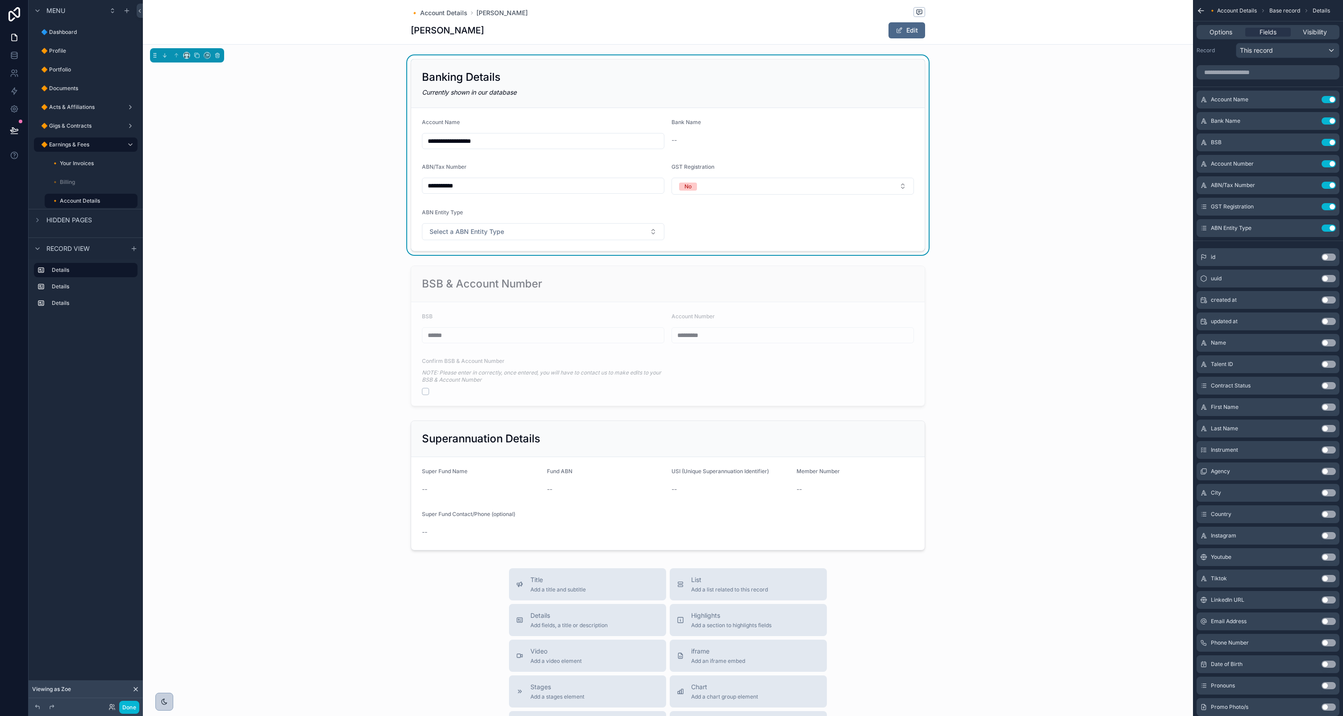
drag, startPoint x: 1007, startPoint y: 91, endPoint x: 1049, endPoint y: 84, distance: 42.5
click at [1009, 91] on div "**********" at bounding box center [668, 155] width 1050 height 200
click at [1219, 27] on div "Options Fields Visibility" at bounding box center [1268, 32] width 143 height 14
click at [1218, 30] on span "Options" at bounding box center [1221, 32] width 23 height 9
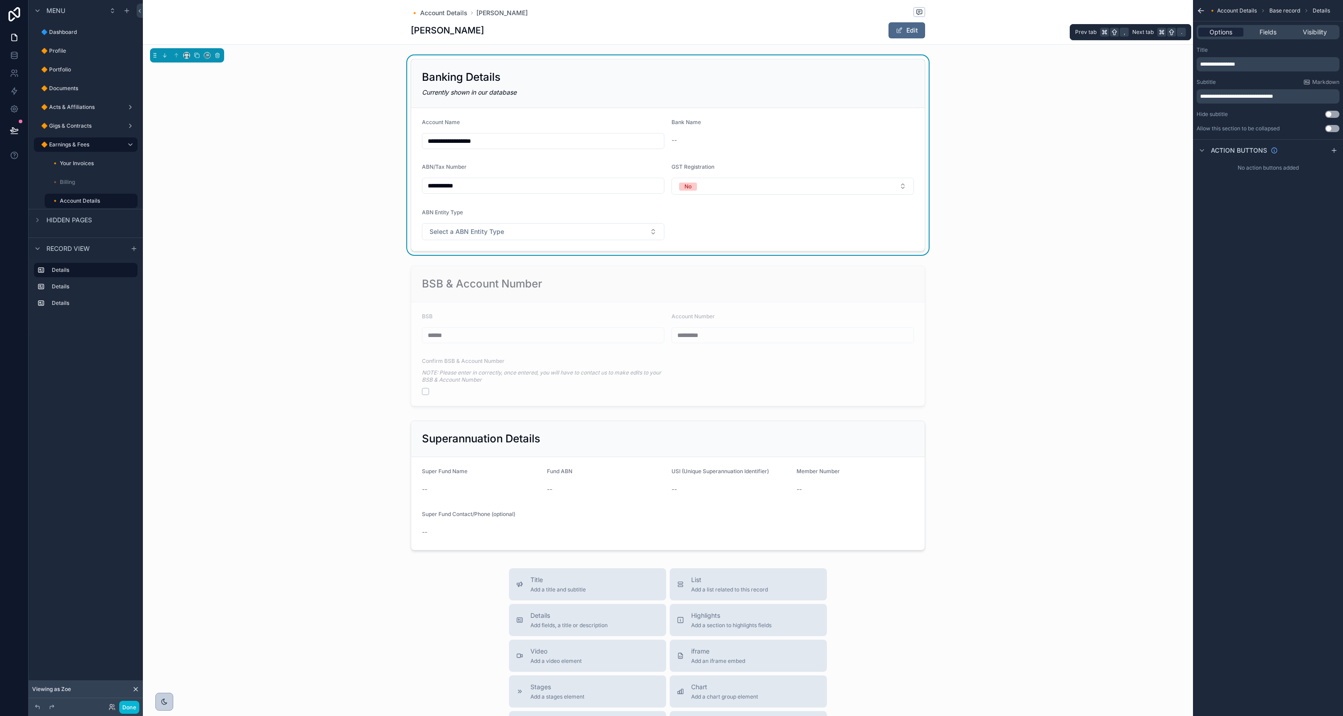
scroll to position [0, 0]
click at [1217, 149] on span "Action buttons" at bounding box center [1239, 150] width 56 height 9
click at [1217, 150] on span "Action buttons" at bounding box center [1239, 150] width 56 height 9
click at [1104, 112] on div "**********" at bounding box center [668, 155] width 1050 height 200
drag, startPoint x: 839, startPoint y: 22, endPoint x: 1126, endPoint y: 29, distance: 287.6
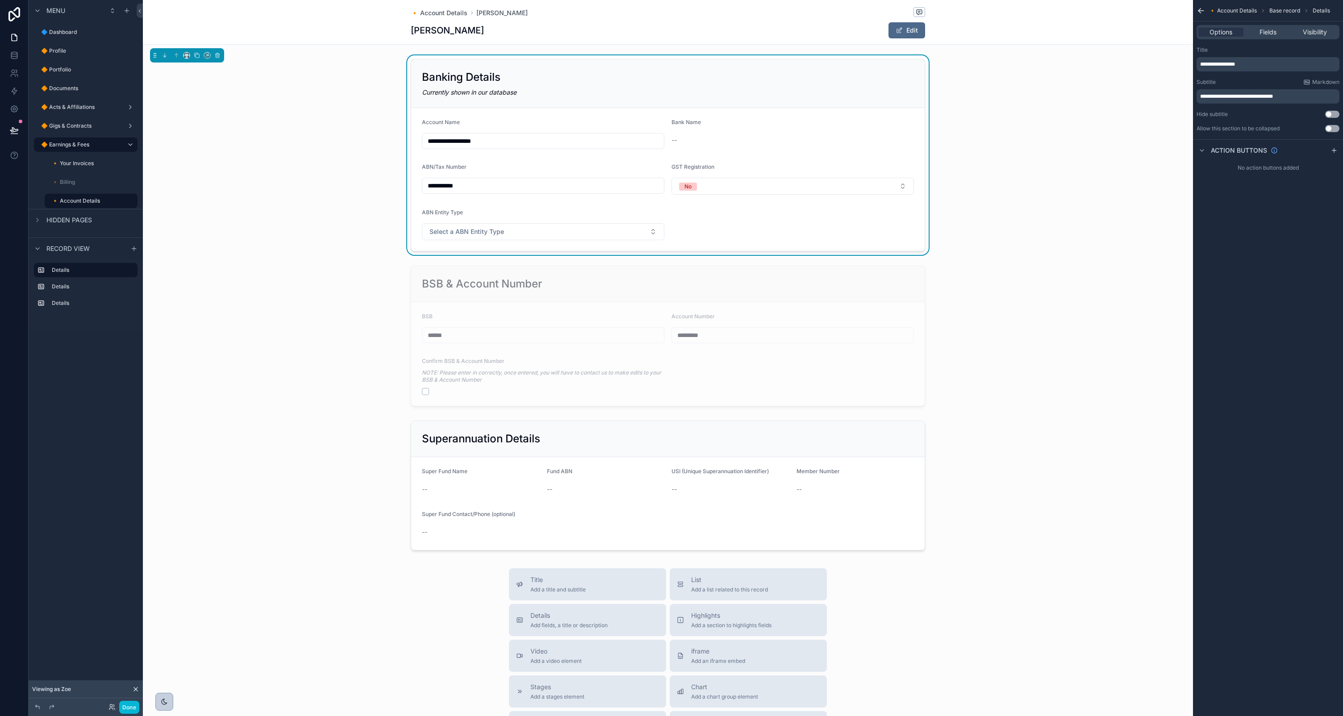
click at [842, 23] on div "Zoe June Klemenczuk Edit" at bounding box center [668, 30] width 514 height 17
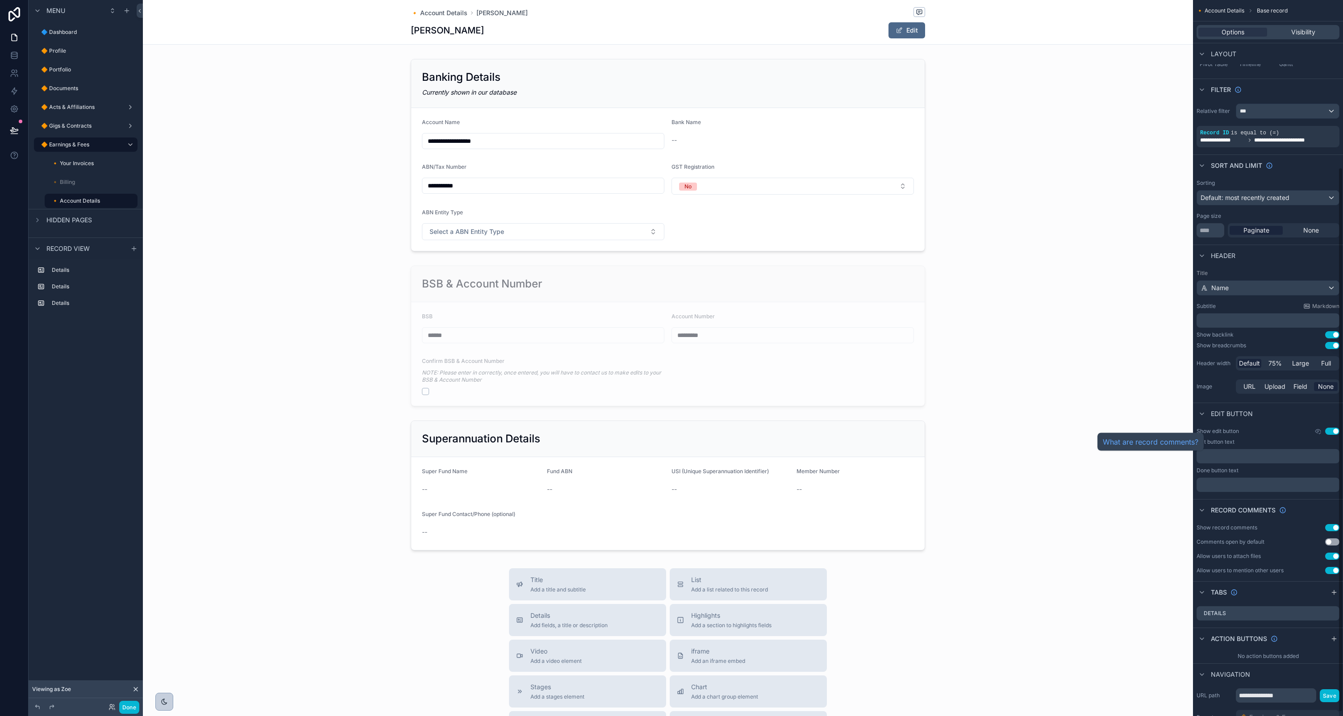
scroll to position [225, 0]
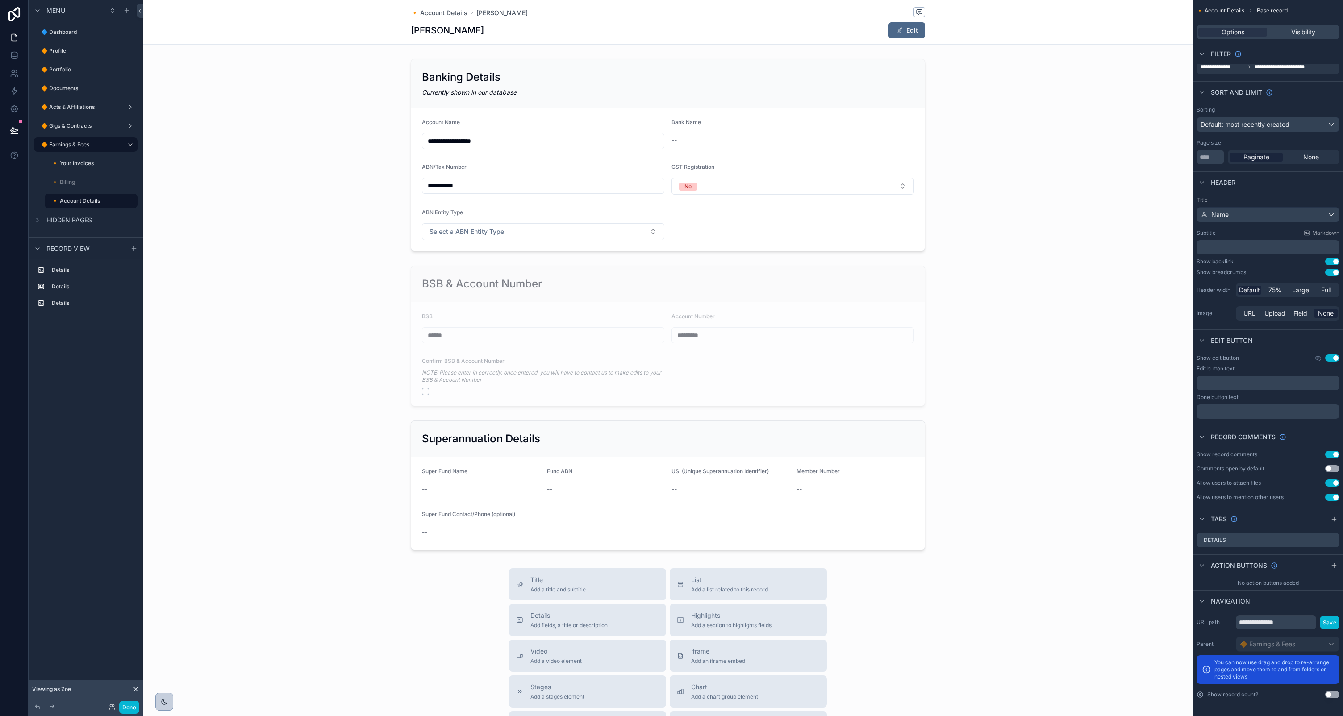
click at [1330, 455] on button "Use setting" at bounding box center [1332, 454] width 14 height 7
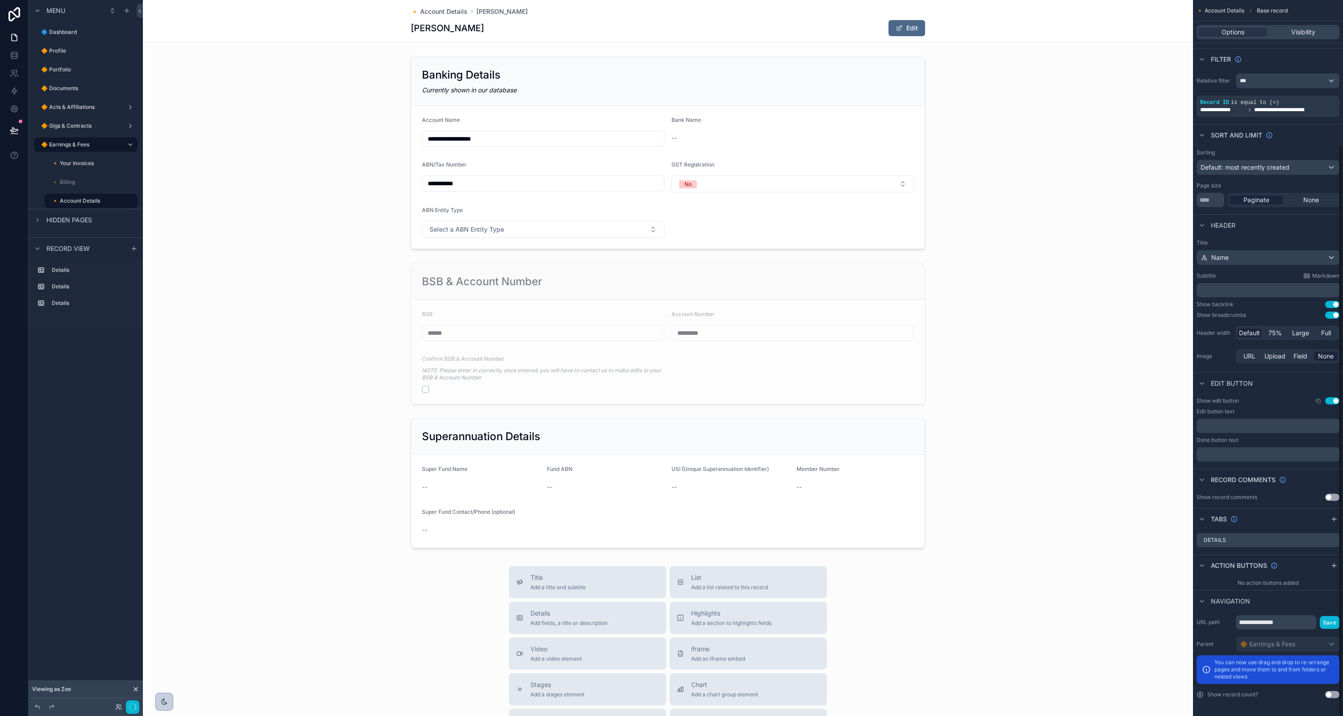
scroll to position [182, 0]
click at [1332, 402] on button "Use setting" at bounding box center [1332, 400] width 14 height 7
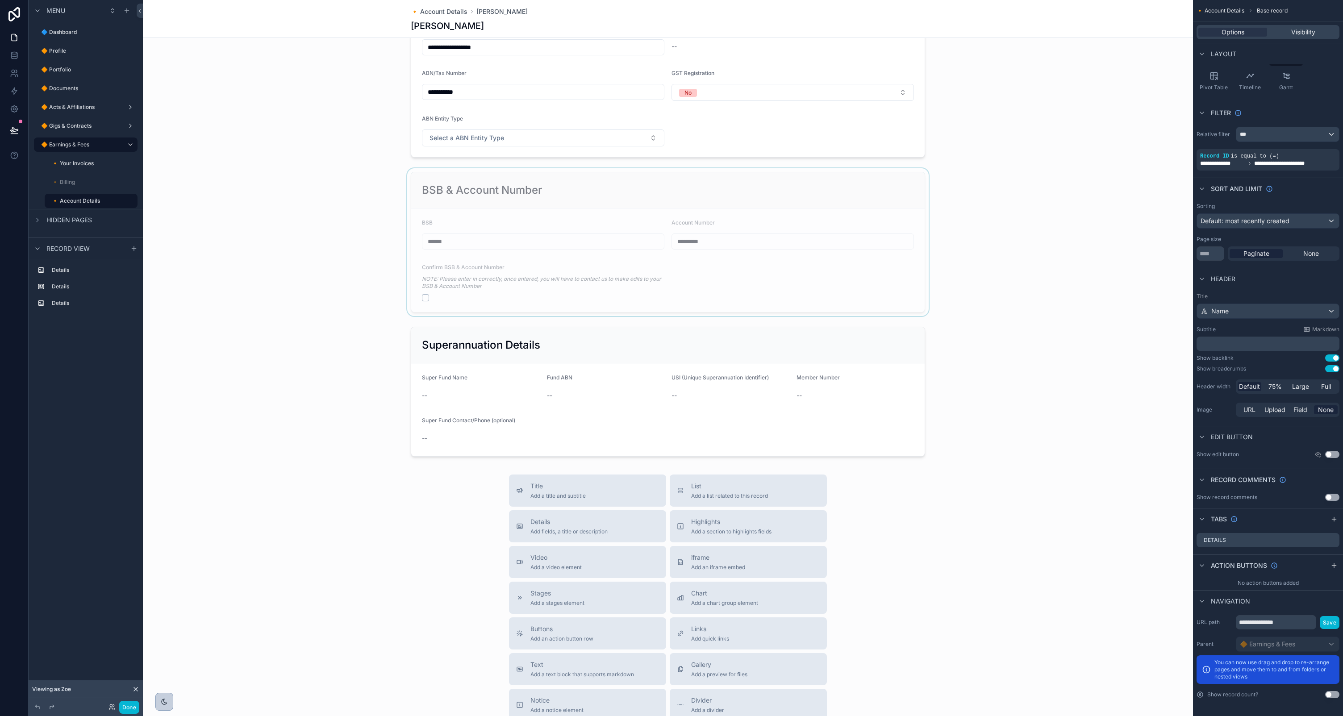
scroll to position [0, 0]
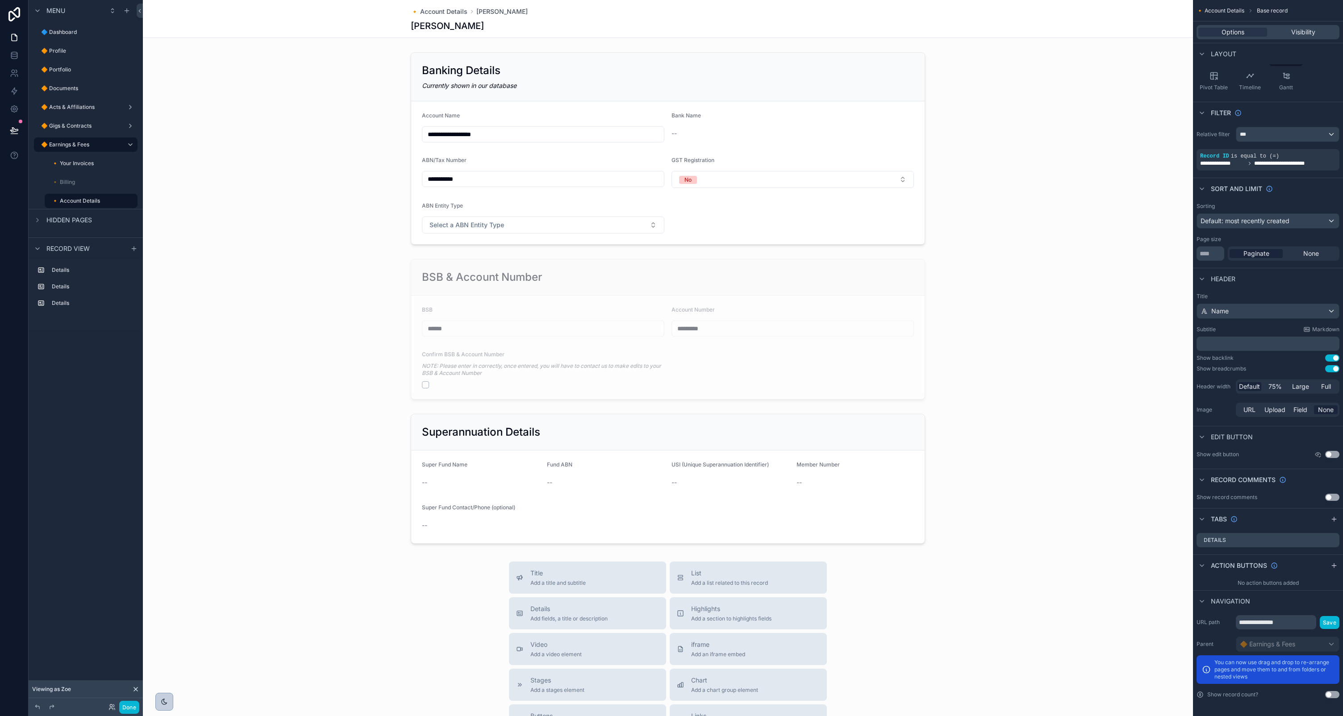
click at [1028, 376] on div "scrollable content" at bounding box center [668, 329] width 1050 height 148
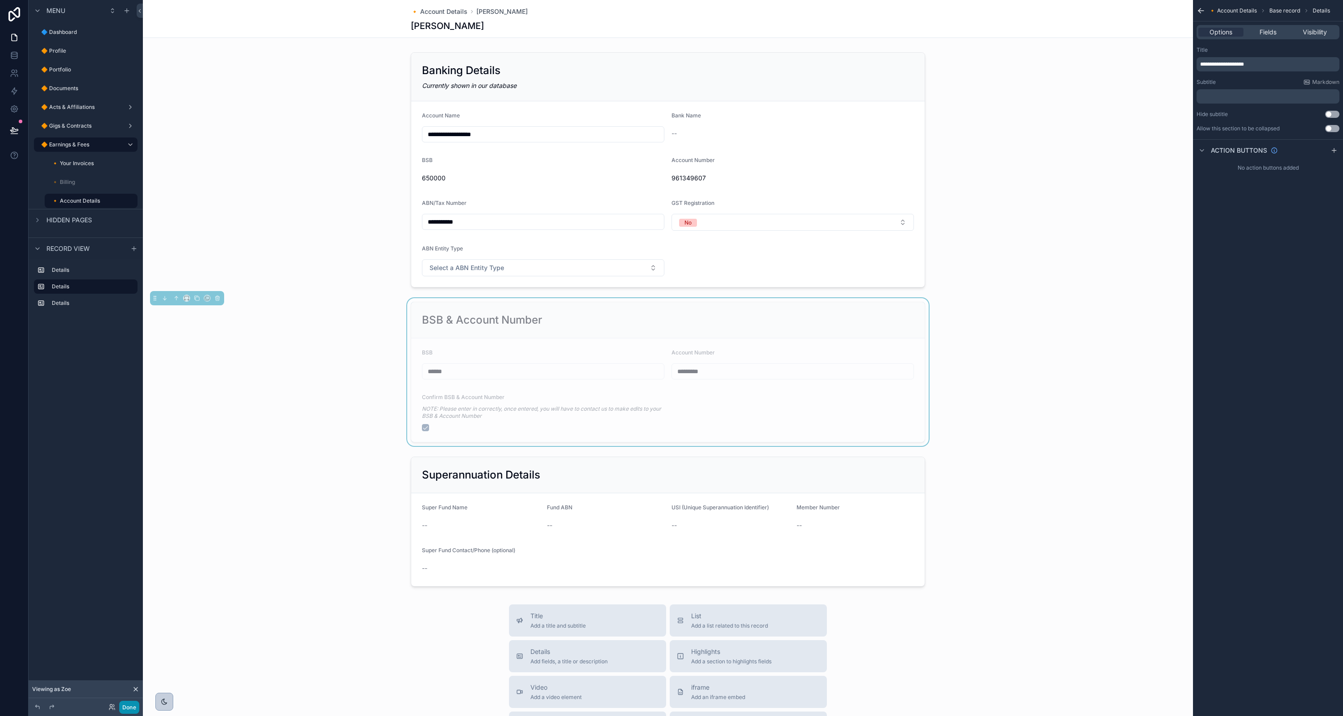
click at [129, 709] on button "Done" at bounding box center [129, 707] width 20 height 13
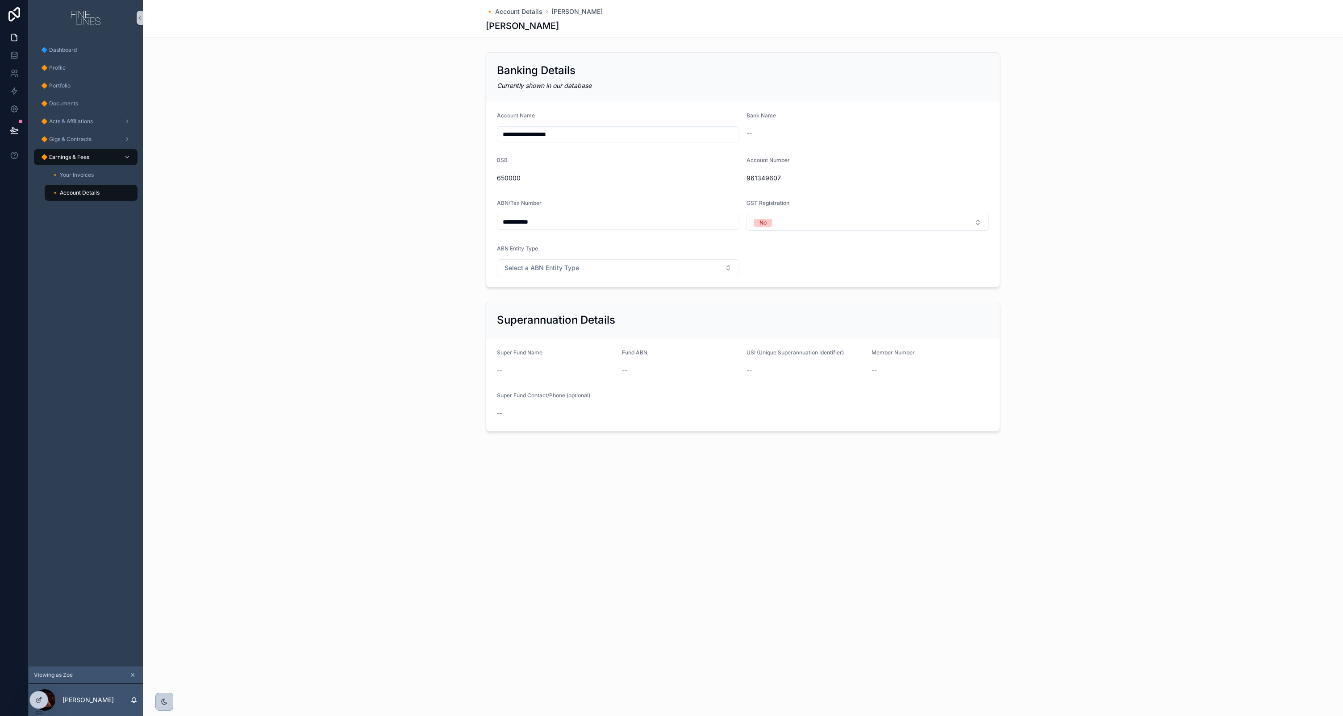
click at [584, 183] on div "650000" at bounding box center [618, 178] width 242 height 14
drag, startPoint x: 512, startPoint y: 179, endPoint x: 489, endPoint y: 177, distance: 23.3
click at [489, 177] on form "**********" at bounding box center [743, 194] width 514 height 186
click at [442, 185] on div "**********" at bounding box center [743, 170] width 1200 height 242
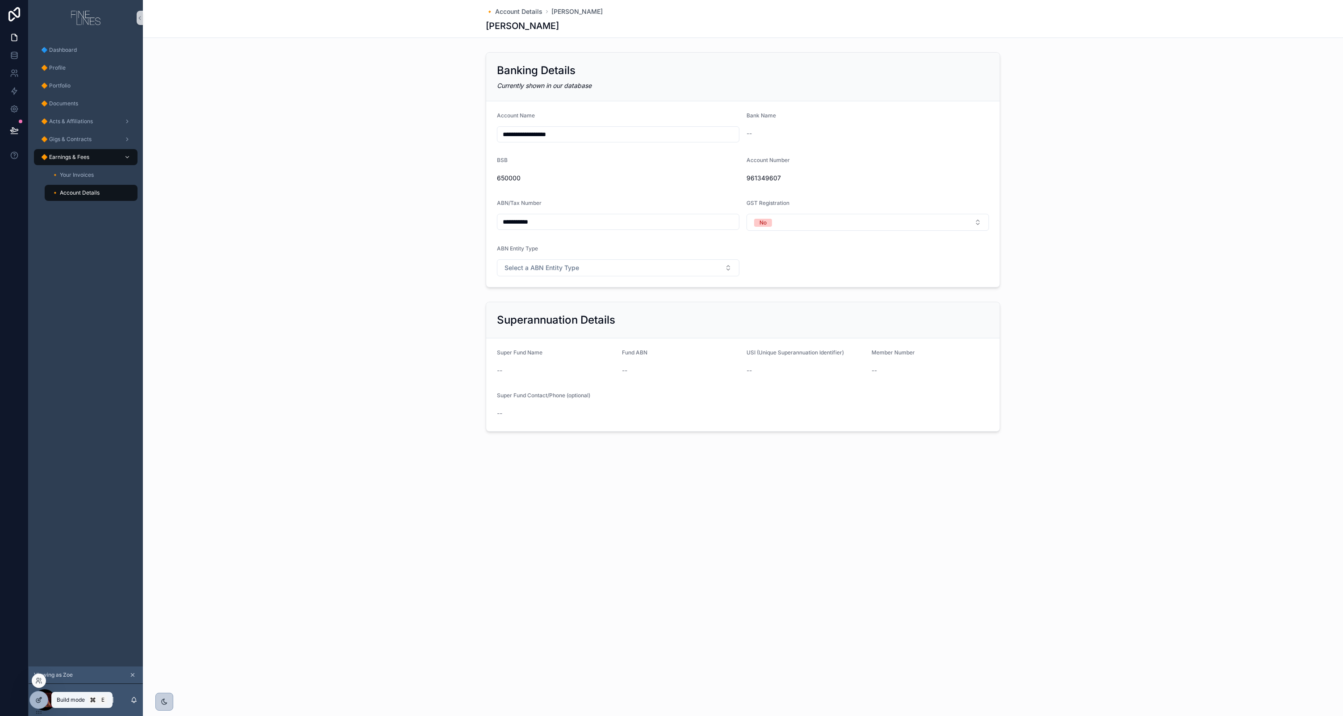
click at [42, 699] on div at bounding box center [39, 700] width 18 height 17
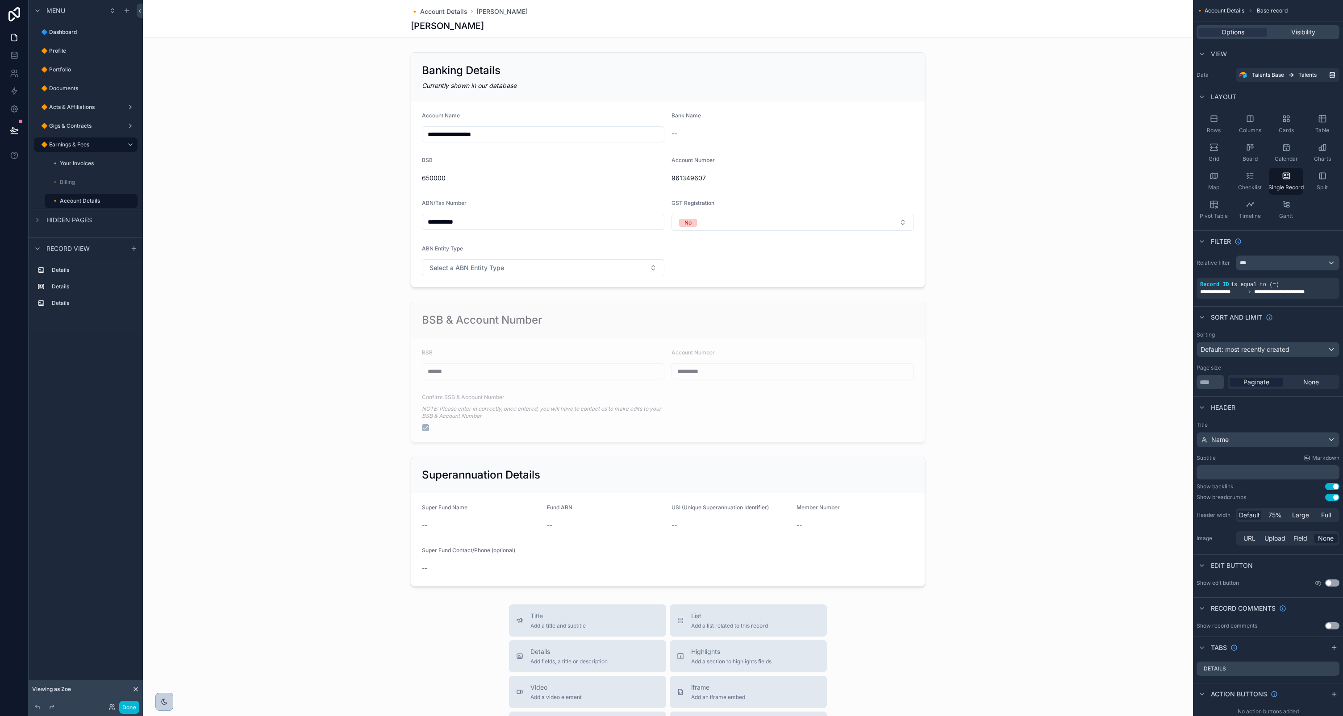
click at [1035, 98] on div "scrollable content" at bounding box center [668, 497] width 1050 height 994
click at [842, 138] on div "scrollable content" at bounding box center [668, 170] width 1050 height 242
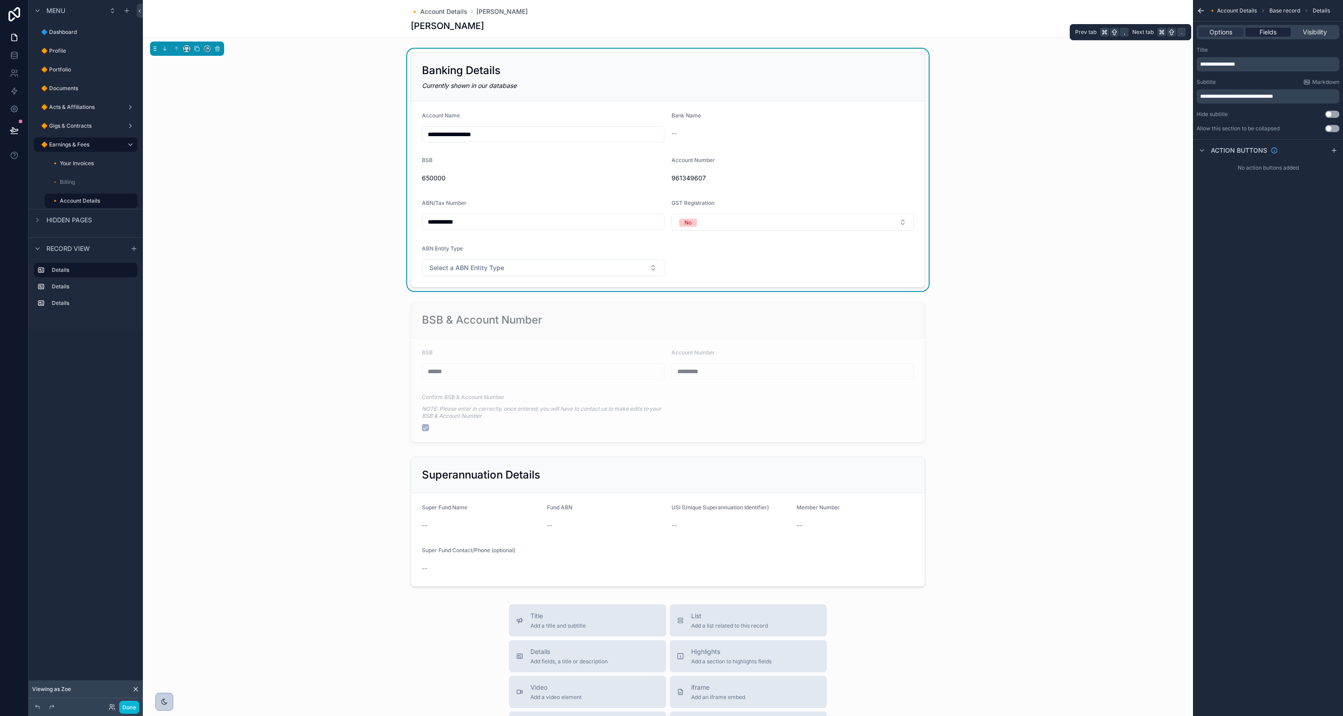
click at [1271, 33] on span "Fields" at bounding box center [1268, 32] width 17 height 9
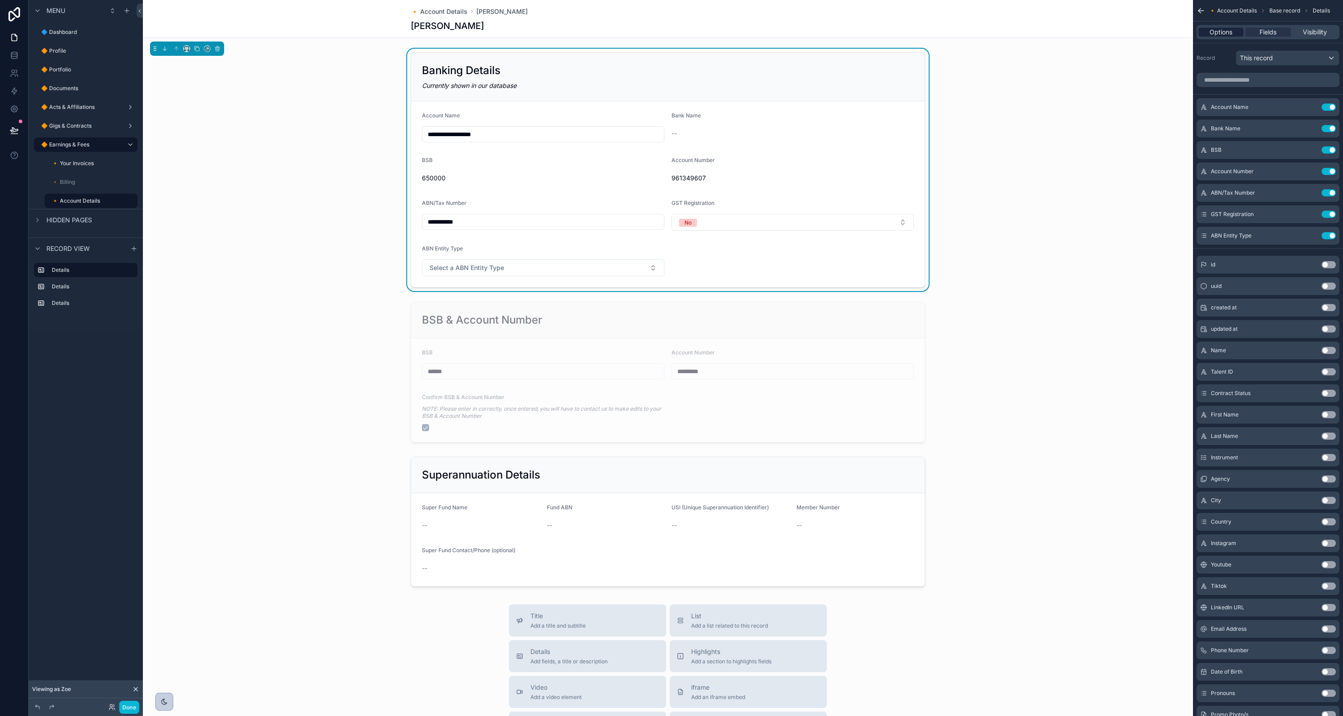
click at [1229, 31] on span "Options" at bounding box center [1221, 32] width 23 height 9
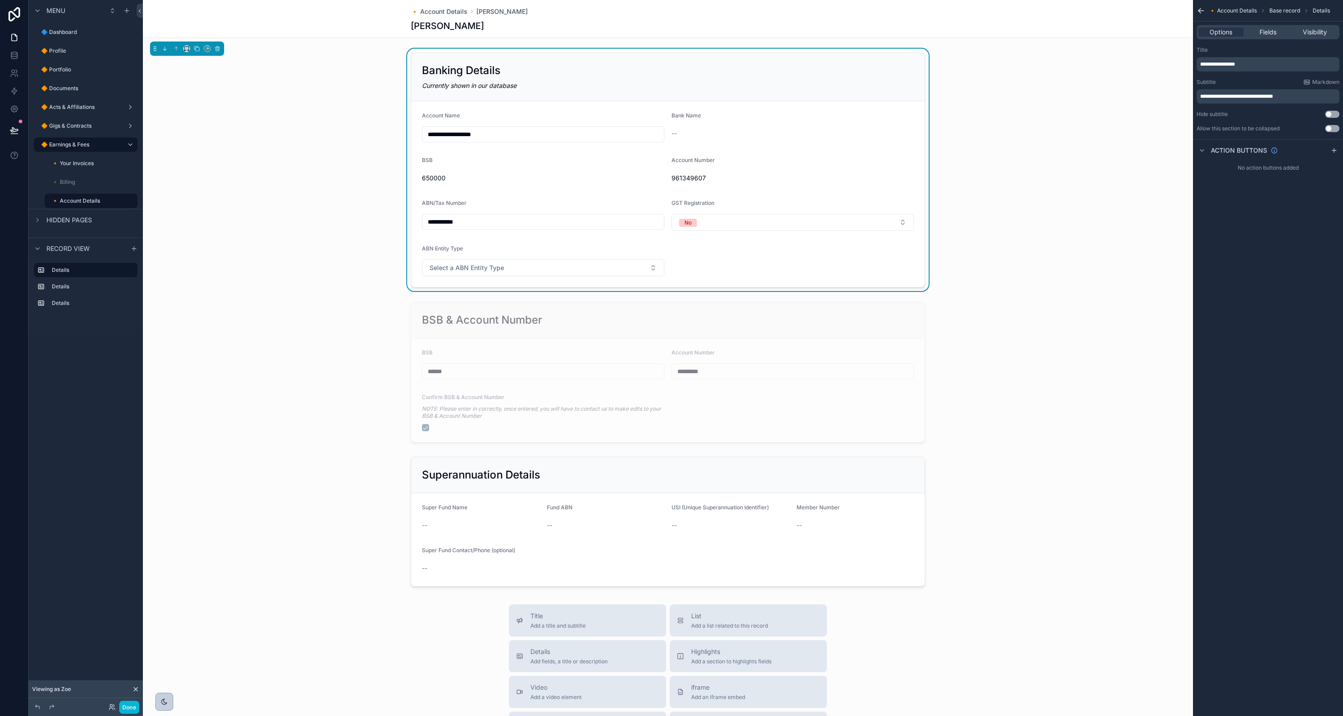
drag, startPoint x: 1297, startPoint y: 96, endPoint x: 1302, endPoint y: 96, distance: 5.0
click at [1298, 96] on p "**********" at bounding box center [1269, 96] width 138 height 7
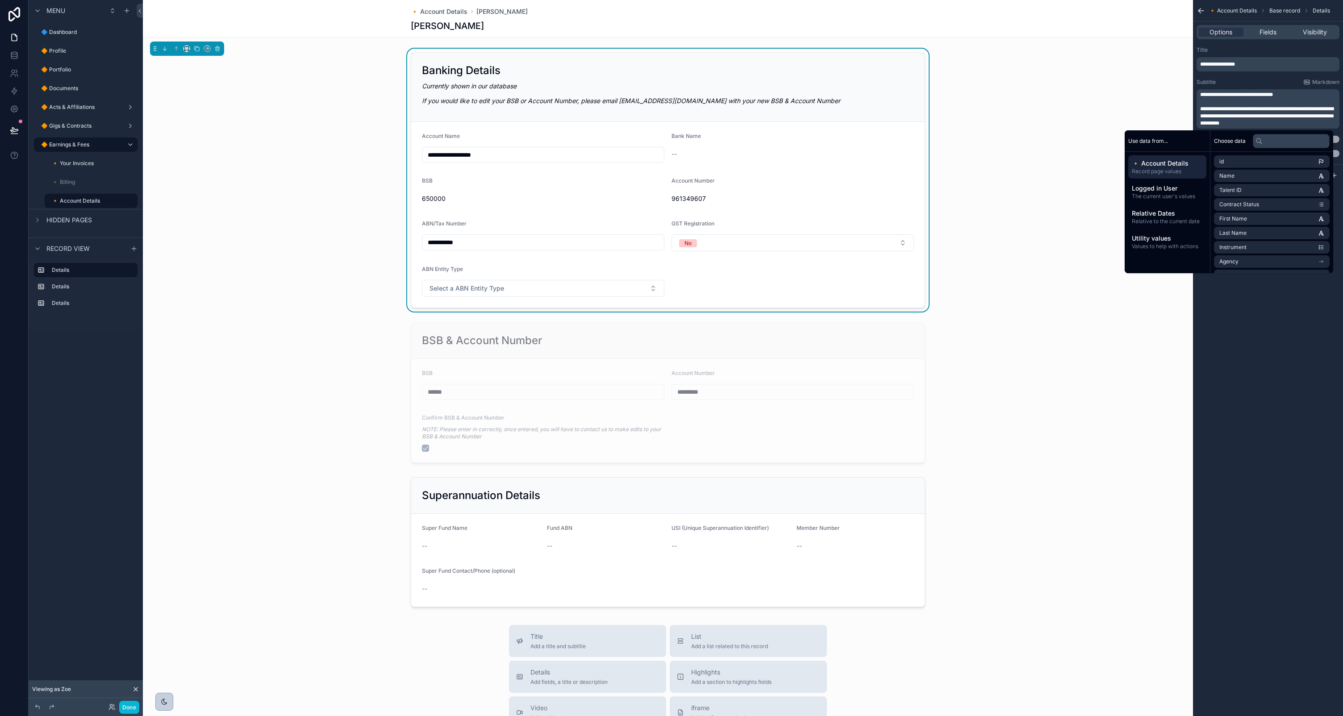
drag, startPoint x: 1219, startPoint y: 108, endPoint x: 1234, endPoint y: 102, distance: 16.1
click at [1219, 108] on span "**********" at bounding box center [1267, 116] width 134 height 20
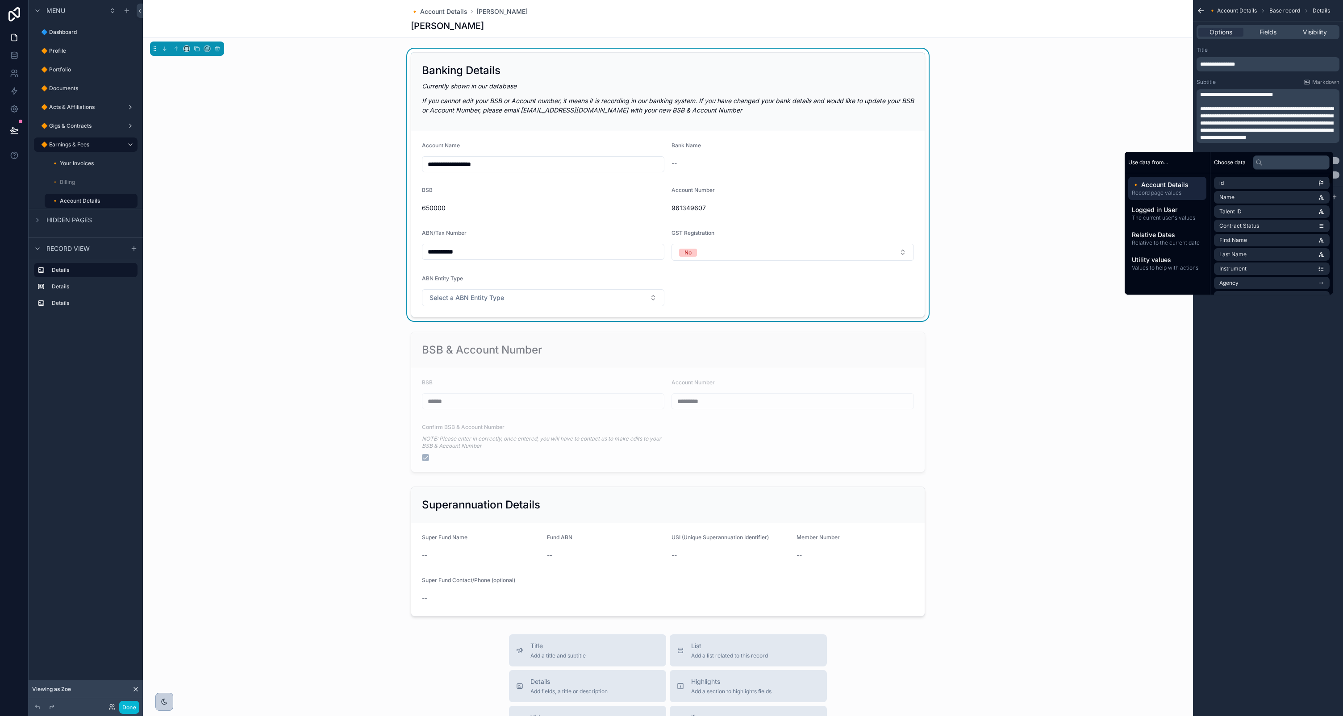
click at [1276, 352] on div "**********" at bounding box center [1268, 358] width 150 height 716
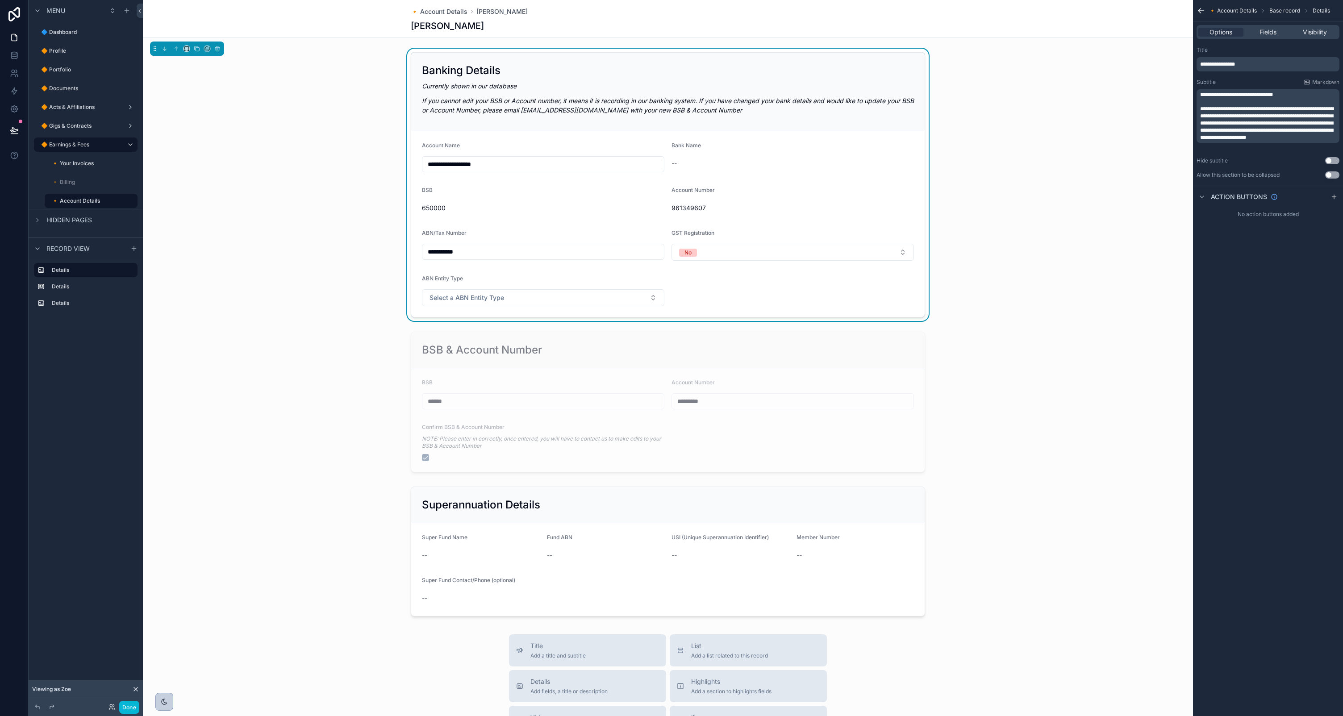
drag, startPoint x: 1269, startPoint y: 145, endPoint x: 1272, endPoint y: 141, distance: 4.8
click at [1269, 141] on p "**********" at bounding box center [1269, 123] width 138 height 36
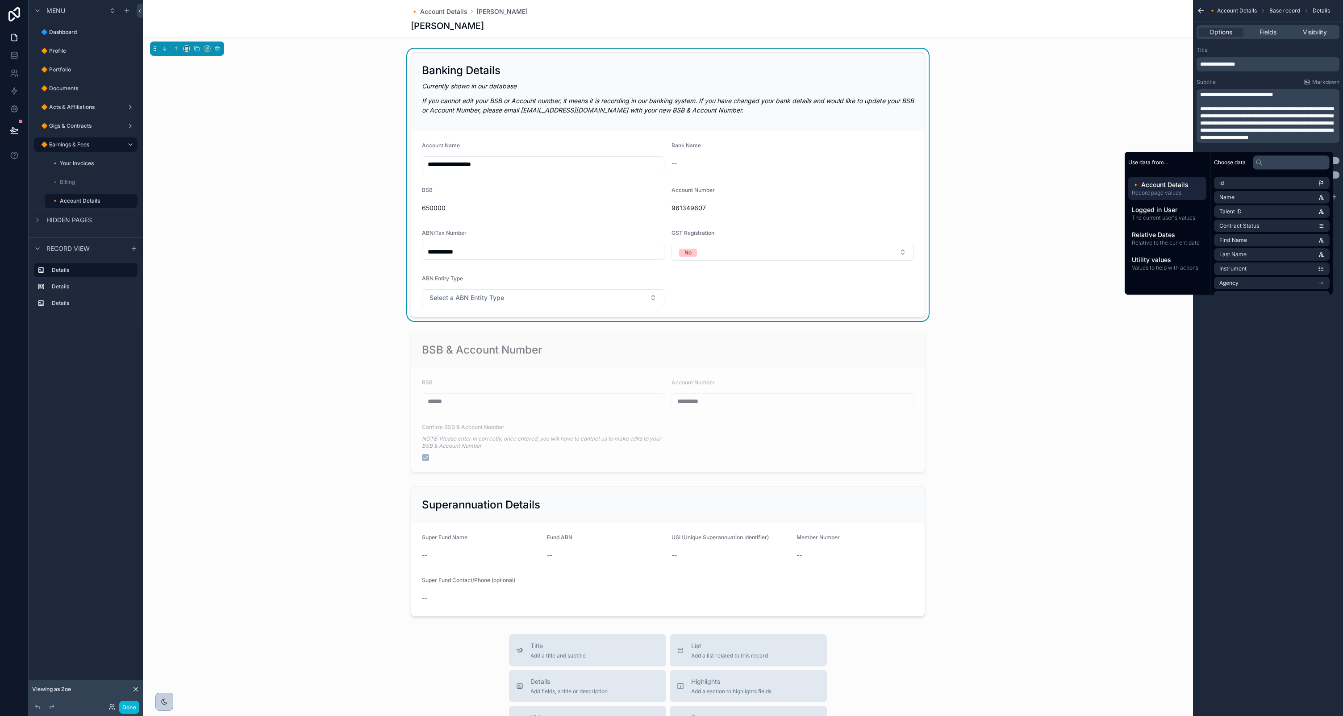
click at [1259, 422] on div "**********" at bounding box center [1268, 358] width 150 height 716
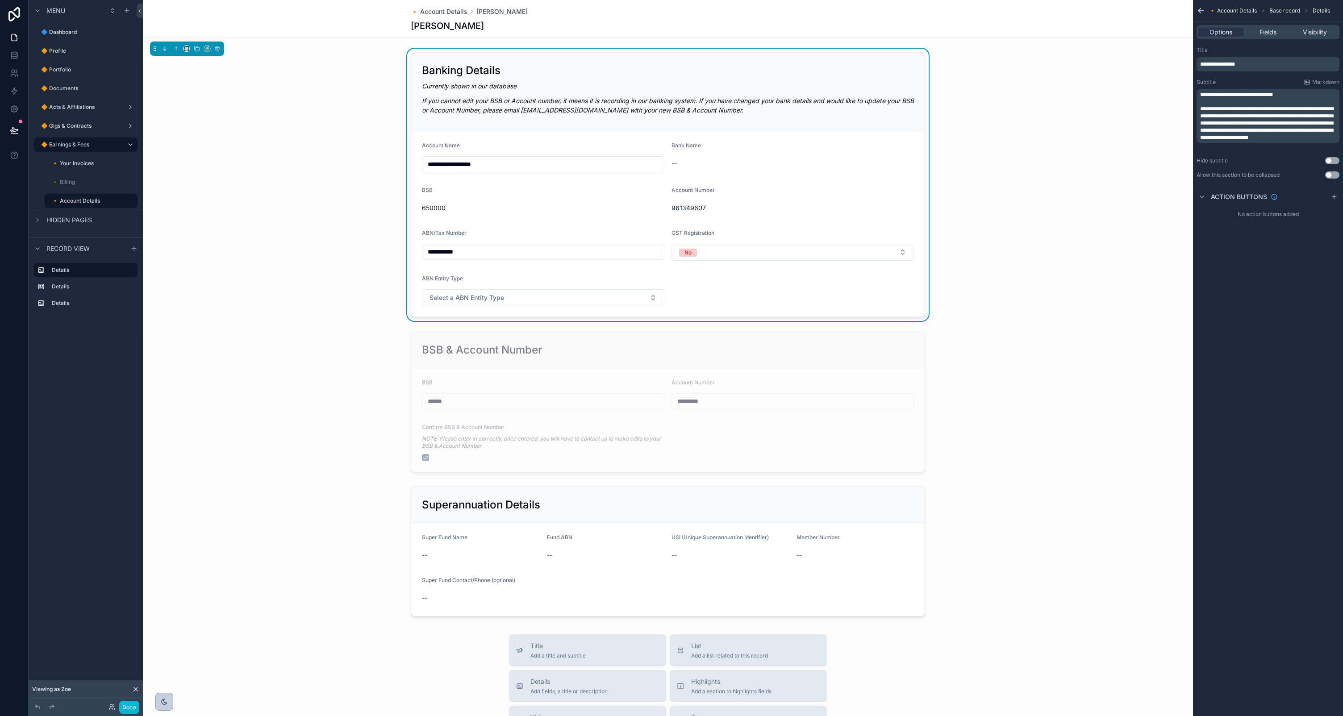
click at [535, 99] on em "If you cannot edit your BSB or Account number, it means it is recording in our …" at bounding box center [668, 105] width 492 height 17
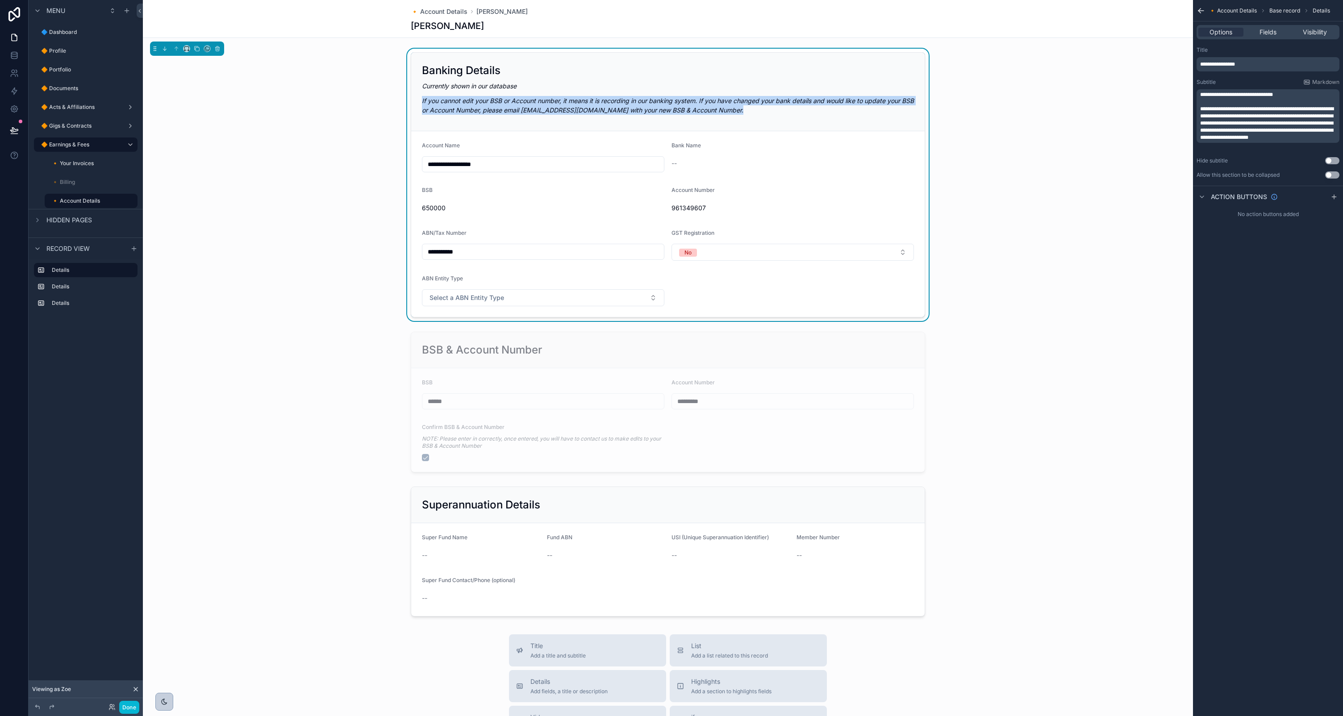
click at [535, 99] on em "If you cannot edit your BSB or Account number, it means it is recording in our …" at bounding box center [668, 105] width 492 height 17
click at [597, 109] on em "If you cannot edit your BSB or Account number, it means it is recording in our …" at bounding box center [668, 105] width 492 height 17
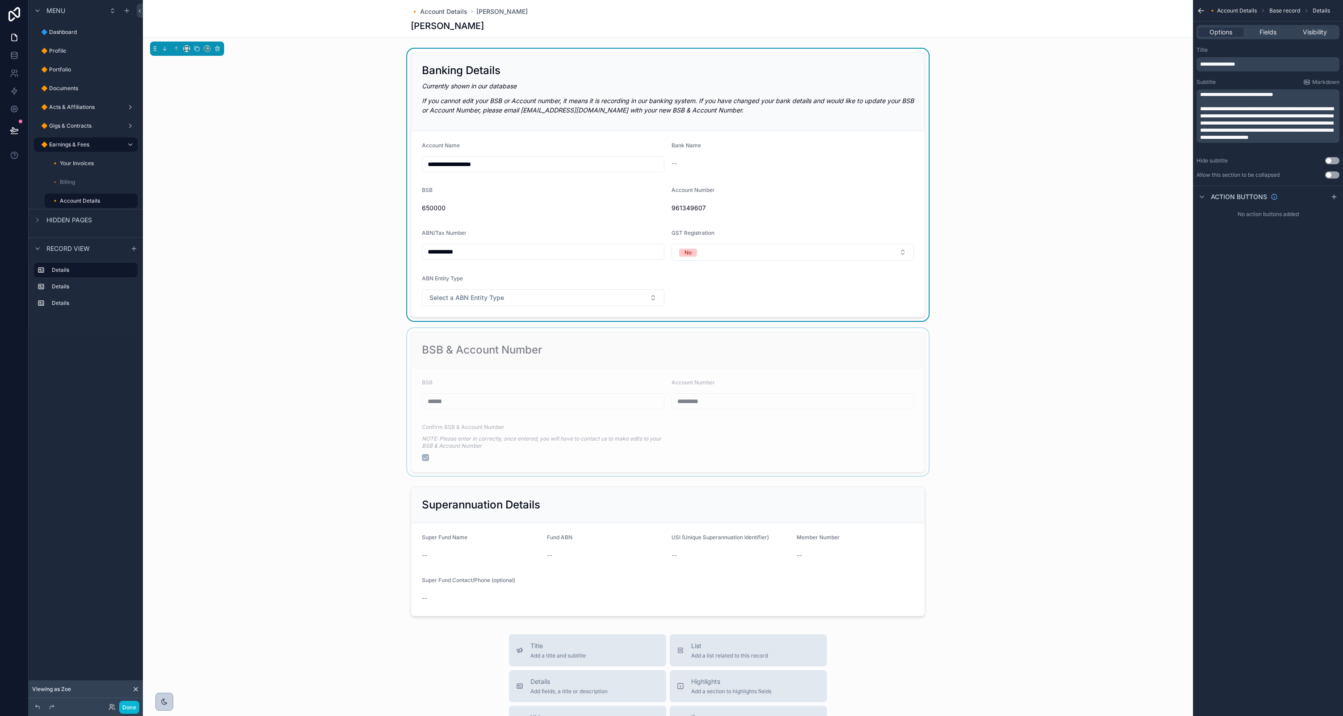
click at [609, 348] on div "scrollable content" at bounding box center [668, 402] width 1050 height 148
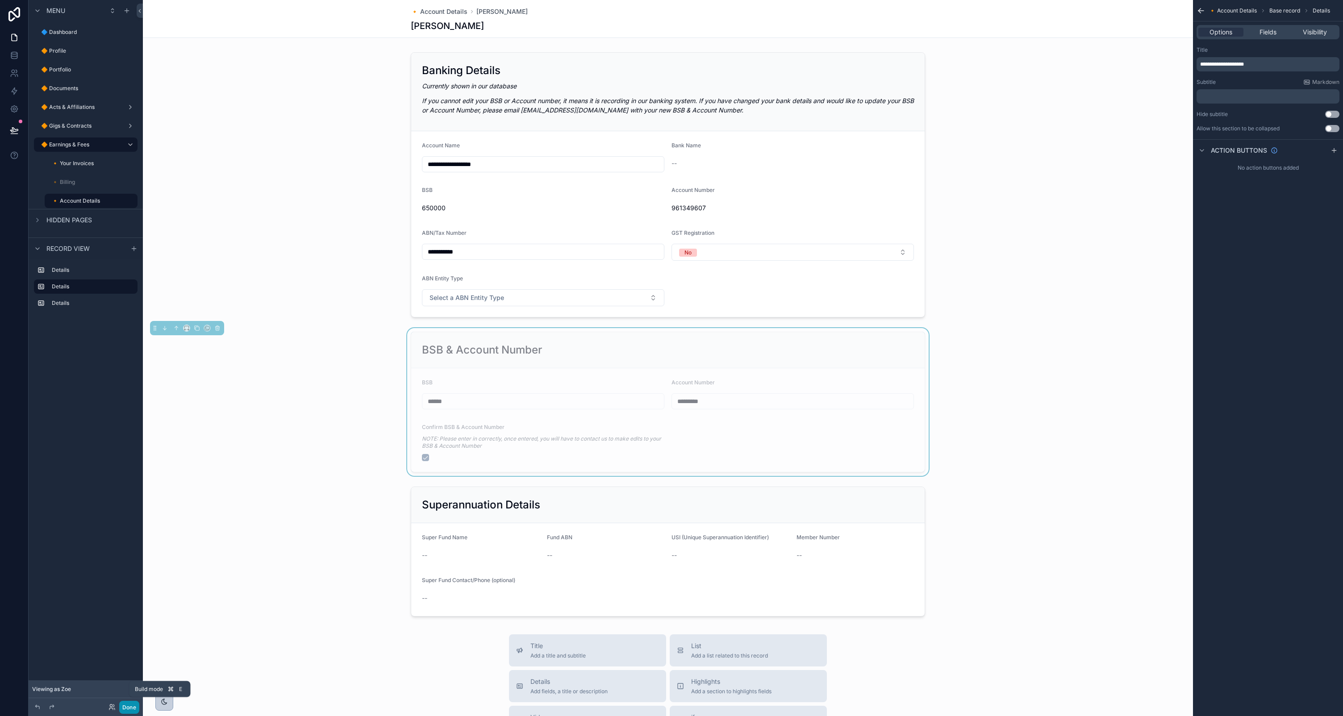
click at [130, 706] on button "Done" at bounding box center [129, 707] width 20 height 13
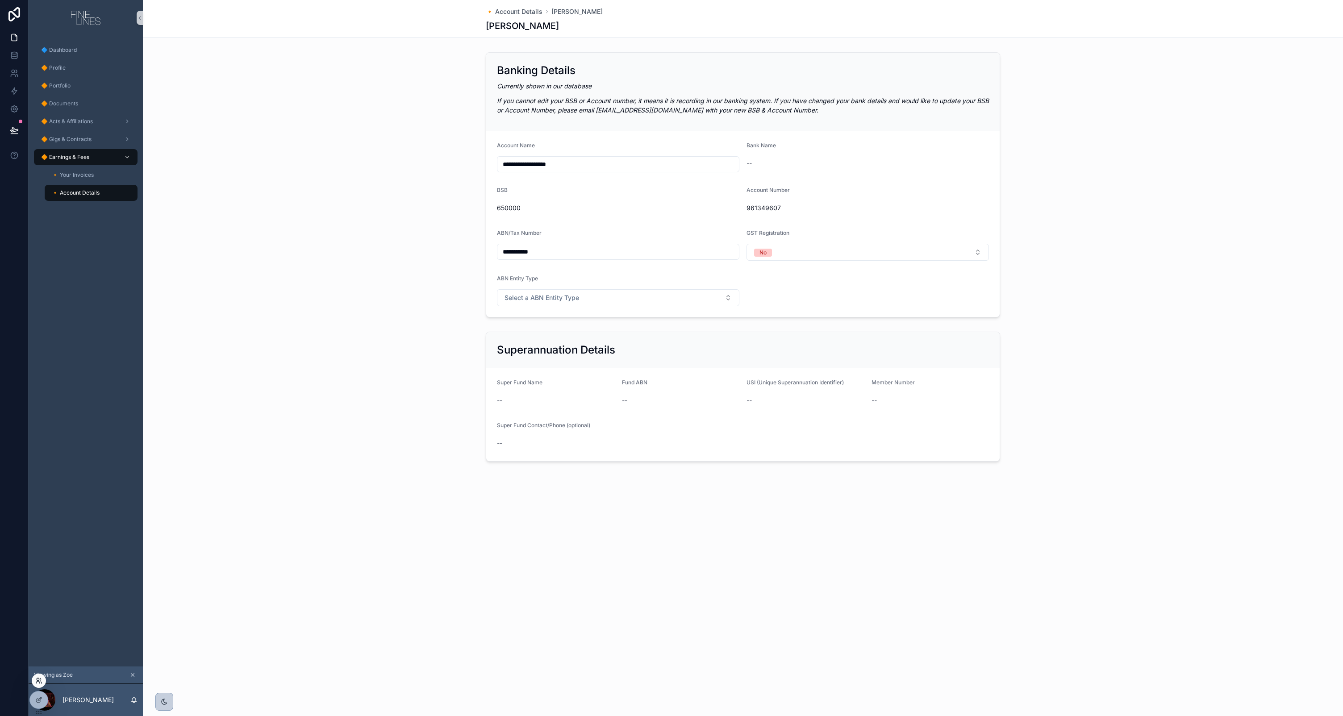
click at [42, 681] on icon at bounding box center [38, 680] width 7 height 7
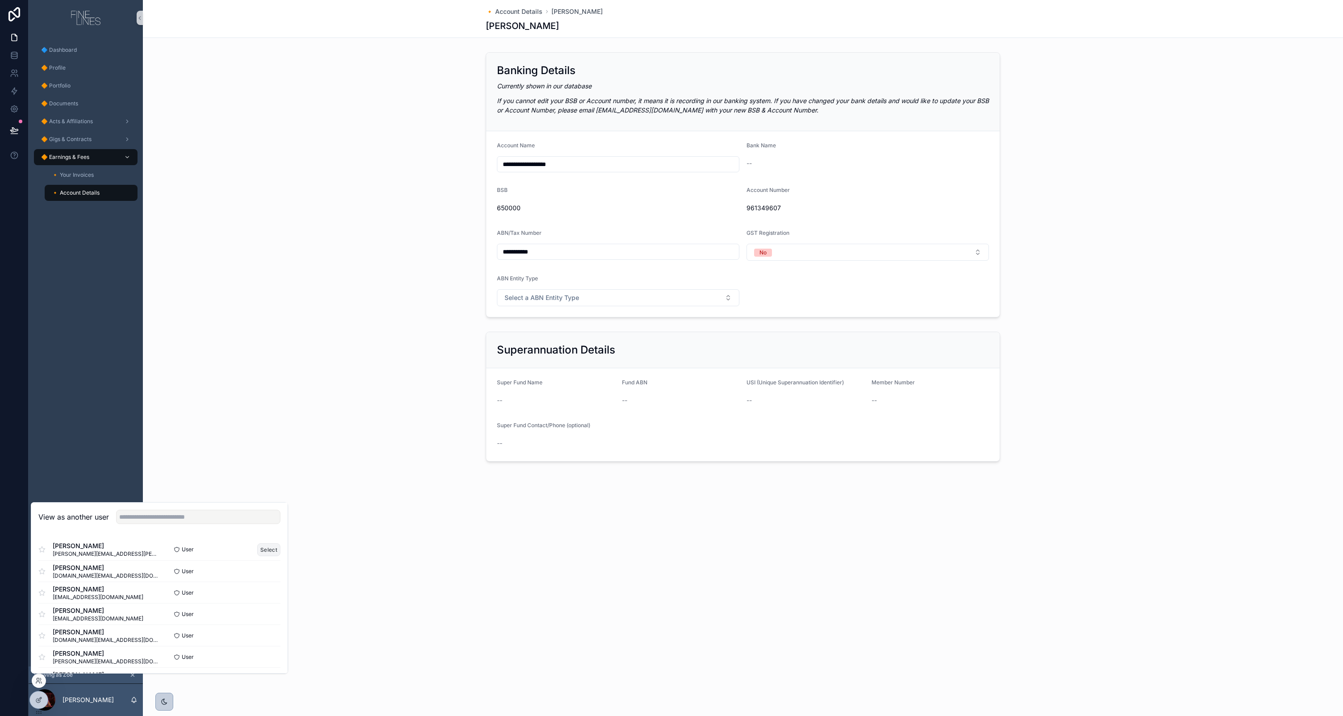
click at [269, 550] on button "Select" at bounding box center [268, 549] width 23 height 13
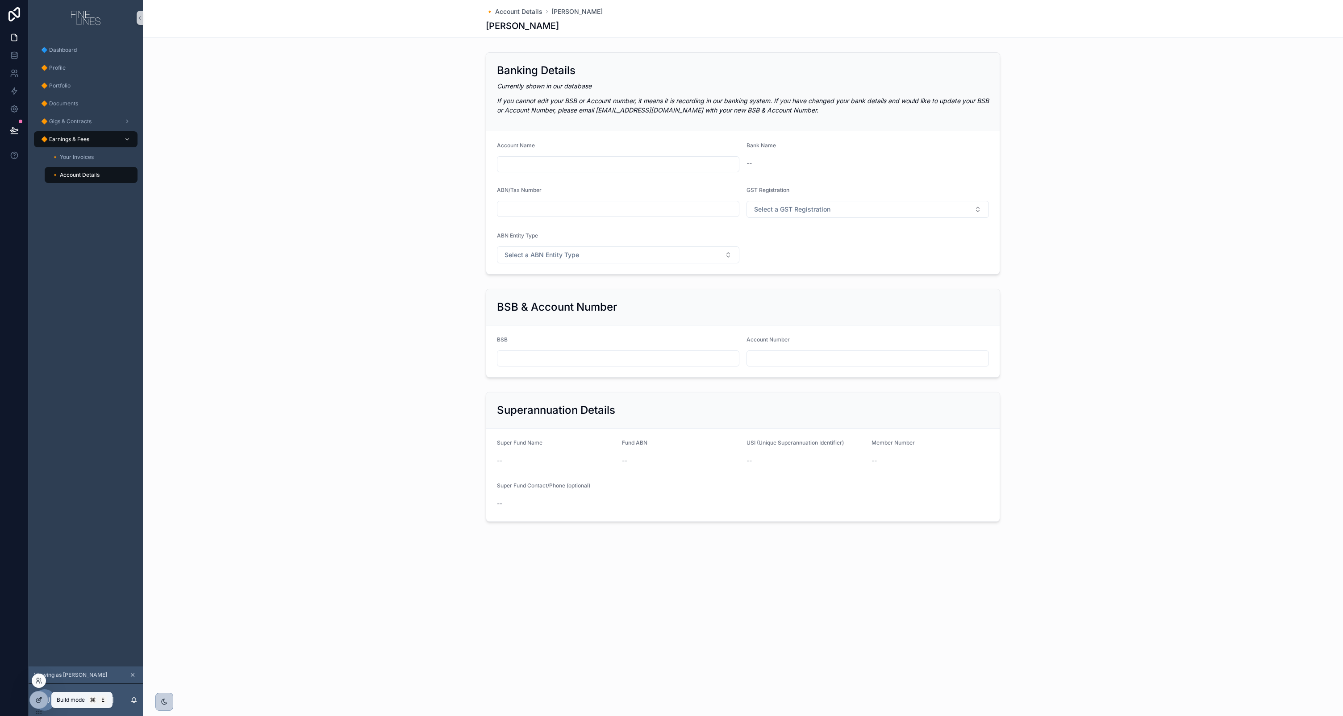
click at [39, 697] on icon at bounding box center [38, 700] width 7 height 7
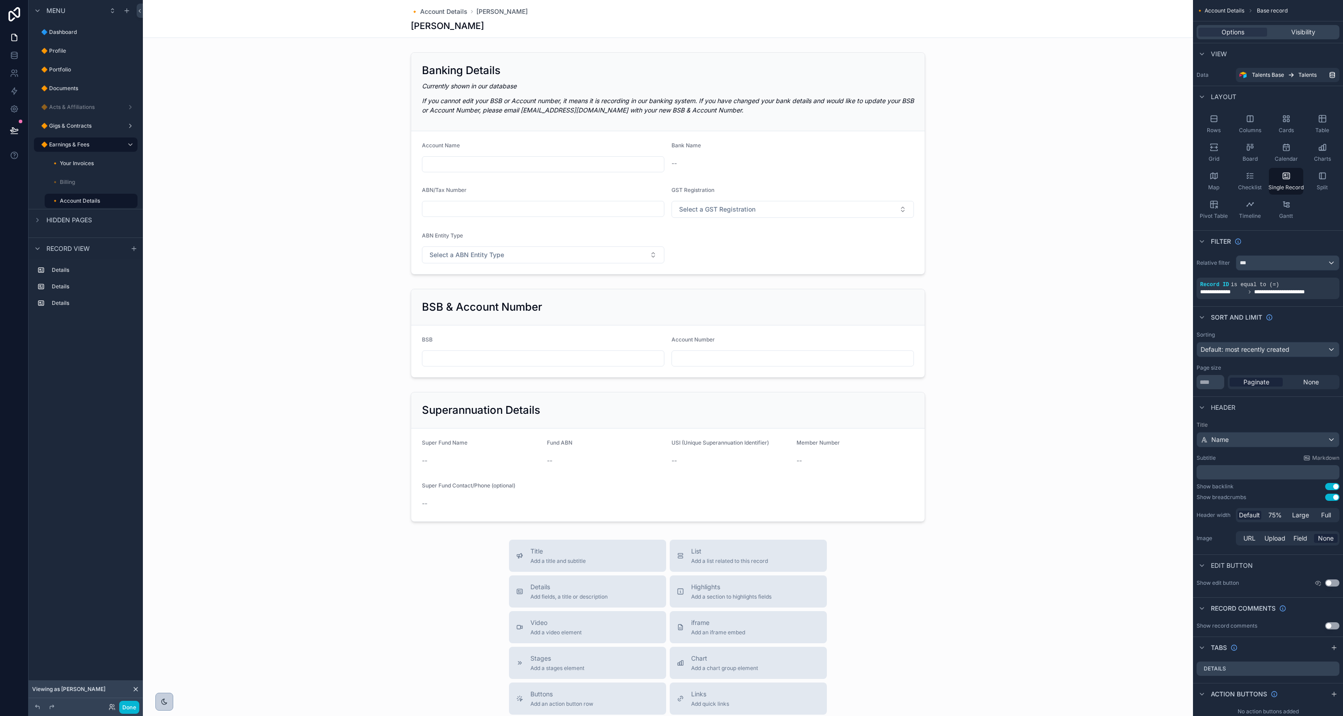
click at [765, 184] on div "scrollable content" at bounding box center [668, 464] width 1050 height 929
click at [789, 167] on div "scrollable content" at bounding box center [668, 164] width 1050 height 230
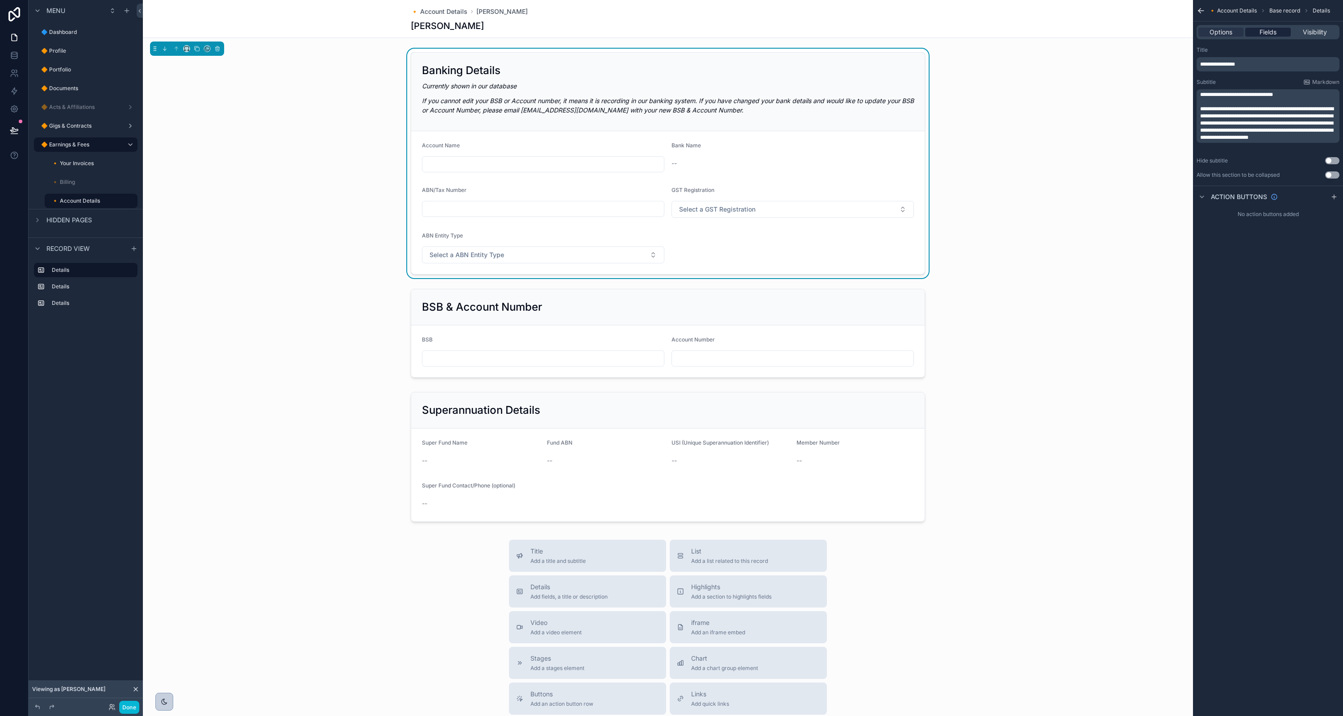
click at [1257, 33] on div "Fields" at bounding box center [1267, 32] width 45 height 9
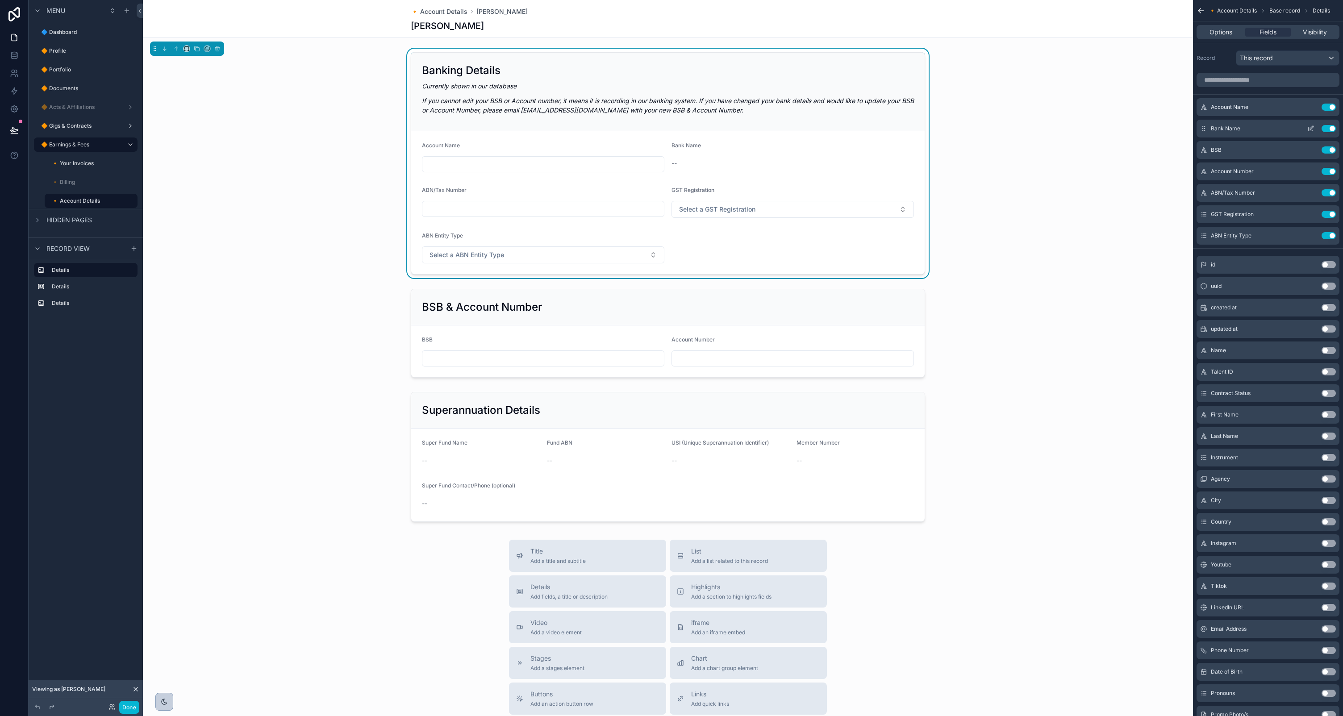
click at [1309, 126] on icon "scrollable content" at bounding box center [1310, 128] width 7 height 7
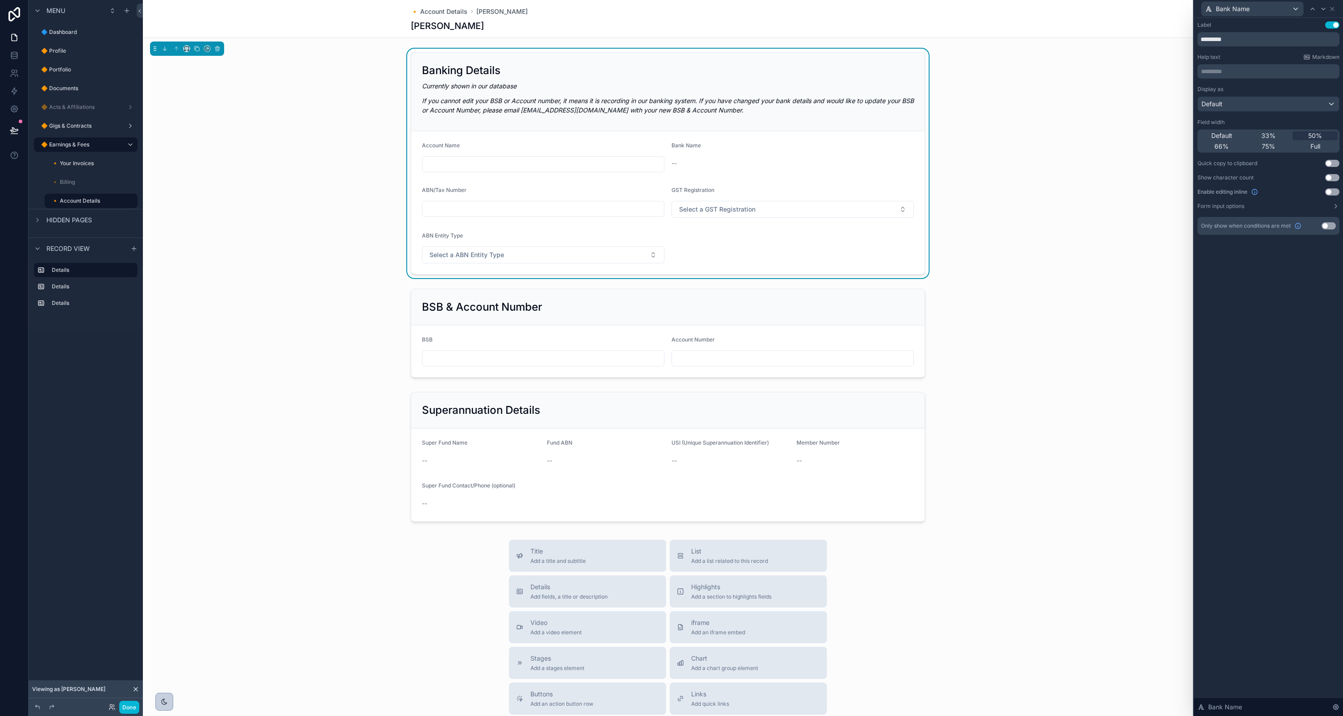
click at [1333, 194] on button "Use setting" at bounding box center [1332, 191] width 14 height 7
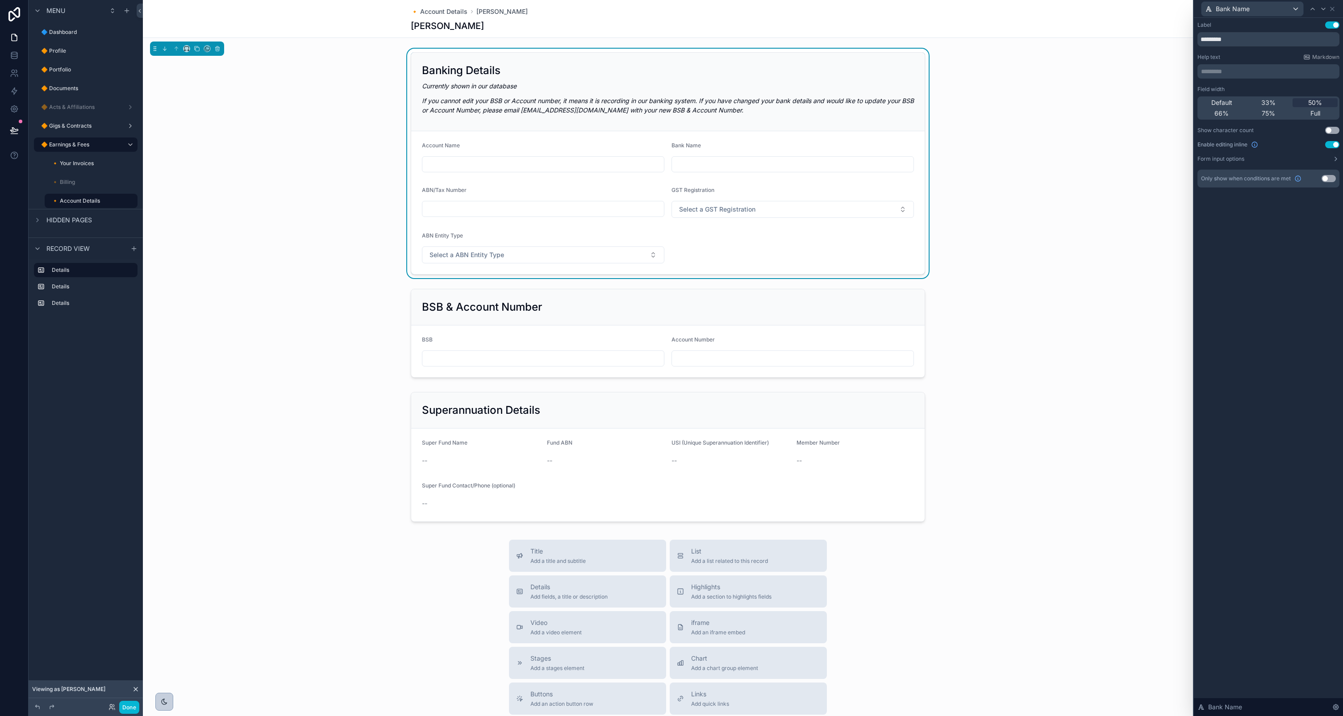
click at [1046, 274] on div "Banking Details Currently shown in our database If you cannot edit your BSB or …" at bounding box center [668, 164] width 1050 height 230
click at [645, 403] on div "scrollable content" at bounding box center [668, 456] width 1050 height 137
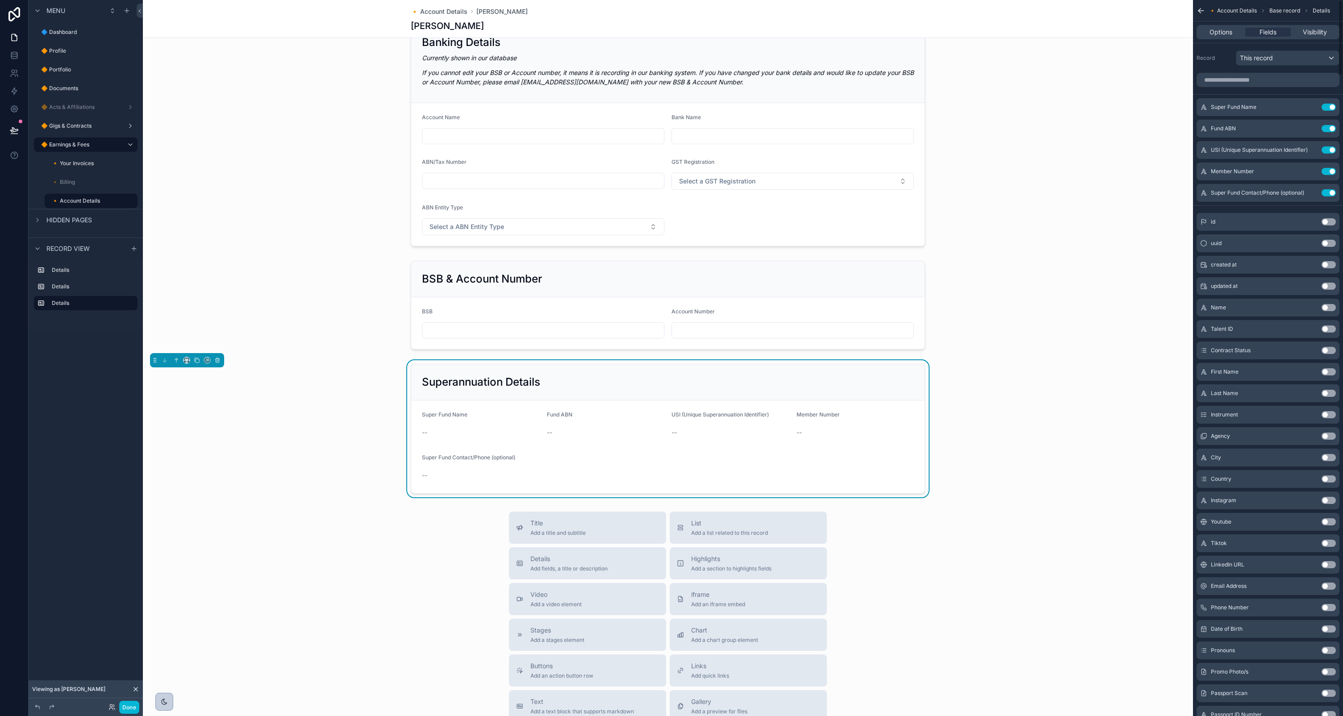
scroll to position [34, 0]
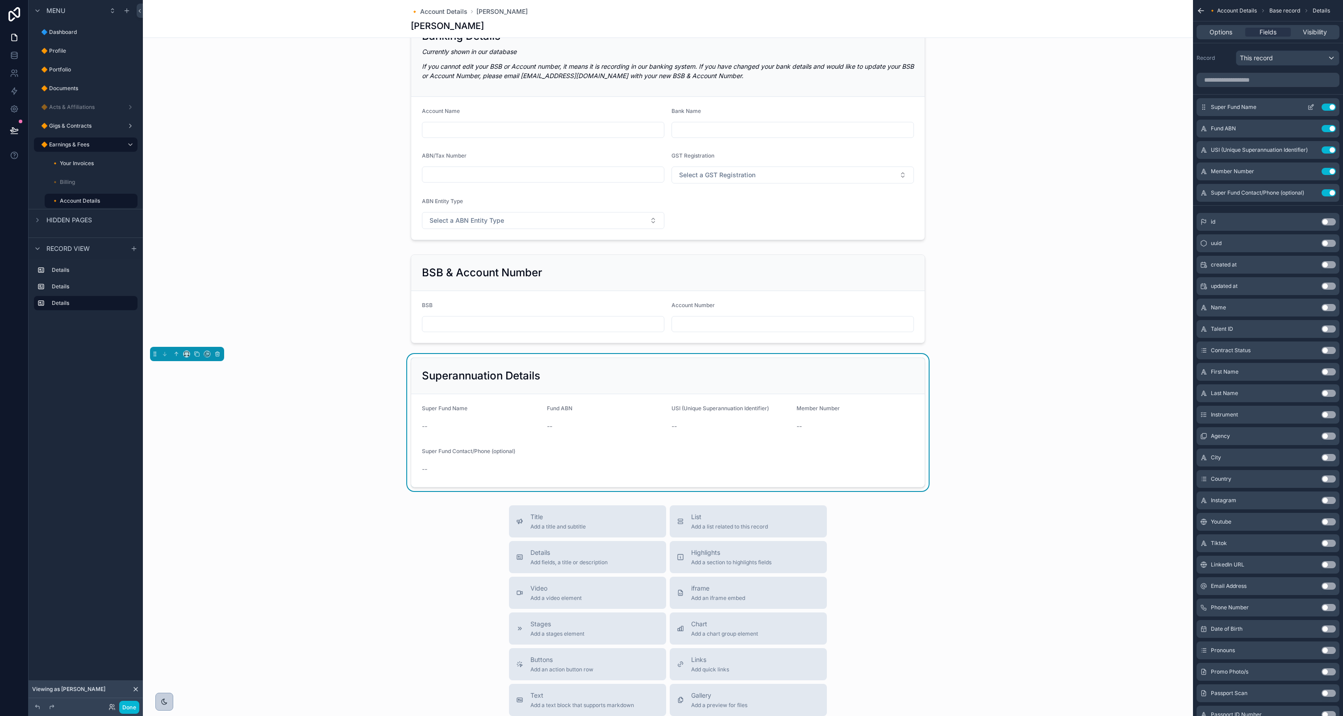
click at [1311, 109] on icon "scrollable content" at bounding box center [1310, 107] width 7 height 7
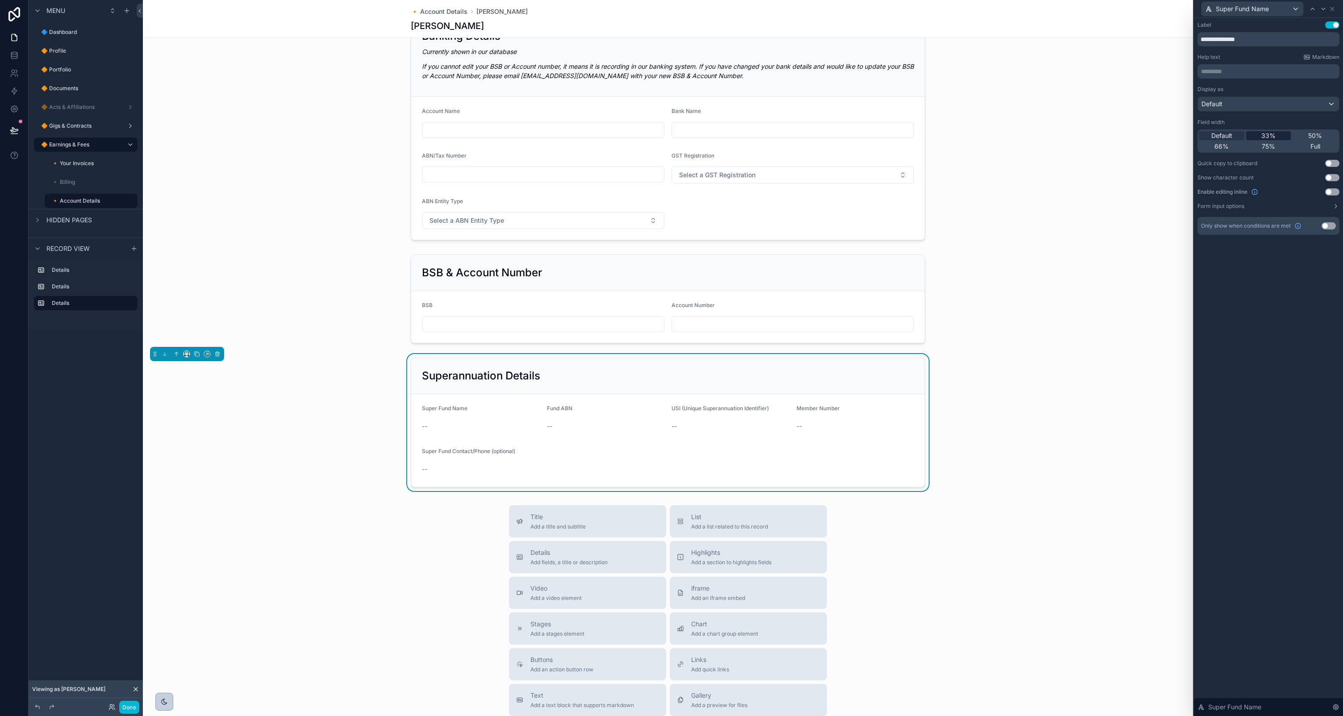
click at [1275, 135] on span "33%" at bounding box center [1268, 135] width 14 height 9
click at [1326, 6] on icon at bounding box center [1323, 8] width 7 height 7
drag, startPoint x: 1270, startPoint y: 133, endPoint x: 1274, endPoint y: 125, distance: 9.0
click at [1270, 133] on span "33%" at bounding box center [1268, 135] width 14 height 9
click at [1315, 8] on icon at bounding box center [1312, 8] width 7 height 7
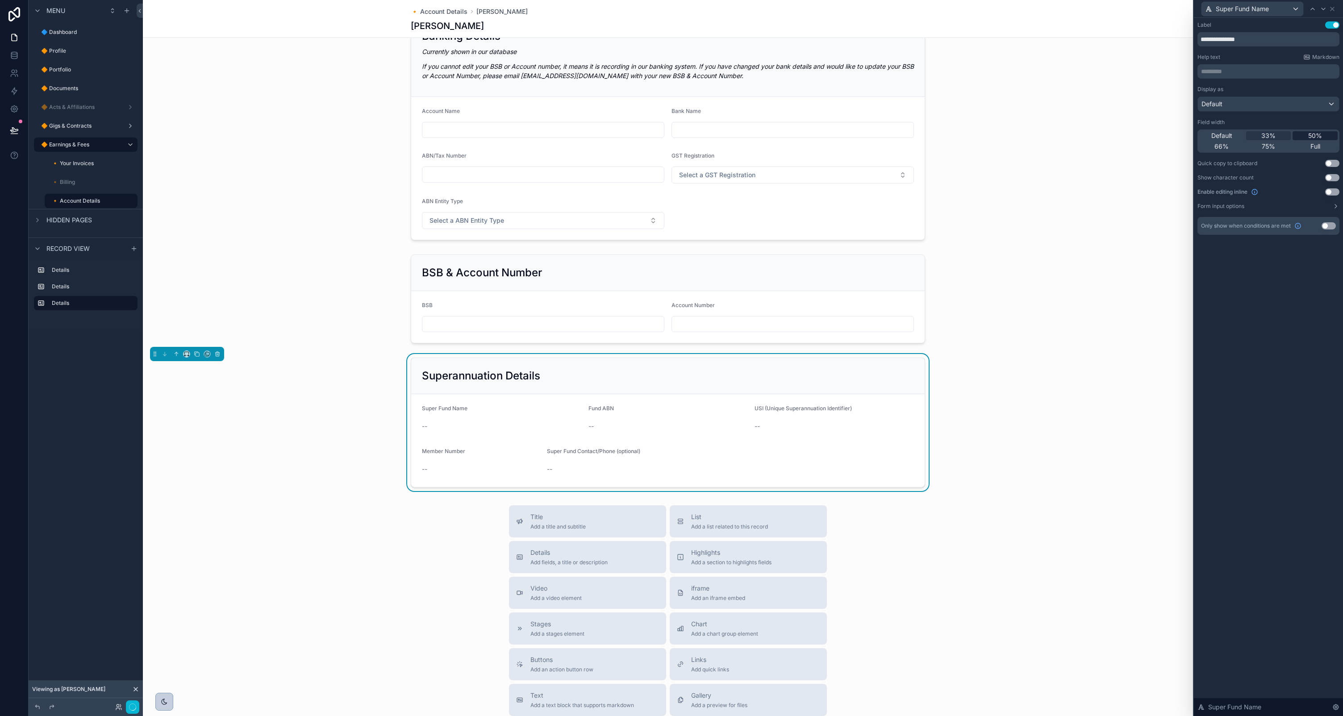
drag, startPoint x: 1337, startPoint y: 192, endPoint x: 1316, endPoint y: 134, distance: 61.7
click at [1336, 188] on div "Display as Default Field width Default 33% 50% 66% 75% Full Quick copy to clipb…" at bounding box center [1269, 148] width 142 height 124
click at [1320, 7] on icon at bounding box center [1323, 8] width 7 height 7
drag, startPoint x: 1329, startPoint y: 191, endPoint x: 1329, endPoint y: 142, distance: 49.1
click at [1329, 190] on button "Use setting" at bounding box center [1332, 191] width 14 height 7
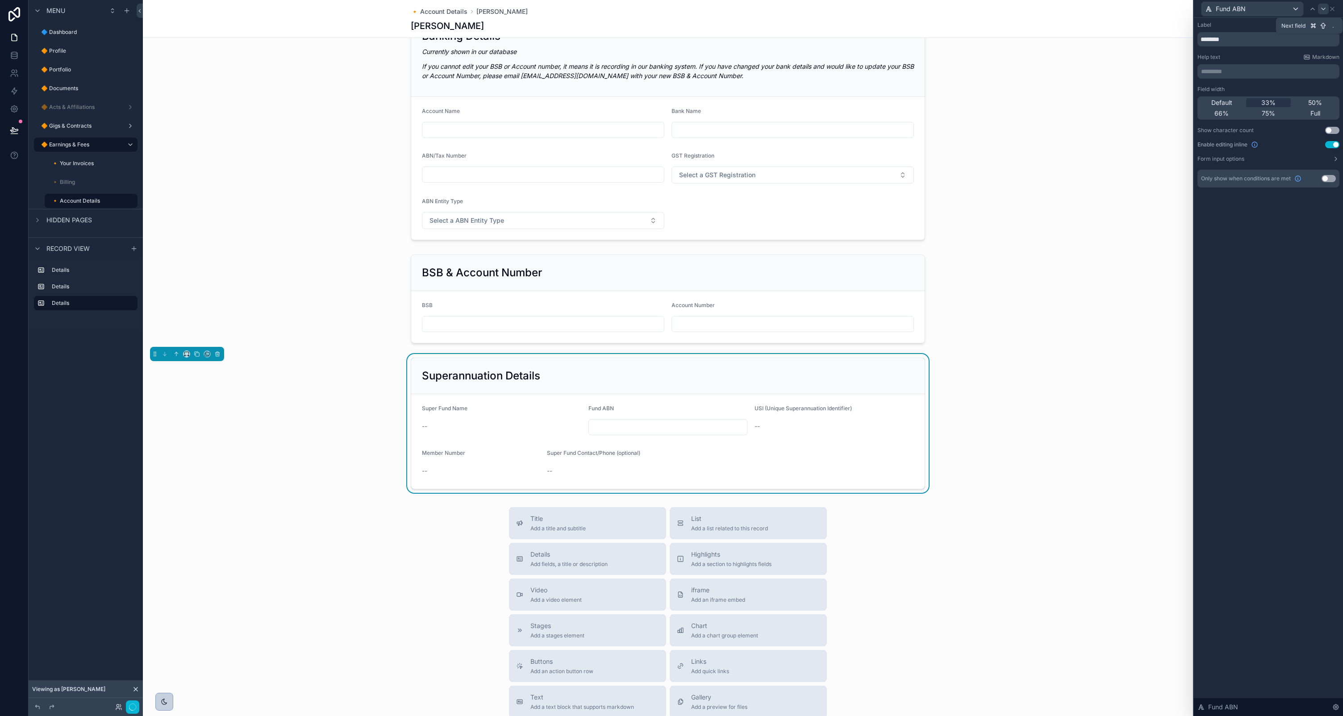
click at [1325, 6] on icon at bounding box center [1323, 8] width 7 height 7
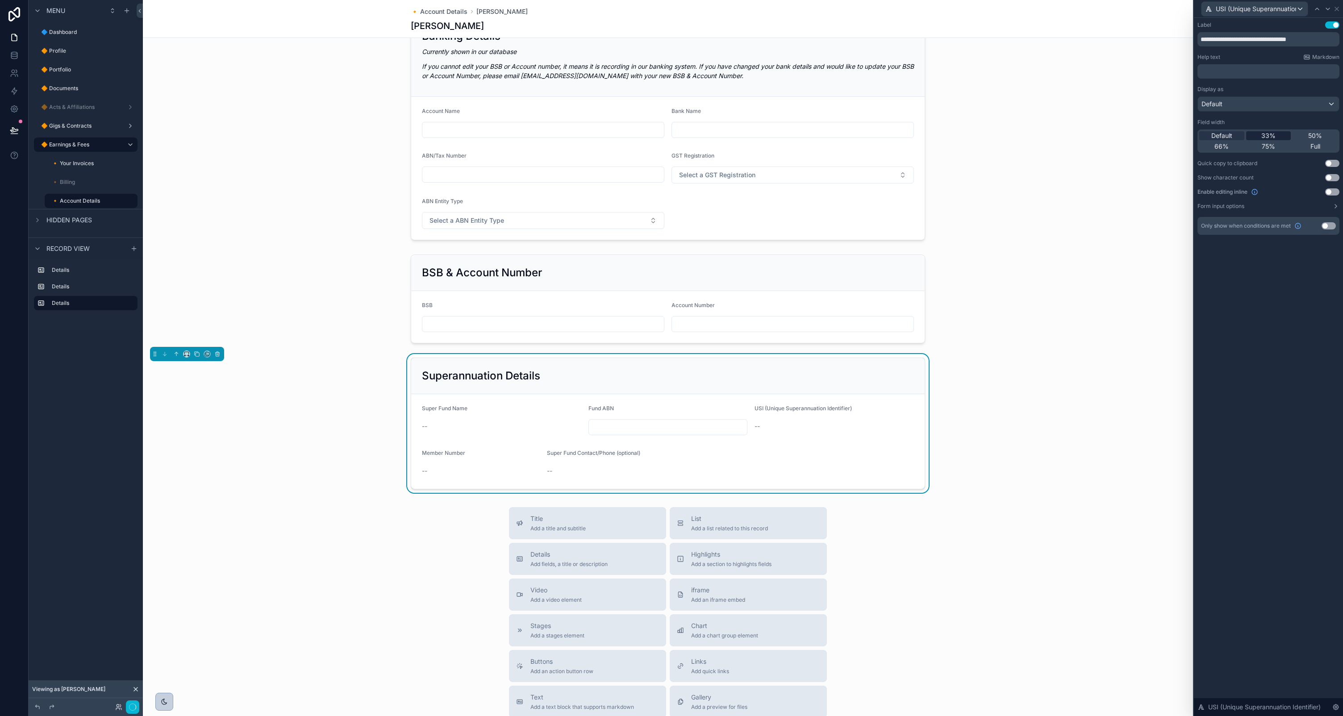
drag, startPoint x: 1279, startPoint y: 137, endPoint x: 1310, endPoint y: 158, distance: 37.0
click at [1279, 137] on div "33%" at bounding box center [1268, 135] width 45 height 9
drag, startPoint x: 1332, startPoint y: 191, endPoint x: 1333, endPoint y: 182, distance: 9.0
click at [1332, 191] on button "Use setting" at bounding box center [1332, 191] width 14 height 7
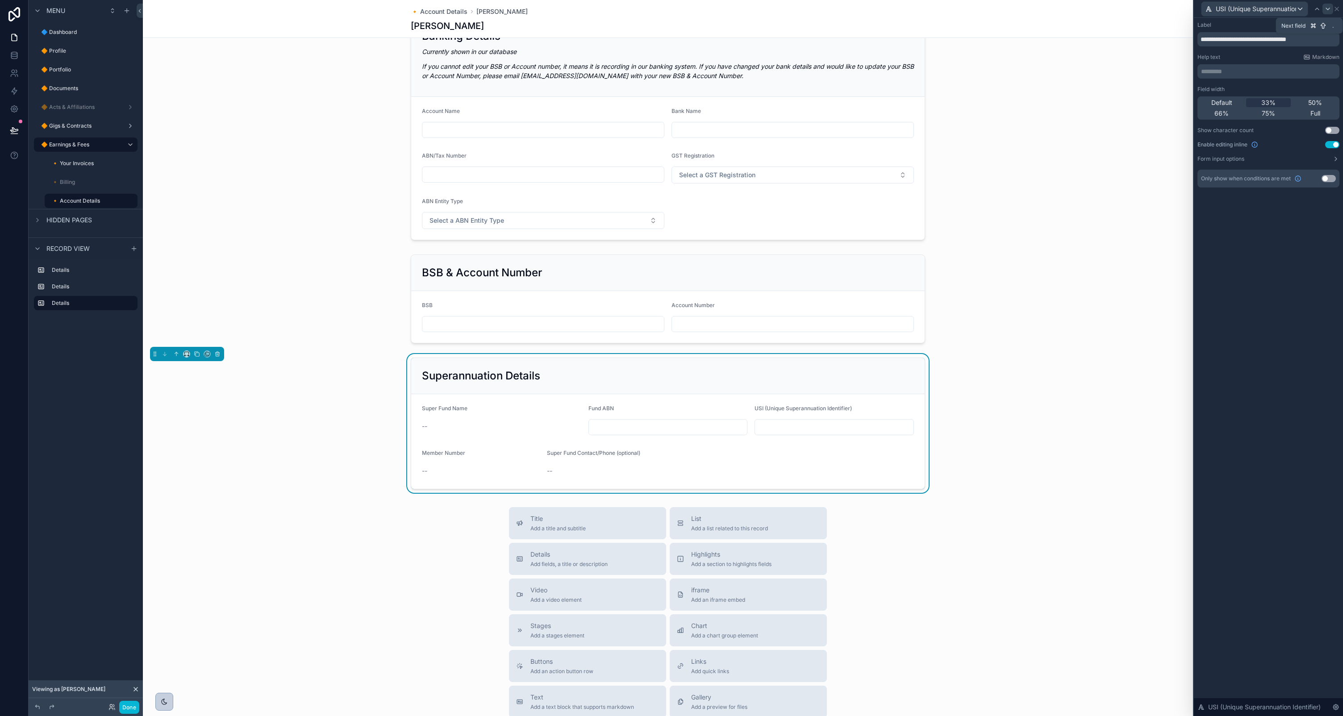
click at [1328, 7] on icon at bounding box center [1327, 8] width 7 height 7
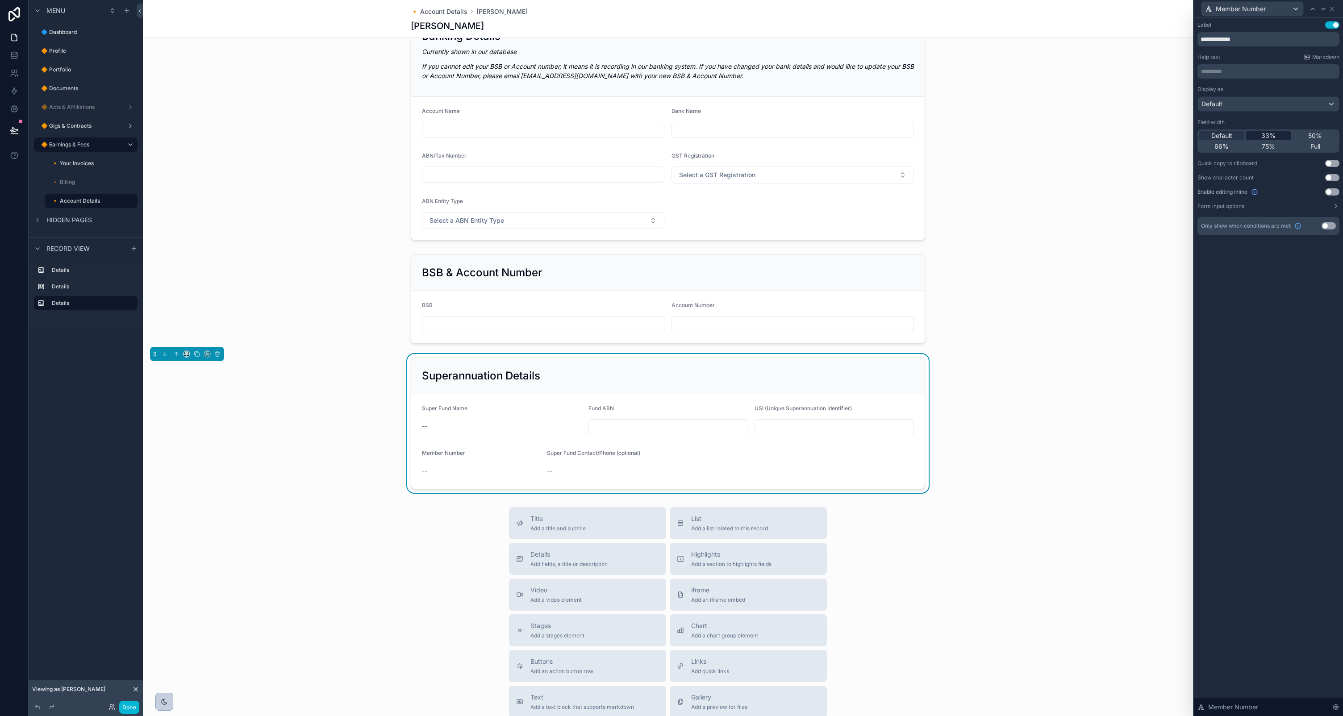
click at [1273, 132] on span "33%" at bounding box center [1268, 135] width 14 height 9
click at [1331, 190] on button "Use setting" at bounding box center [1332, 191] width 14 height 7
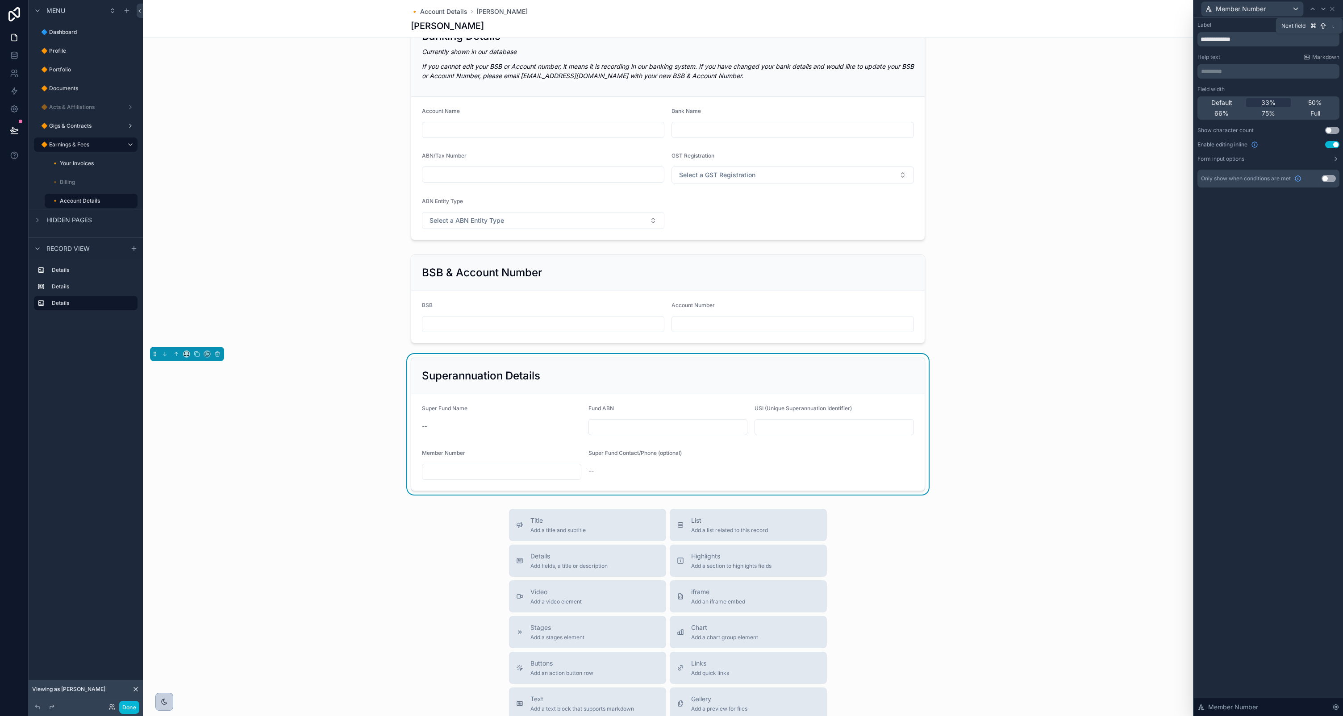
click at [1325, 8] on icon at bounding box center [1324, 9] width 4 height 2
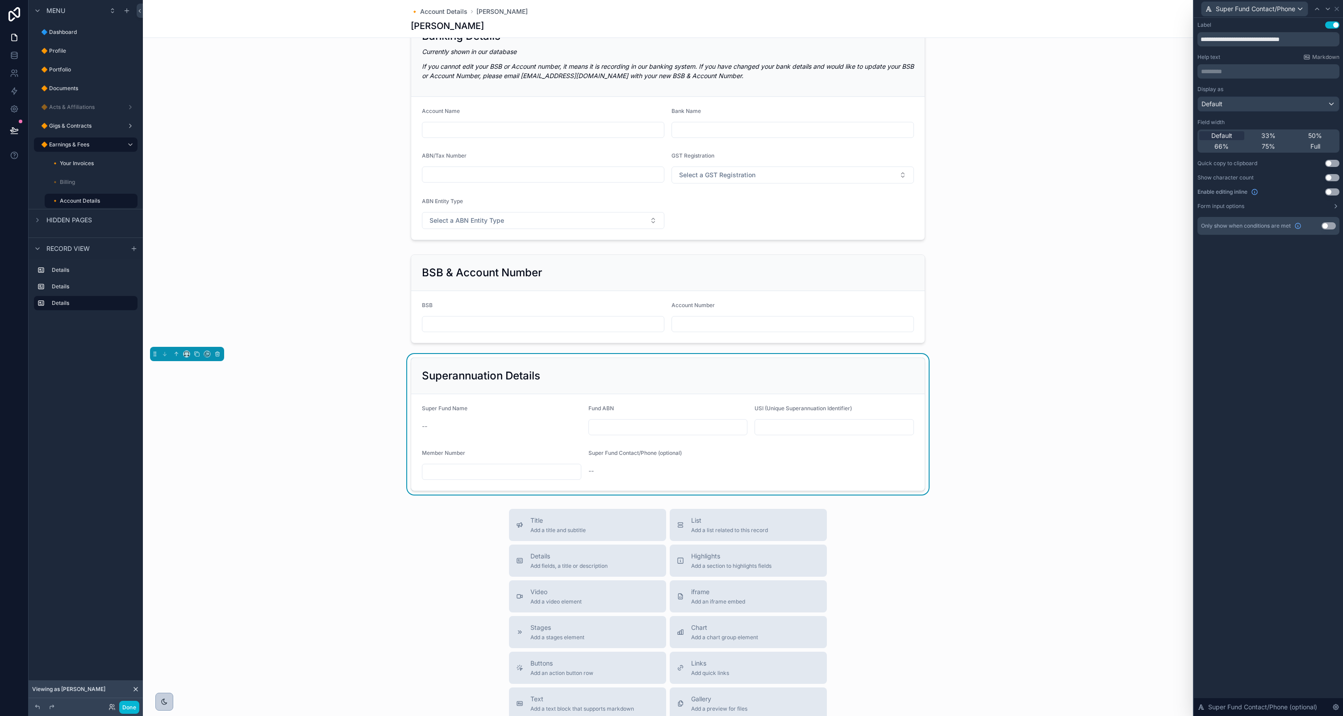
drag, startPoint x: 1286, startPoint y: 137, endPoint x: 1304, endPoint y: 153, distance: 24.0
click at [1286, 137] on div "33%" at bounding box center [1268, 135] width 45 height 9
click at [1333, 193] on button "Use setting" at bounding box center [1332, 191] width 14 height 7
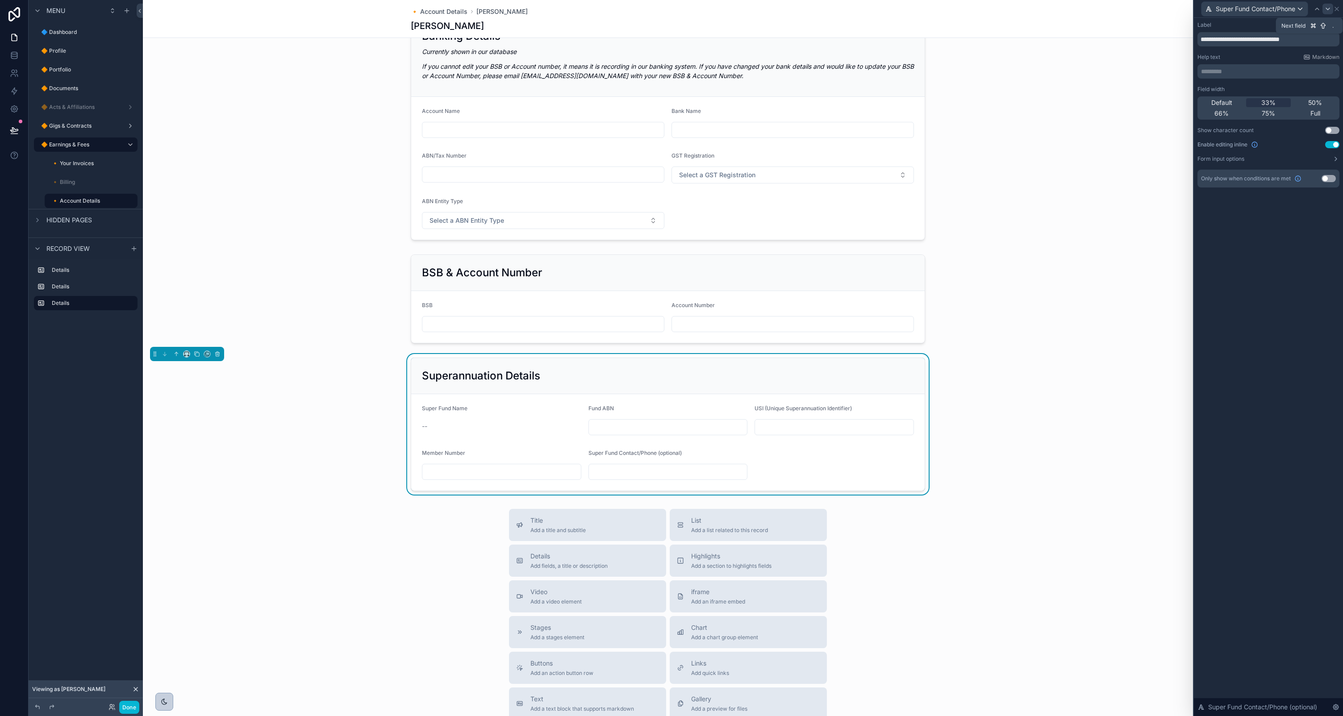
click at [1330, 7] on icon at bounding box center [1327, 8] width 7 height 7
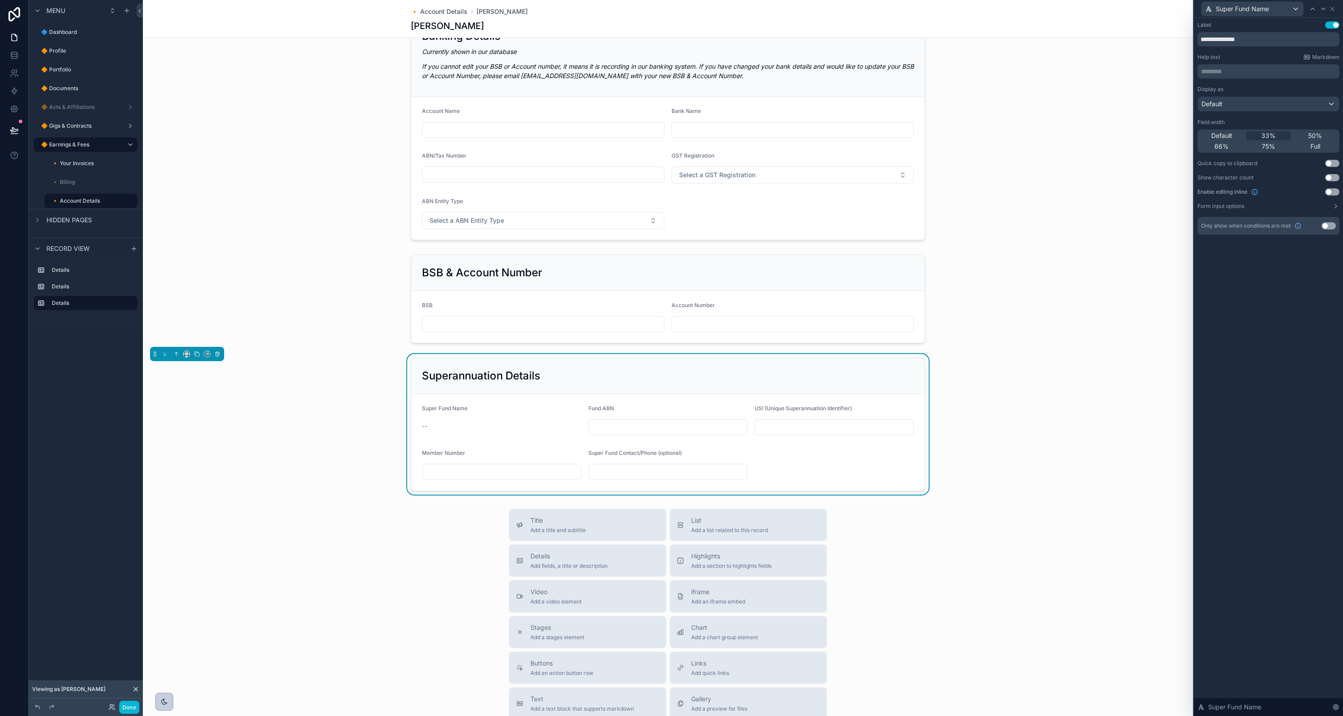
click at [1334, 192] on button "Use setting" at bounding box center [1332, 191] width 14 height 7
click at [665, 414] on div "Fund ABN" at bounding box center [668, 410] width 159 height 11
click at [621, 429] on input "scrollable content" at bounding box center [668, 427] width 159 height 13
click at [525, 427] on input "scrollable content" at bounding box center [501, 427] width 159 height 13
click at [488, 472] on input "scrollable content" at bounding box center [501, 472] width 159 height 13
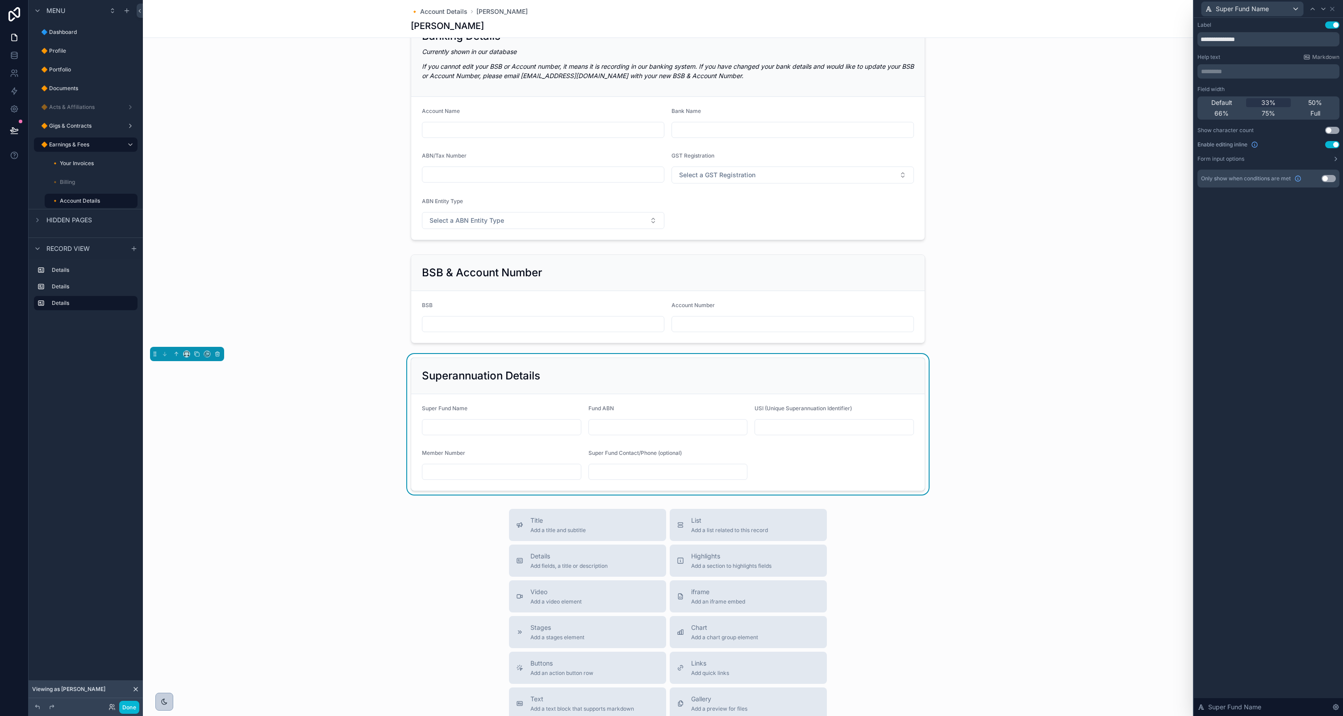
click at [505, 430] on input "scrollable content" at bounding box center [501, 427] width 159 height 13
click at [503, 471] on input "scrollable content" at bounding box center [501, 472] width 159 height 13
click at [613, 422] on input "scrollable content" at bounding box center [668, 427] width 159 height 13
click at [420, 402] on form "Super Fund Name Fund ABN USI (Unique Superannuation Identifier) Member Number S…" at bounding box center [668, 442] width 514 height 96
drag, startPoint x: 476, startPoint y: 396, endPoint x: 732, endPoint y: 477, distance: 267.9
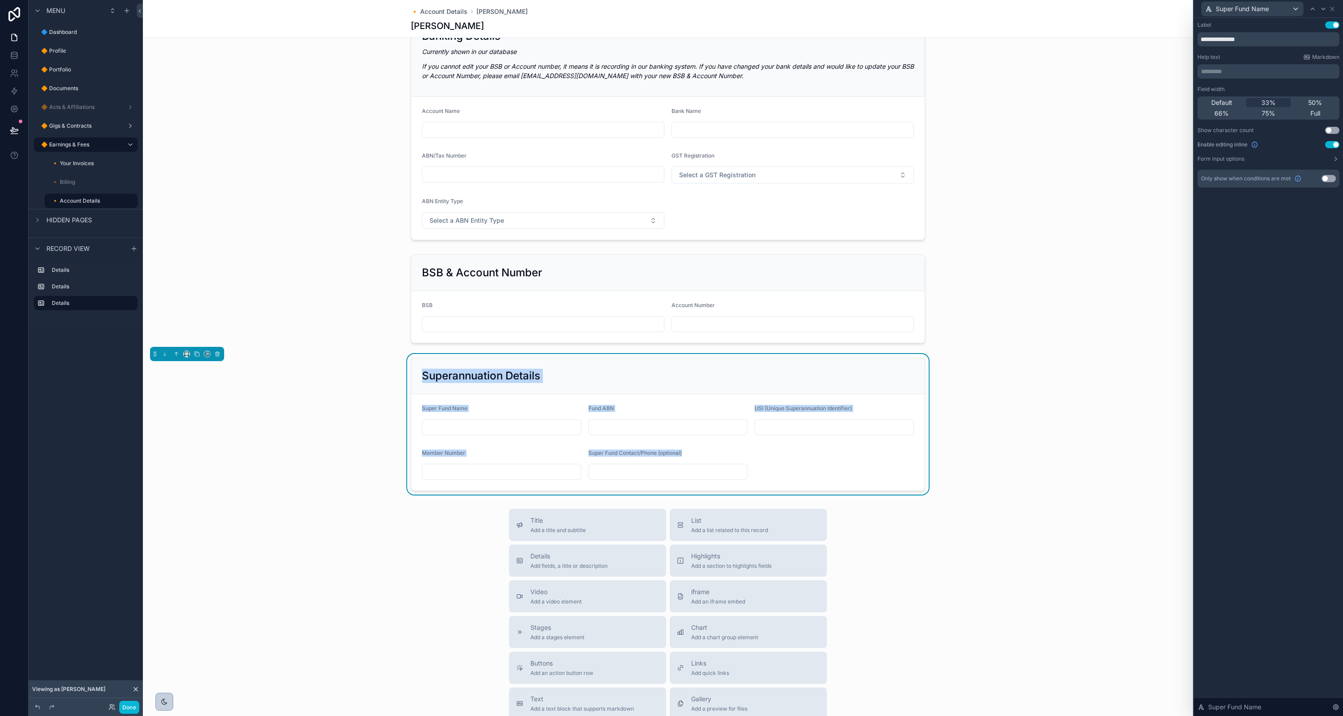
click at [732, 478] on div "Superannuation Details Super Fund Name Fund ABN USI (Unique Superannuation Iden…" at bounding box center [668, 425] width 514 height 134
copy div "Superannuation Details Super Fund Name Fund ABN USI (Unique Superannuation Iden…"
click at [583, 378] on div "Superannuation Details" at bounding box center [668, 376] width 492 height 14
click at [1332, 8] on icon at bounding box center [1333, 9] width 4 height 4
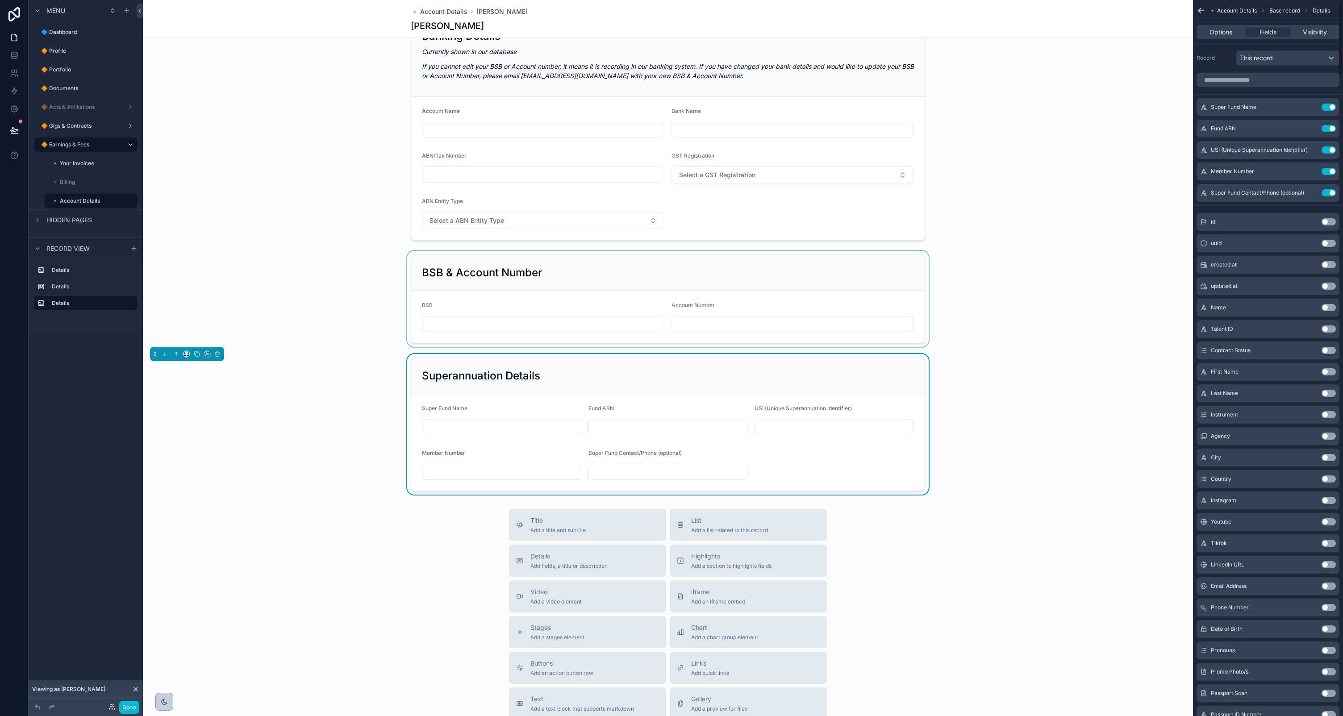
drag, startPoint x: 904, startPoint y: 371, endPoint x: 1173, endPoint y: 258, distance: 292.0
click at [904, 371] on div "Superannuation Details" at bounding box center [668, 376] width 492 height 14
click at [1271, 78] on input "scrollable content" at bounding box center [1268, 80] width 143 height 14
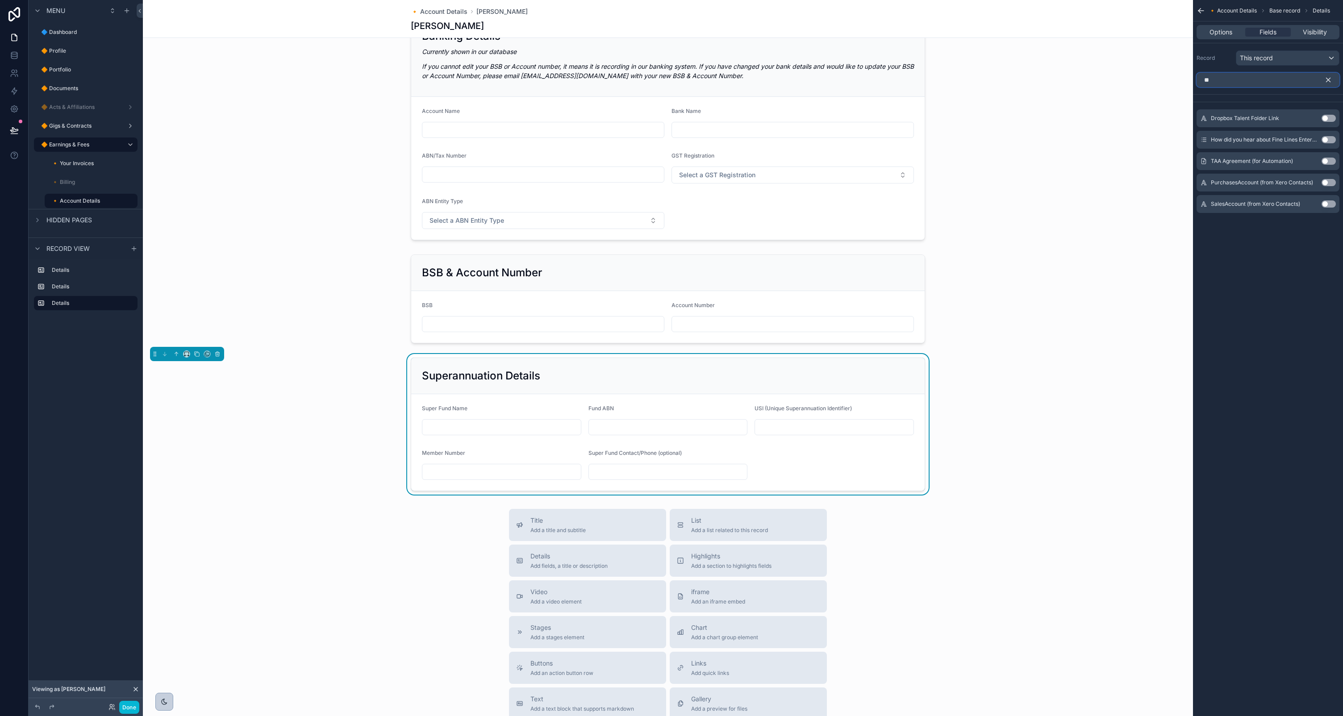
type input "***"
click at [1330, 118] on button "Use setting" at bounding box center [1329, 118] width 14 height 7
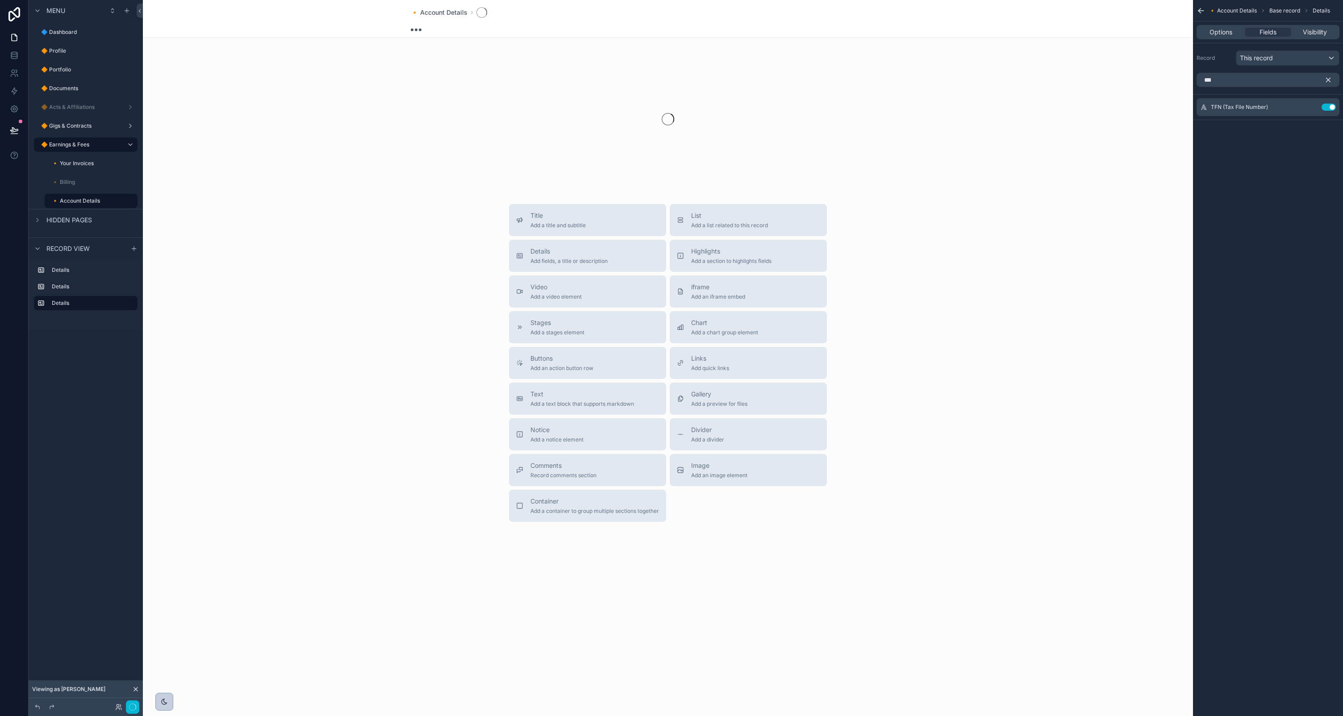
scroll to position [0, 0]
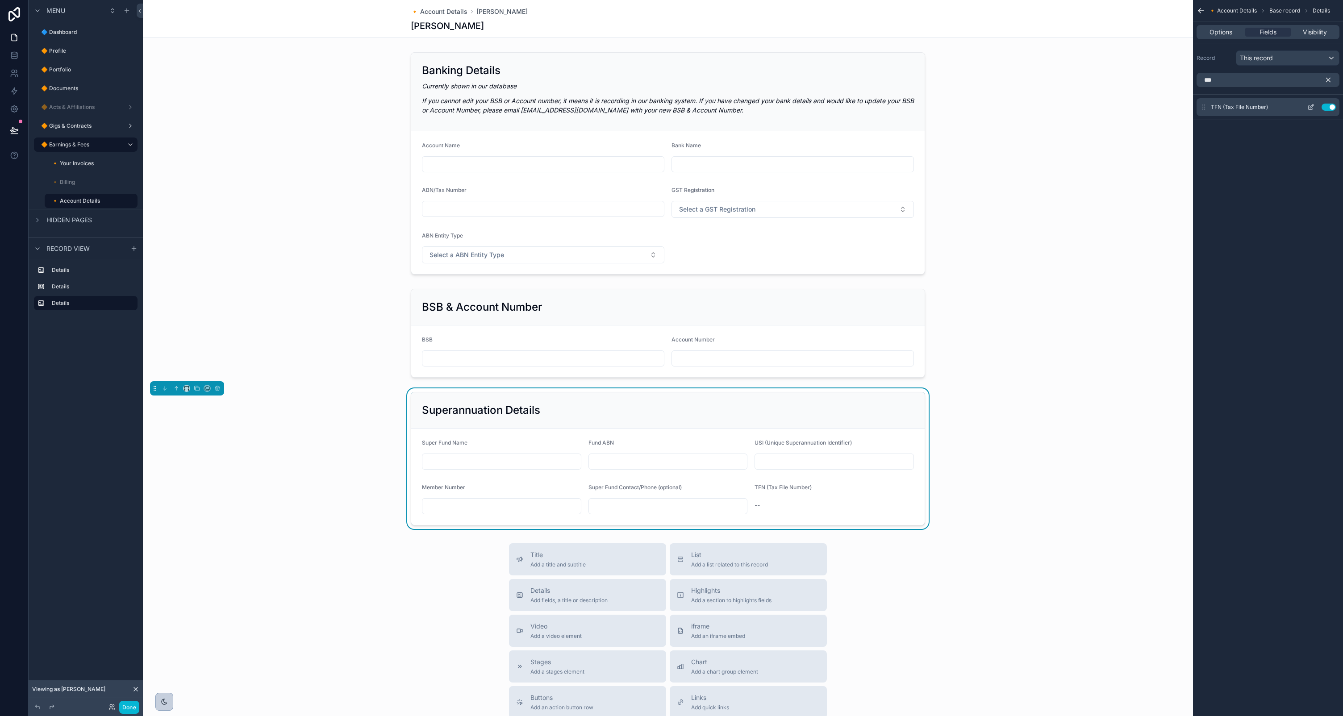
click at [1313, 106] on icon "scrollable content" at bounding box center [1310, 107] width 7 height 7
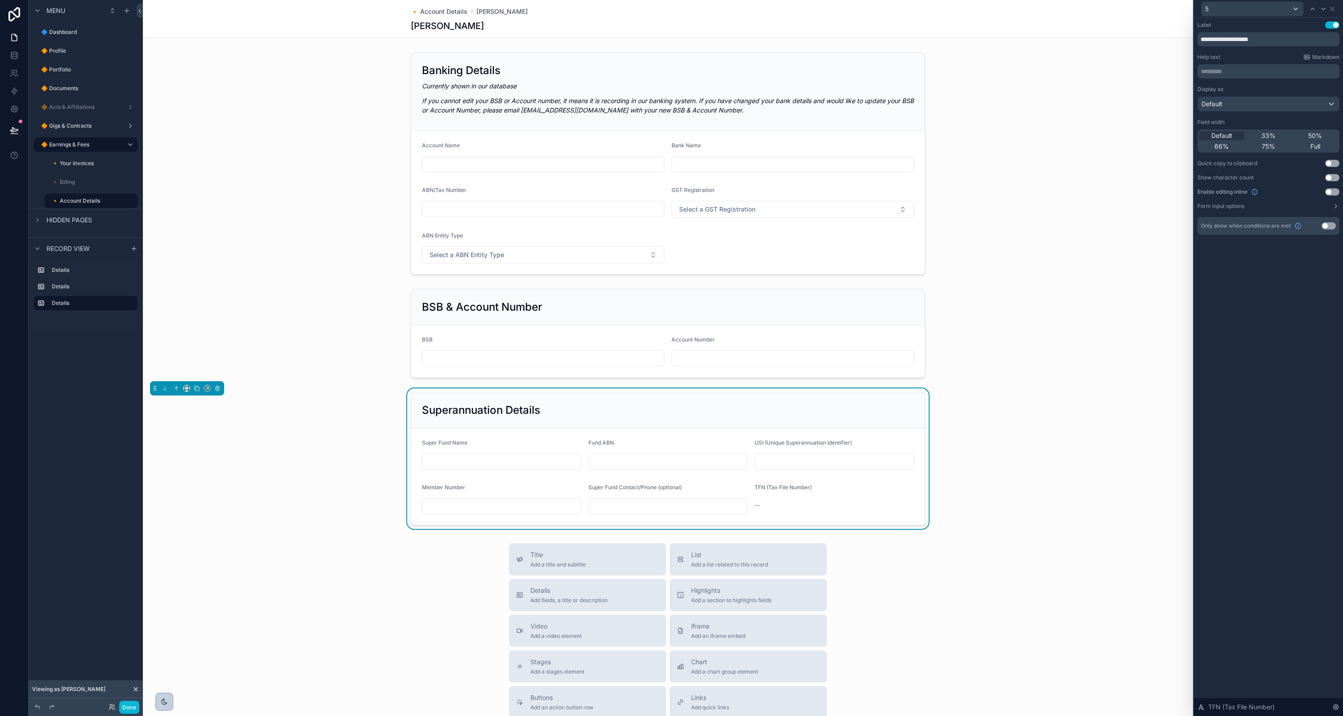
click at [1334, 194] on button "Use setting" at bounding box center [1332, 191] width 14 height 7
click at [1286, 103] on div "33%" at bounding box center [1268, 102] width 45 height 9
click at [1332, 8] on icon at bounding box center [1333, 9] width 4 height 4
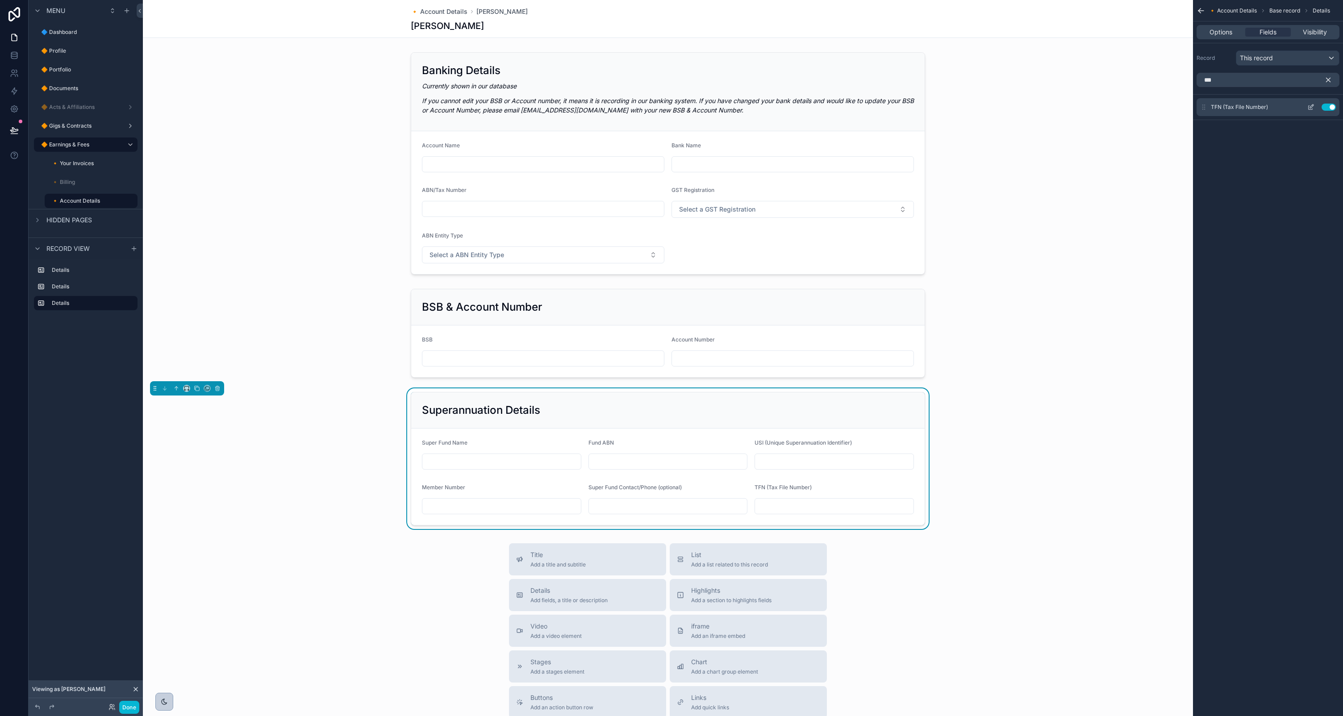
drag, startPoint x: 882, startPoint y: 403, endPoint x: 1210, endPoint y: 111, distance: 439.0
click at [884, 401] on div "Superannuation Details" at bounding box center [668, 410] width 514 height 36
drag, startPoint x: 1333, startPoint y: 81, endPoint x: 1331, endPoint y: 94, distance: 13.2
click at [1333, 81] on button "scrollable content" at bounding box center [1331, 80] width 15 height 14
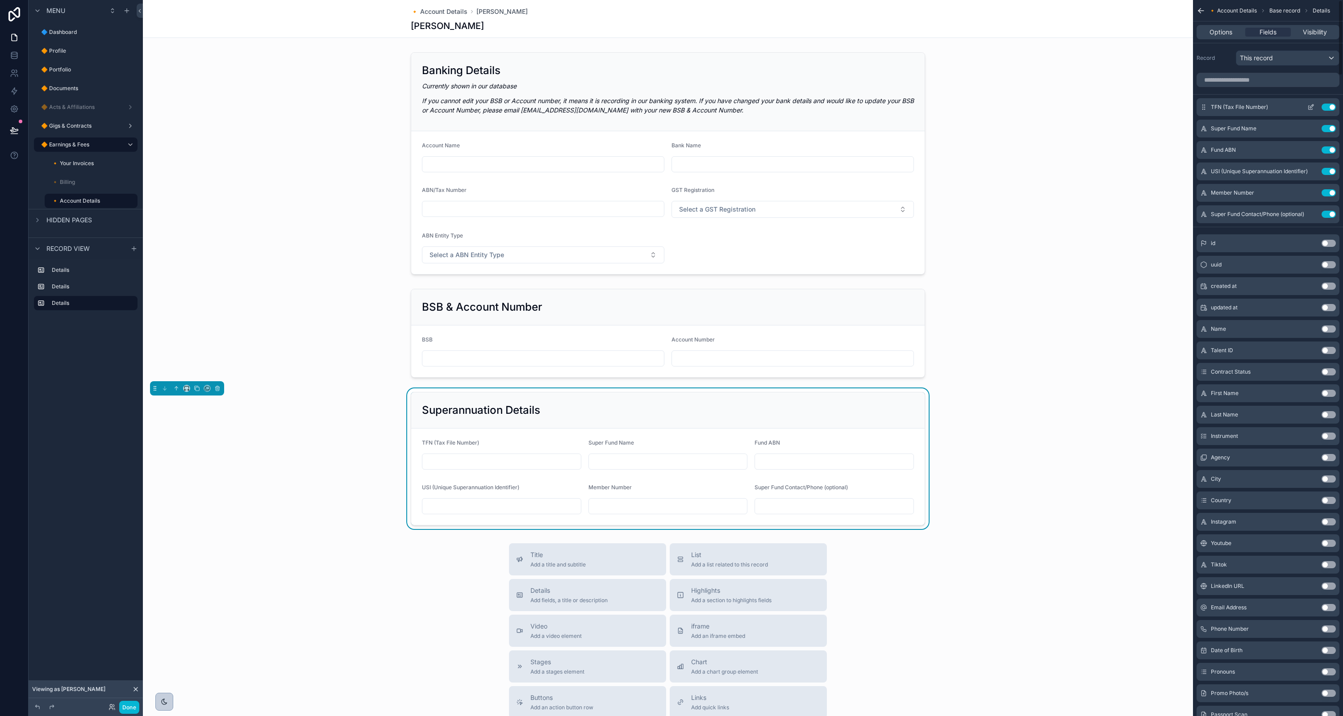
click at [1309, 106] on icon "scrollable content" at bounding box center [1310, 107] width 7 height 7
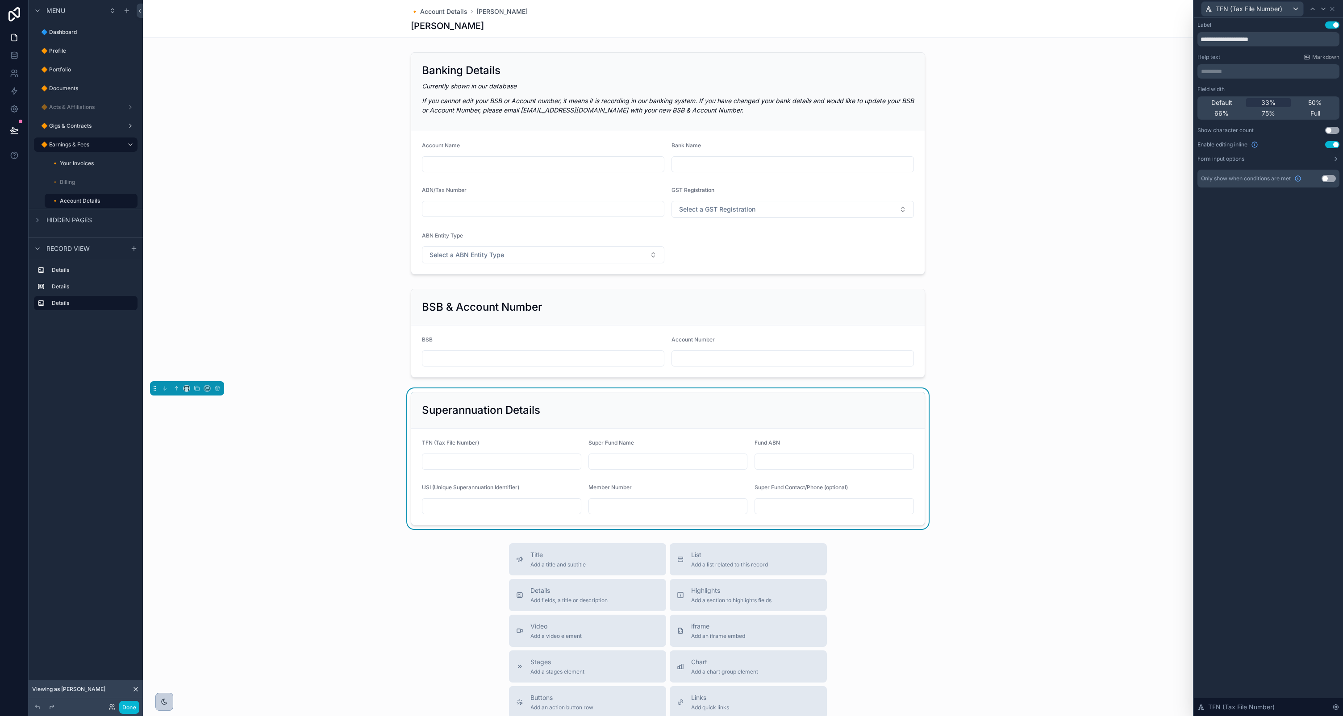
drag, startPoint x: 1305, startPoint y: 100, endPoint x: 1317, endPoint y: 39, distance: 62.7
click at [1305, 99] on div "50%" at bounding box center [1315, 102] width 45 height 9
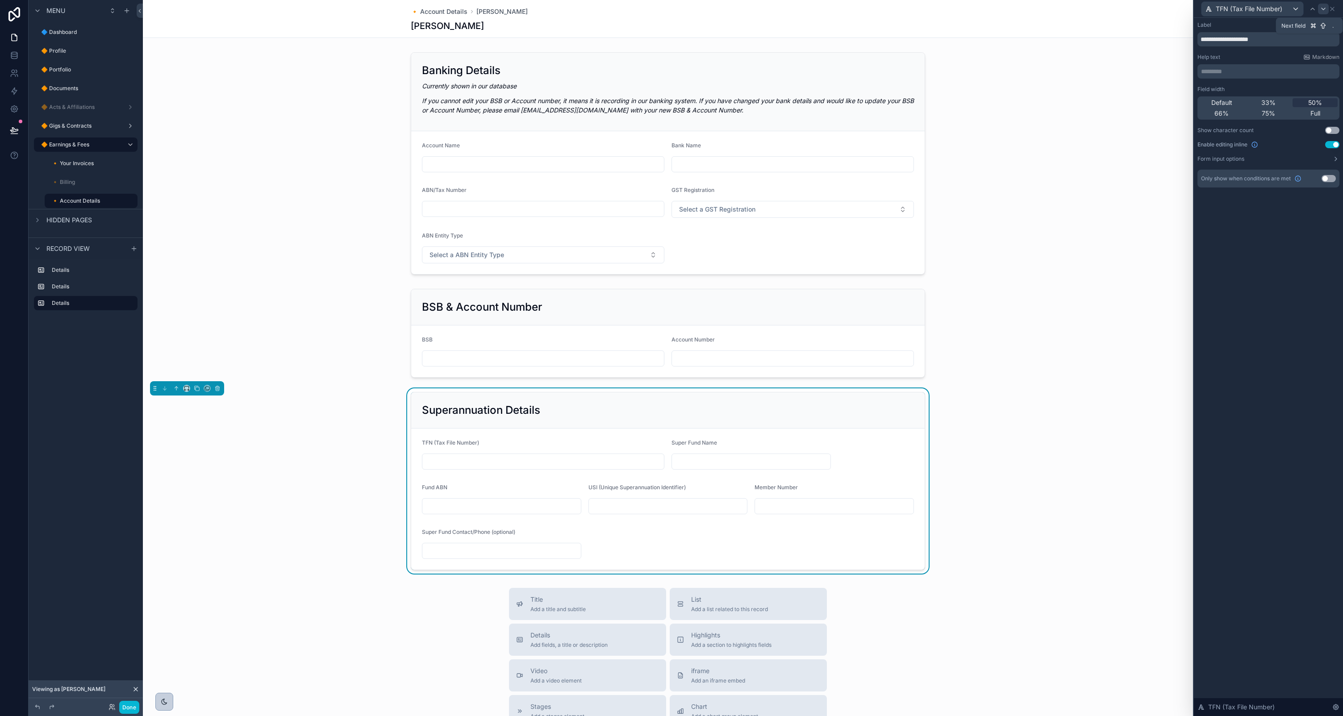
click at [1323, 11] on icon at bounding box center [1323, 8] width 7 height 7
click at [1302, 110] on div "Full" at bounding box center [1315, 113] width 45 height 9
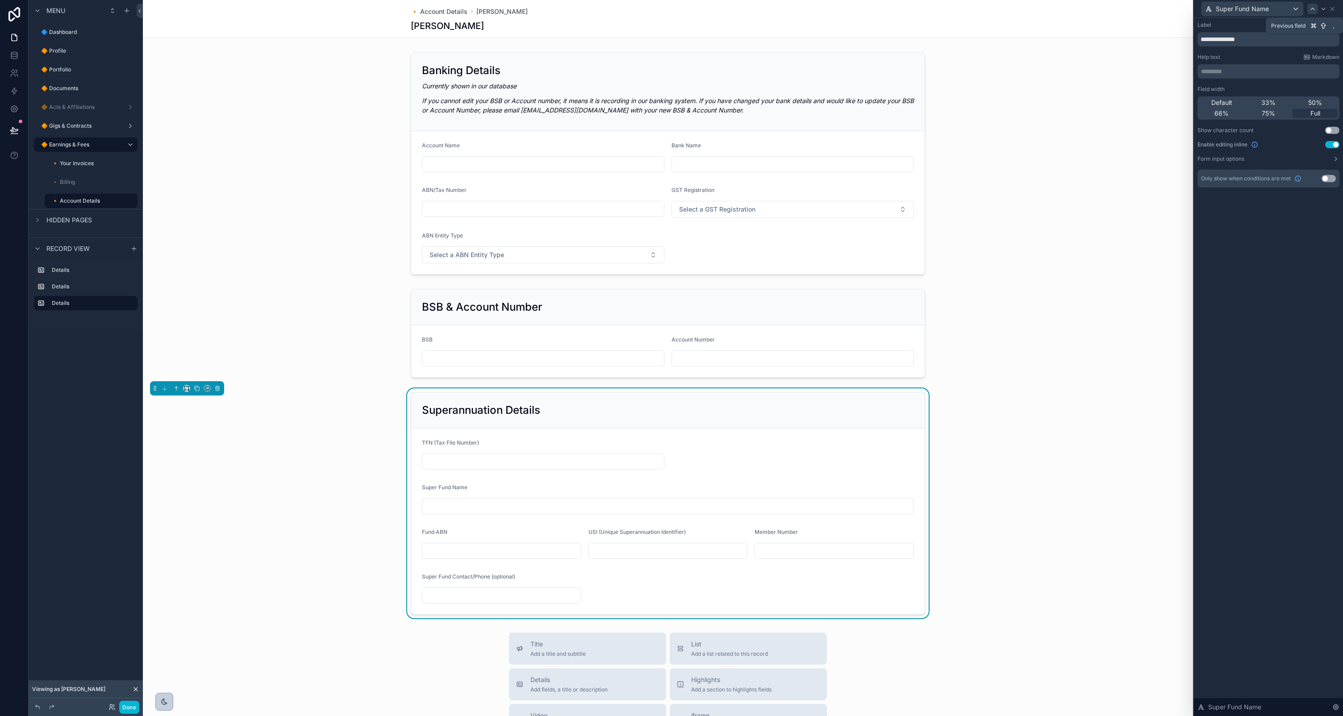
click at [1313, 8] on icon at bounding box center [1312, 8] width 7 height 7
drag, startPoint x: 1311, startPoint y: 112, endPoint x: 1319, endPoint y: 49, distance: 63.0
click at [1311, 111] on span "Full" at bounding box center [1316, 113] width 10 height 9
click at [1323, 9] on icon at bounding box center [1324, 9] width 4 height 2
click at [1300, 102] on div "50%" at bounding box center [1315, 102] width 45 height 9
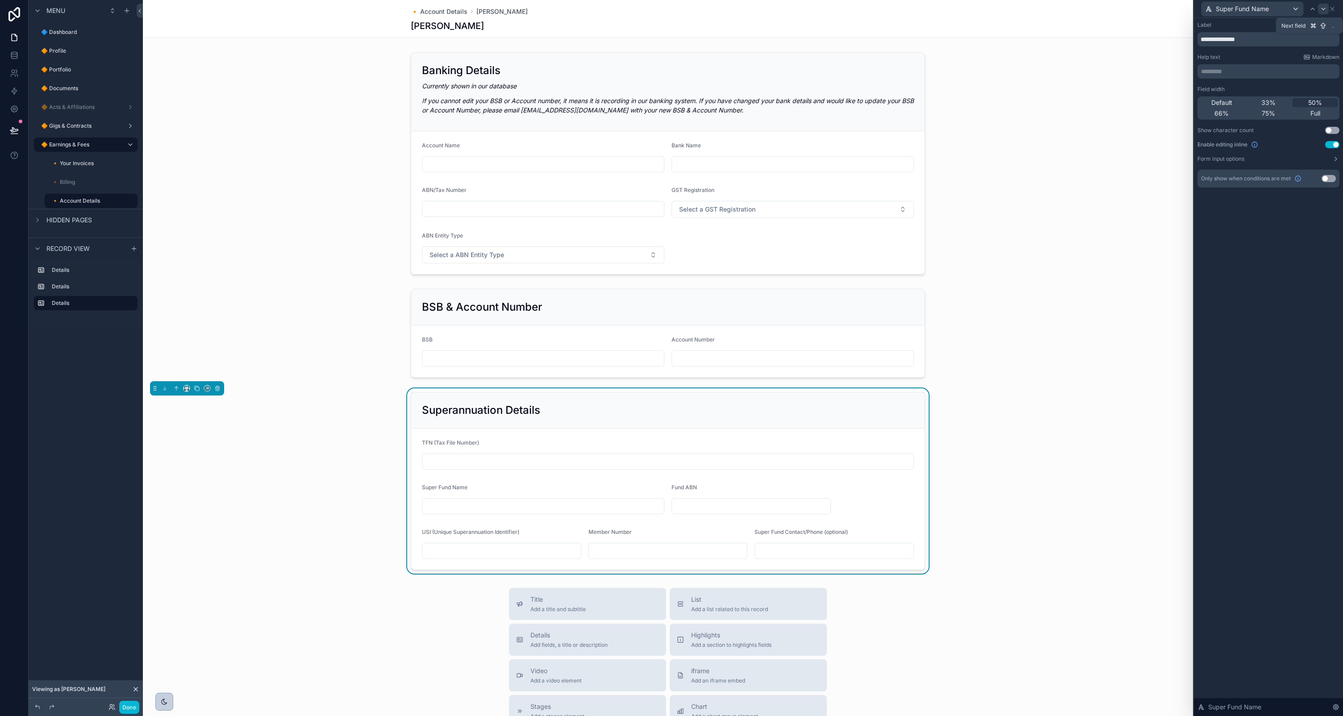
click at [1325, 8] on icon at bounding box center [1324, 9] width 4 height 2
click at [1321, 104] on span "50%" at bounding box center [1315, 102] width 14 height 9
click at [1326, 7] on icon at bounding box center [1323, 8] width 7 height 7
click at [1311, 100] on span "50%" at bounding box center [1315, 102] width 14 height 9
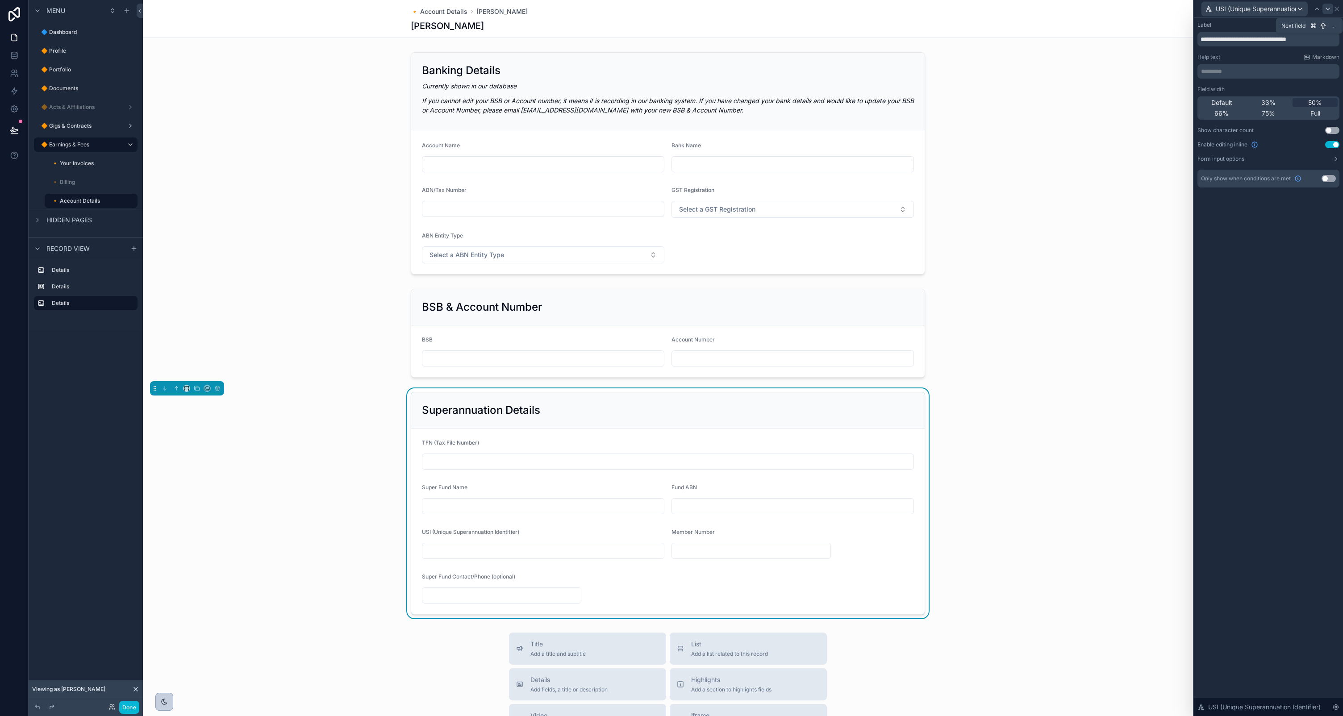
click at [1327, 8] on icon at bounding box center [1328, 9] width 4 height 2
click at [1312, 102] on span "50%" at bounding box center [1315, 102] width 14 height 9
click at [1321, 10] on icon at bounding box center [1323, 8] width 7 height 7
click at [1315, 100] on span "50%" at bounding box center [1315, 102] width 14 height 9
click at [1282, 68] on p "********* ﻿" at bounding box center [1269, 71] width 137 height 9
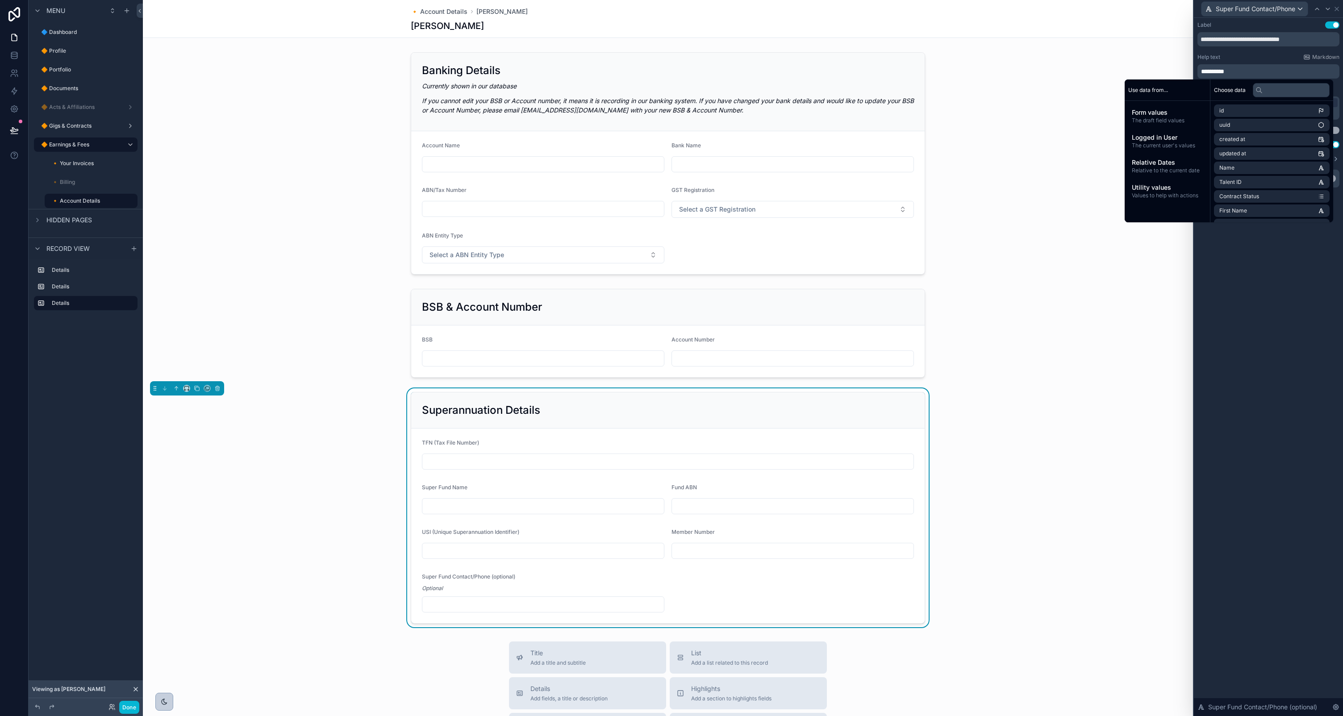
click at [1015, 432] on div "Superannuation Details TFN (Tax File Number) Super Fund Name Fund ABN USI (Uniq…" at bounding box center [668, 507] width 1050 height 239
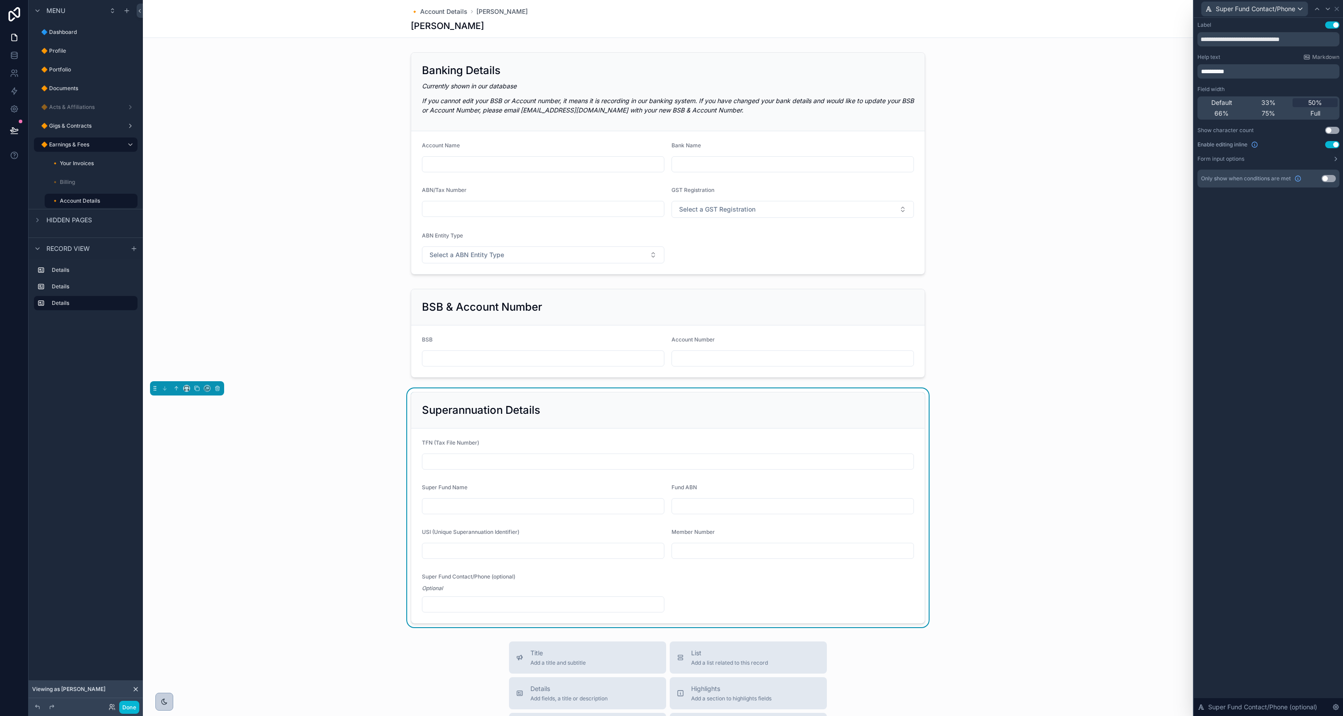
click at [731, 447] on div "TFN (Tax File Number)" at bounding box center [668, 444] width 492 height 11
click at [1336, 7] on icon at bounding box center [1336, 8] width 7 height 7
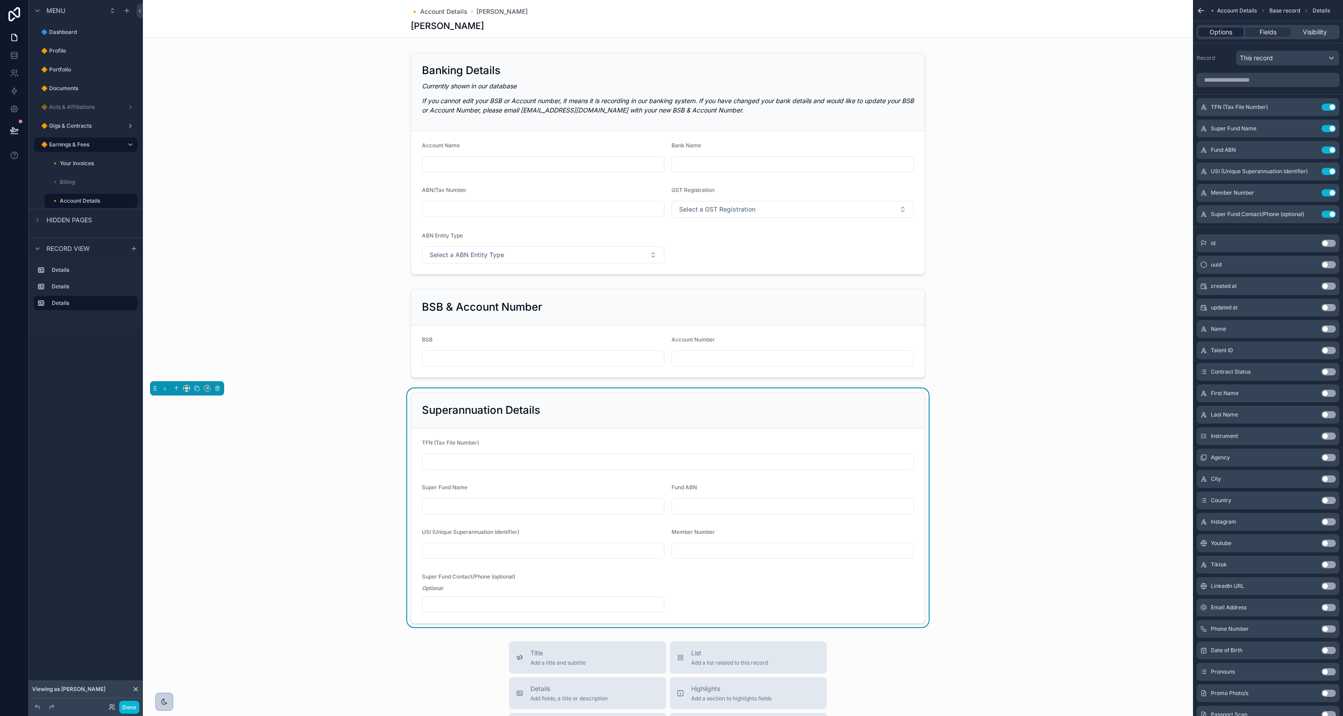
click at [1228, 32] on span "Options" at bounding box center [1221, 32] width 23 height 9
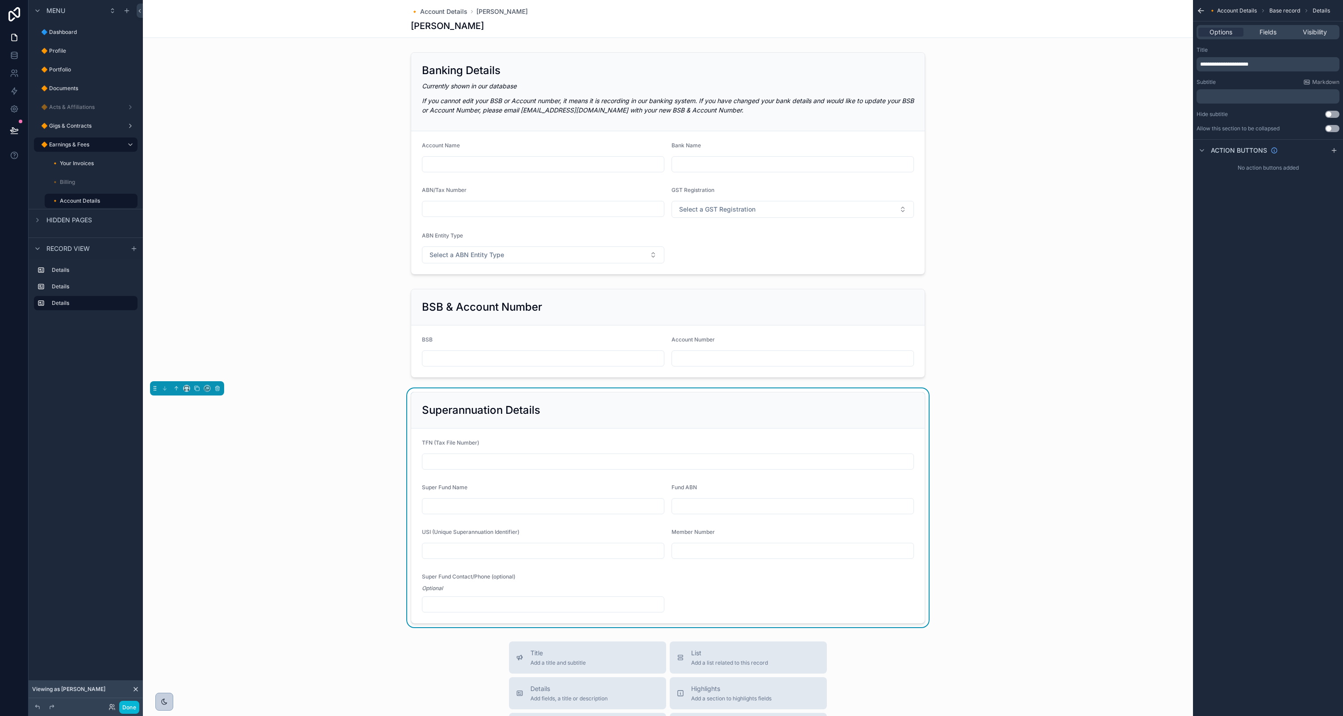
click at [1228, 94] on p "﻿" at bounding box center [1269, 96] width 138 height 7
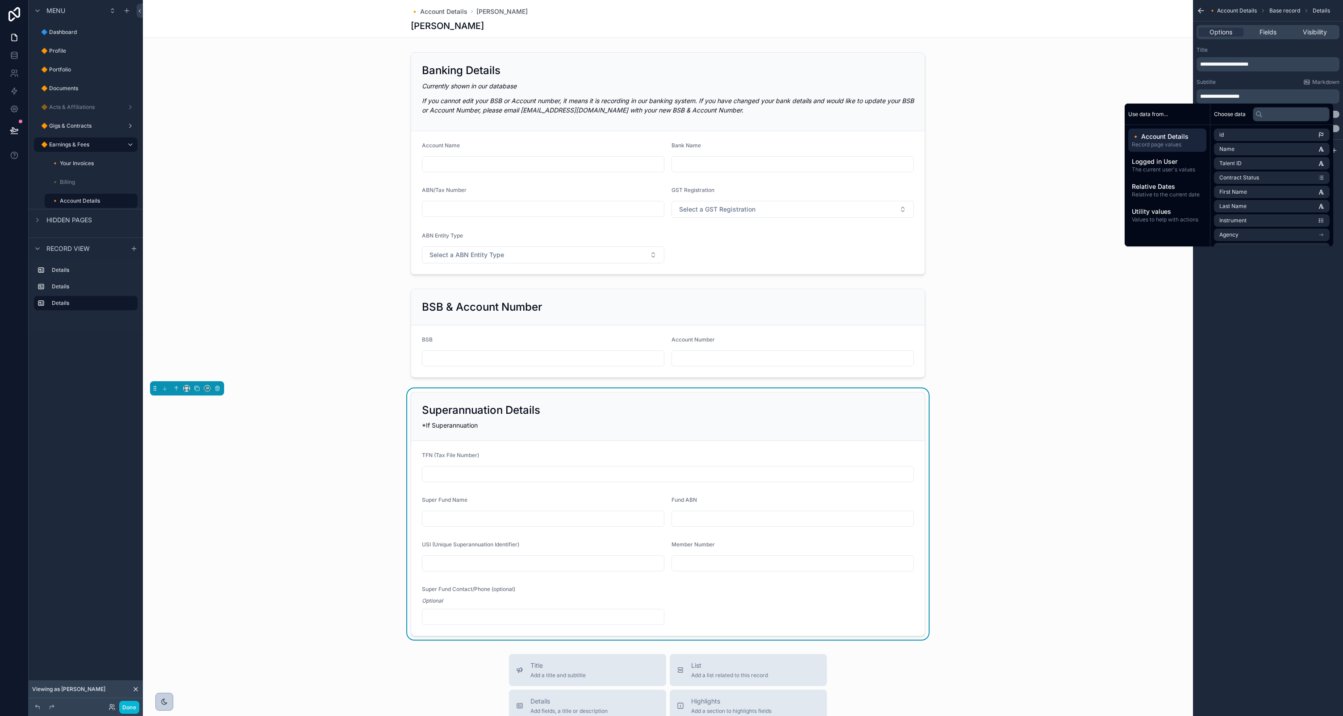
click at [1259, 94] on p "**********" at bounding box center [1269, 96] width 138 height 7
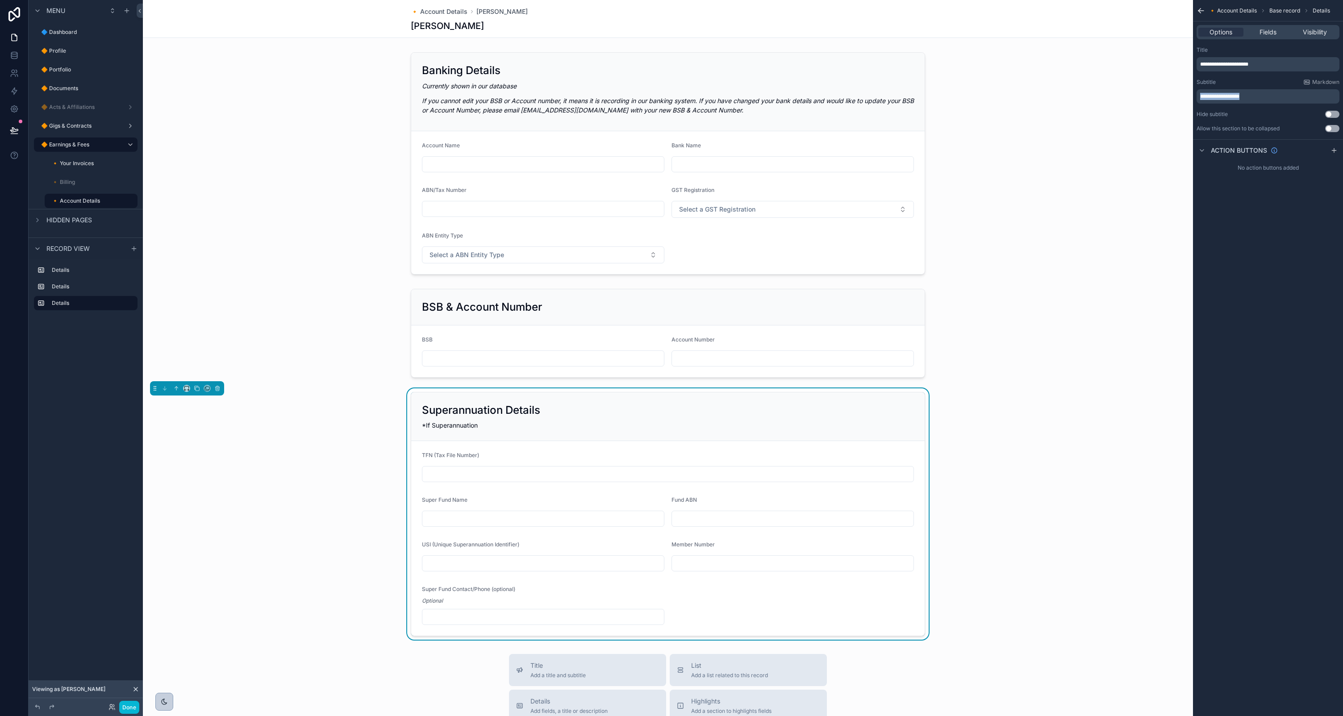
click at [1259, 94] on p "**********" at bounding box center [1269, 96] width 138 height 7
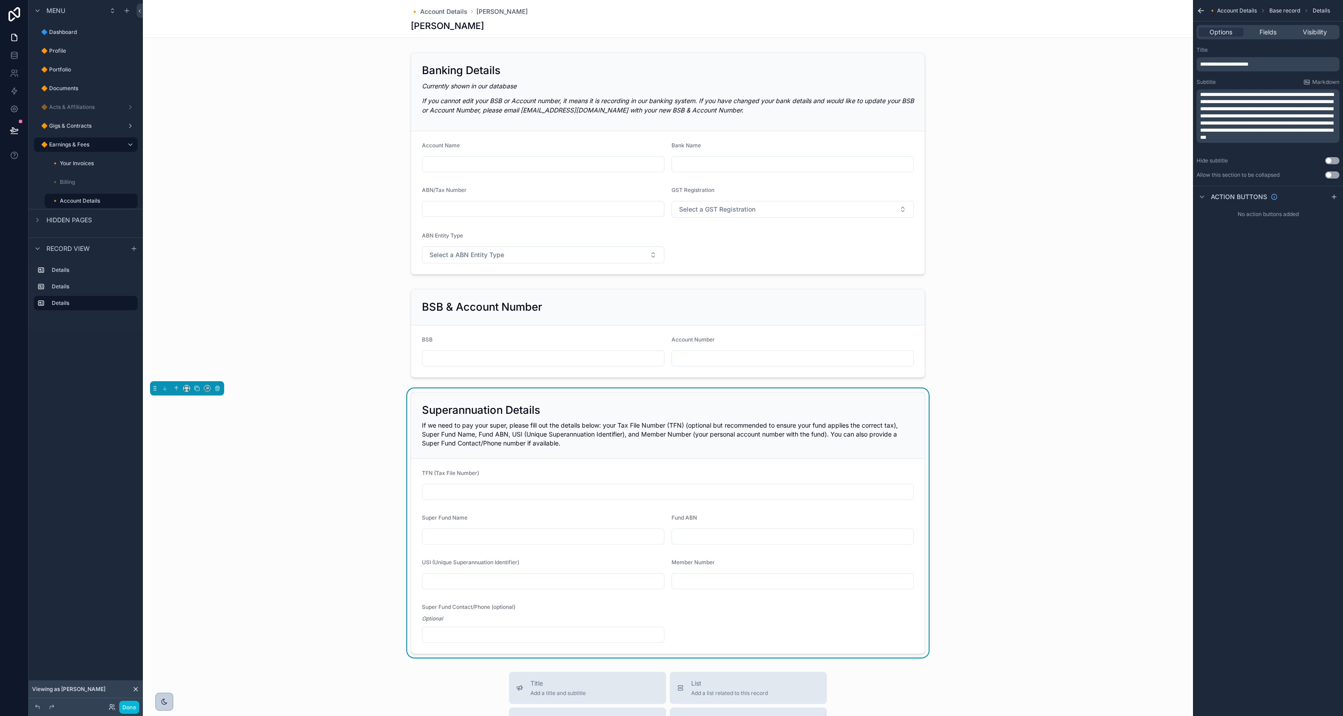
click at [1200, 96] on span "**********" at bounding box center [1267, 116] width 134 height 48
click at [1262, 421] on div "**********" at bounding box center [1268, 358] width 150 height 716
drag, startPoint x: 1245, startPoint y: 299, endPoint x: 1226, endPoint y: 301, distance: 19.3
click at [1245, 299] on div "**********" at bounding box center [1268, 358] width 150 height 716
drag, startPoint x: 335, startPoint y: 529, endPoint x: 359, endPoint y: 527, distance: 23.3
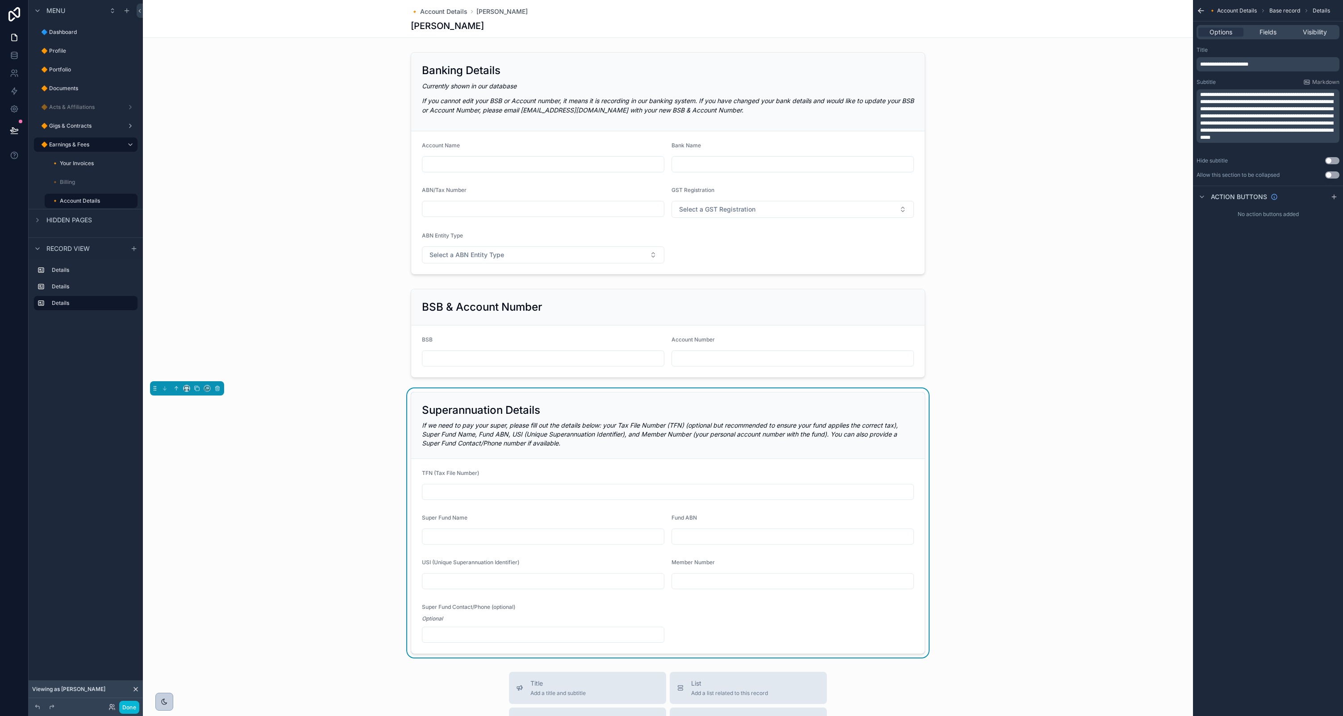
click at [335, 529] on div "Superannuation Details If we need to pay your super, please fill out the detail…" at bounding box center [668, 522] width 1050 height 269
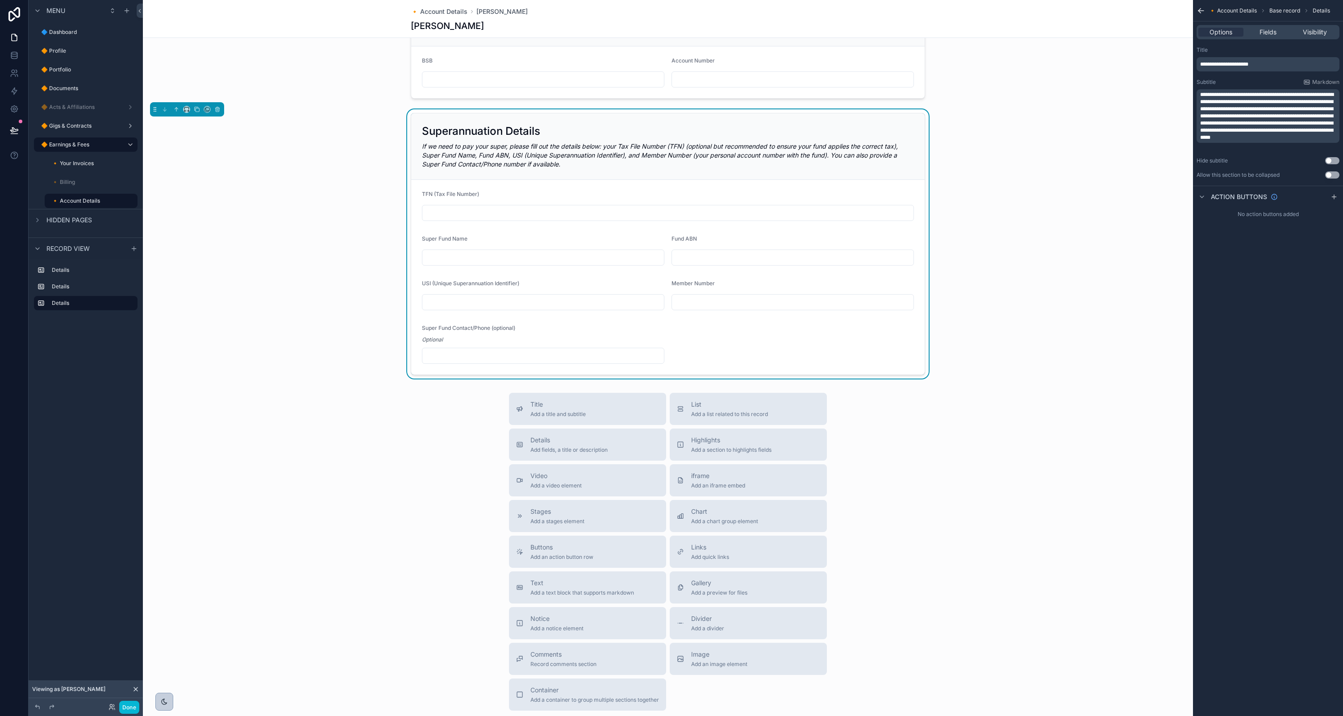
scroll to position [345, 0]
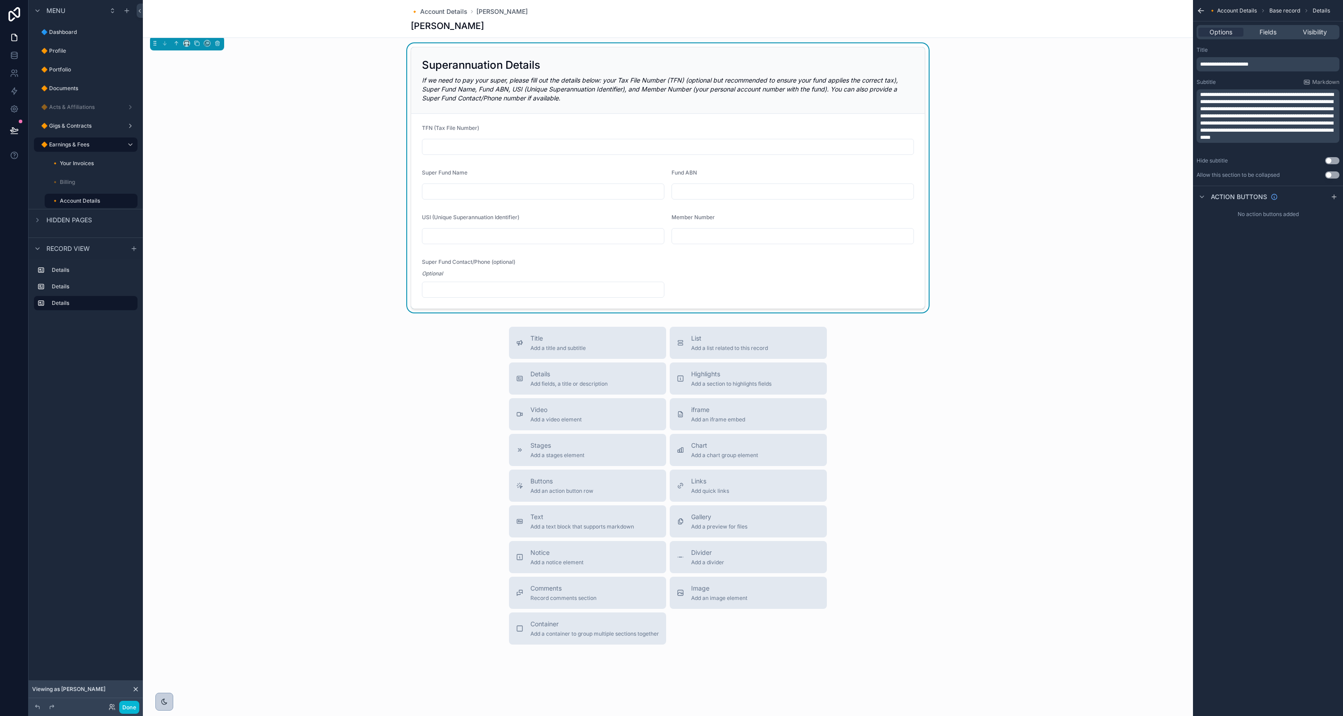
click at [989, 299] on div "Superannuation Details If we need to pay your super, please fill out the detail…" at bounding box center [668, 177] width 1050 height 269
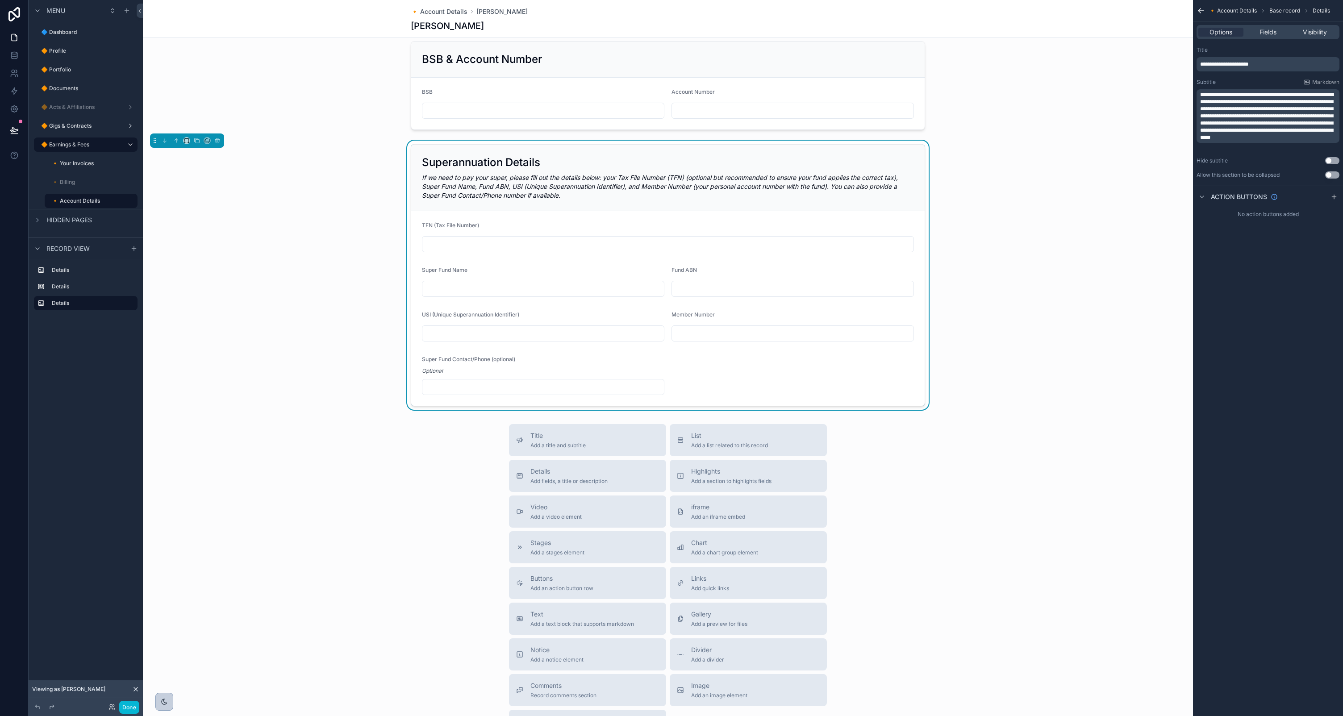
scroll to position [247, 0]
click at [747, 203] on div "Superannuation Details If we need to pay your super, please fill out the detail…" at bounding box center [668, 178] width 514 height 67
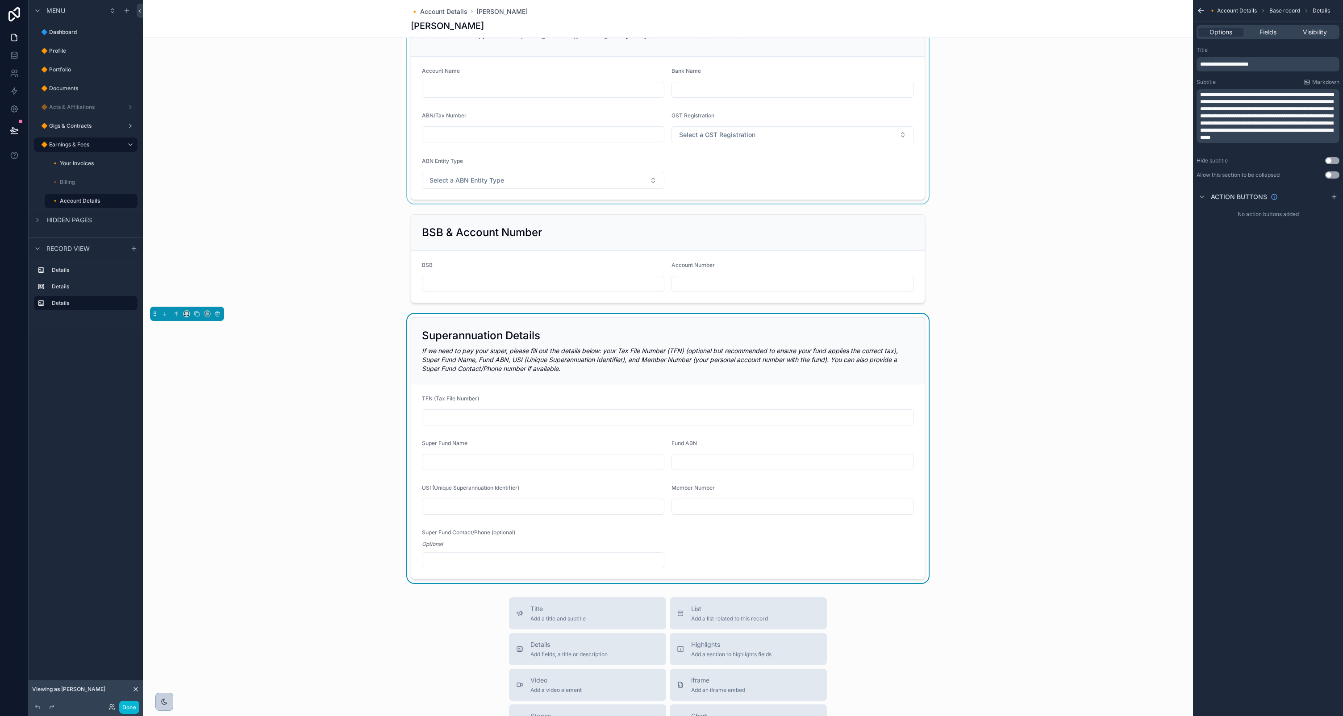
scroll to position [0, 0]
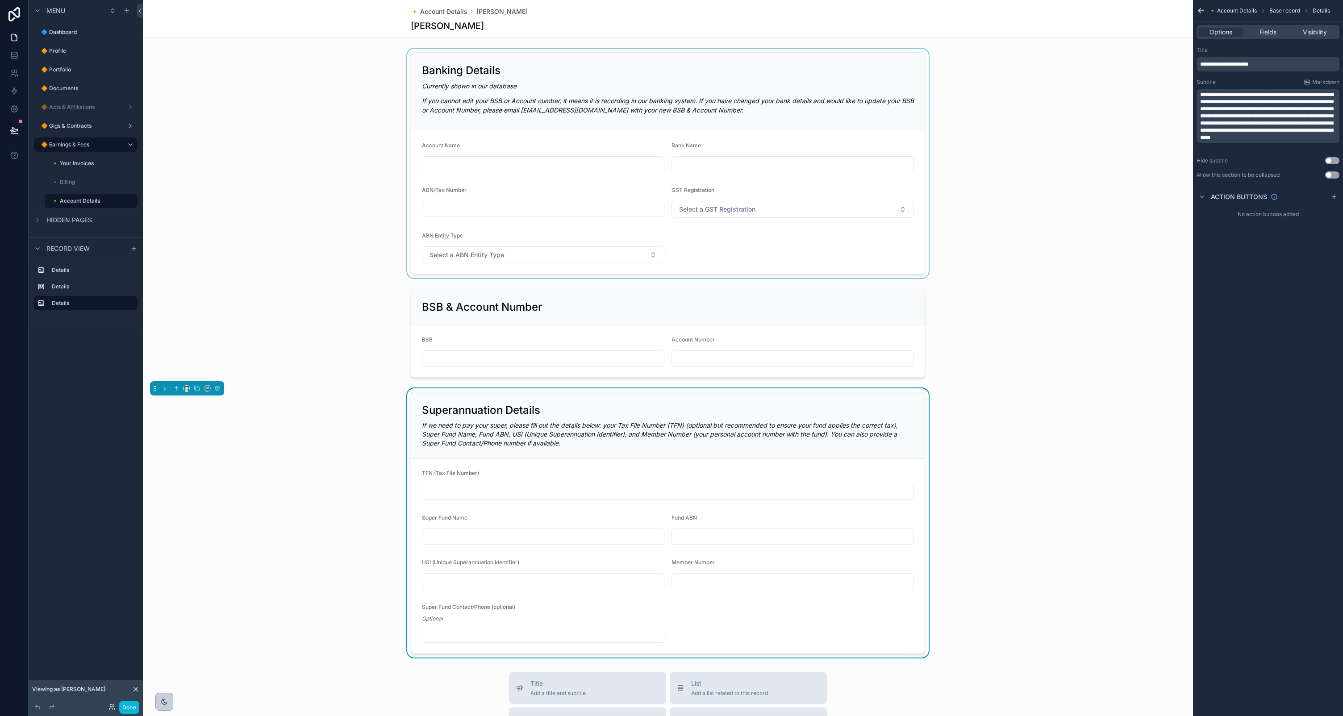
click at [760, 112] on div "scrollable content" at bounding box center [668, 164] width 1050 height 230
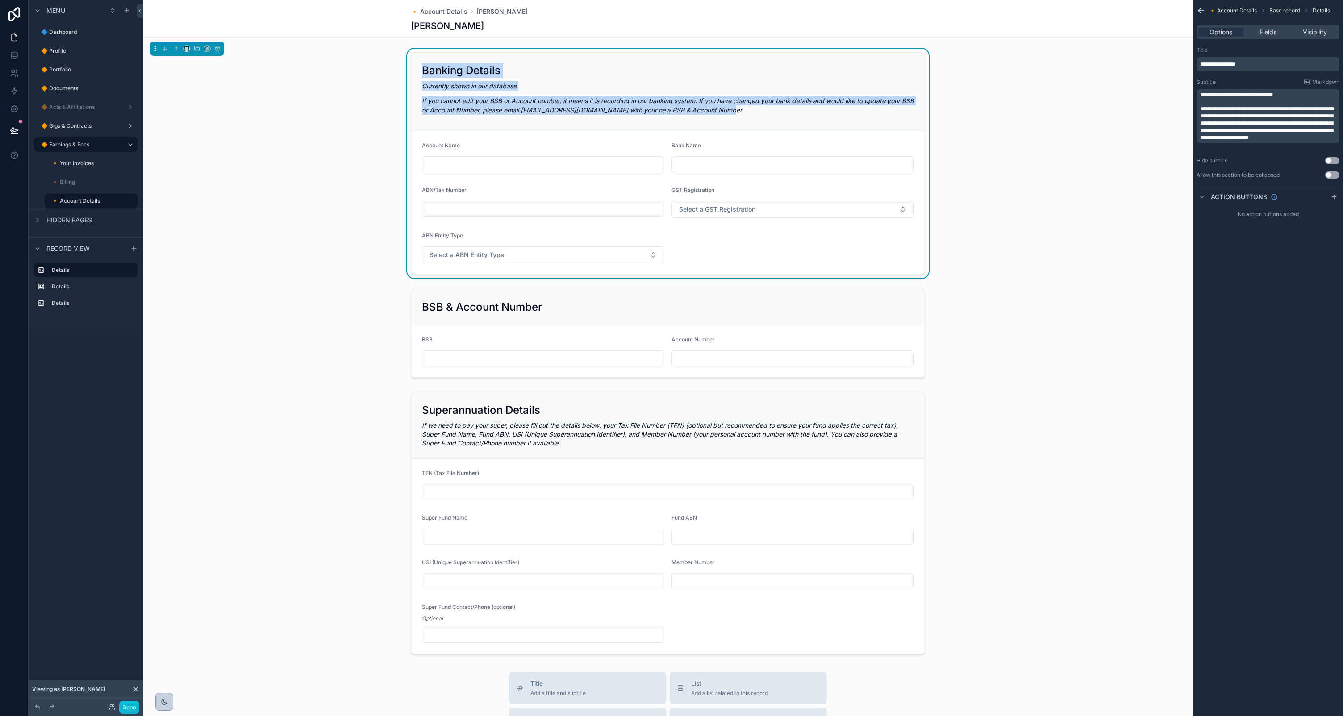
drag, startPoint x: 734, startPoint y: 111, endPoint x: 418, endPoint y: 73, distance: 318.4
click at [418, 73] on div "Banking Details Currently shown in our database If you cannot edit your BSB or …" at bounding box center [668, 92] width 514 height 79
copy div "Banking Details Currently shown in our database If you cannot edit your BSB or …"
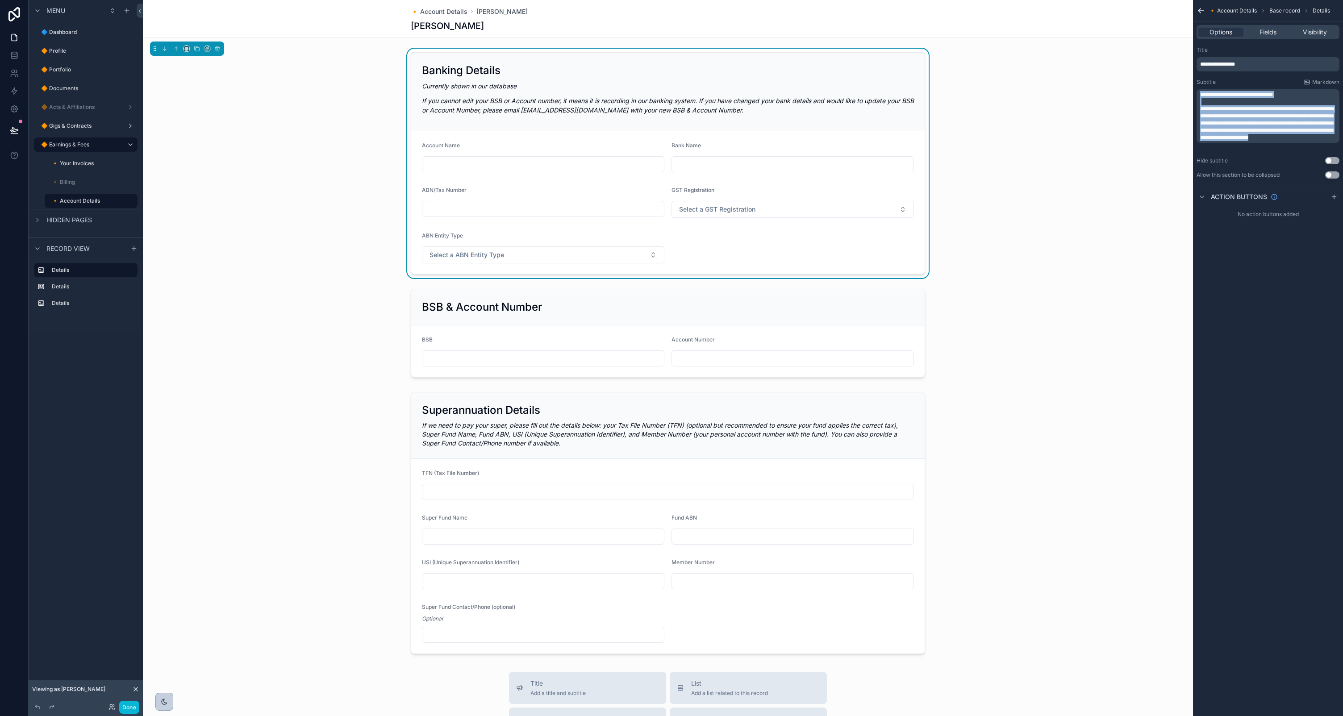
drag, startPoint x: 1255, startPoint y: 143, endPoint x: 1167, endPoint y: 87, distance: 104.0
click at [1167, 86] on div "🔷 Dashboard 🔶 Profile 🔶 Portfolio 🔶 Documents 🔶 Acts & Affiliations 🔶 Gigs & Co…" at bounding box center [743, 358] width 1200 height 716
click at [1260, 141] on p "**********" at bounding box center [1269, 123] width 138 height 36
drag, startPoint x: 1249, startPoint y: 138, endPoint x: 1195, endPoint y: 89, distance: 73.0
click at [1195, 89] on div "**********" at bounding box center [1268, 112] width 150 height 139
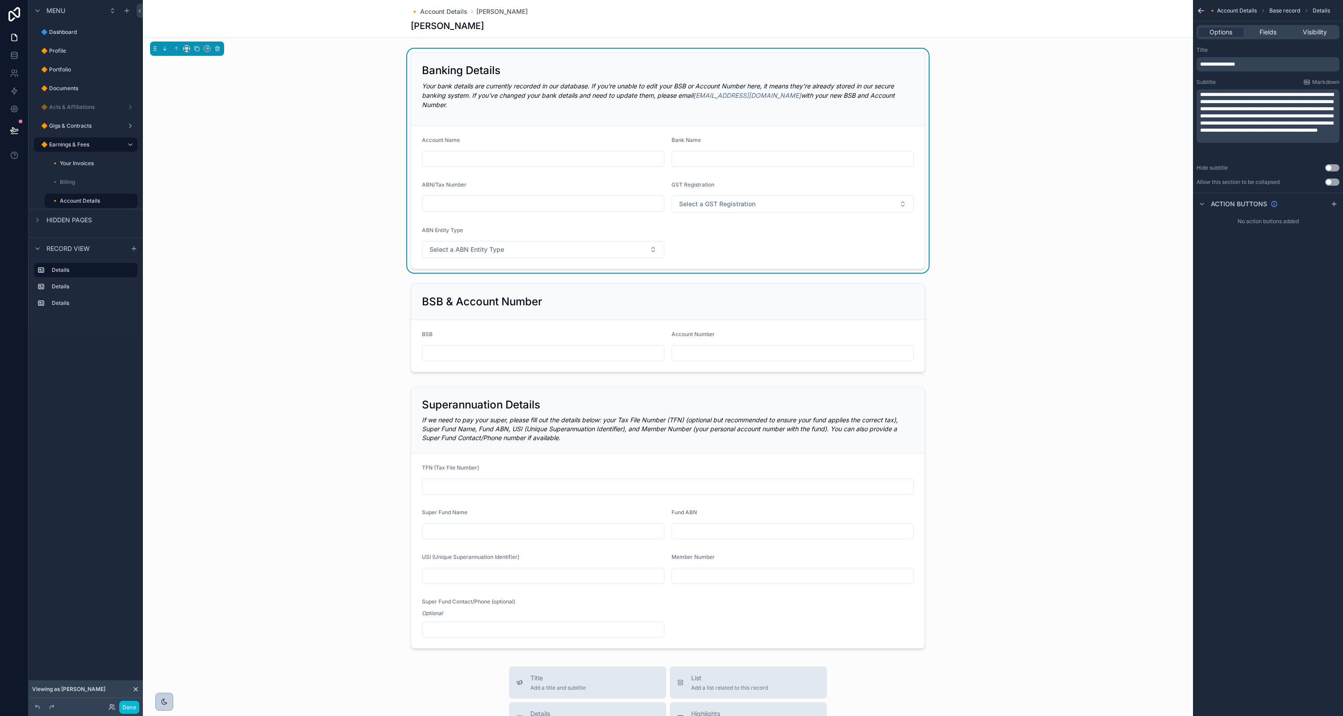
drag, startPoint x: 814, startPoint y: 96, endPoint x: 877, endPoint y: 125, distance: 69.1
click at [814, 96] on em "Your bank details are currently recorded in our database. If you’re unable to e…" at bounding box center [658, 95] width 473 height 26
click at [1295, 134] on p "**********" at bounding box center [1269, 112] width 138 height 43
drag, startPoint x: 1295, startPoint y: 147, endPoint x: 1160, endPoint y: 58, distance: 162.1
click at [1160, 58] on div "🔷 Dashboard 🔶 Profile 🔶 Portfolio 🔶 Documents 🔶 Acts & Affiliations 🔶 Gigs & Co…" at bounding box center [743, 358] width 1200 height 716
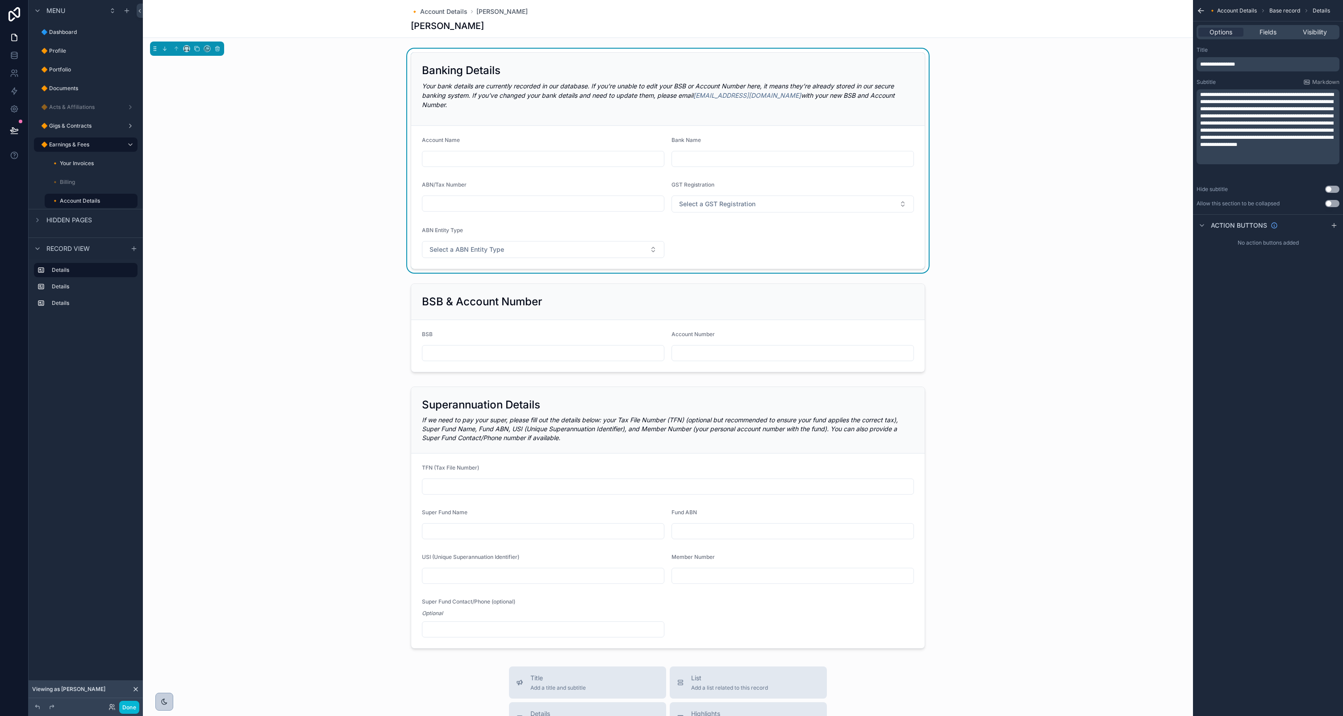
click at [1319, 144] on span "**********" at bounding box center [1267, 119] width 134 height 55
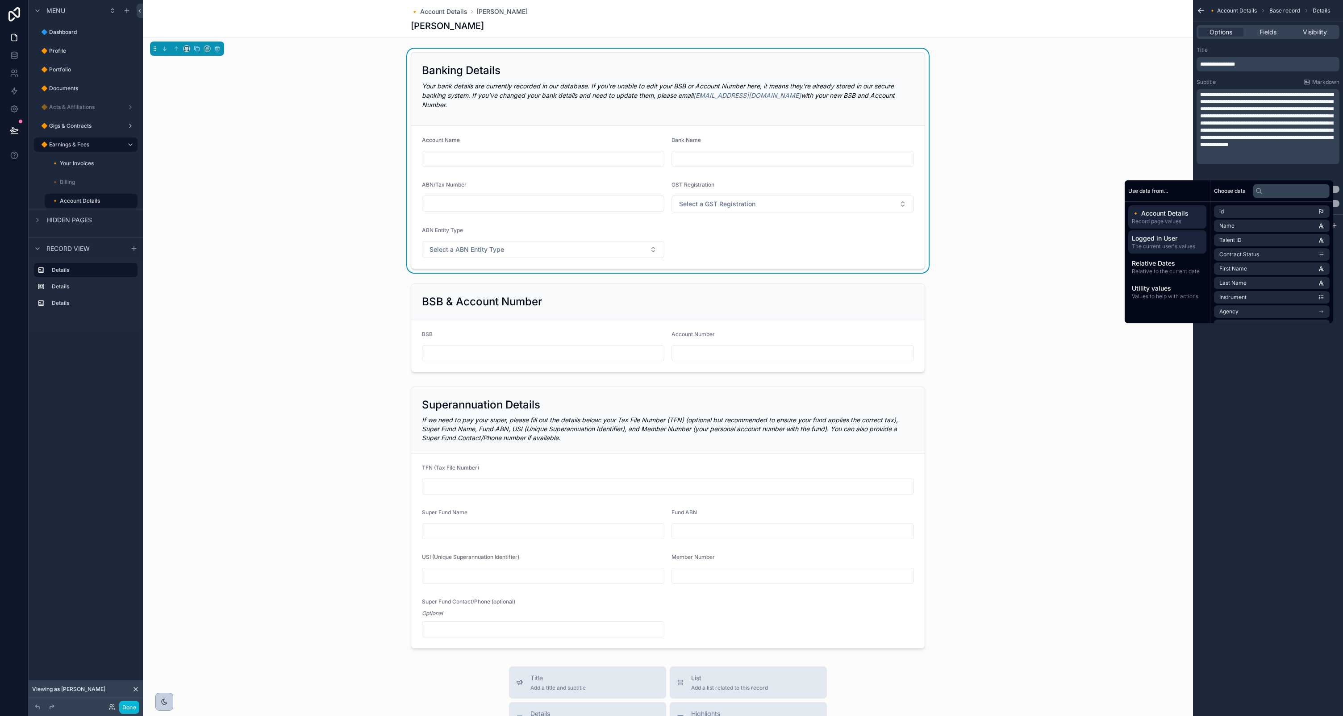
click at [1151, 238] on span "Logged in User" at bounding box center [1167, 238] width 71 height 9
click at [1248, 237] on li "first name" at bounding box center [1272, 240] width 116 height 13
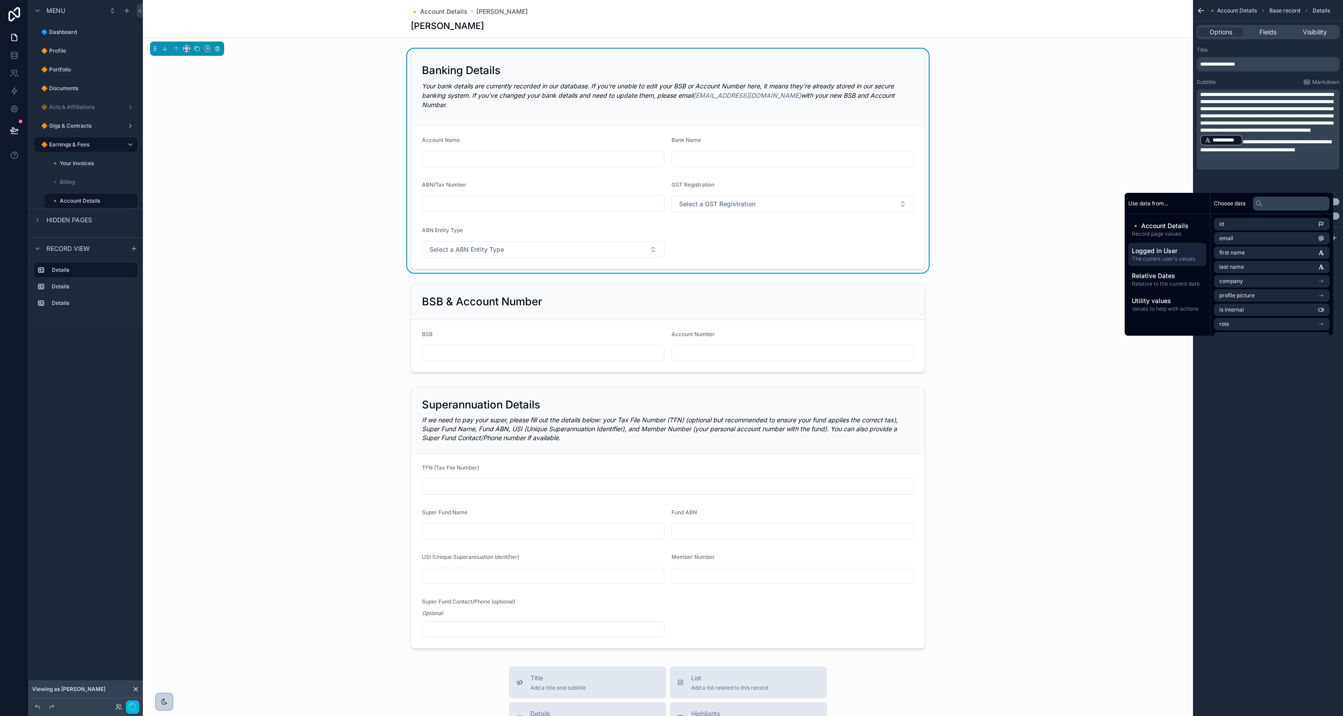
click at [1243, 153] on span "**********" at bounding box center [1265, 145] width 131 height 13
click at [1252, 291] on li "Last Name" at bounding box center [1272, 295] width 116 height 13
click at [1257, 364] on div "**********" at bounding box center [1268, 358] width 150 height 716
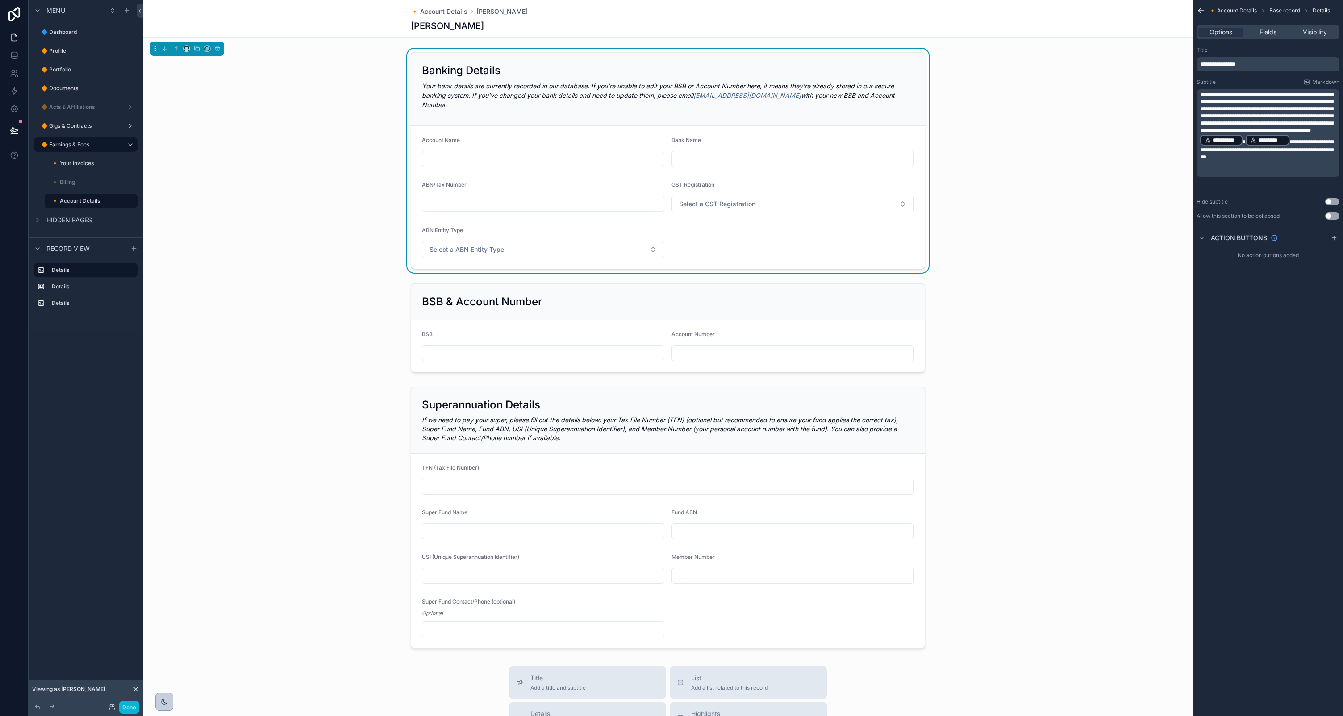
click at [1111, 227] on div "Banking Details Your bank details are currently recorded in our database. If yo…" at bounding box center [668, 161] width 1050 height 224
click at [129, 706] on button "Done" at bounding box center [129, 707] width 20 height 13
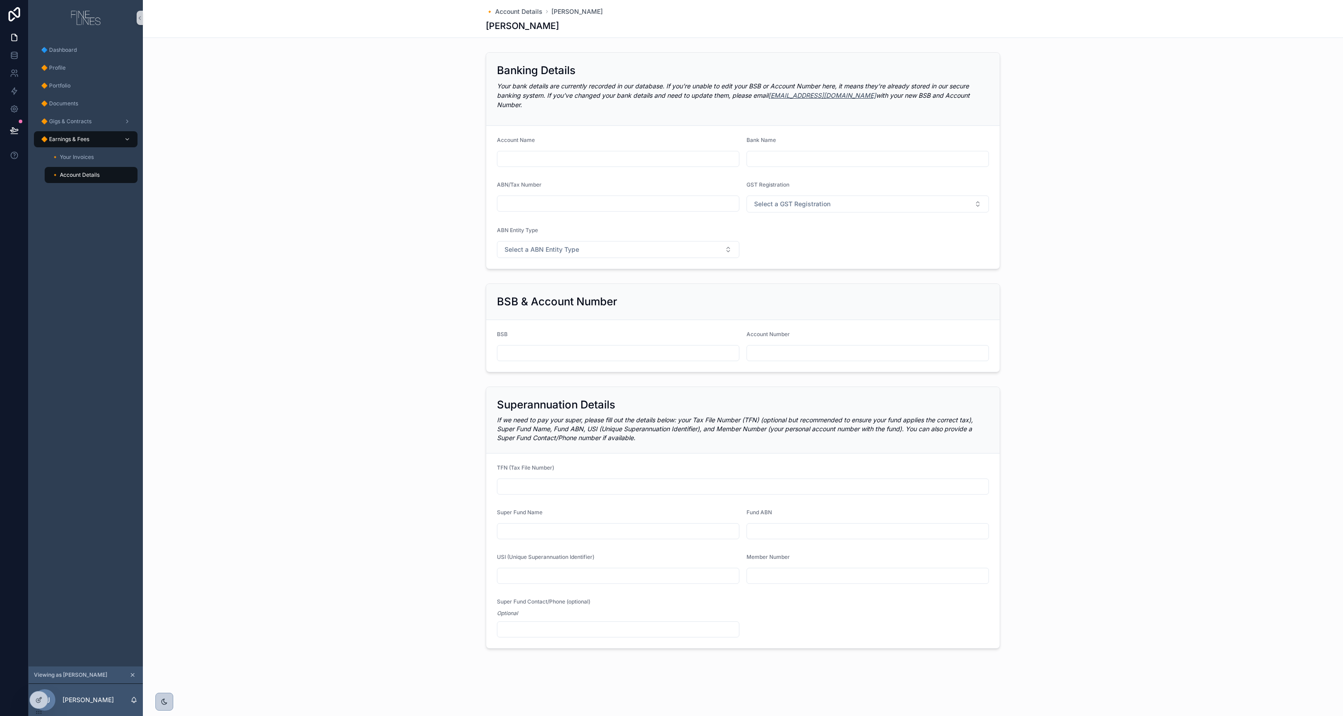
click at [789, 94] on link "[EMAIL_ADDRESS][DOMAIN_NAME]" at bounding box center [822, 96] width 108 height 8
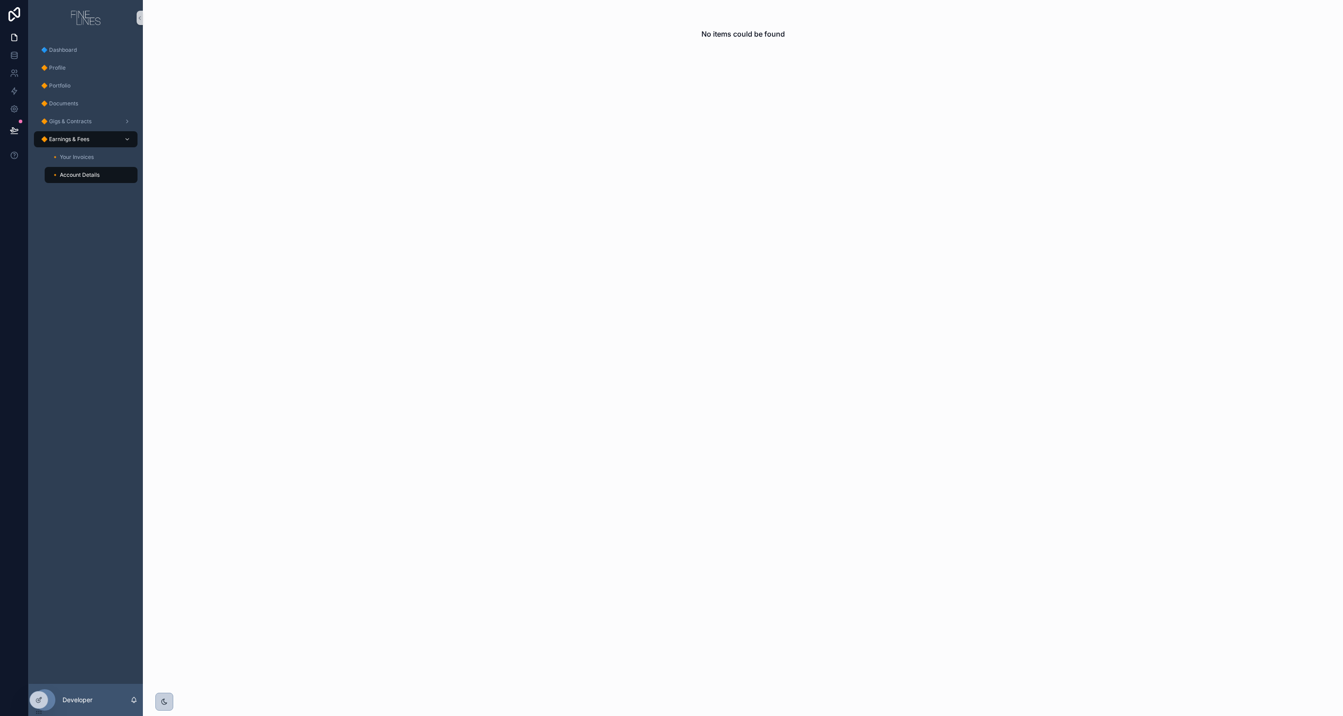
click at [87, 177] on span "🔸 Account Details" at bounding box center [76, 174] width 48 height 7
drag, startPoint x: 803, startPoint y: 64, endPoint x: 768, endPoint y: 69, distance: 35.2
click at [790, 67] on div "No items could be found" at bounding box center [743, 34] width 1200 height 68
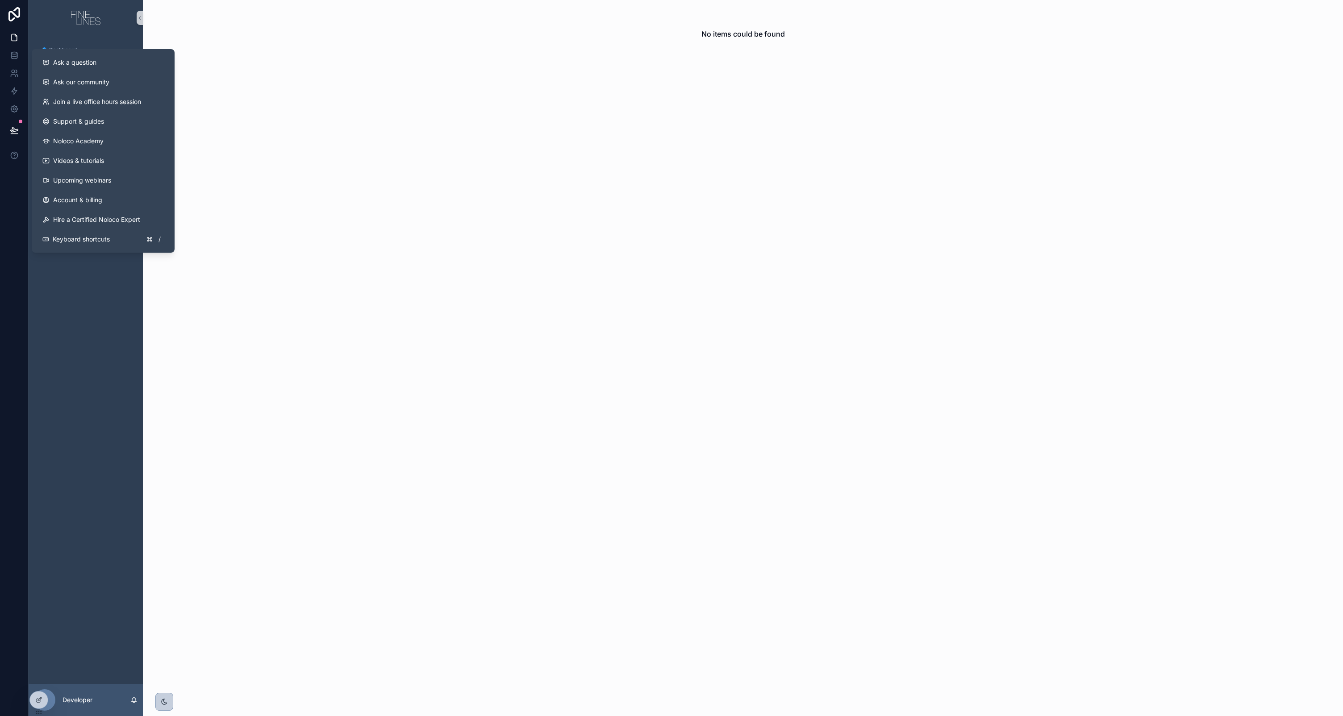
drag, startPoint x: 323, startPoint y: 271, endPoint x: 84, endPoint y: 121, distance: 283.1
click at [305, 260] on div "No items could be found" at bounding box center [743, 358] width 1200 height 716
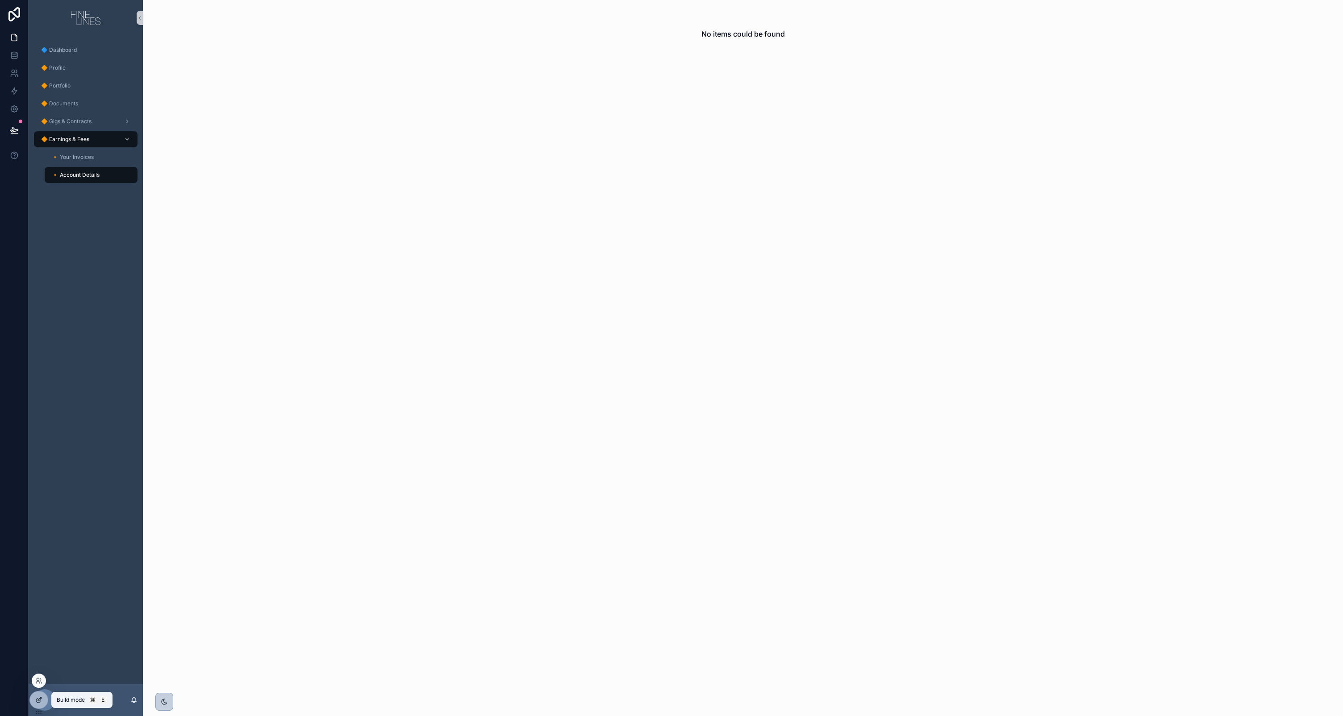
click at [40, 703] on icon at bounding box center [38, 700] width 7 height 7
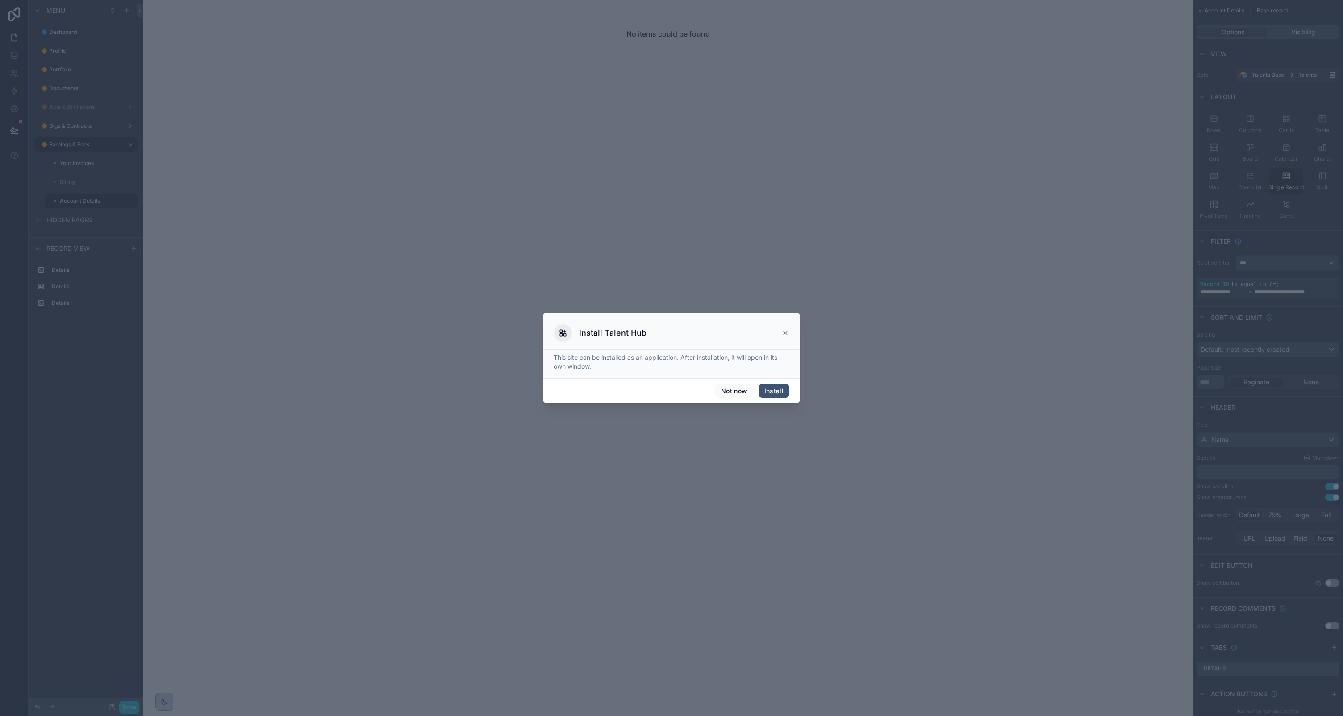
click at [774, 391] on button "Install" at bounding box center [774, 391] width 31 height 14
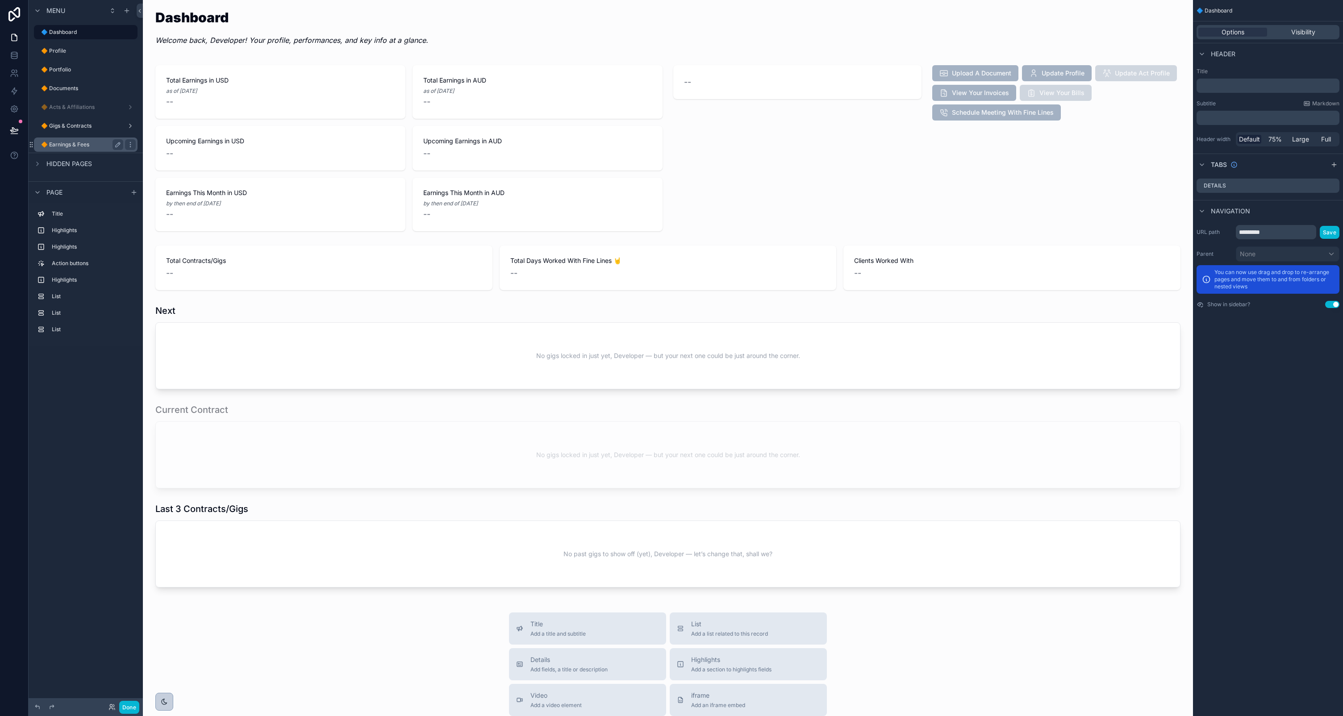
click at [66, 142] on label "🔶 Earnings & Fees" at bounding box center [80, 144] width 79 height 7
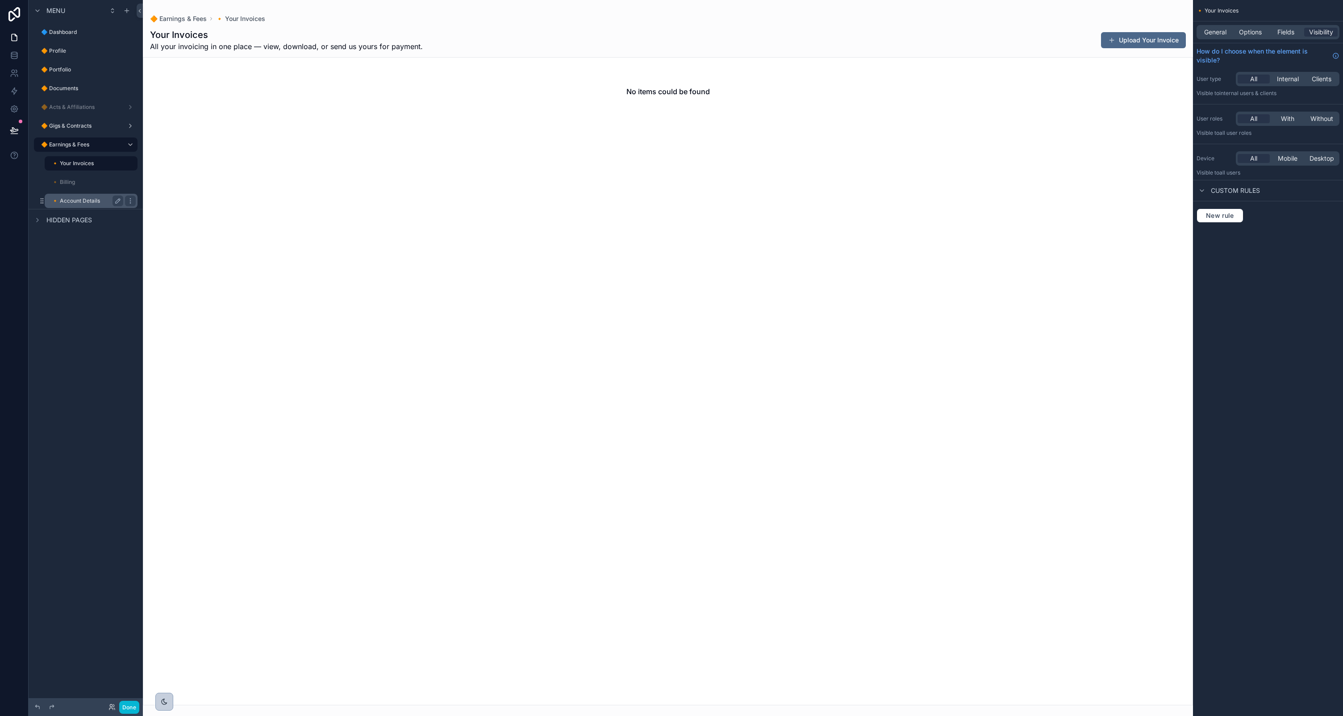
click at [67, 199] on label "🔸 Account Details" at bounding box center [86, 200] width 68 height 7
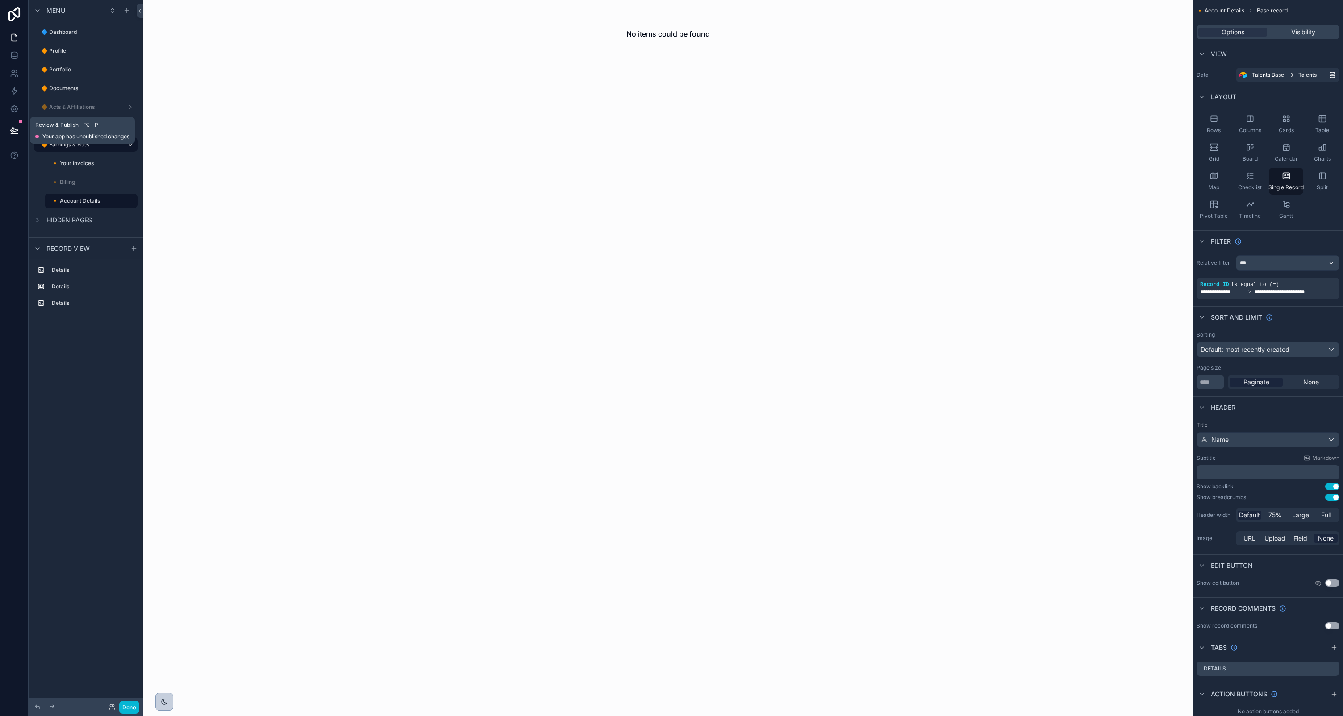
click at [13, 131] on icon at bounding box center [14, 130] width 8 height 4
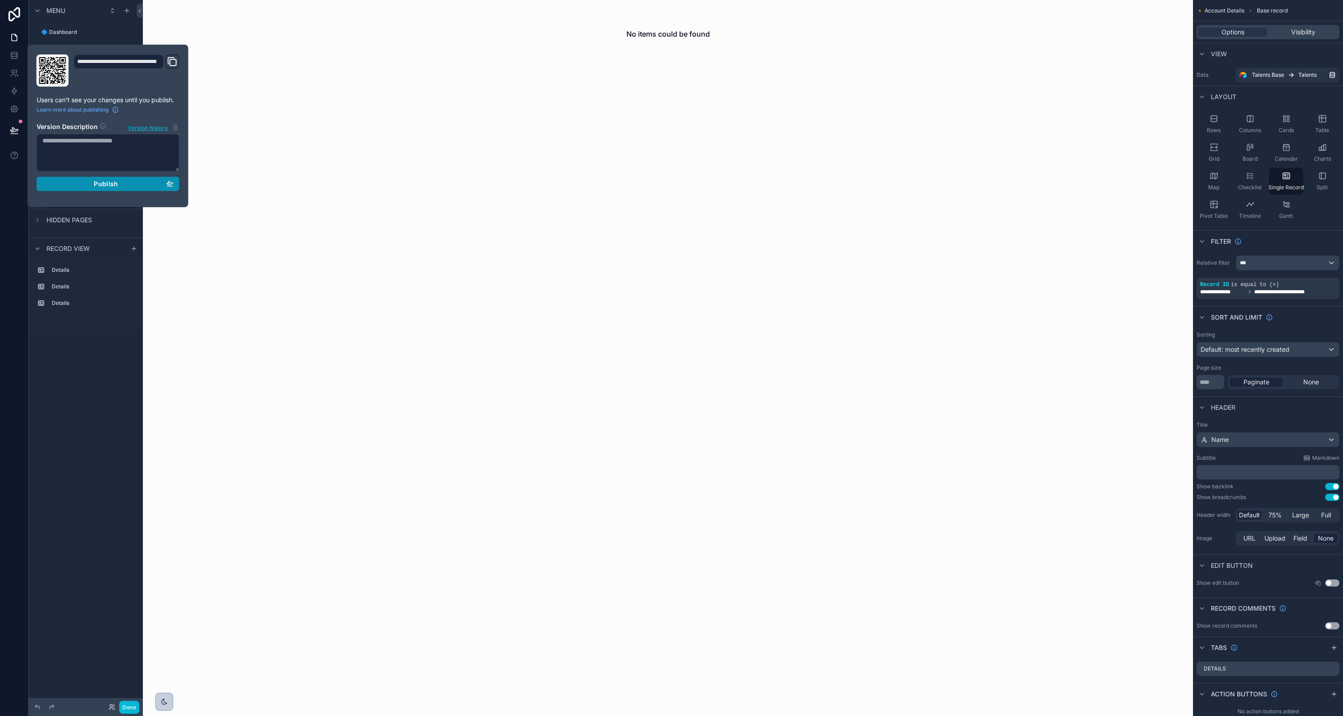
click at [96, 183] on span "Publish" at bounding box center [106, 184] width 24 height 8
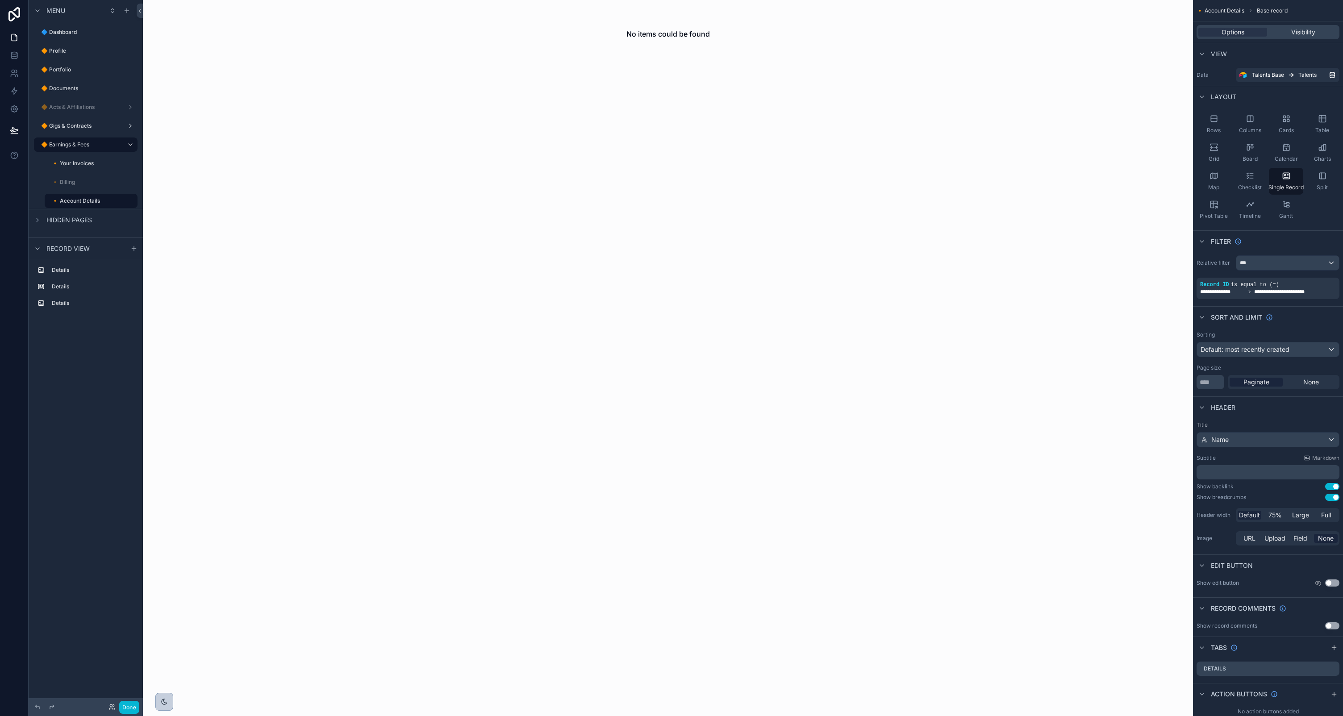
click at [409, 213] on div "No items could be found" at bounding box center [668, 358] width 1050 height 716
click at [113, 706] on icon at bounding box center [112, 707] width 7 height 7
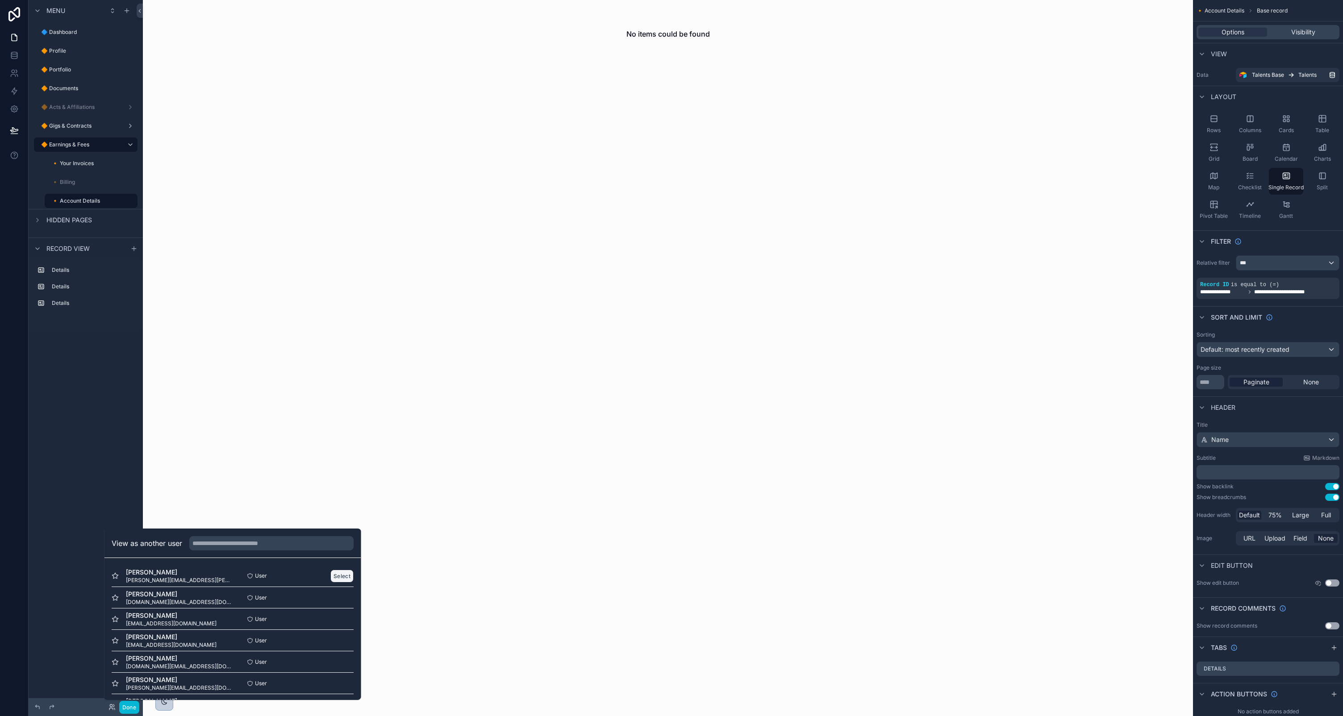
click at [347, 573] on button "Select" at bounding box center [341, 576] width 23 height 13
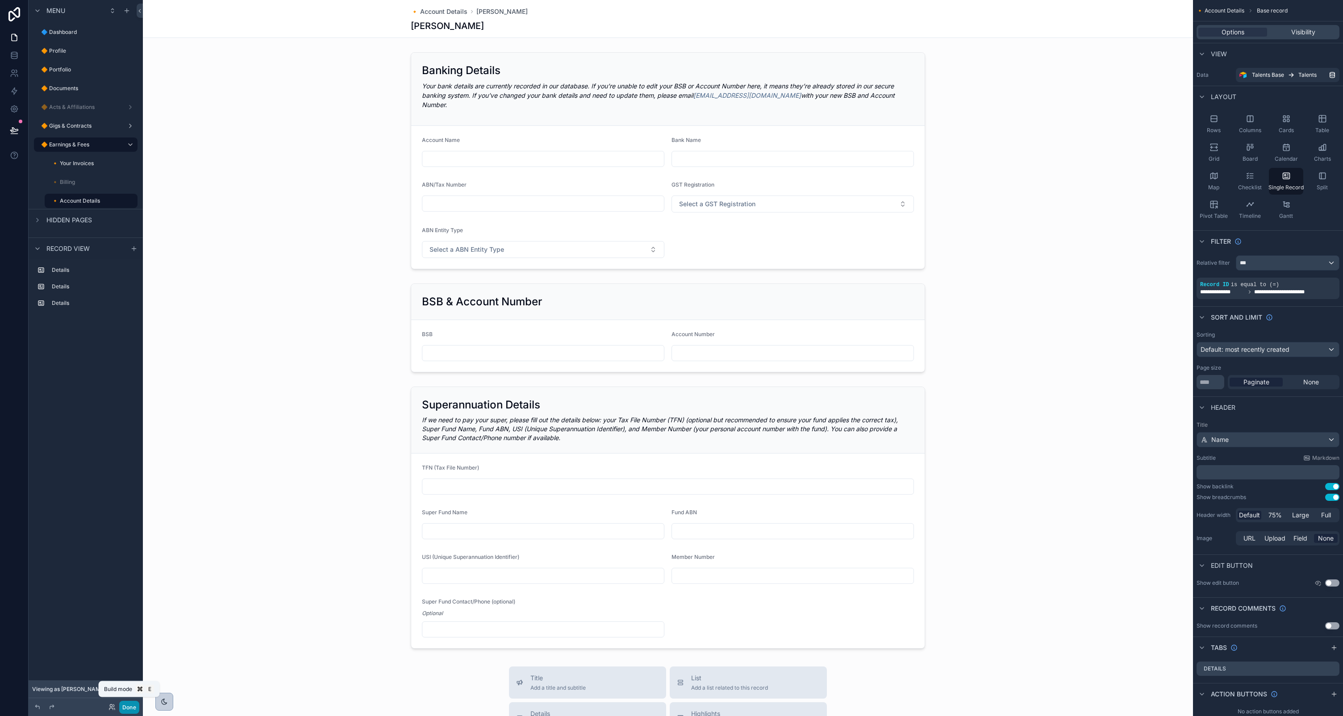
click at [126, 707] on button "Done" at bounding box center [129, 707] width 20 height 13
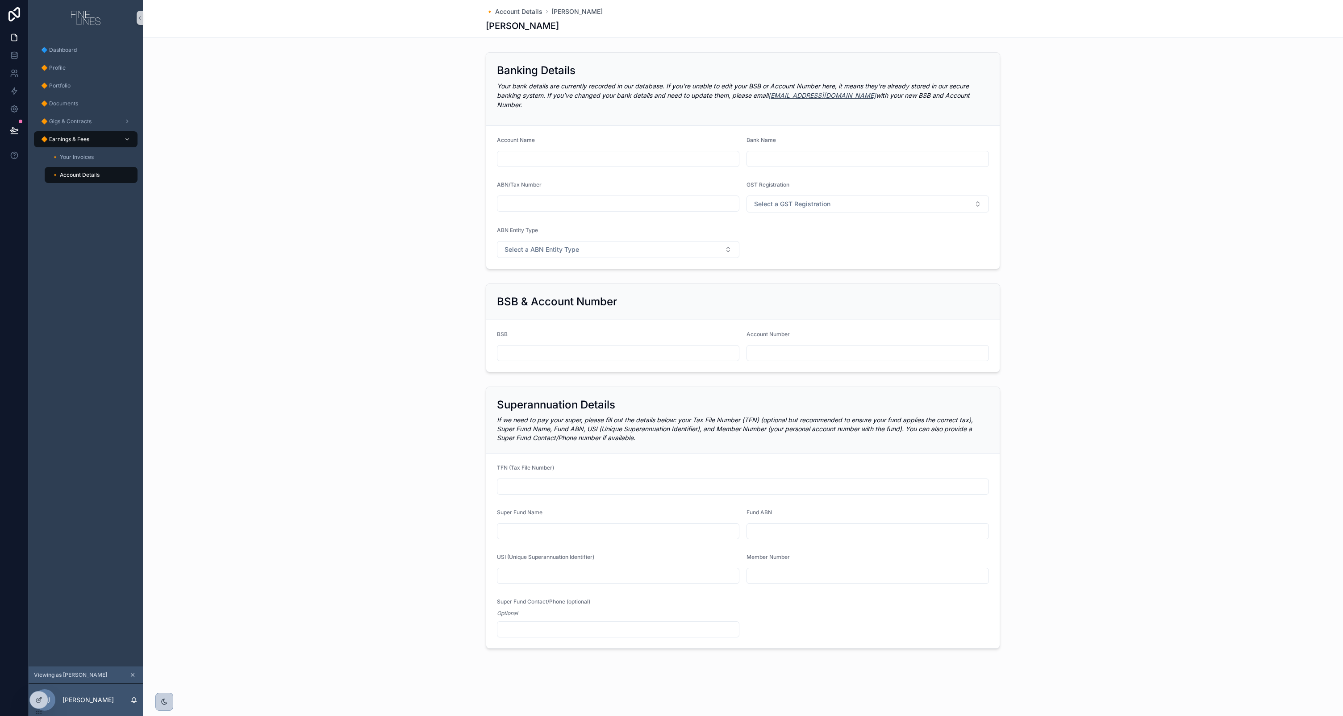
click at [788, 94] on link "[EMAIL_ADDRESS][DOMAIN_NAME]" at bounding box center [822, 96] width 108 height 8
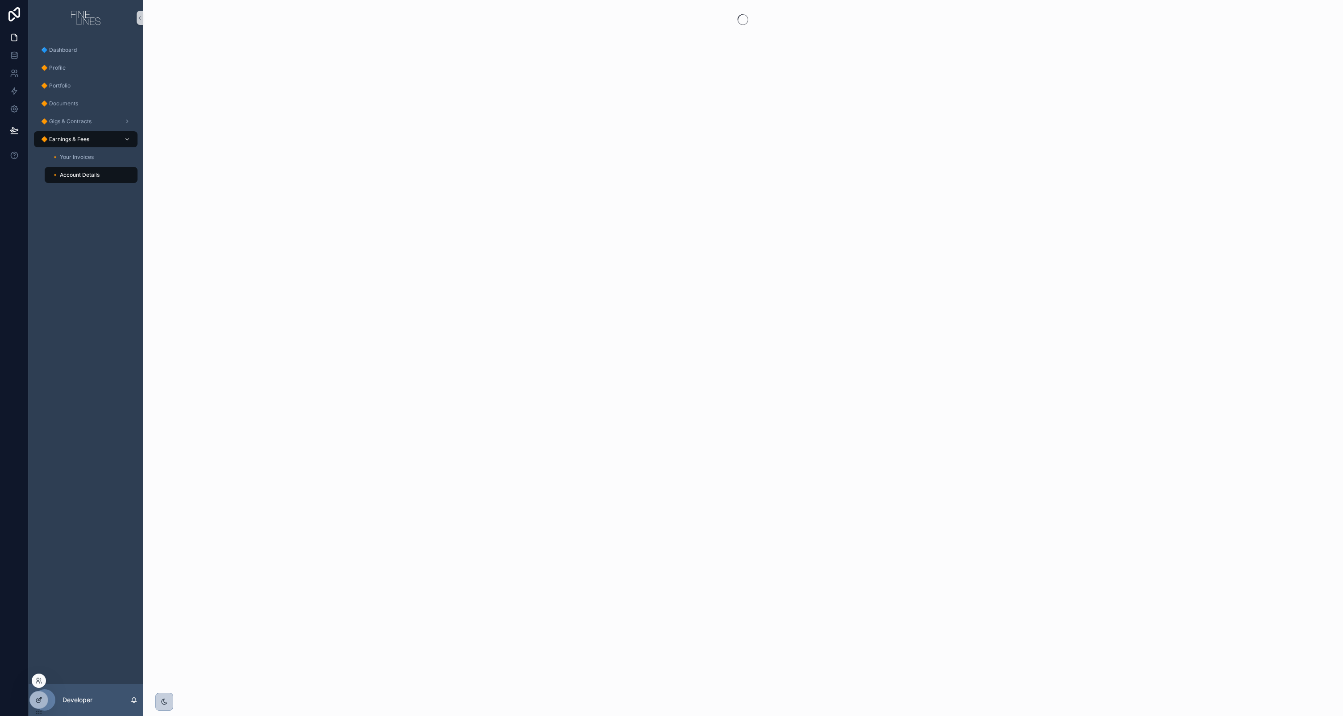
click at [36, 701] on icon at bounding box center [38, 701] width 4 height 4
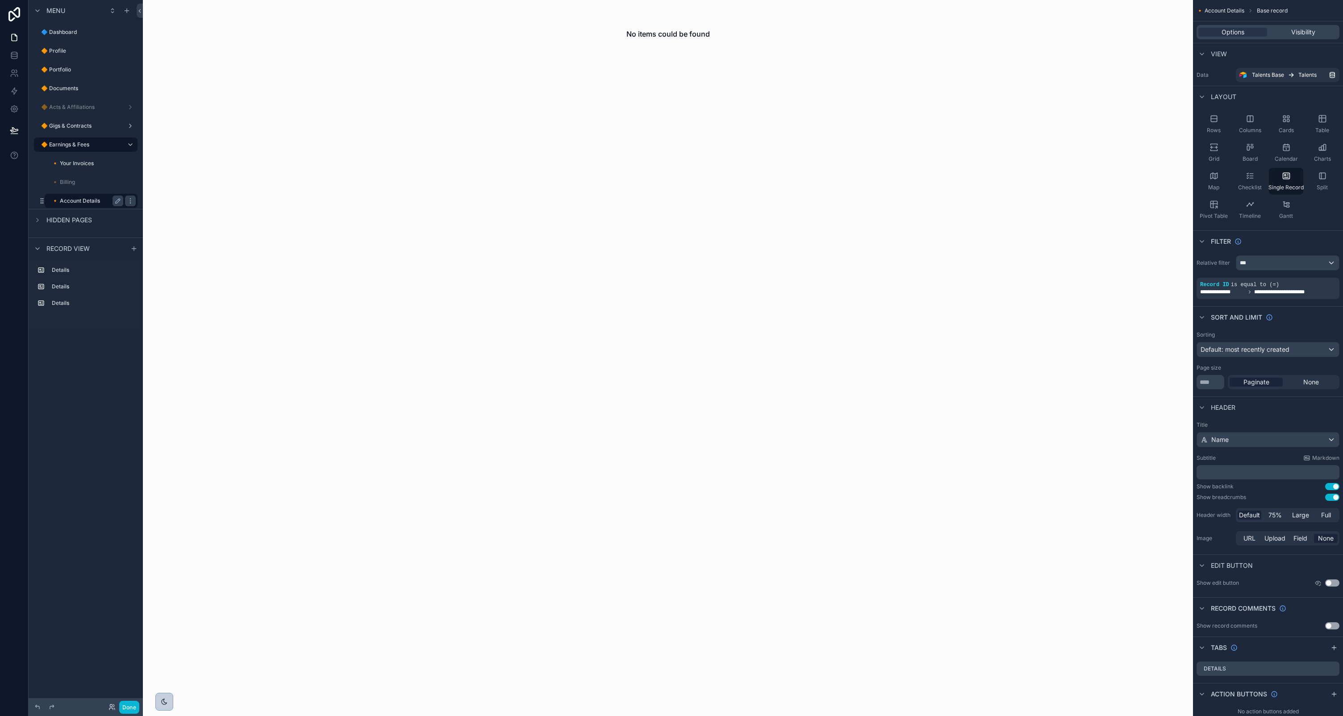
click at [93, 198] on label "🔸 Account Details" at bounding box center [86, 200] width 68 height 7
click at [119, 200] on icon "scrollable content" at bounding box center [118, 199] width 1 height 1
click at [117, 200] on icon "scrollable content" at bounding box center [117, 200] width 7 height 7
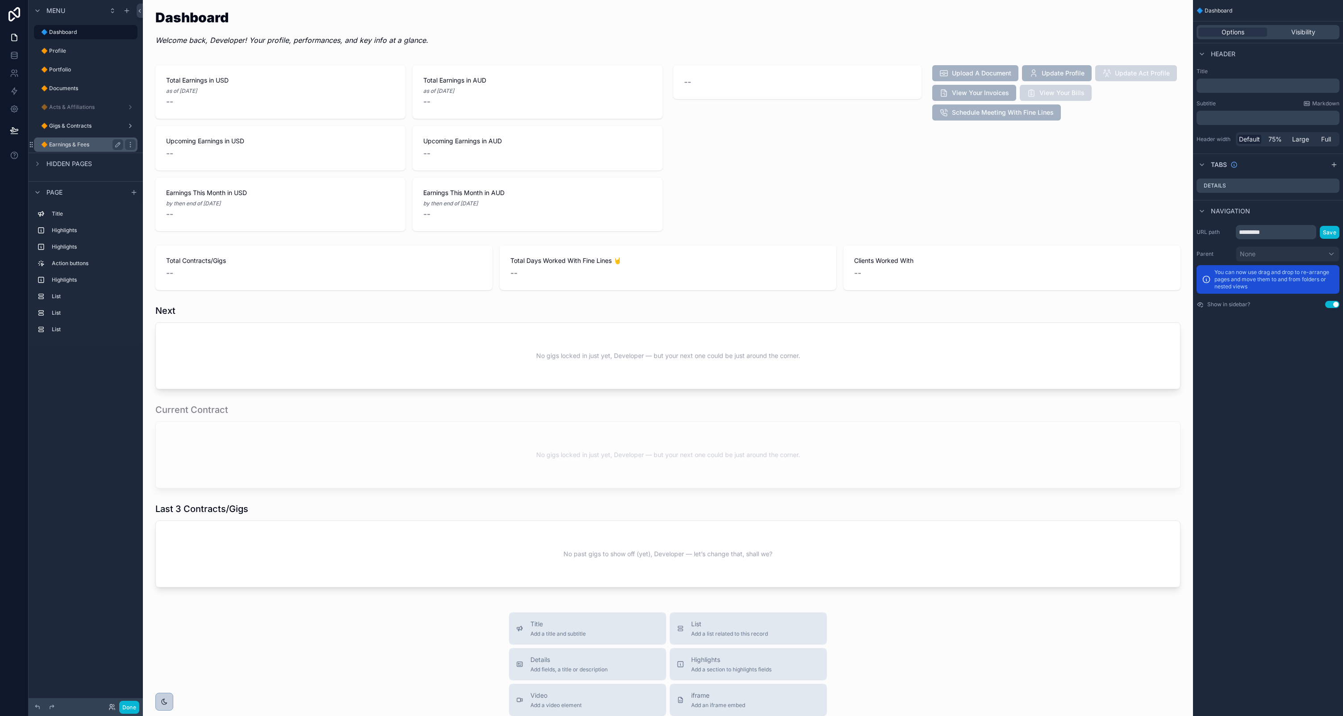
click at [65, 143] on label "🔶 Earnings & Fees" at bounding box center [80, 144] width 79 height 7
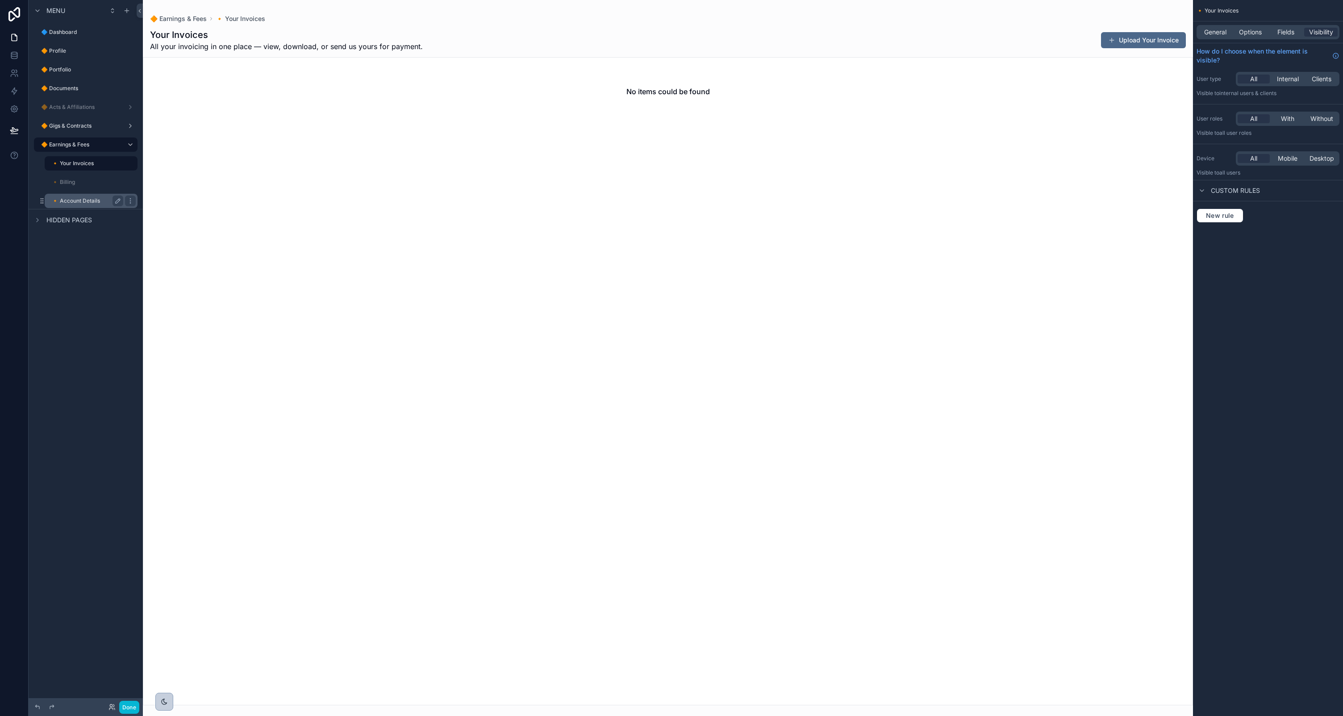
click at [75, 201] on label "🔸 Account Details" at bounding box center [86, 200] width 68 height 7
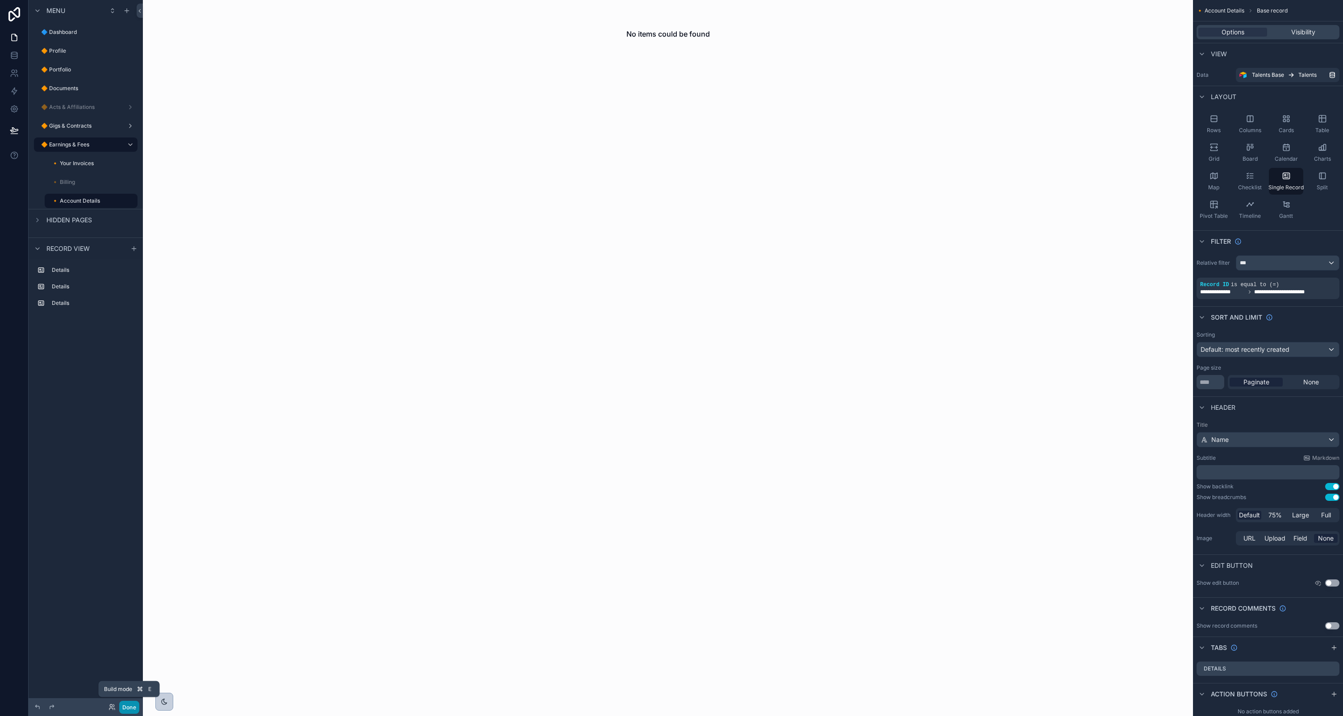
click at [127, 705] on button "Done" at bounding box center [129, 707] width 20 height 13
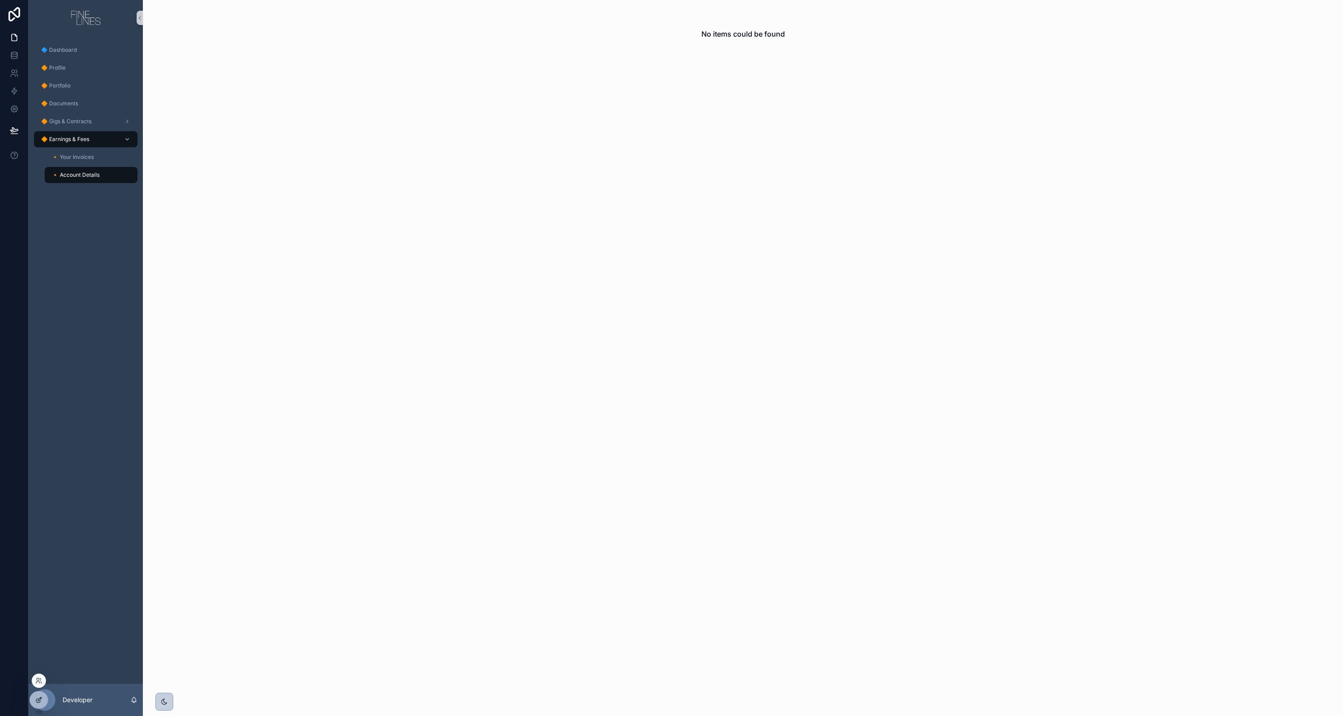
click at [37, 697] on icon at bounding box center [38, 700] width 7 height 7
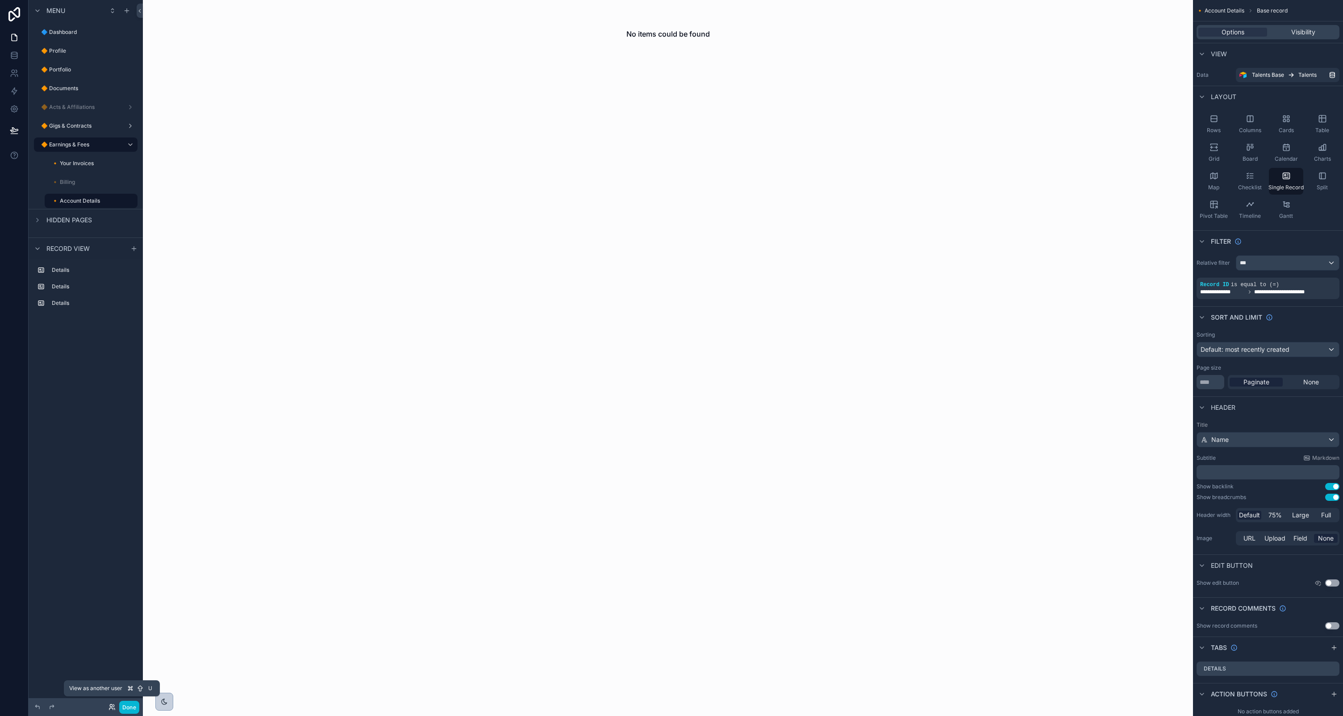
click at [113, 708] on icon at bounding box center [112, 707] width 7 height 7
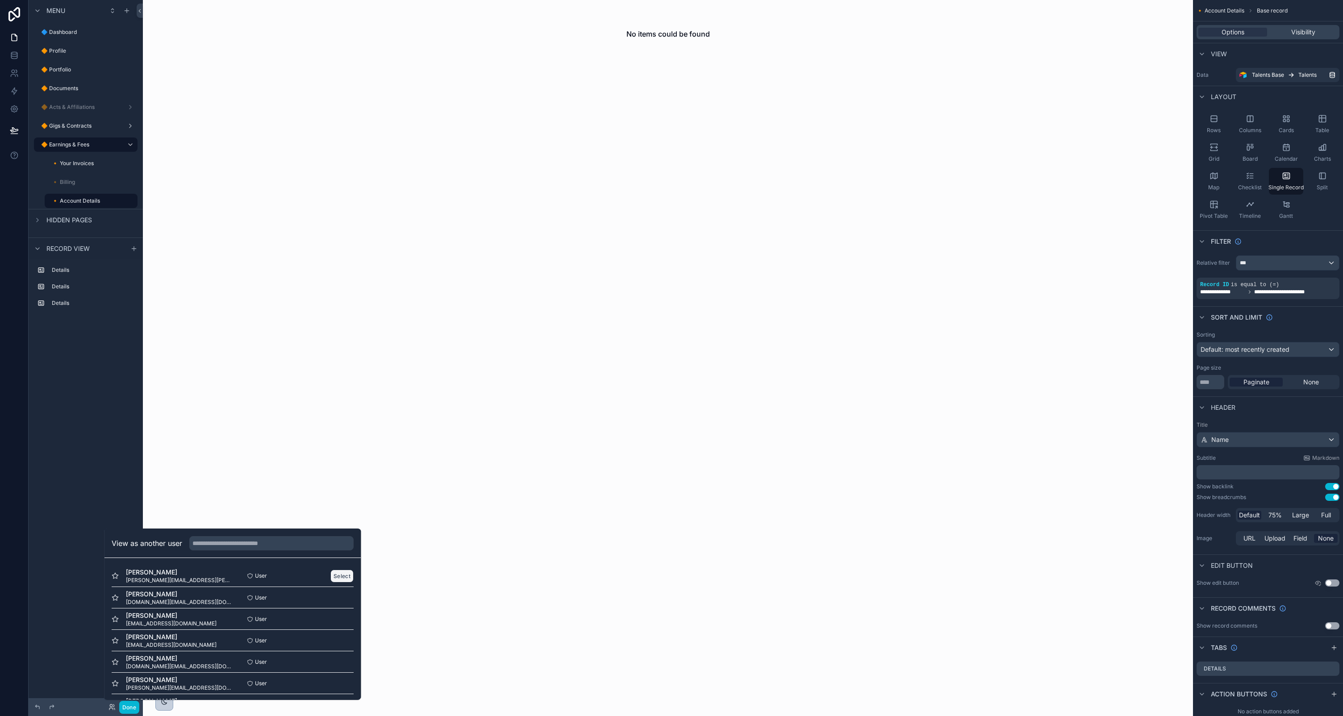
click at [341, 573] on button "Select" at bounding box center [341, 576] width 23 height 13
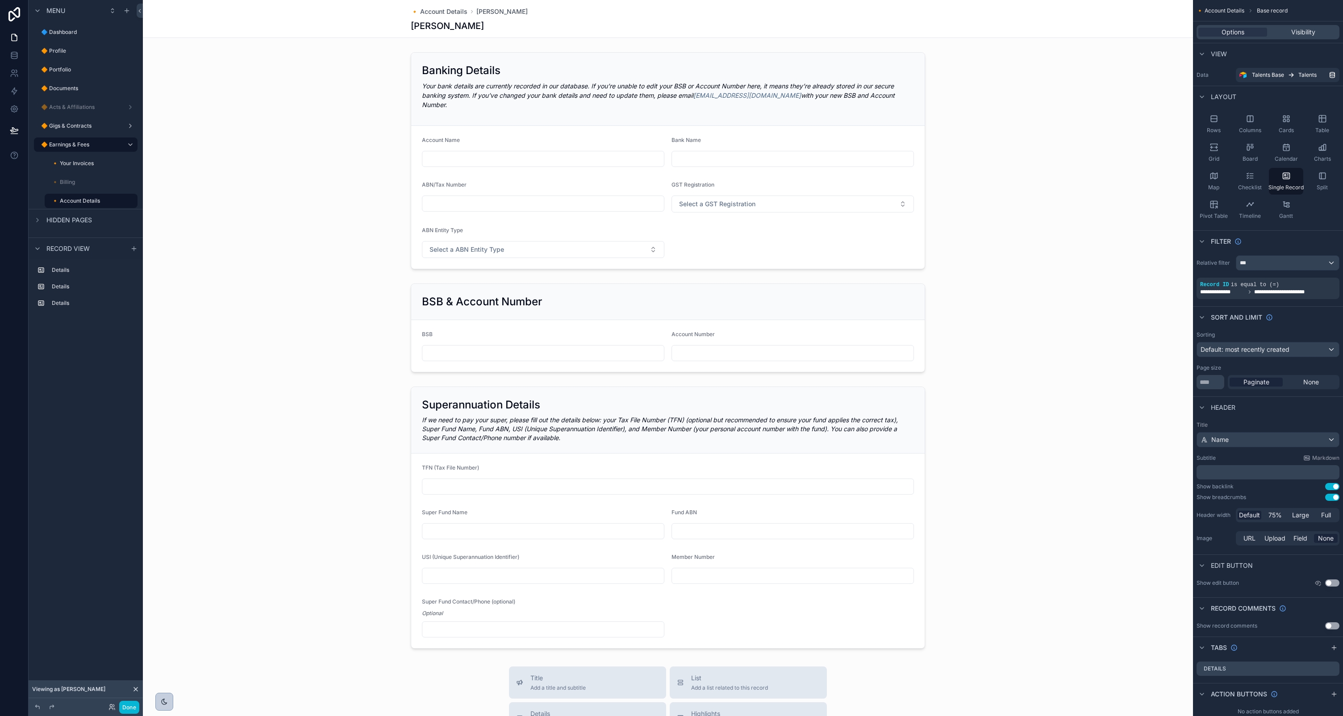
click at [772, 230] on div "scrollable content" at bounding box center [668, 528] width 1050 height 1056
click at [632, 71] on div "scrollable content" at bounding box center [668, 161] width 1050 height 224
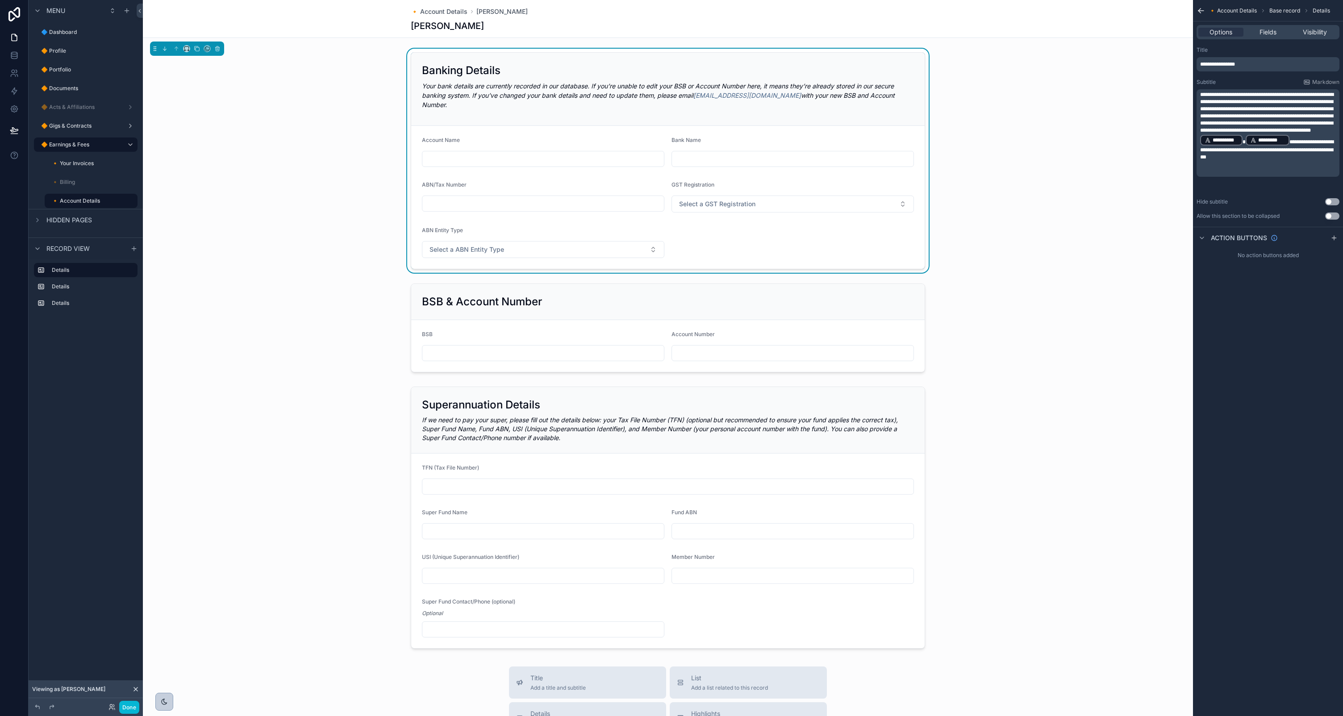
click at [1290, 130] on p "**********" at bounding box center [1269, 126] width 138 height 70
click at [1206, 132] on span "**********" at bounding box center [1267, 112] width 134 height 41
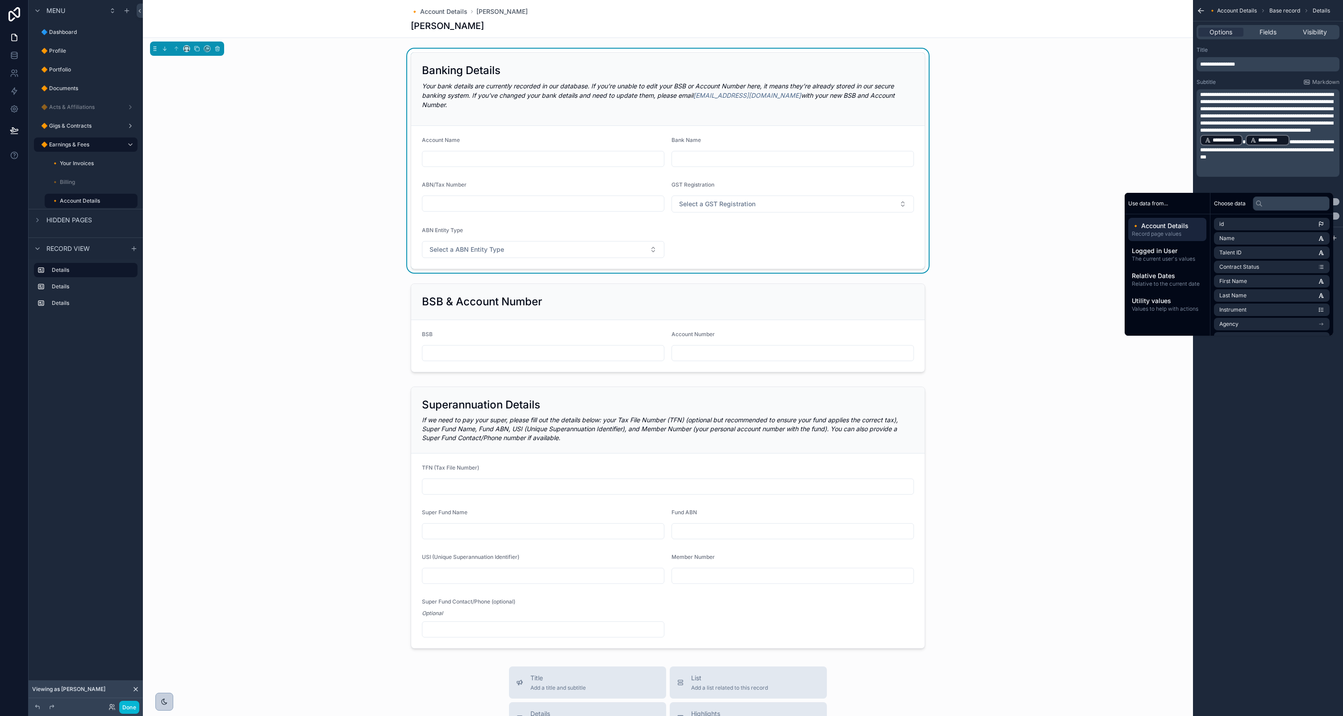
click at [1202, 131] on span "**********" at bounding box center [1267, 112] width 134 height 41
click at [1289, 129] on p "**********" at bounding box center [1269, 126] width 138 height 70
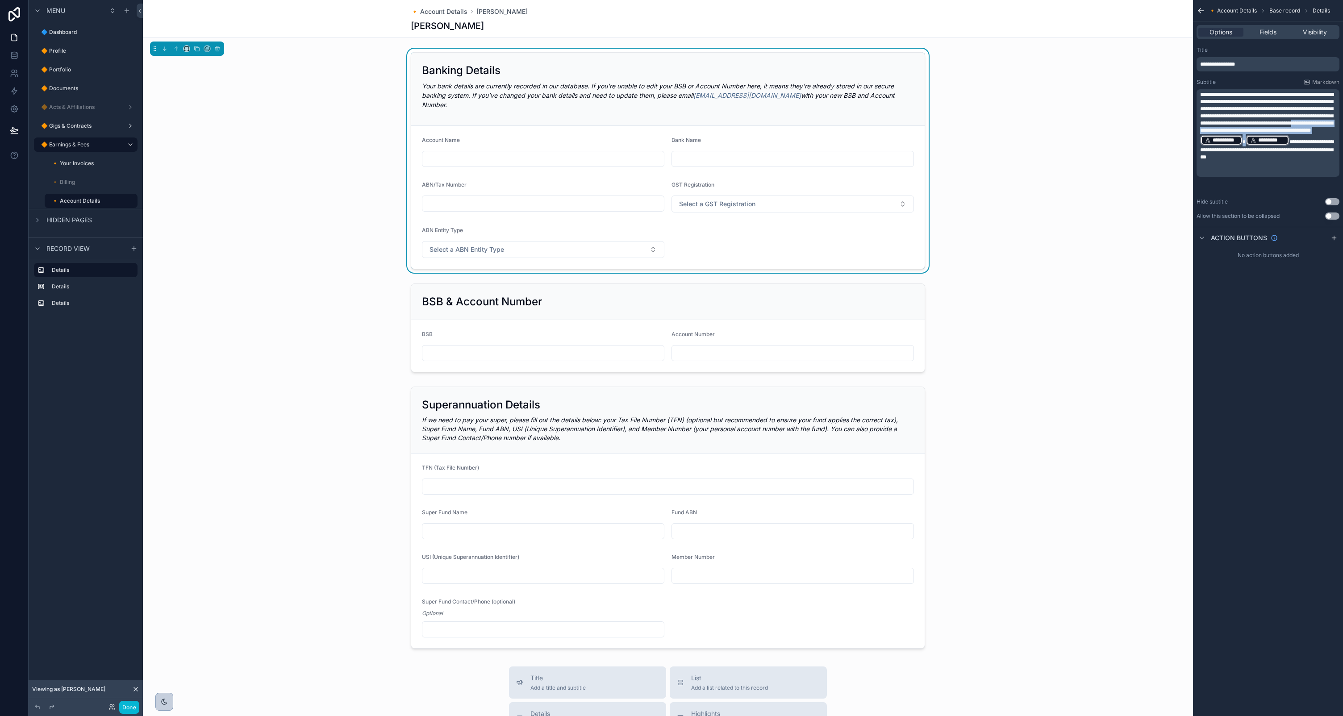
drag, startPoint x: 1203, startPoint y: 138, endPoint x: 1293, endPoint y: 150, distance: 90.1
click at [1290, 154] on p "**********" at bounding box center [1269, 126] width 138 height 70
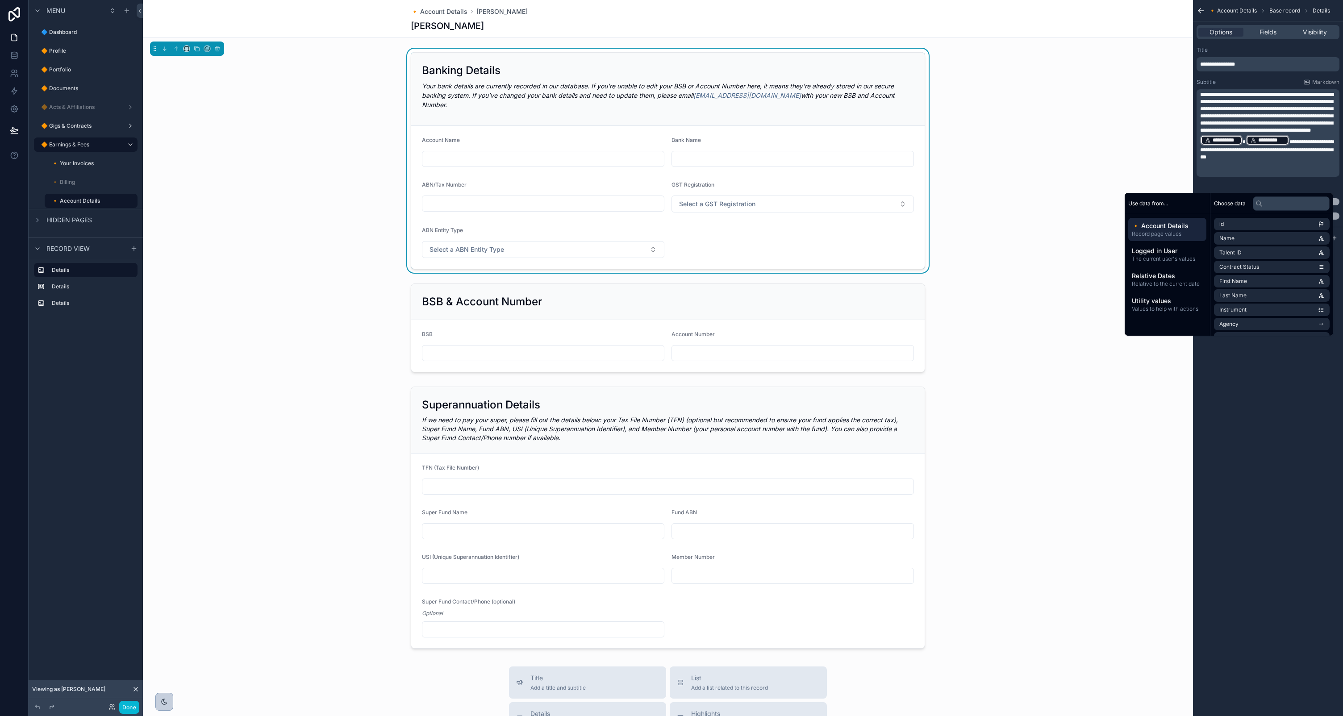
click at [1315, 144] on p "**********" at bounding box center [1269, 126] width 138 height 70
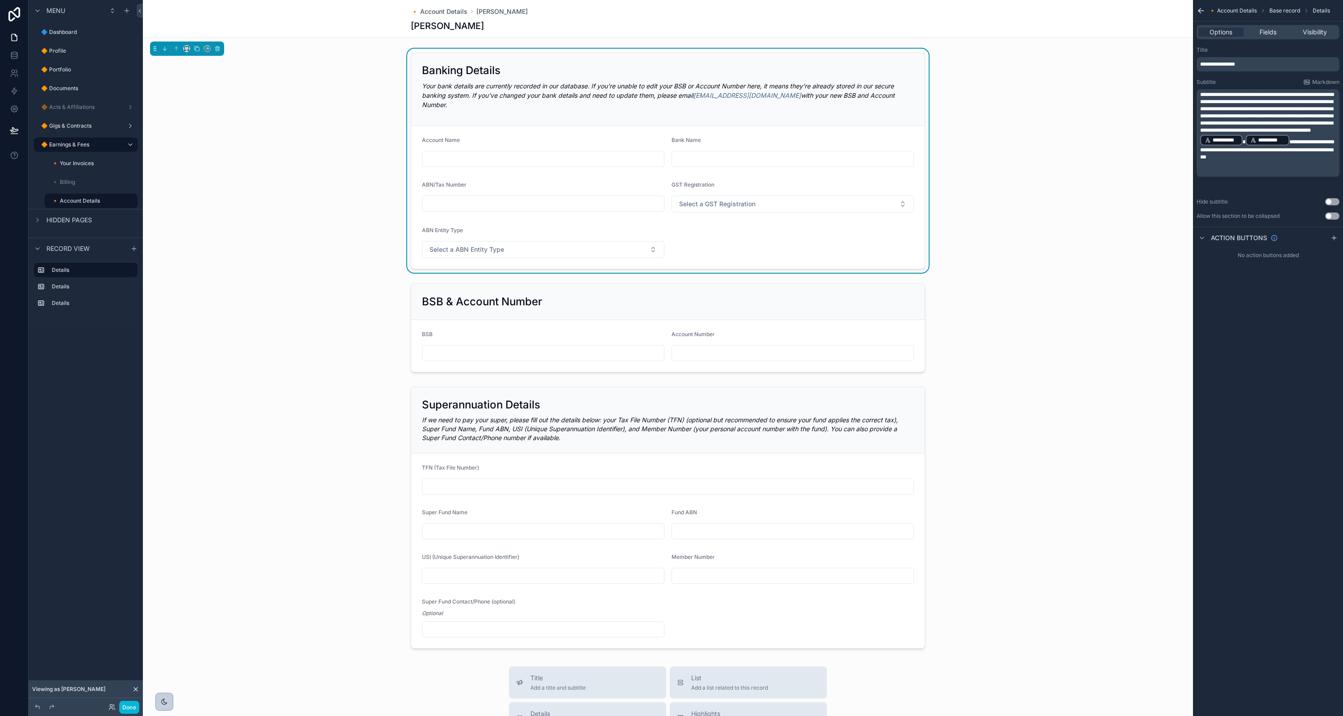
drag, startPoint x: 1294, startPoint y: 154, endPoint x: 1312, endPoint y: 151, distance: 18.9
click at [1295, 153] on span "**********" at bounding box center [1267, 149] width 134 height 21
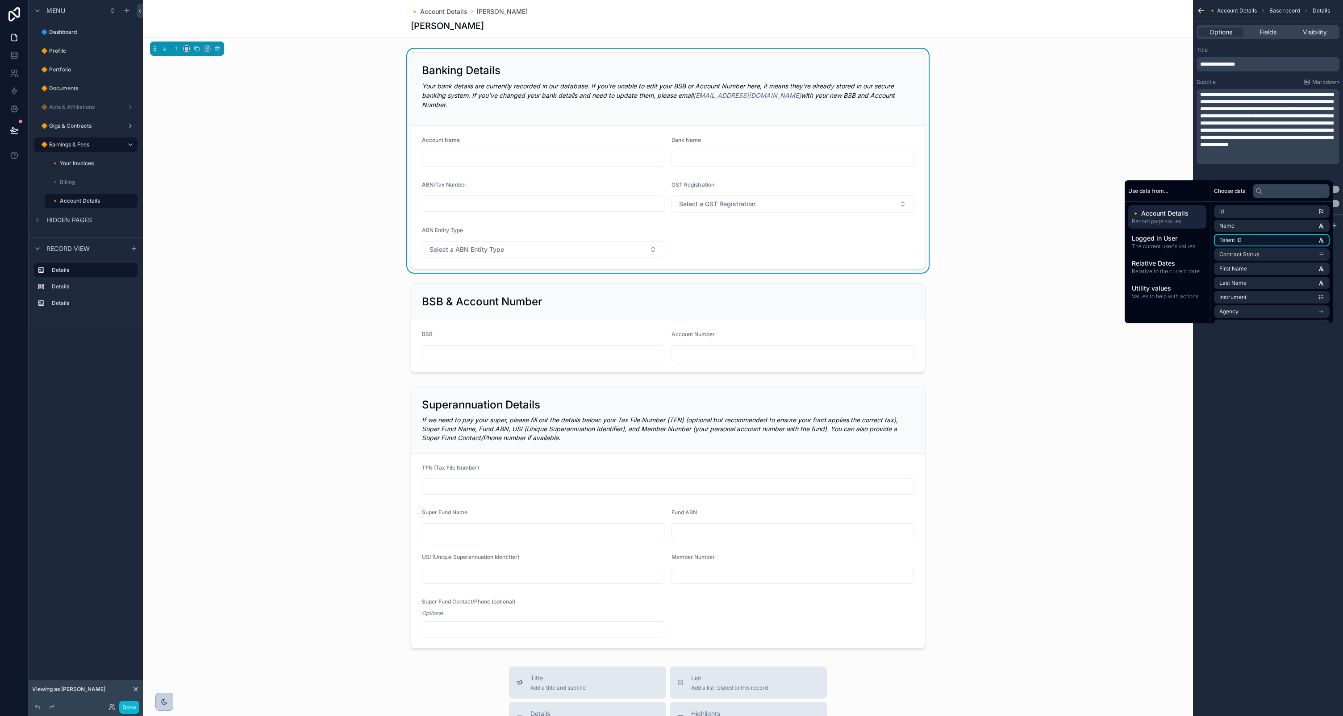
click at [1234, 241] on span "Talent ID" at bounding box center [1230, 240] width 22 height 7
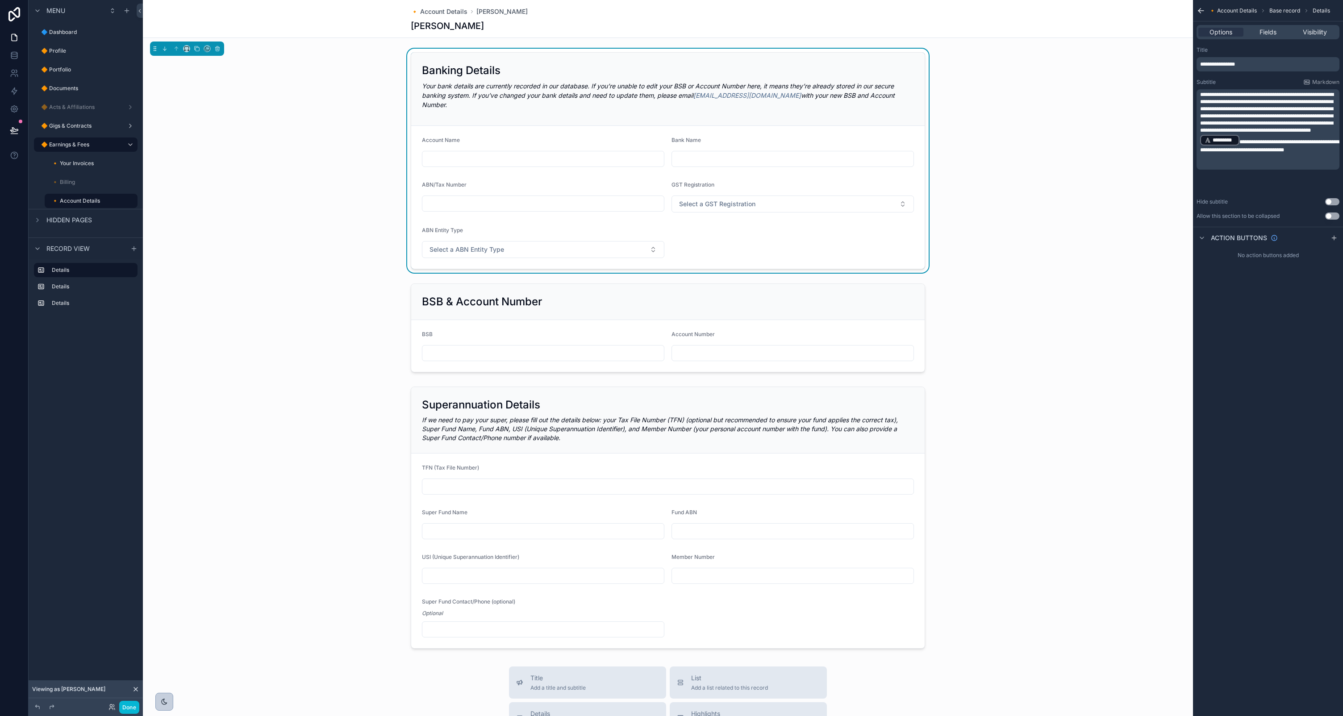
drag, startPoint x: 1271, startPoint y: 159, endPoint x: 1273, endPoint y: 191, distance: 32.2
click at [1271, 154] on p "**********" at bounding box center [1269, 122] width 138 height 63
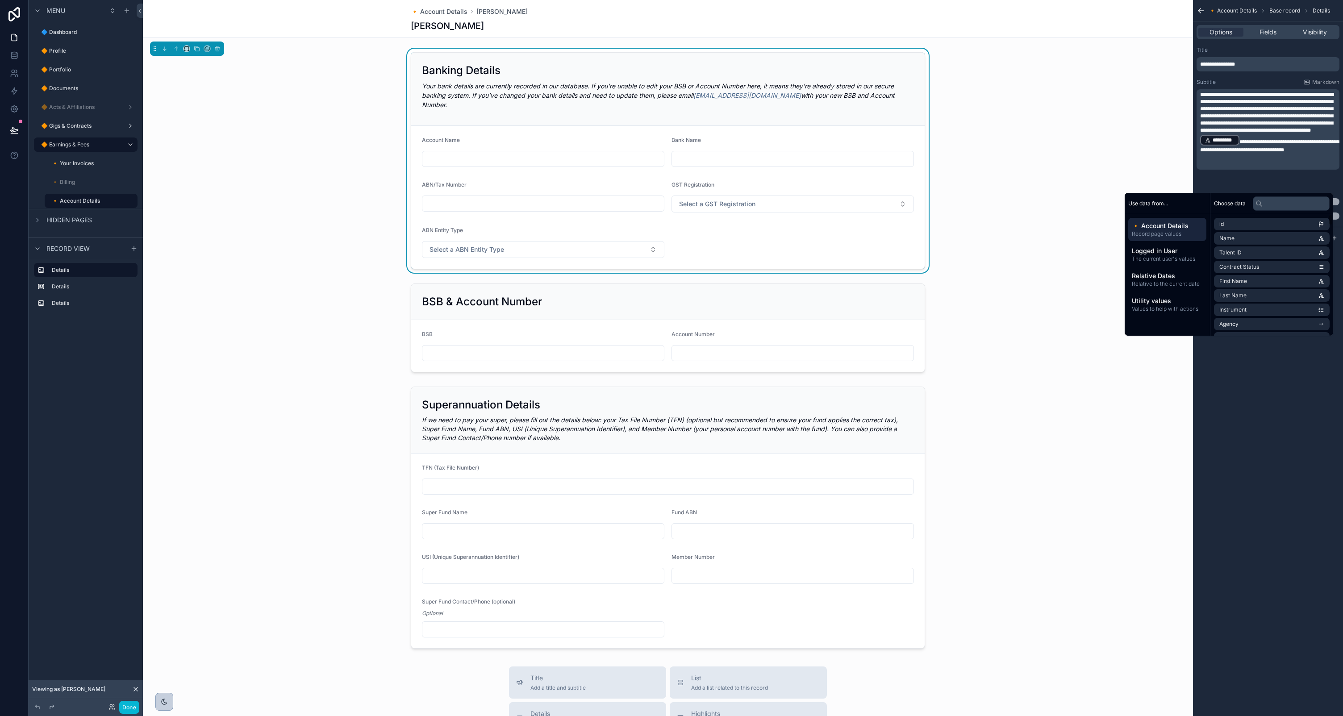
click at [1273, 339] on div "**********" at bounding box center [1268, 358] width 150 height 716
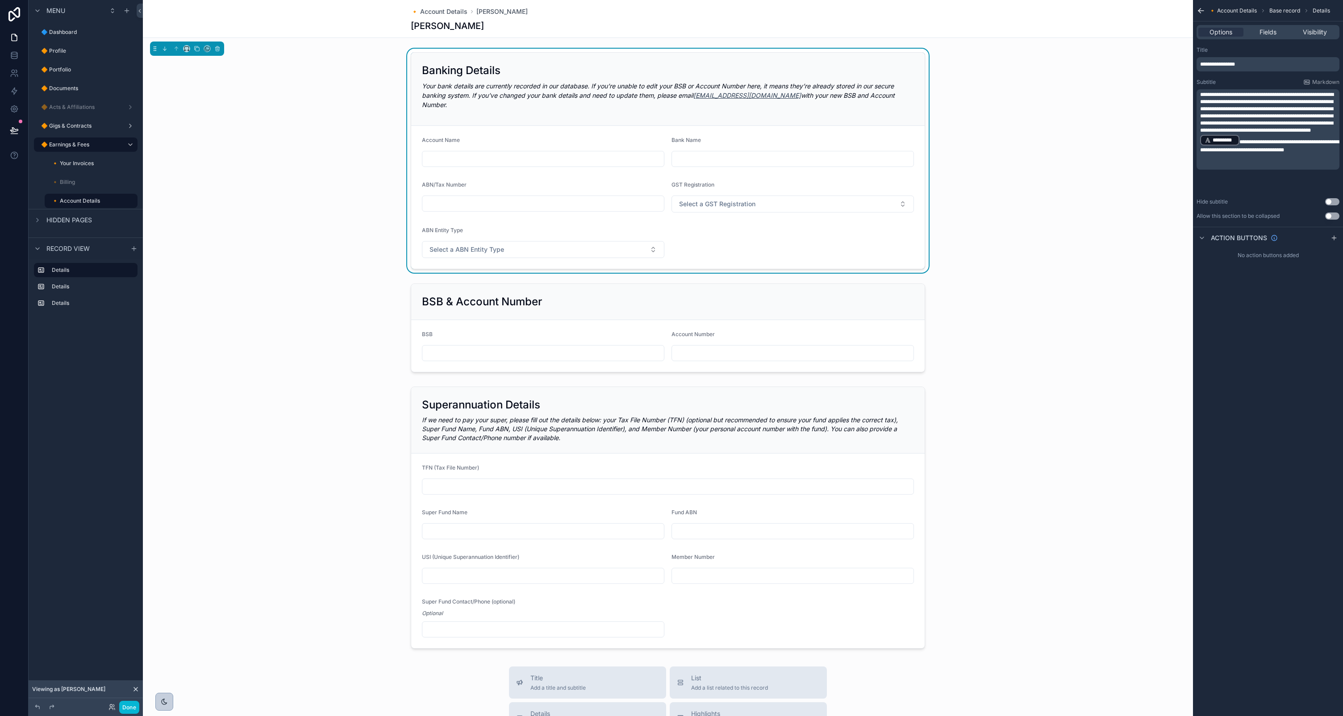
drag, startPoint x: 647, startPoint y: 91, endPoint x: 704, endPoint y: 92, distance: 56.3
click at [649, 91] on p "Your bank details are currently recorded in our database. If you’re unable to e…" at bounding box center [668, 95] width 492 height 28
click at [17, 132] on icon at bounding box center [14, 130] width 9 height 9
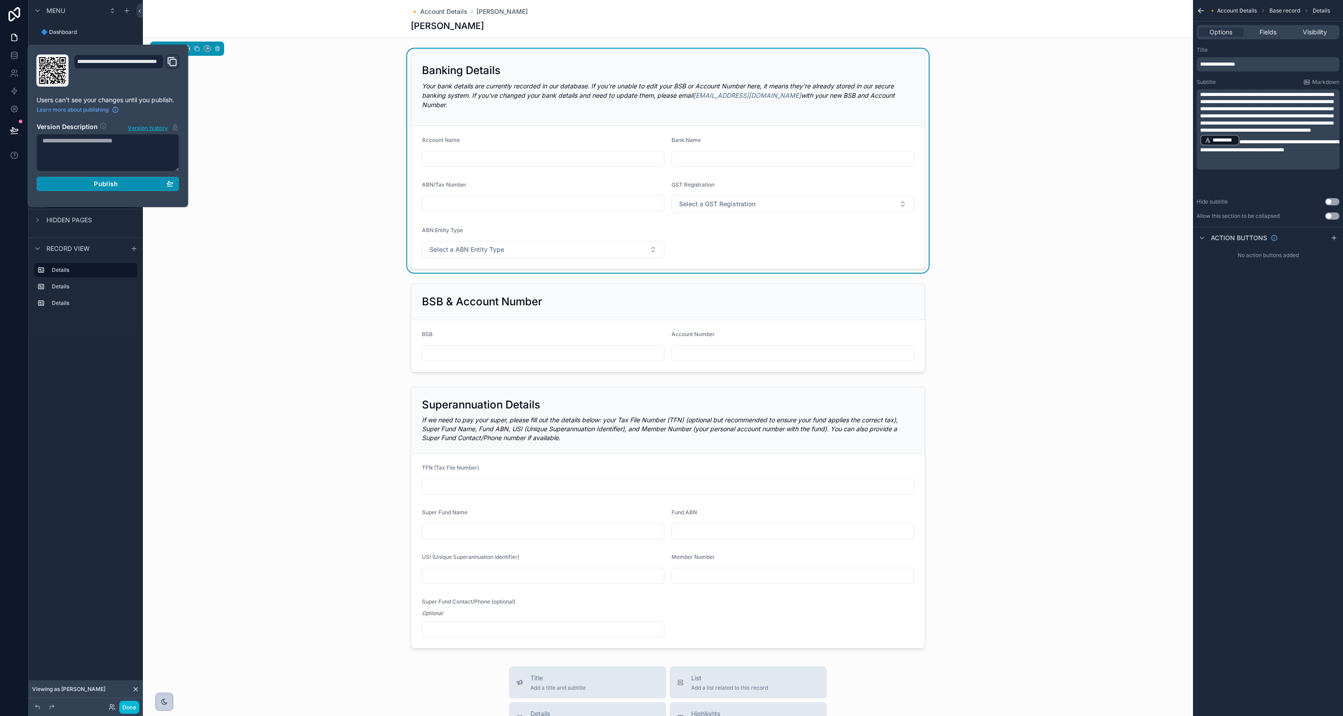
click at [84, 179] on button "Publish" at bounding box center [108, 184] width 143 height 14
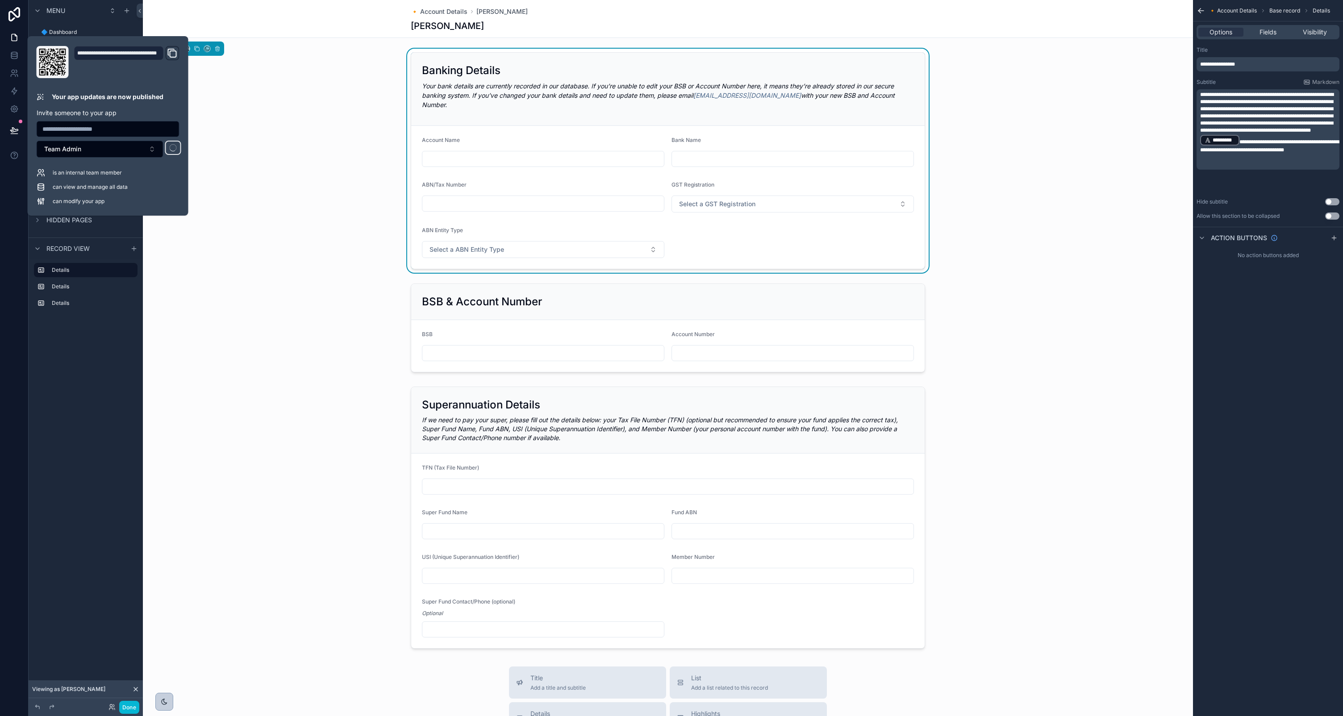
drag, startPoint x: 619, startPoint y: 94, endPoint x: 695, endPoint y: 97, distance: 75.5
click at [626, 94] on em "Your bank details are currently recorded in our database. If you’re unable to e…" at bounding box center [658, 95] width 473 height 26
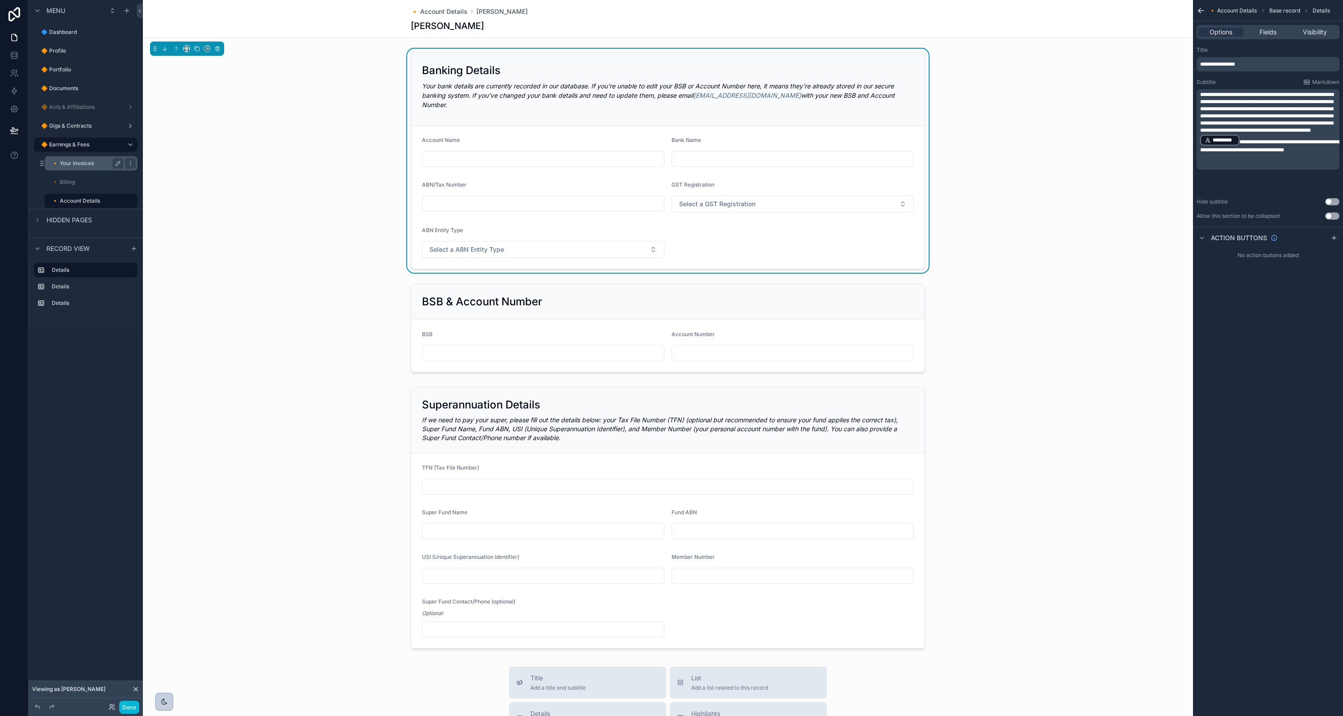
click at [92, 164] on label "🔸 Your Invoices" at bounding box center [86, 163] width 68 height 7
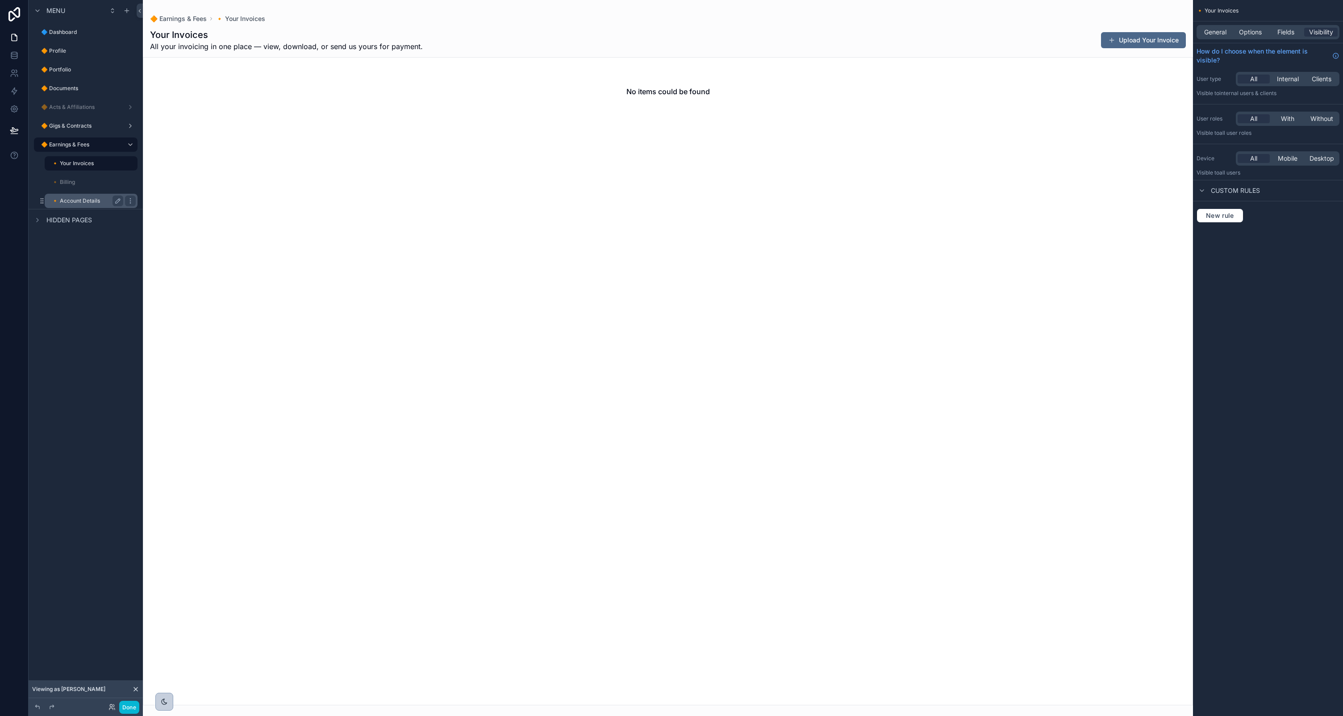
click at [85, 202] on label "🔸 Account Details" at bounding box center [86, 200] width 68 height 7
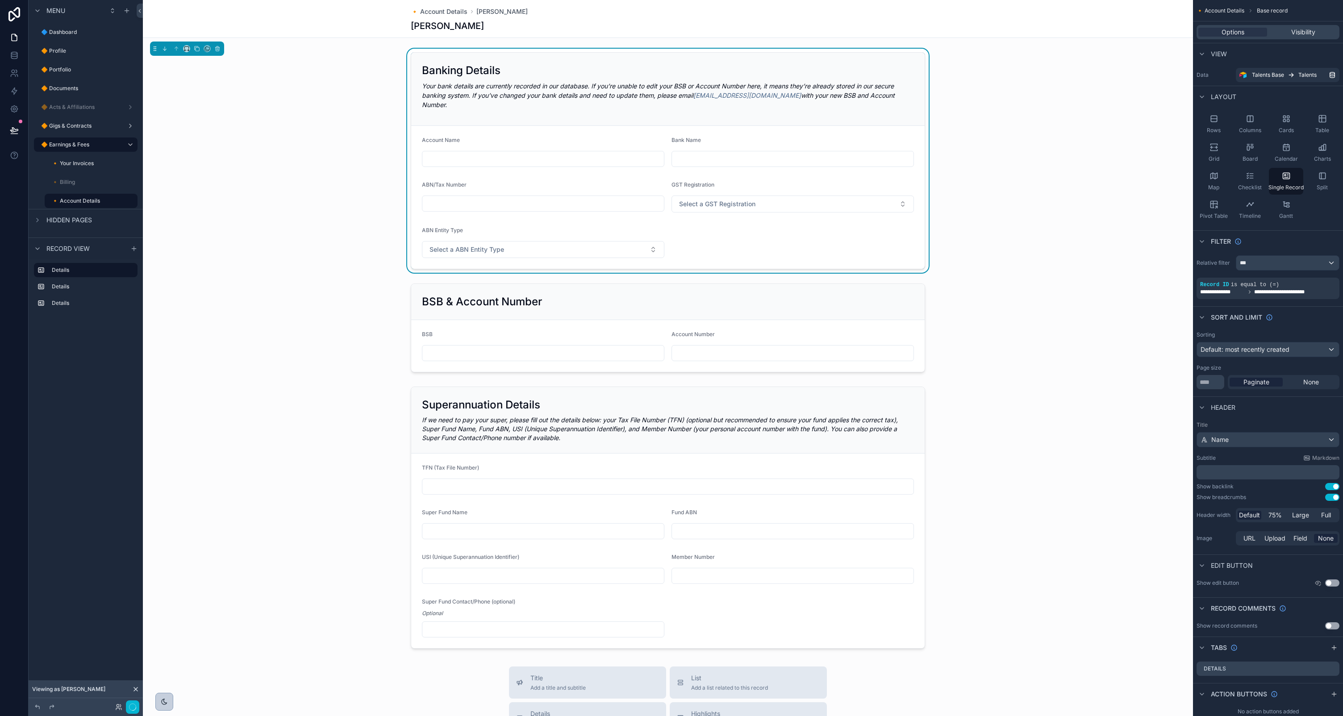
scroll to position [1, 0]
drag, startPoint x: 731, startPoint y: 247, endPoint x: 746, endPoint y: 244, distance: 15.9
click at [731, 247] on form "Account Name Bank Name ABN/Tax Number GST Registration Select a GST Registratio…" at bounding box center [668, 196] width 514 height 143
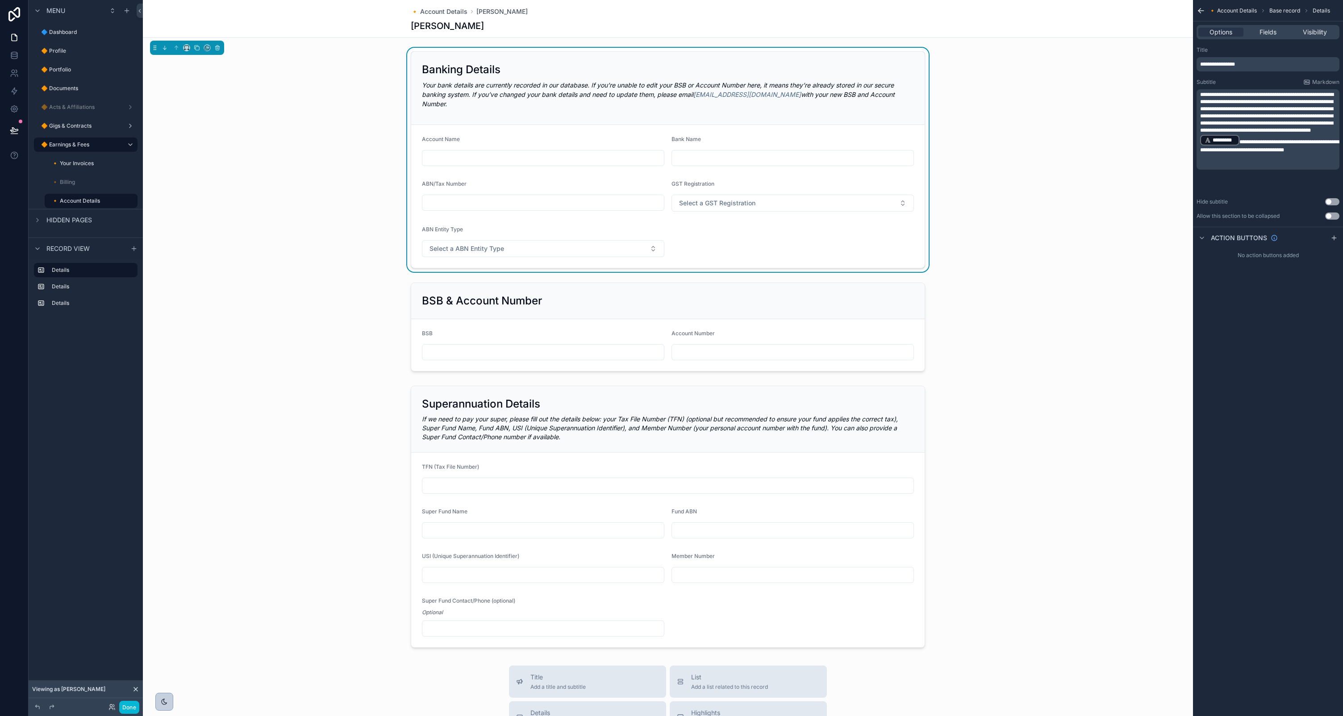
click at [1241, 153] on span "**********" at bounding box center [1269, 145] width 139 height 13
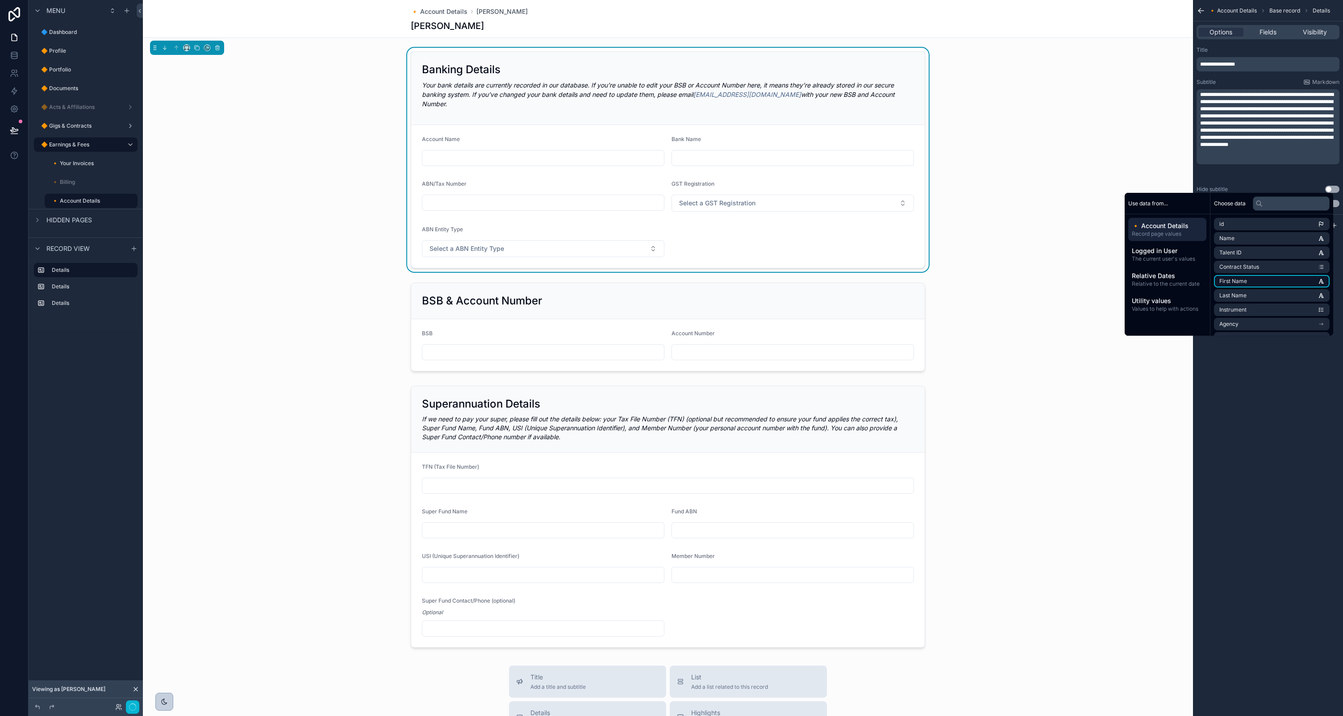
click at [1234, 281] on span "First Name" at bounding box center [1233, 281] width 28 height 7
click at [1246, 153] on span "**********" at bounding box center [1266, 145] width 133 height 13
click at [1236, 293] on span "Last Name" at bounding box center [1232, 295] width 27 height 7
click at [1297, 384] on div "**********" at bounding box center [1268, 358] width 150 height 716
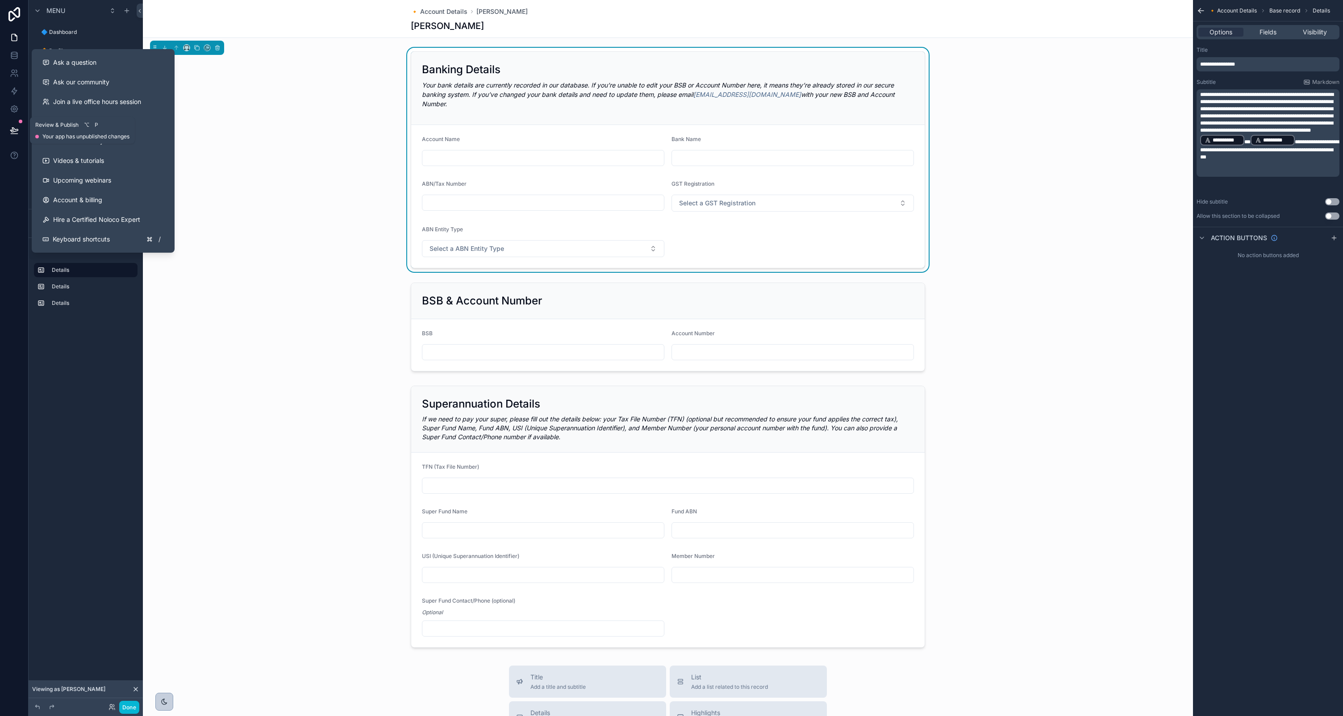
click at [14, 131] on icon at bounding box center [14, 130] width 9 height 9
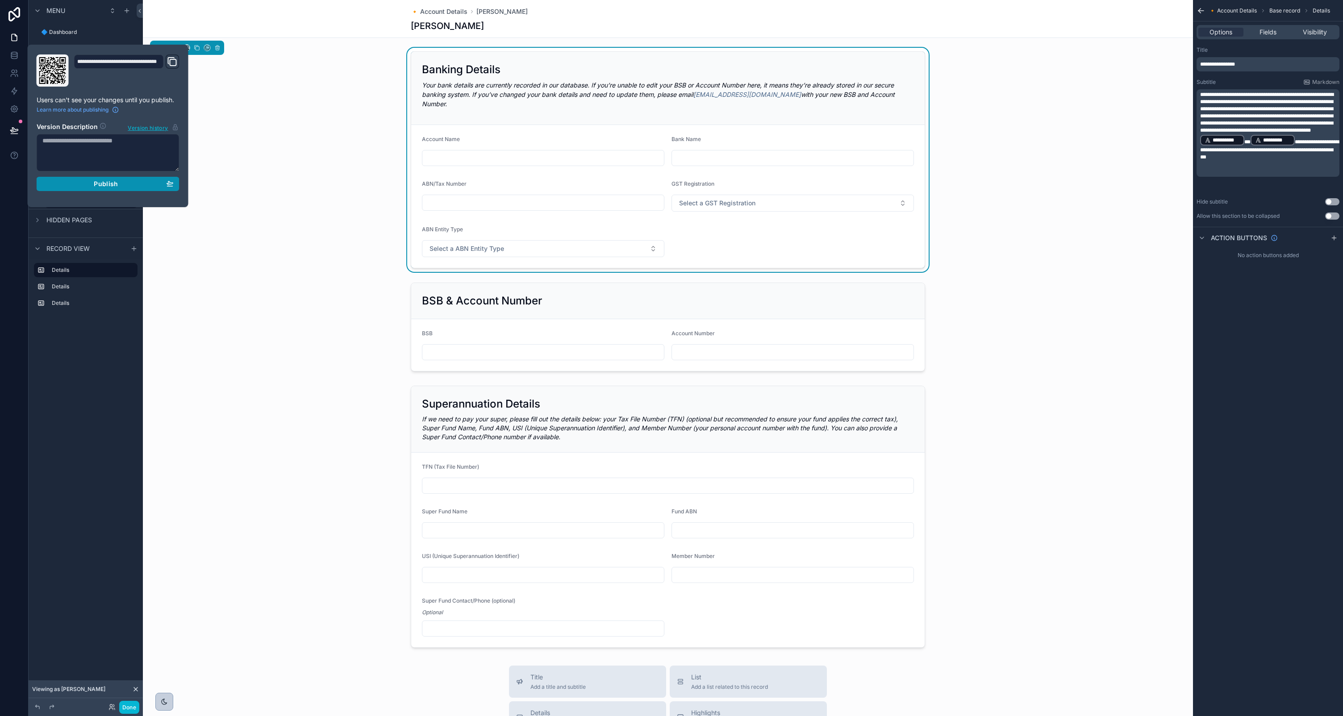
click at [104, 184] on span "Publish" at bounding box center [106, 184] width 24 height 8
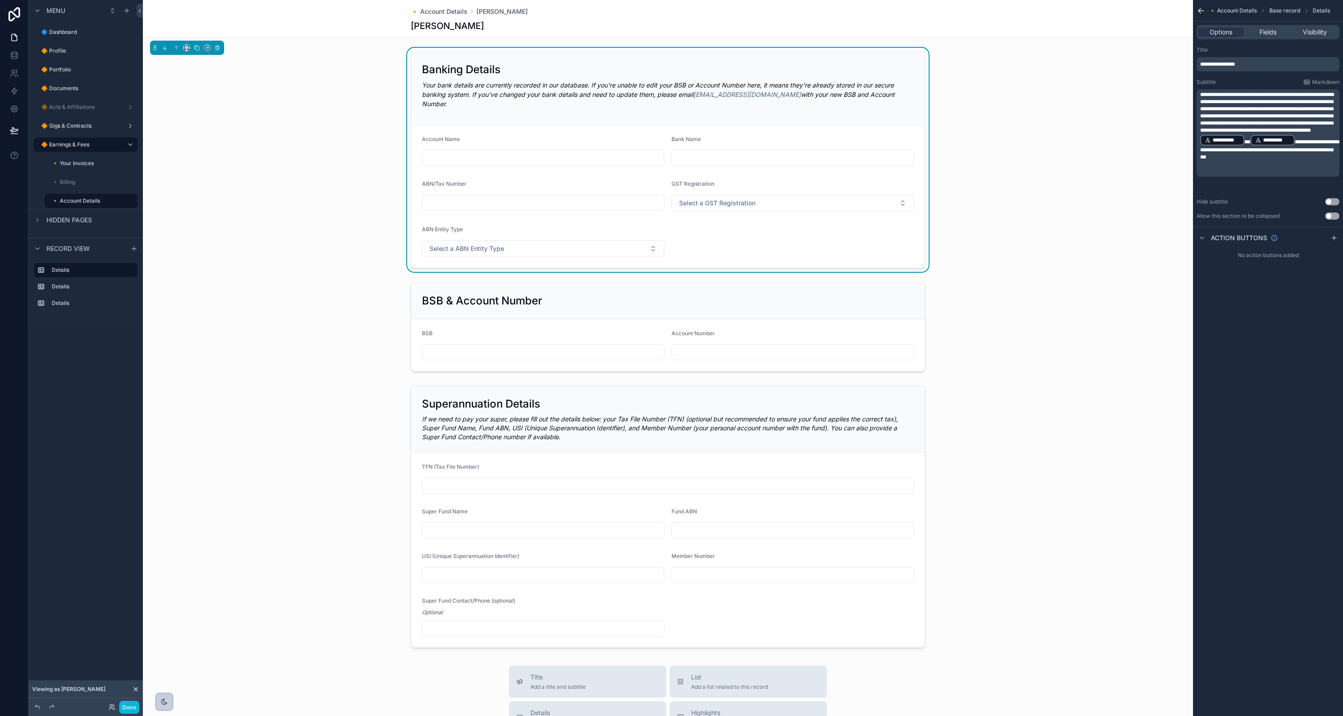
click at [861, 92] on em "Your bank details are currently recorded in our database. If you’re unable to e…" at bounding box center [658, 94] width 473 height 26
click at [1333, 217] on button "Use setting" at bounding box center [1332, 216] width 14 height 7
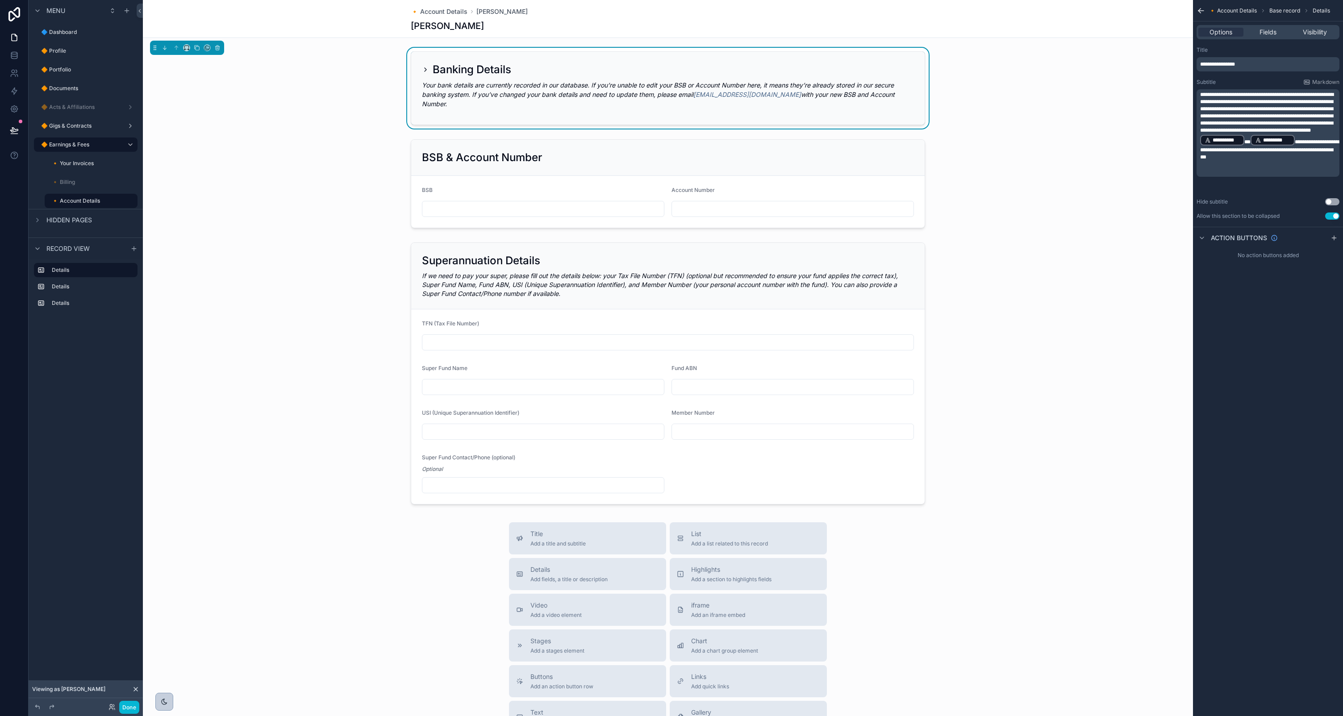
click at [1333, 215] on button "Use setting" at bounding box center [1332, 216] width 14 height 7
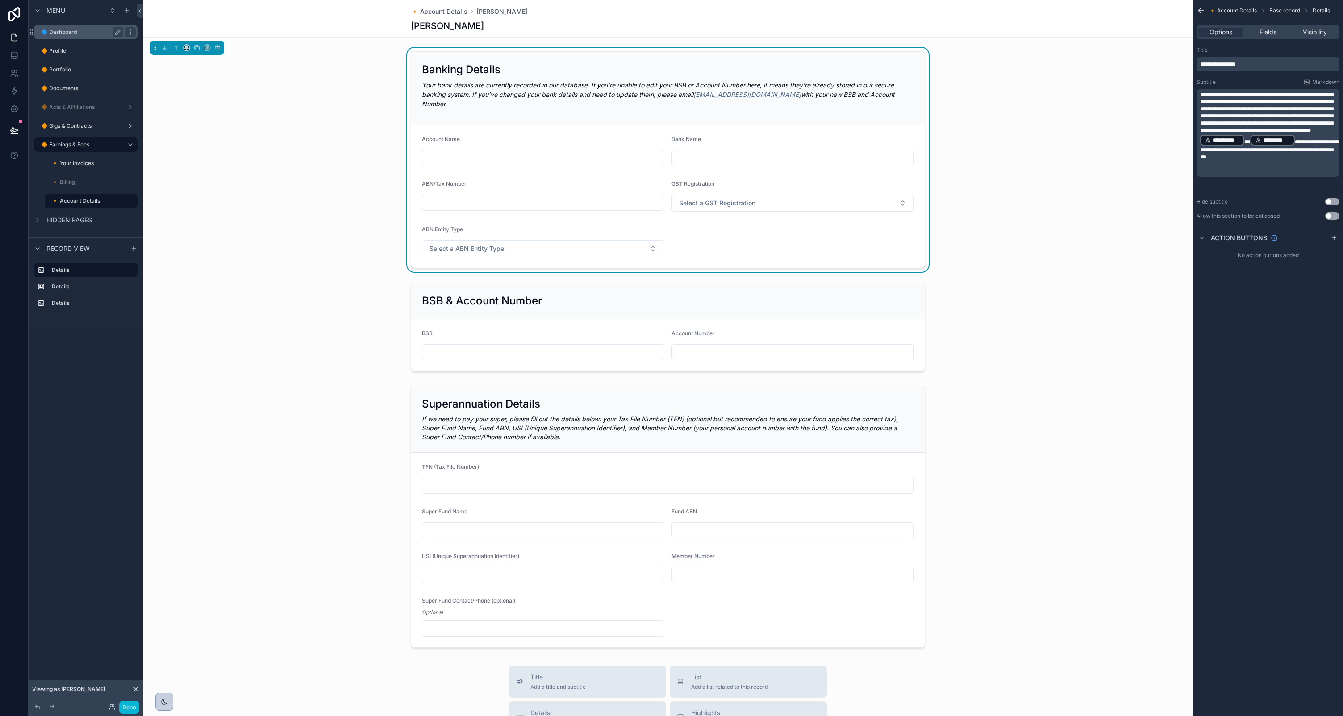
click at [75, 34] on label "🔷 Dashboard" at bounding box center [80, 32] width 79 height 7
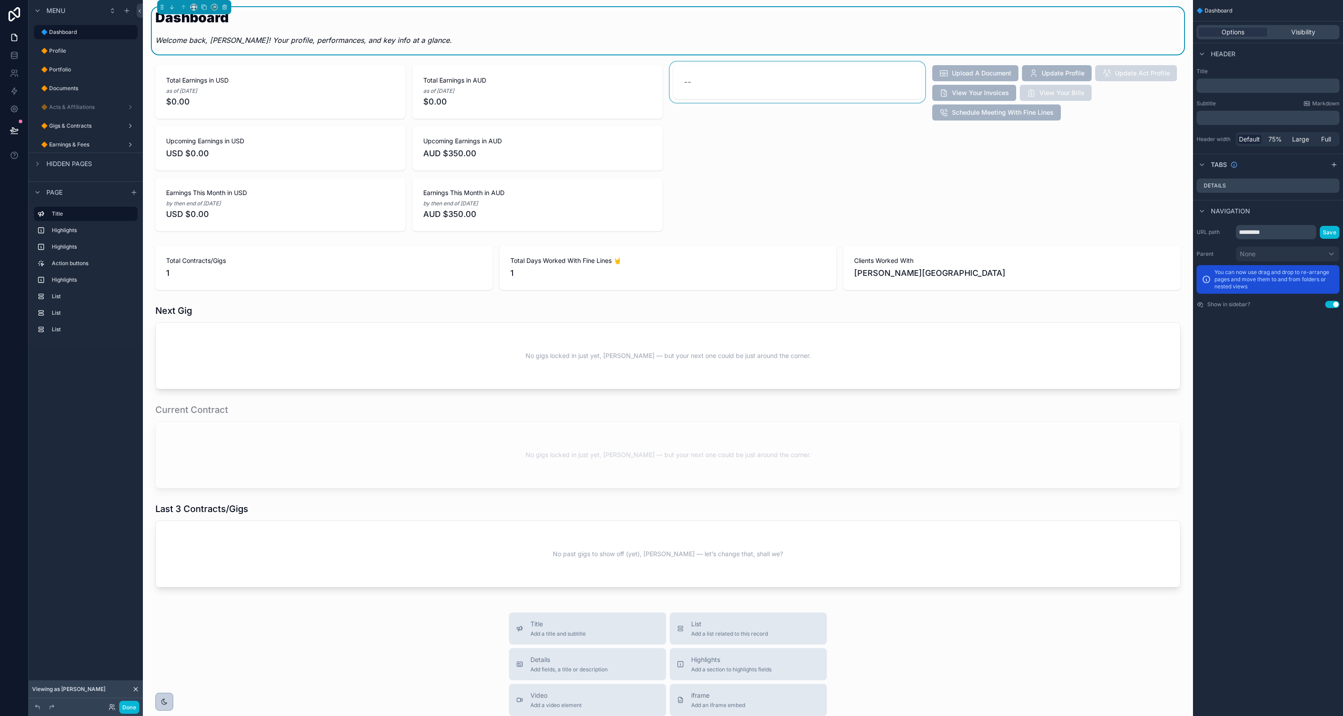
click at [740, 84] on div "scrollable content" at bounding box center [797, 148] width 259 height 173
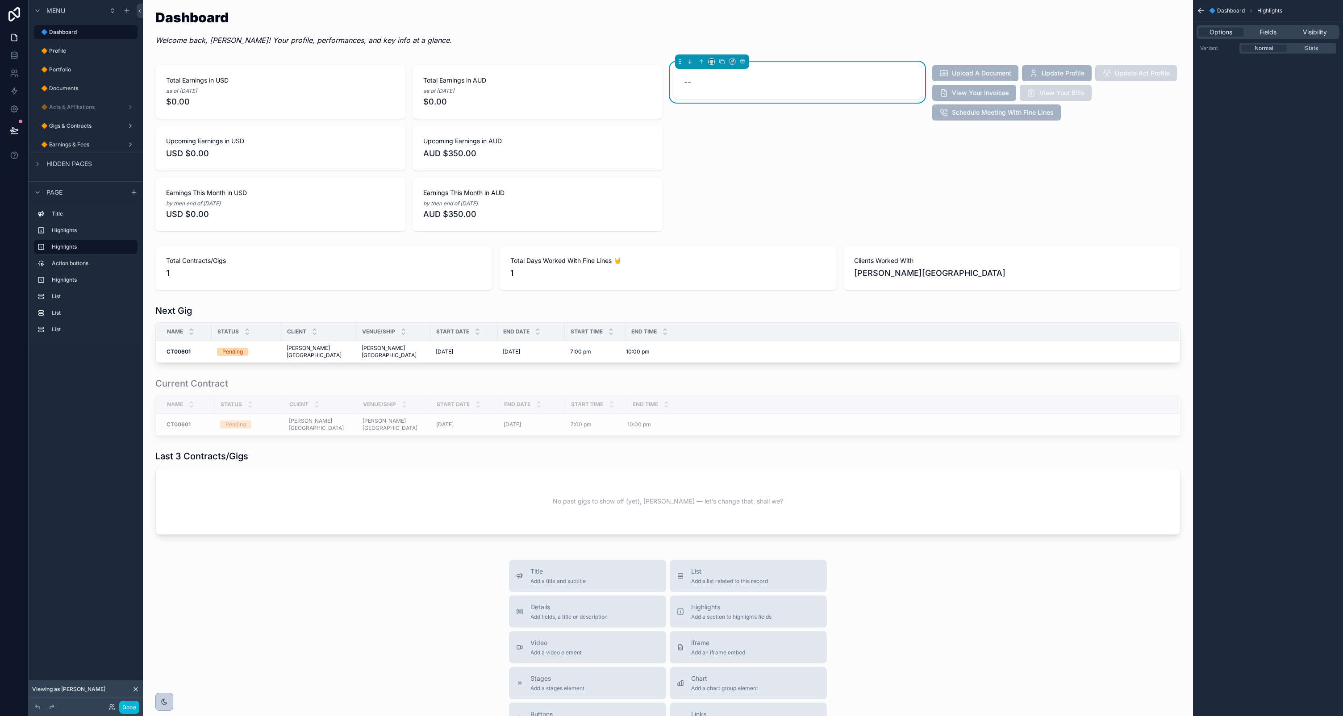
click at [794, 147] on div "--" at bounding box center [797, 148] width 259 height 173
click at [112, 706] on icon at bounding box center [111, 706] width 2 height 2
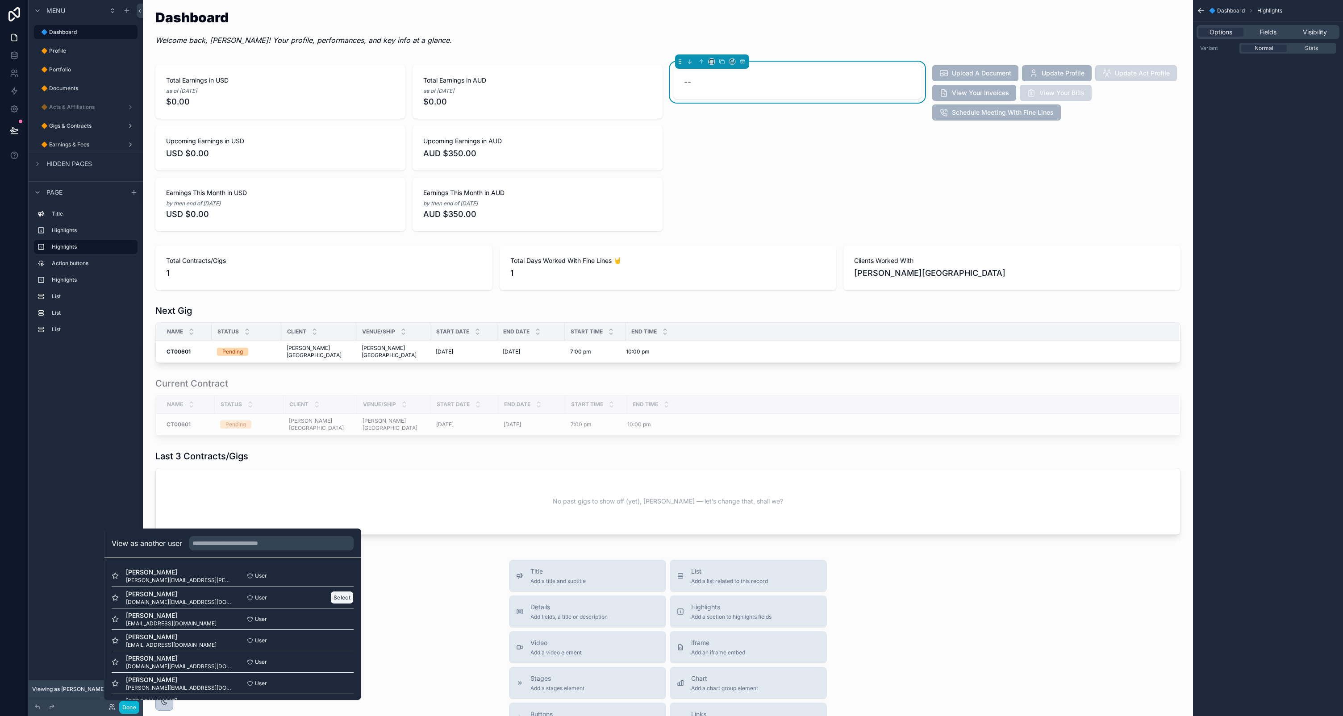
click at [336, 596] on button "Select" at bounding box center [341, 597] width 23 height 13
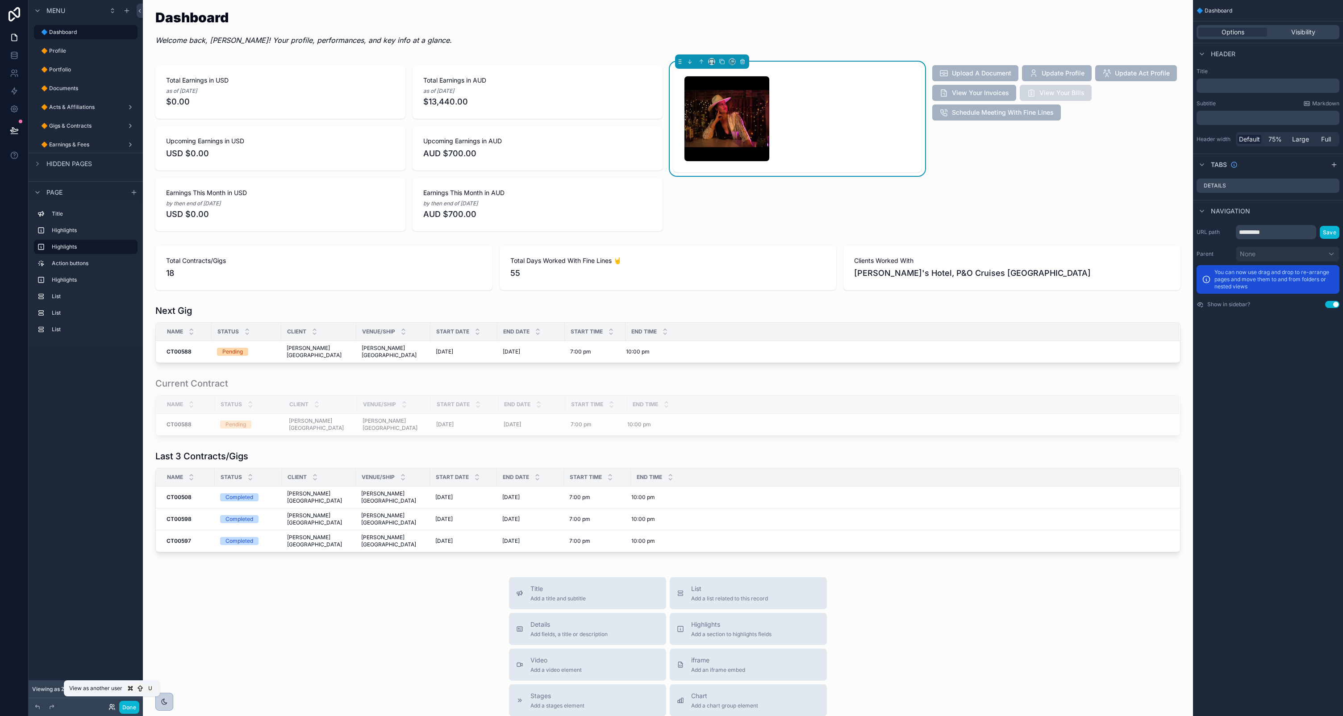
click at [112, 707] on icon at bounding box center [112, 707] width 7 height 7
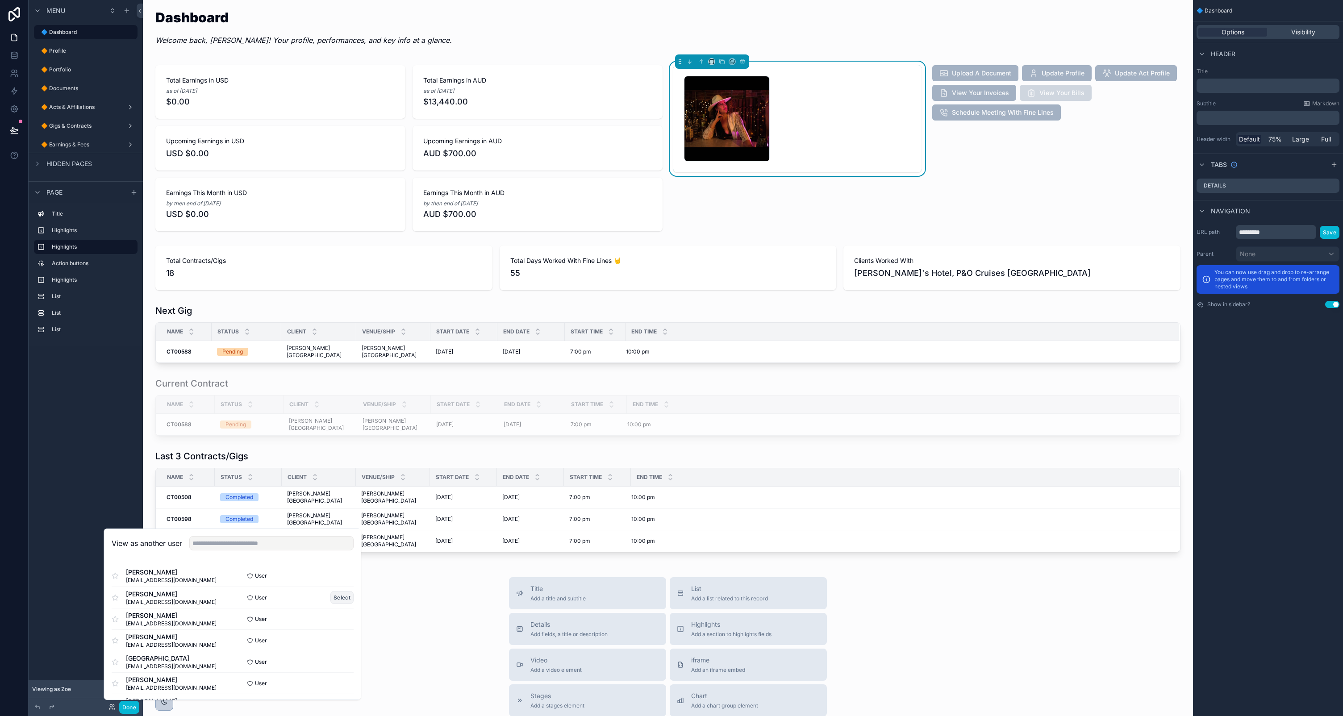
click at [350, 600] on button "Select" at bounding box center [341, 597] width 23 height 13
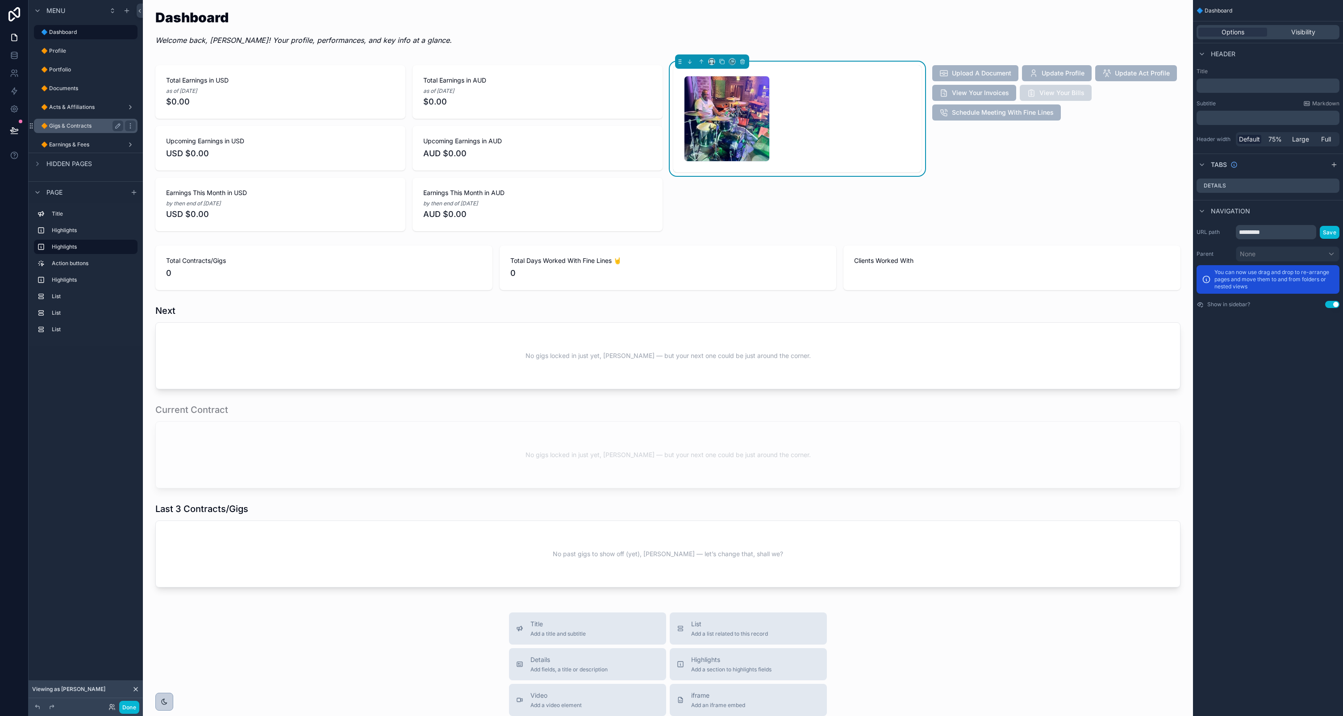
click at [83, 126] on label "🔶 Gigs & Contracts" at bounding box center [80, 125] width 79 height 7
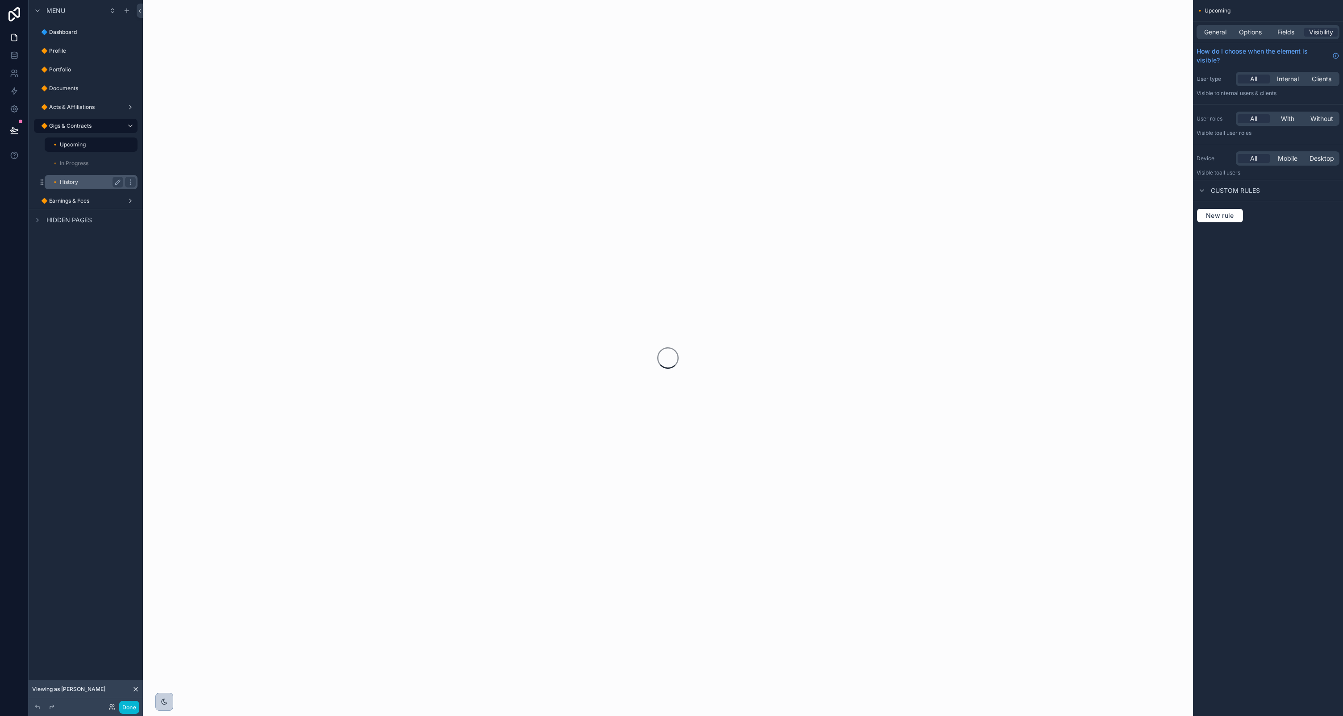
click at [85, 183] on label "🔸 History" at bounding box center [86, 182] width 68 height 7
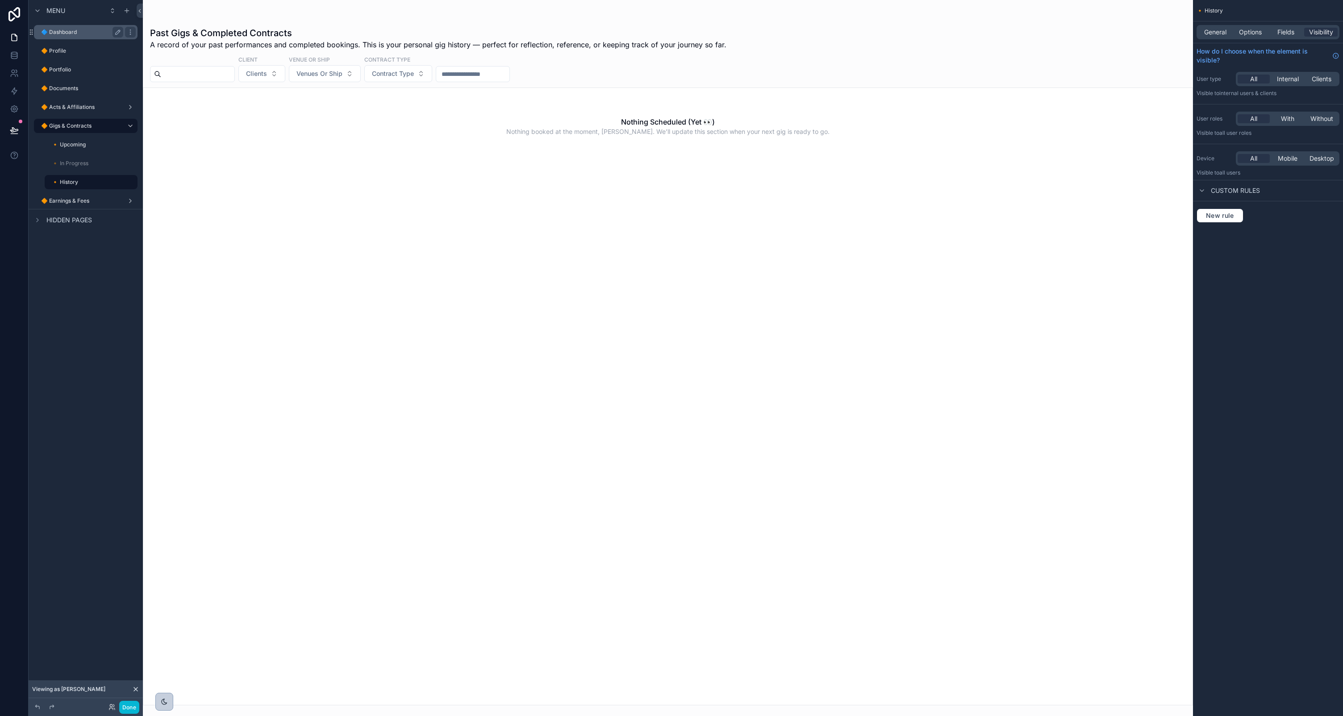
click at [85, 36] on div "🔷 Dashboard" at bounding box center [82, 32] width 82 height 11
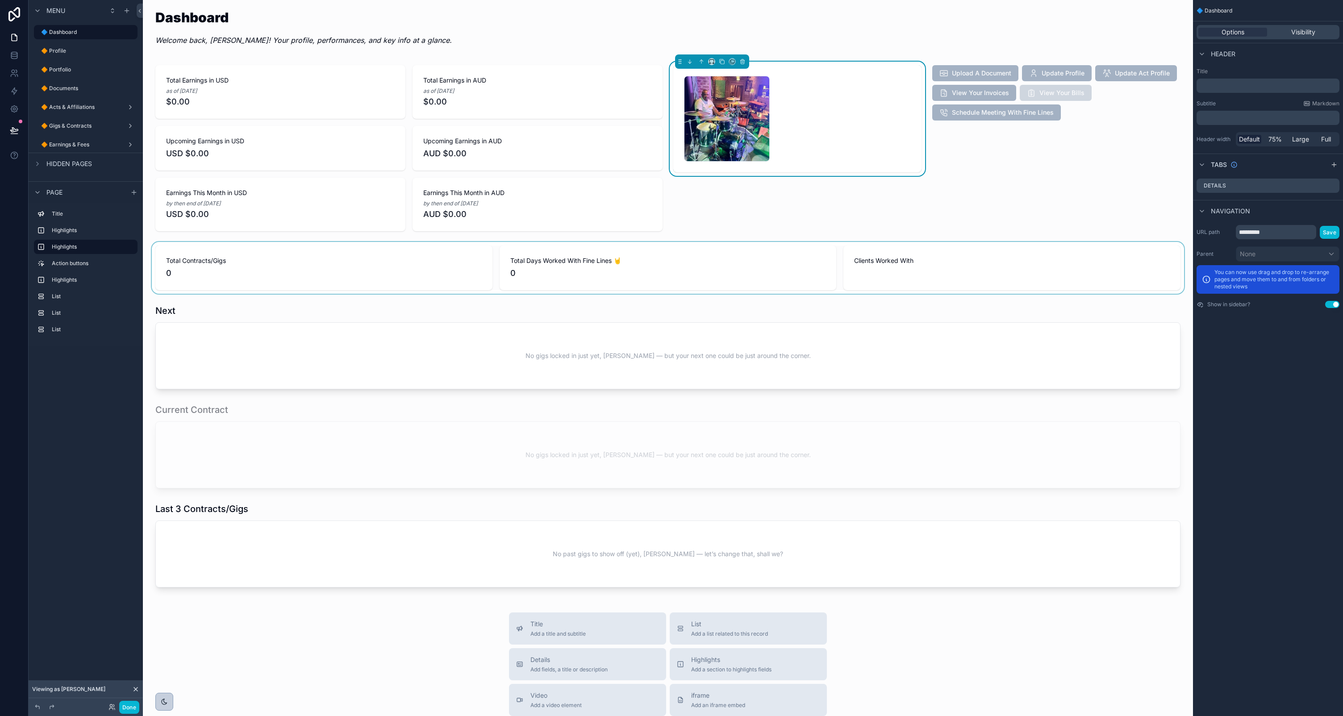
scroll to position [0, 0]
click at [104, 67] on label "🔶 Portfolio" at bounding box center [80, 69] width 79 height 7
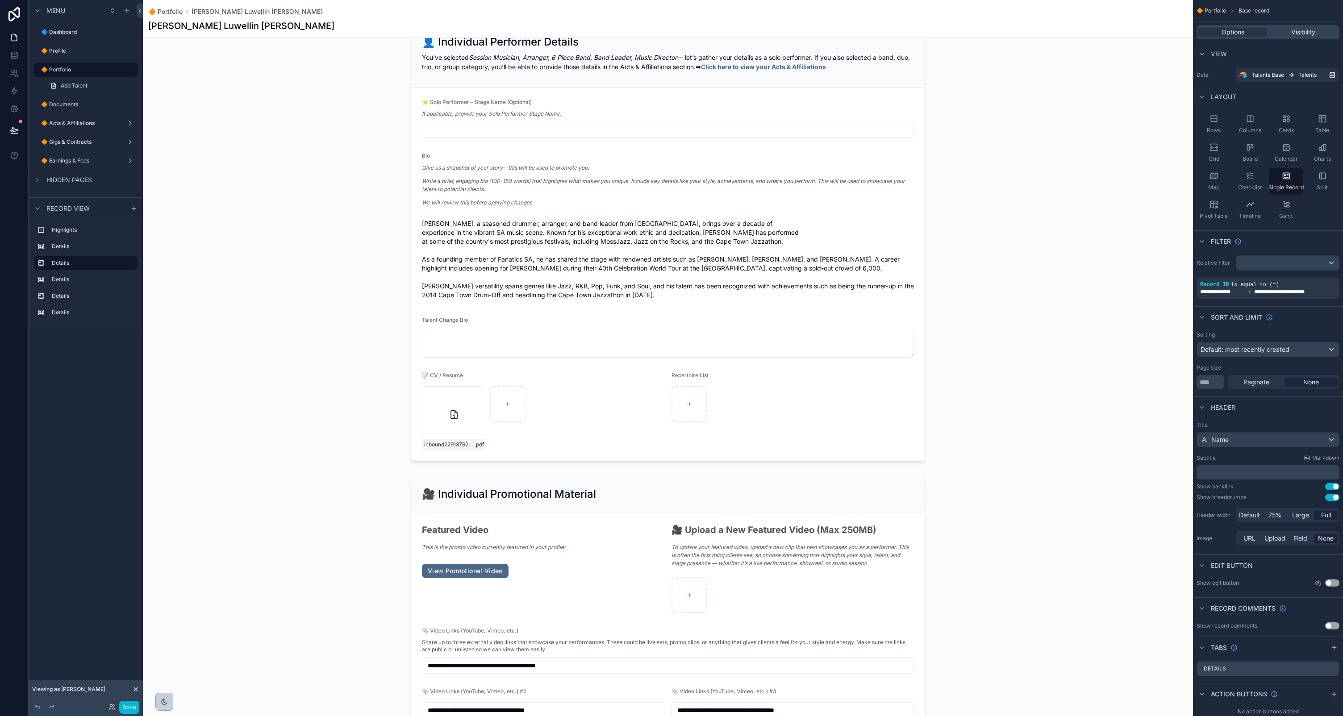
scroll to position [943, 0]
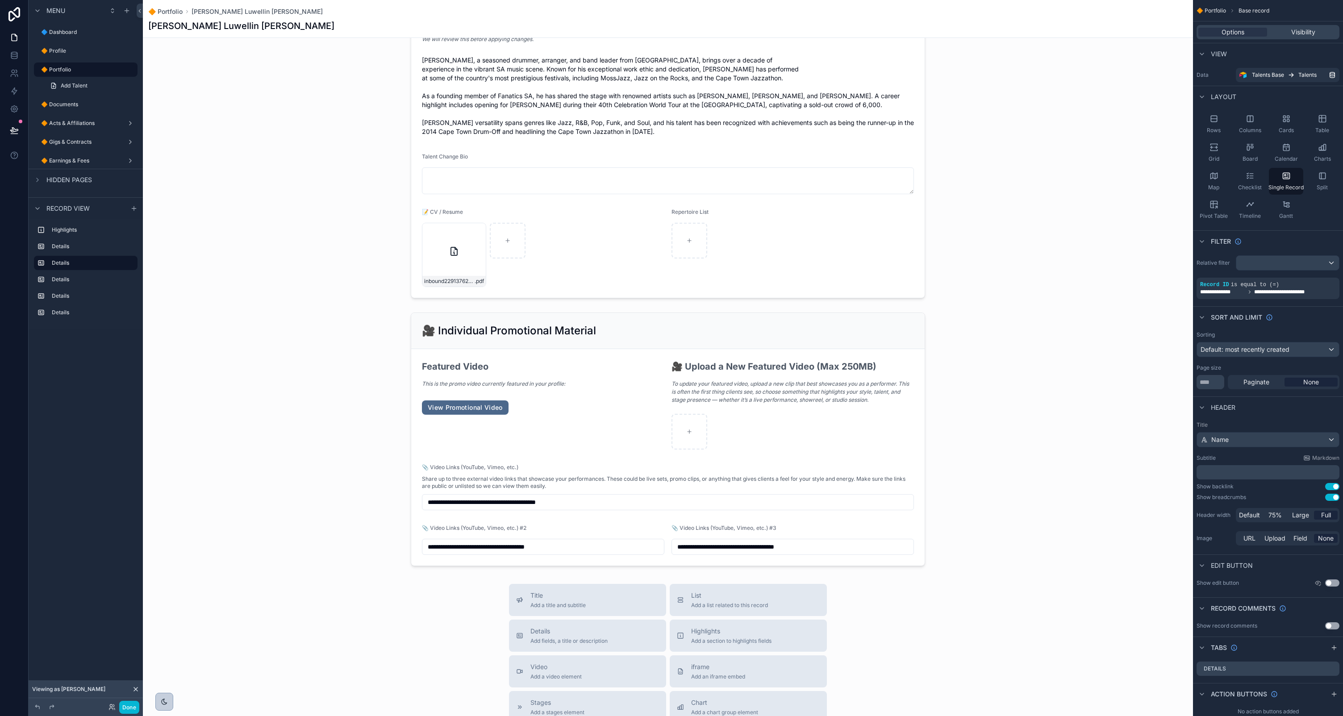
click at [514, 384] on div "scrollable content" at bounding box center [668, 15] width 1050 height 1916
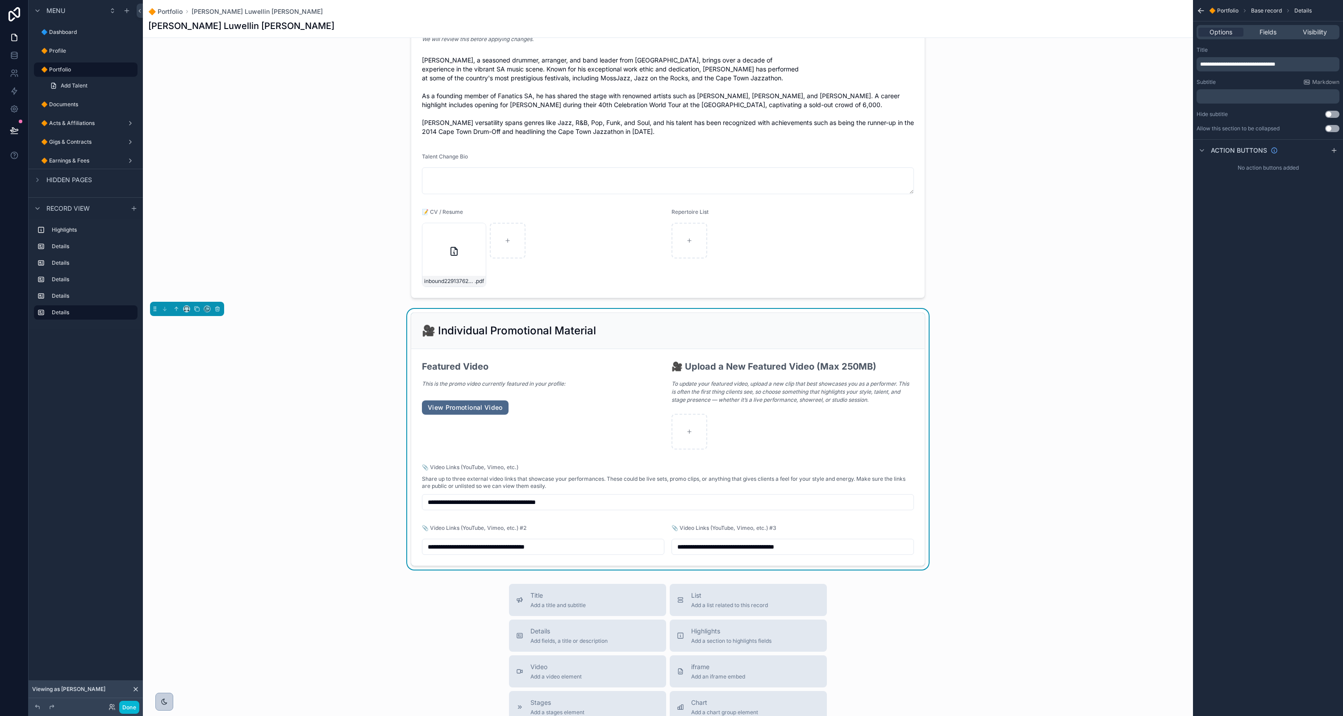
click at [514, 384] on em "This is the promo video currently featured in your profile:" at bounding box center [493, 383] width 143 height 7
click at [597, 363] on div "Featured Video This is the promo video currently featured in your profile:" at bounding box center [543, 377] width 242 height 35
click at [495, 384] on em "This is the promo video currently featured in your profile:" at bounding box center [493, 383] width 143 height 7
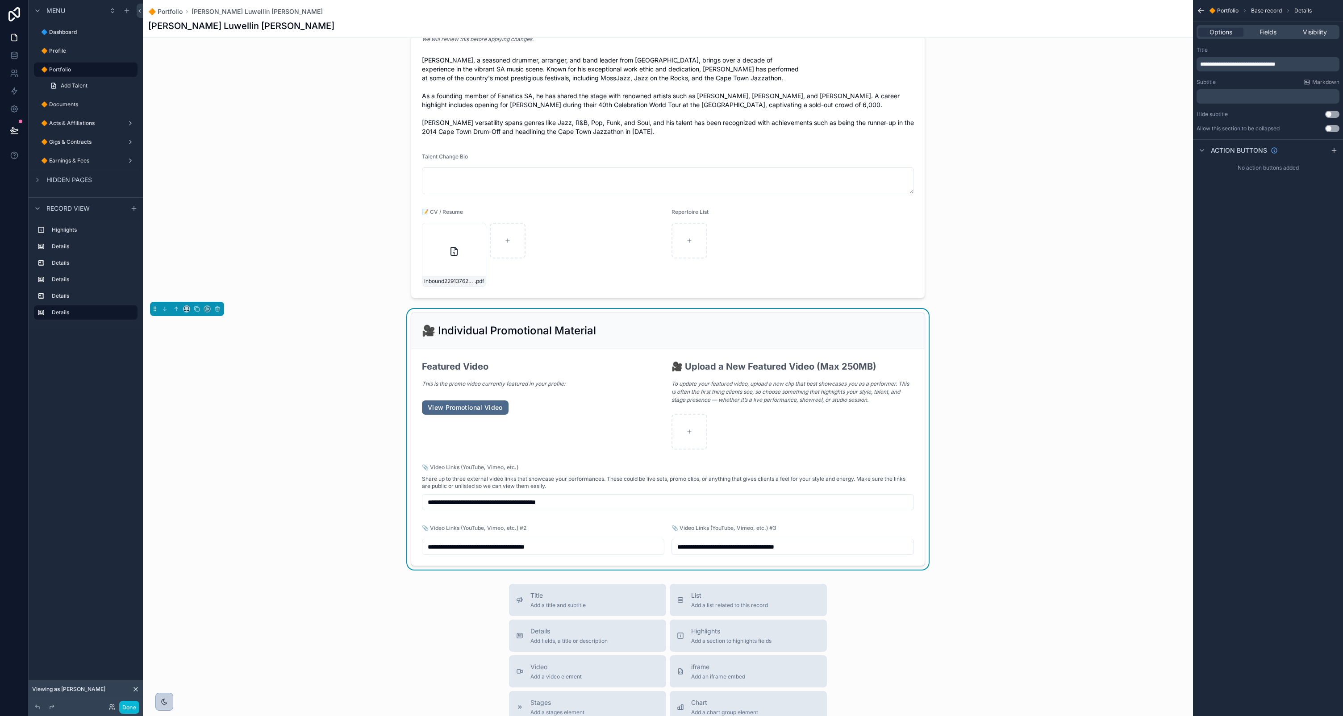
drag, startPoint x: 368, startPoint y: 351, endPoint x: 362, endPoint y: 351, distance: 6.3
click at [368, 351] on div "**********" at bounding box center [668, 439] width 1050 height 261
click at [13, 127] on icon at bounding box center [14, 130] width 9 height 9
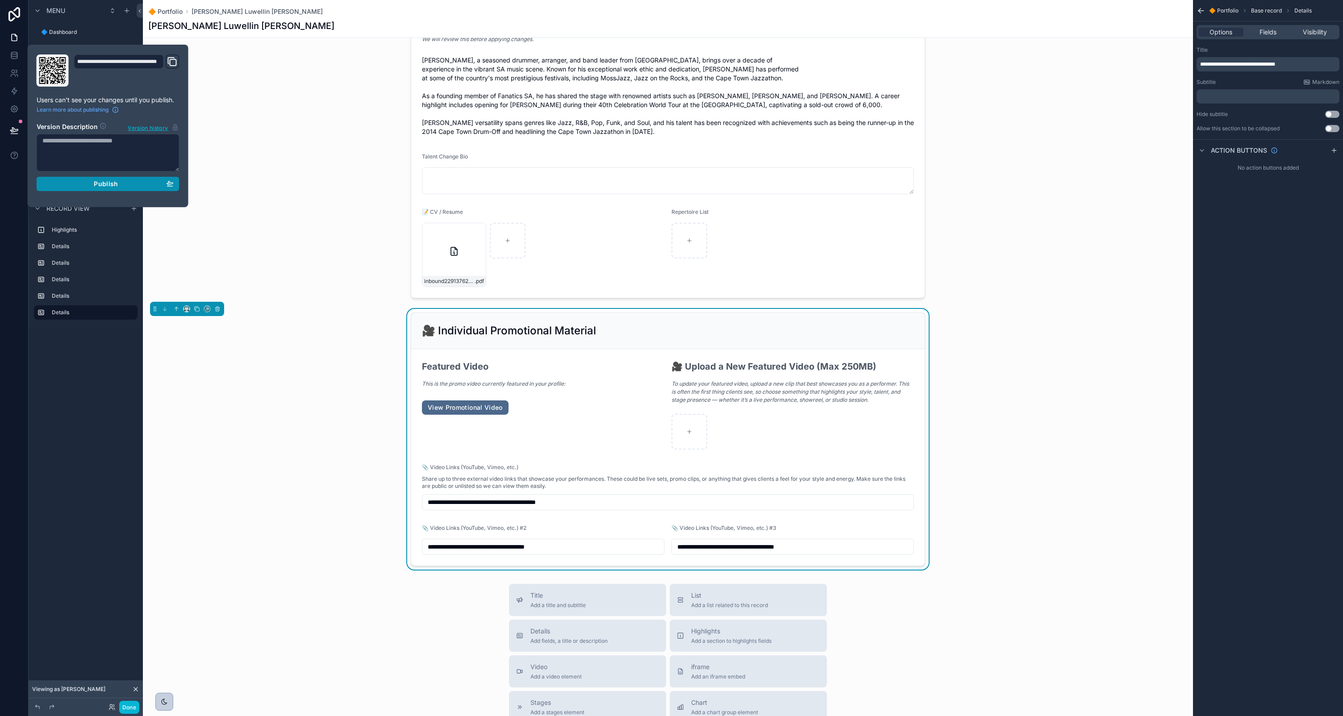
click at [93, 185] on div "Publish" at bounding box center [107, 184] width 131 height 8
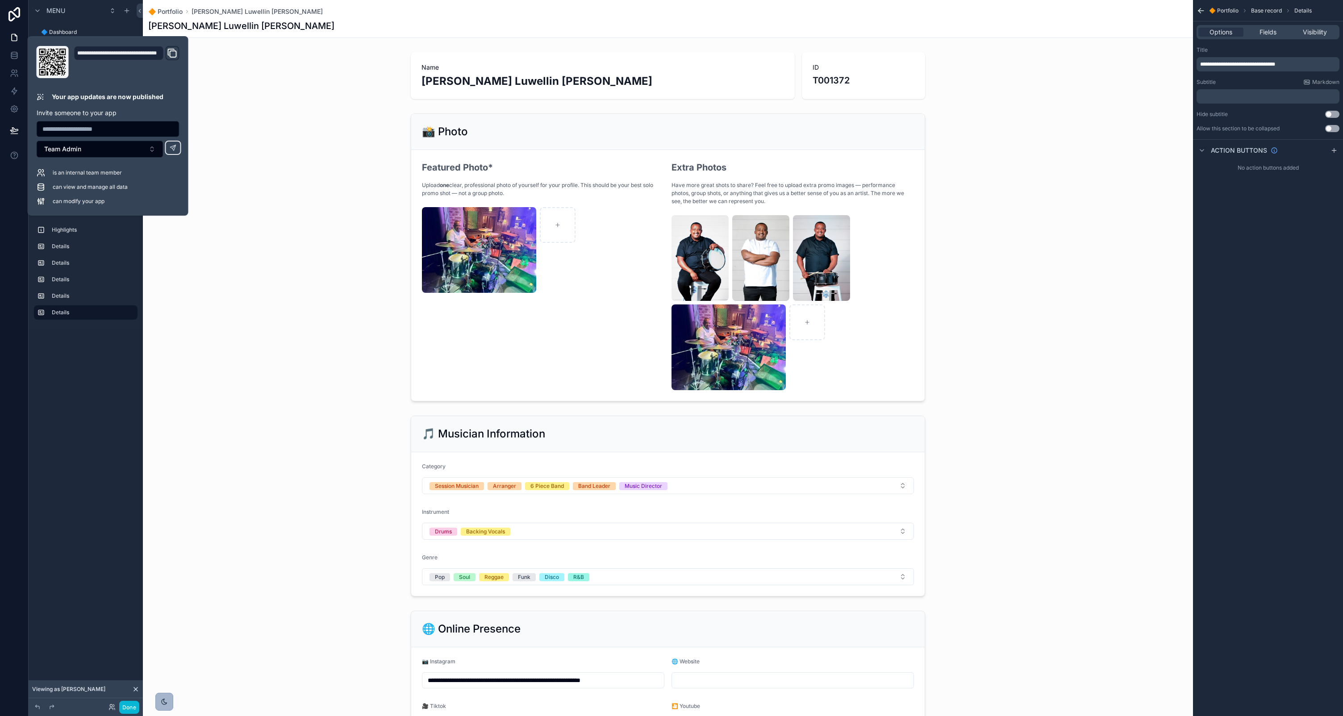
click at [167, 701] on icon "scrollable content" at bounding box center [164, 701] width 7 height 7
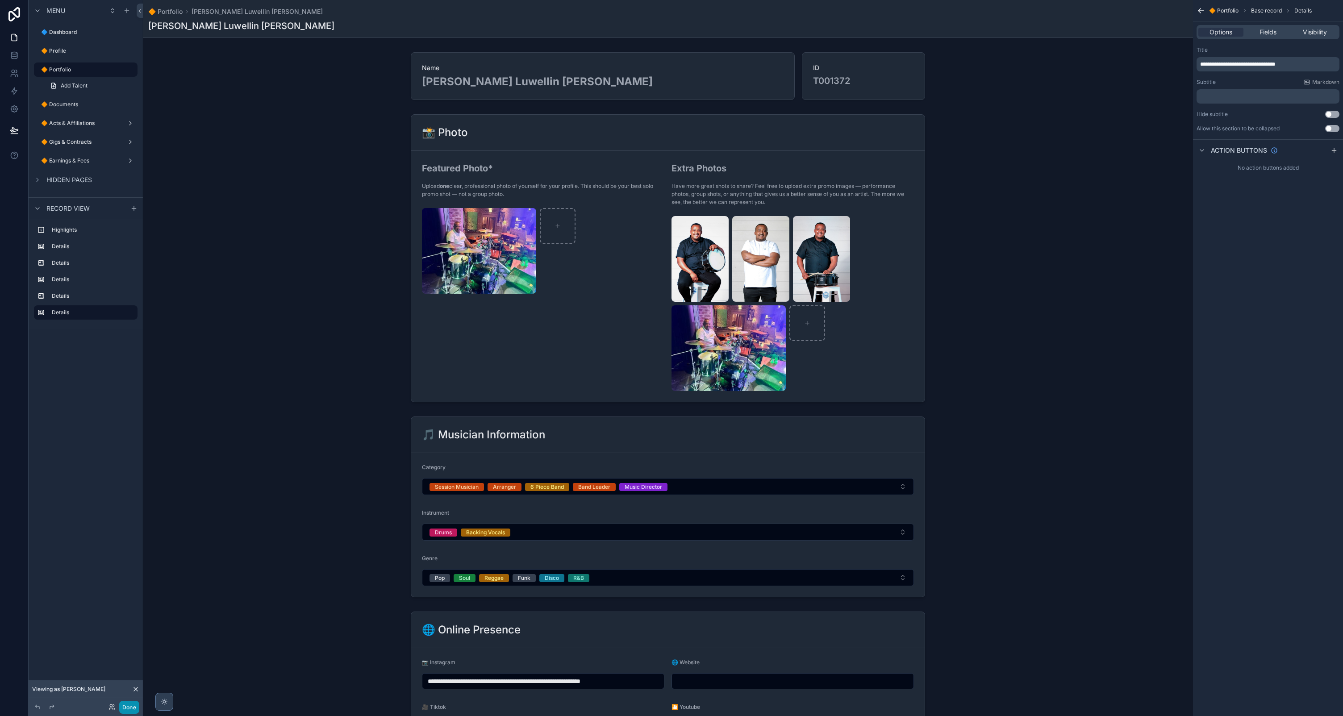
click at [131, 702] on button "Done" at bounding box center [129, 707] width 20 height 13
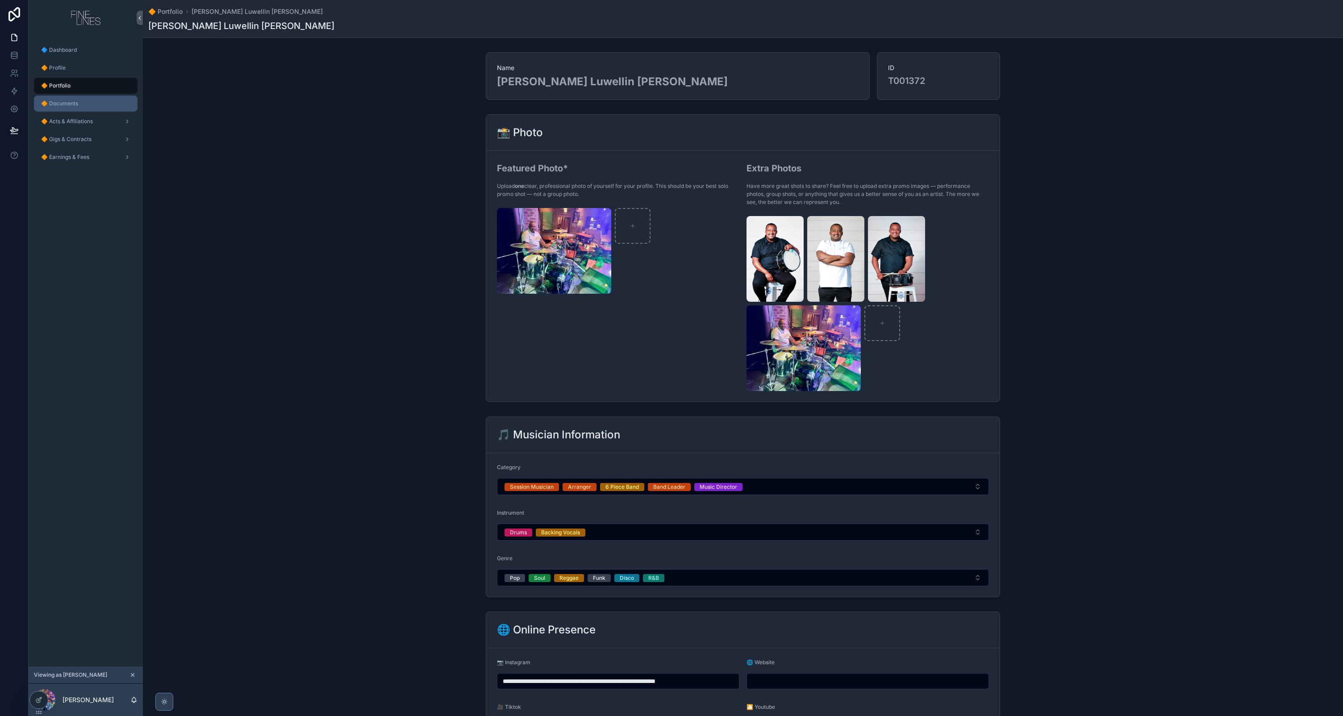
click at [79, 103] on div "🔶 Documents" at bounding box center [85, 103] width 93 height 14
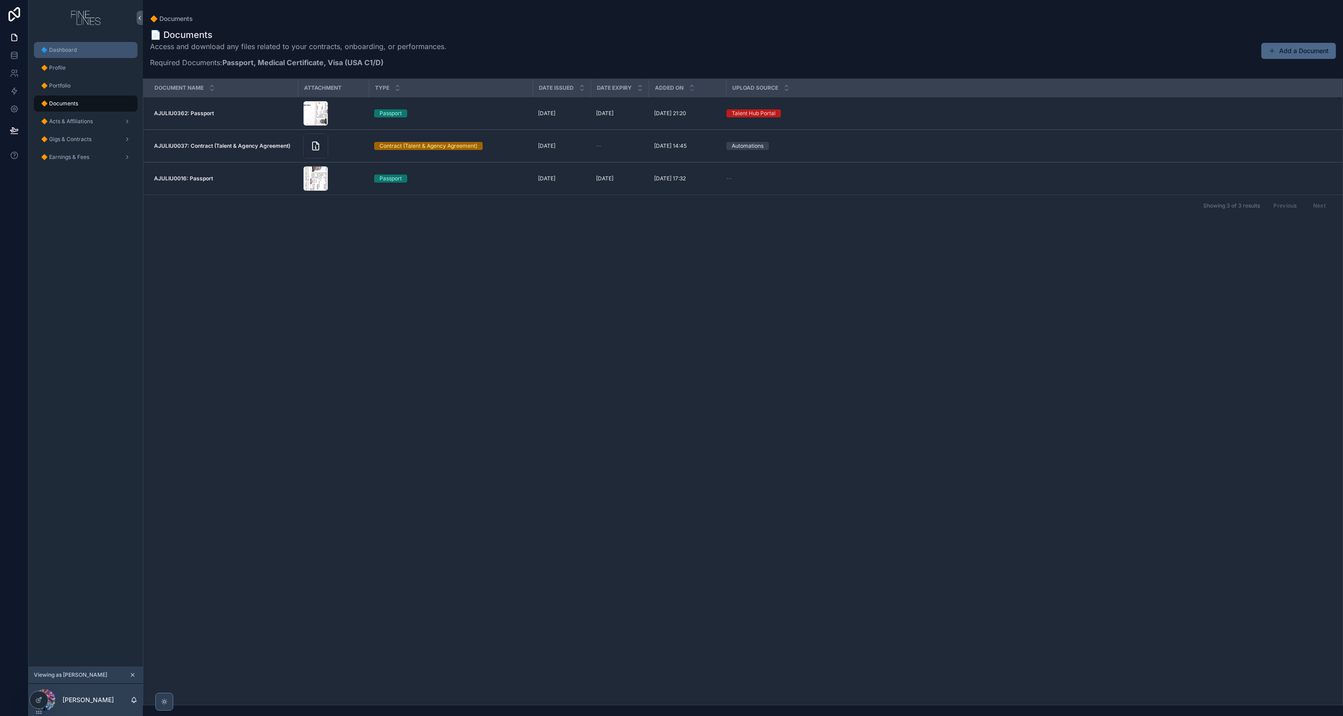
click at [96, 45] on div "🔷 Dashboard" at bounding box center [85, 50] width 93 height 14
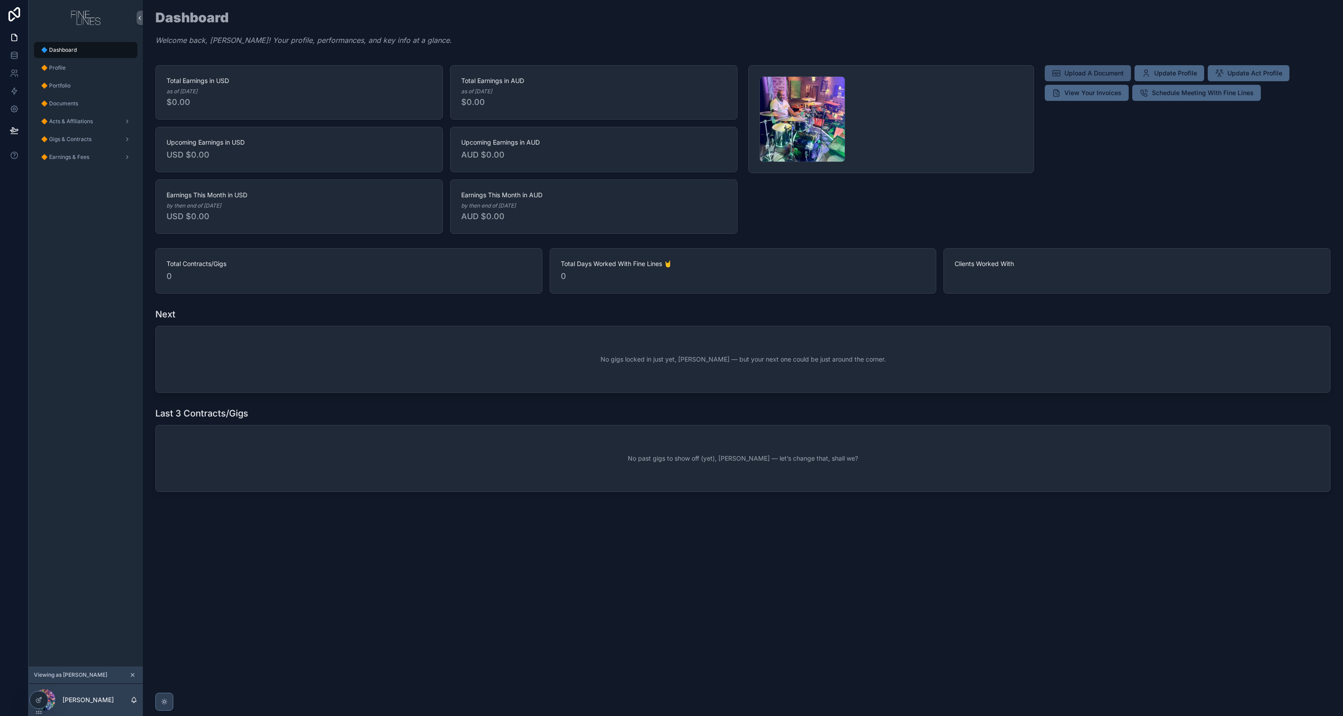
click at [1111, 72] on span "Upload A Document" at bounding box center [1094, 73] width 59 height 9
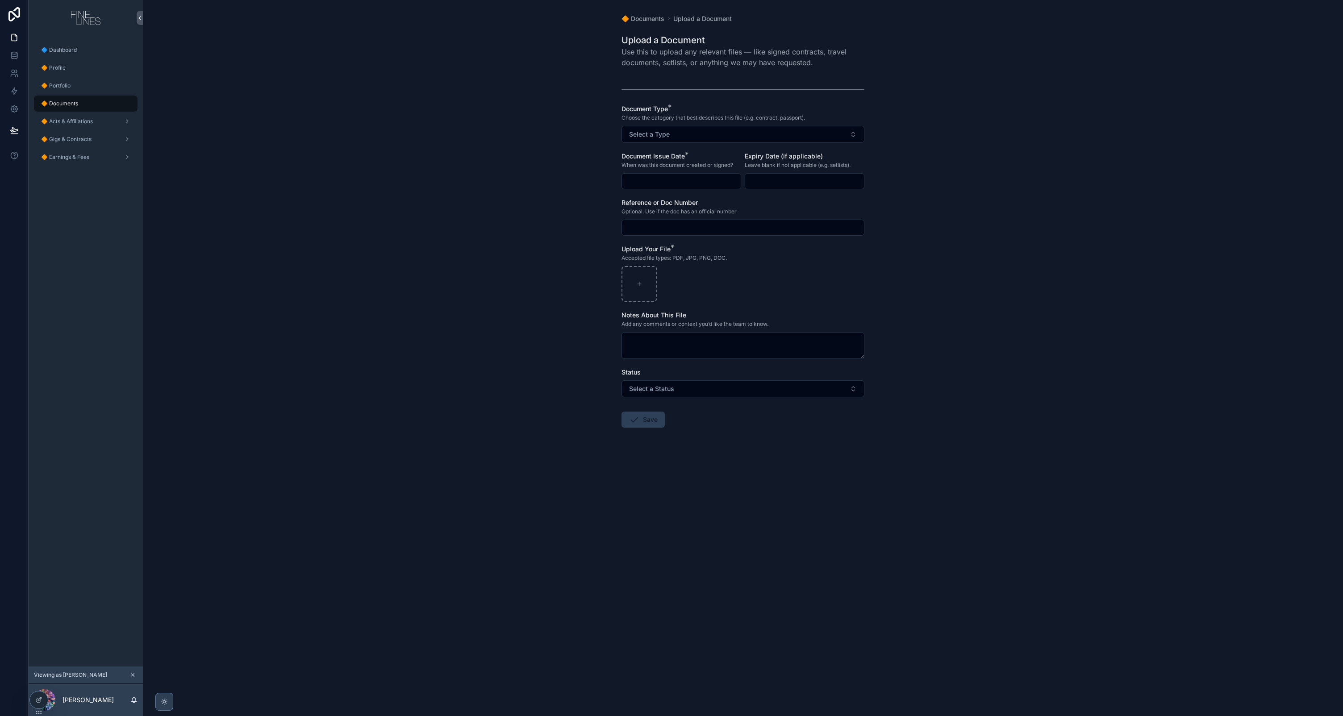
click at [94, 108] on div "🔶 Documents" at bounding box center [85, 103] width 93 height 14
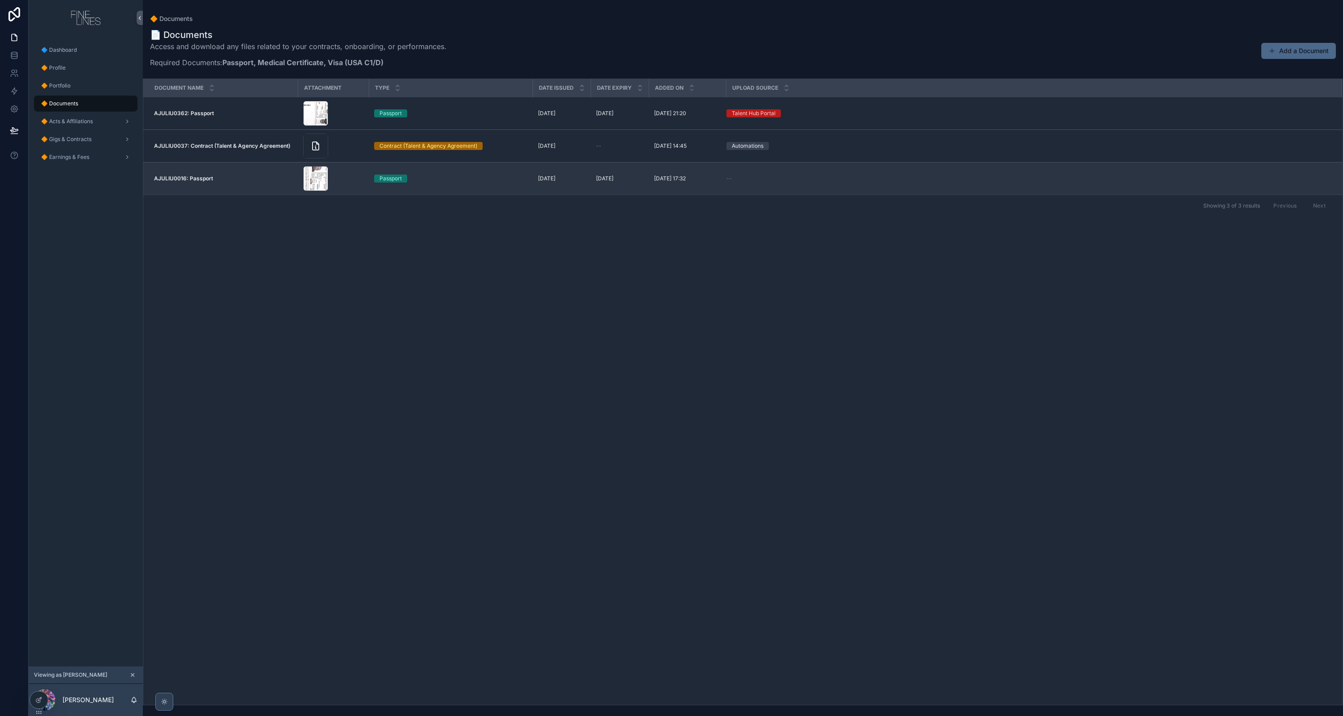
drag, startPoint x: 429, startPoint y: 237, endPoint x: 374, endPoint y: 175, distance: 82.9
click at [428, 236] on div "Document Name Attachment Type Date Issued Date Expiry Added on Upload Source AJ…" at bounding box center [742, 392] width 1199 height 626
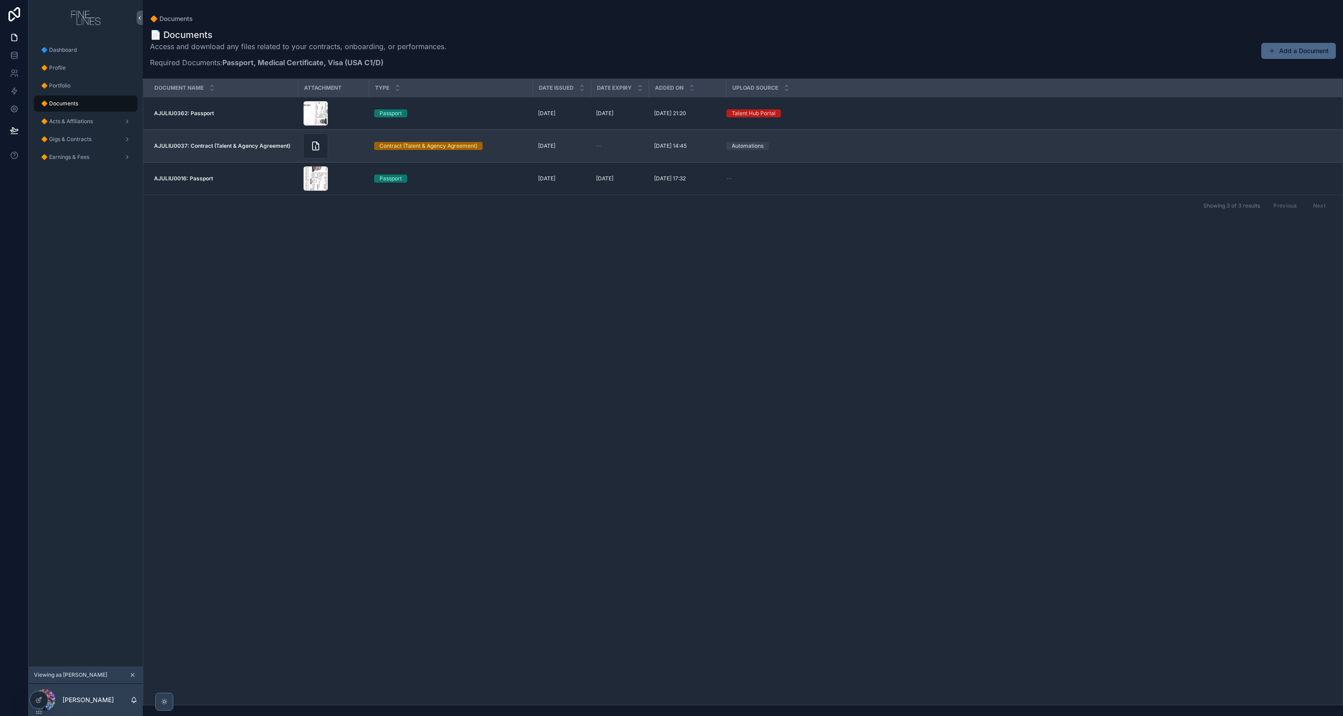
click at [332, 146] on div "scrollable content" at bounding box center [333, 146] width 60 height 25
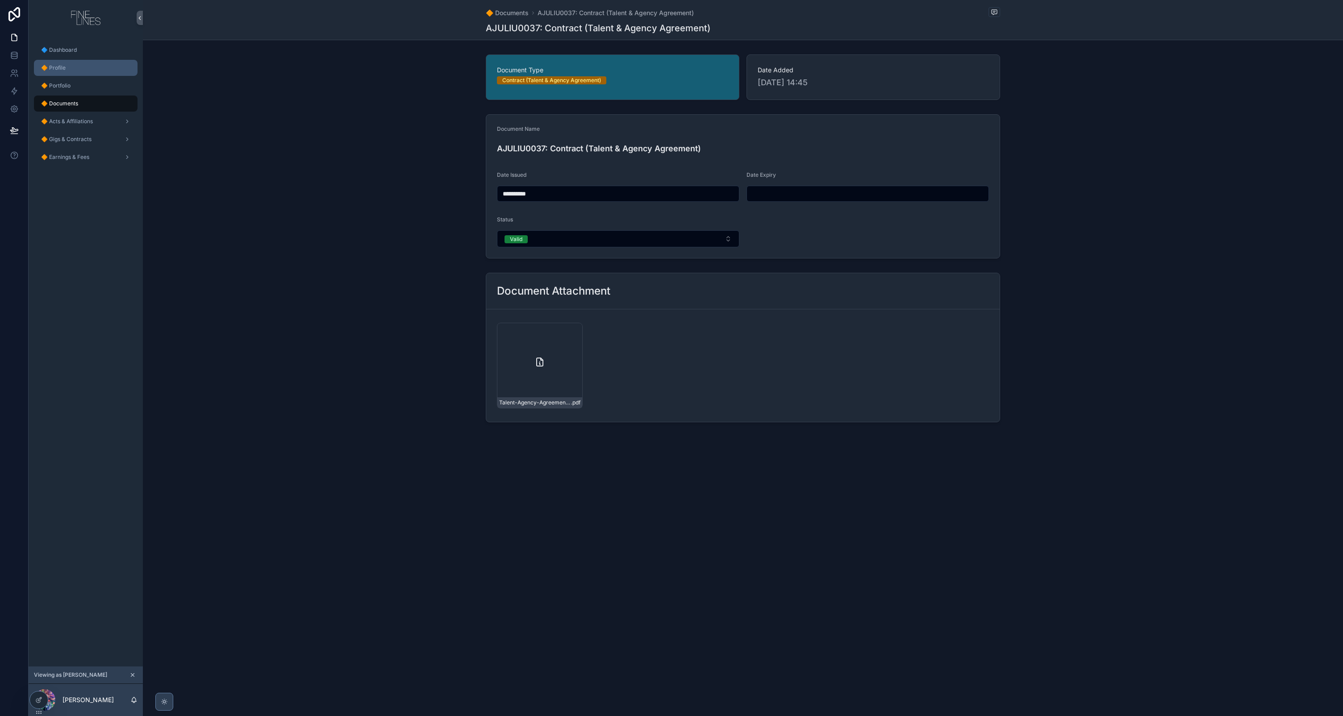
click at [104, 67] on div "🔶 Profile" at bounding box center [85, 68] width 93 height 14
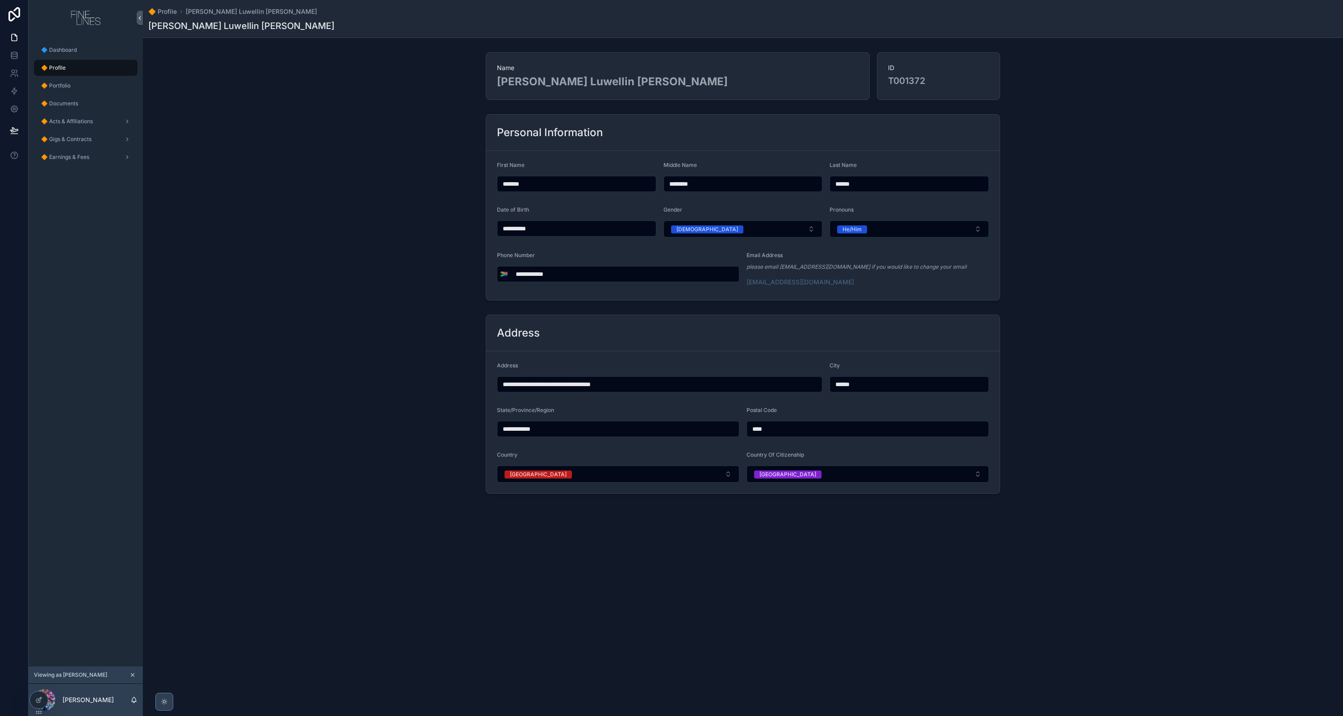
drag, startPoint x: 366, startPoint y: 212, endPoint x: 391, endPoint y: 212, distance: 25.0
click at [367, 212] on div "**********" at bounding box center [743, 207] width 1200 height 193
click at [65, 88] on span "🔶 Portfolio" at bounding box center [55, 85] width 29 height 7
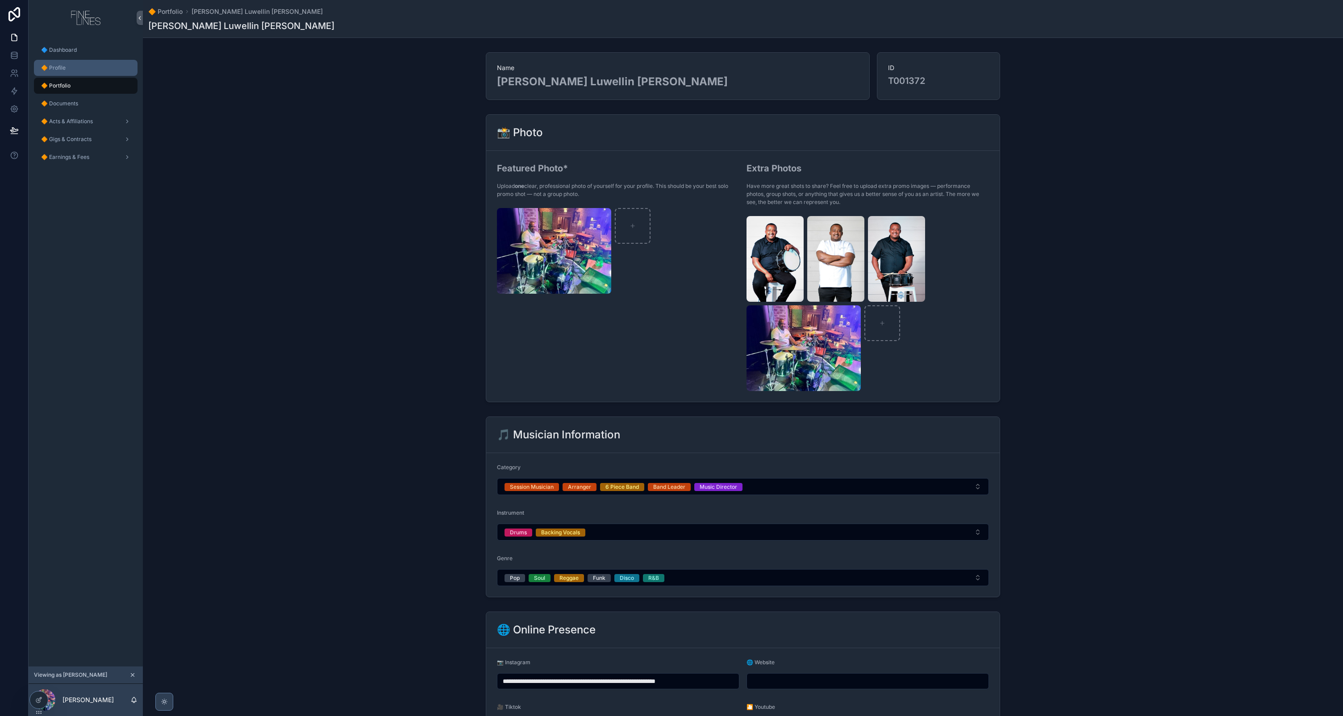
click at [73, 70] on div "🔶 Profile" at bounding box center [85, 68] width 93 height 14
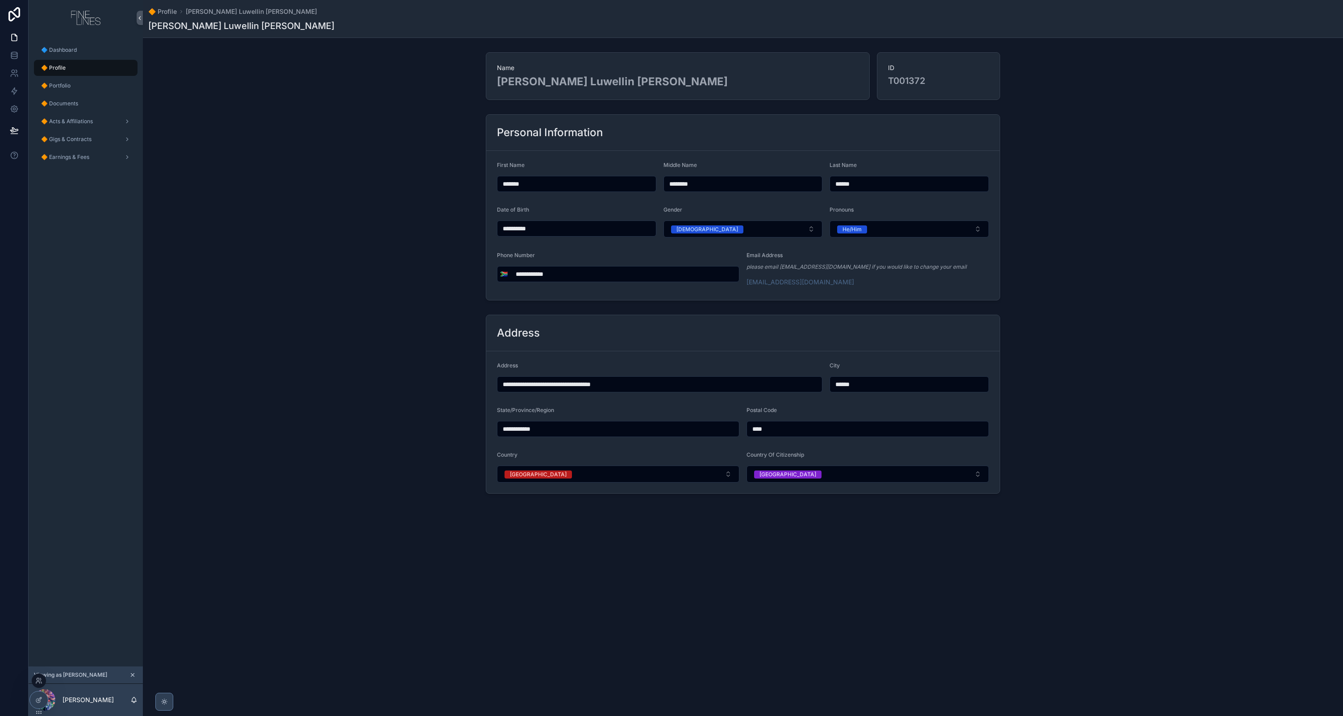
click at [42, 682] on div at bounding box center [39, 681] width 14 height 14
click at [39, 679] on icon at bounding box center [38, 680] width 7 height 7
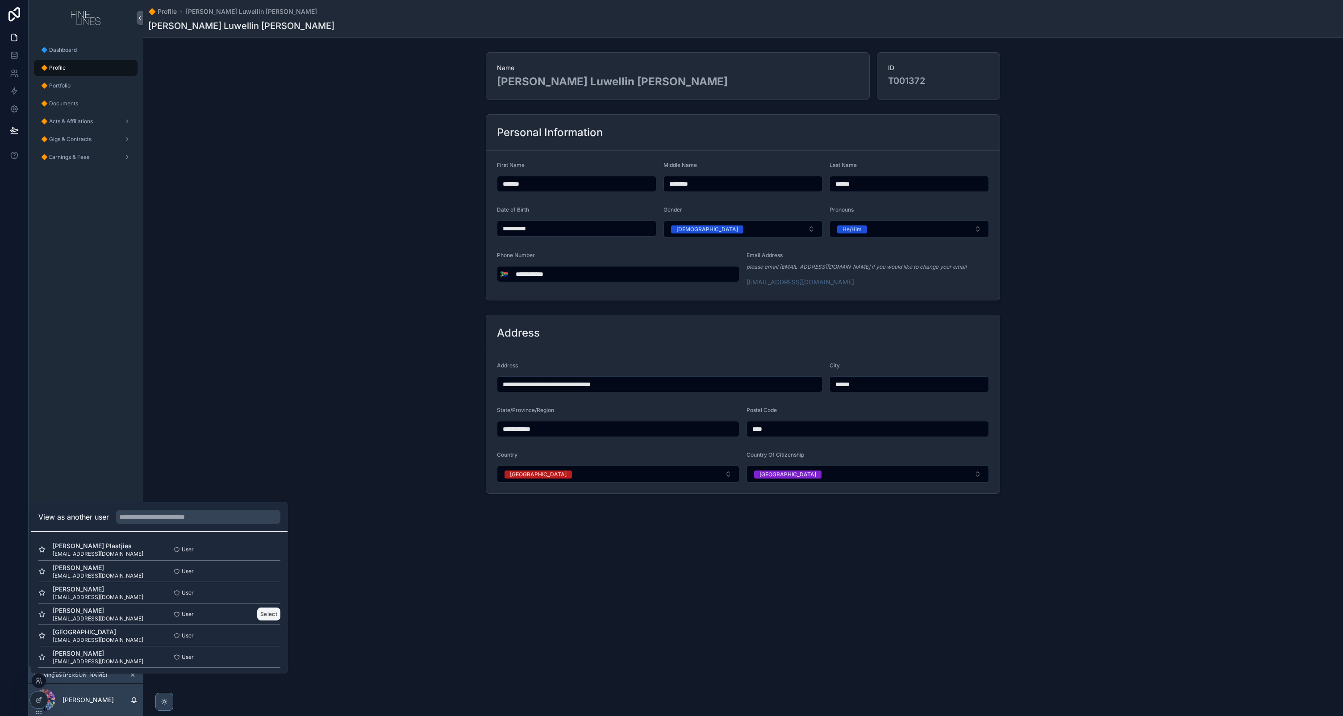
click at [267, 615] on button "Select" at bounding box center [268, 614] width 23 height 13
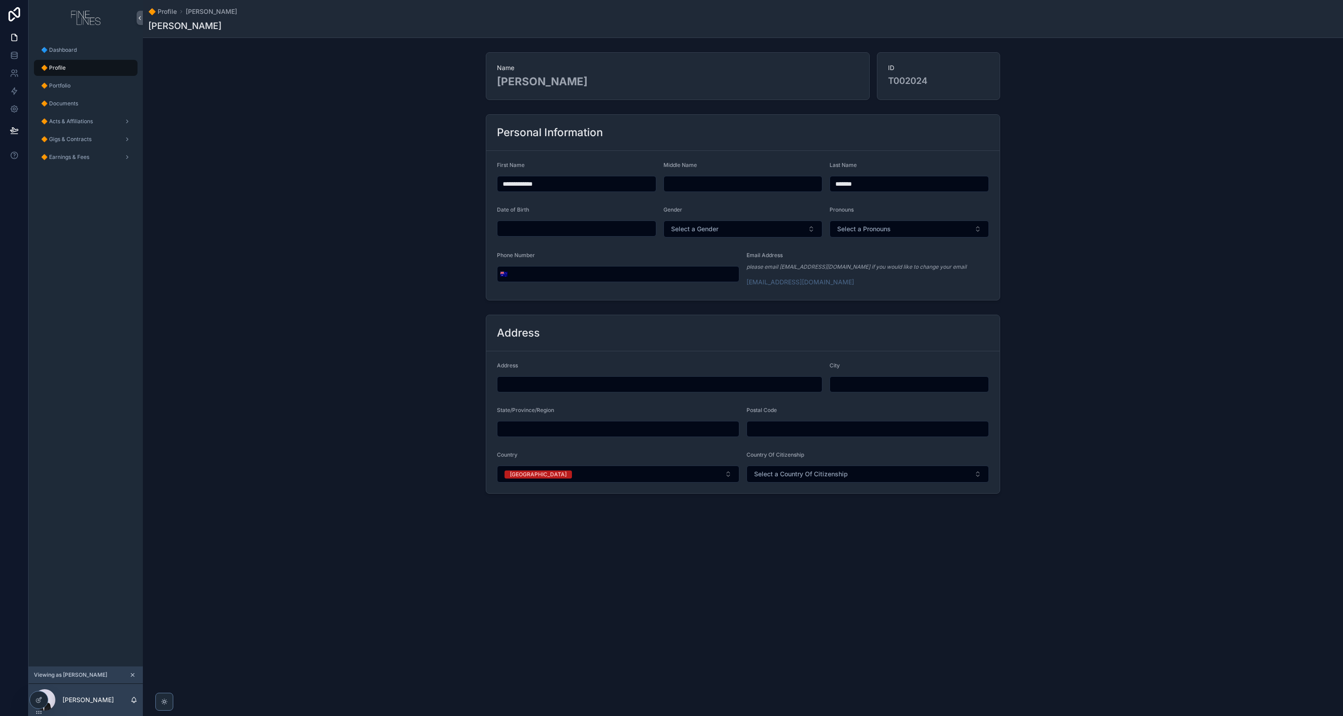
click at [339, 245] on div "**********" at bounding box center [743, 207] width 1200 height 193
click at [75, 87] on div "🔶 Portfolio" at bounding box center [85, 86] width 93 height 14
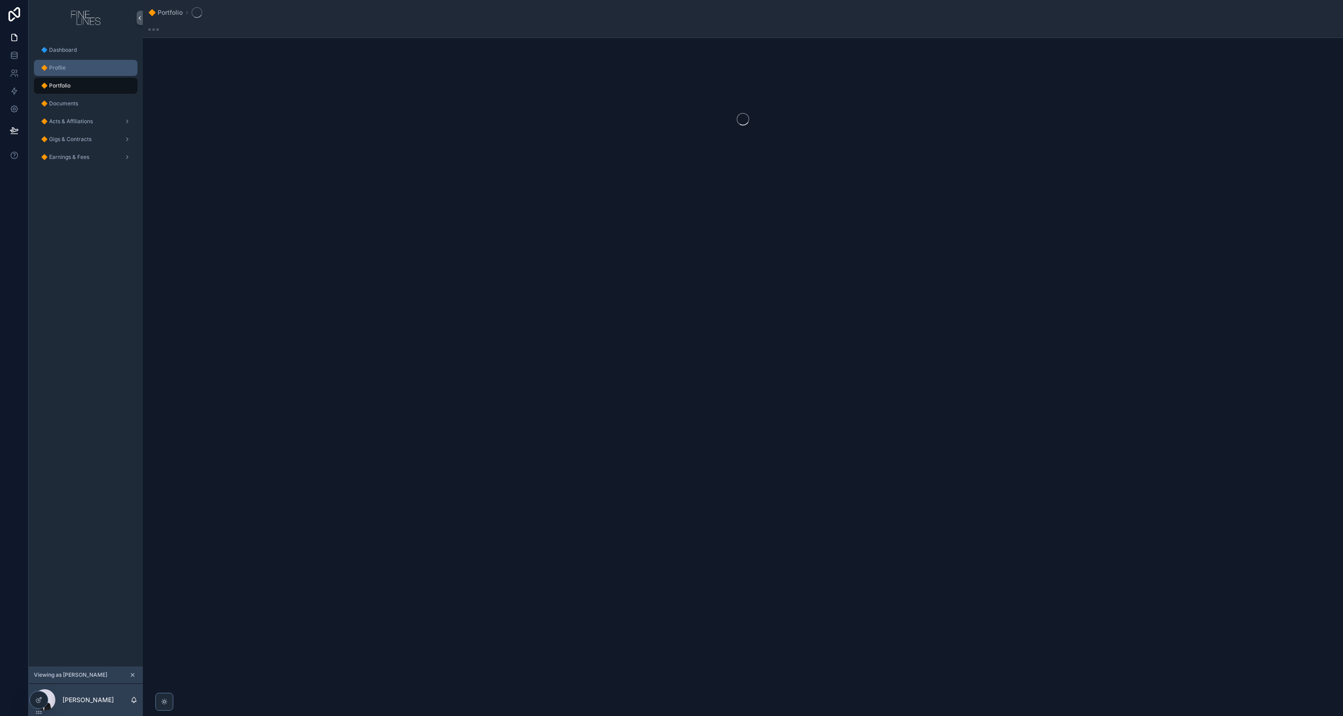
click at [75, 67] on div "🔶 Profile" at bounding box center [85, 68] width 93 height 14
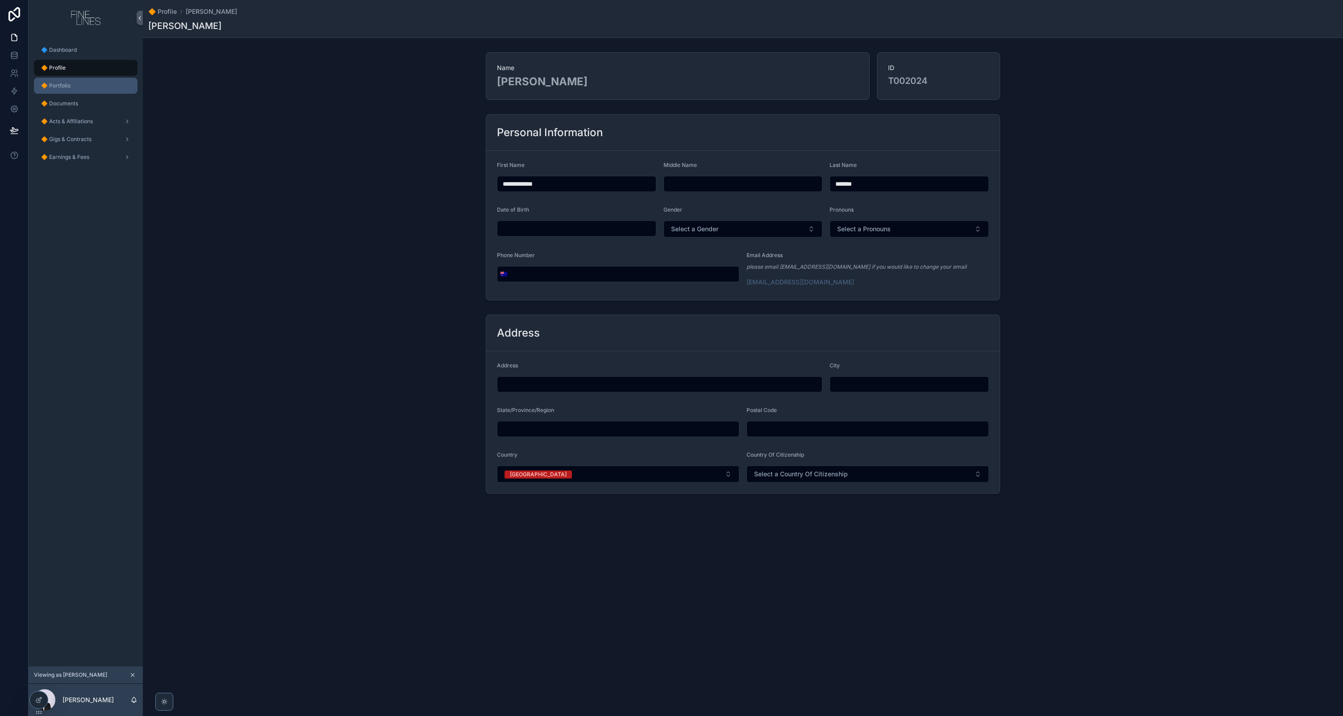
click at [63, 83] on span "🔶 Portfolio" at bounding box center [55, 85] width 29 height 7
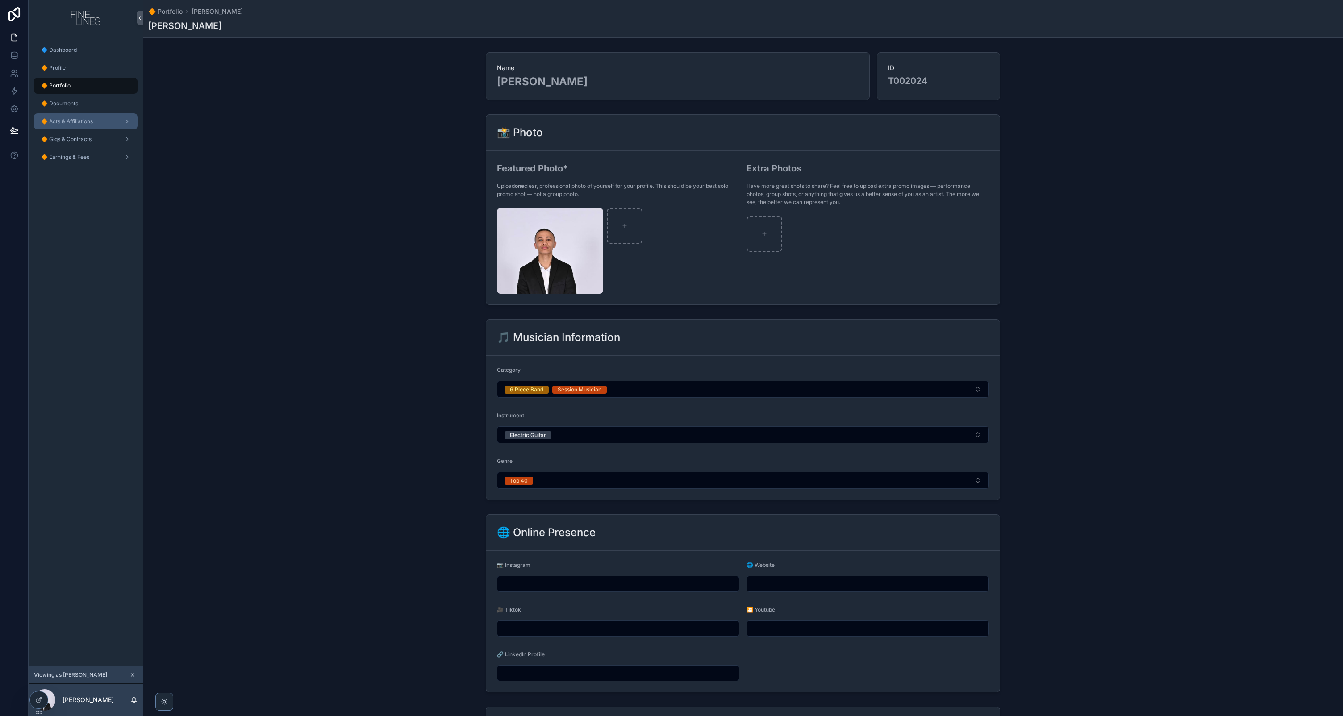
click at [67, 114] on div "🔶 Acts & Affiliations" at bounding box center [85, 121] width 93 height 14
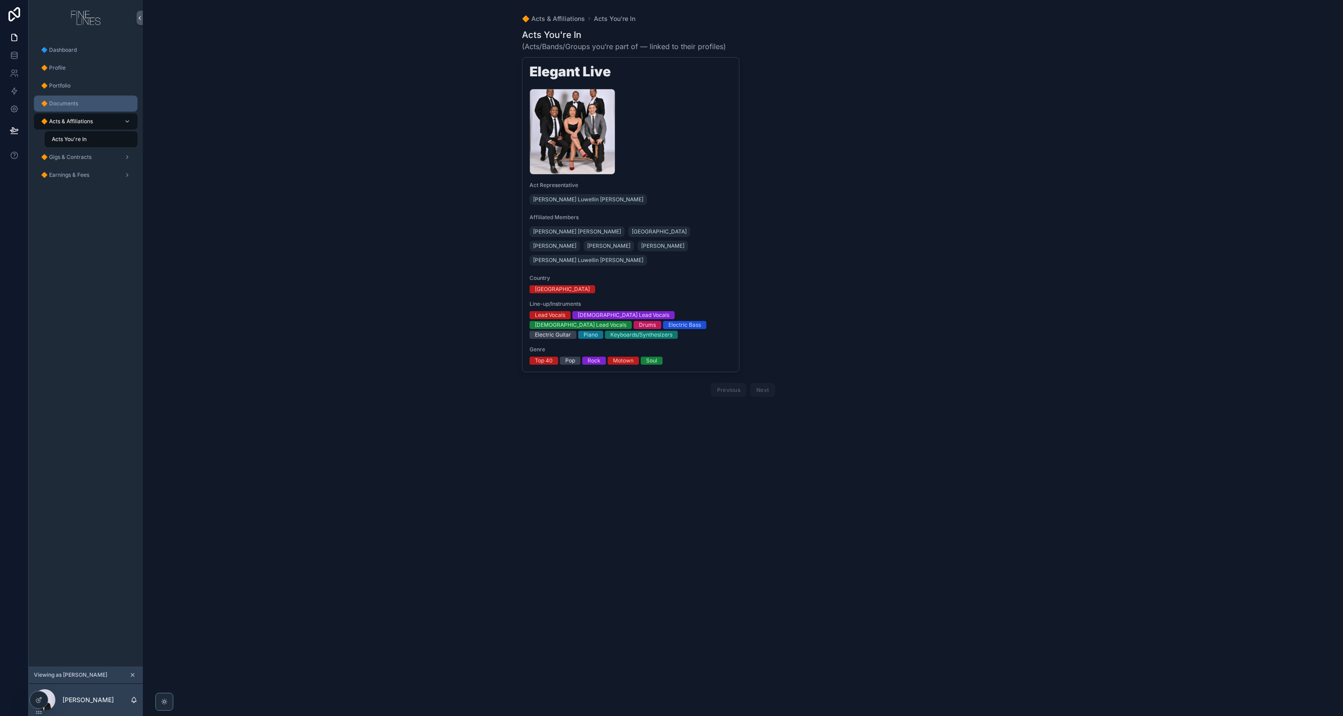
click at [75, 105] on span "🔶 Documents" at bounding box center [59, 103] width 37 height 7
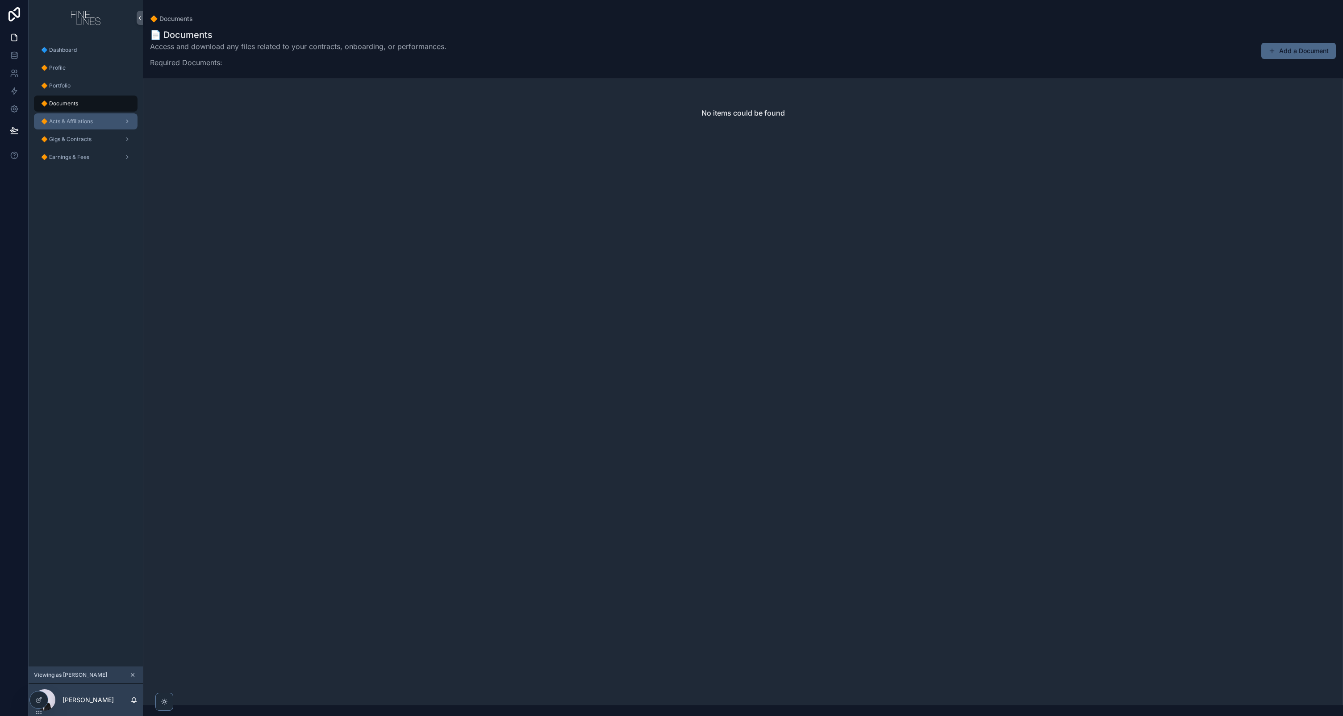
click at [83, 120] on span "🔶 Acts & Affiliations" at bounding box center [67, 121] width 52 height 7
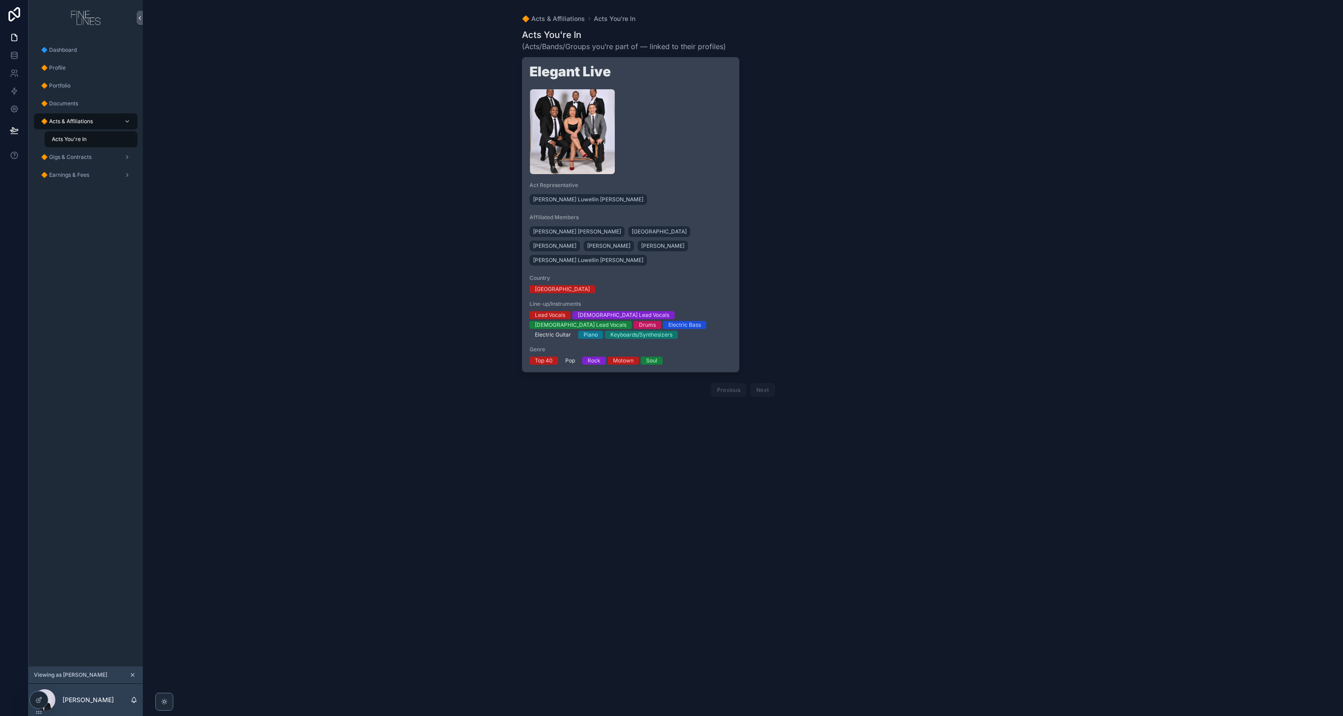
click at [701, 154] on div "ACT00418---Elegant-Live ." at bounding box center [631, 132] width 203 height 86
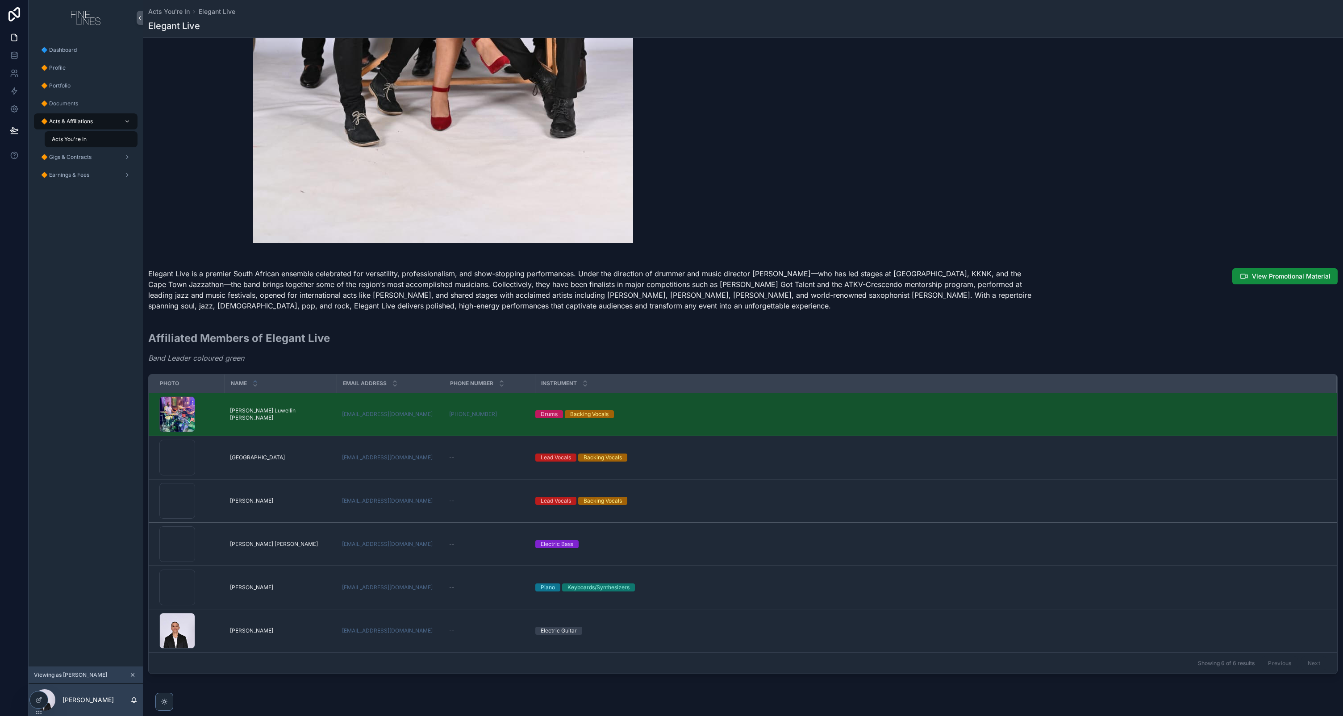
scroll to position [410, 0]
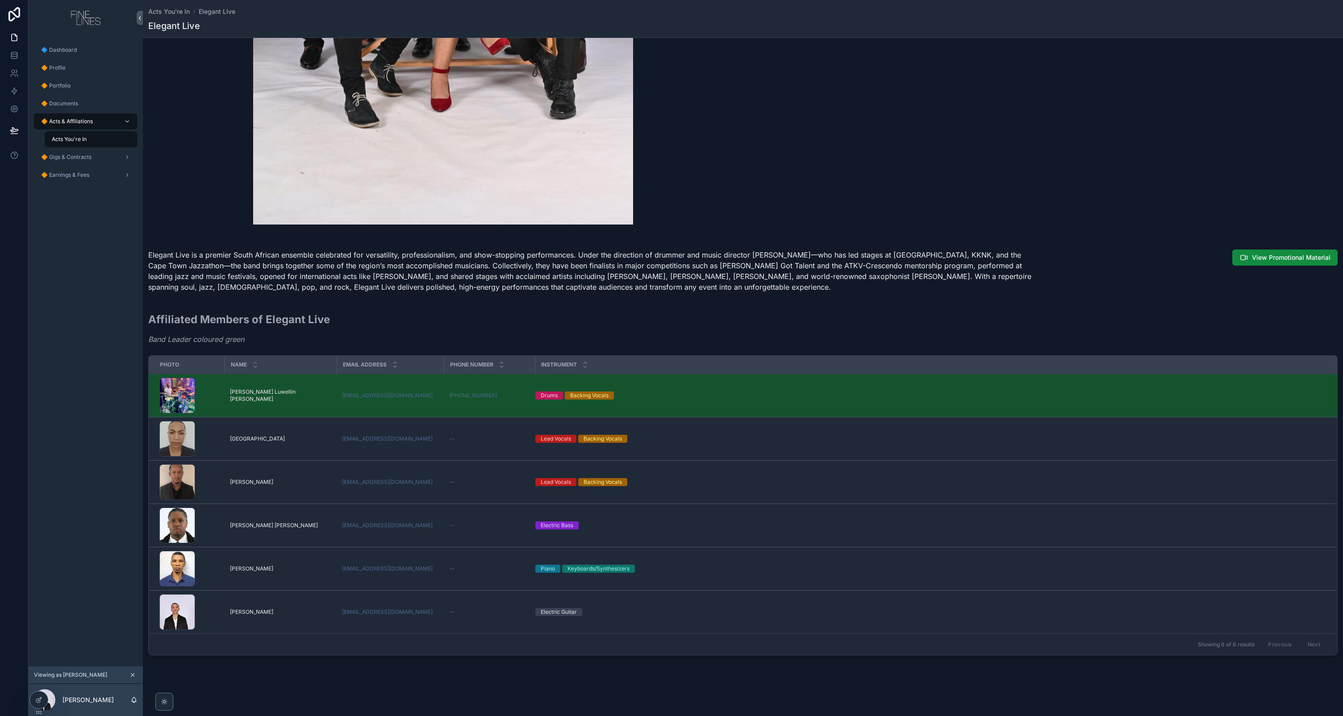
click at [735, 271] on p "Elegant Live is a premier South African ensemble celebrated for versatility, pr…" at bounding box center [592, 271] width 889 height 43
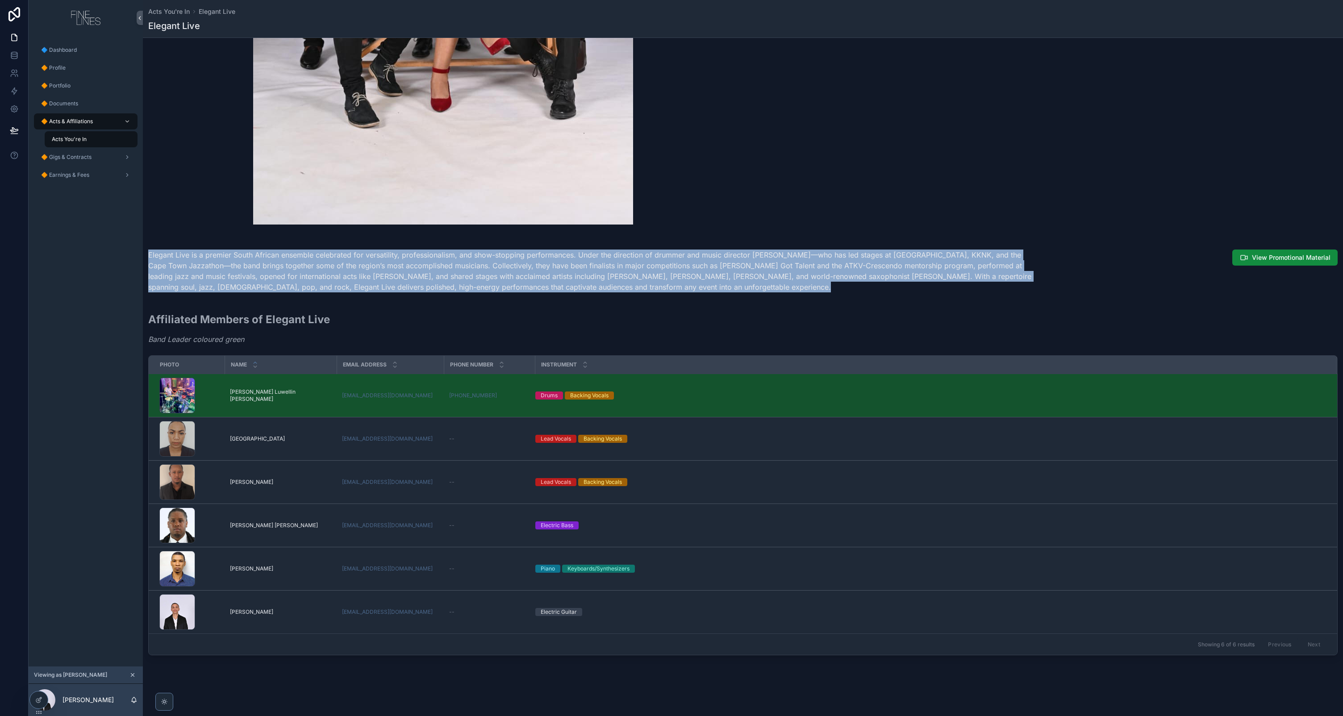
click at [735, 271] on p "Elegant Live is a premier South African ensemble celebrated for versatility, pr…" at bounding box center [592, 271] width 889 height 43
click at [1263, 258] on span "View Promotional Material" at bounding box center [1291, 257] width 79 height 9
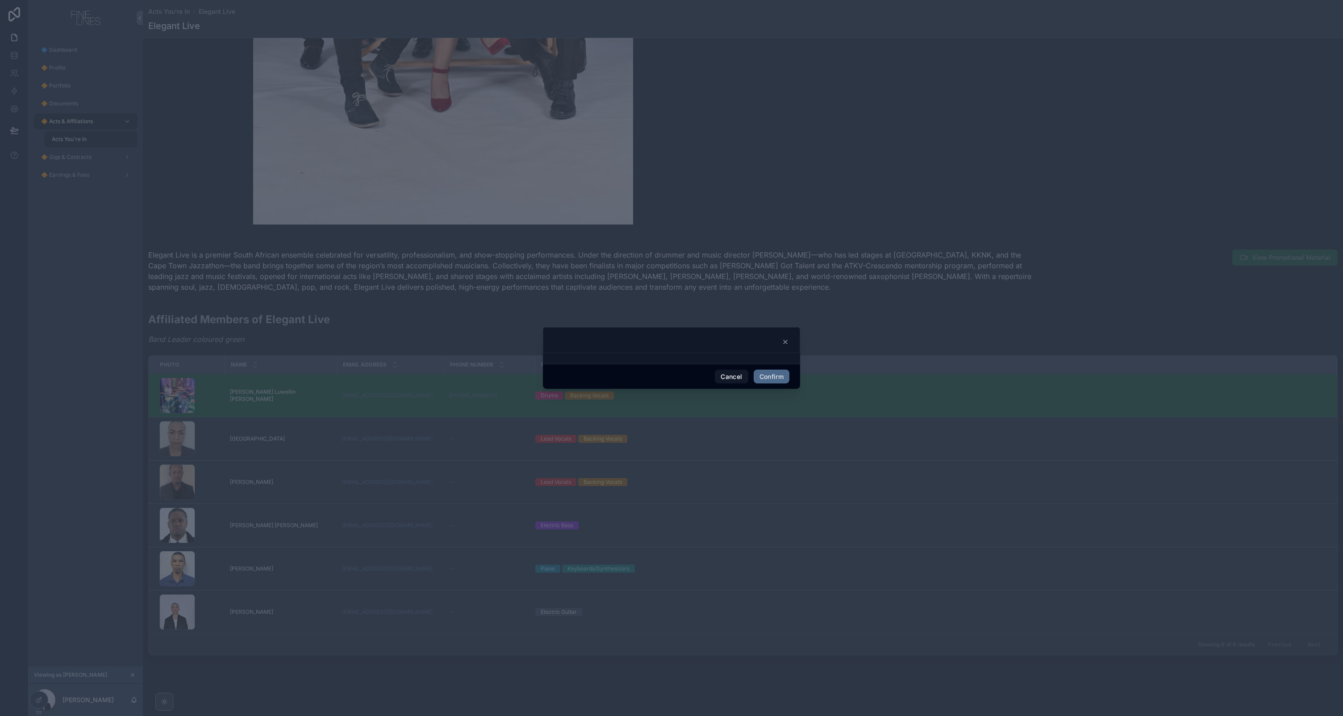
click at [787, 343] on icon at bounding box center [786, 342] width 4 height 4
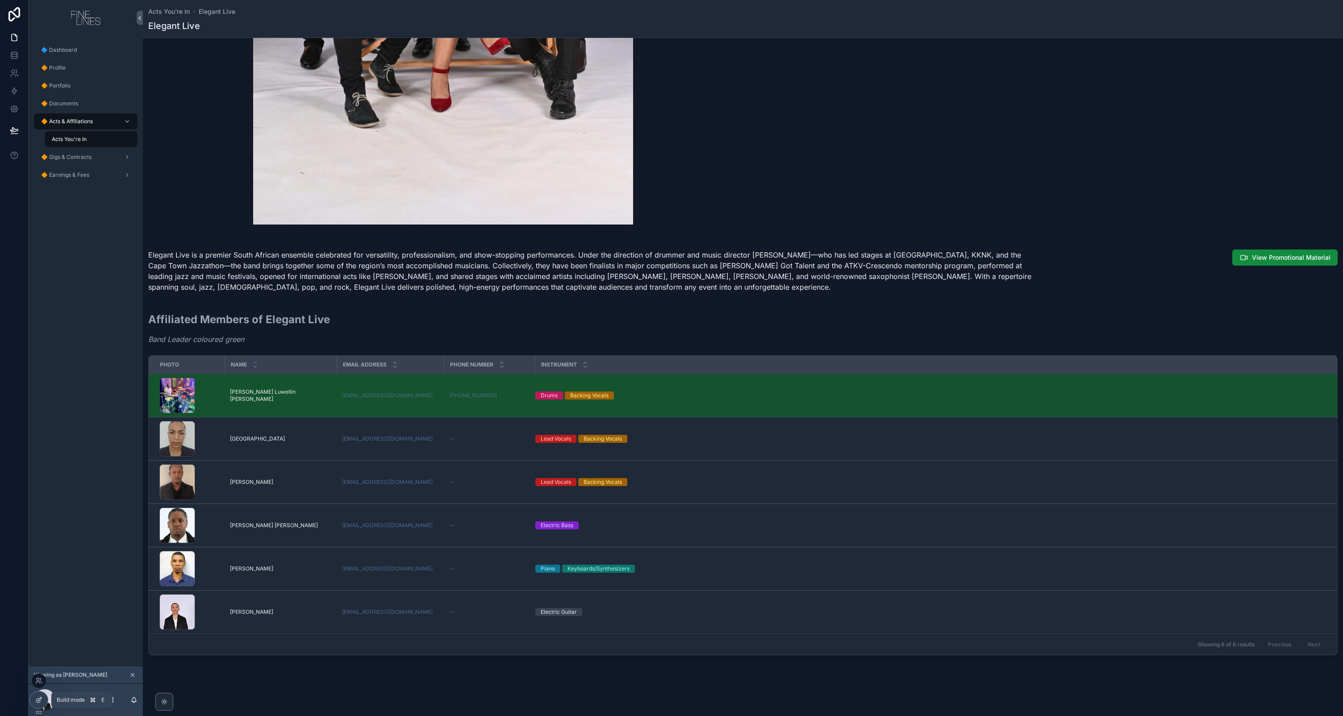
click at [36, 702] on icon at bounding box center [38, 700] width 7 height 7
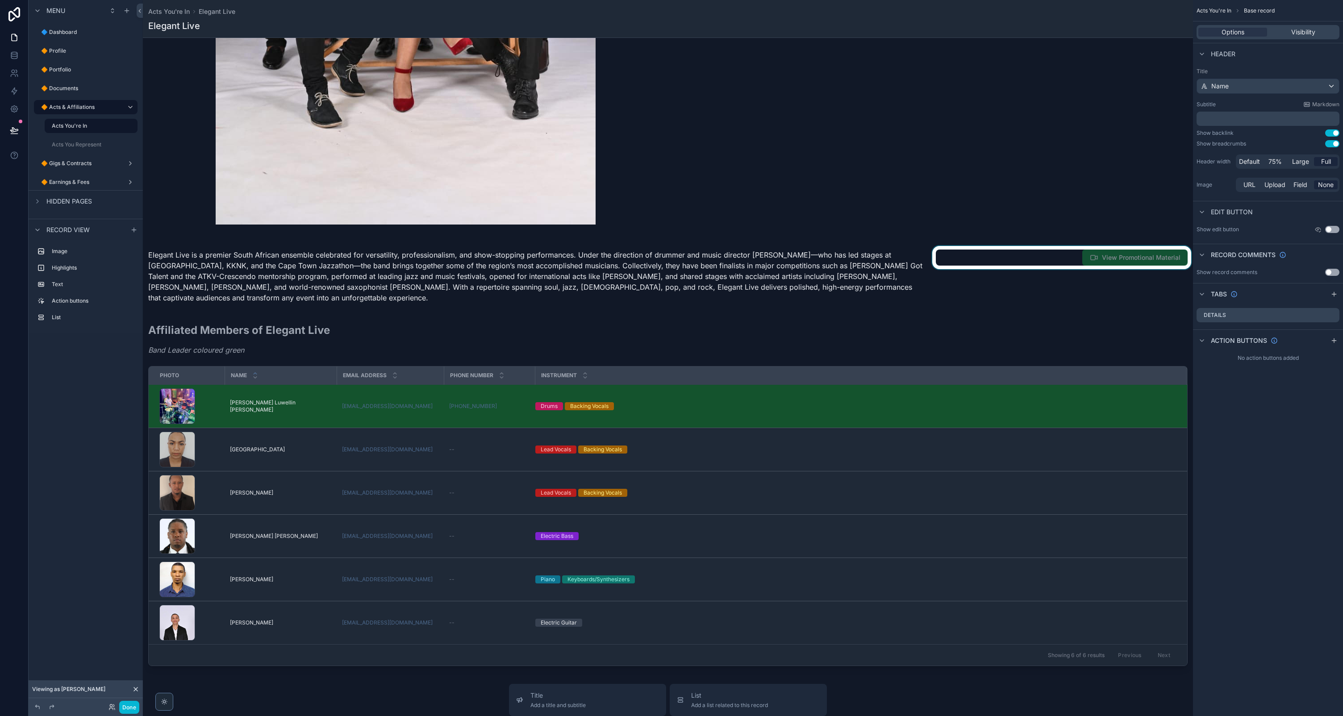
click at [1000, 265] on div "scrollable content" at bounding box center [1062, 279] width 263 height 66
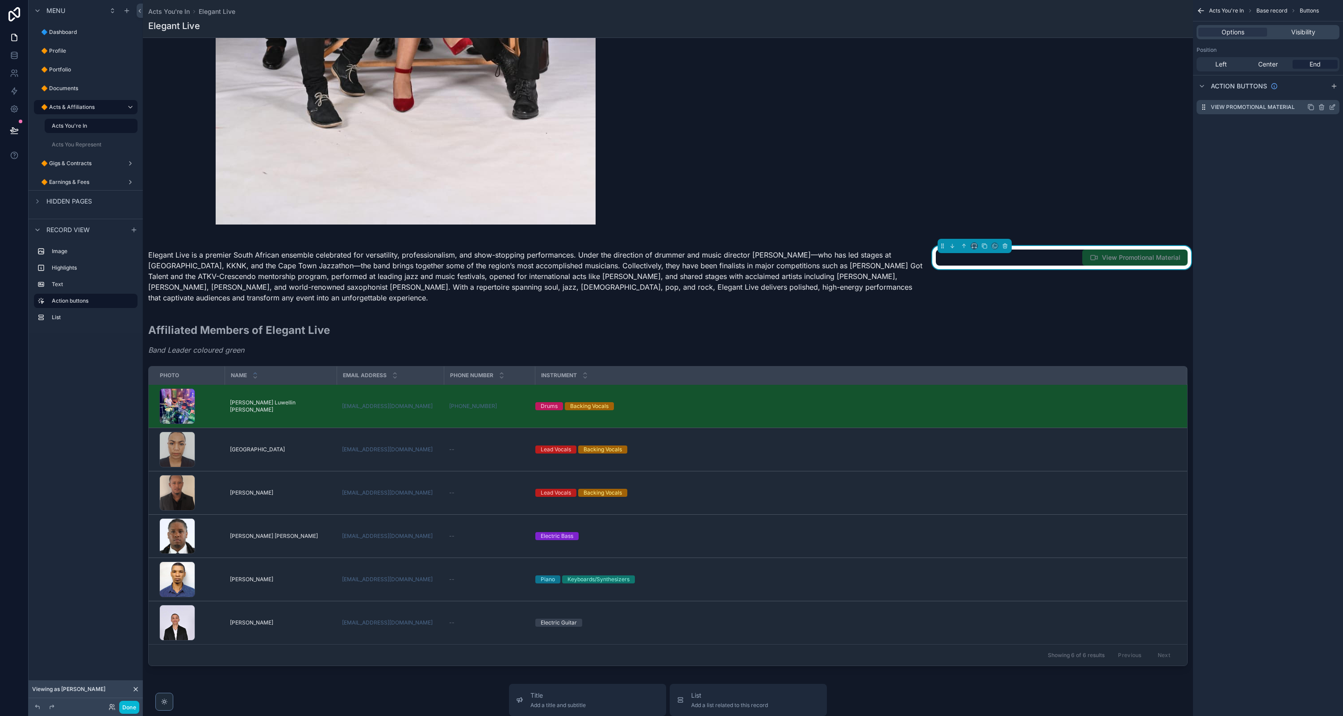
click at [1333, 107] on icon "scrollable content" at bounding box center [1332, 107] width 7 height 7
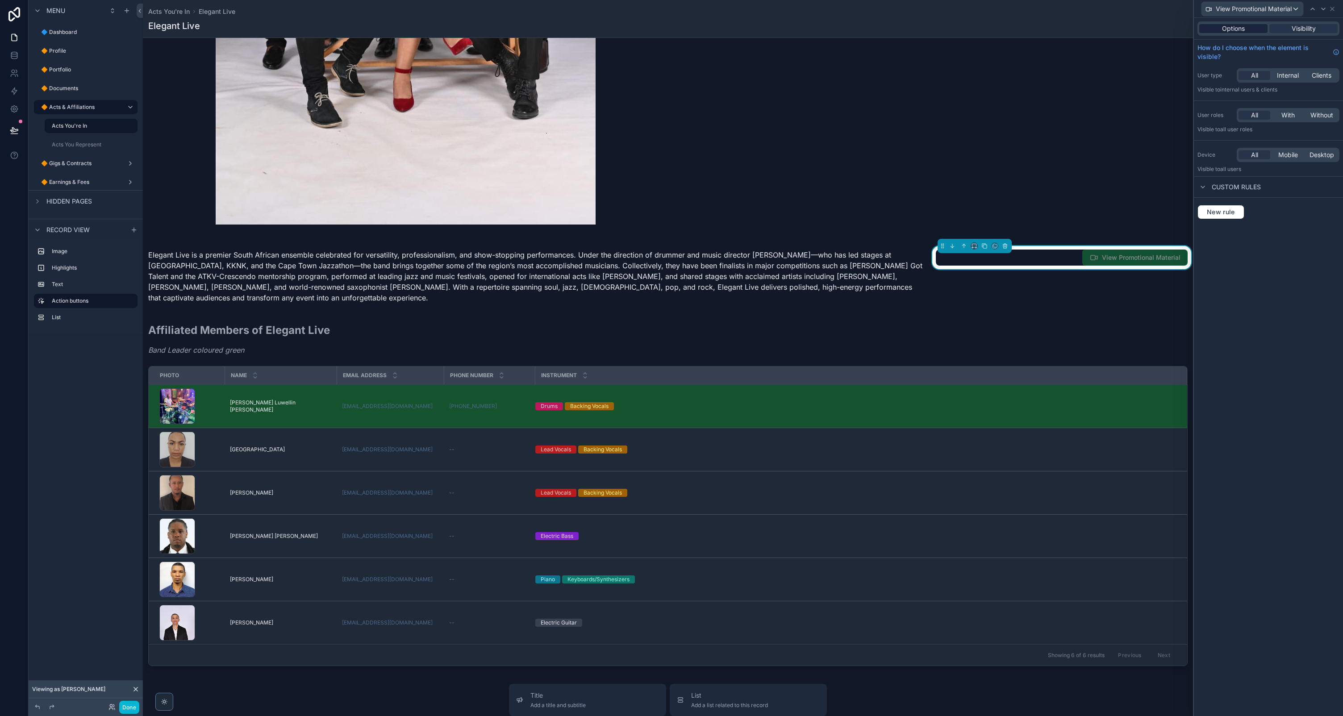
click at [1254, 25] on div "Options" at bounding box center [1233, 28] width 68 height 9
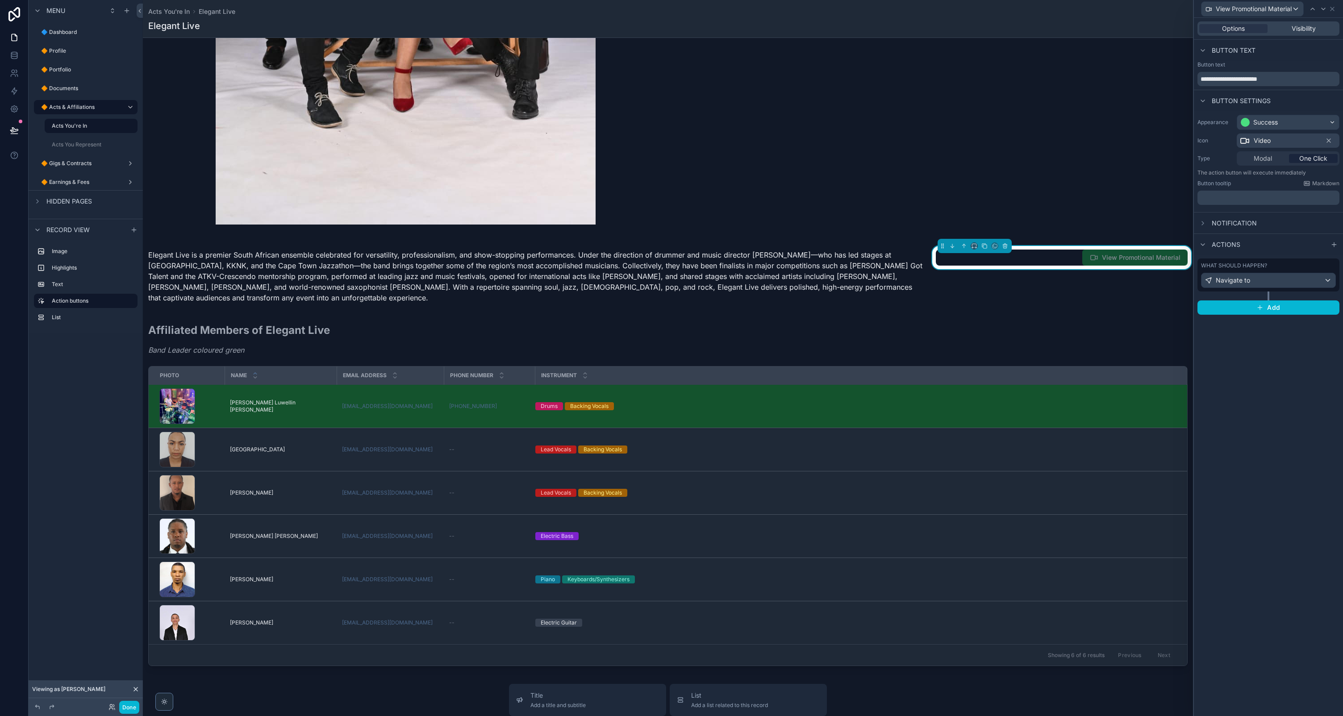
click at [1252, 160] on div "Modal" at bounding box center [1263, 158] width 49 height 9
click at [1059, 255] on div "View Promotional Material" at bounding box center [1062, 258] width 252 height 16
click at [1103, 260] on span "View Promotional Material" at bounding box center [1134, 258] width 105 height 9
click at [1259, 157] on span "Modal" at bounding box center [1263, 158] width 18 height 9
click at [1264, 159] on span "Modal" at bounding box center [1263, 158] width 18 height 9
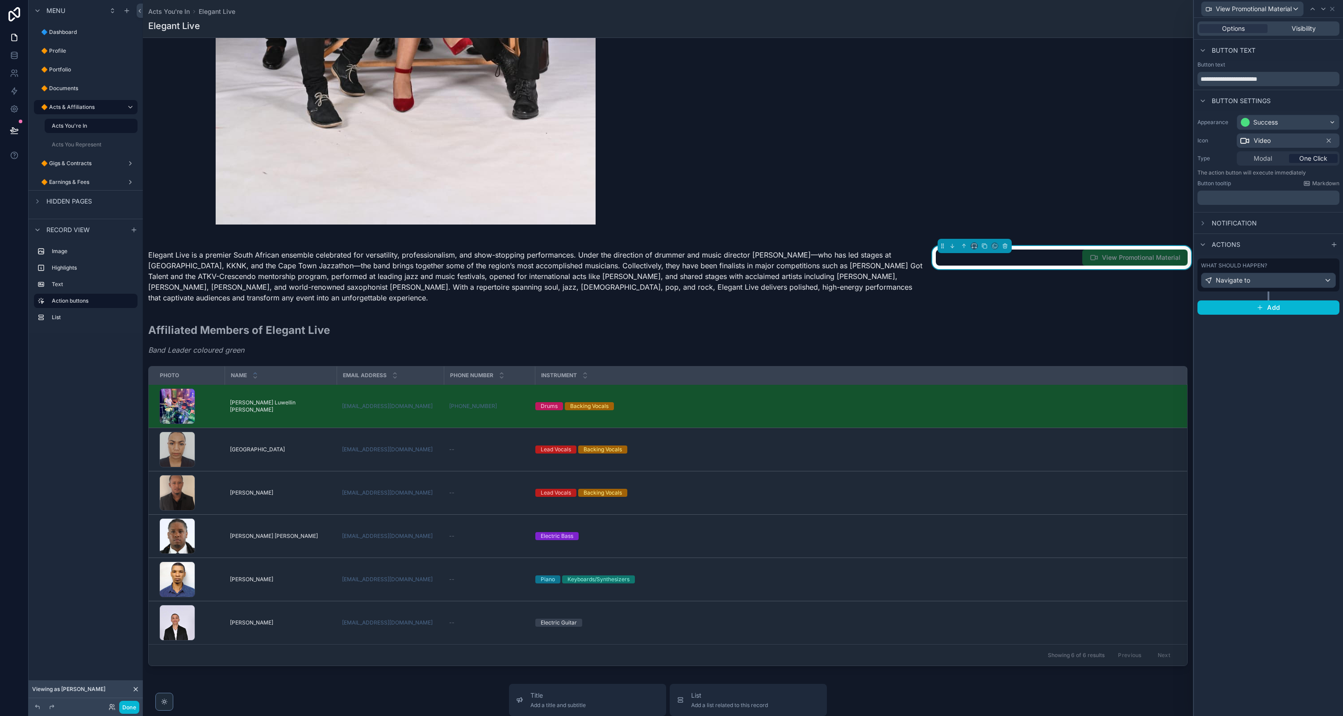
click at [1264, 160] on span "Modal" at bounding box center [1263, 158] width 18 height 9
click at [1285, 119] on div "Success" at bounding box center [1288, 122] width 102 height 14
click at [1285, 119] on div at bounding box center [1268, 358] width 149 height 716
drag, startPoint x: 1270, startPoint y: 159, endPoint x: 1273, endPoint y: 153, distance: 6.6
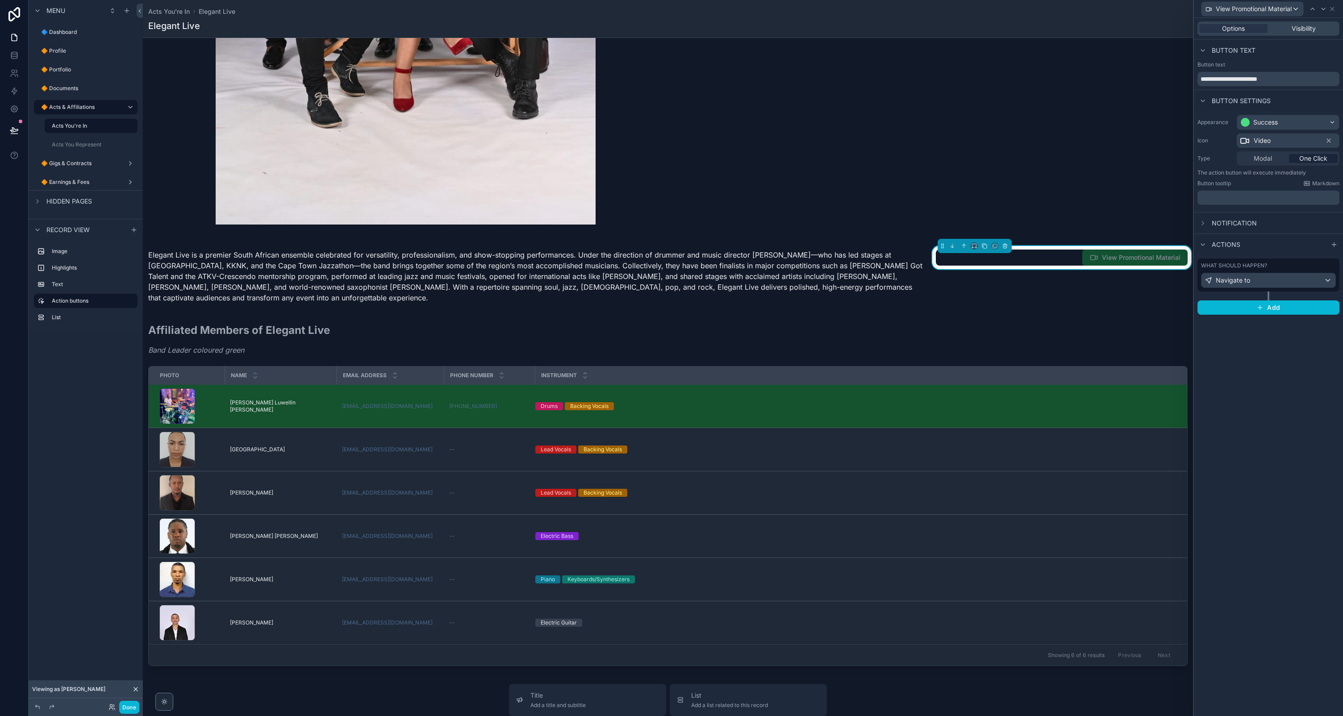
click at [1270, 158] on span "Modal" at bounding box center [1263, 158] width 18 height 9
click at [1277, 145] on div "Video" at bounding box center [1288, 141] width 103 height 14
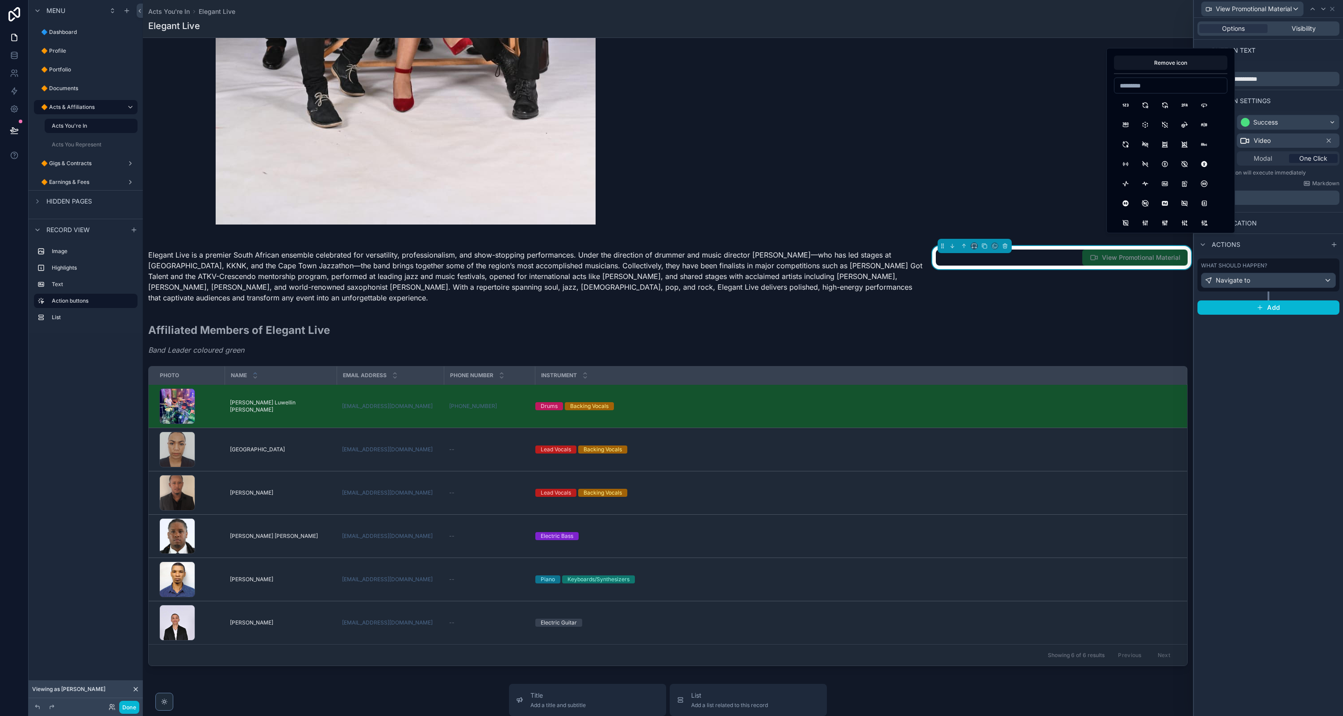
click at [1271, 181] on div "Button tooltip Markdown" at bounding box center [1269, 183] width 142 height 7
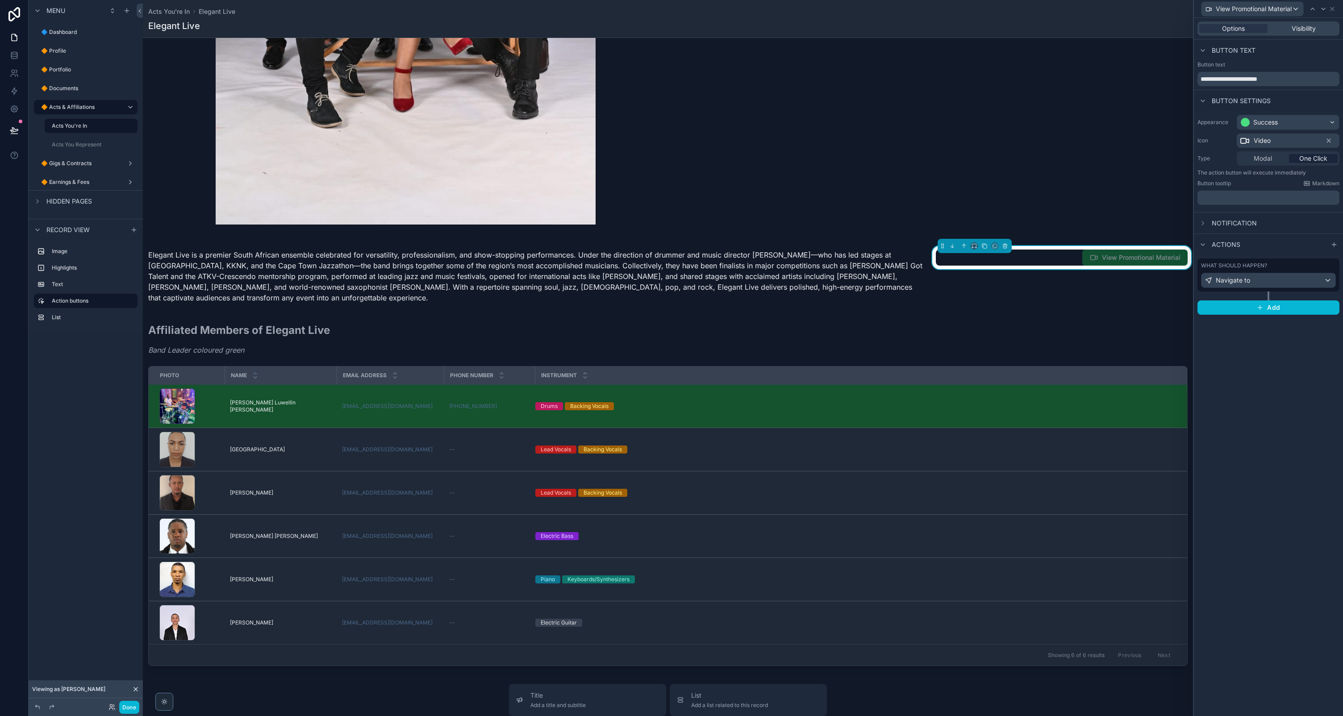
click at [1262, 163] on div "Modal One Click" at bounding box center [1288, 158] width 103 height 14
click at [1265, 159] on span "Modal" at bounding box center [1263, 158] width 18 height 9
click at [1001, 317] on div "Act Representative [PERSON_NAME] [PERSON_NAME] Category Party Band 6 Piece Band…" at bounding box center [668, 154] width 1050 height 1031
click at [1232, 28] on span "Options" at bounding box center [1233, 28] width 23 height 9
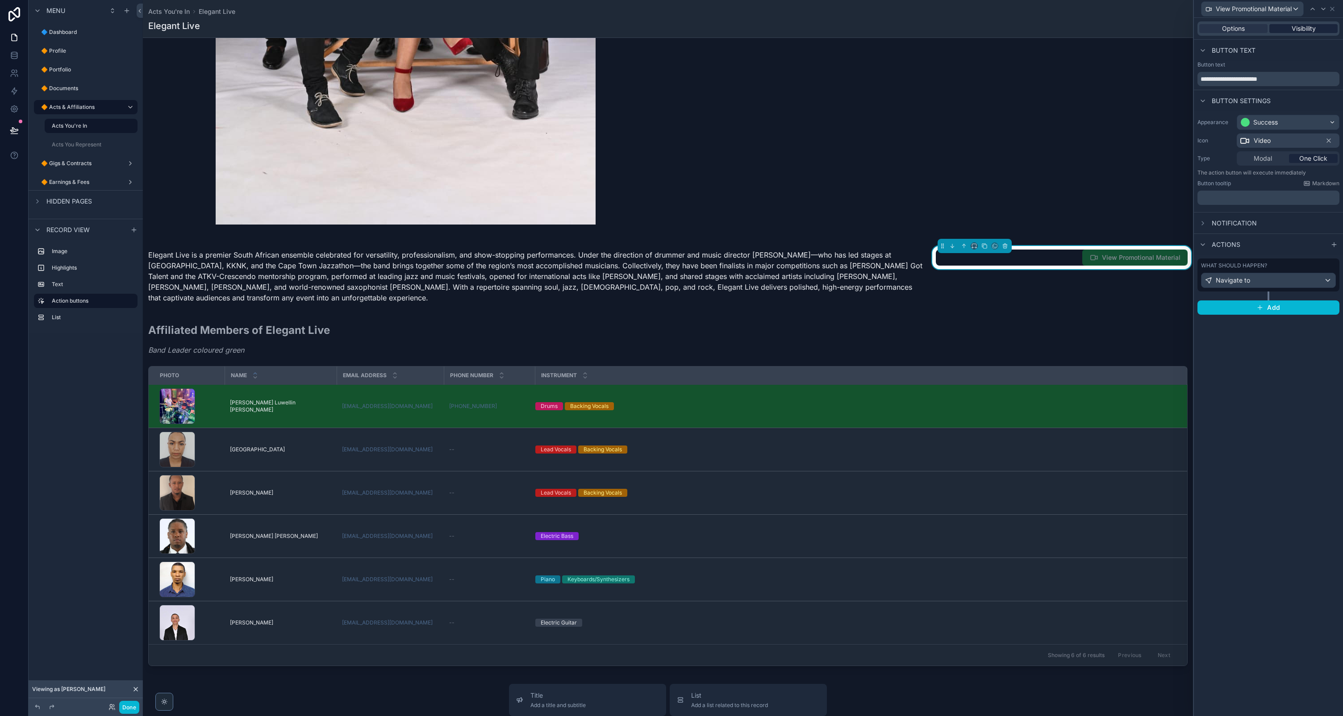
click at [1304, 31] on span "Visibility" at bounding box center [1304, 28] width 24 height 9
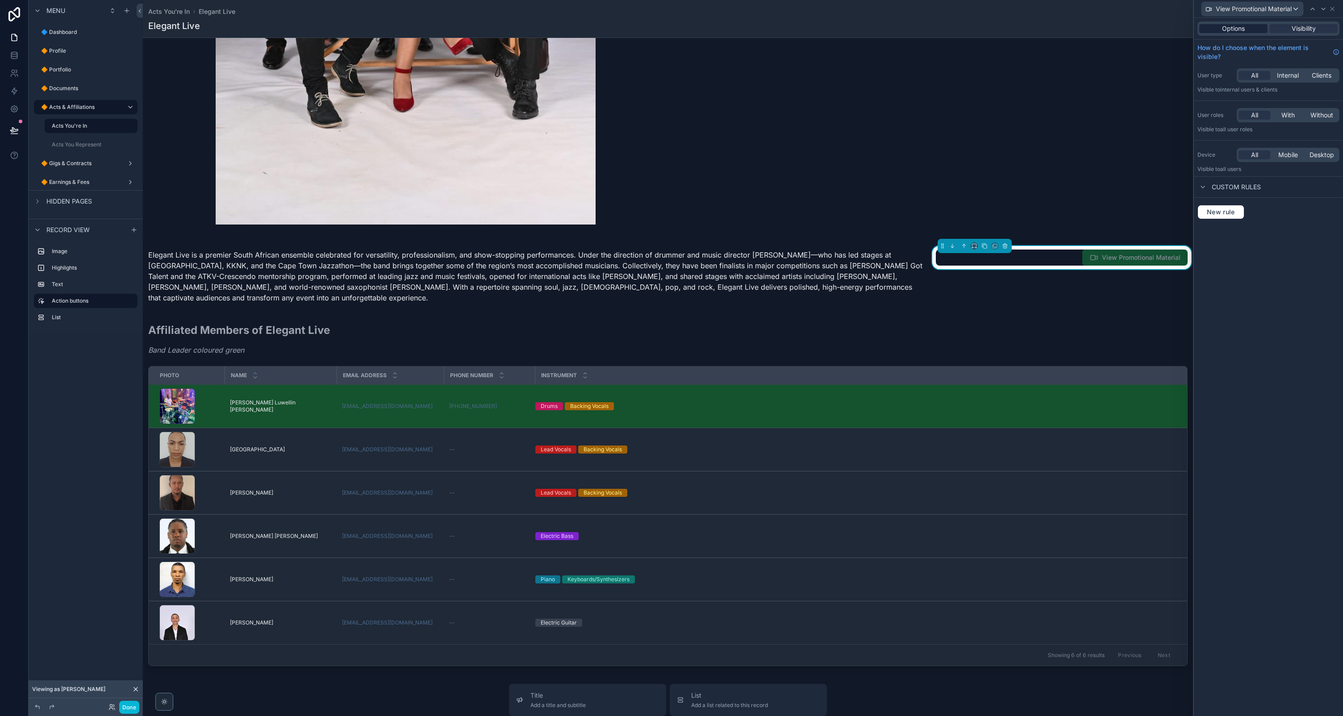
click at [1268, 28] on div "Options Visibility" at bounding box center [1269, 28] width 142 height 14
click at [1237, 29] on span "Options" at bounding box center [1233, 28] width 23 height 9
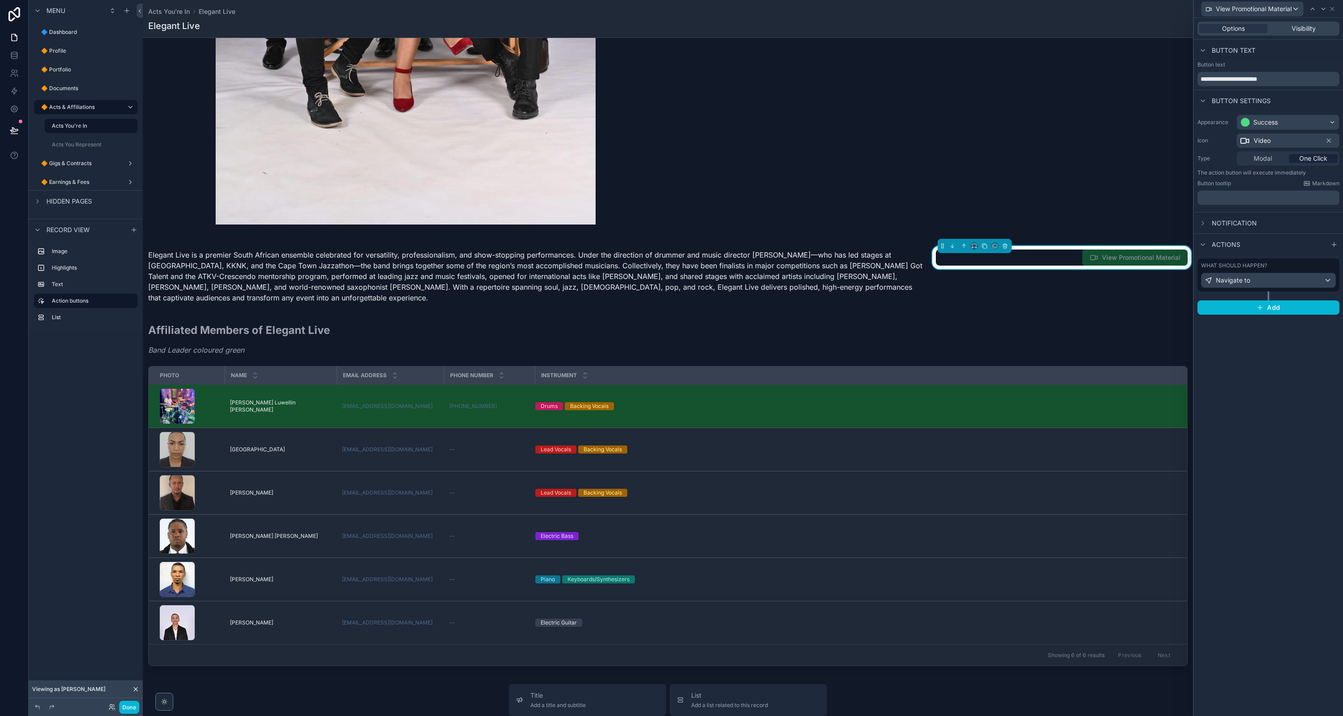
click at [1269, 160] on span "Modal" at bounding box center [1263, 158] width 18 height 9
click at [1294, 159] on div "One Click" at bounding box center [1313, 158] width 49 height 9
click at [124, 712] on button "Done" at bounding box center [129, 707] width 20 height 13
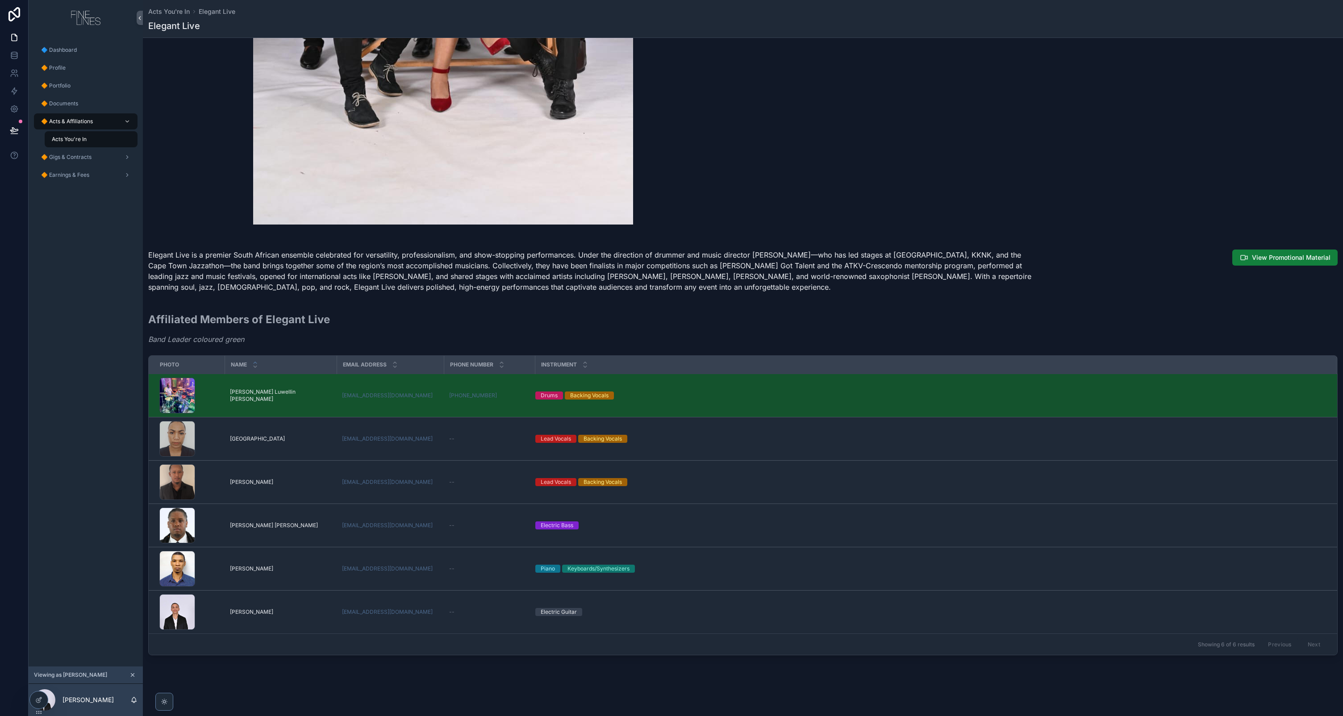
click at [1276, 250] on button "View Promotional Material" at bounding box center [1284, 258] width 105 height 16
click at [701, 305] on div "Act Representative [PERSON_NAME] [PERSON_NAME] Category Party Band 6 Piece Band…" at bounding box center [743, 149] width 1200 height 1020
click at [60, 159] on span "🔶 Gigs & Contracts" at bounding box center [66, 157] width 50 height 7
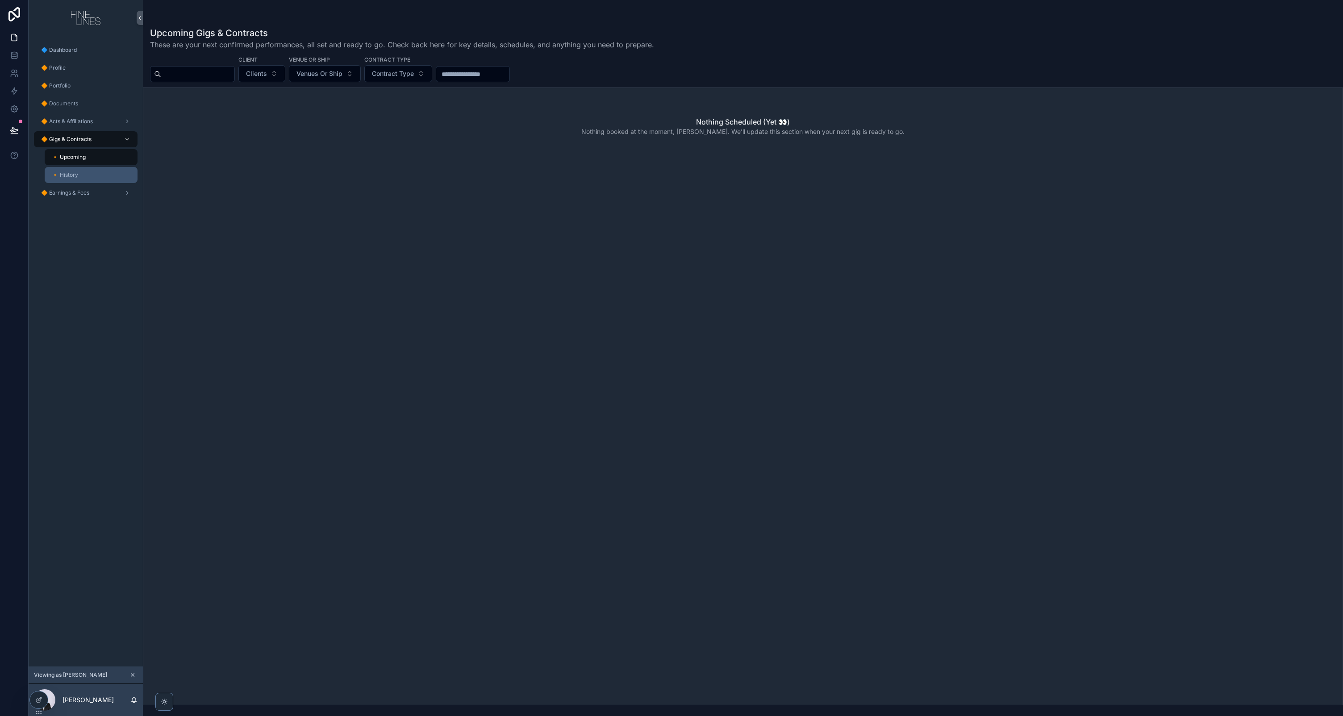
click at [76, 172] on span "🔸 History" at bounding box center [65, 174] width 26 height 7
click at [82, 189] on span "🔶 Earnings & Fees" at bounding box center [65, 192] width 48 height 7
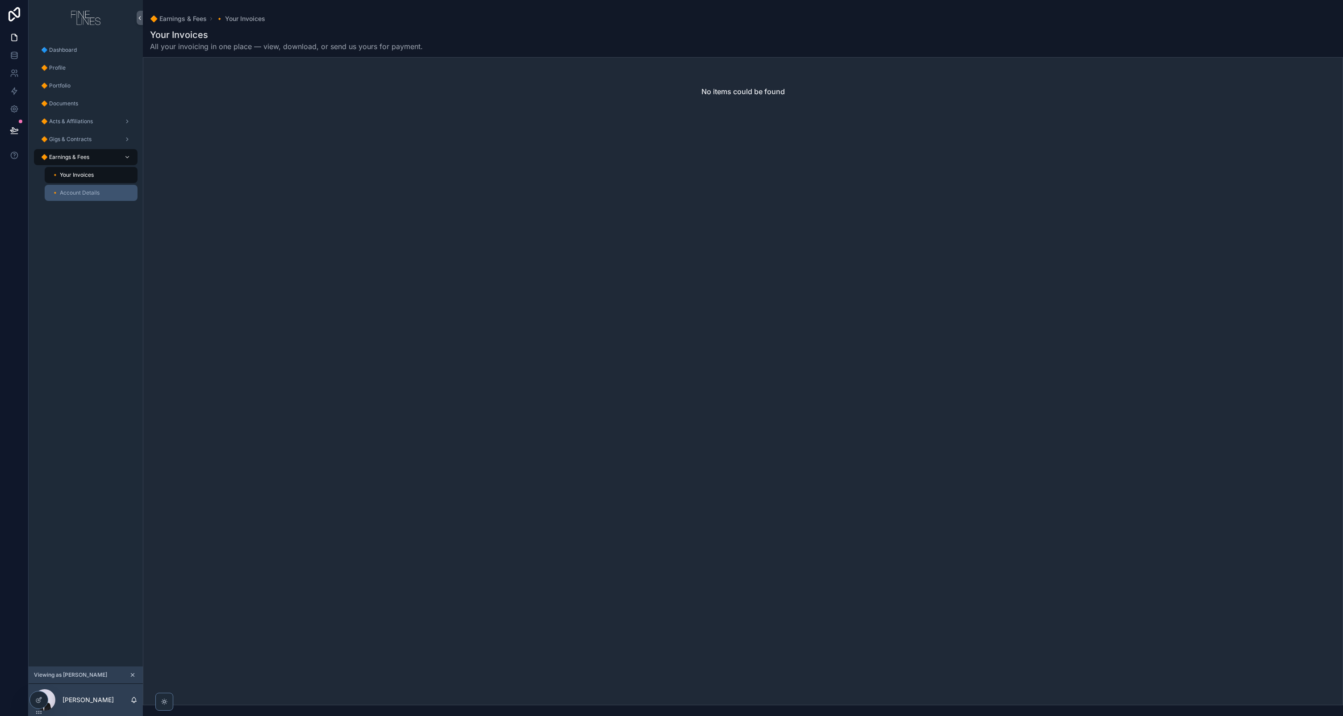
click at [94, 193] on span "🔸 Account Details" at bounding box center [76, 192] width 48 height 7
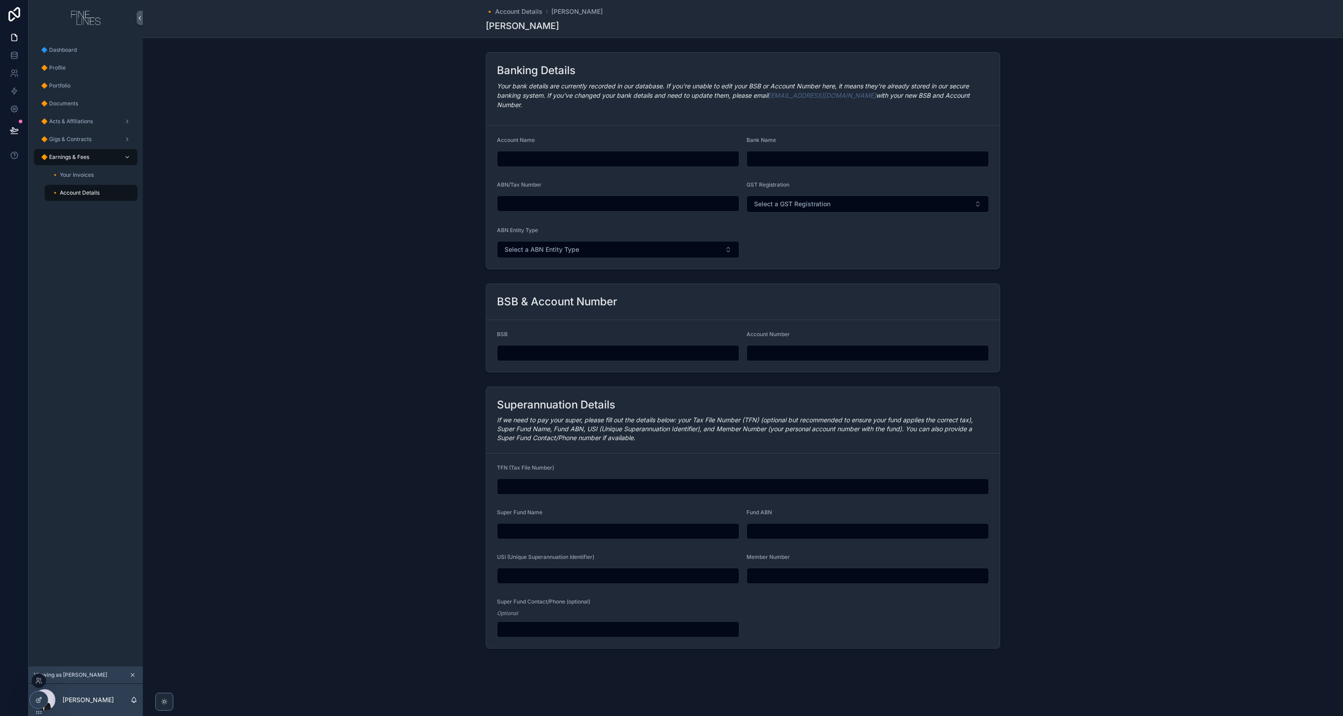
click at [41, 701] on icon at bounding box center [38, 700] width 7 height 7
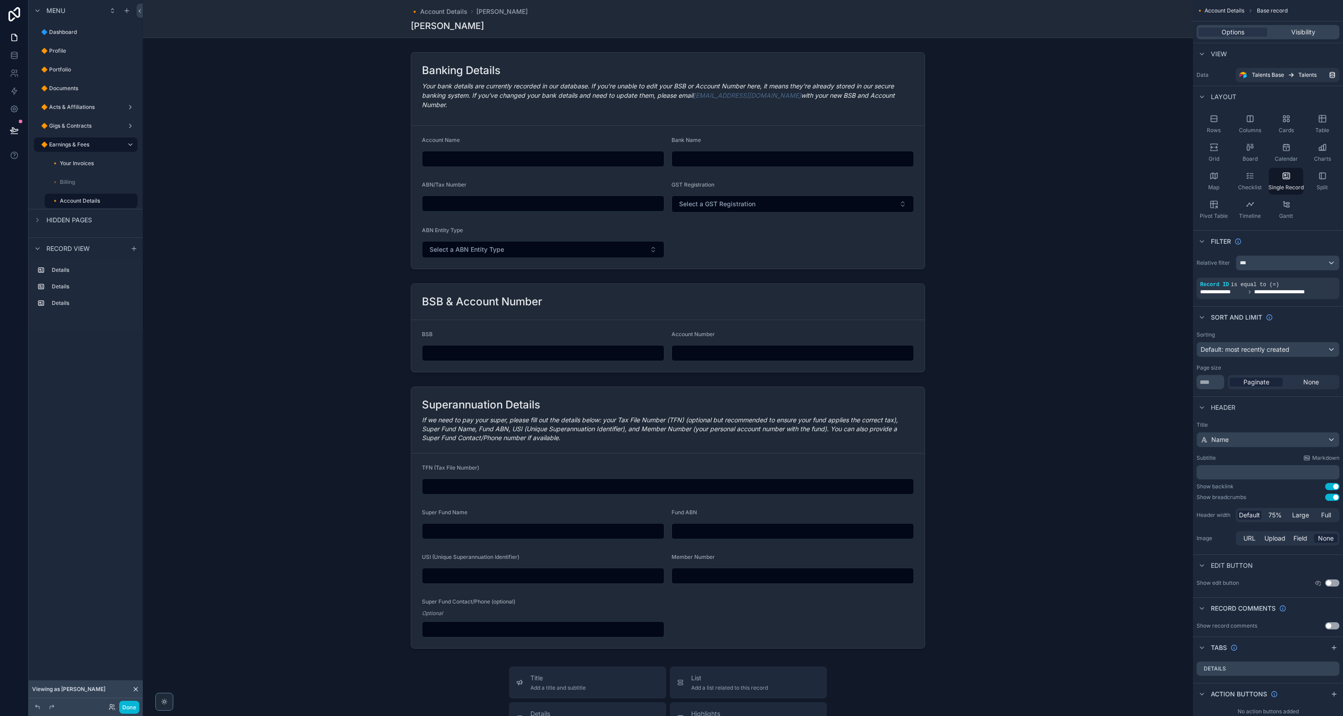
click at [545, 405] on div "scrollable content" at bounding box center [668, 528] width 1050 height 1056
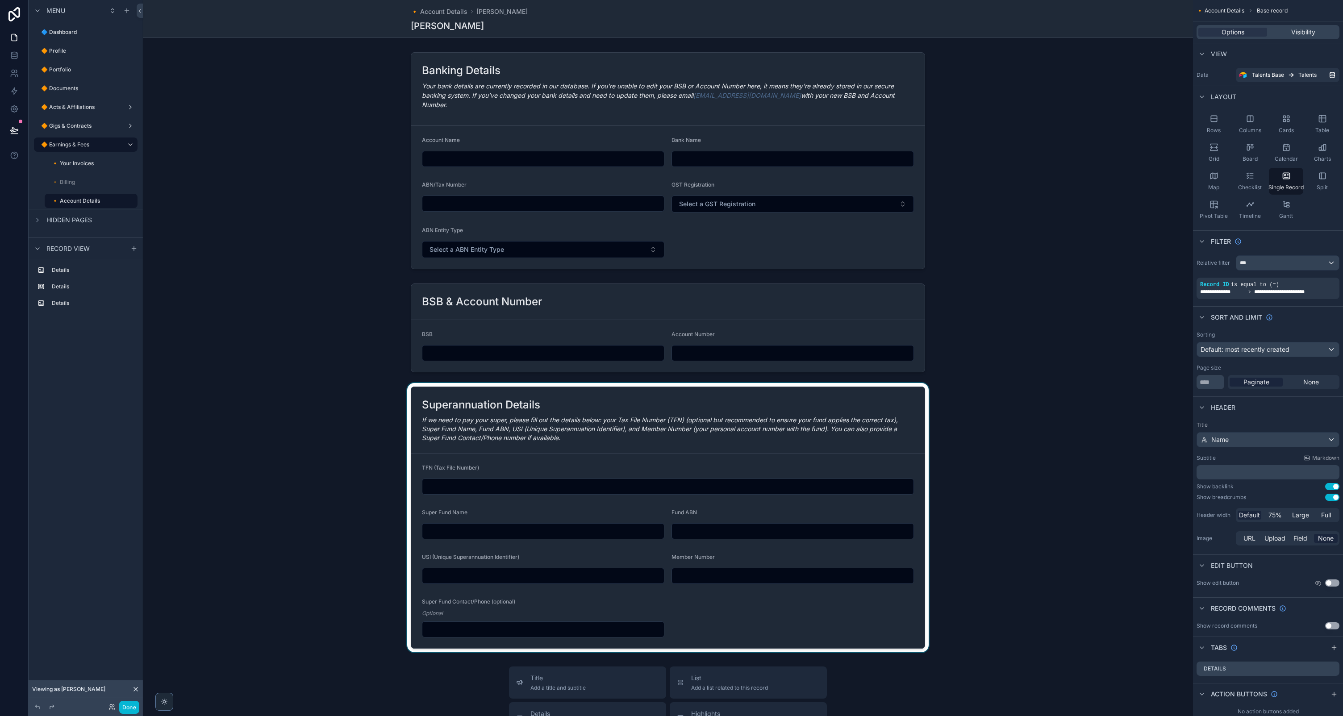
click at [562, 393] on div "scrollable content" at bounding box center [668, 517] width 1050 height 269
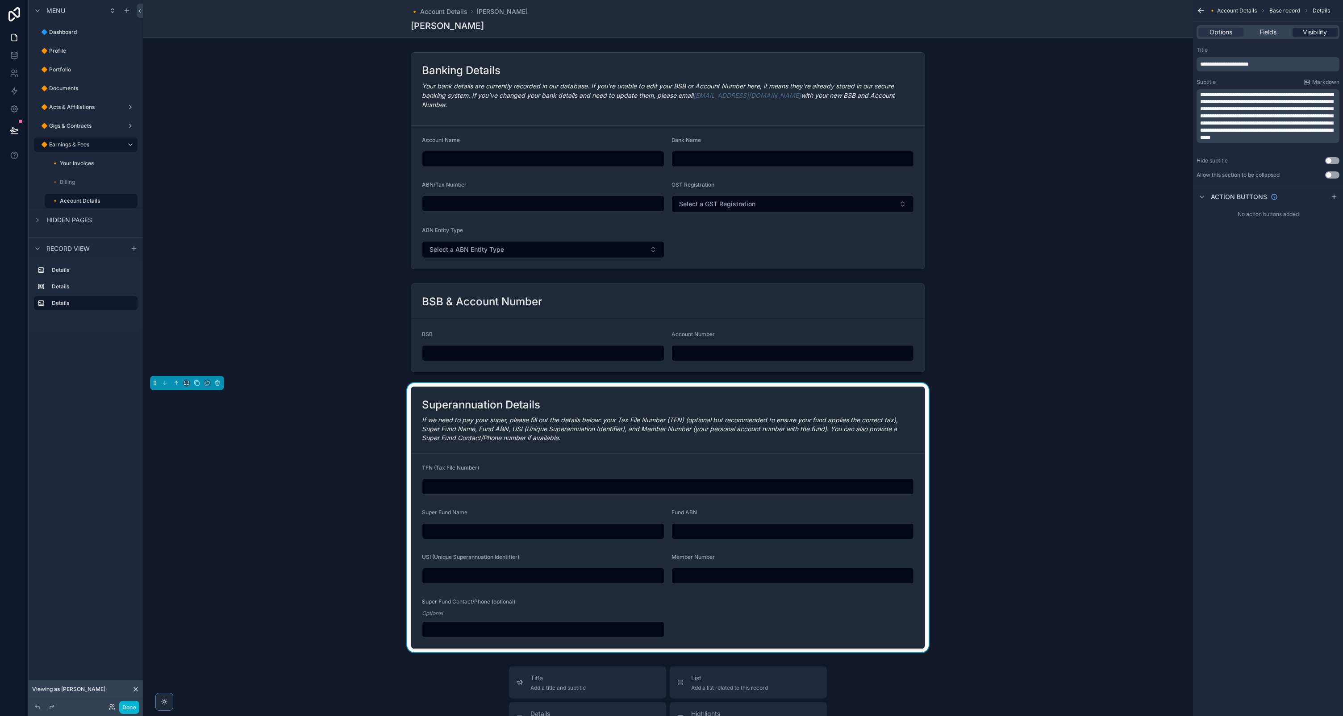
click at [1310, 30] on span "Visibility" at bounding box center [1315, 32] width 24 height 9
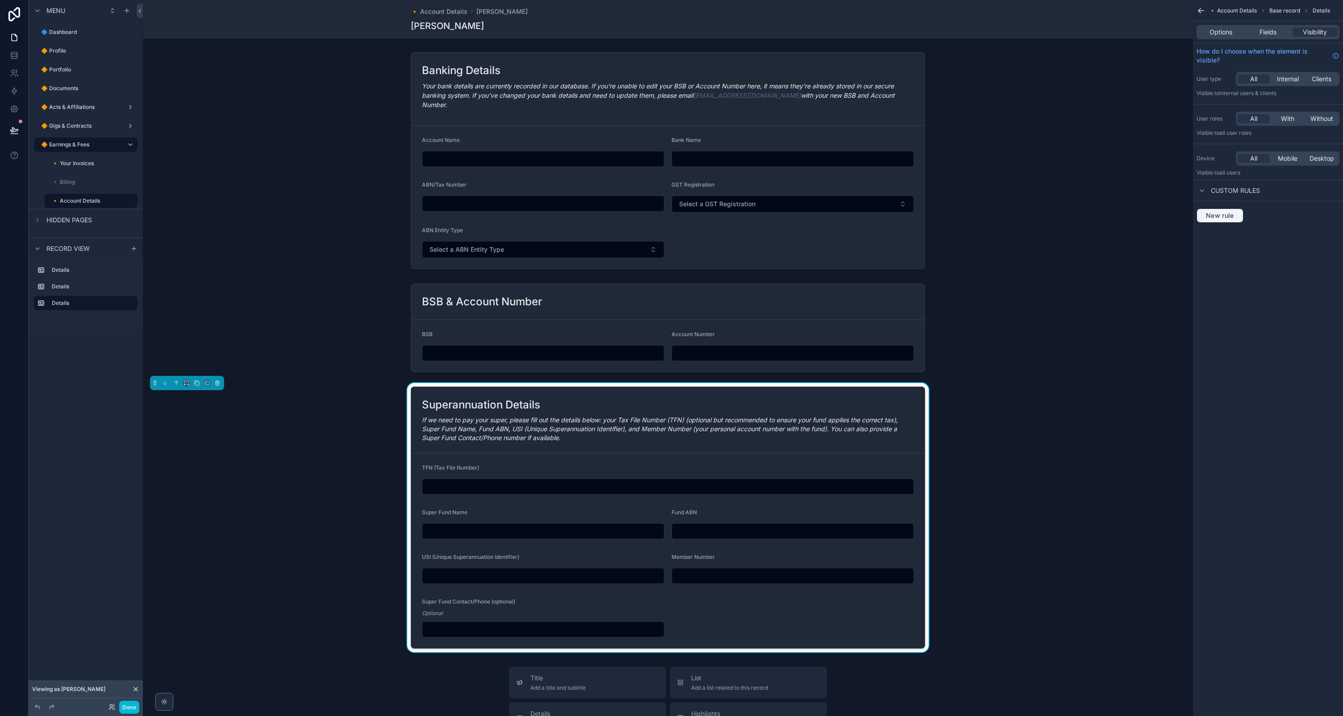
click at [1227, 216] on span "New rule" at bounding box center [1219, 216] width 35 height 8
click at [1230, 231] on div "**********" at bounding box center [1268, 245] width 128 height 59
click at [1241, 225] on div "**********" at bounding box center [1268, 224] width 127 height 14
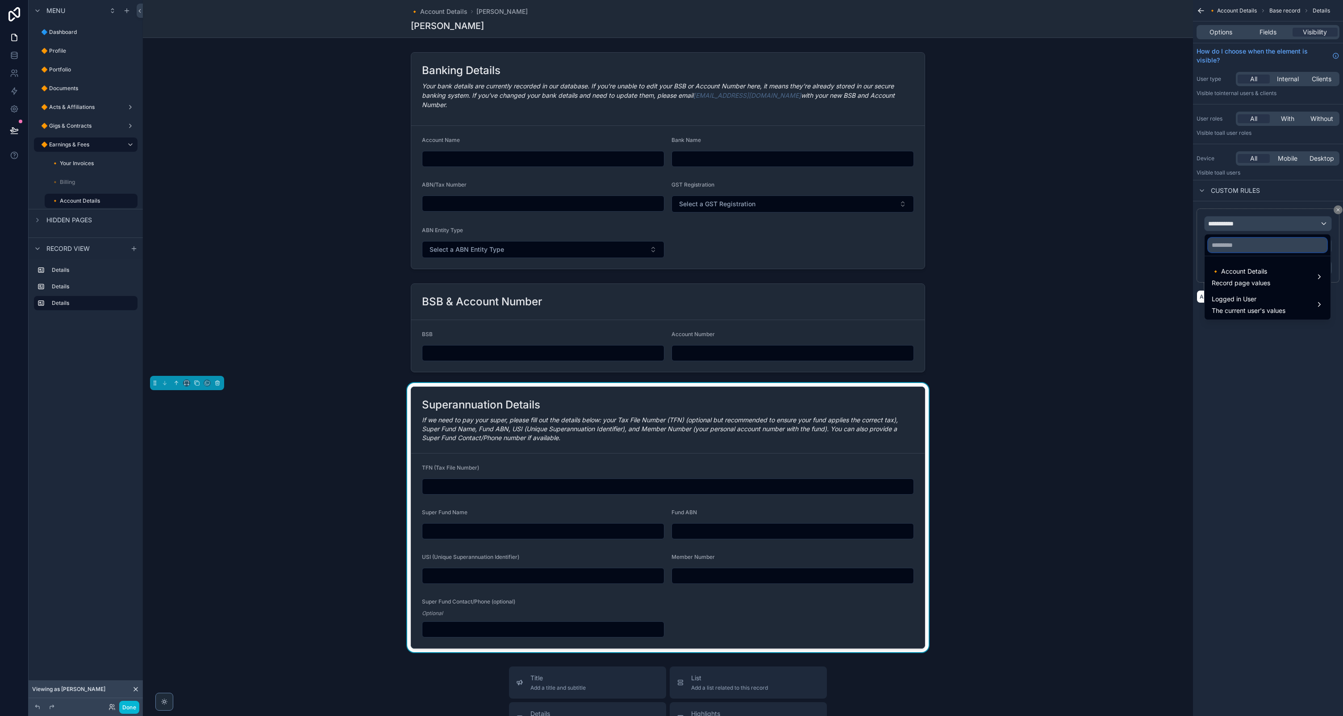
click at [1254, 246] on input "text" at bounding box center [1267, 245] width 119 height 14
type input "*******"
click at [1249, 297] on span "Logged in User" at bounding box center [1249, 299] width 74 height 11
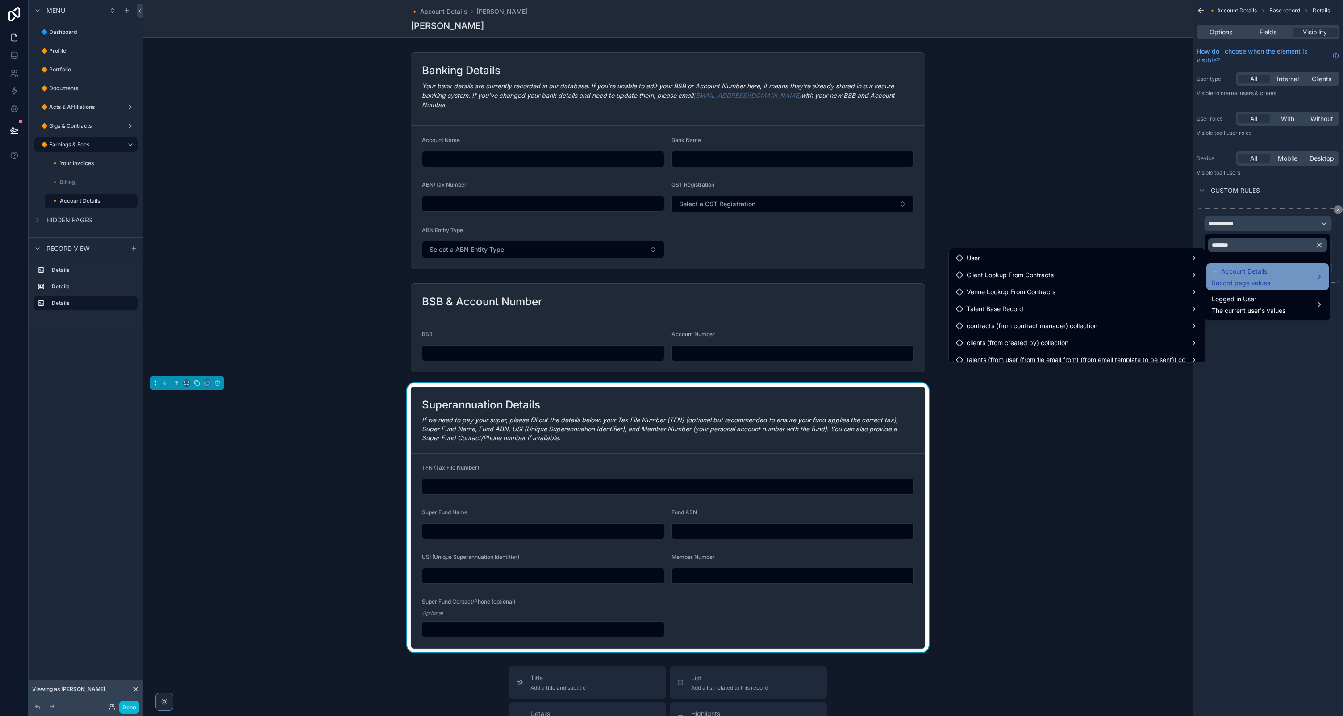
click at [1234, 278] on div "🔸 Account Details Record page values" at bounding box center [1241, 276] width 58 height 21
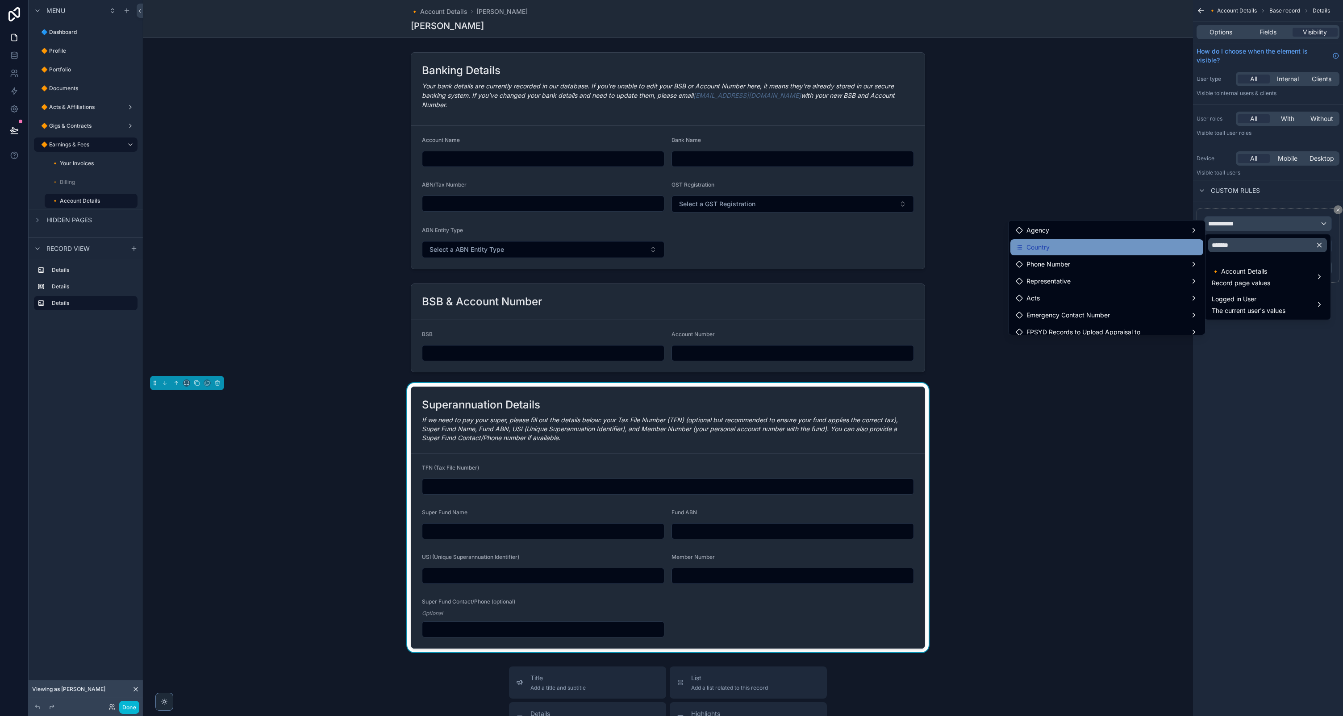
click at [1060, 245] on div "Country" at bounding box center [1107, 247] width 182 height 11
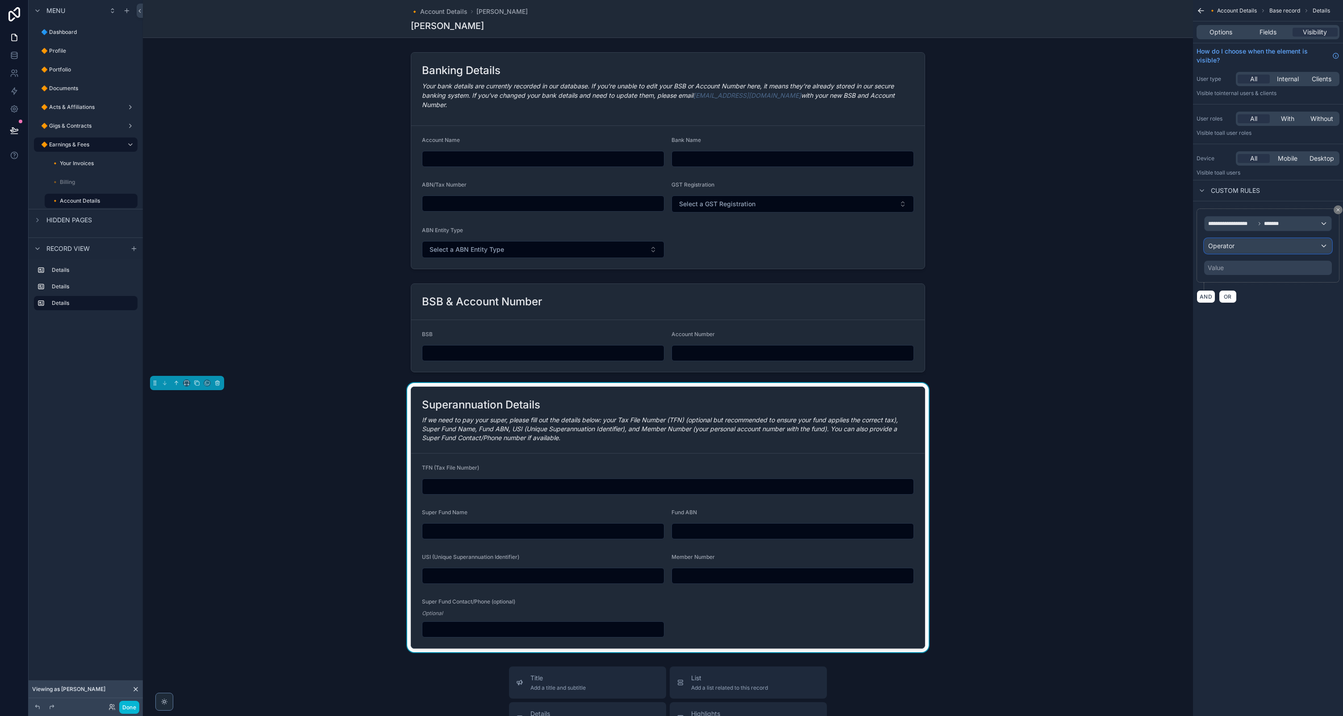
click at [1262, 249] on div "Operator" at bounding box center [1268, 246] width 127 height 14
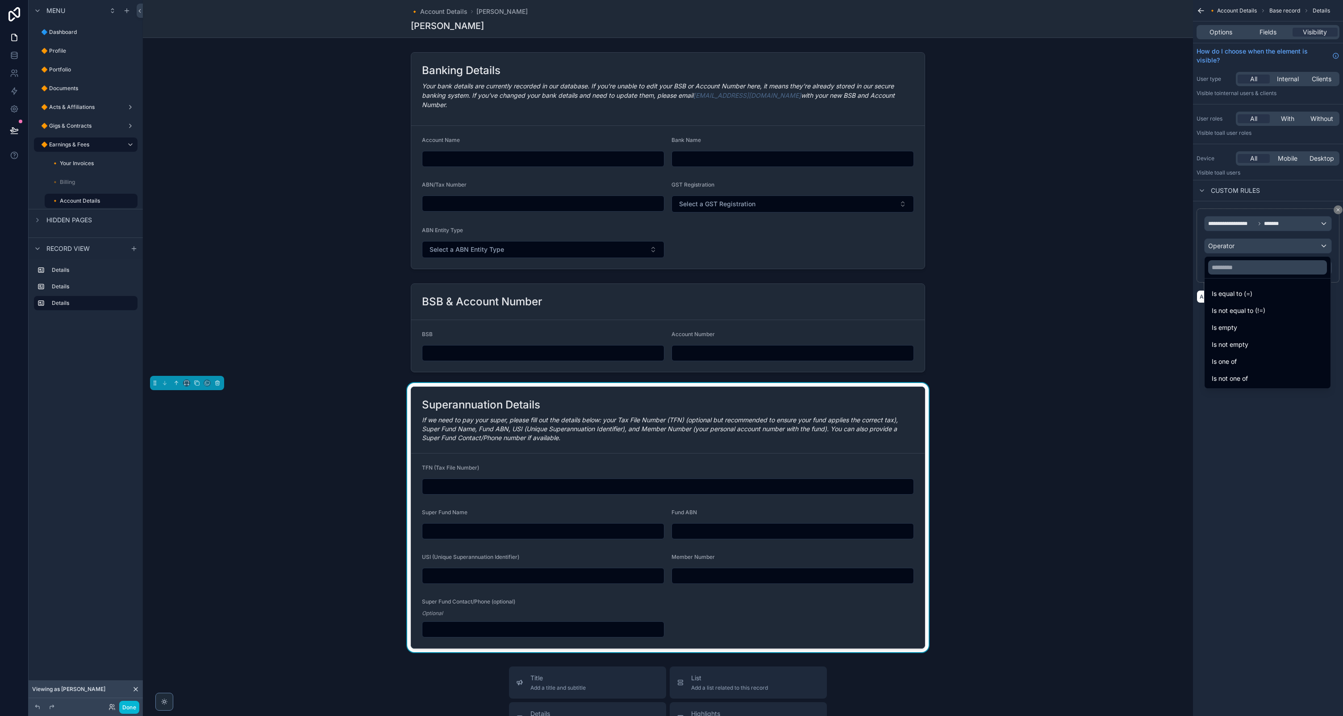
click at [1247, 357] on div "Is one of" at bounding box center [1268, 361] width 112 height 11
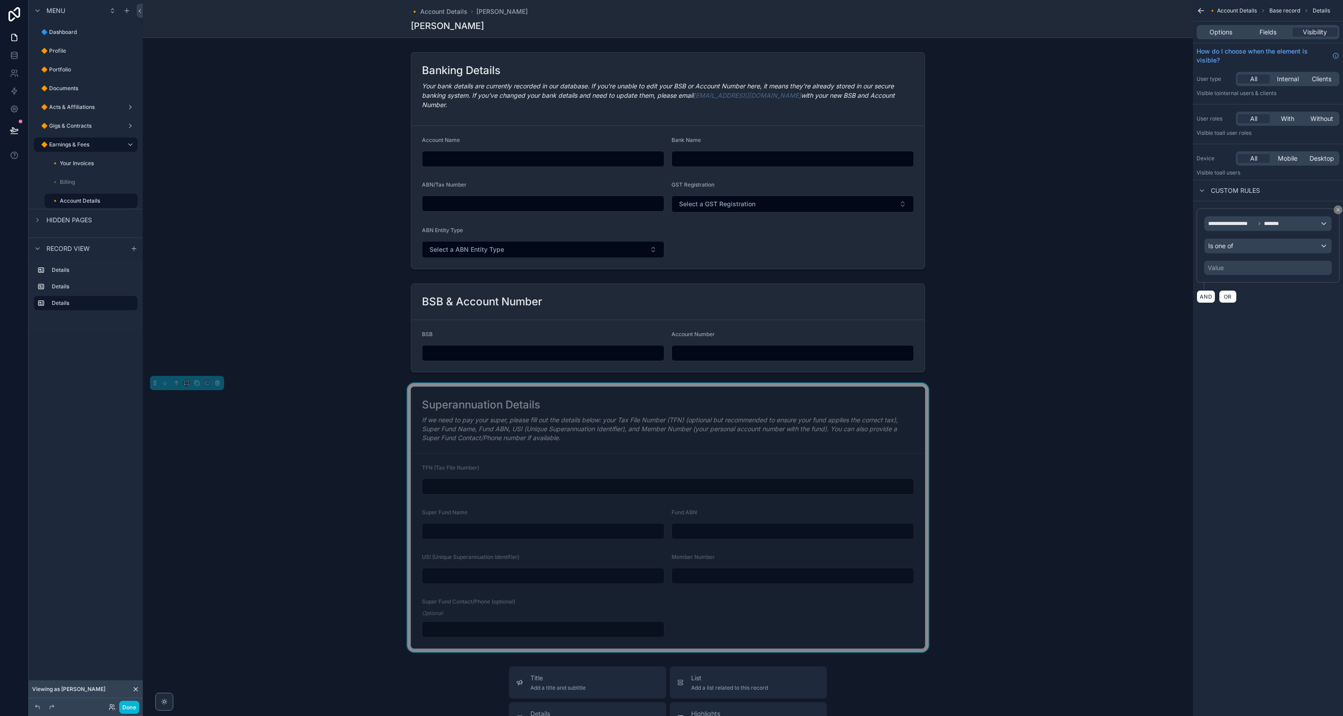
click at [1247, 269] on div "Value" at bounding box center [1268, 268] width 128 height 14
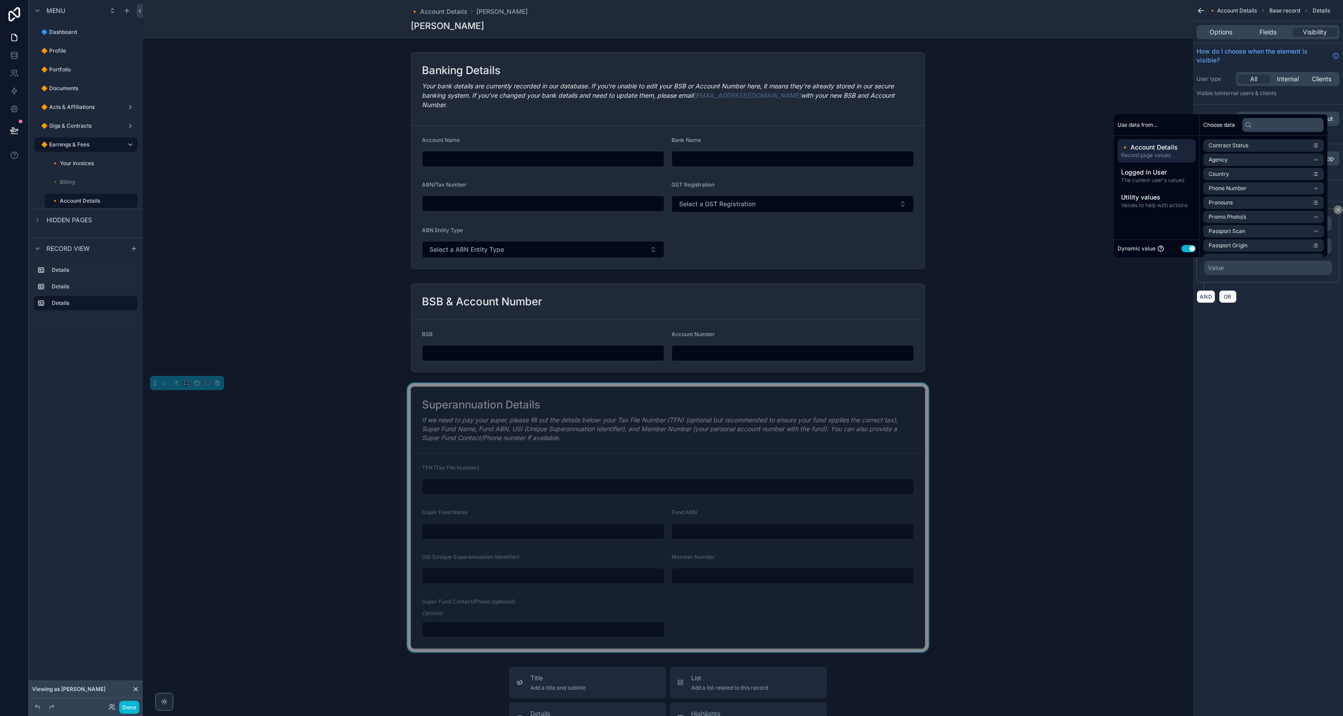
click at [1243, 268] on div "Value" at bounding box center [1268, 268] width 128 height 14
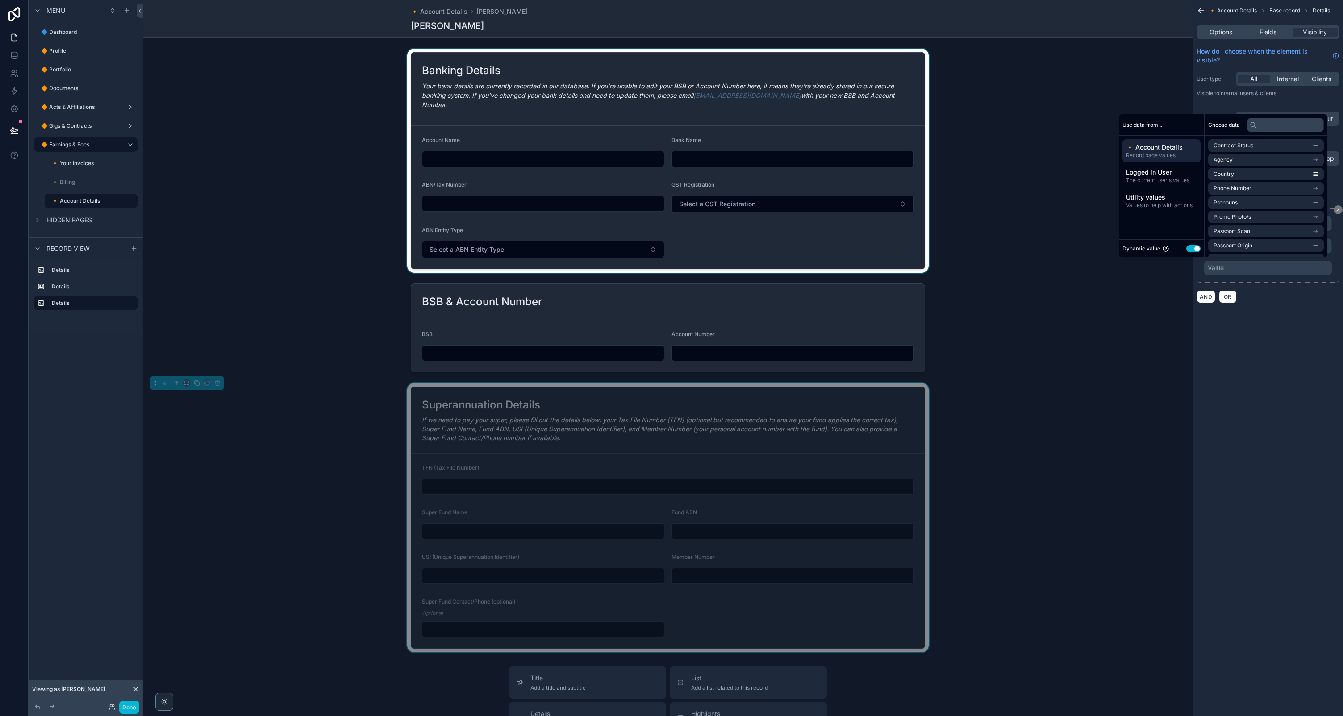
click at [1189, 251] on button "Use setting" at bounding box center [1193, 248] width 14 height 7
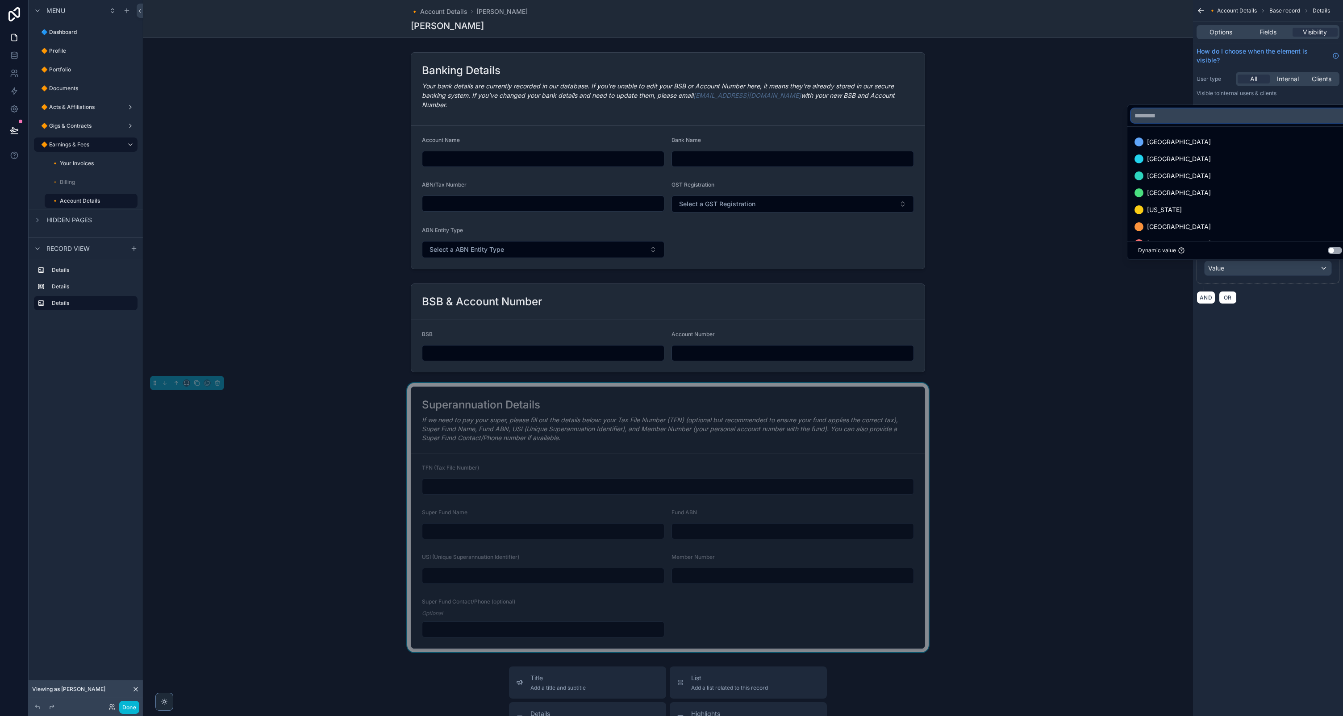
click at [1216, 117] on input "text" at bounding box center [1240, 116] width 218 height 14
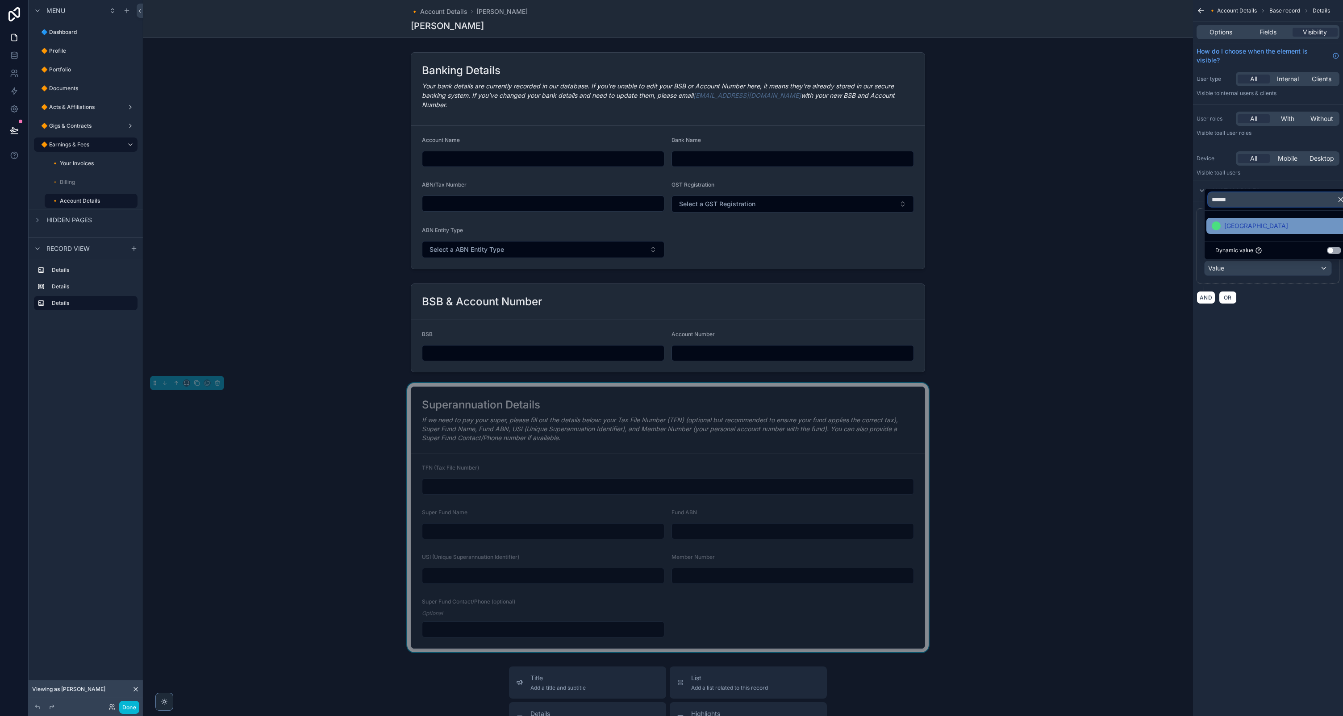
type input "******"
click at [1233, 225] on span "[GEOGRAPHIC_DATA]" at bounding box center [1256, 226] width 64 height 11
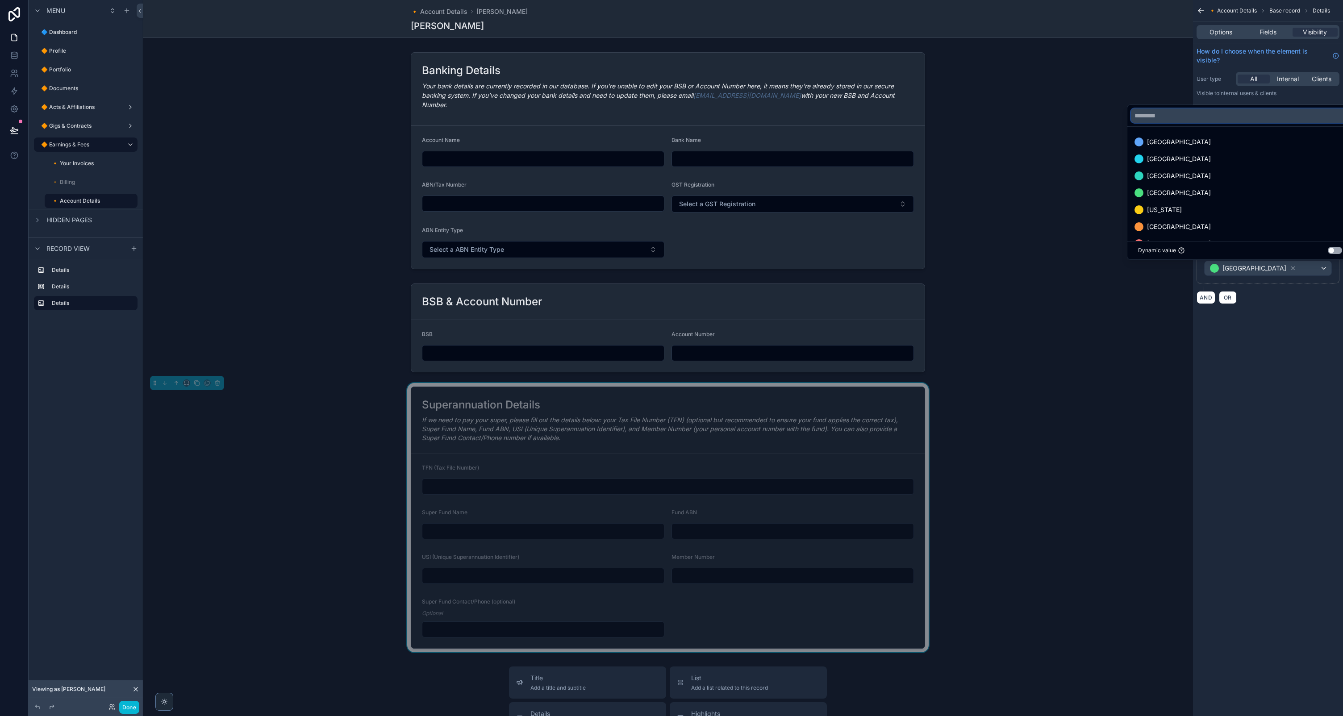
click at [1228, 119] on input "text" at bounding box center [1240, 116] width 218 height 14
drag, startPoint x: 1279, startPoint y: 320, endPoint x: 1271, endPoint y: 313, distance: 10.2
click at [1276, 316] on div "**********" at bounding box center [1268, 163] width 150 height 326
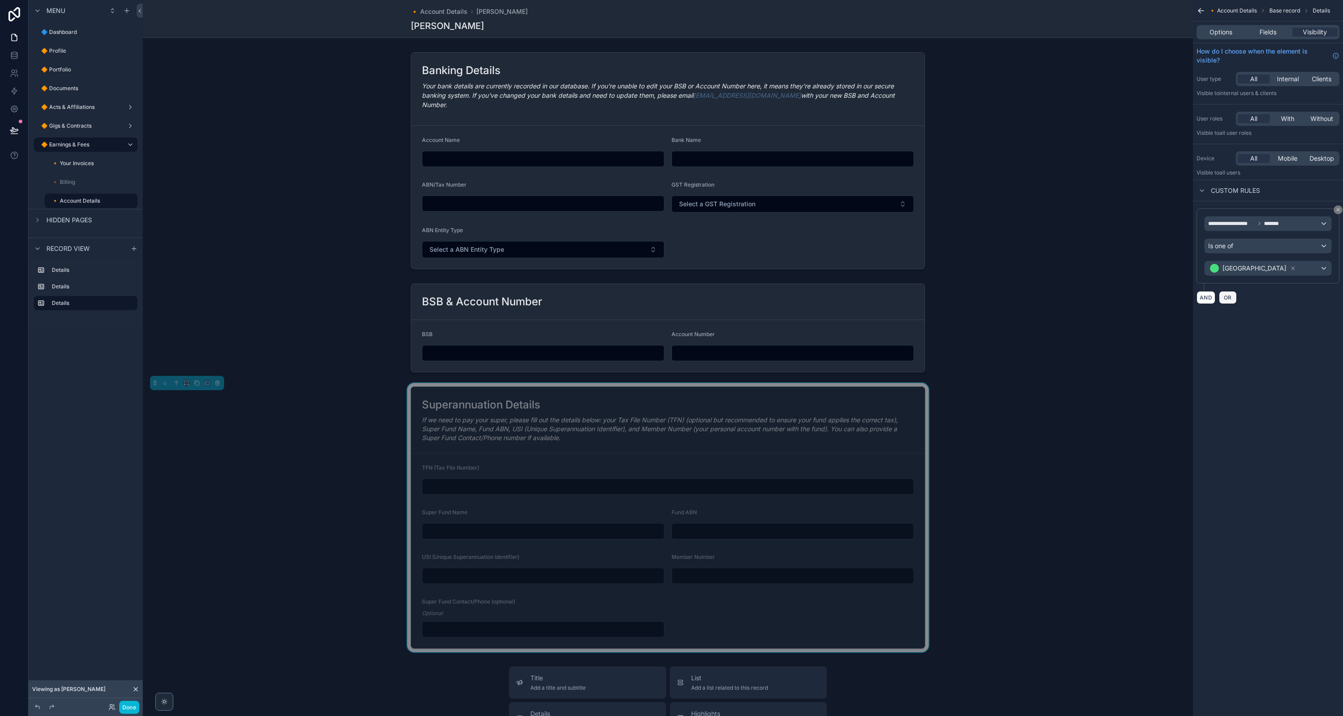
click at [1226, 297] on span "OR" at bounding box center [1228, 297] width 12 height 7
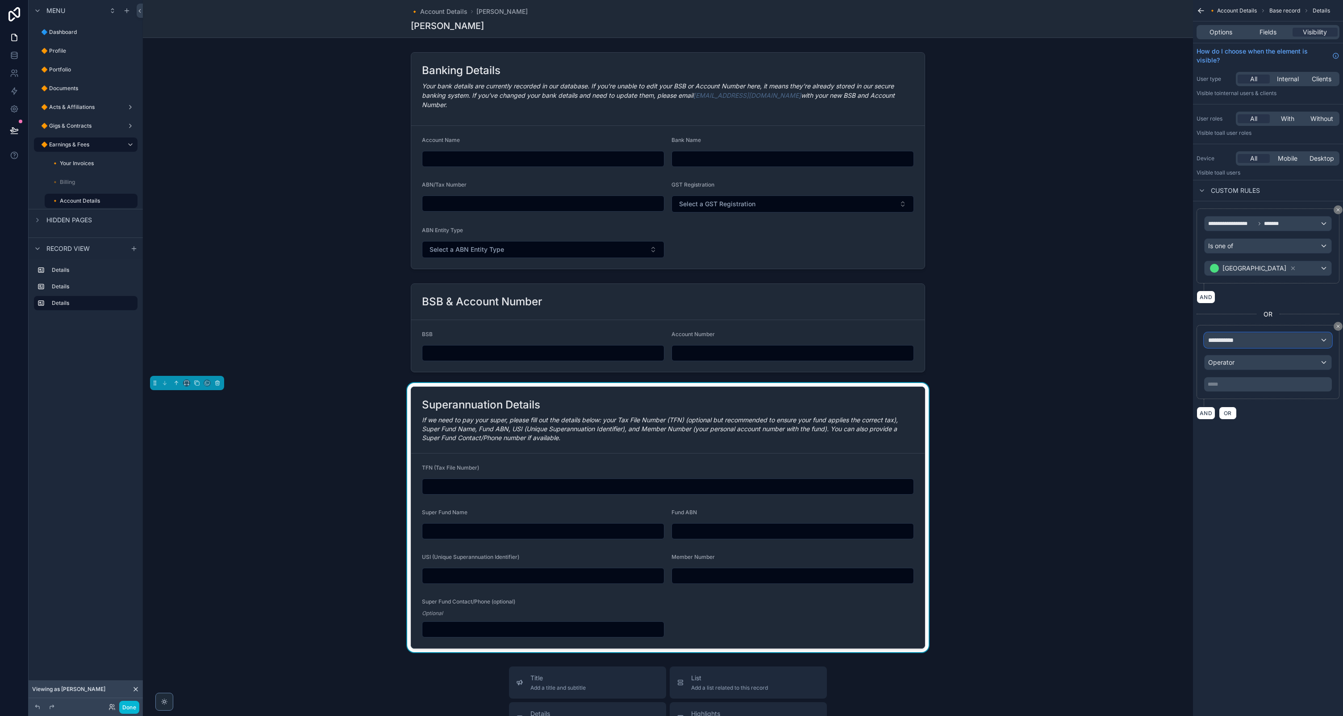
click at [1244, 338] on div "**********" at bounding box center [1268, 340] width 127 height 14
click at [1246, 384] on span "🔸 Account Details" at bounding box center [1241, 388] width 58 height 11
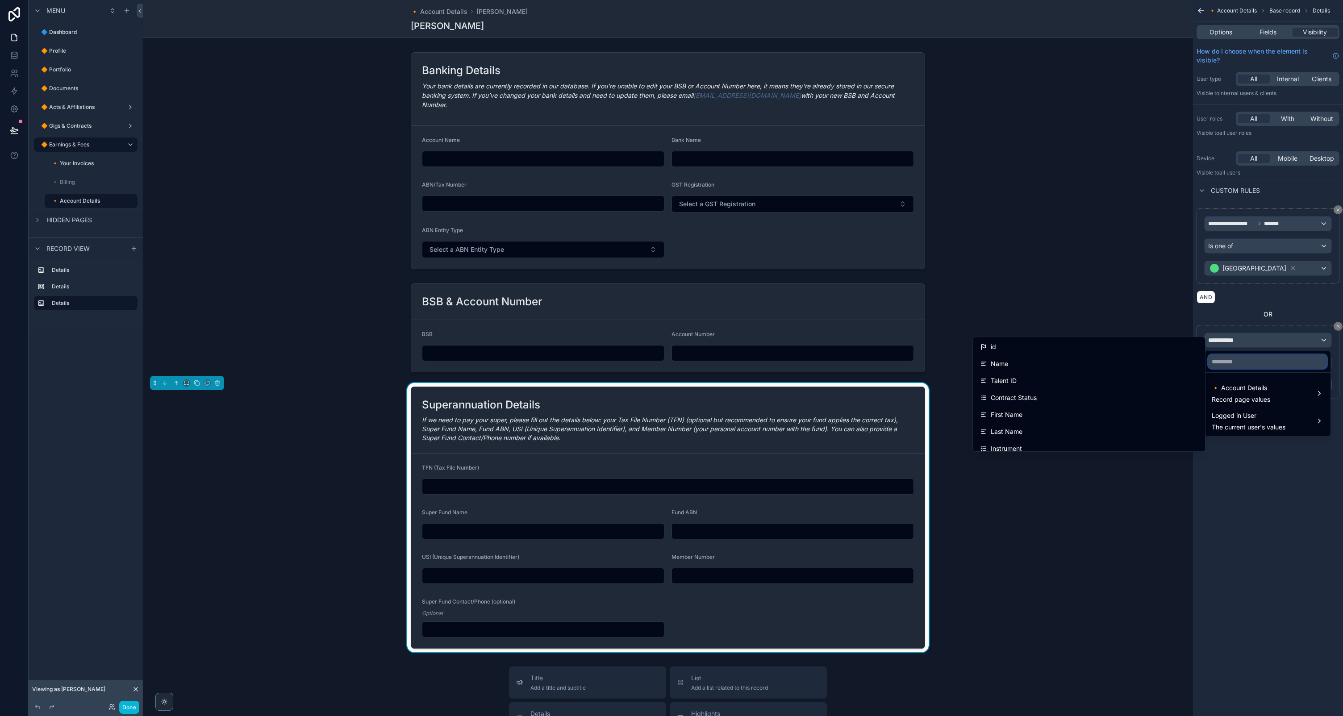
click at [1264, 356] on input "text" at bounding box center [1267, 362] width 119 height 14
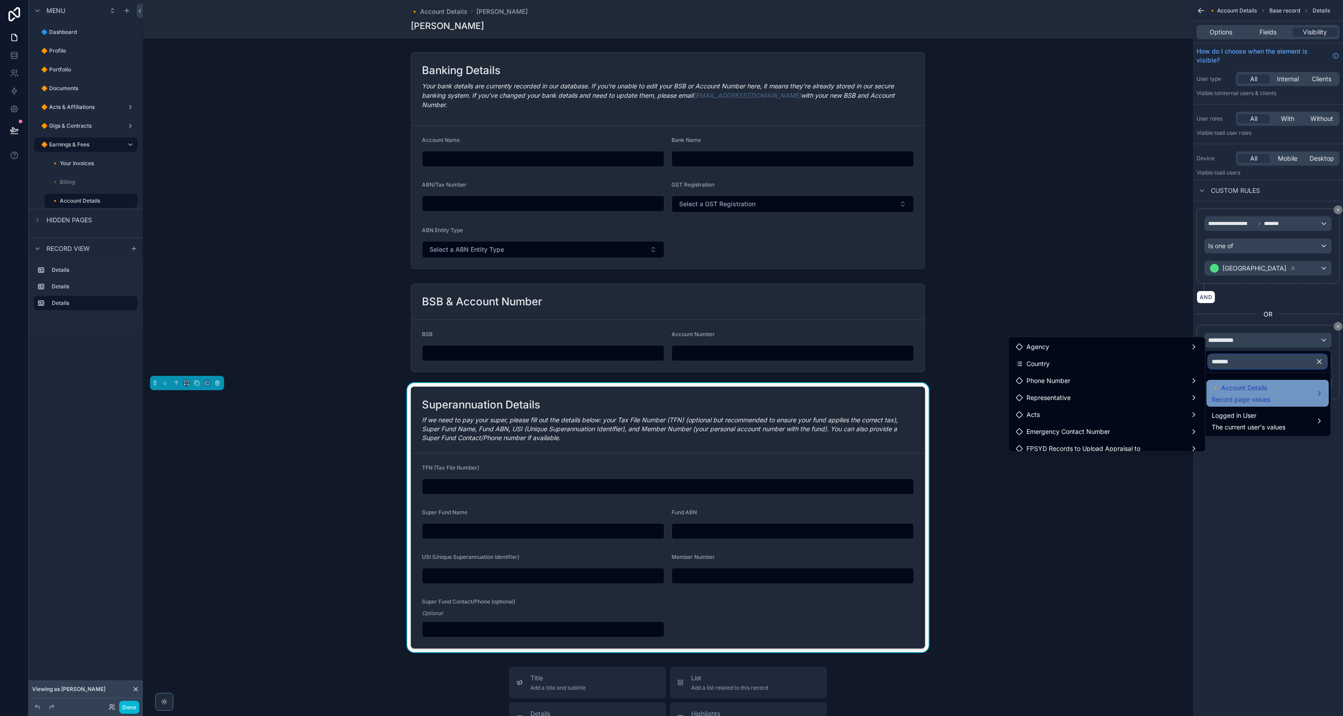
type input "*******"
click at [1254, 391] on span "🔸 Account Details" at bounding box center [1241, 388] width 58 height 11
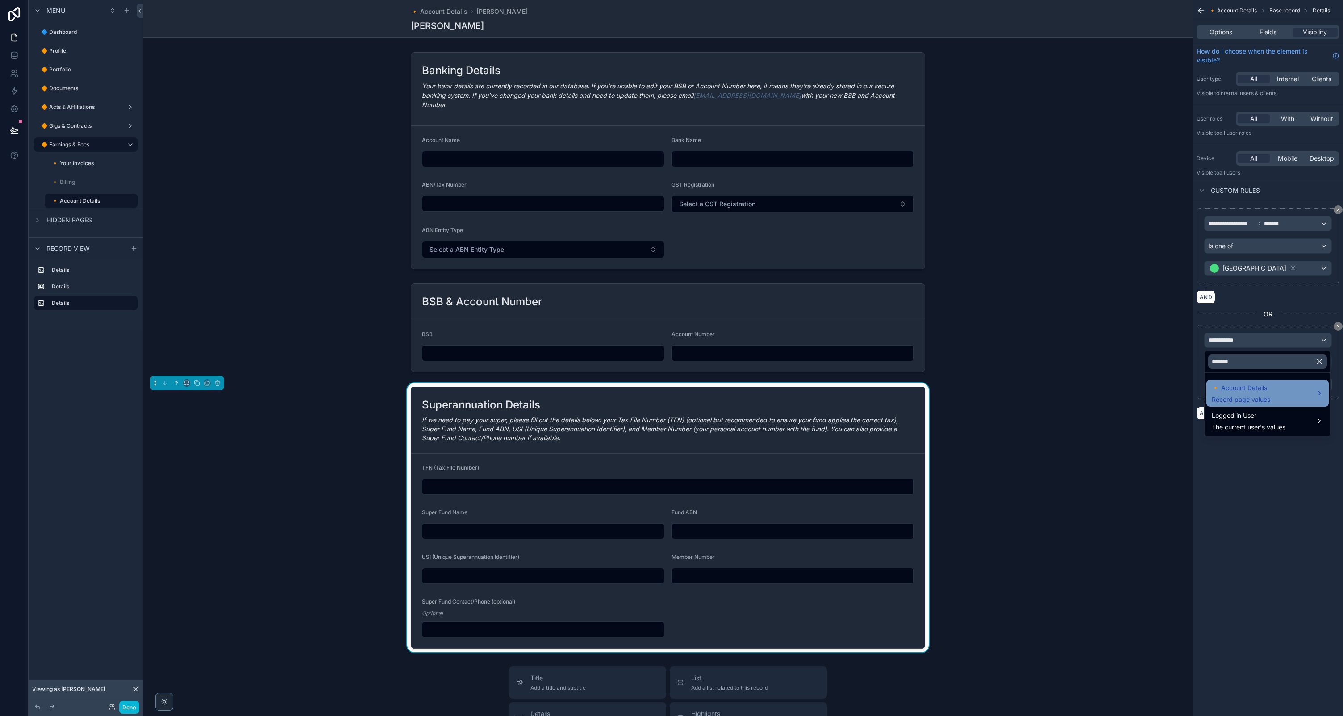
click at [1240, 397] on span "Record page values" at bounding box center [1241, 399] width 58 height 9
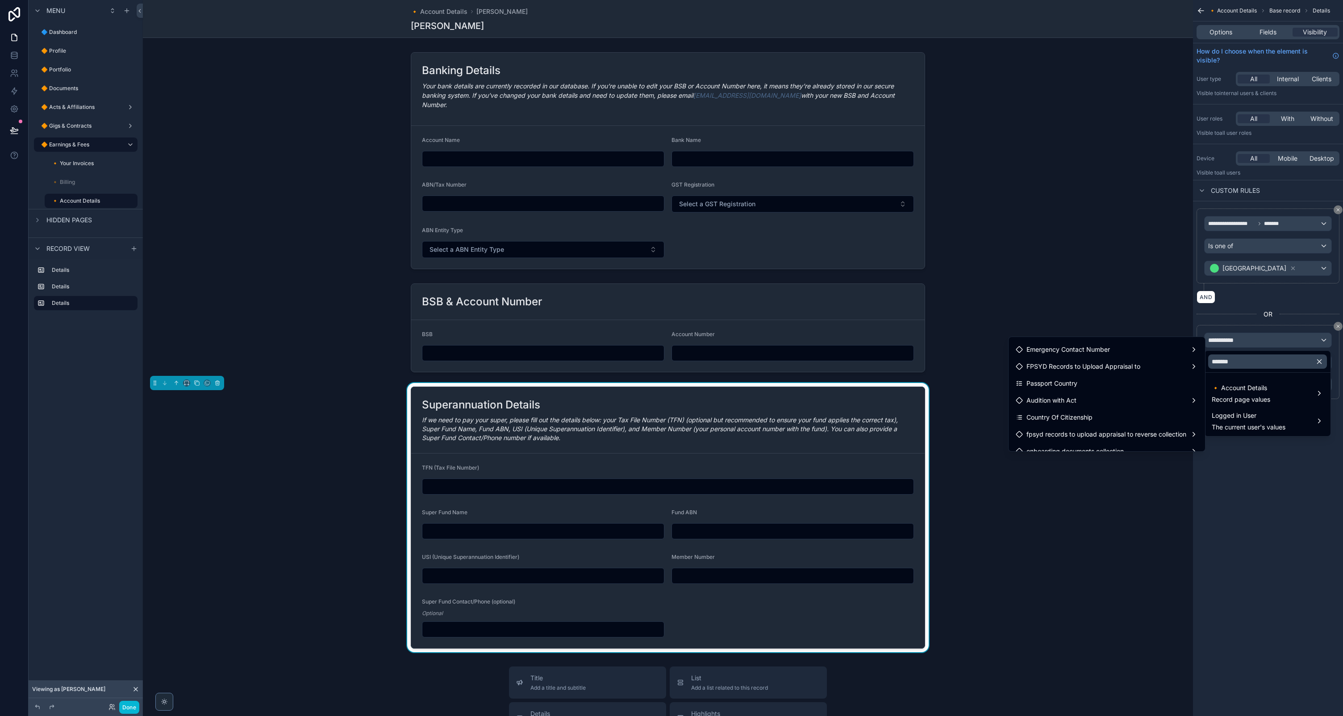
scroll to position [83, 0]
click at [1098, 414] on div "Country Of Citizenship" at bounding box center [1107, 417] width 182 height 11
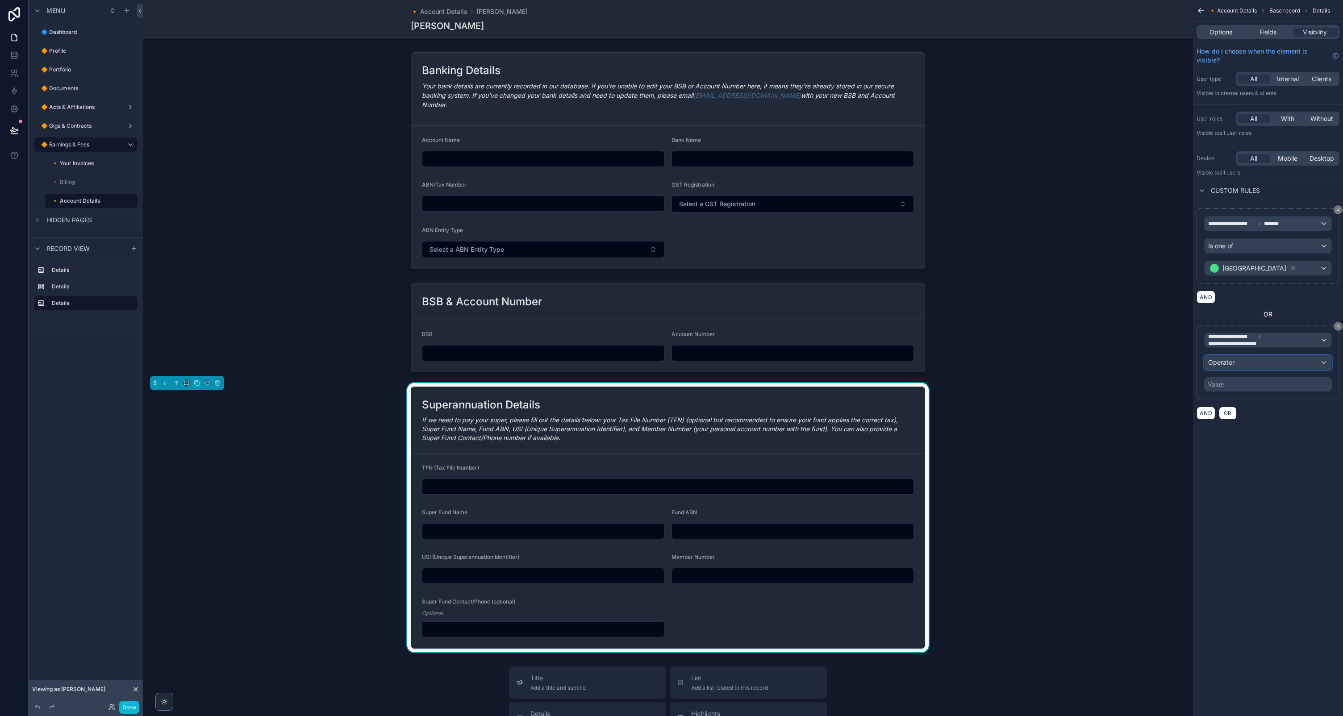
click at [1254, 364] on div "Operator" at bounding box center [1268, 362] width 127 height 14
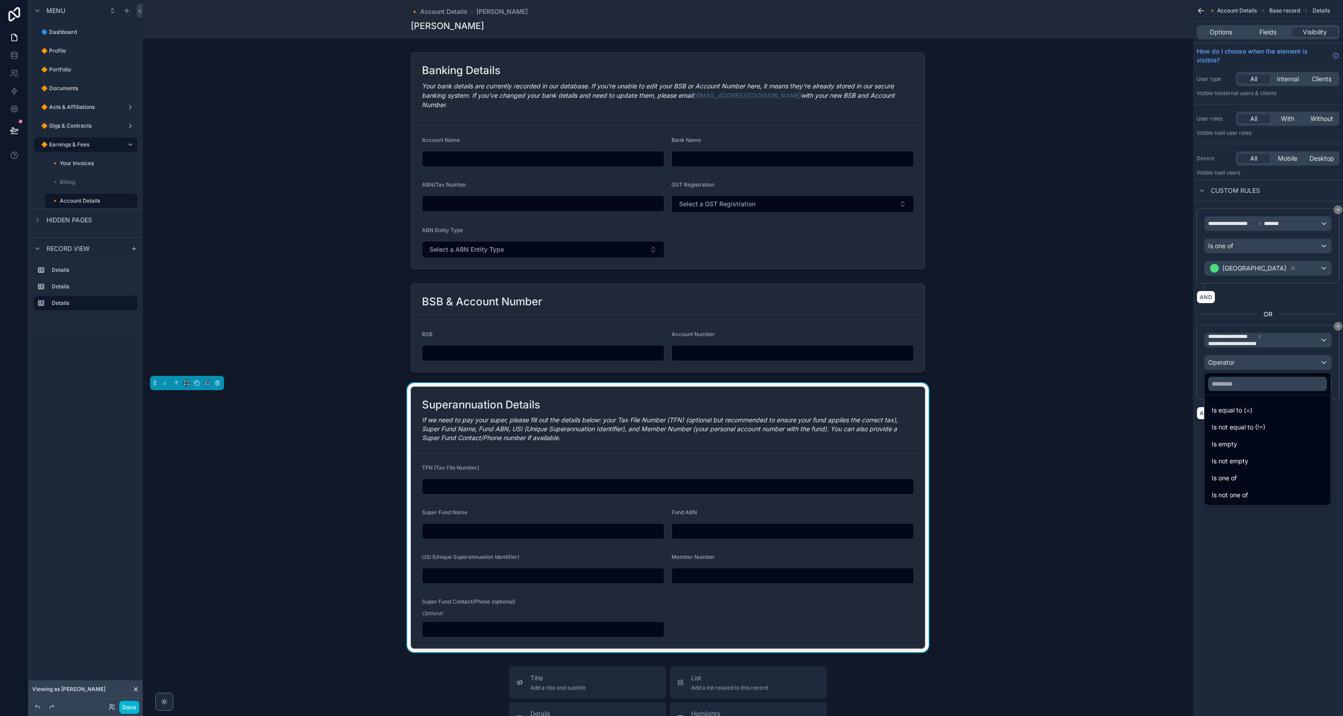
drag, startPoint x: 1244, startPoint y: 478, endPoint x: 1237, endPoint y: 463, distance: 16.8
click at [1244, 478] on div "Is one of" at bounding box center [1268, 478] width 112 height 11
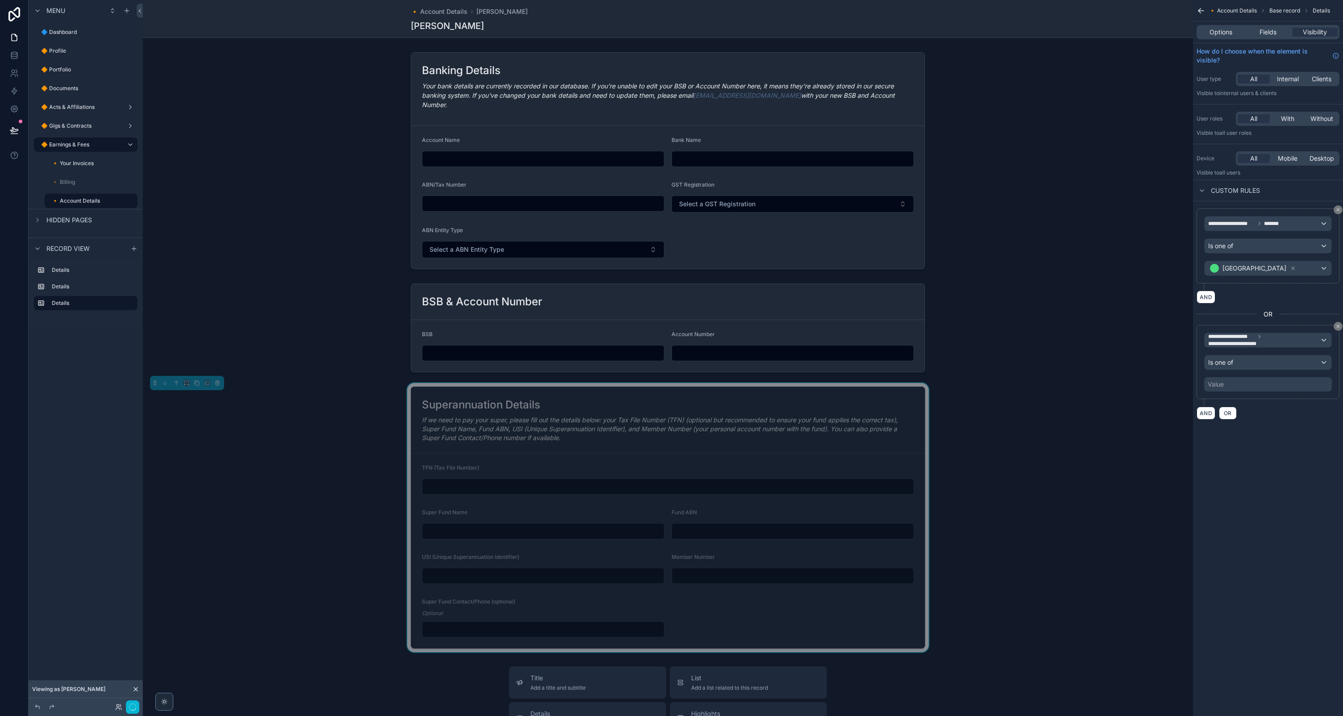
click at [1235, 380] on div "Value" at bounding box center [1268, 384] width 128 height 14
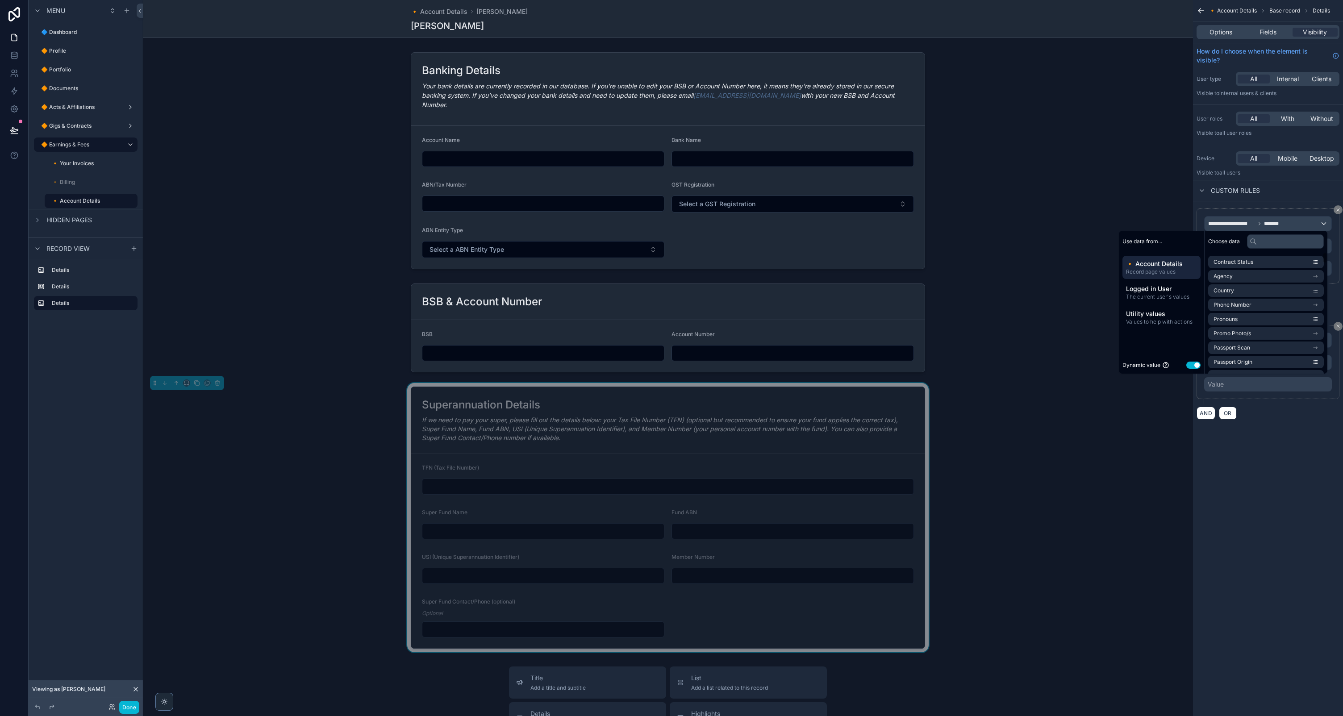
click at [1187, 367] on button "Use setting" at bounding box center [1193, 365] width 14 height 7
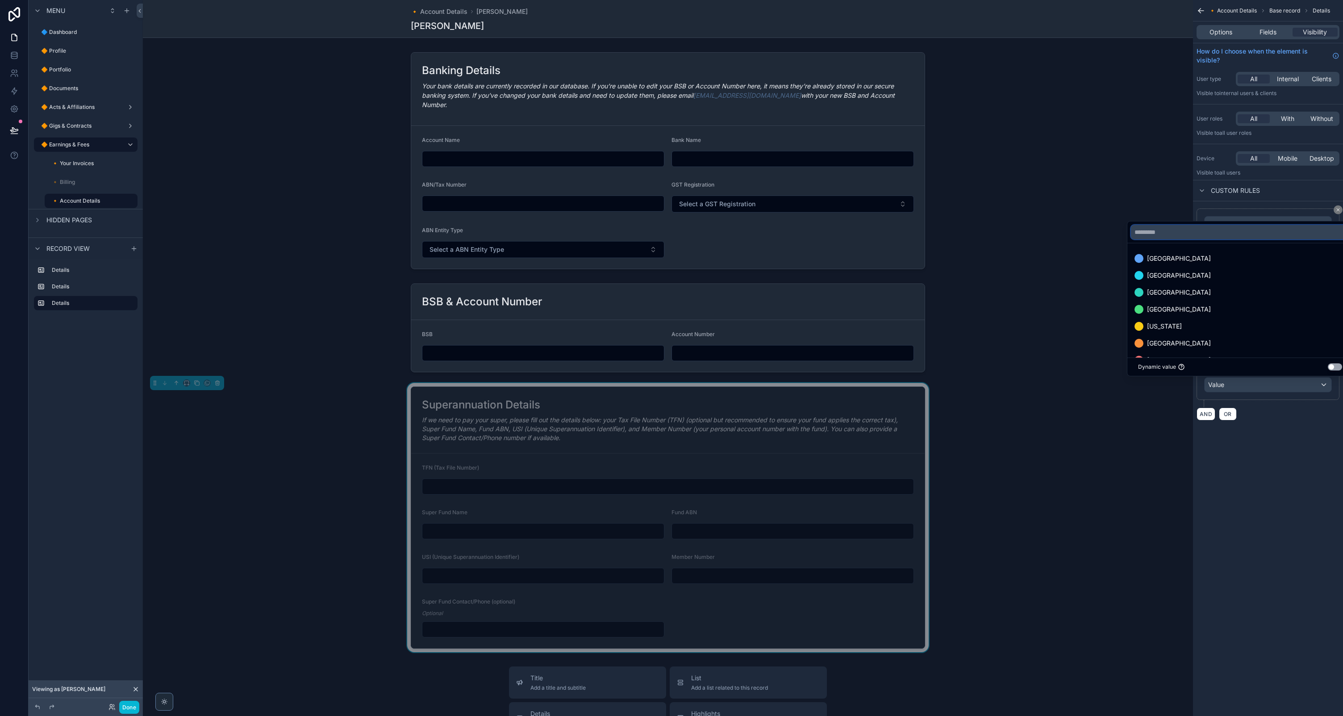
click at [1216, 233] on input "text" at bounding box center [1240, 232] width 218 height 14
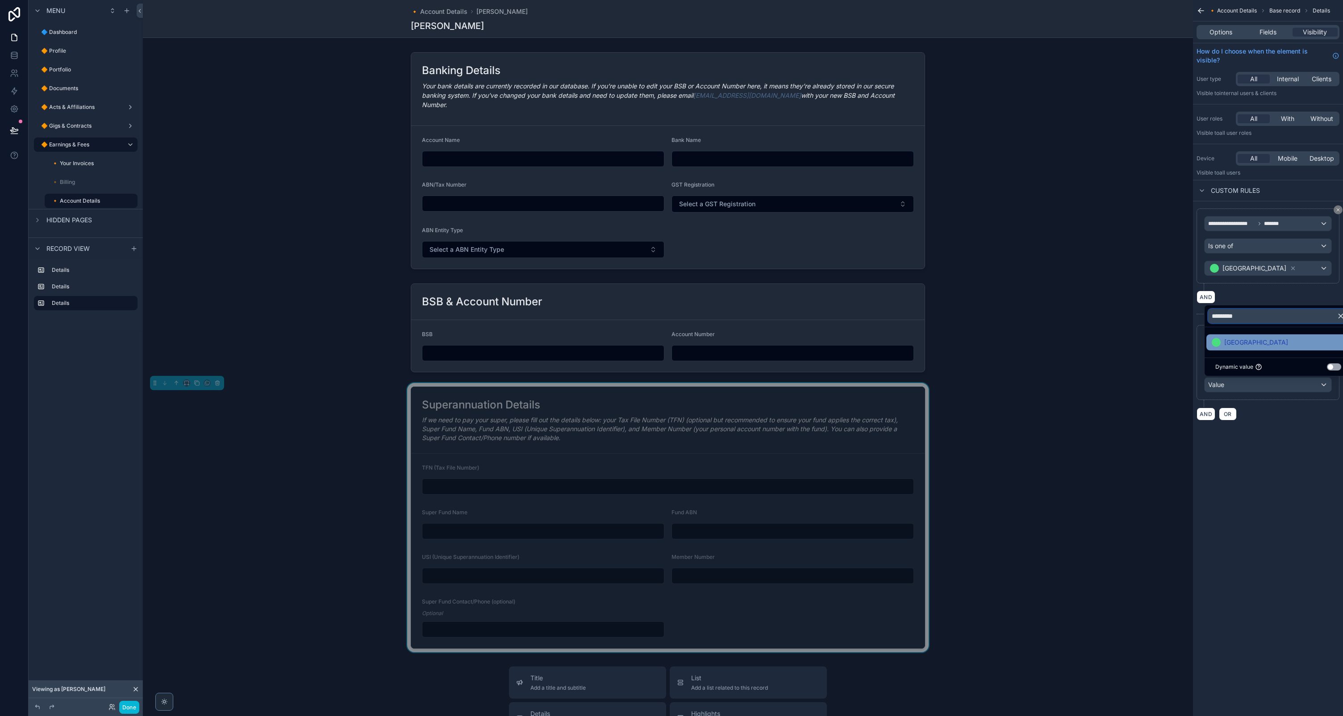
type input "*********"
click at [1242, 340] on span "[GEOGRAPHIC_DATA]" at bounding box center [1256, 342] width 64 height 11
drag, startPoint x: 1309, startPoint y: 452, endPoint x: 1256, endPoint y: 436, distance: 55.4
click at [1309, 452] on div "**********" at bounding box center [1268, 358] width 150 height 716
click at [1229, 414] on span "OR" at bounding box center [1228, 414] width 12 height 7
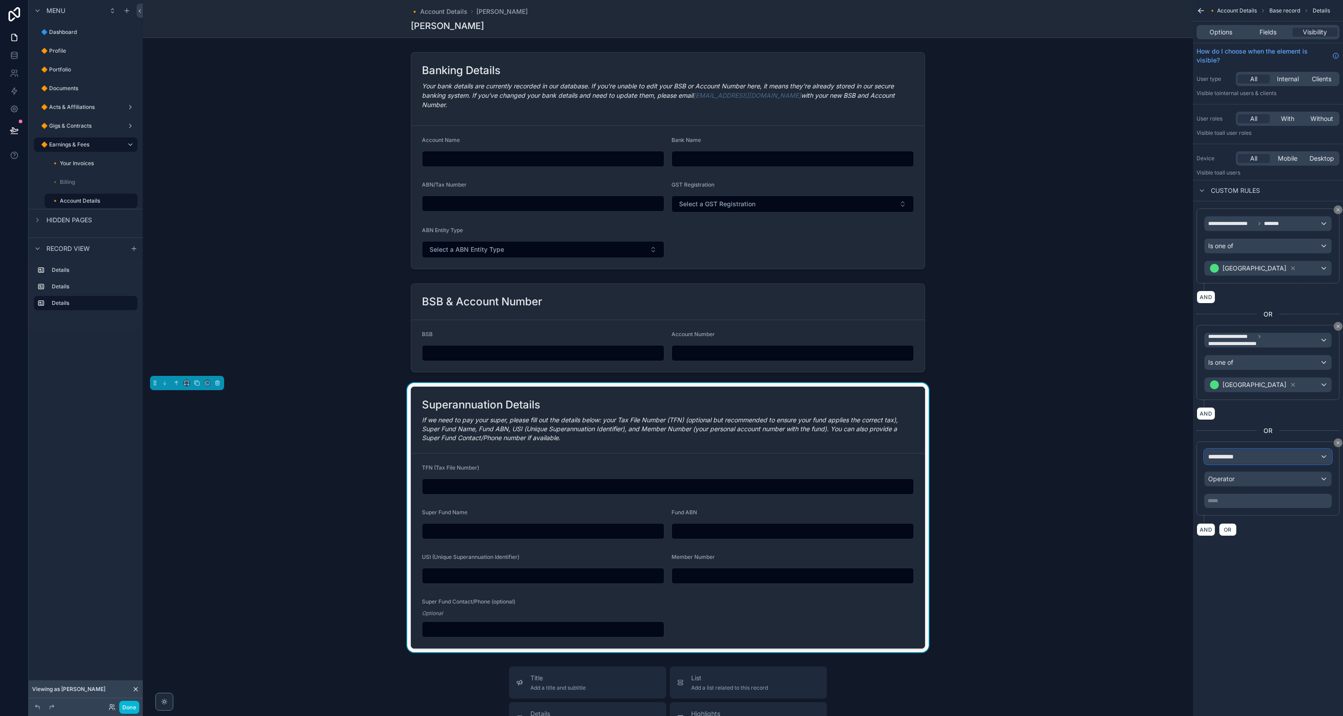
click at [1248, 455] on div "**********" at bounding box center [1268, 457] width 127 height 14
click at [1255, 484] on input "text" at bounding box center [1267, 478] width 119 height 14
type input "*********"
click at [1253, 505] on span "🔸 Account Details" at bounding box center [1241, 504] width 58 height 11
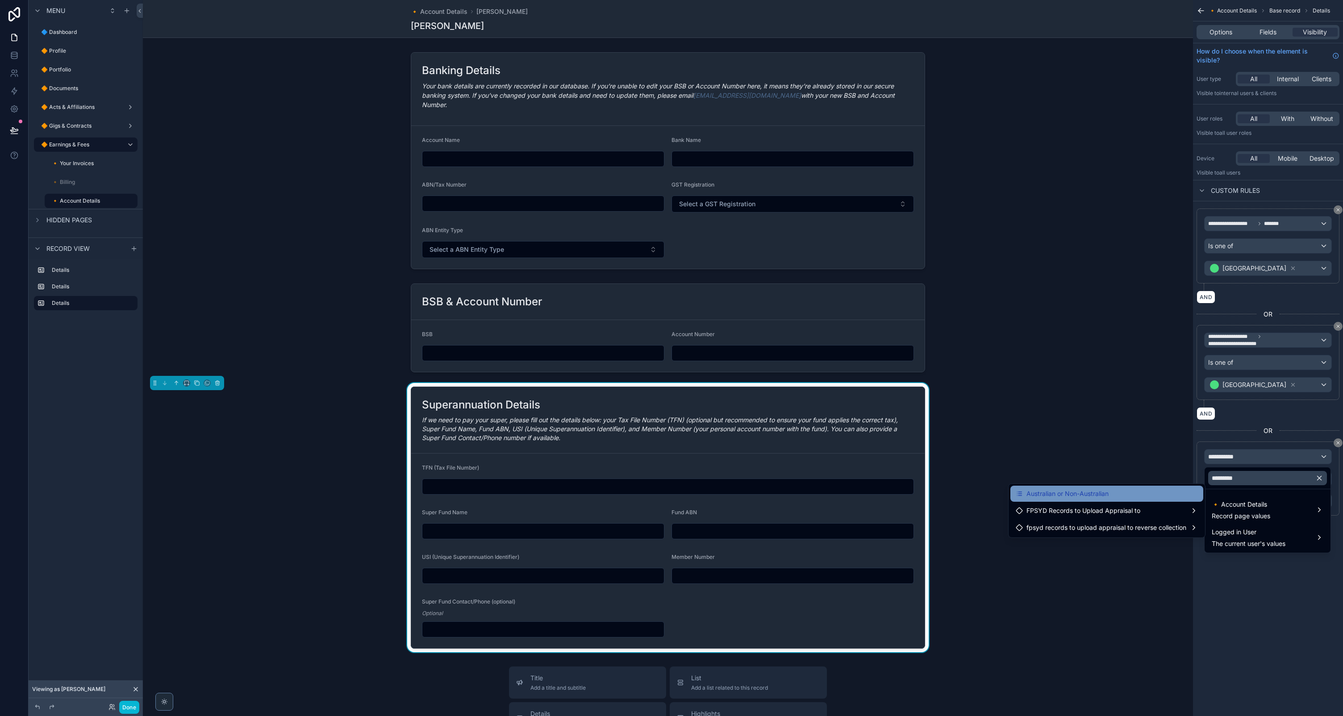
click at [1107, 496] on span "Australian or Non-Australian" at bounding box center [1068, 493] width 82 height 11
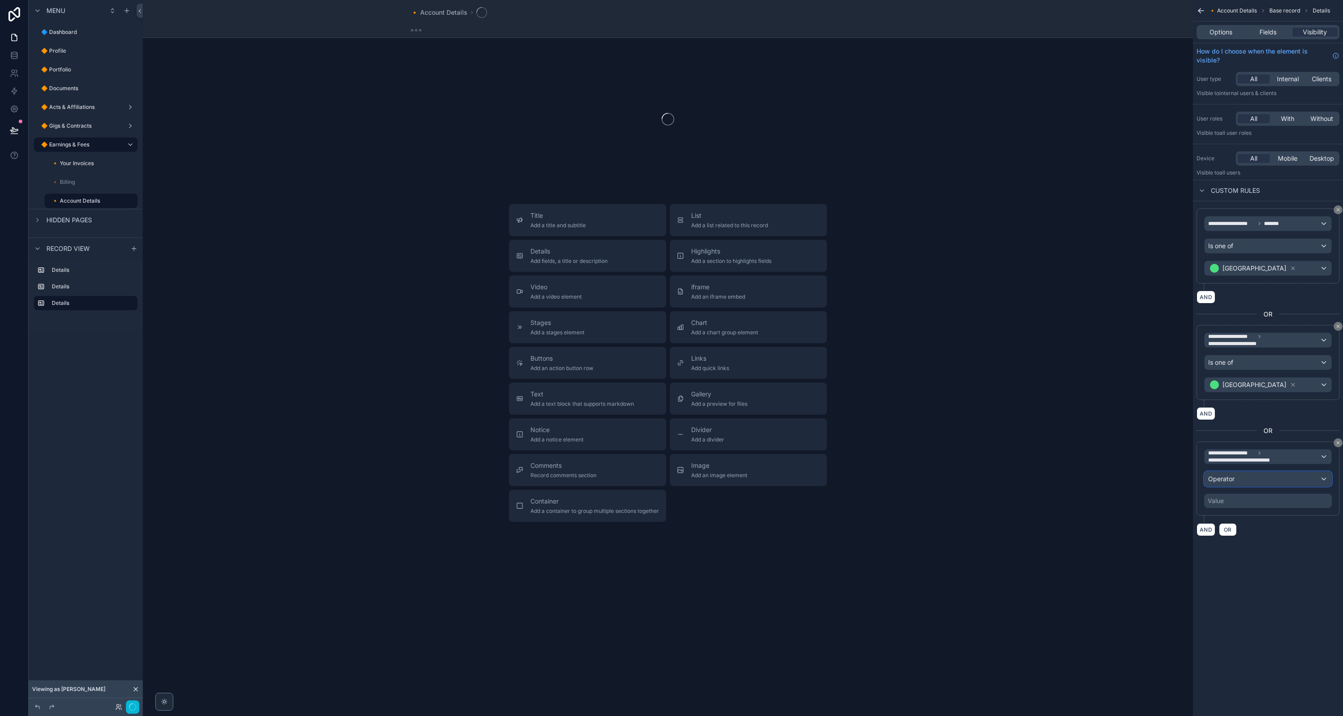
click at [1241, 479] on div "Operator" at bounding box center [1268, 479] width 127 height 14
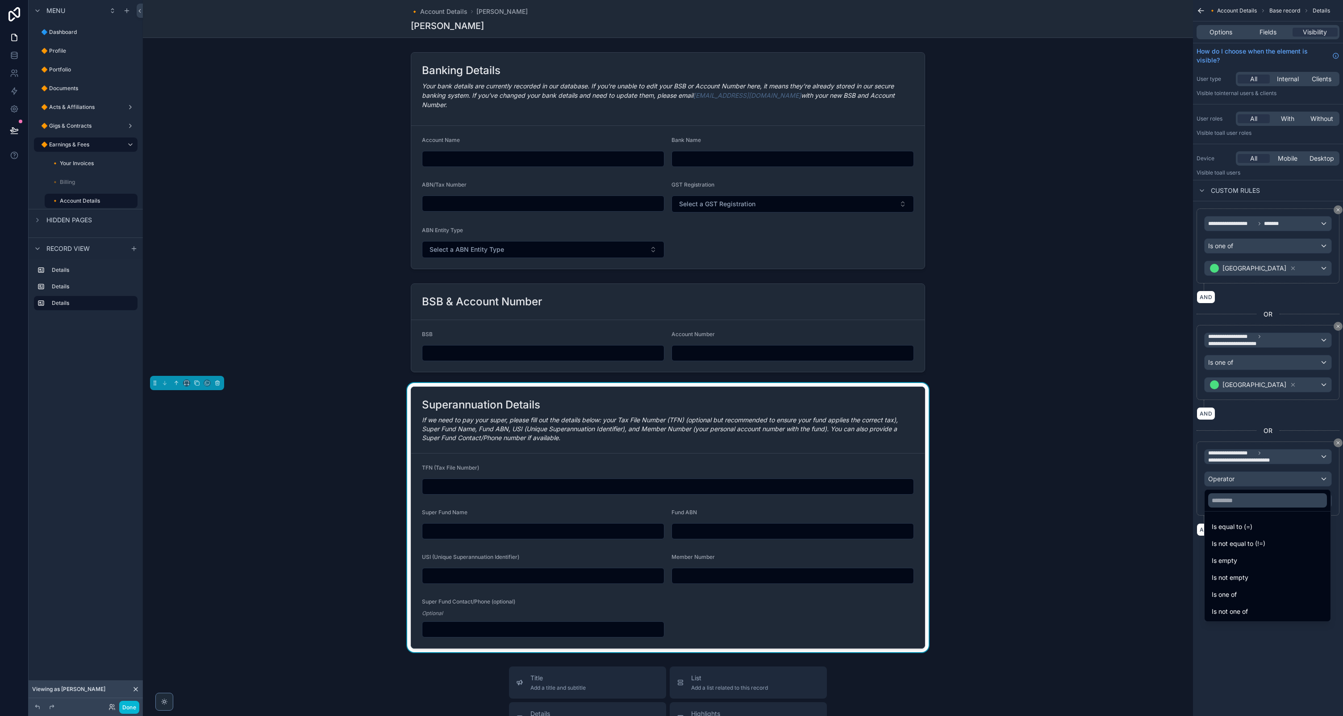
click at [1253, 530] on div "Is equal to (=)" at bounding box center [1268, 527] width 112 height 11
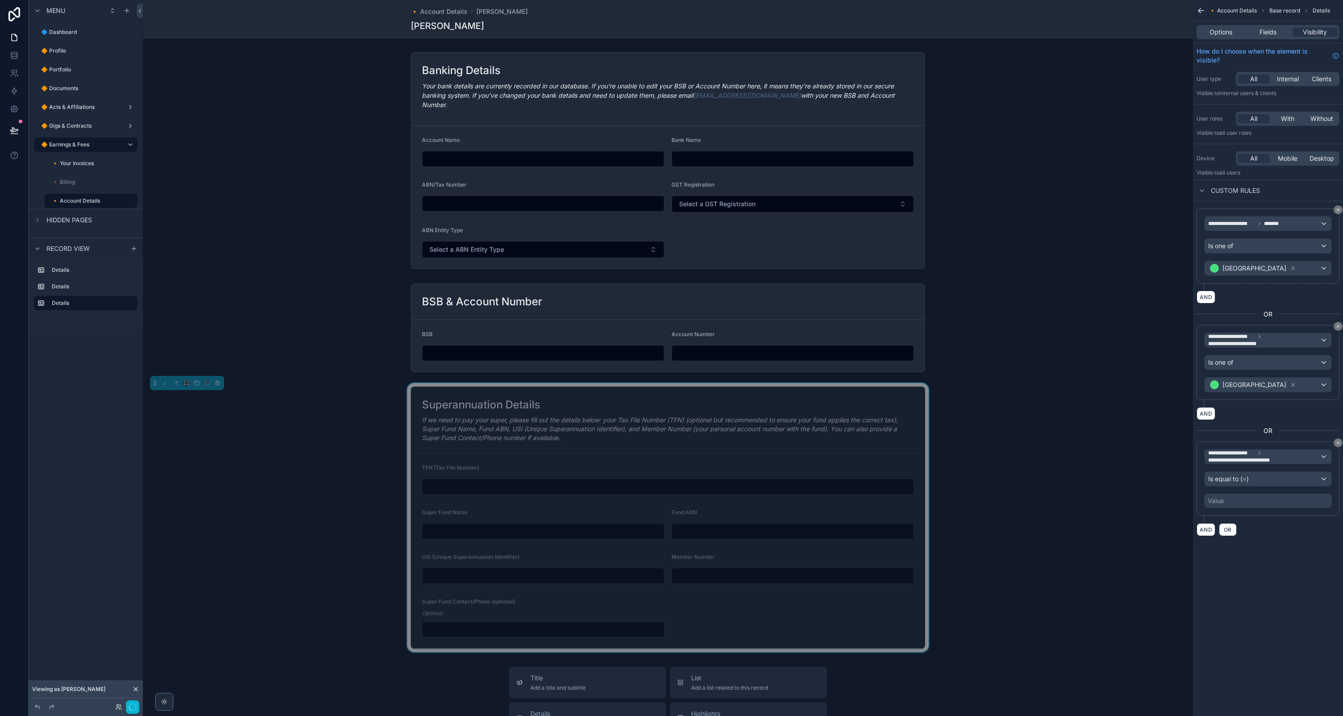
click at [1238, 503] on div "Value" at bounding box center [1268, 501] width 128 height 14
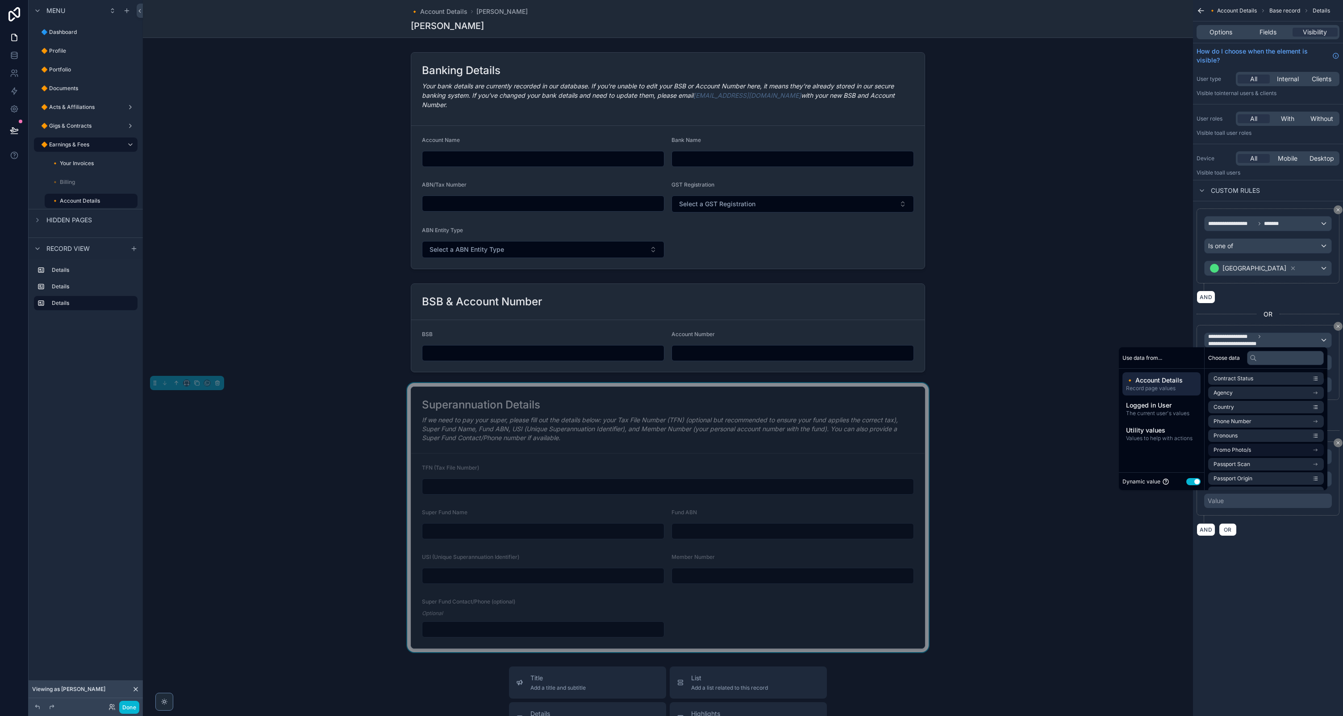
drag, startPoint x: 1189, startPoint y: 480, endPoint x: 1206, endPoint y: 447, distance: 37.1
click at [1190, 477] on div "Dynamic value Use setting" at bounding box center [1162, 481] width 78 height 10
drag, startPoint x: 1189, startPoint y: 483, endPoint x: 1190, endPoint y: 473, distance: 9.4
click at [1188, 483] on button "Use setting" at bounding box center [1193, 481] width 14 height 7
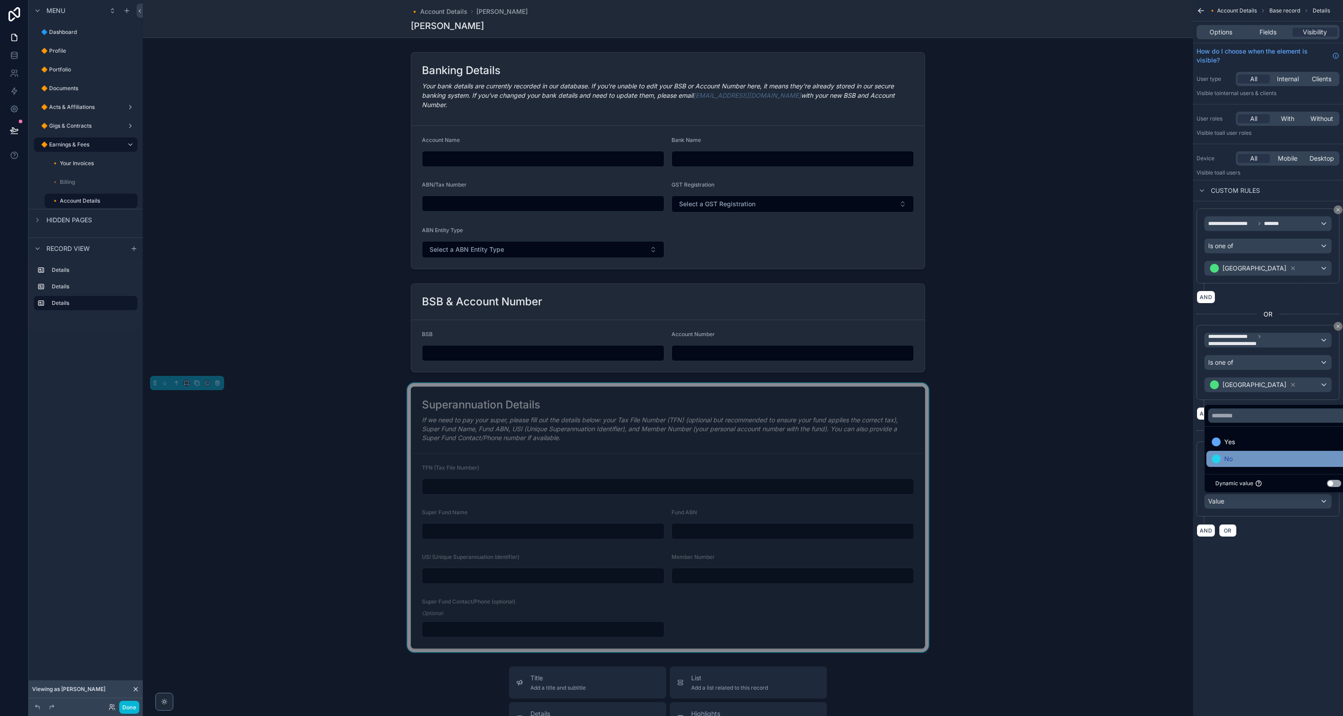
drag, startPoint x: 1232, startPoint y: 441, endPoint x: 1233, endPoint y: 456, distance: 15.2
click at [1232, 441] on span "Yes" at bounding box center [1229, 442] width 11 height 11
drag, startPoint x: 1285, startPoint y: 585, endPoint x: 1265, endPoint y: 572, distance: 24.4
click at [1283, 582] on div "**********" at bounding box center [1268, 358] width 150 height 716
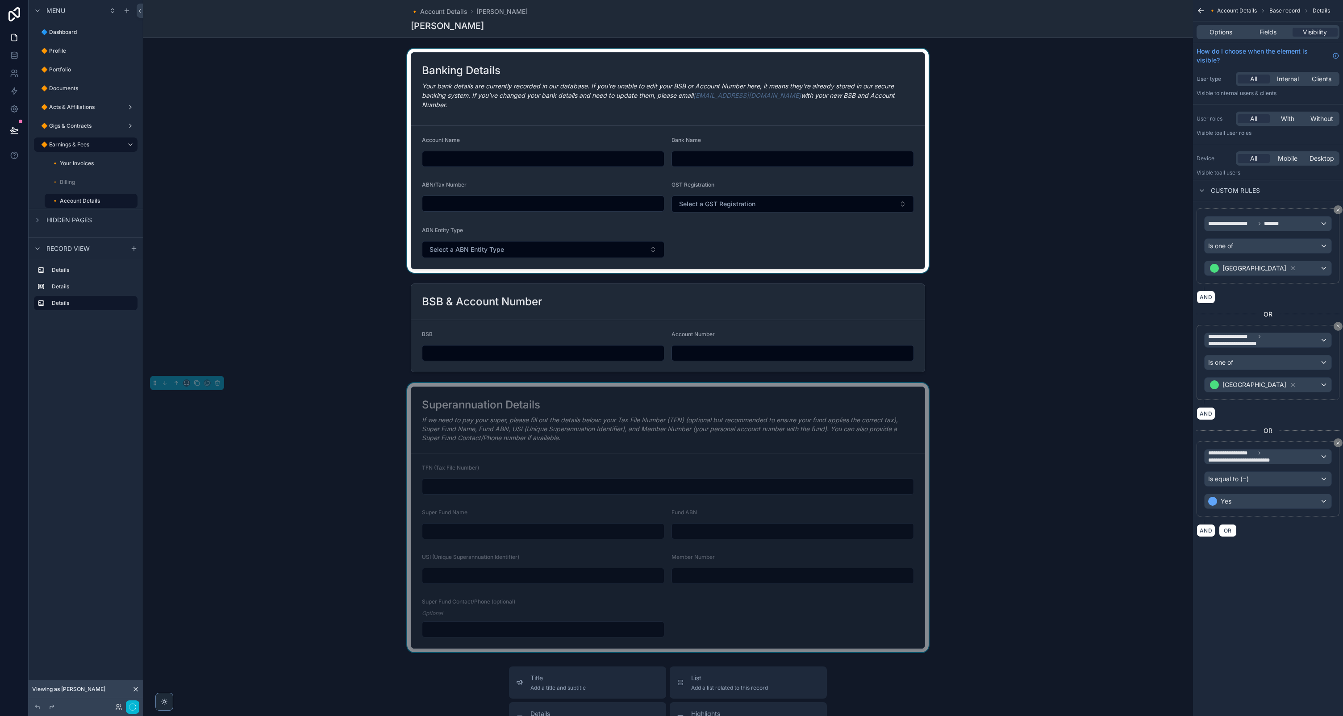
click at [760, 226] on div "scrollable content" at bounding box center [668, 161] width 1050 height 224
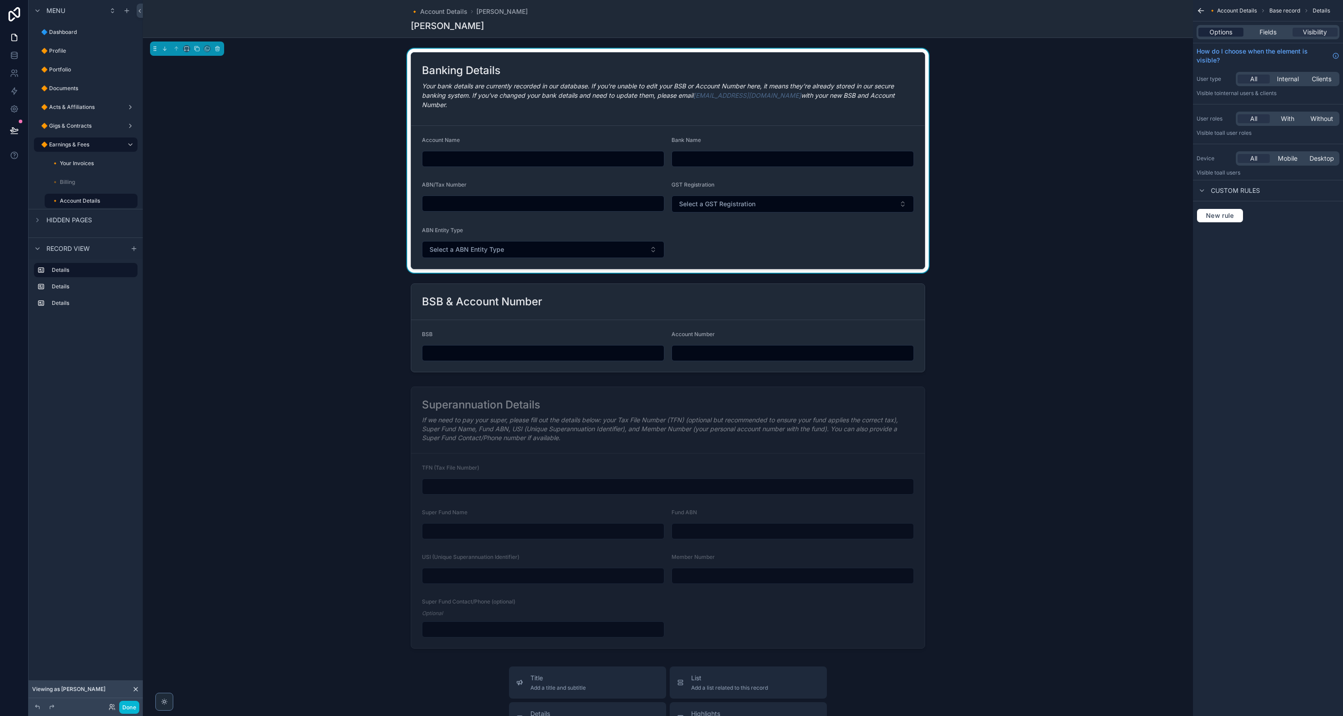
drag, startPoint x: 1226, startPoint y: 37, endPoint x: 1231, endPoint y: 32, distance: 7.3
click at [1226, 37] on div "Options Fields Visibility" at bounding box center [1268, 32] width 143 height 14
click at [1264, 29] on span "Fields" at bounding box center [1268, 32] width 17 height 9
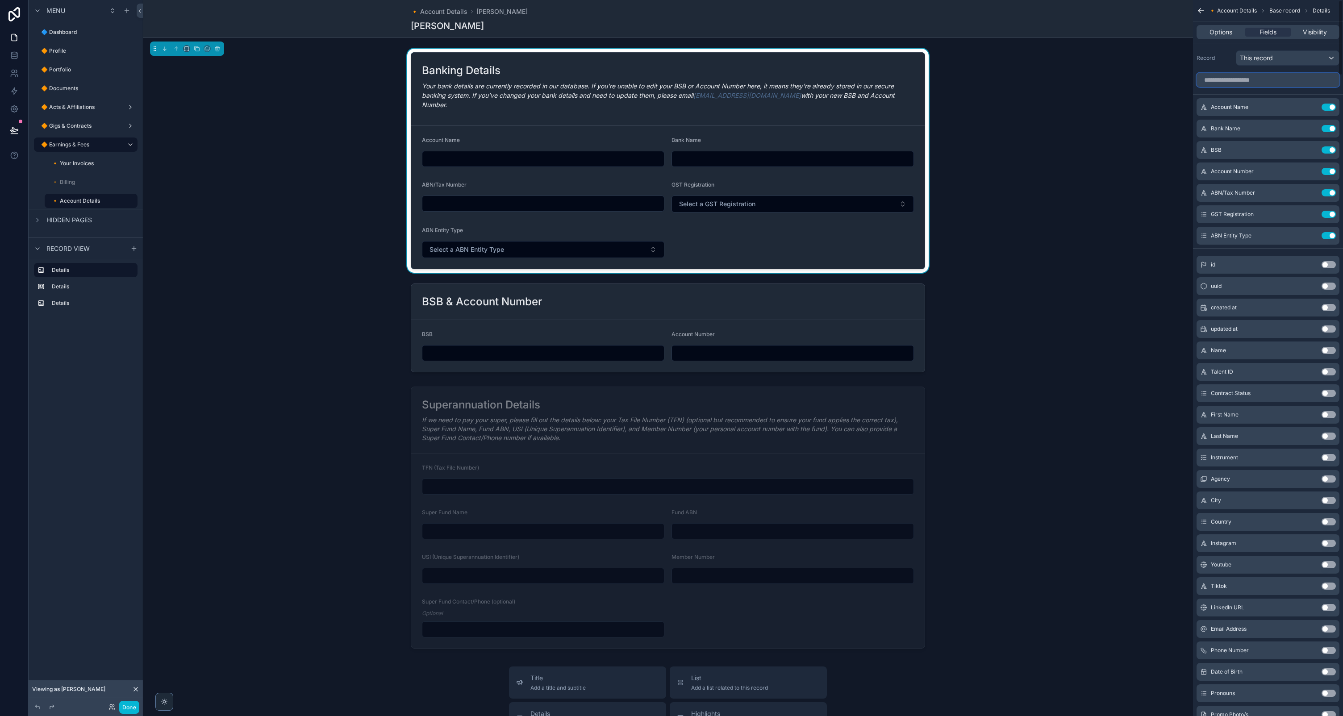
click at [1269, 80] on input "scrollable content" at bounding box center [1268, 80] width 143 height 14
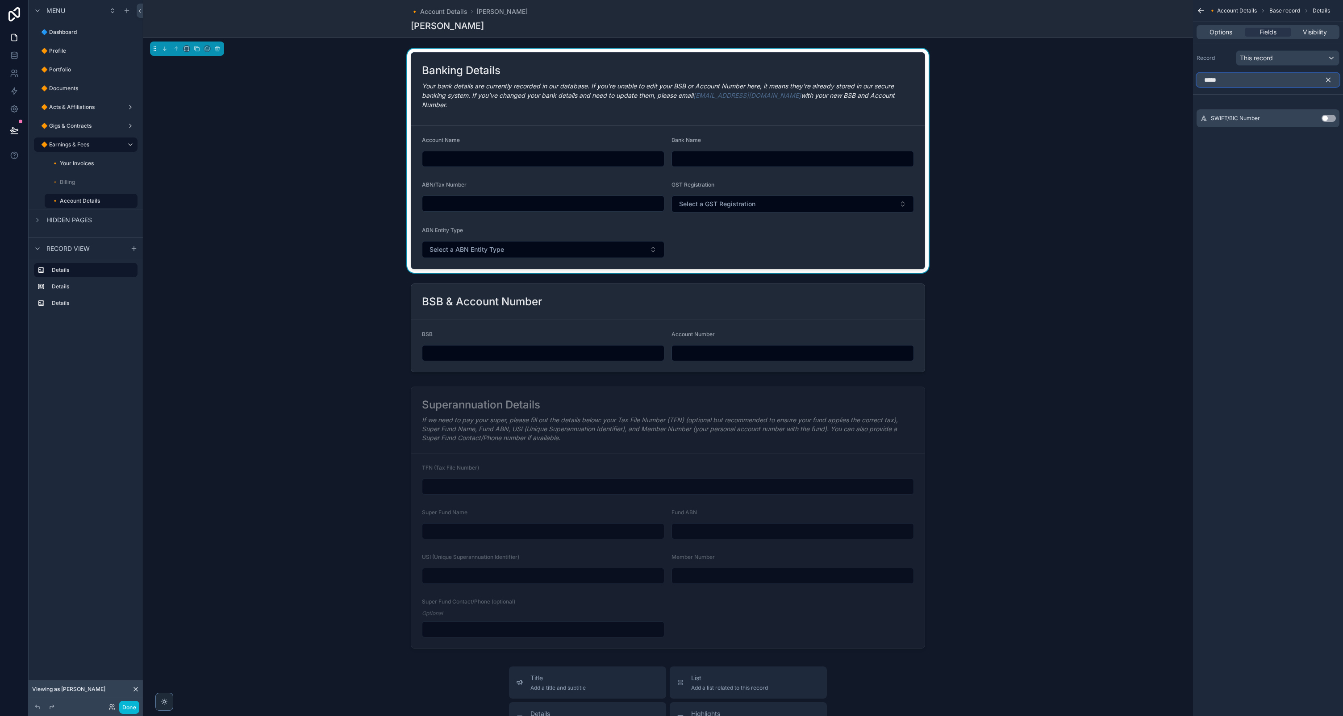
type input "*****"
click at [1325, 118] on button "Use setting" at bounding box center [1329, 118] width 14 height 7
click at [1330, 82] on icon "scrollable content" at bounding box center [1329, 80] width 4 height 4
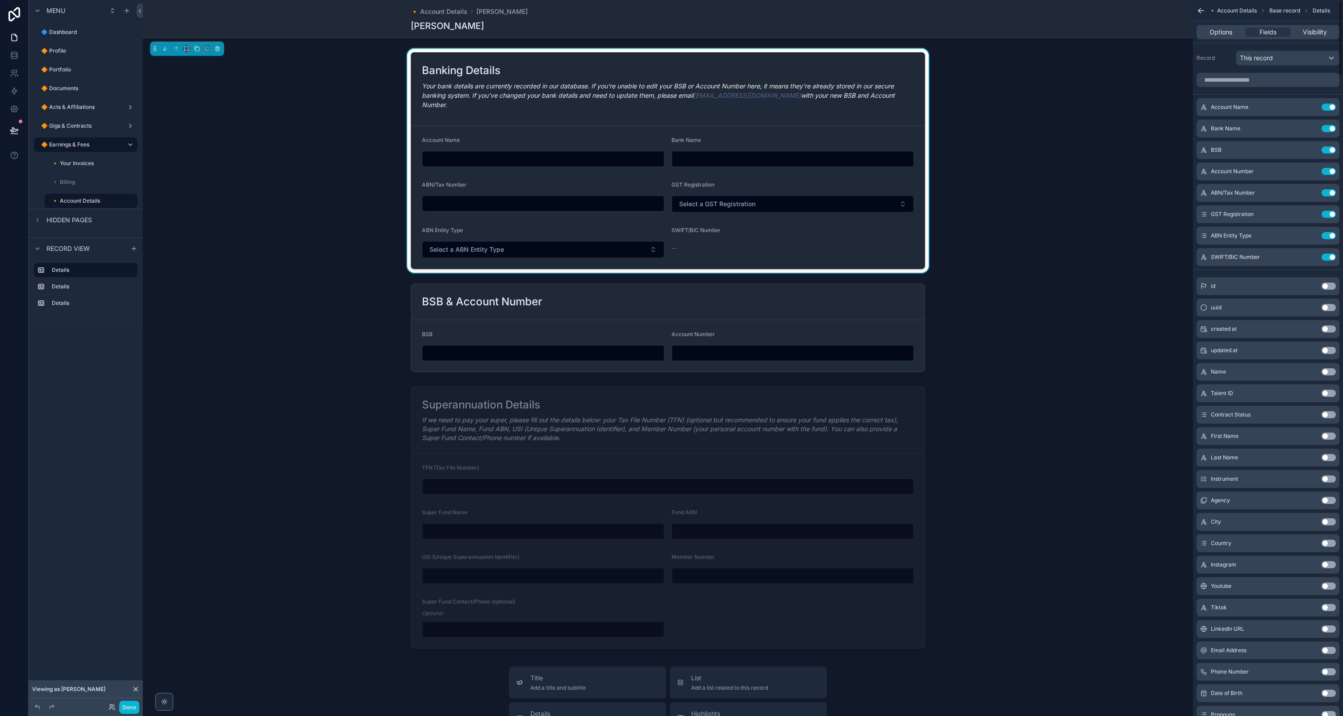
drag, startPoint x: 807, startPoint y: 227, endPoint x: 981, endPoint y: 156, distance: 187.9
click at [807, 227] on form "Account Name Bank Name ABN/Tax Number GST Registration Select a GST Registratio…" at bounding box center [668, 197] width 514 height 143
click at [1315, 257] on button "scrollable content" at bounding box center [1311, 257] width 14 height 7
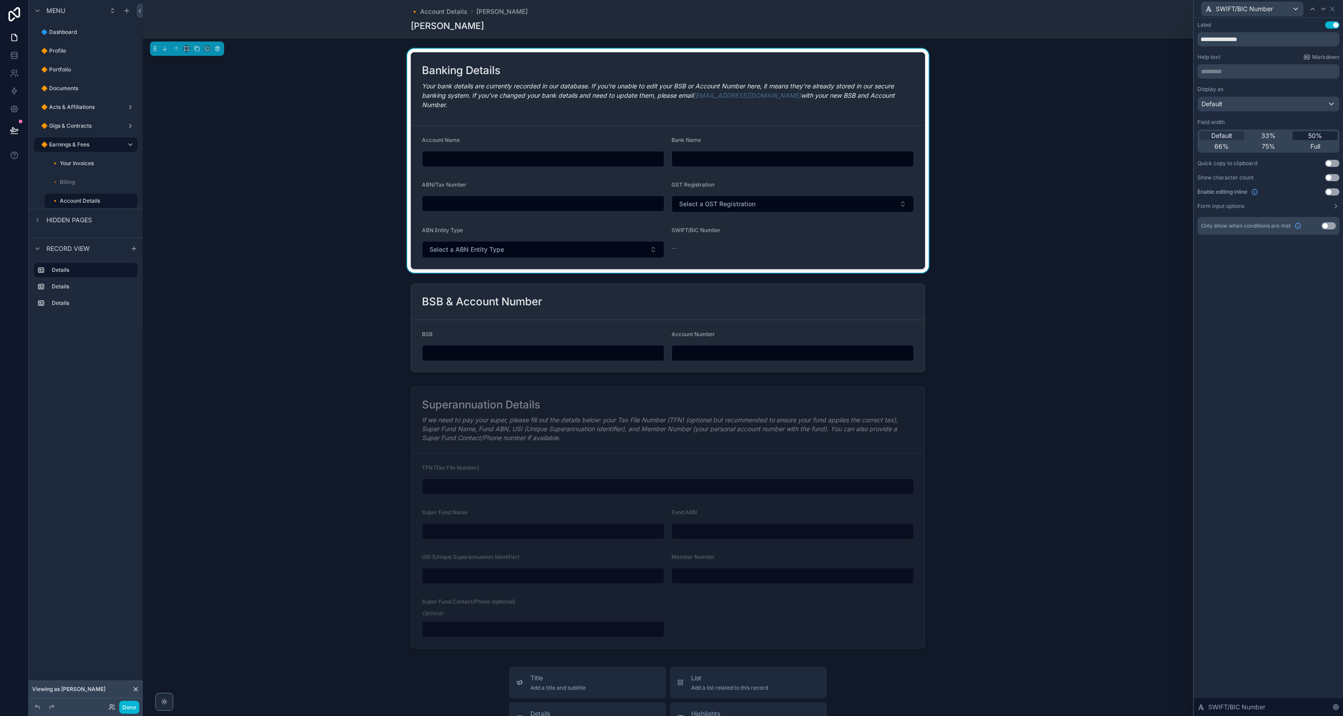
click at [1319, 135] on span "50%" at bounding box center [1315, 135] width 14 height 9
click at [1334, 192] on button "Use setting" at bounding box center [1332, 191] width 14 height 7
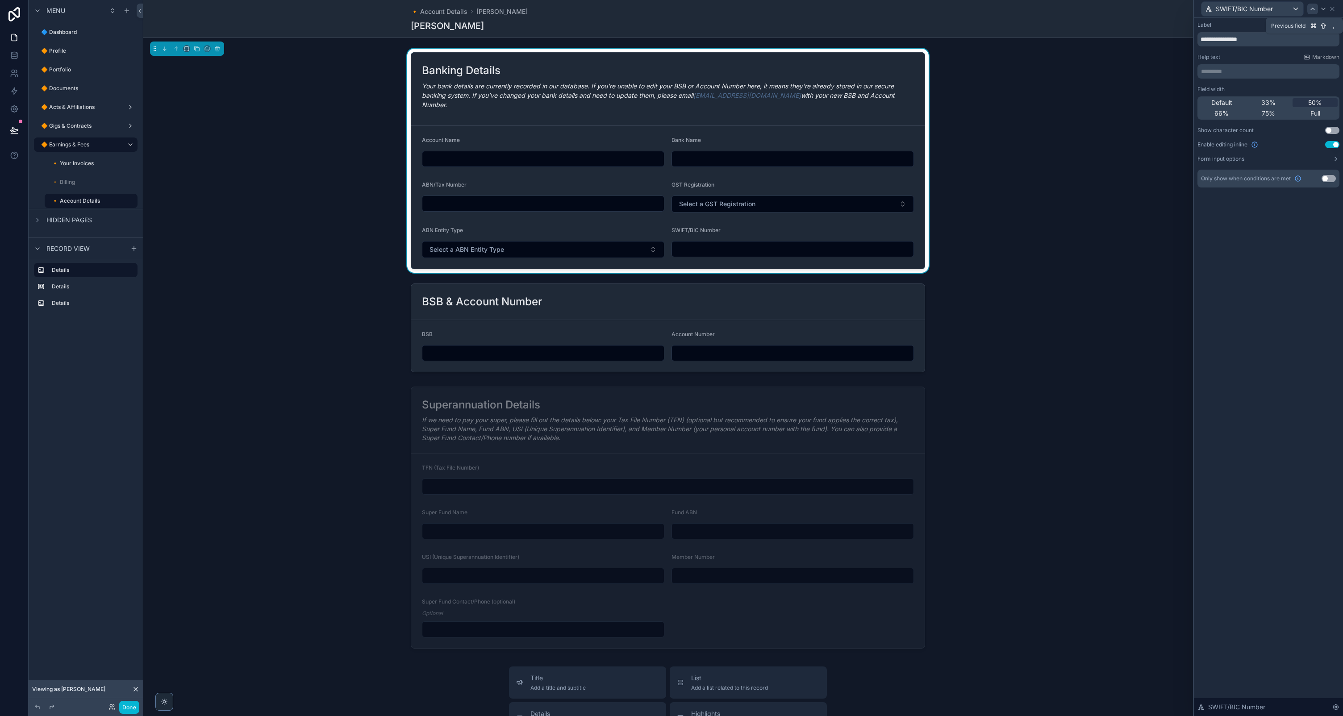
click at [1315, 10] on icon at bounding box center [1312, 8] width 7 height 7
click at [1335, 9] on icon at bounding box center [1332, 8] width 7 height 7
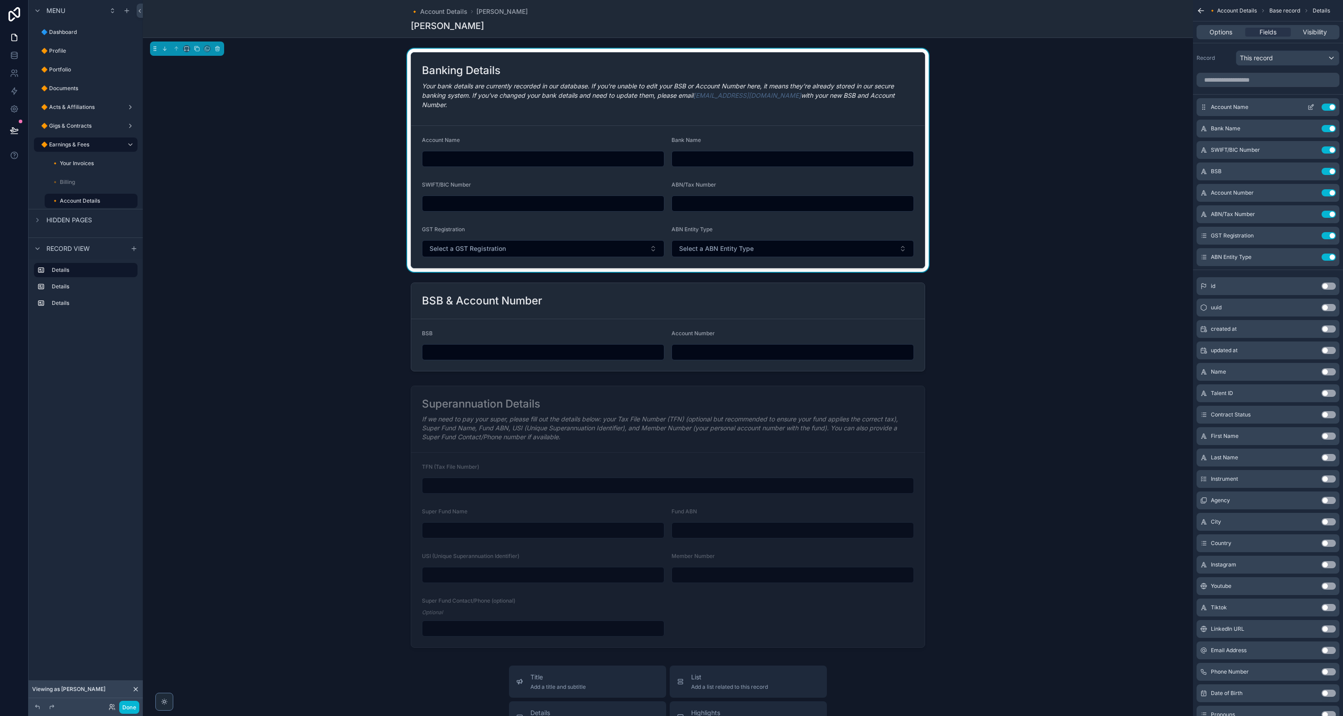
click at [1310, 106] on icon "scrollable content" at bounding box center [1310, 107] width 7 height 7
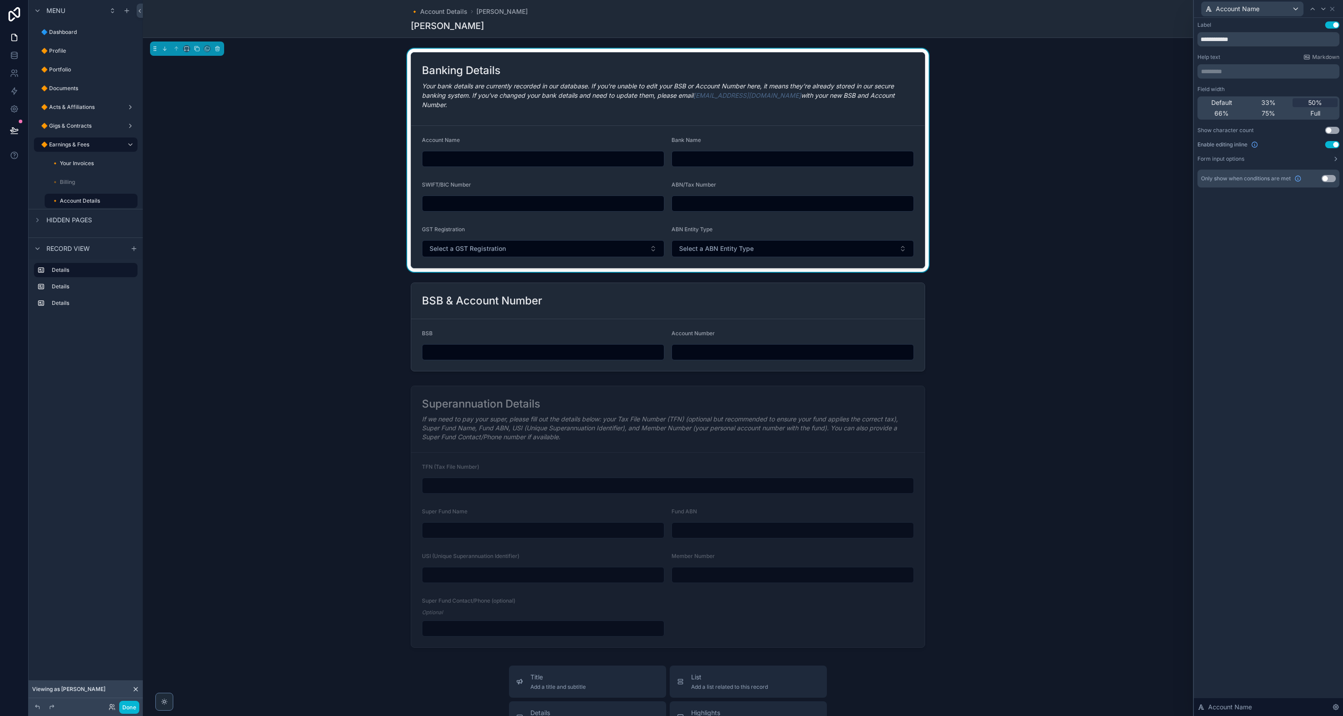
drag, startPoint x: 1273, startPoint y: 101, endPoint x: 1303, endPoint y: 58, distance: 52.5
click at [1273, 101] on span "33%" at bounding box center [1268, 102] width 14 height 9
drag, startPoint x: 1322, startPoint y: 5, endPoint x: 1319, endPoint y: 13, distance: 8.6
click at [1322, 6] on icon at bounding box center [1323, 8] width 7 height 7
click at [1270, 102] on span "33%" at bounding box center [1268, 102] width 14 height 9
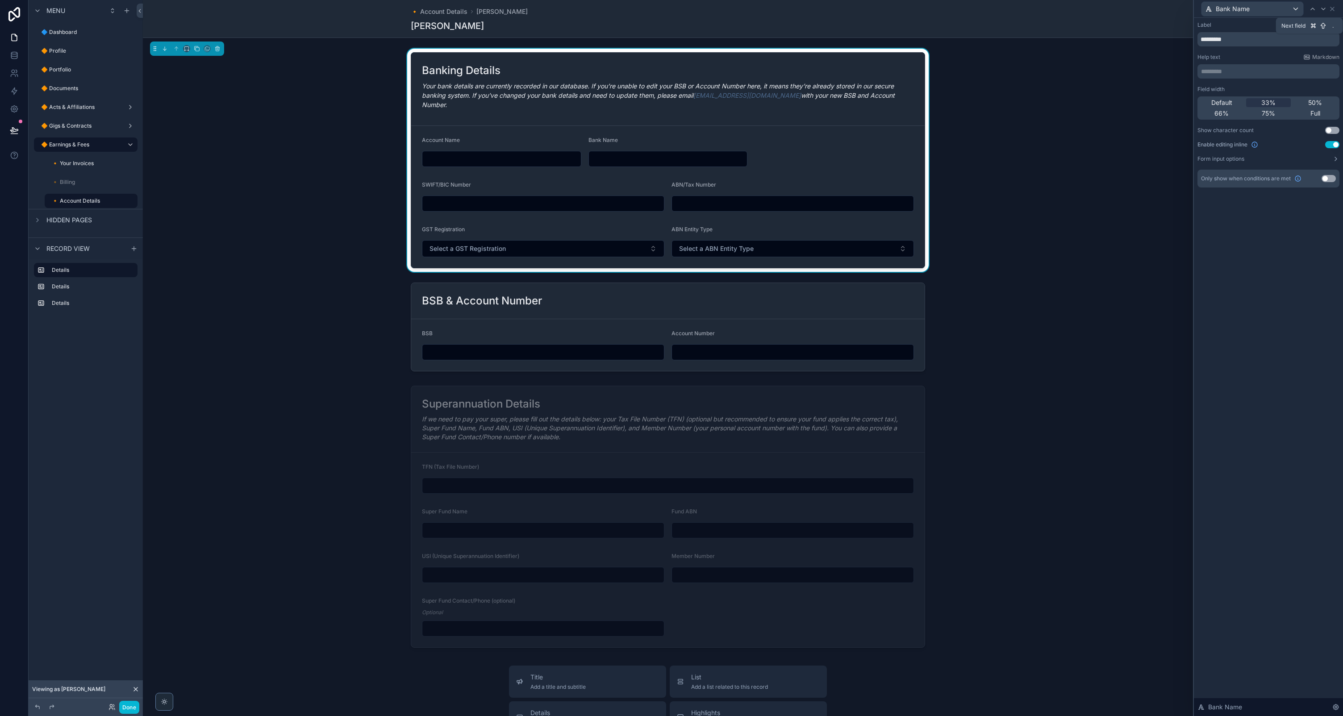
click at [1322, 6] on icon at bounding box center [1323, 8] width 7 height 7
click at [1272, 103] on span "33%" at bounding box center [1268, 102] width 14 height 9
click at [1326, 11] on icon at bounding box center [1323, 8] width 7 height 7
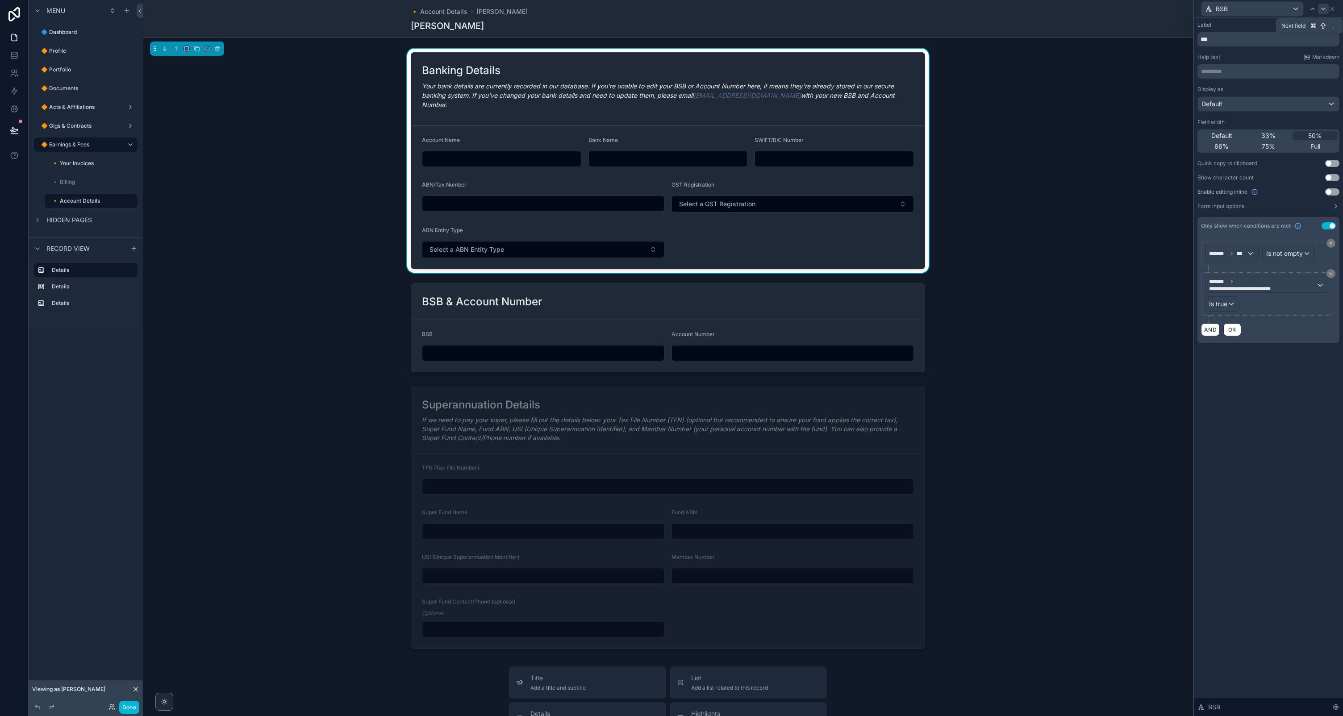
click at [1321, 6] on icon at bounding box center [1323, 8] width 7 height 7
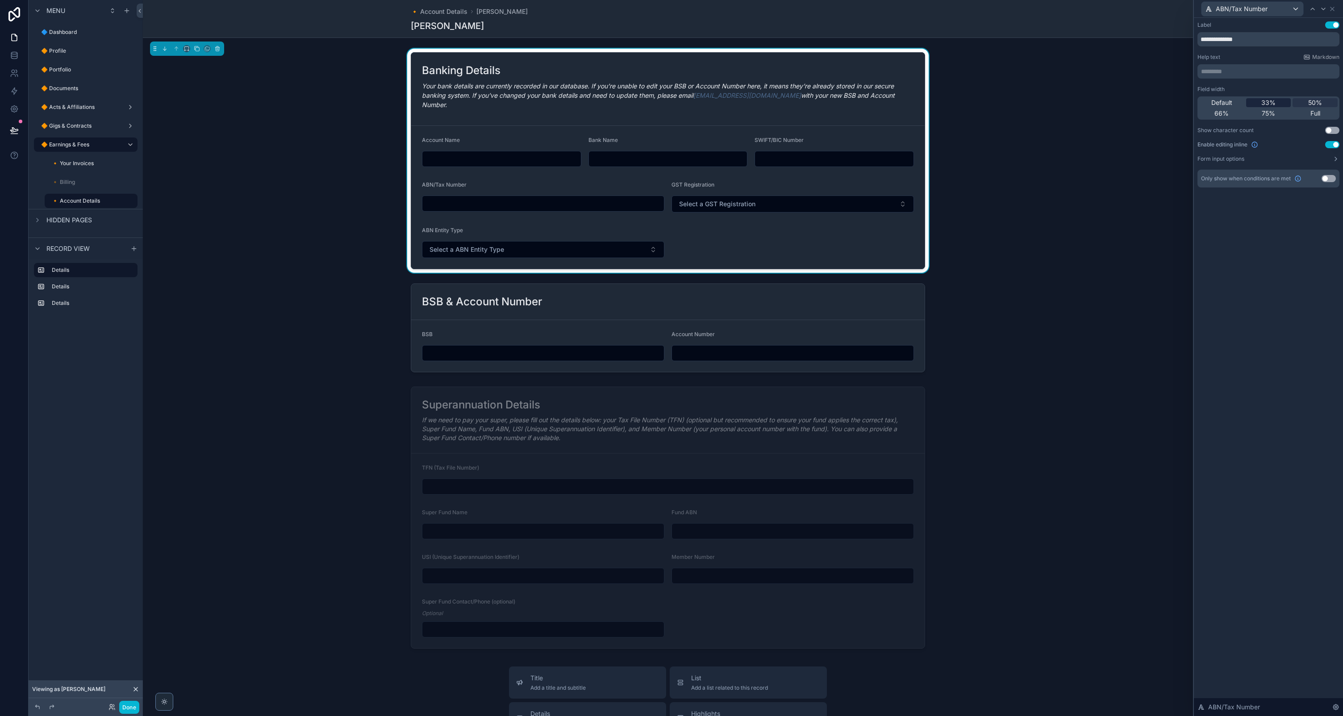
click at [1279, 103] on div "33%" at bounding box center [1268, 102] width 45 height 9
click at [1321, 8] on icon at bounding box center [1323, 8] width 7 height 7
drag, startPoint x: 1268, startPoint y: 101, endPoint x: 1306, endPoint y: 46, distance: 66.8
click at [1270, 100] on span "33%" at bounding box center [1268, 102] width 14 height 9
click at [1323, 9] on icon at bounding box center [1323, 8] width 7 height 7
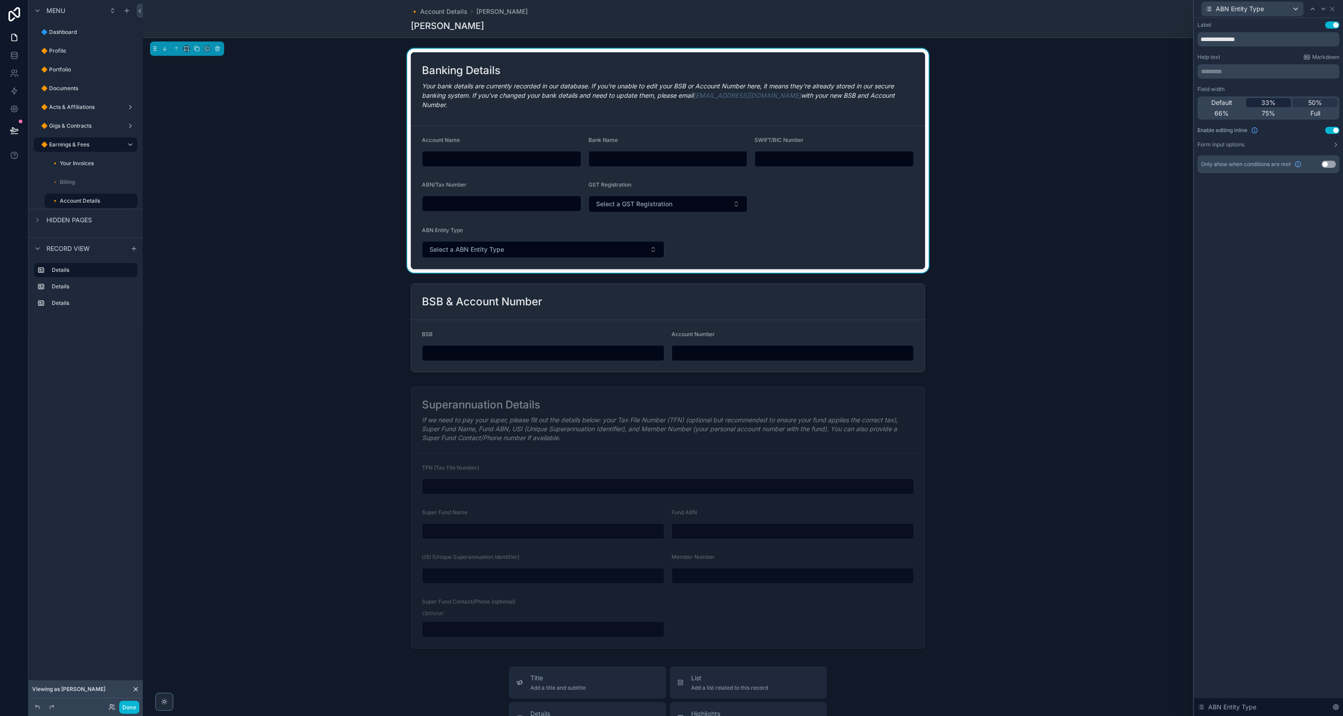
click at [1277, 106] on div "33%" at bounding box center [1268, 102] width 45 height 9
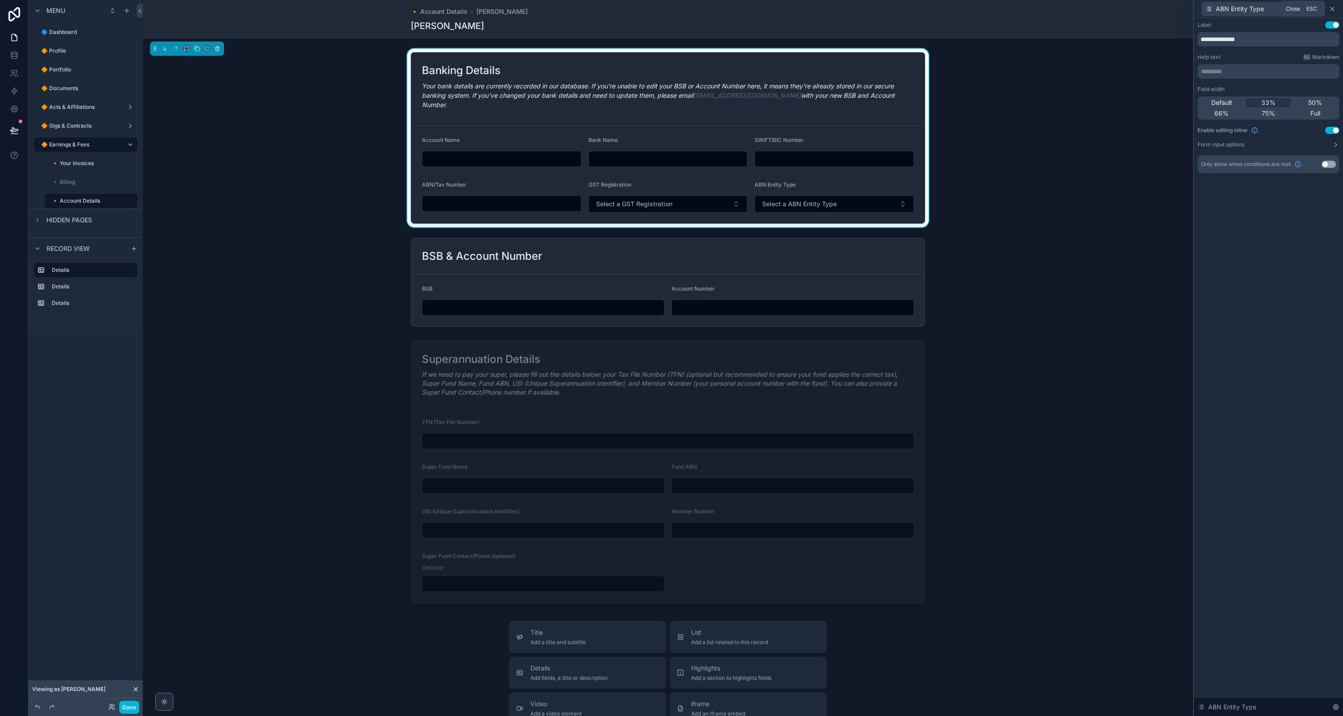
click at [1334, 9] on icon at bounding box center [1332, 8] width 7 height 7
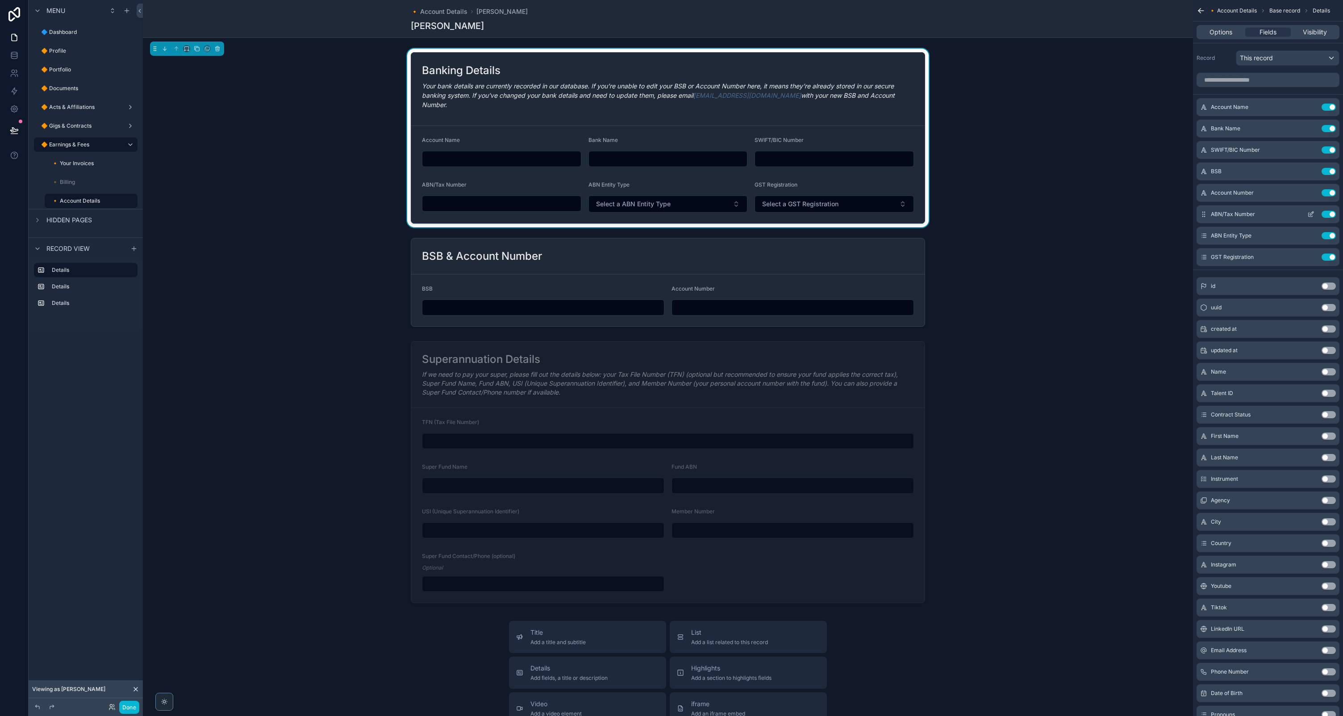
click at [1309, 214] on icon "scrollable content" at bounding box center [1311, 215] width 4 height 4
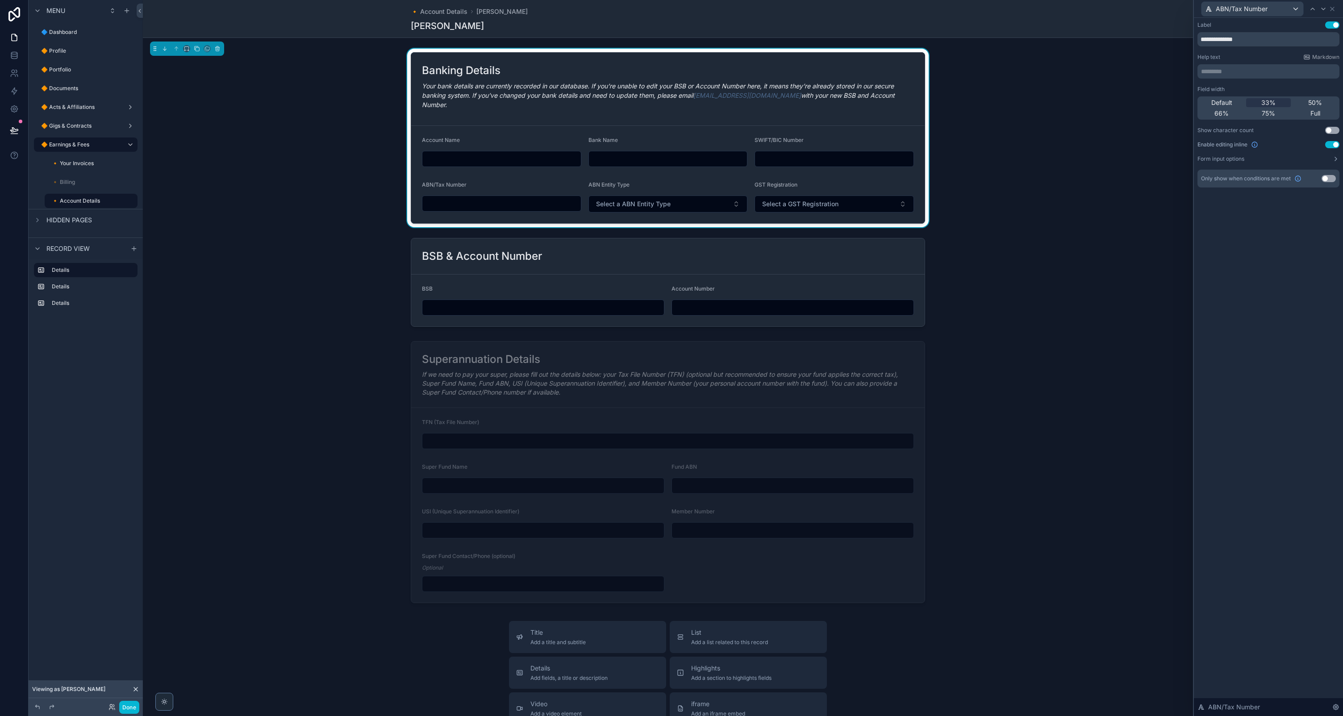
click at [1225, 72] on p "********* ﻿" at bounding box center [1269, 71] width 137 height 9
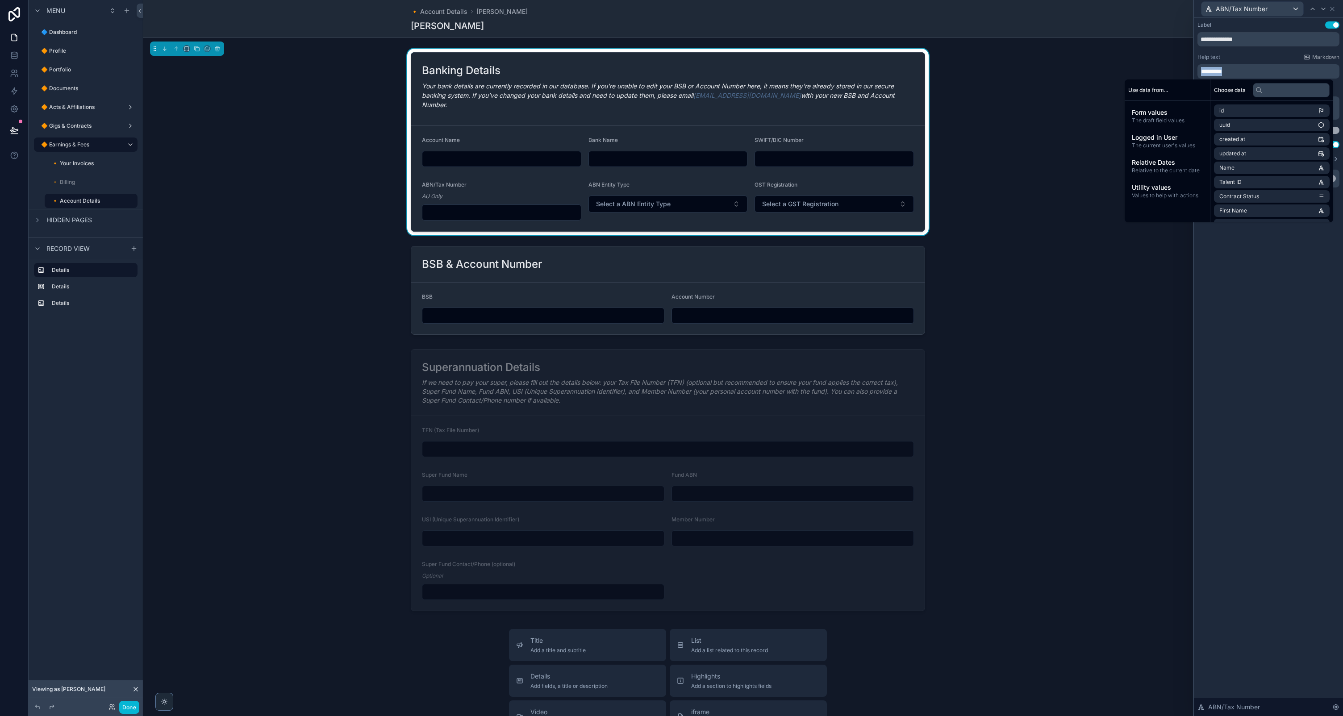
copy span "*********"
drag, startPoint x: 1267, startPoint y: 289, endPoint x: 1150, endPoint y: 232, distance: 130.4
click at [1263, 287] on div "**********" at bounding box center [1268, 367] width 149 height 698
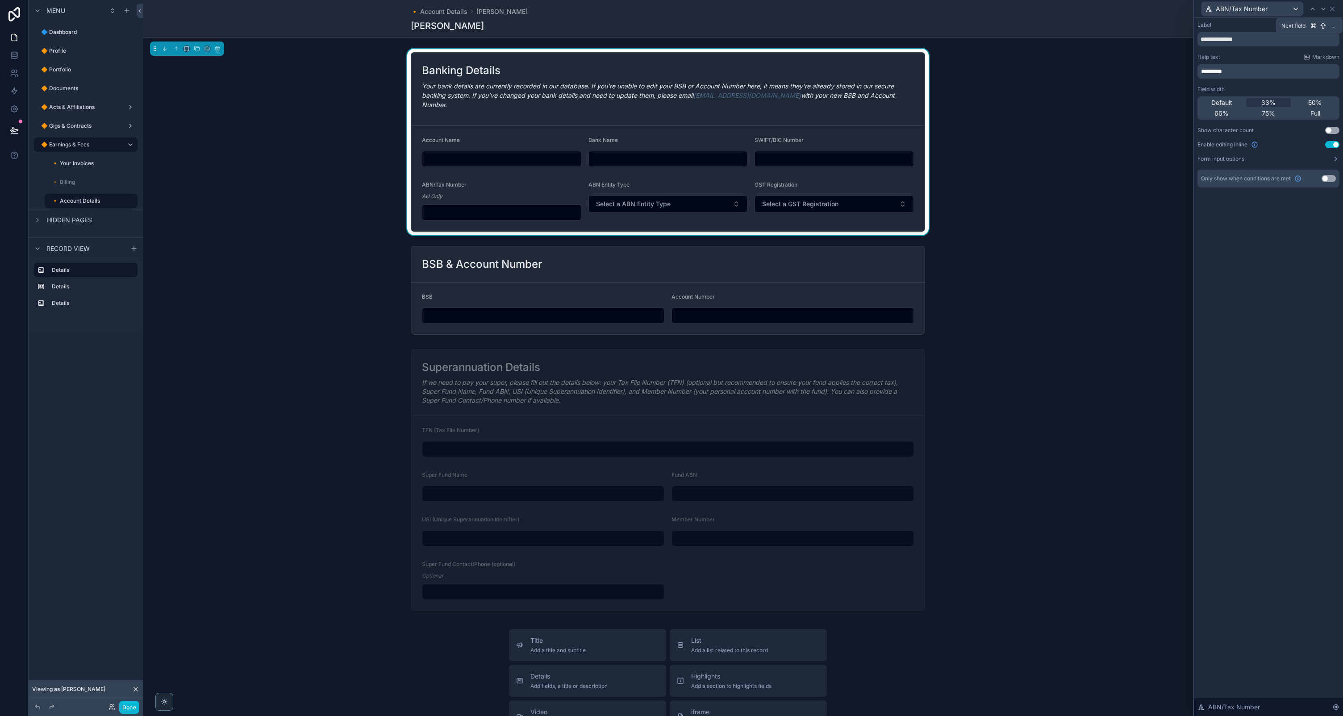
click at [1322, 12] on icon at bounding box center [1323, 8] width 7 height 7
click at [1242, 71] on p "********* ﻿" at bounding box center [1269, 71] width 137 height 9
click at [1321, 9] on icon at bounding box center [1323, 8] width 7 height 7
click at [1230, 69] on p "********* ﻿" at bounding box center [1269, 71] width 137 height 9
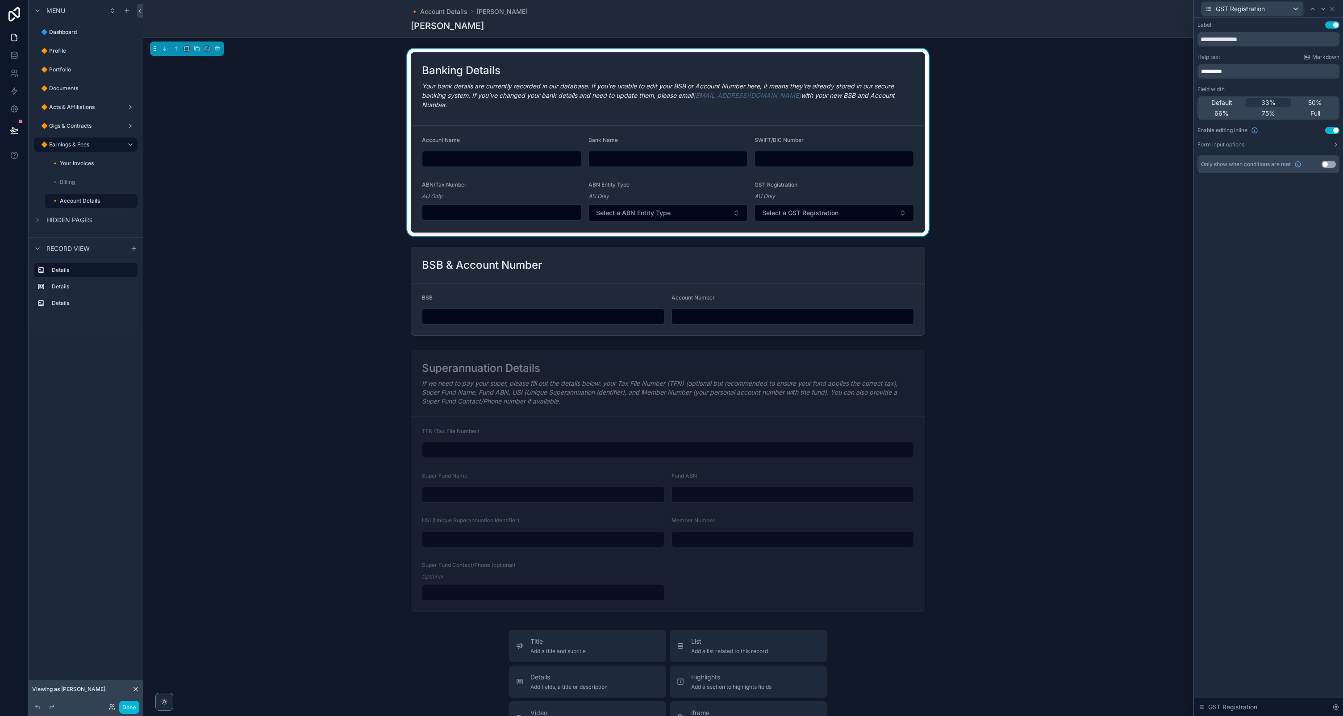
click at [1275, 271] on div "**********" at bounding box center [1268, 367] width 149 height 698
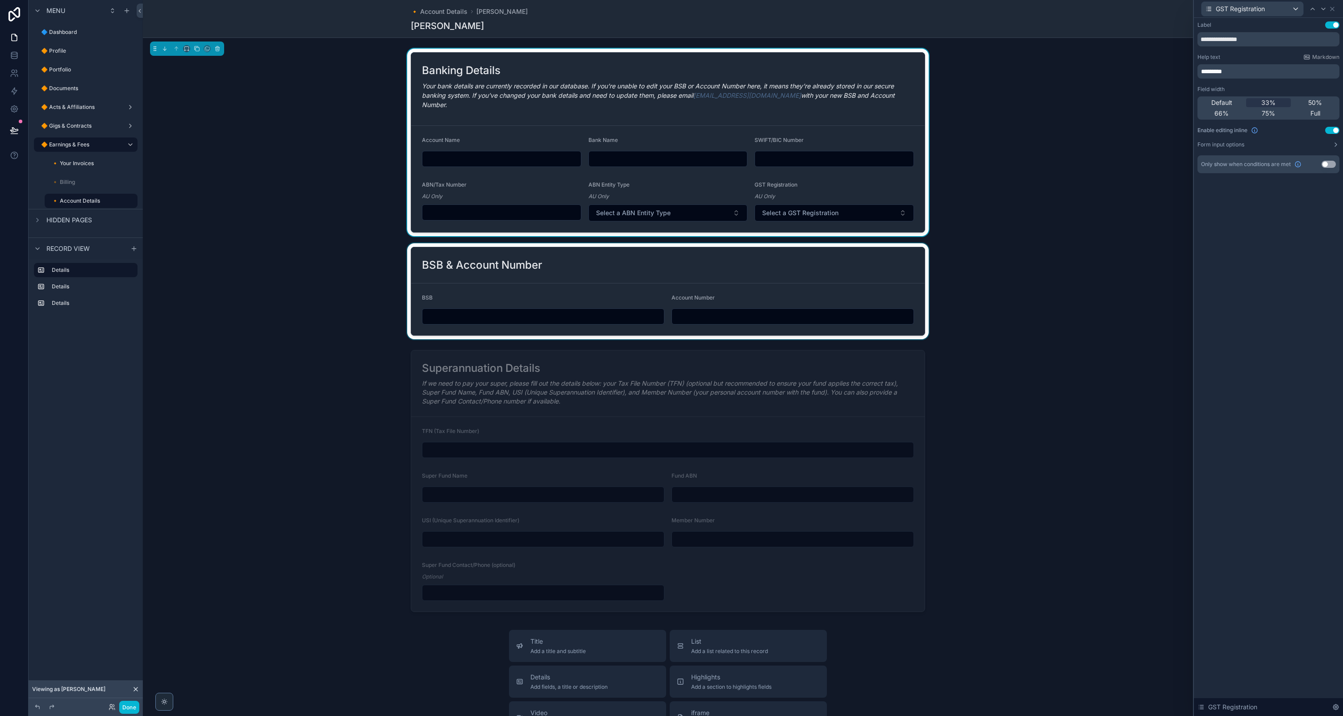
click at [760, 257] on div "scrollable content" at bounding box center [668, 291] width 1050 height 96
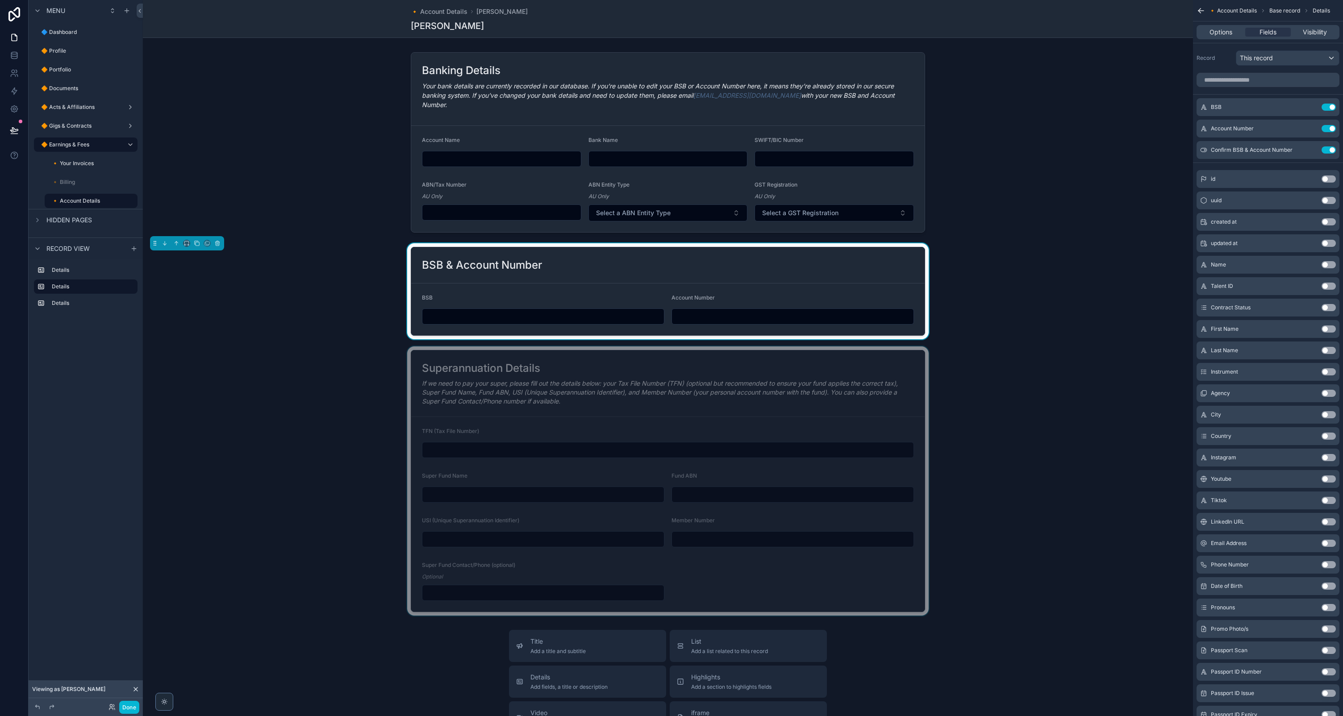
click at [971, 368] on div "scrollable content" at bounding box center [668, 481] width 1050 height 269
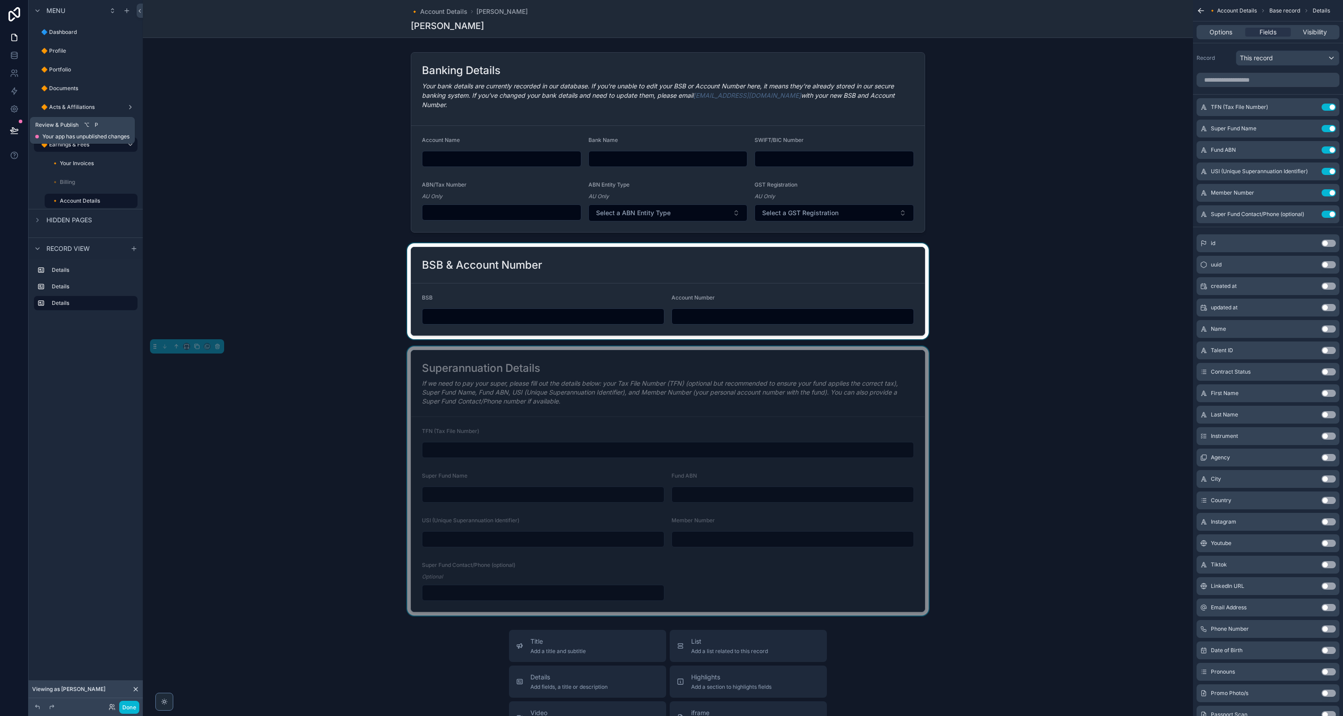
click at [14, 131] on icon at bounding box center [14, 130] width 9 height 9
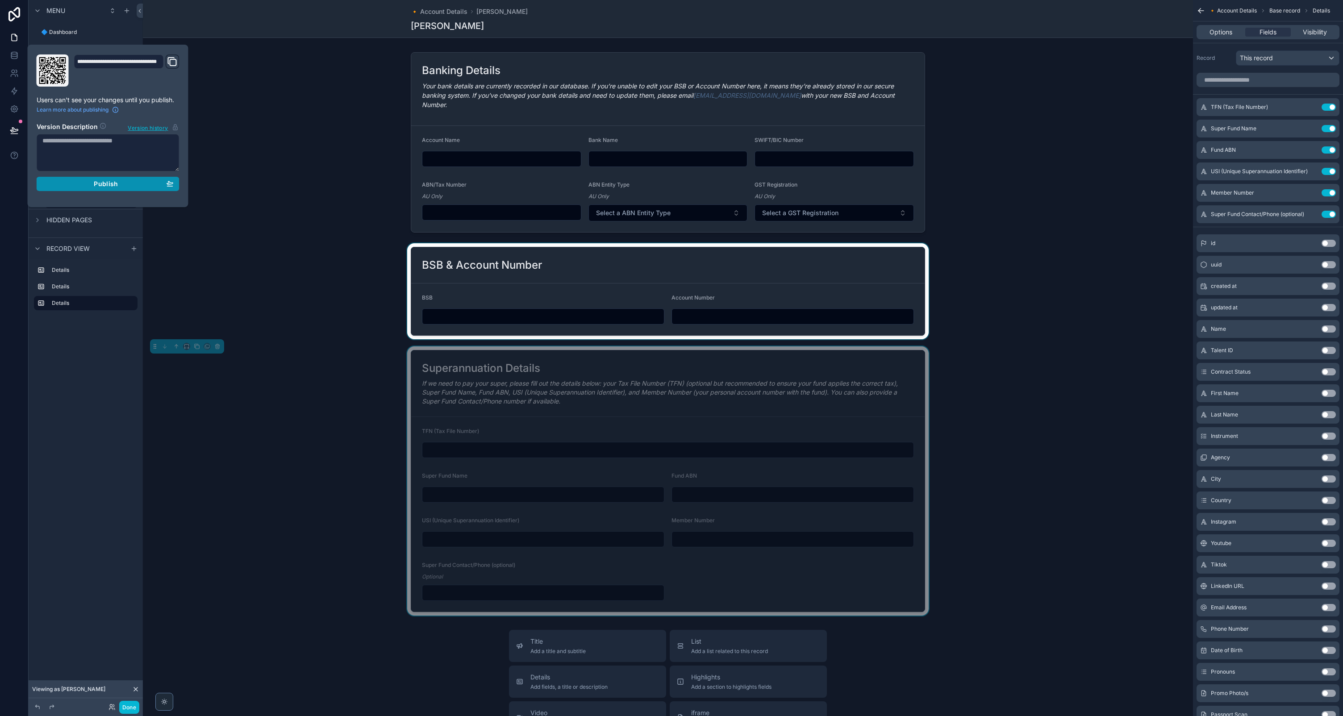
click at [82, 183] on div "Publish" at bounding box center [107, 184] width 131 height 8
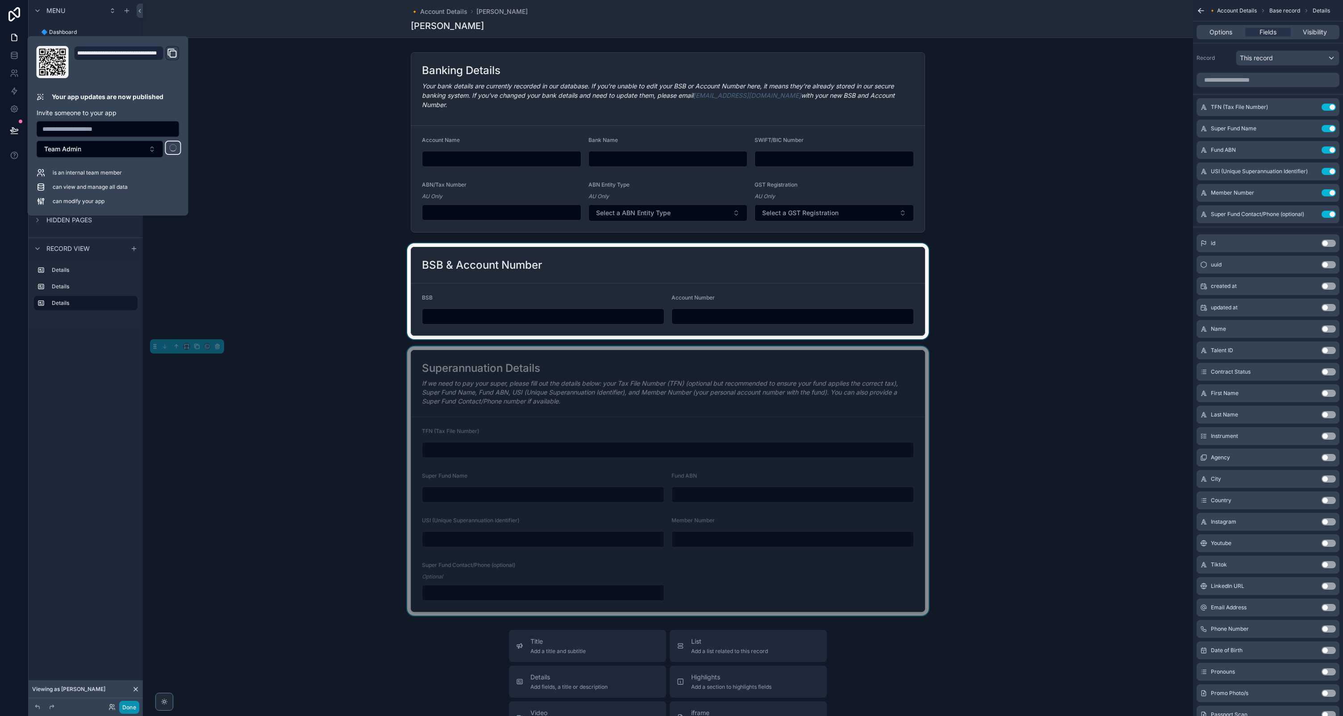
click at [124, 706] on button "Done" at bounding box center [129, 707] width 20 height 13
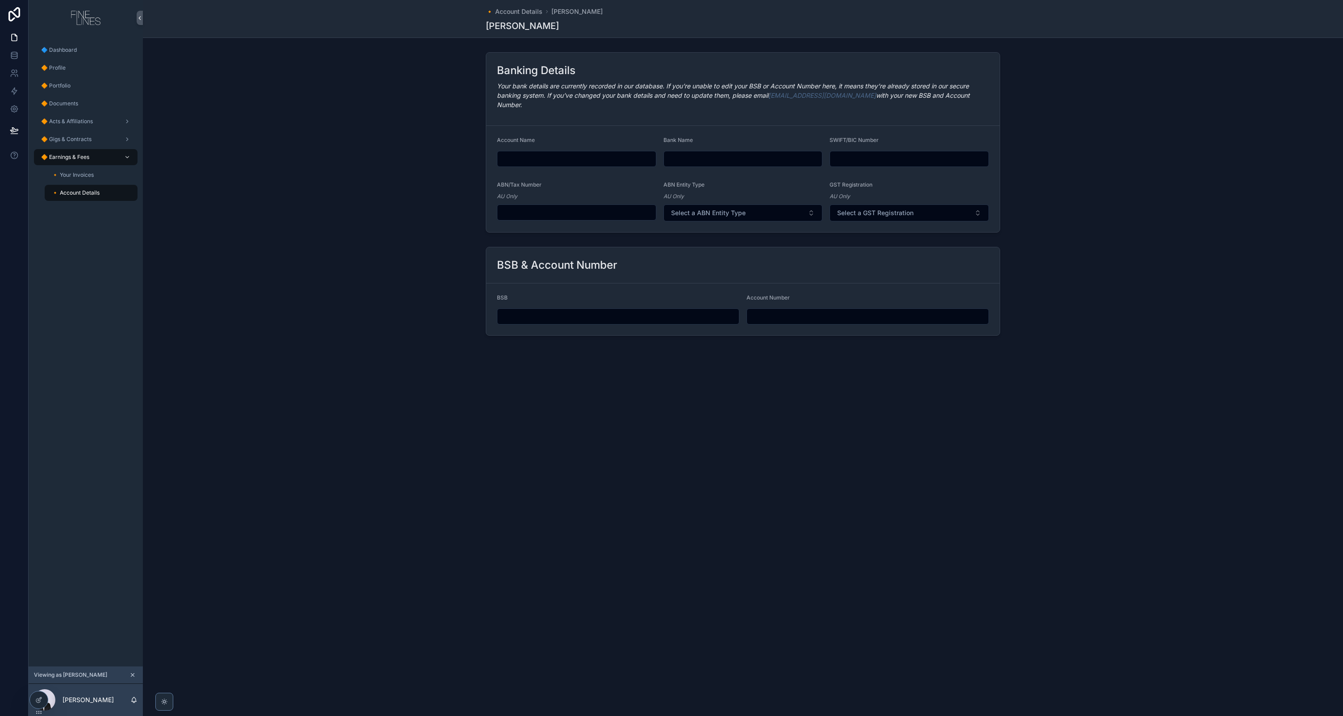
click at [277, 249] on div "BSB & Account Number BSB Account Number" at bounding box center [743, 291] width 1200 height 96
click at [84, 176] on span "🔸 Your Invoices" at bounding box center [73, 174] width 42 height 7
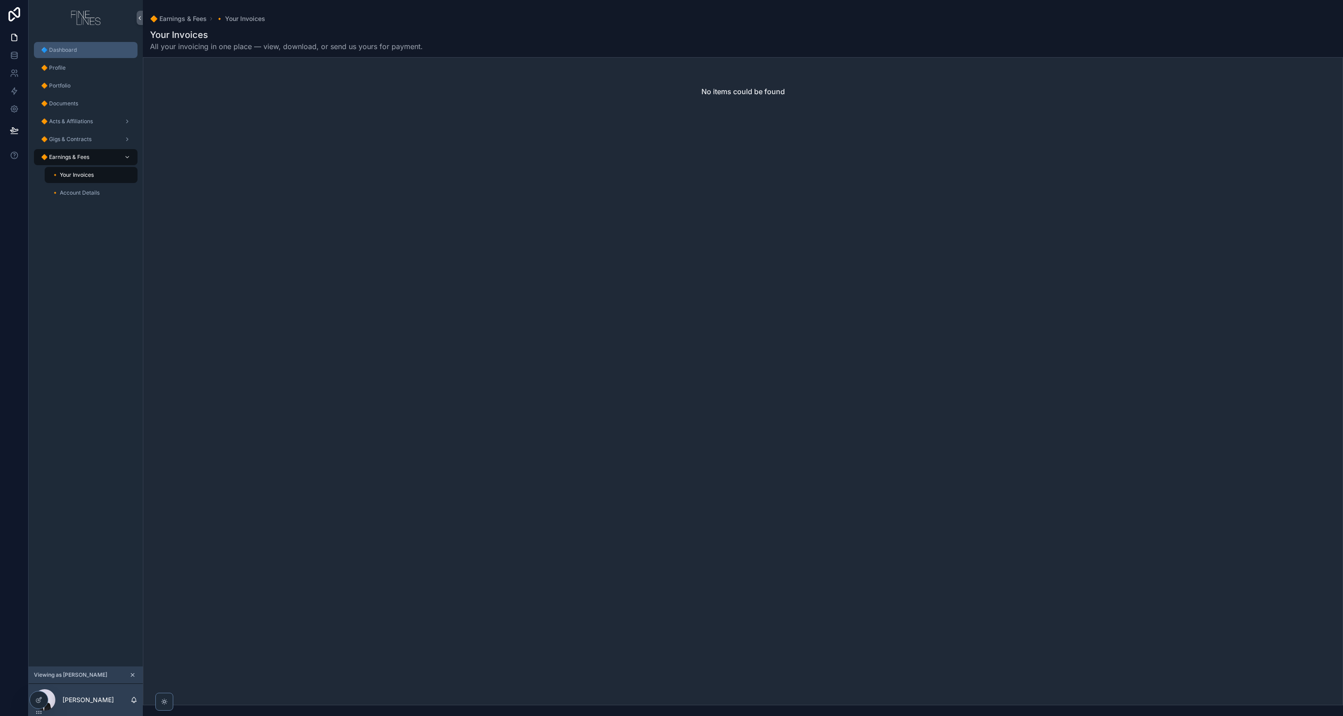
click at [56, 43] on div "🔷 Dashboard" at bounding box center [85, 50] width 93 height 14
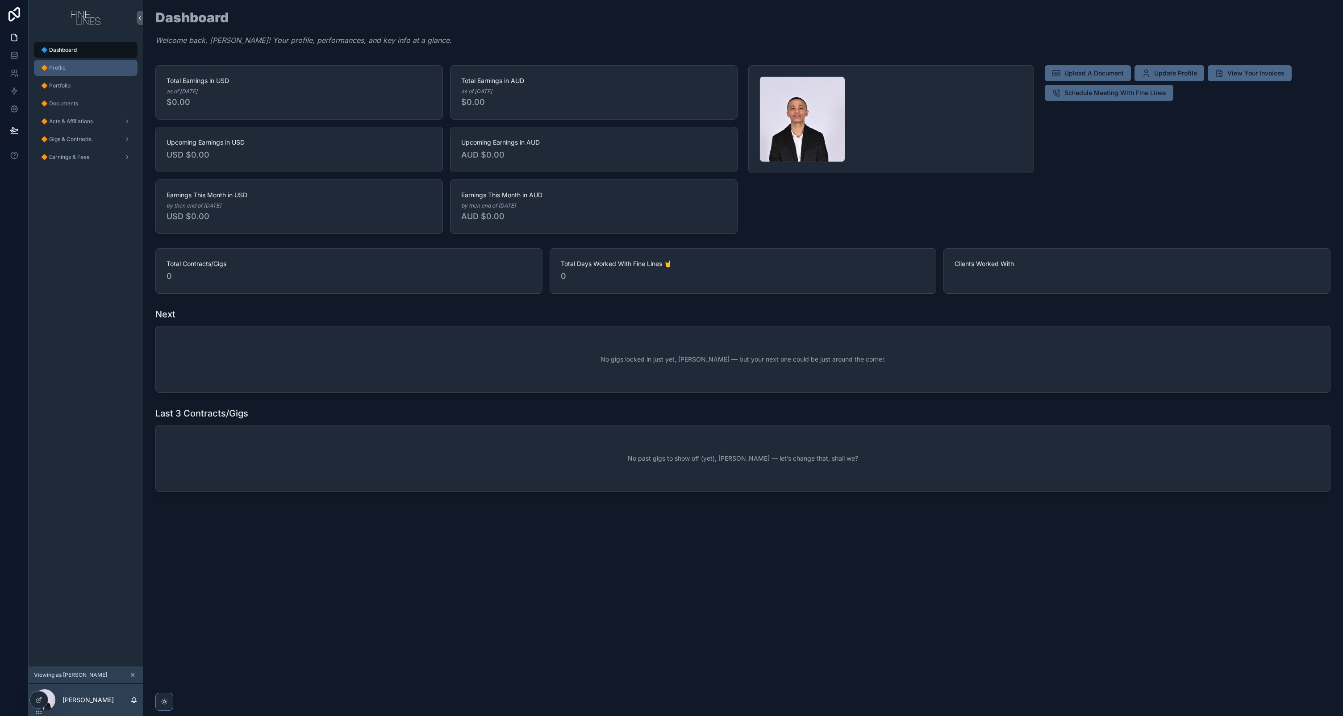
click at [77, 62] on div "🔶 Profile" at bounding box center [85, 68] width 93 height 14
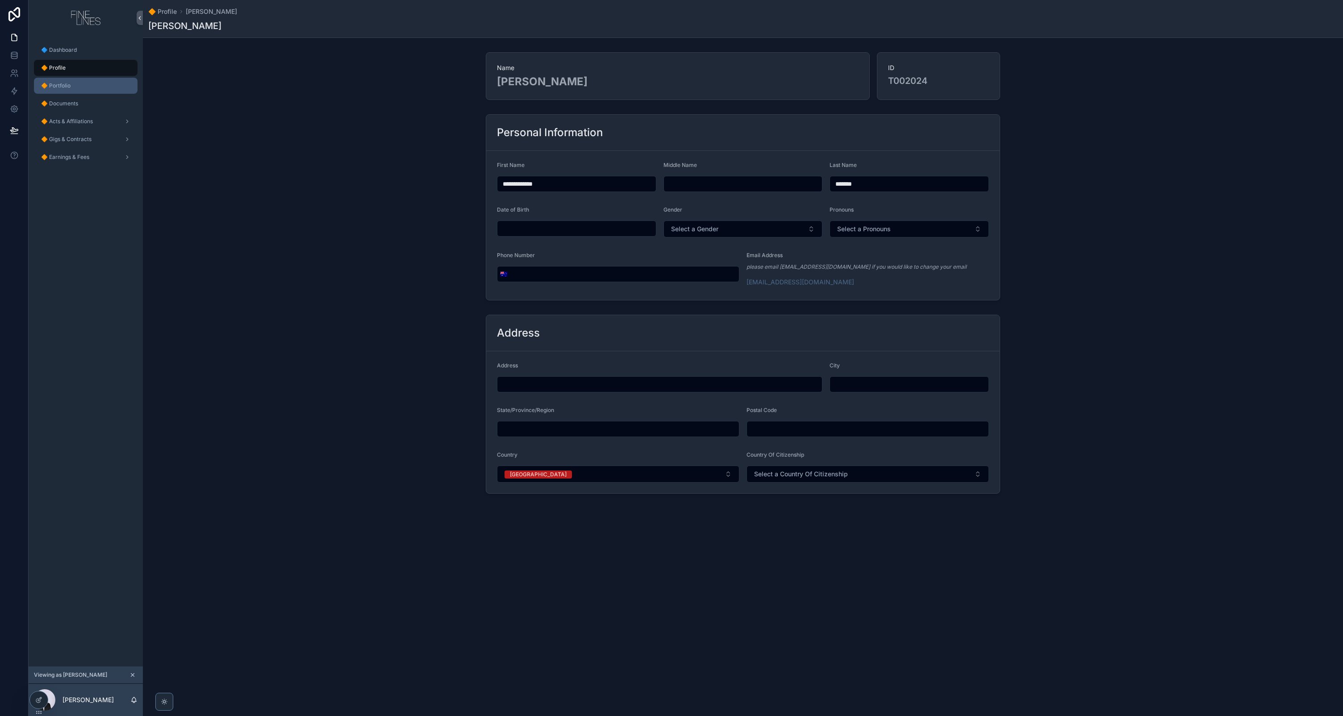
click at [69, 84] on span "🔶 Portfolio" at bounding box center [55, 85] width 29 height 7
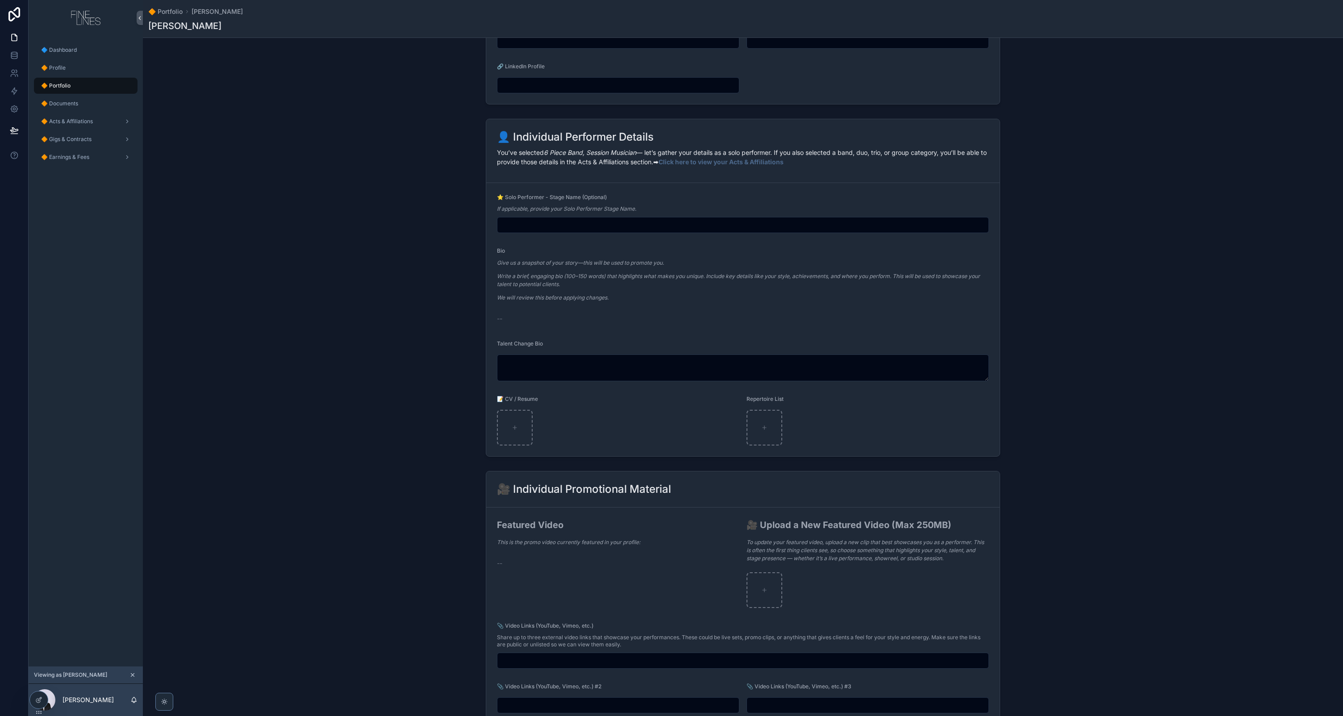
scroll to position [657, 0]
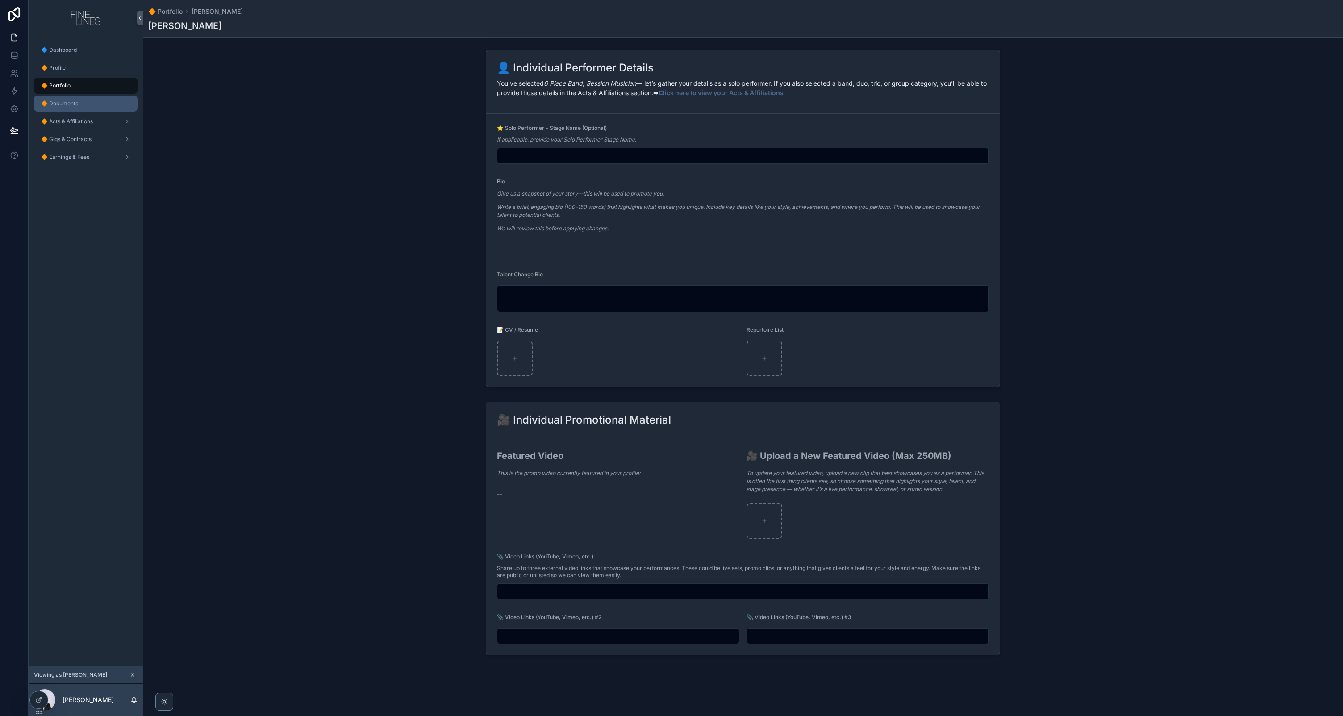
click at [55, 99] on div "🔶 Documents" at bounding box center [85, 103] width 93 height 14
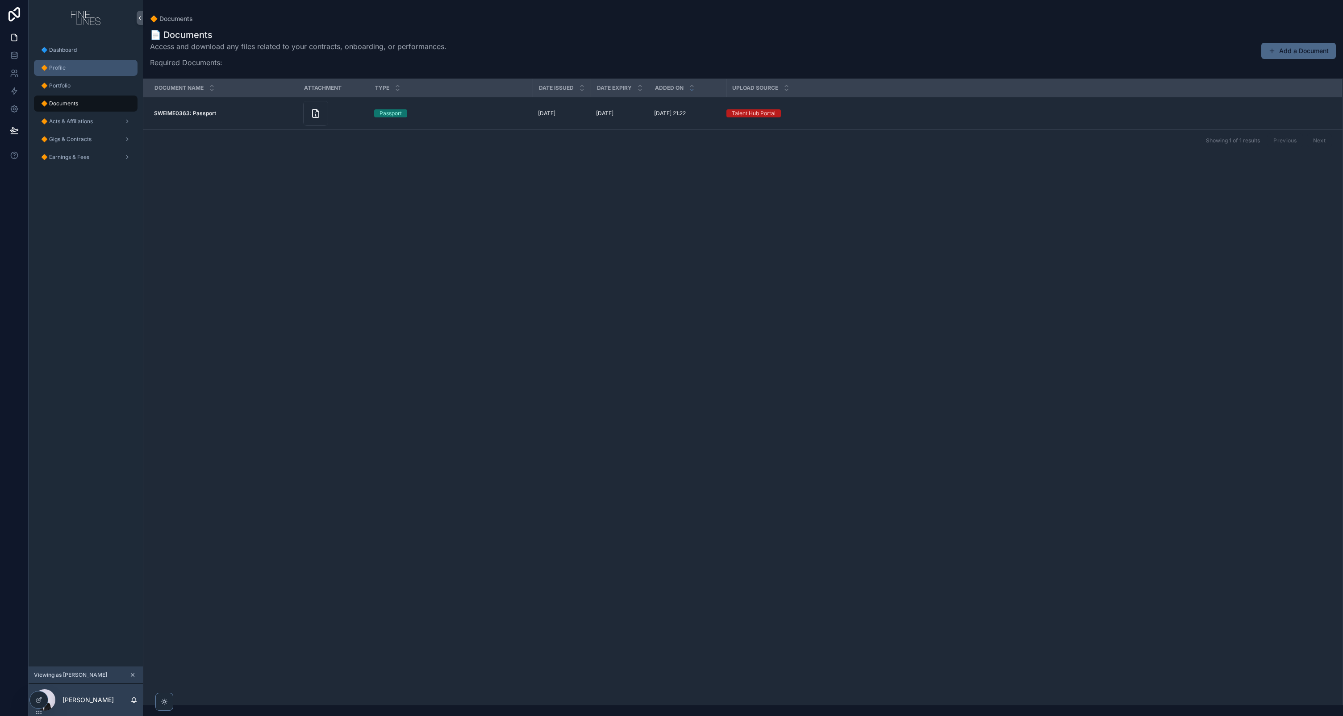
click at [78, 73] on div "🔶 Profile" at bounding box center [85, 68] width 93 height 14
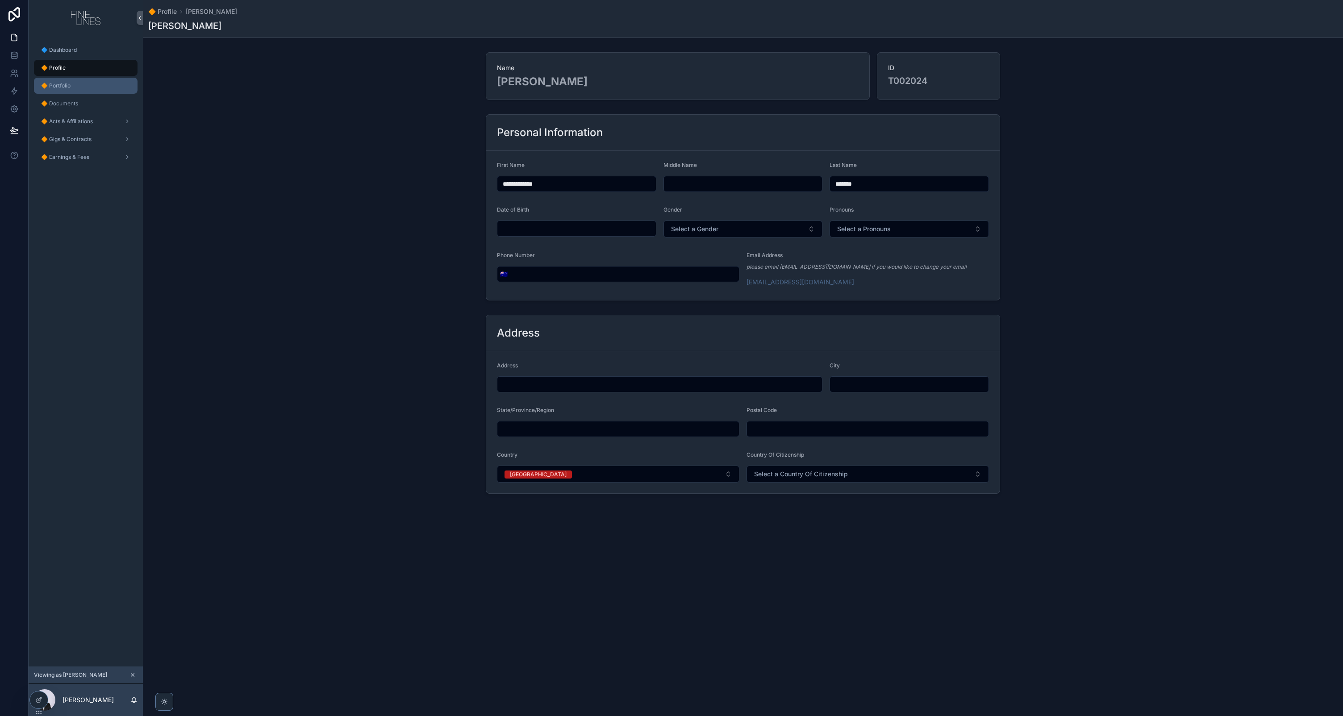
click at [75, 85] on div "🔶 Portfolio" at bounding box center [85, 86] width 93 height 14
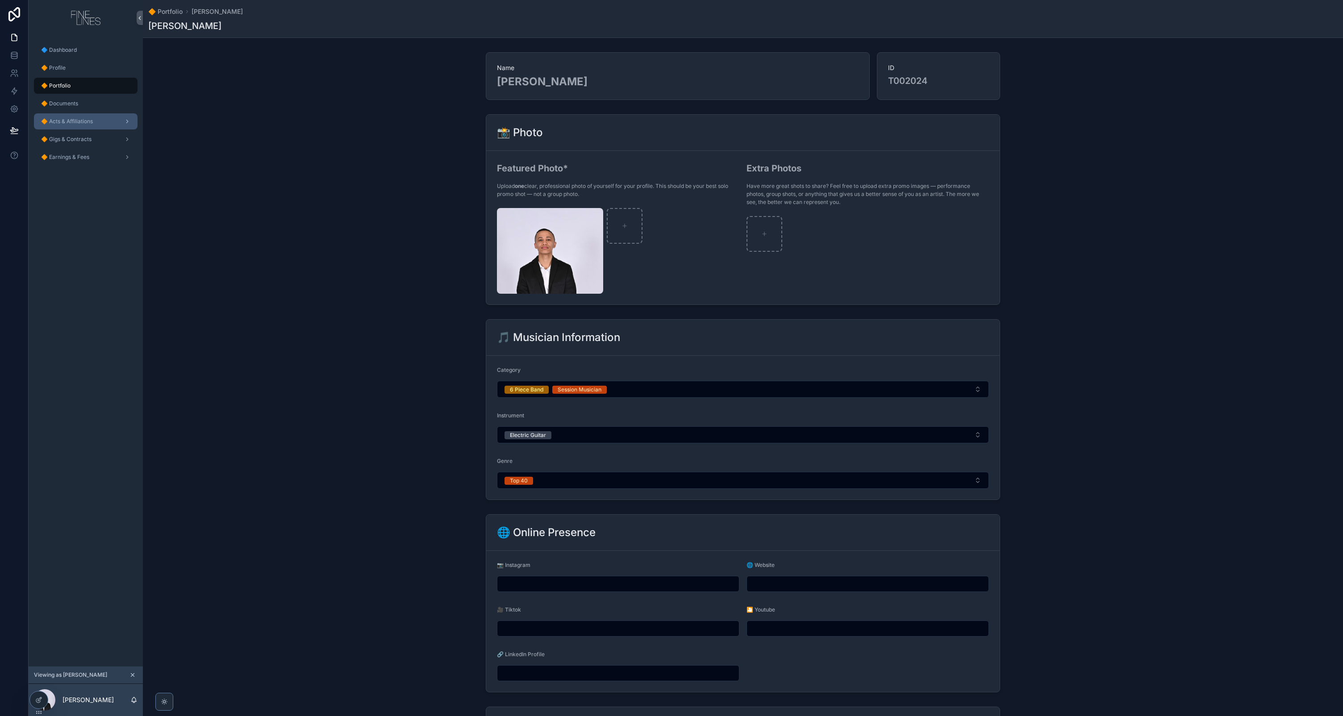
click at [72, 119] on span "🔶 Acts & Affiliations" at bounding box center [67, 121] width 52 height 7
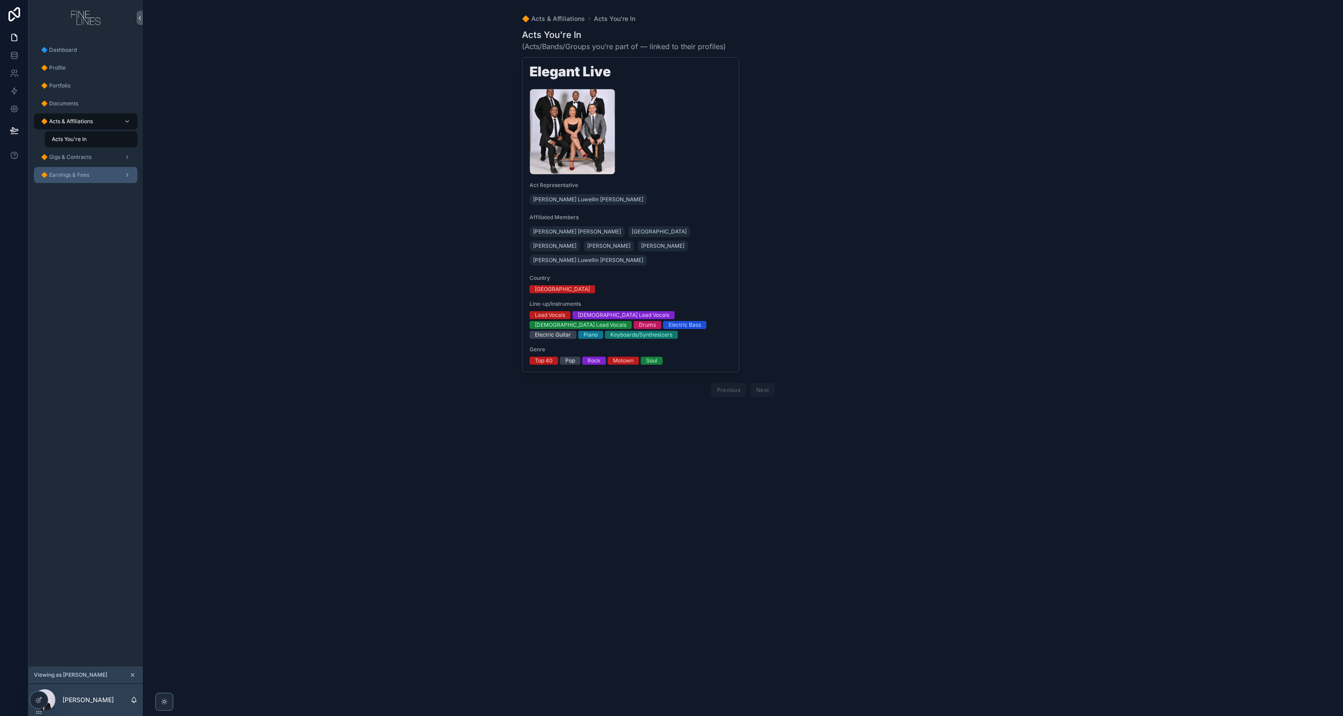
click at [80, 172] on span "🔶 Earnings & Fees" at bounding box center [65, 174] width 48 height 7
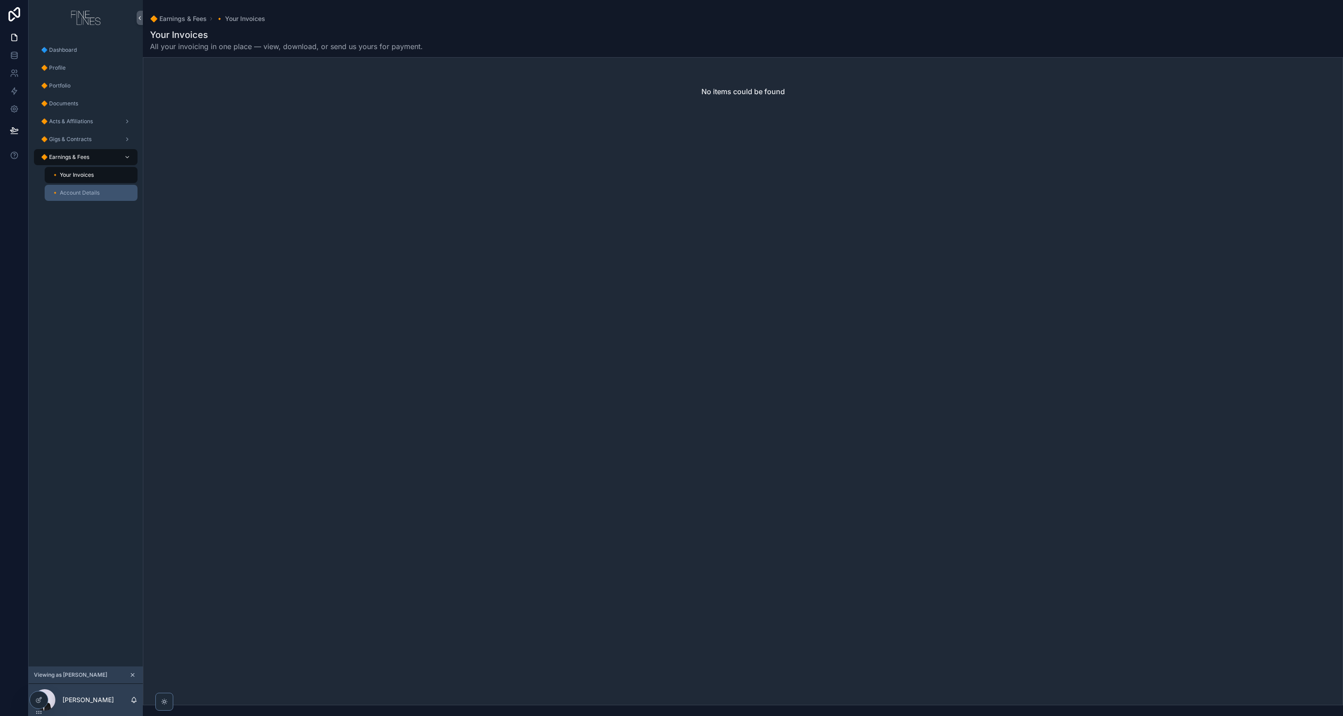
click at [96, 192] on span "🔸 Account Details" at bounding box center [76, 192] width 48 height 7
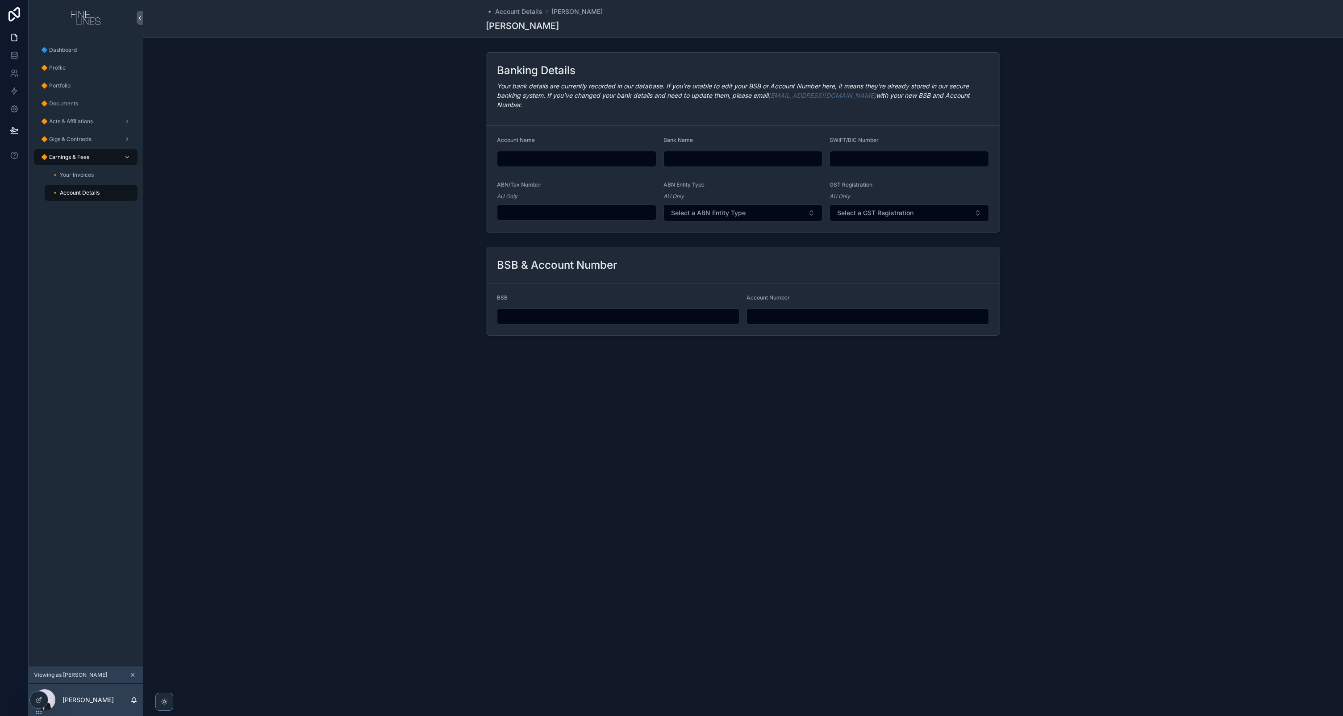
click at [361, 149] on div "Banking Details Your bank details are currently recorded in our database. If yo…" at bounding box center [743, 143] width 1200 height 188
click at [701, 97] on em "Your bank details are currently recorded in our database. If you’re unable to e…" at bounding box center [733, 95] width 473 height 26
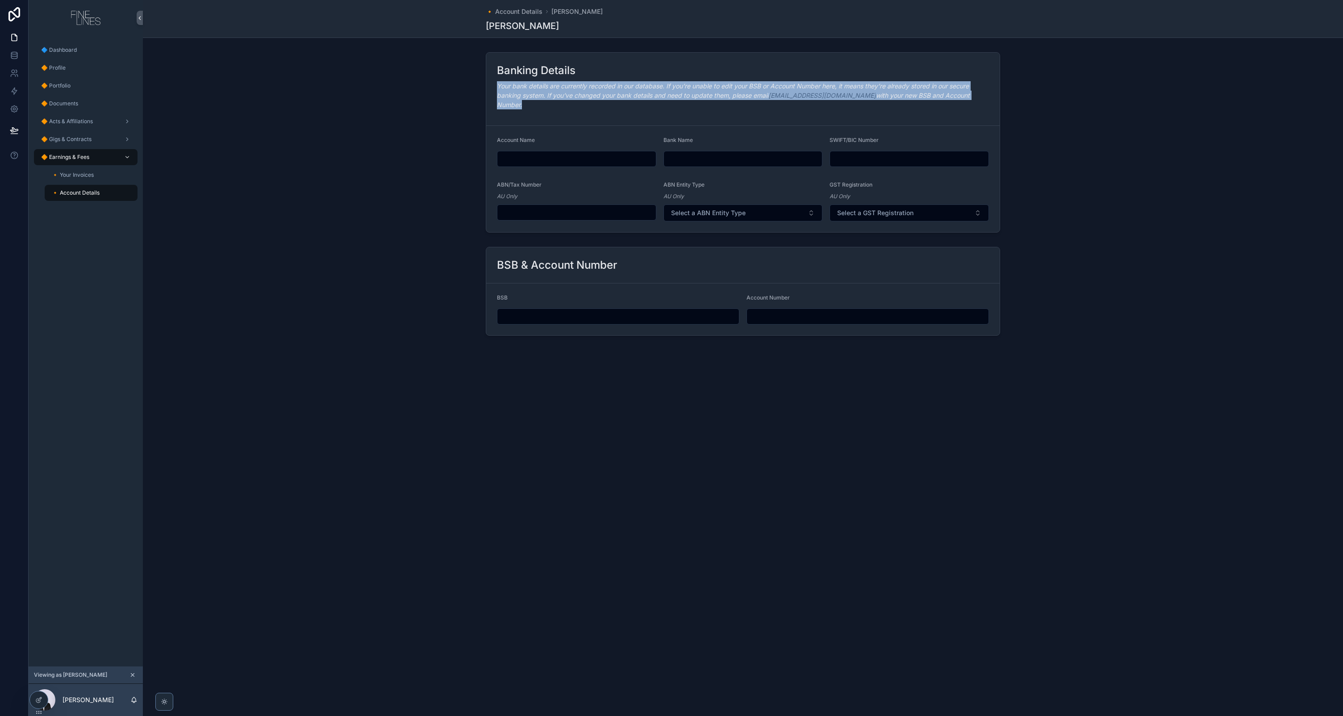
click at [701, 97] on em "Your bank details are currently recorded in our database. If you’re unable to e…" at bounding box center [733, 95] width 473 height 26
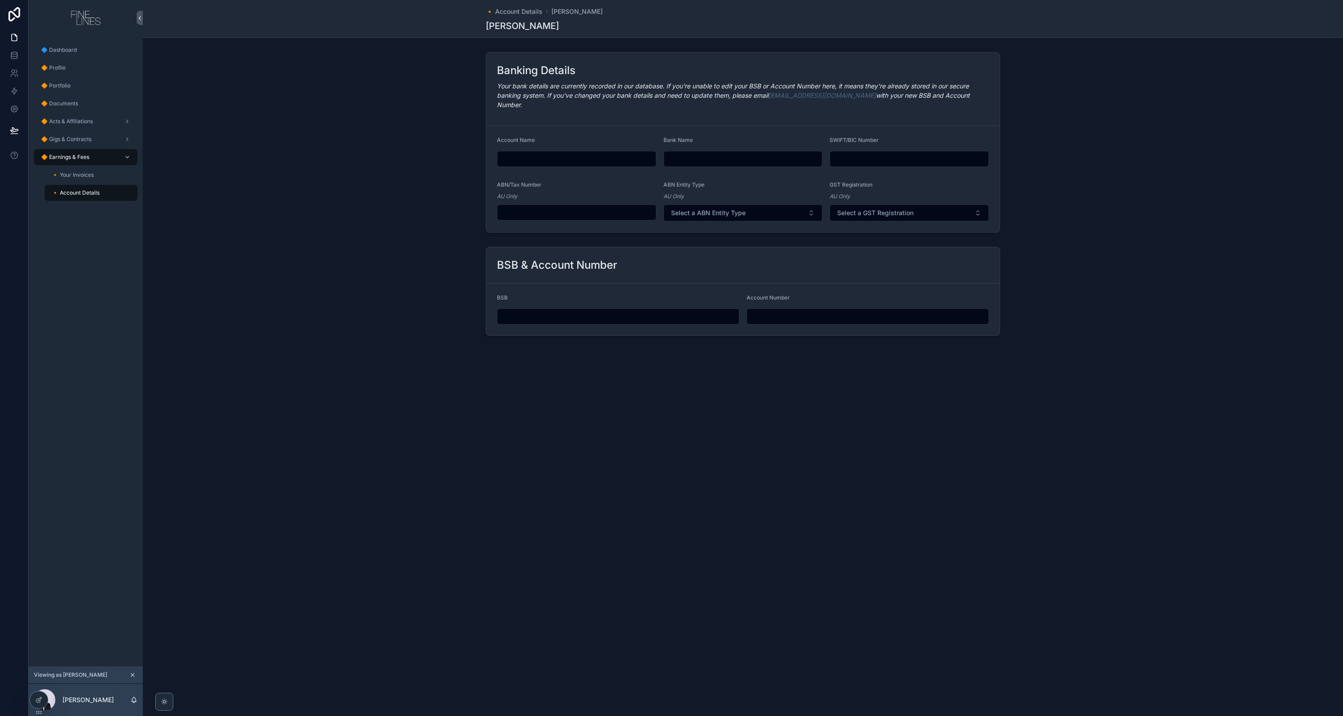
click at [559, 72] on h2 "Banking Details" at bounding box center [536, 70] width 79 height 14
click at [793, 95] on link "[EMAIL_ADDRESS][DOMAIN_NAME]" at bounding box center [822, 96] width 108 height 8
click at [1123, 338] on div "🔸 Account Details [PERSON_NAME] [PERSON_NAME] Banking Details Your bank details…" at bounding box center [743, 198] width 1200 height 397
